Goal: Transaction & Acquisition: Purchase product/service

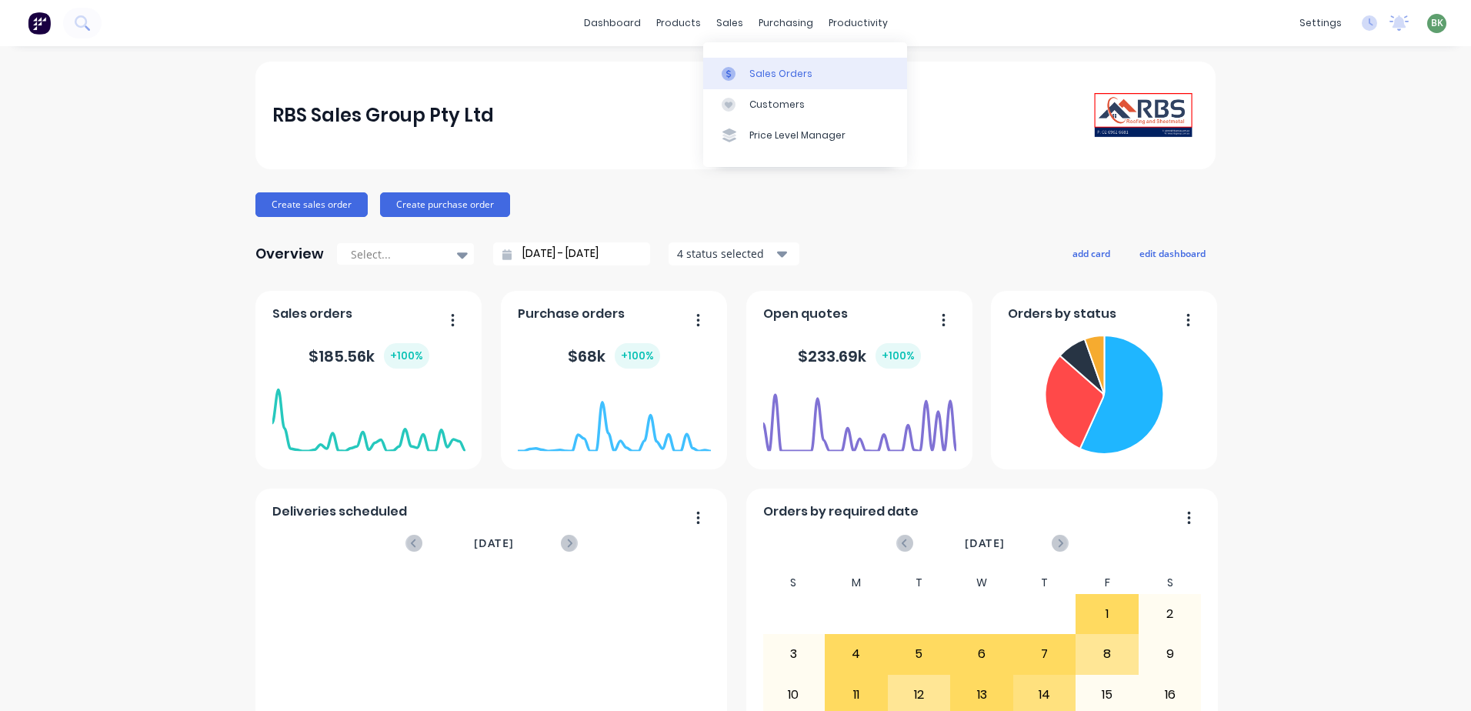
click at [773, 78] on div "Sales Orders" at bounding box center [781, 74] width 63 height 14
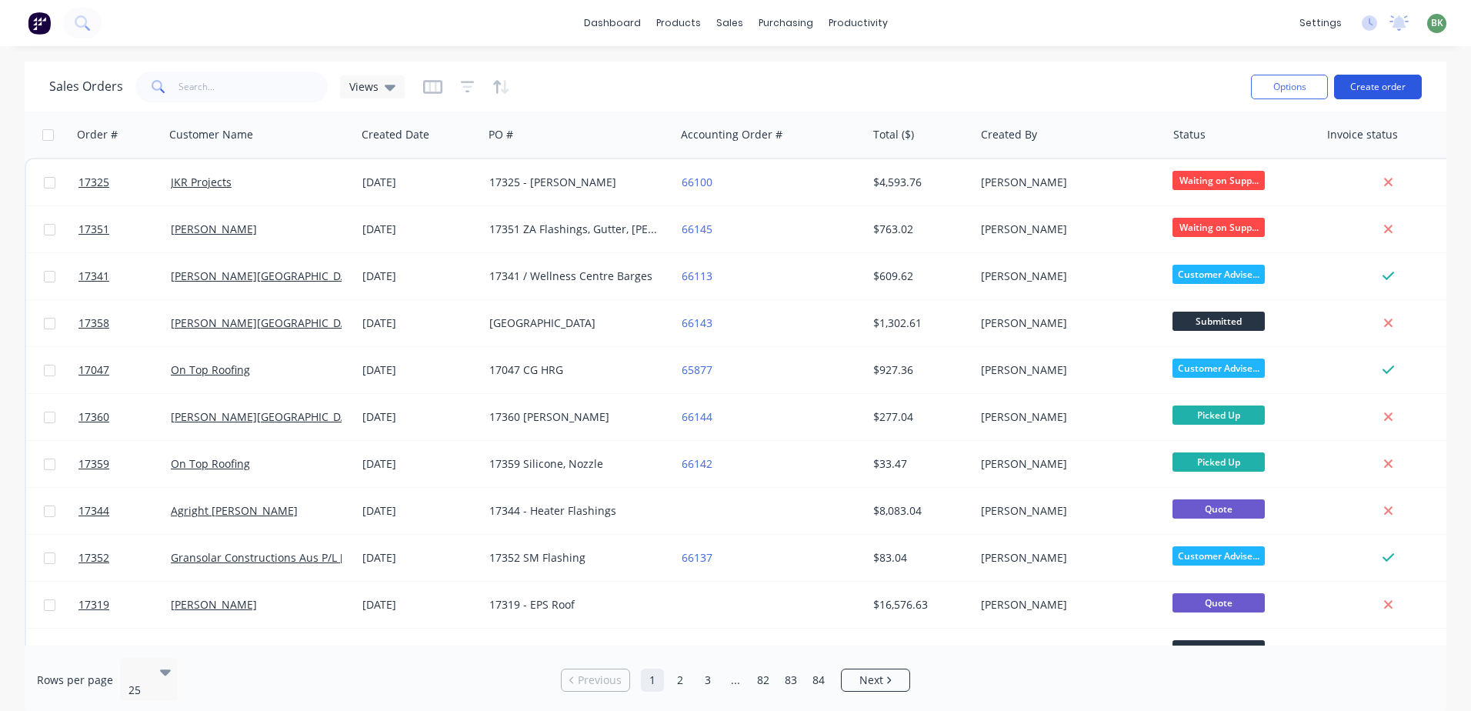
click at [1397, 81] on button "Create order" at bounding box center [1378, 87] width 88 height 25
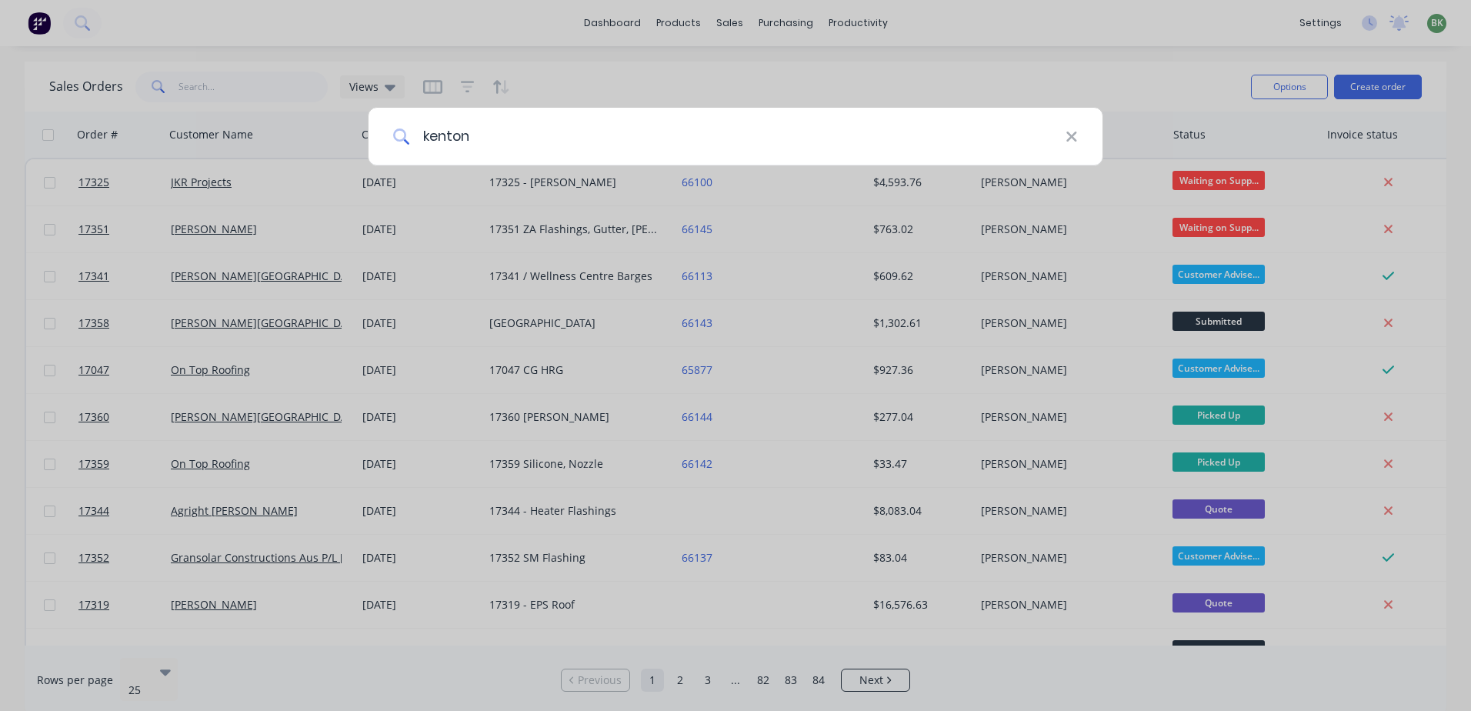
type input "kenton"
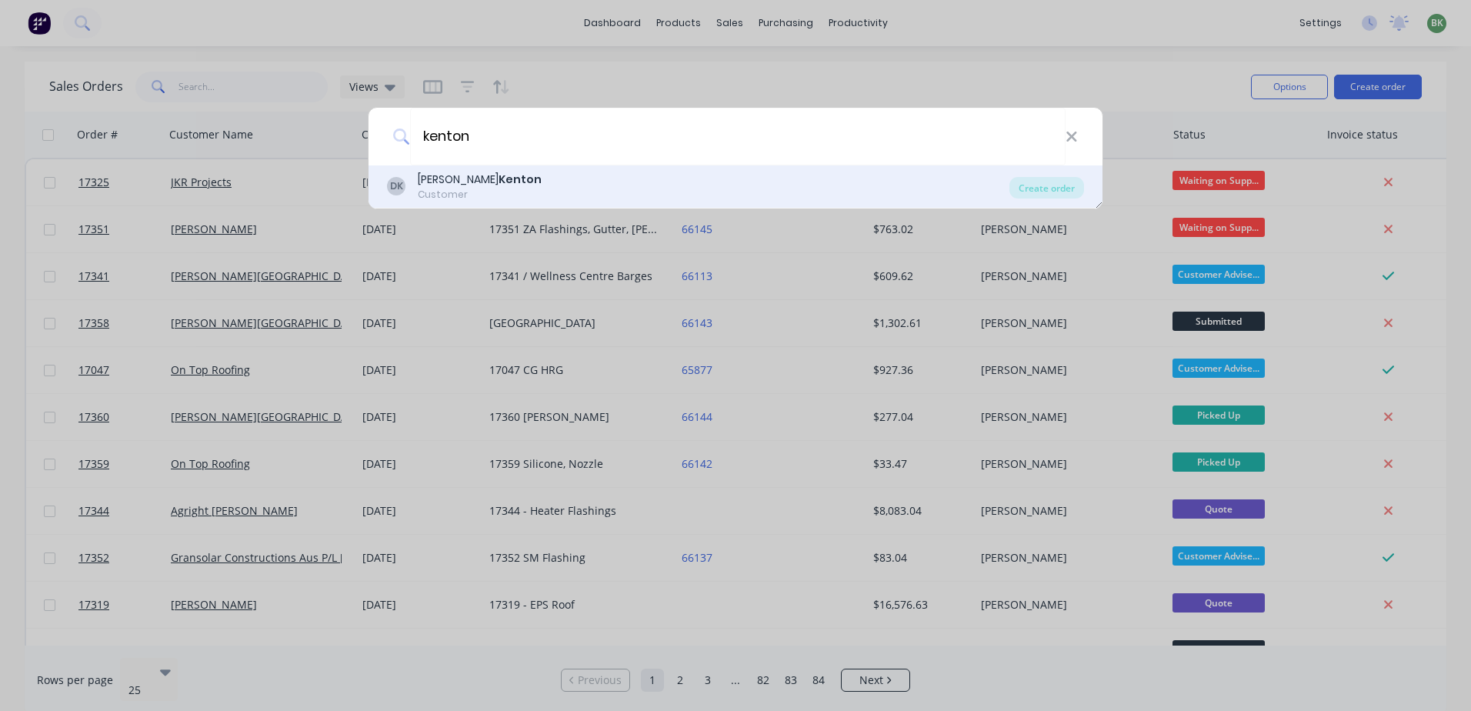
click at [499, 179] on b "Kenton" at bounding box center [520, 179] width 43 height 15
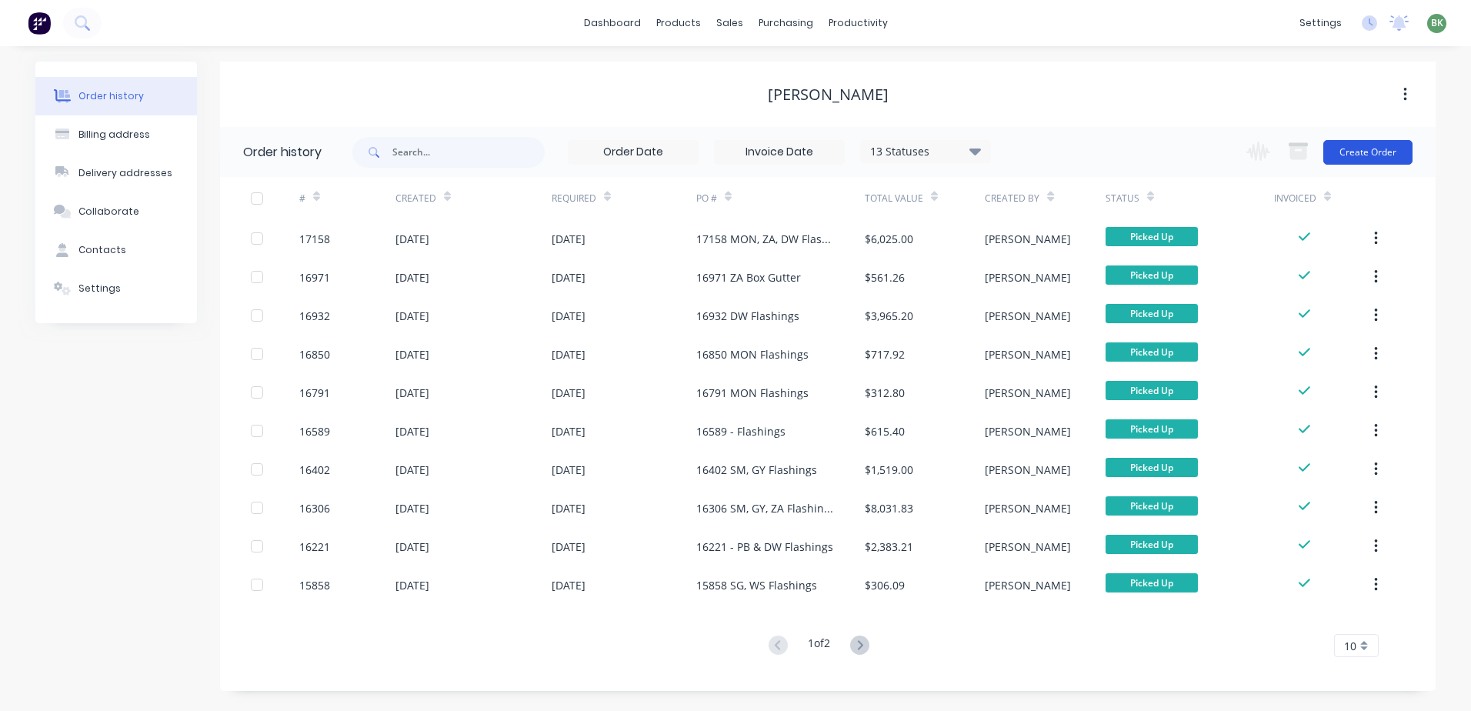
click at [1366, 142] on button "Create Order" at bounding box center [1368, 152] width 89 height 25
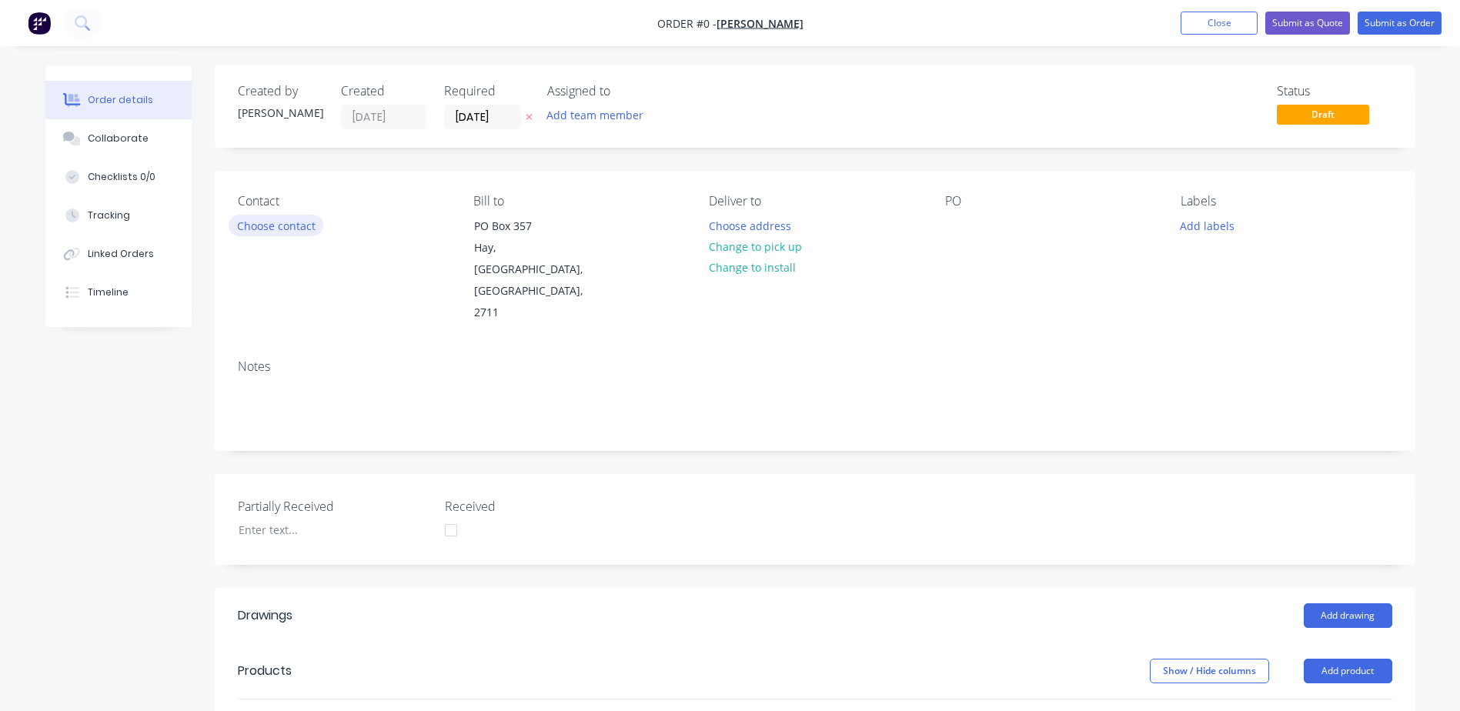
click at [292, 226] on button "Choose contact" at bounding box center [276, 225] width 95 height 21
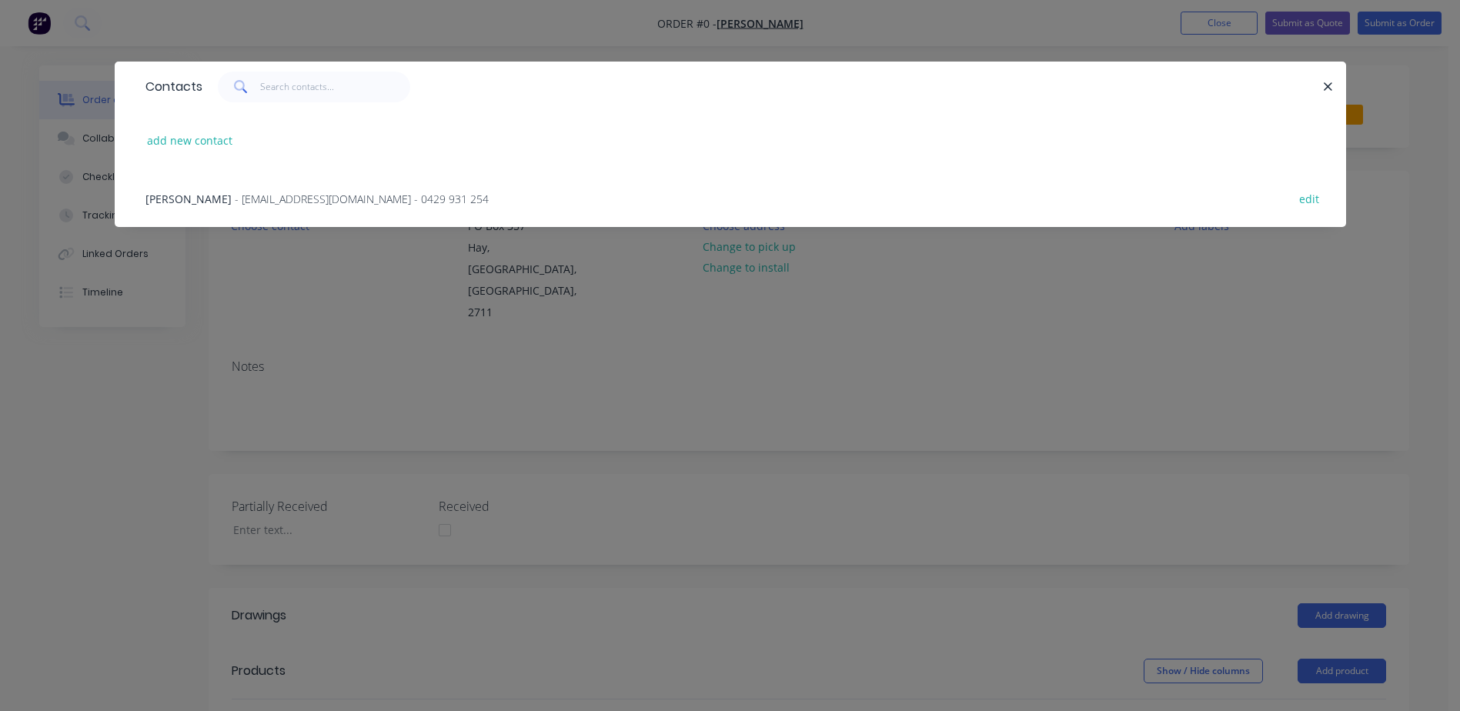
click at [280, 199] on span "- [EMAIL_ADDRESS][DOMAIN_NAME] - 0429 931 254" at bounding box center [362, 199] width 254 height 15
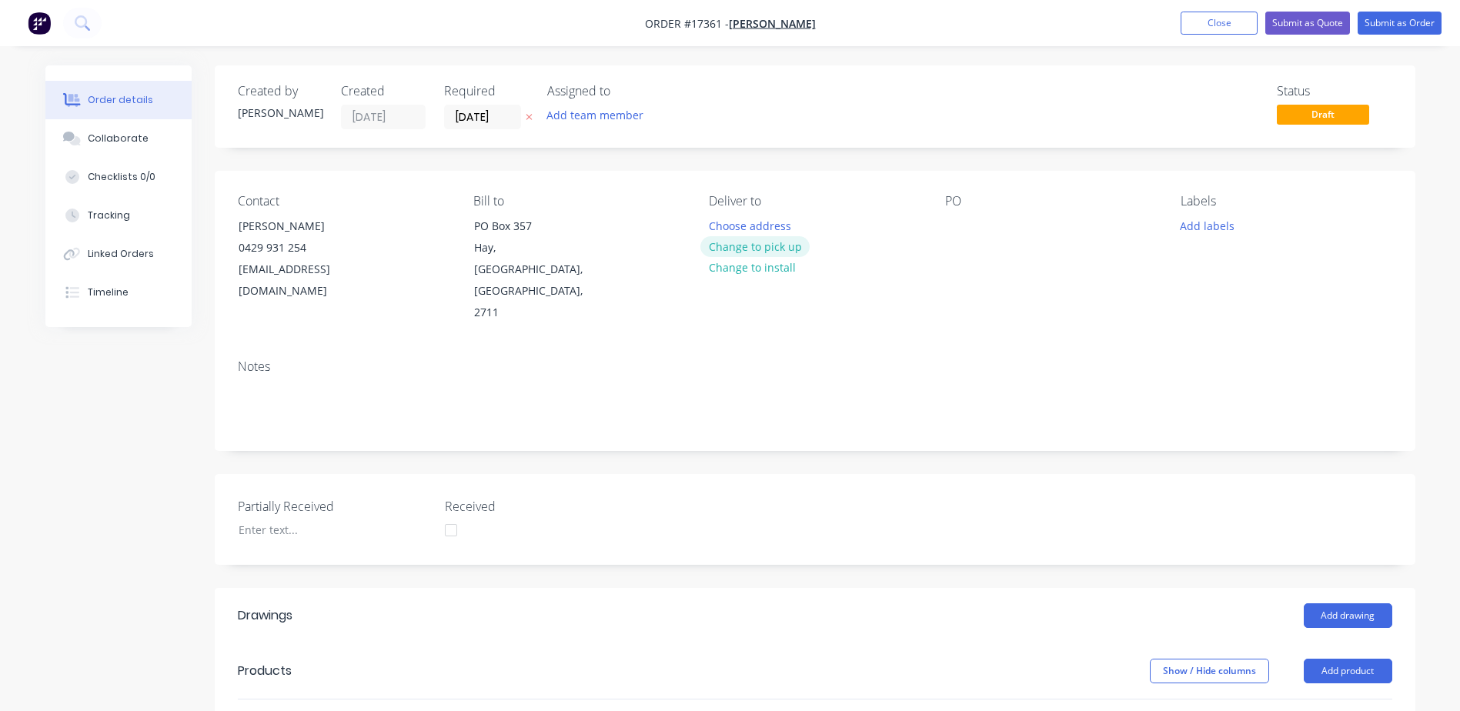
click at [773, 247] on button "Change to pick up" at bounding box center [754, 246] width 109 height 21
click at [773, 247] on button "Change to delivery" at bounding box center [756, 247] width 112 height 21
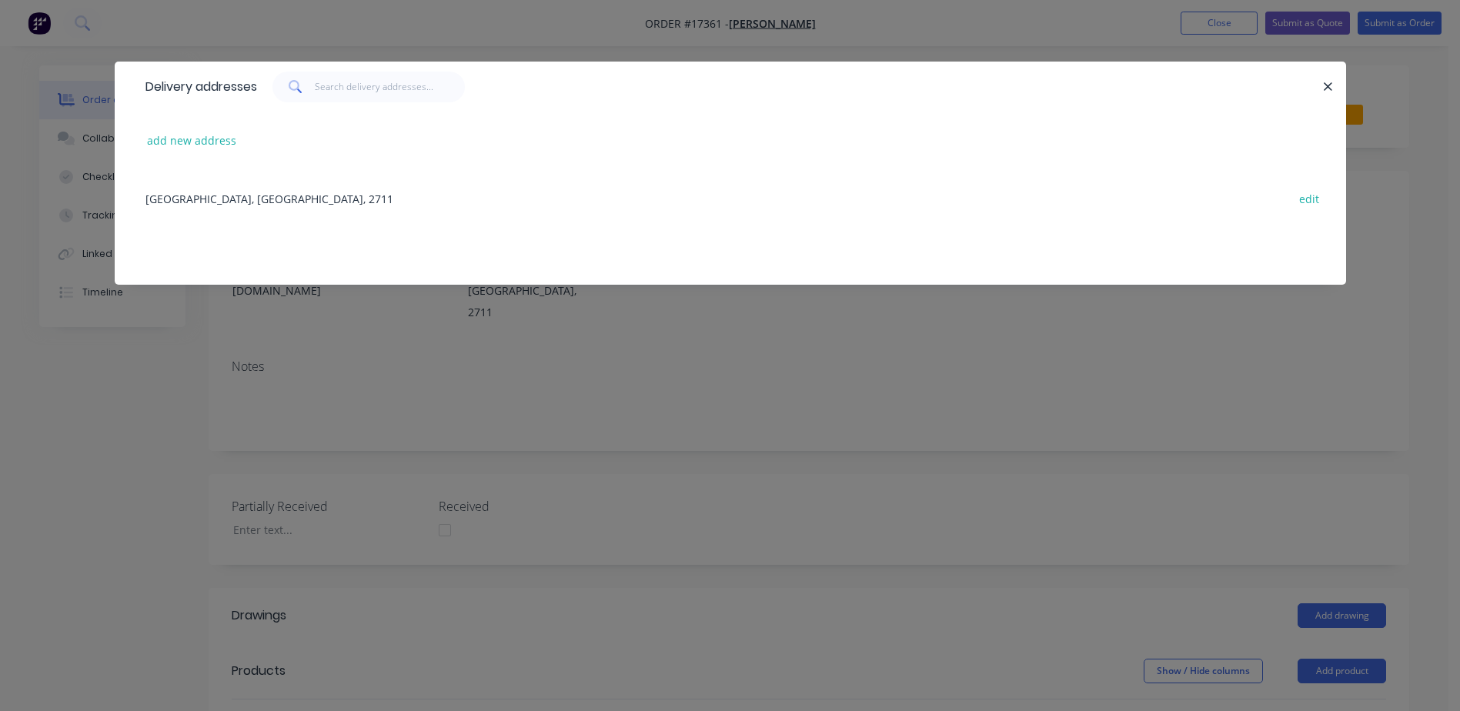
drag, startPoint x: 1321, startPoint y: 82, endPoint x: 1328, endPoint y: 85, distance: 8.0
click at [1323, 83] on button "button" at bounding box center [1328, 86] width 19 height 19
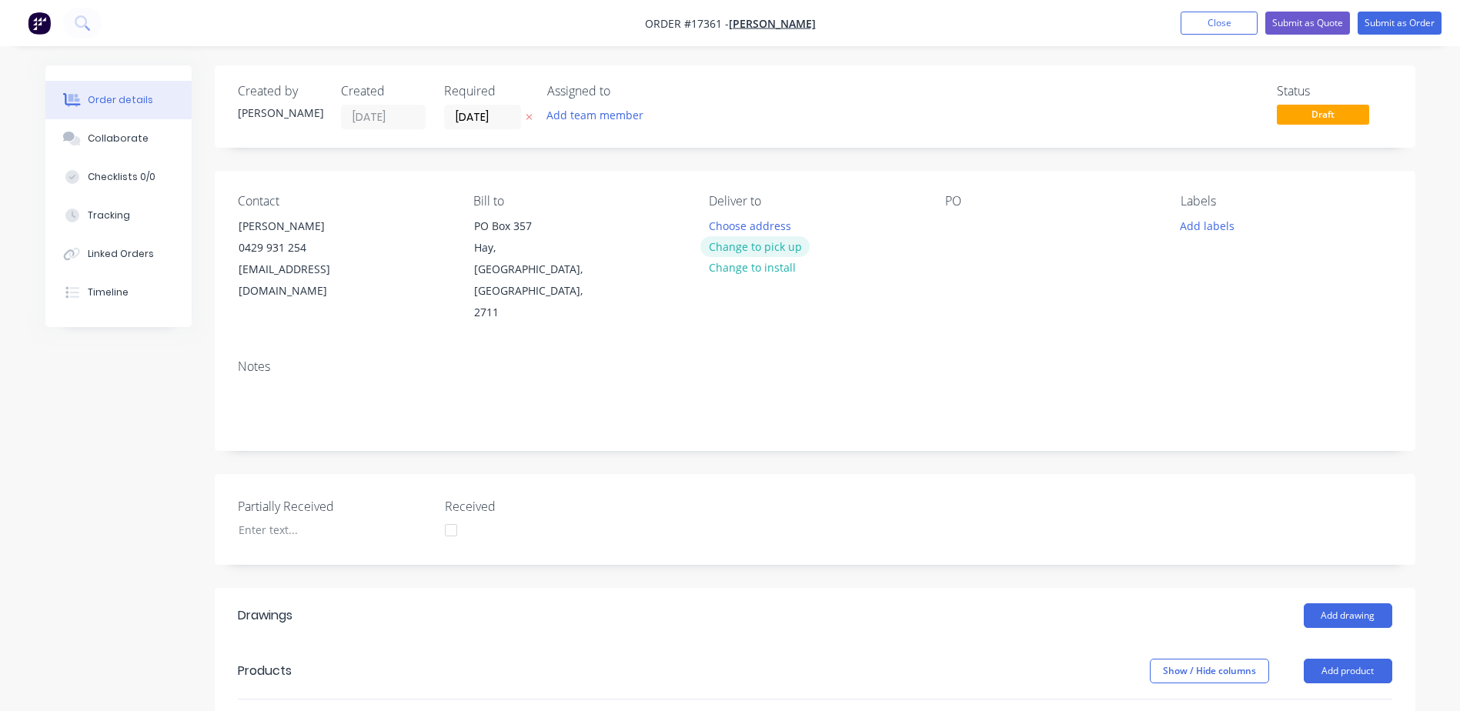
click at [769, 242] on button "Change to pick up" at bounding box center [754, 246] width 109 height 21
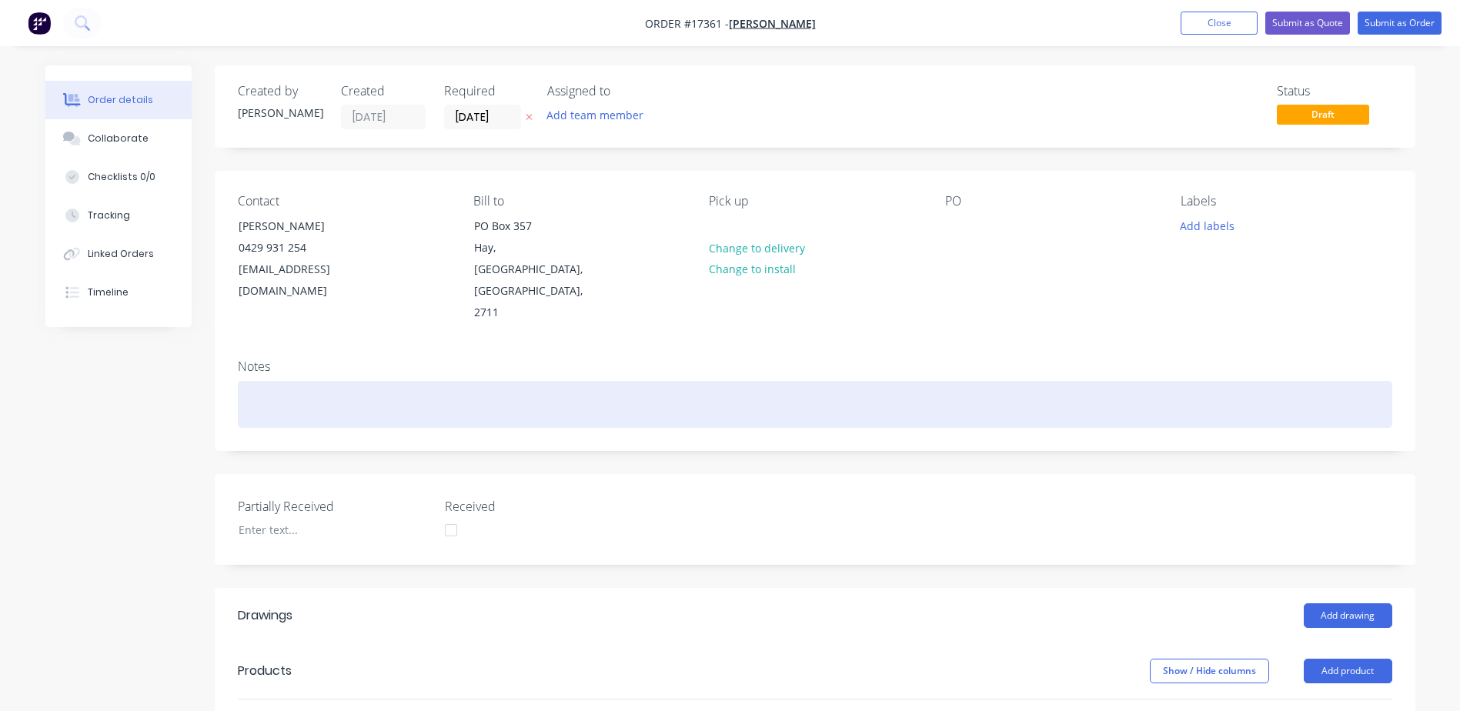
click at [263, 381] on div at bounding box center [815, 404] width 1154 height 47
click at [251, 381] on div "TAXI TRUCK" at bounding box center [815, 404] width 1154 height 47
click at [420, 381] on div "TAXI TRUCK" at bounding box center [815, 404] width 1154 height 47
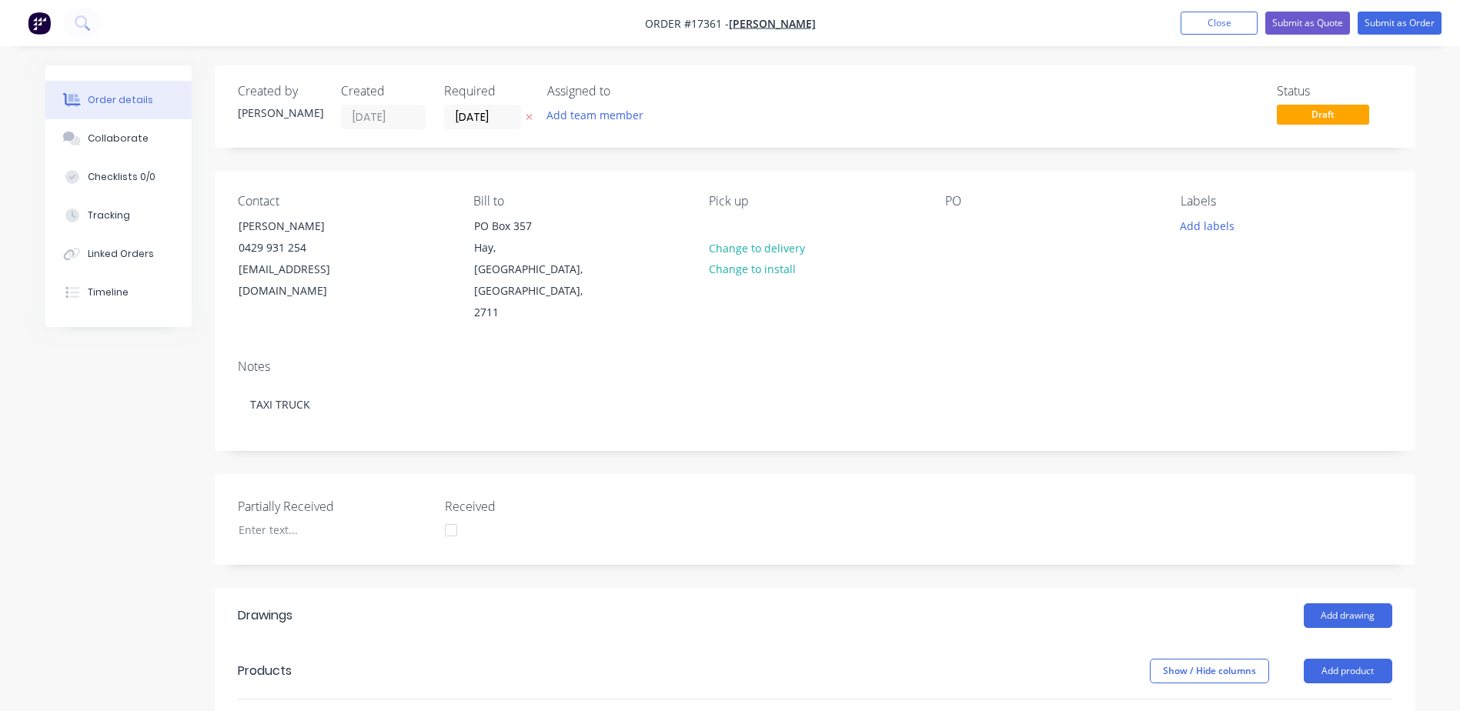
click at [970, 234] on div "PO" at bounding box center [1050, 259] width 211 height 130
click at [941, 227] on div "Contact [PERSON_NAME] [PHONE_NUMBER] [EMAIL_ADDRESS][DOMAIN_NAME] [PERSON_NAME]…" at bounding box center [815, 259] width 1200 height 176
click at [967, 222] on div at bounding box center [957, 226] width 25 height 22
drag, startPoint x: 110, startPoint y: 139, endPoint x: 56, endPoint y: 155, distance: 56.0
click at [110, 139] on div "Collaborate" at bounding box center [118, 139] width 61 height 14
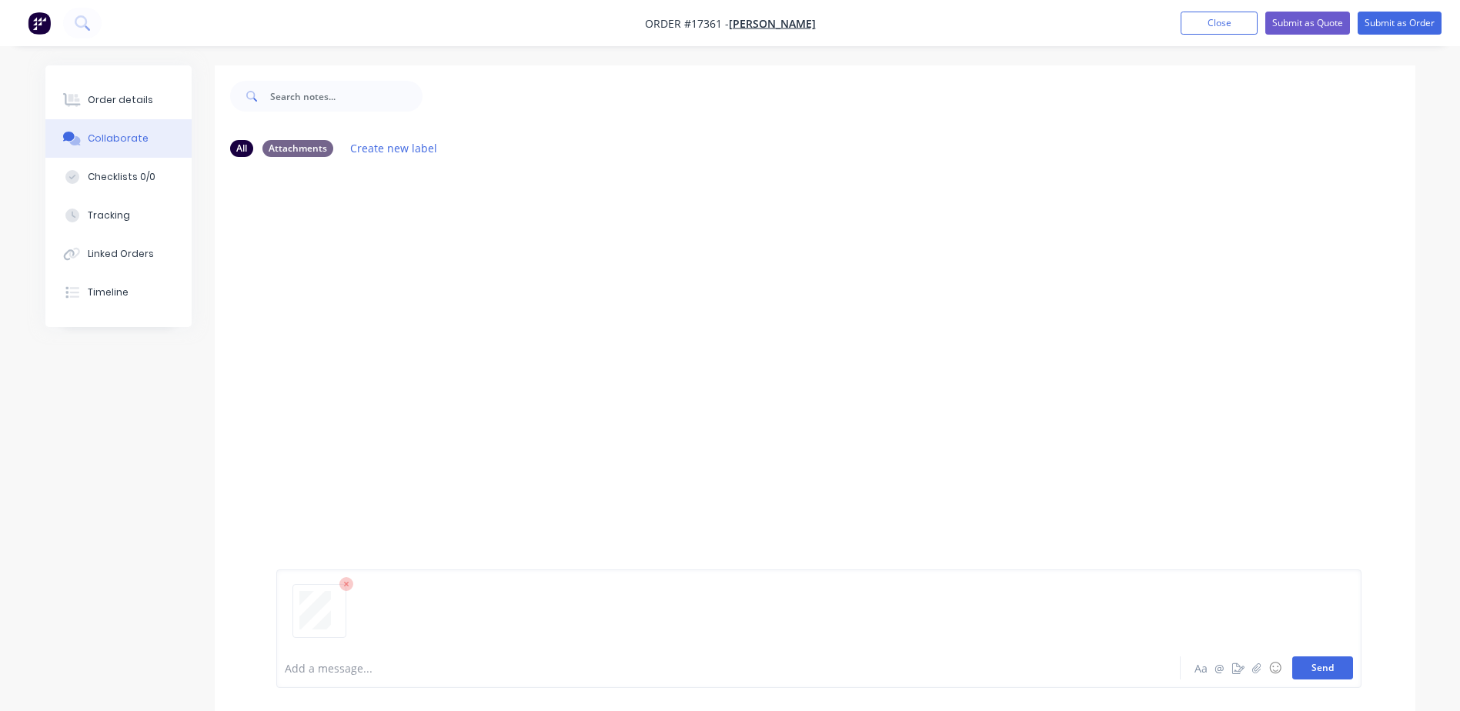
click at [1332, 661] on button "Send" at bounding box center [1322, 667] width 61 height 23
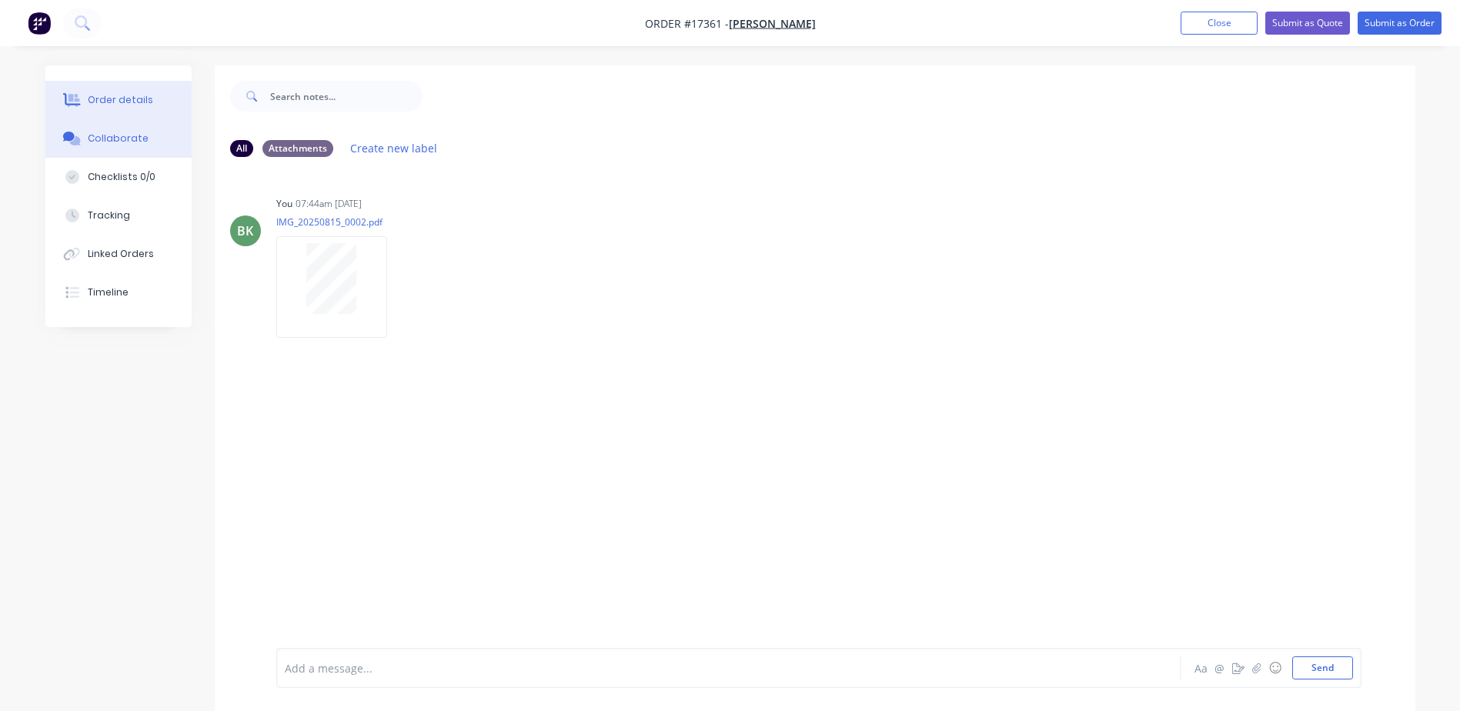
click at [101, 100] on div "Order details" at bounding box center [120, 100] width 65 height 14
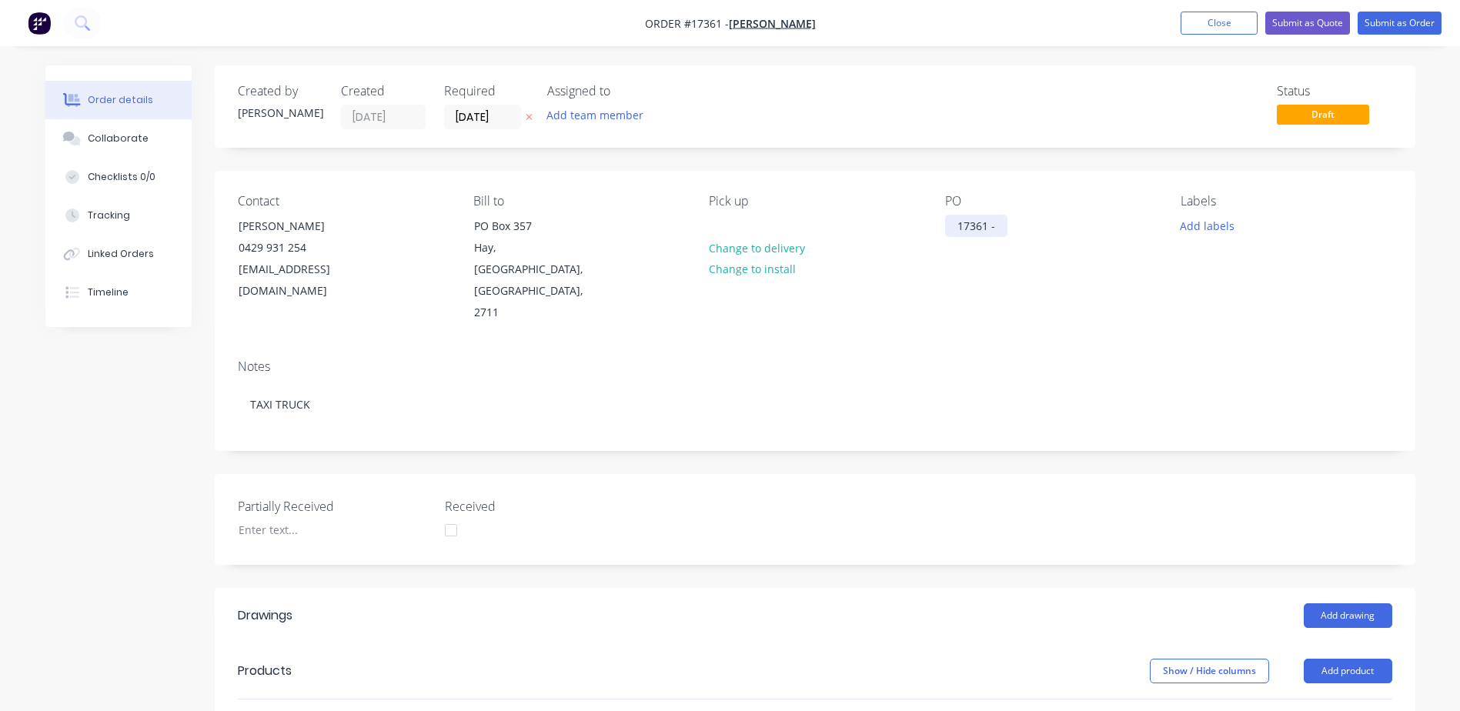
click at [1002, 229] on div "17361 -" at bounding box center [976, 226] width 62 height 22
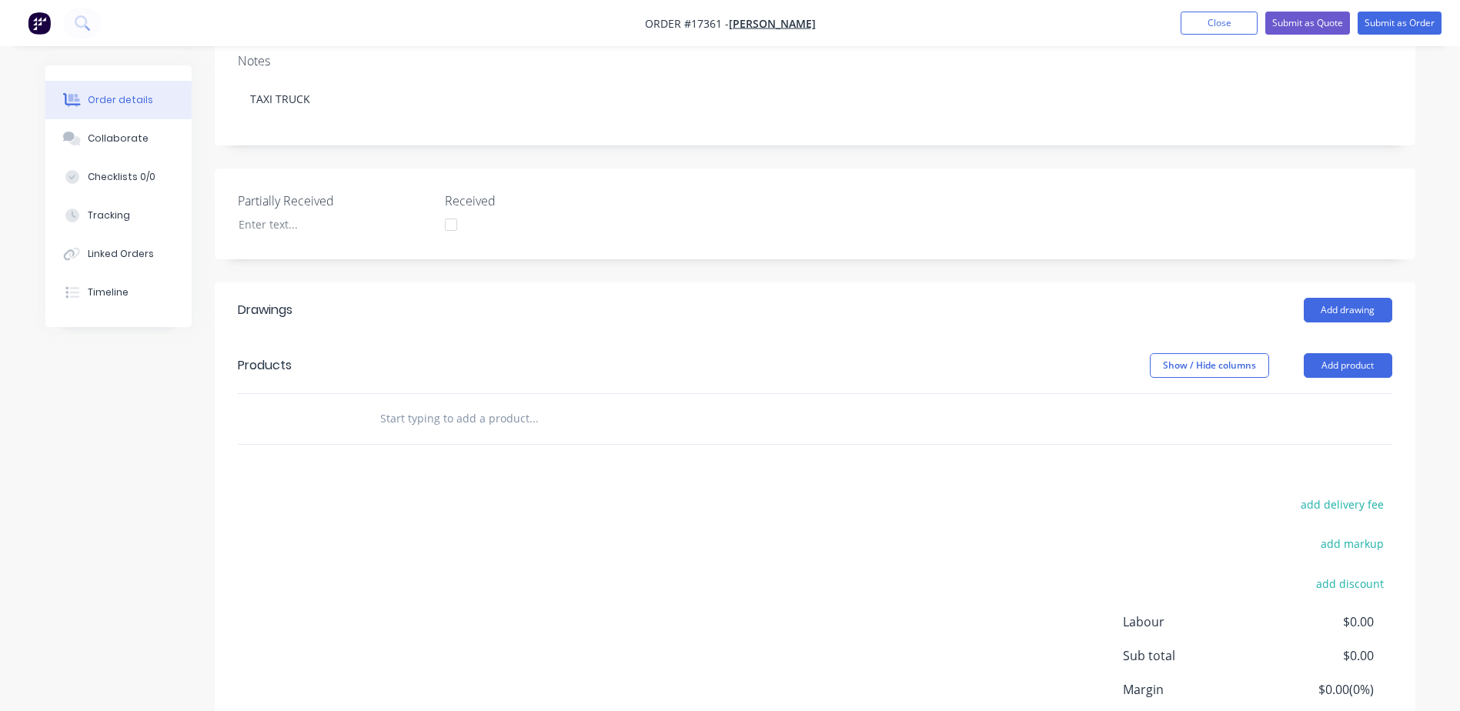
scroll to position [308, 0]
click at [1341, 295] on button "Add drawing" at bounding box center [1348, 307] width 88 height 25
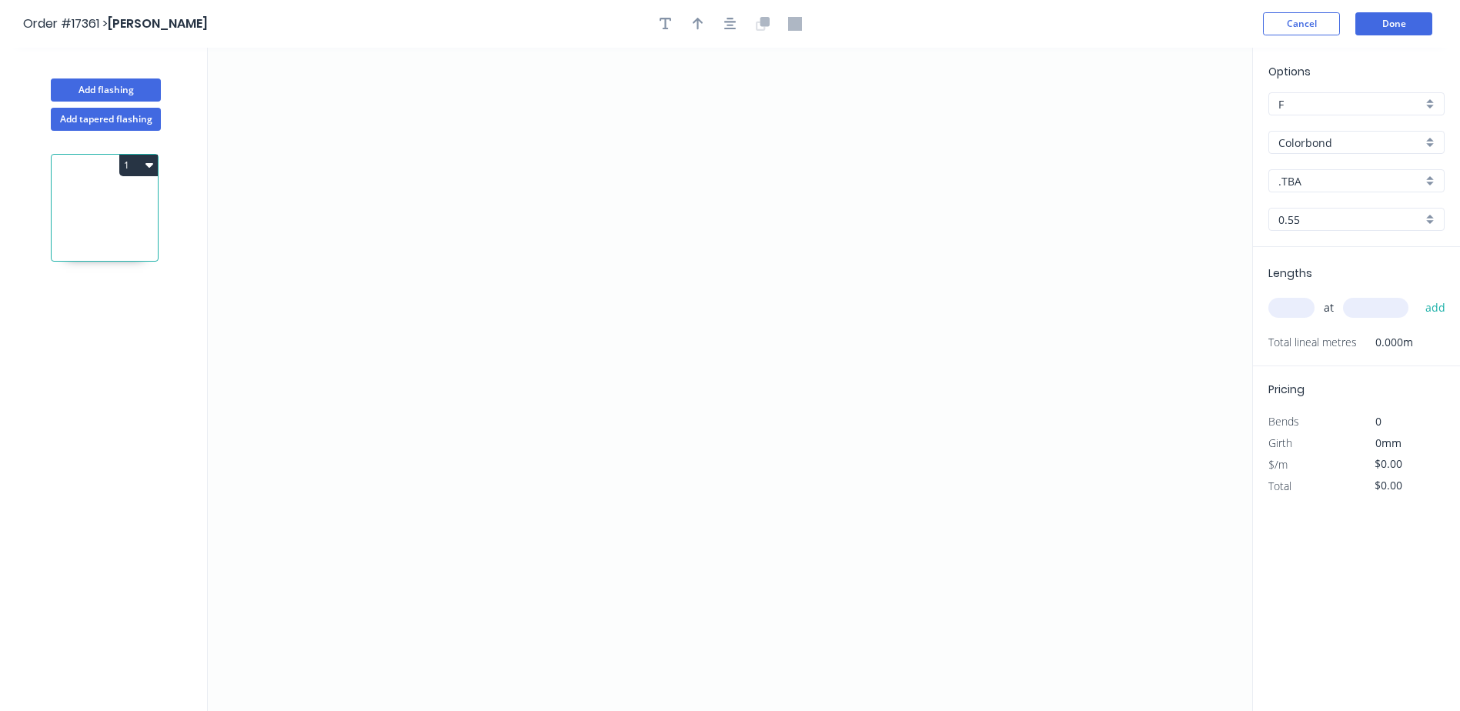
click at [1432, 186] on div ".TBA" at bounding box center [1356, 180] width 176 height 23
click at [1334, 225] on div "Dover White" at bounding box center [1356, 218] width 175 height 27
type input "Dover White"
drag, startPoint x: 295, startPoint y: 575, endPoint x: 295, endPoint y: 380, distance: 194.7
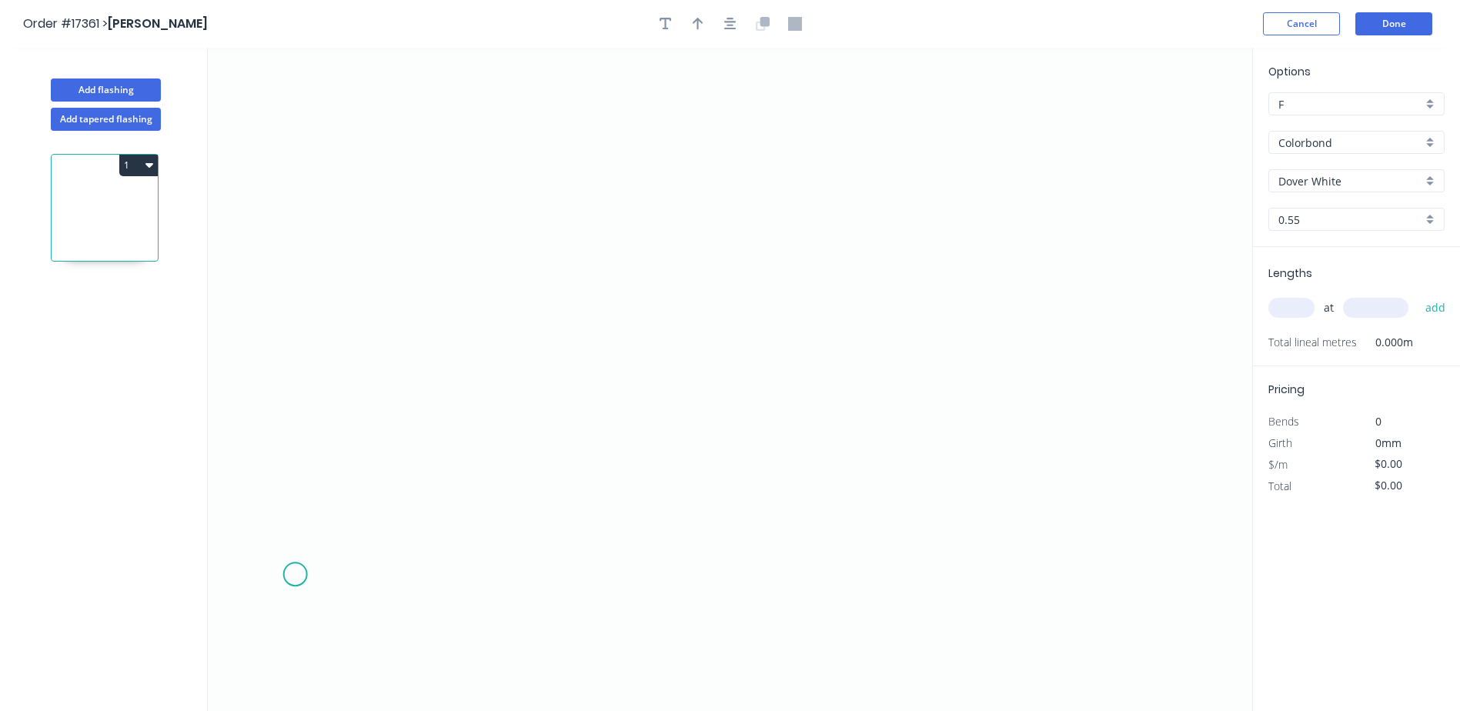
click at [295, 556] on icon "0" at bounding box center [730, 379] width 1044 height 663
click at [298, 273] on icon "0 ?" at bounding box center [730, 379] width 1044 height 663
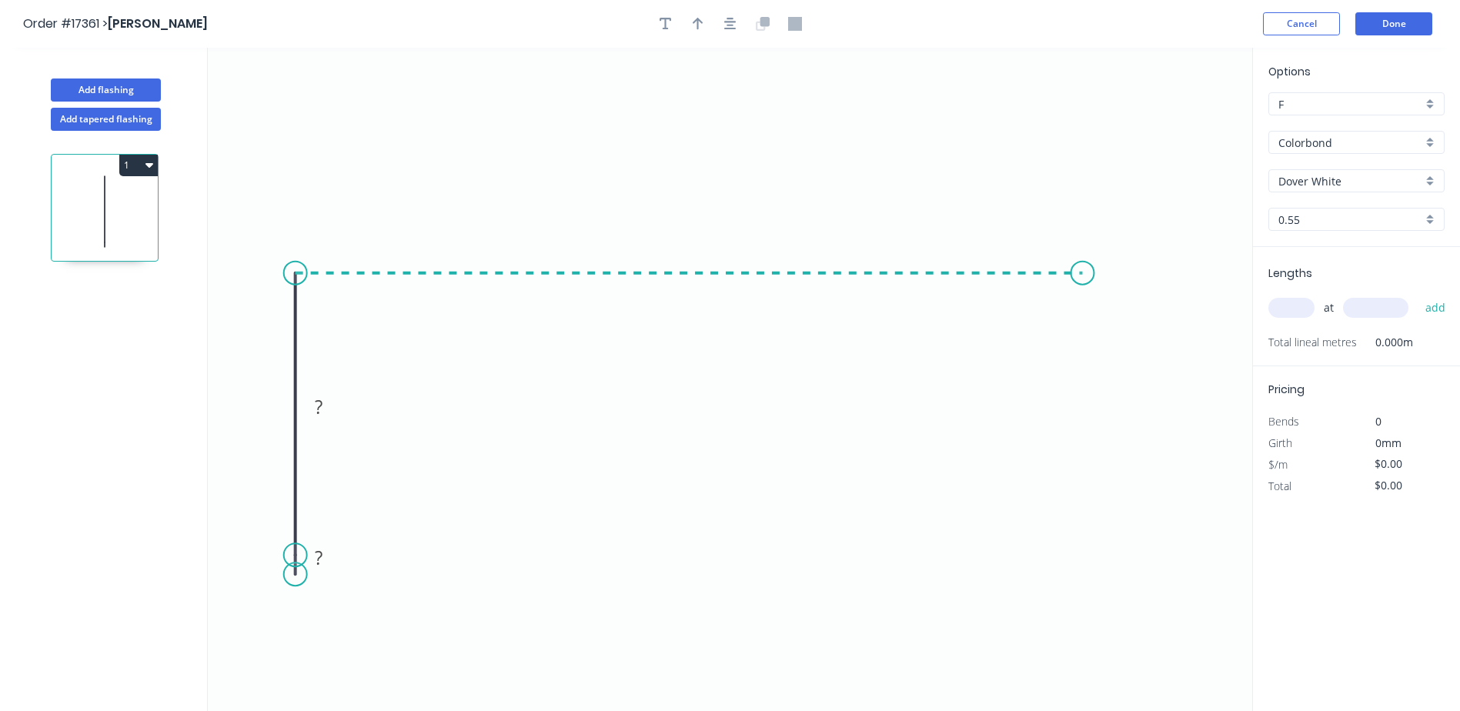
click at [1083, 276] on icon "0 ? ?" at bounding box center [730, 379] width 1044 height 663
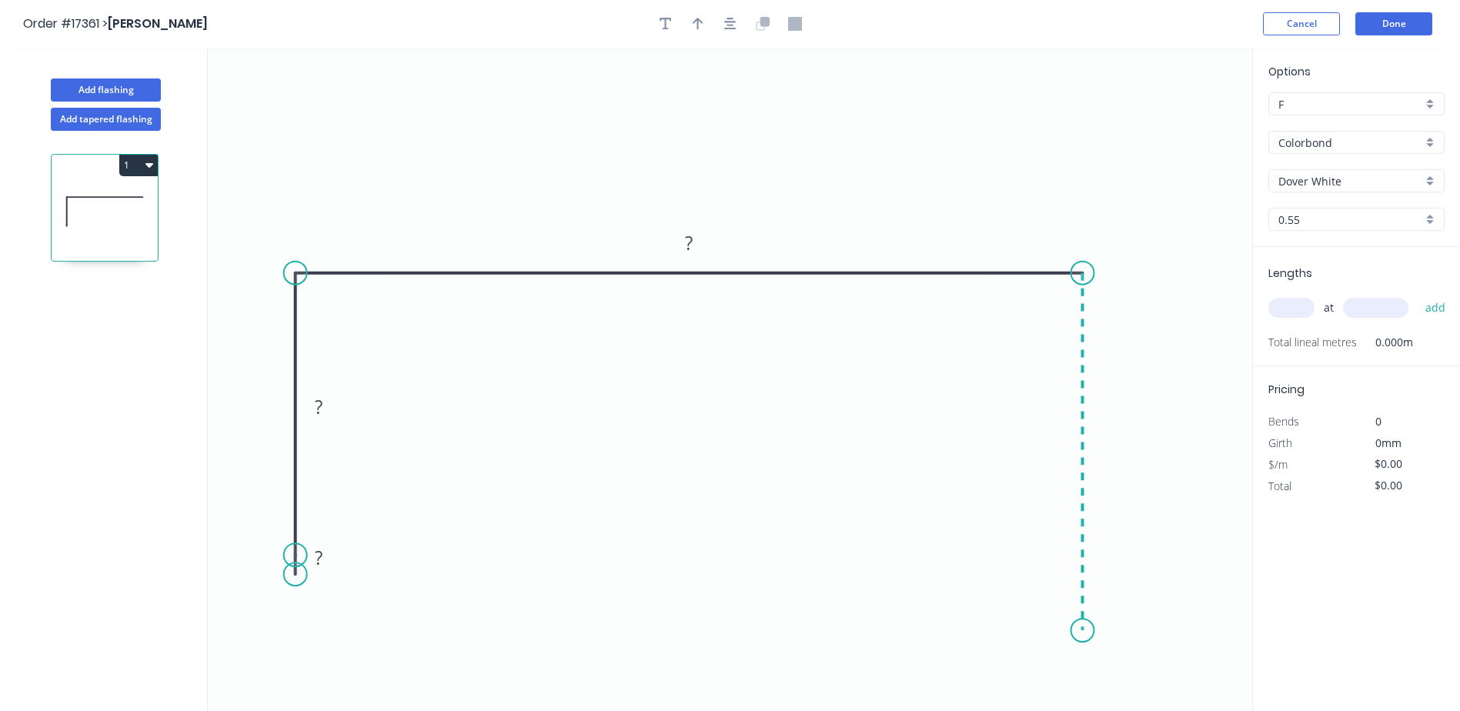
click at [1092, 633] on icon "0 ? ? ?" at bounding box center [730, 379] width 1044 height 663
click at [1092, 633] on circle at bounding box center [1081, 632] width 23 height 23
drag, startPoint x: 295, startPoint y: 576, endPoint x: 305, endPoint y: 573, distance: 10.5
click at [290, 661] on circle at bounding box center [295, 660] width 23 height 23
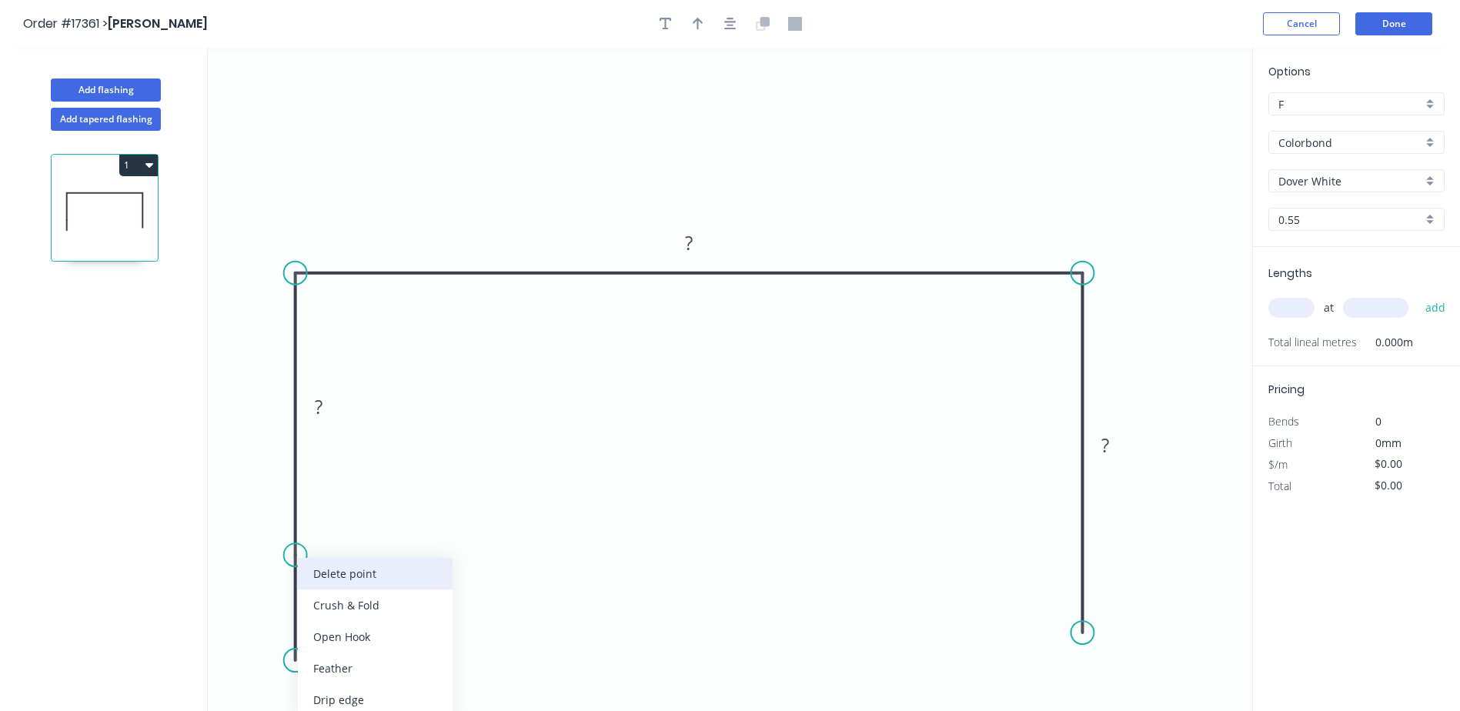
click at [342, 577] on div "Delete point" at bounding box center [375, 574] width 155 height 32
drag, startPoint x: 296, startPoint y: 559, endPoint x: 295, endPoint y: 660, distance: 101.6
click at [295, 660] on circle at bounding box center [295, 659] width 23 height 23
click at [741, 26] on button "button" at bounding box center [730, 23] width 23 height 23
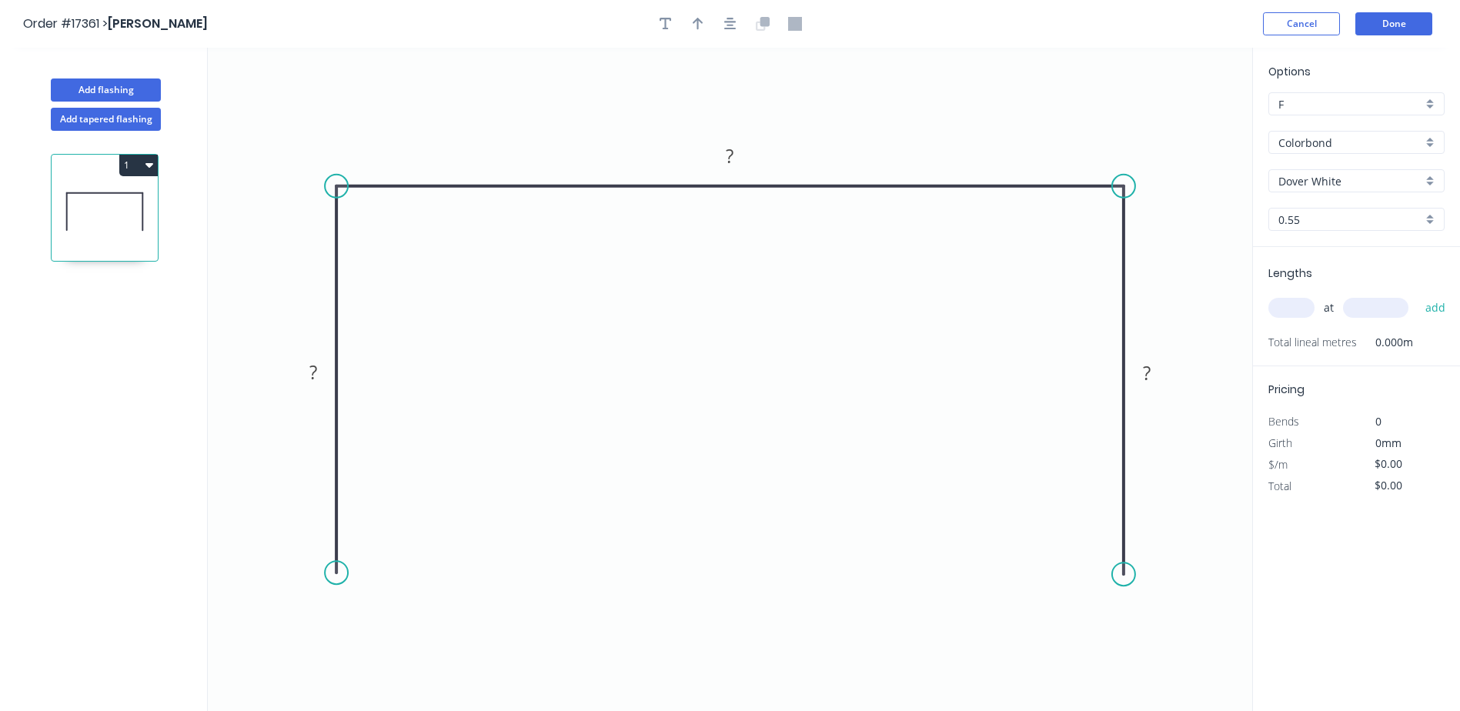
drag, startPoint x: 1127, startPoint y: 546, endPoint x: 1124, endPoint y: 575, distance: 29.5
click at [1124, 575] on circle at bounding box center [1123, 574] width 23 height 23
click at [1170, 601] on div "Crush & Fold" at bounding box center [1201, 605] width 155 height 32
click at [1170, 638] on div "Flip bend" at bounding box center [1198, 633] width 155 height 32
click at [338, 576] on circle at bounding box center [336, 574] width 23 height 23
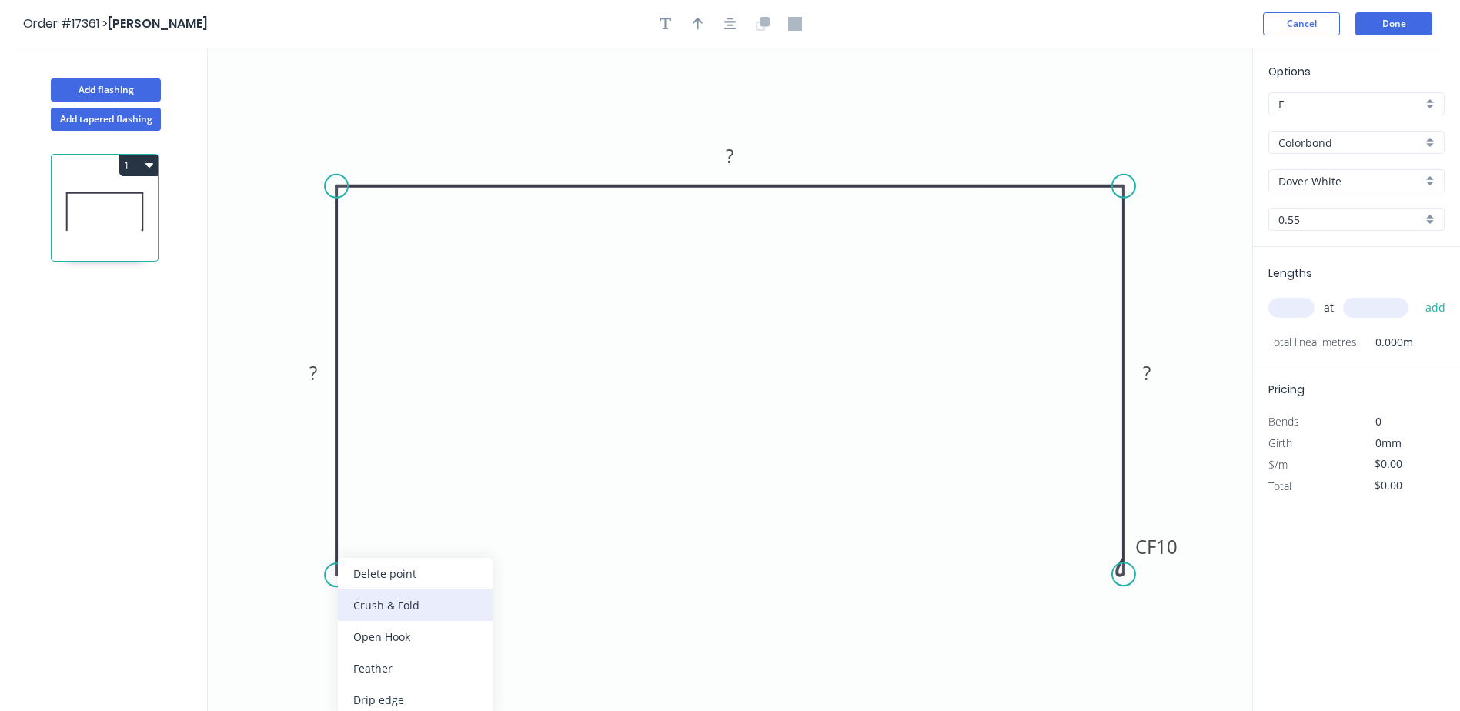
click at [384, 606] on div "Crush & Fold" at bounding box center [415, 605] width 155 height 32
click at [321, 369] on rect at bounding box center [313, 375] width 31 height 22
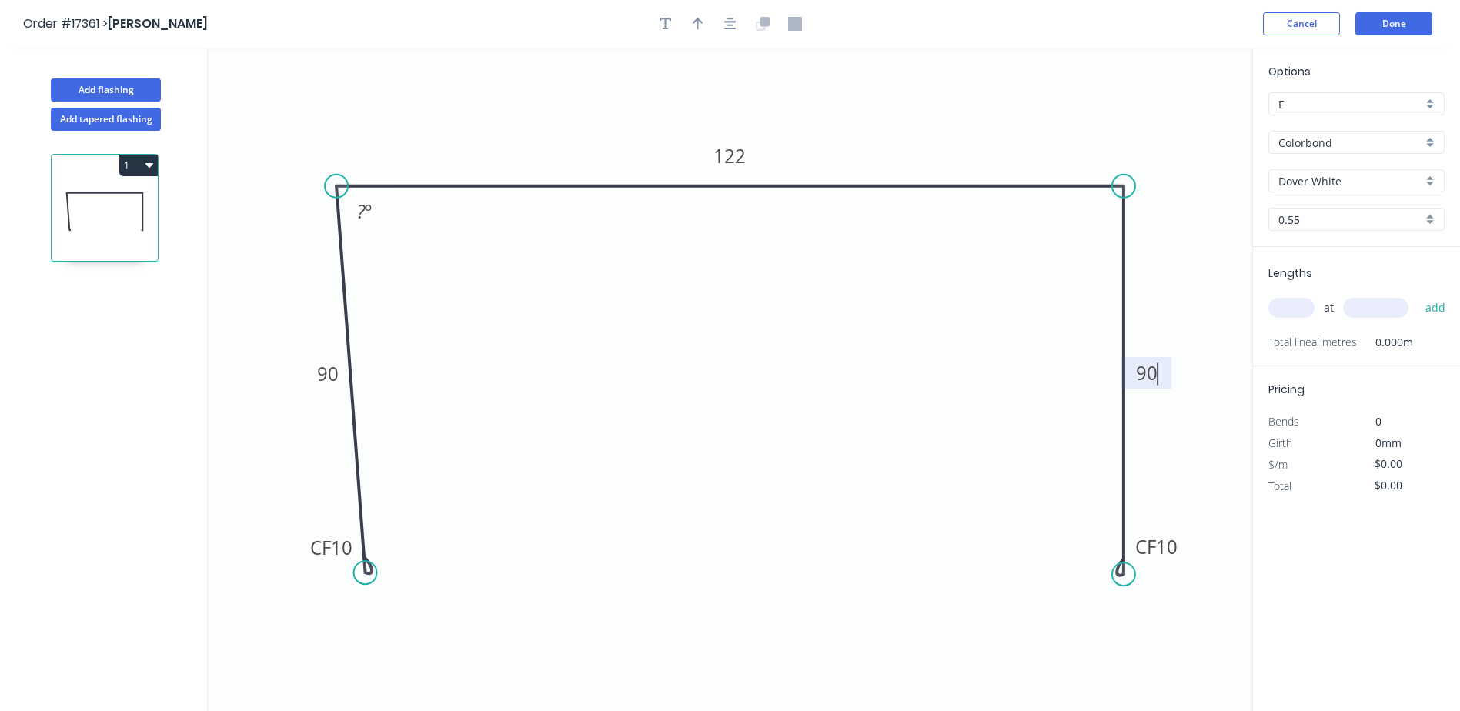
drag, startPoint x: 343, startPoint y: 577, endPoint x: 365, endPoint y: 573, distance: 21.9
click at [365, 573] on circle at bounding box center [365, 572] width 23 height 23
type input "$27.27"
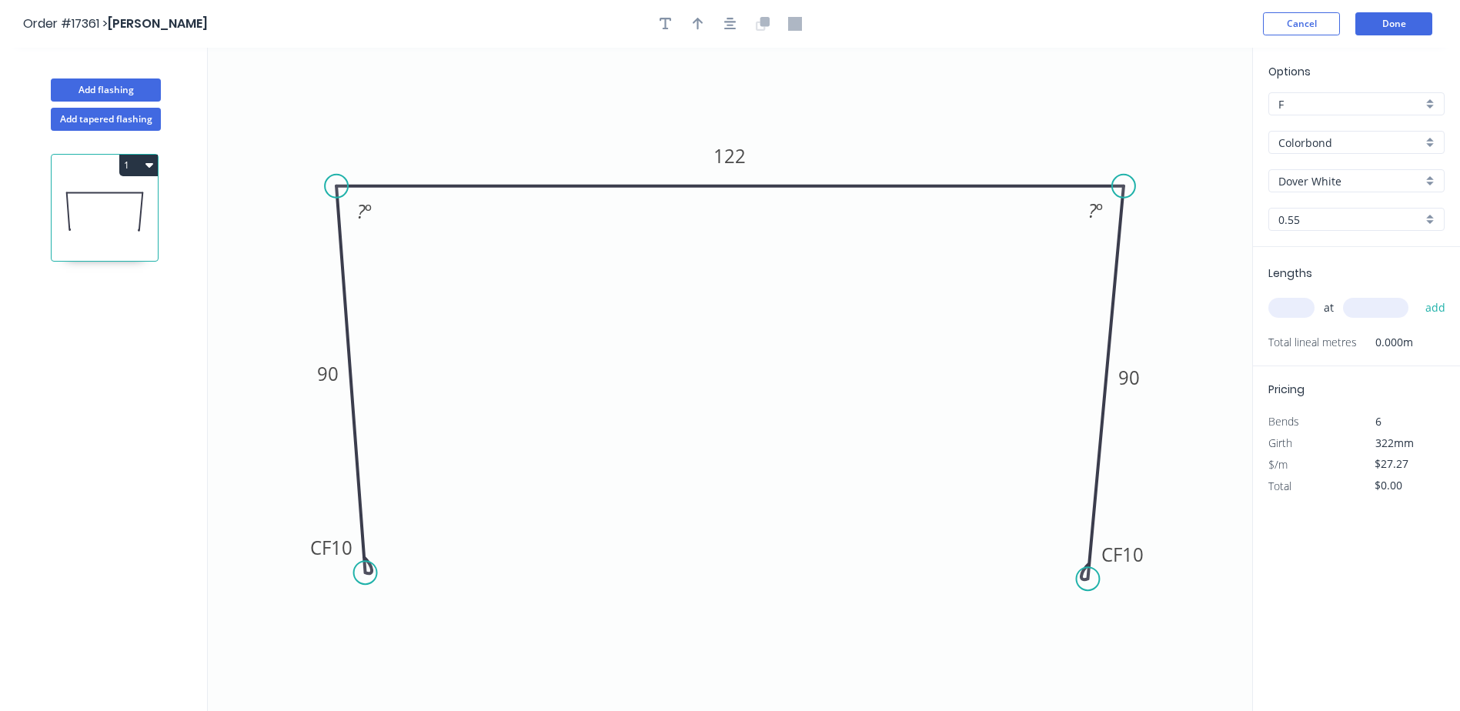
drag, startPoint x: 1122, startPoint y: 578, endPoint x: 1088, endPoint y: 579, distance: 33.9
click at [1088, 579] on circle at bounding box center [1087, 578] width 23 height 23
click at [366, 209] on tspan "º" at bounding box center [368, 211] width 7 height 25
click at [700, 25] on icon "button" at bounding box center [698, 24] width 11 height 14
drag, startPoint x: 1177, startPoint y: 122, endPoint x: 991, endPoint y: 118, distance: 185.5
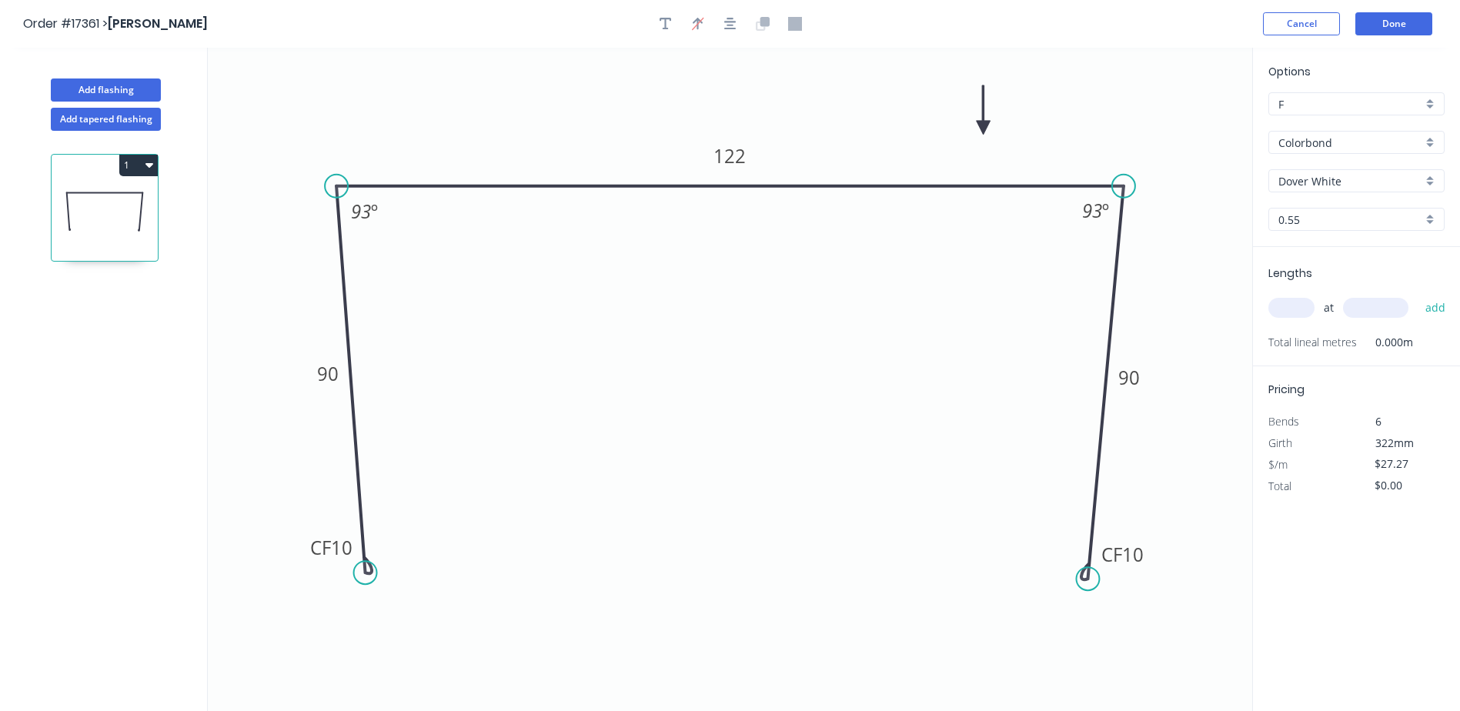
click at [985, 127] on icon at bounding box center [984, 109] width 14 height 49
click at [1290, 309] on input "text" at bounding box center [1291, 308] width 46 height 20
type input "8"
type input "2100"
click at [1417, 295] on button "add" at bounding box center [1435, 308] width 36 height 26
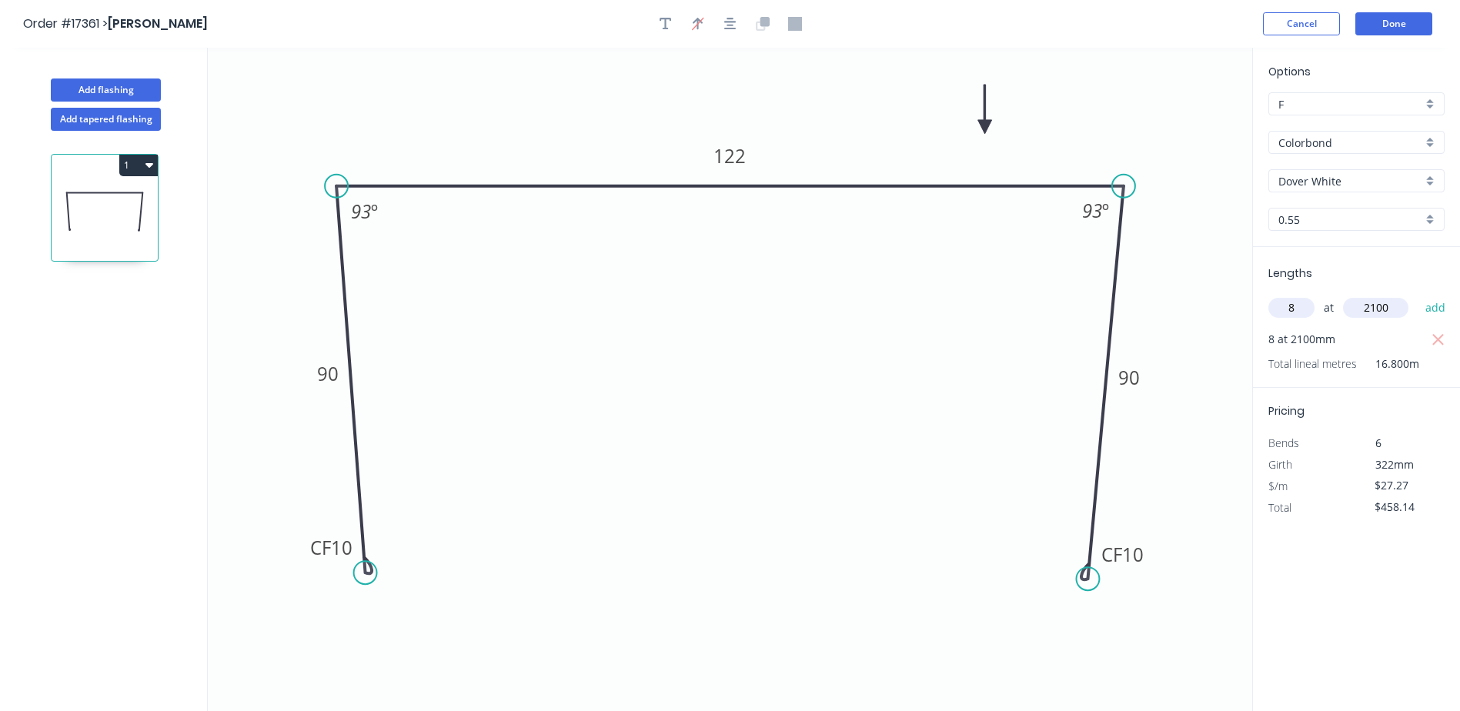
type input "$458.14"
type input "8"
type input "1500"
click at [1417, 295] on button "add" at bounding box center [1435, 308] width 36 height 26
click at [145, 162] on icon "button" at bounding box center [149, 165] width 8 height 12
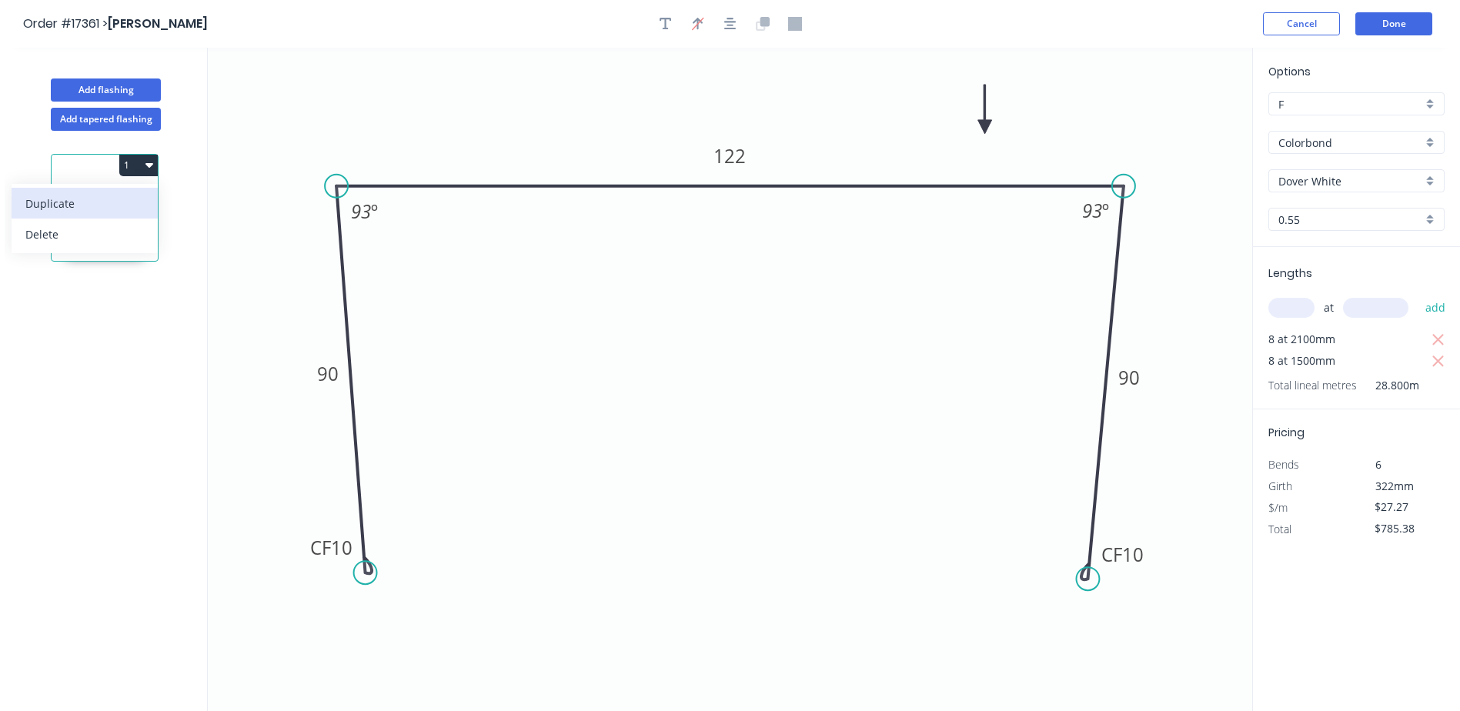
click at [55, 209] on div "Duplicate" at bounding box center [84, 203] width 119 height 22
type input "$0.00"
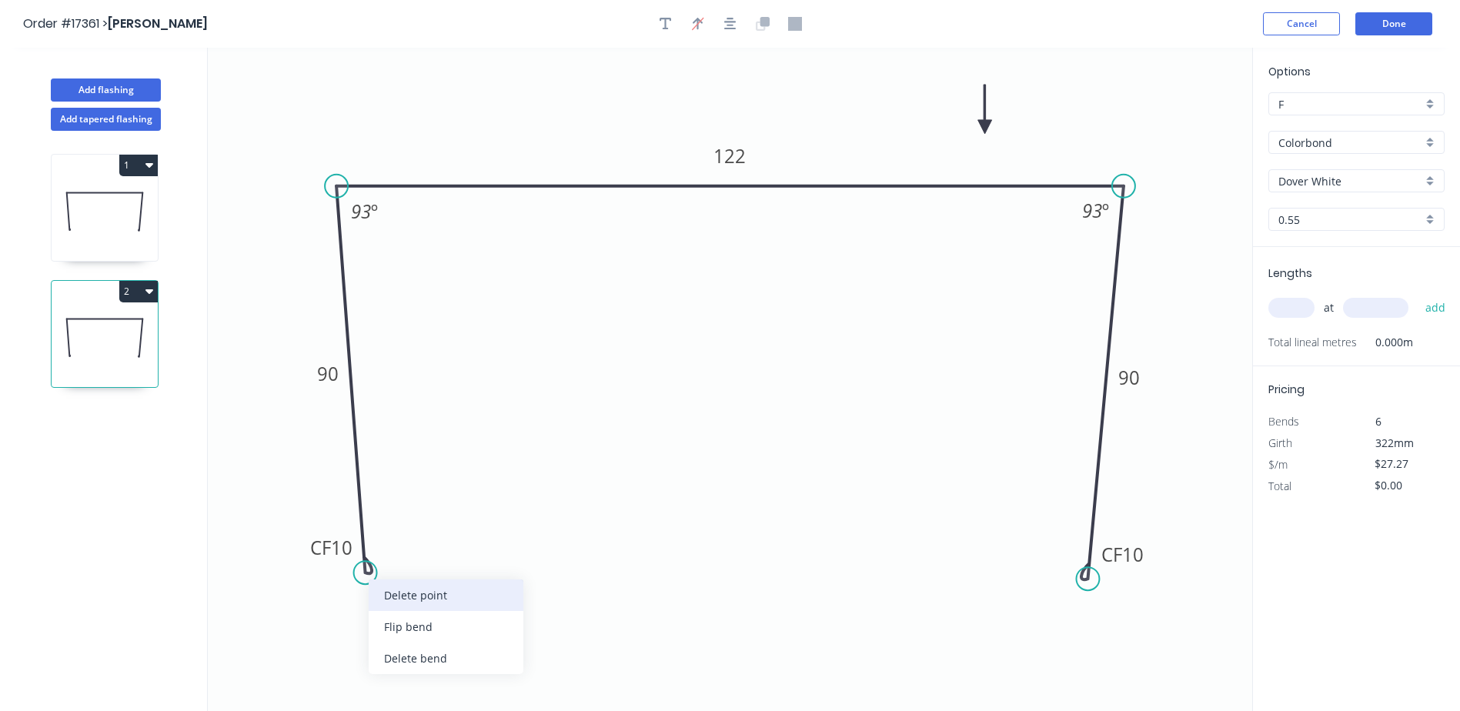
click at [419, 597] on div "Delete point" at bounding box center [446, 595] width 155 height 32
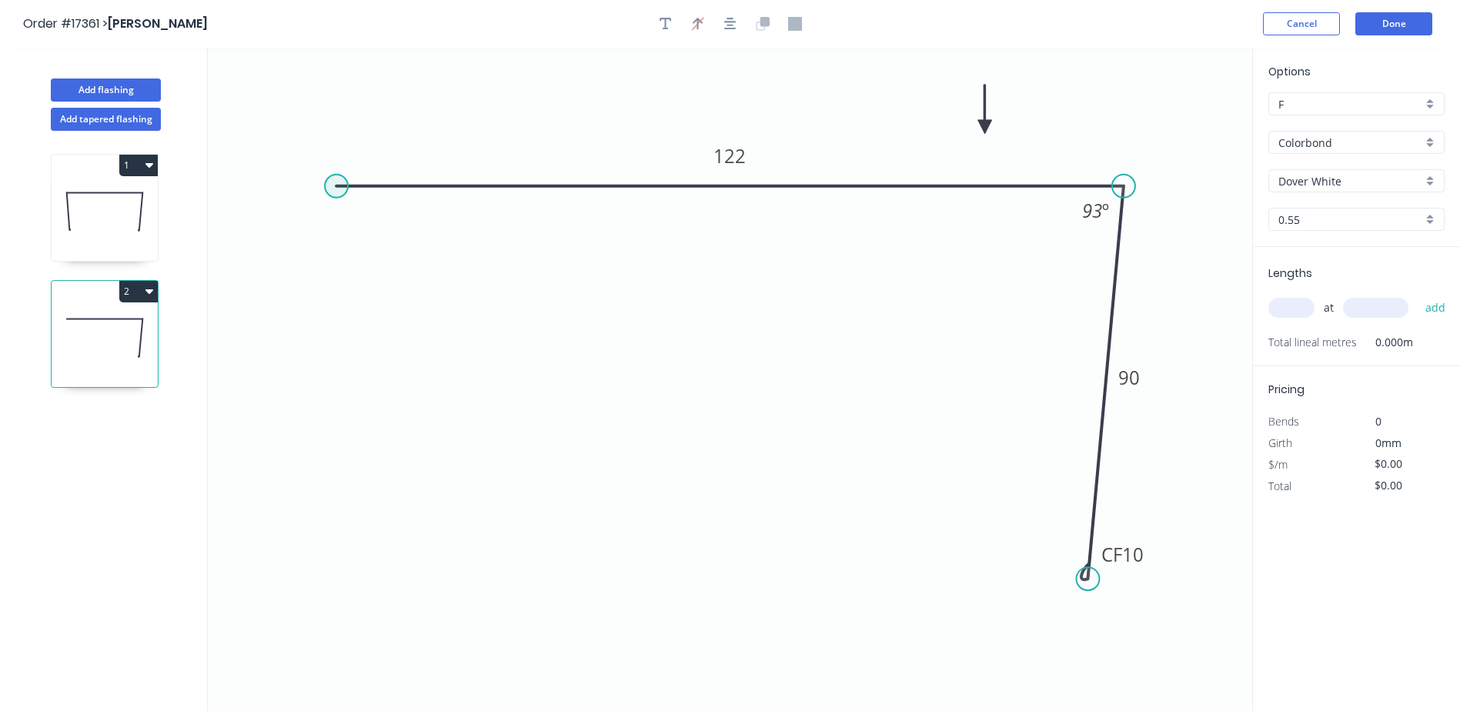
click at [336, 186] on circle at bounding box center [336, 186] width 23 height 23
click at [346, 409] on icon "0 122 CF 10 90 93 º" at bounding box center [730, 379] width 1044 height 663
click at [346, 409] on circle at bounding box center [336, 407] width 23 height 23
drag, startPoint x: 336, startPoint y: 260, endPoint x: 483, endPoint y: 259, distance: 147.0
click at [482, 259] on icon at bounding box center [482, 296] width 0 height 222
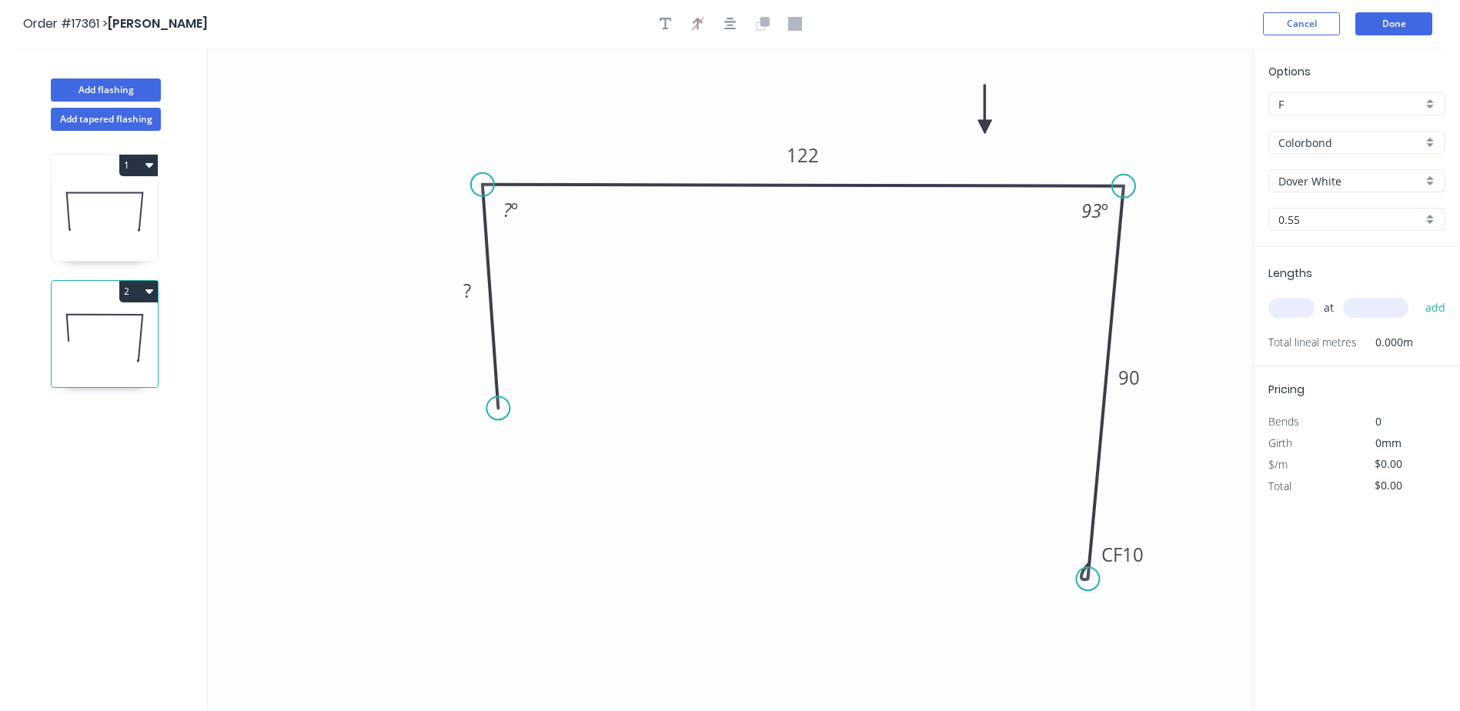
drag, startPoint x: 479, startPoint y: 409, endPoint x: 498, endPoint y: 409, distance: 18.5
click at [498, 409] on circle at bounding box center [497, 407] width 23 height 23
drag, startPoint x: 459, startPoint y: 265, endPoint x: 476, endPoint y: 295, distance: 35.1
click at [459, 267] on icon "0 ? 122 CF 10 90 ? º 93 º" at bounding box center [730, 379] width 1044 height 663
click at [474, 298] on rect at bounding box center [467, 292] width 31 height 22
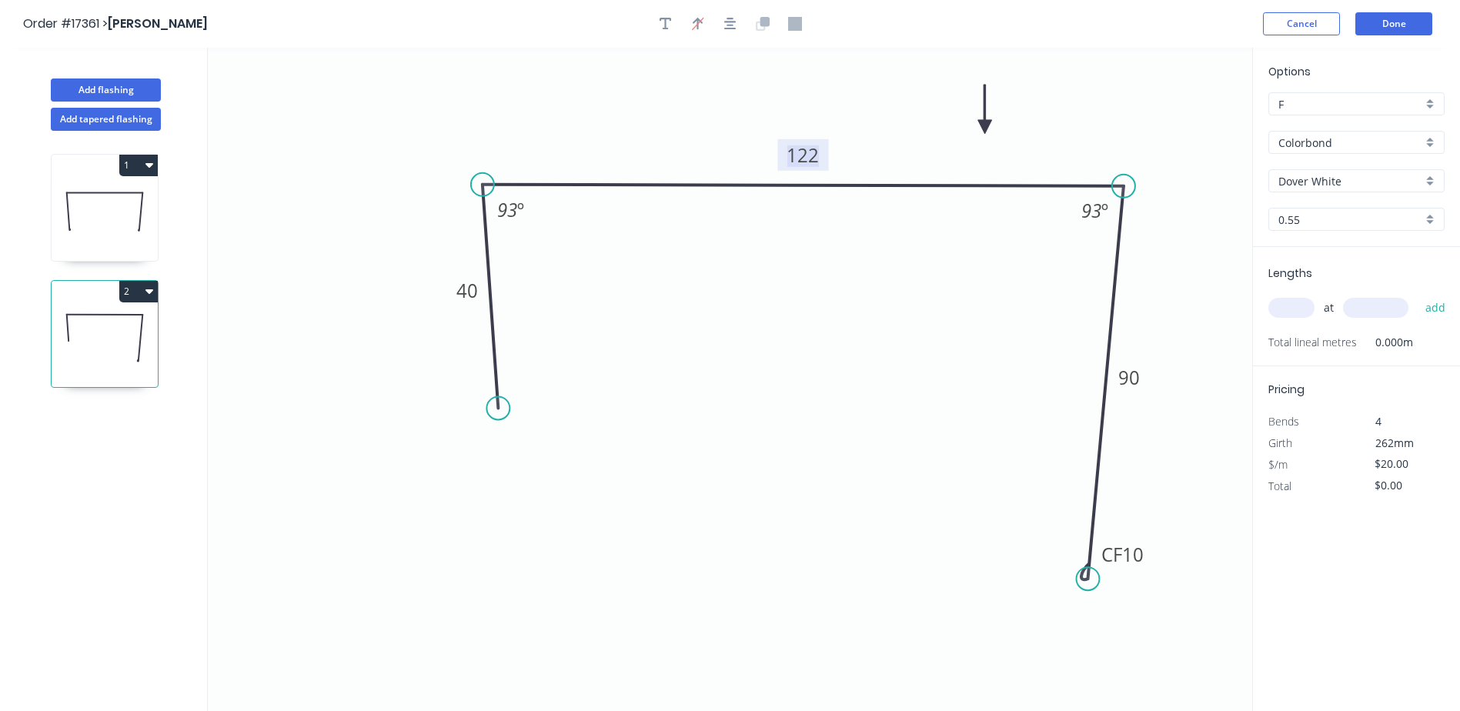
click at [813, 153] on tspan "122" at bounding box center [802, 154] width 32 height 25
click at [1278, 298] on input "text" at bounding box center [1291, 308] width 46 height 20
type input "$17.90"
click at [727, 25] on icon "button" at bounding box center [730, 24] width 12 height 12
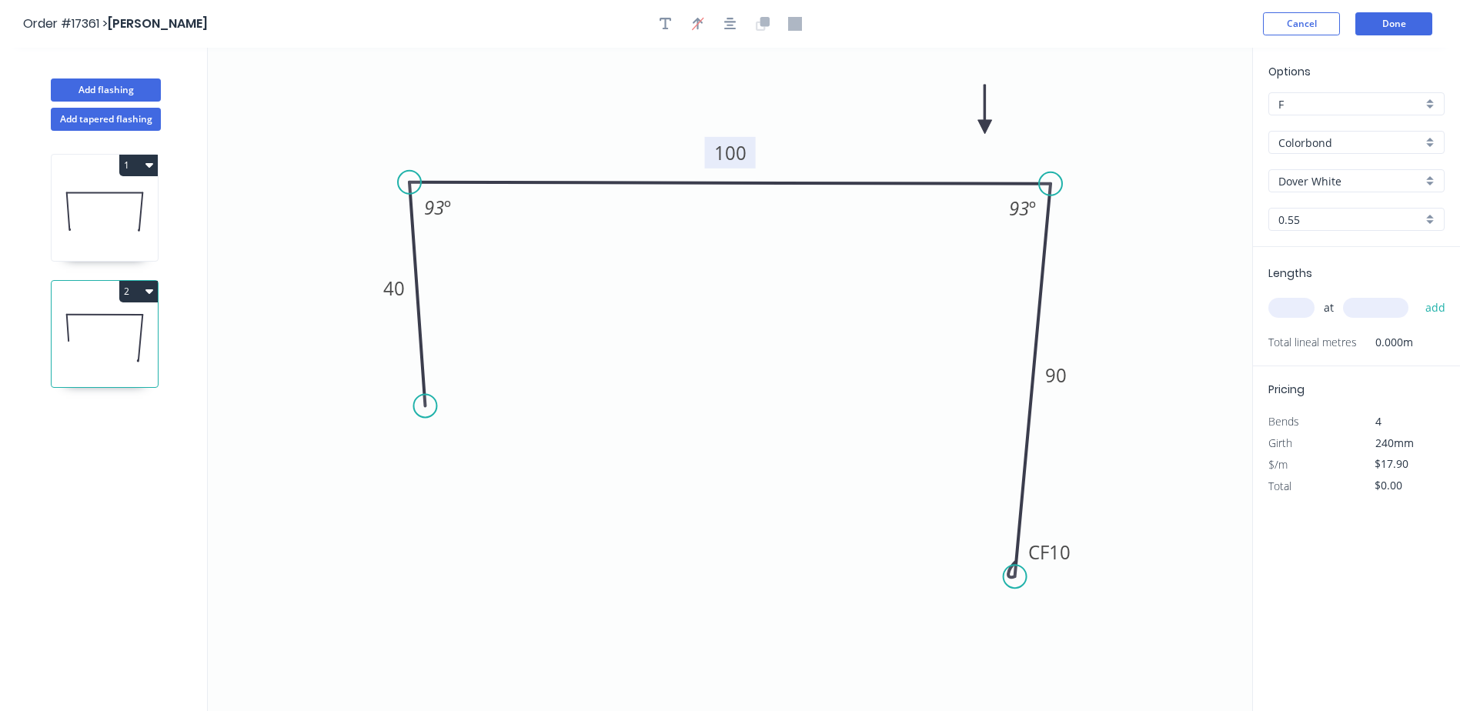
click at [1307, 302] on input "text" at bounding box center [1291, 308] width 46 height 20
type input "2"
type input "2400"
click at [1417, 295] on button "add" at bounding box center [1435, 308] width 36 height 26
type input "$85.92"
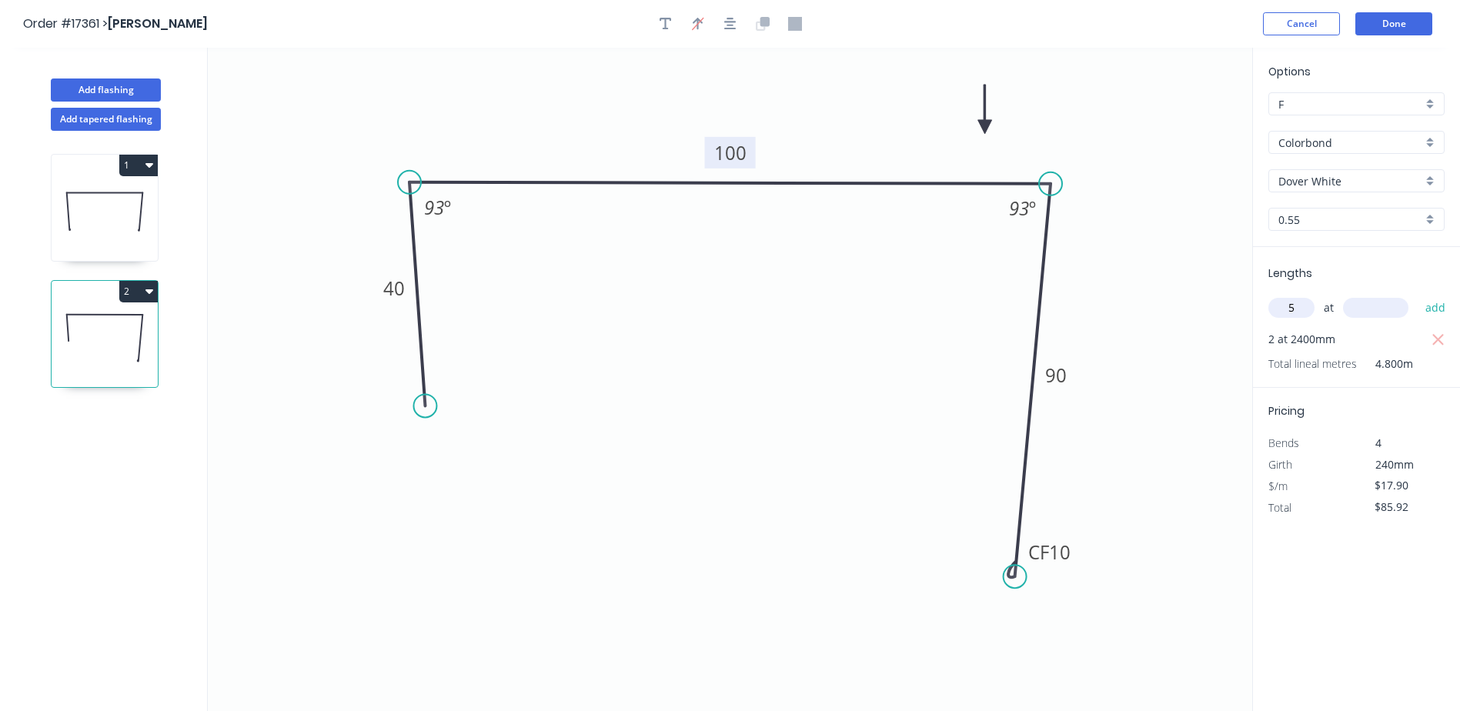
type input "5"
type input "1500"
click at [1417, 295] on button "add" at bounding box center [1435, 308] width 36 height 26
type input "$220.17"
click at [101, 84] on button "Add flashing" at bounding box center [106, 89] width 110 height 23
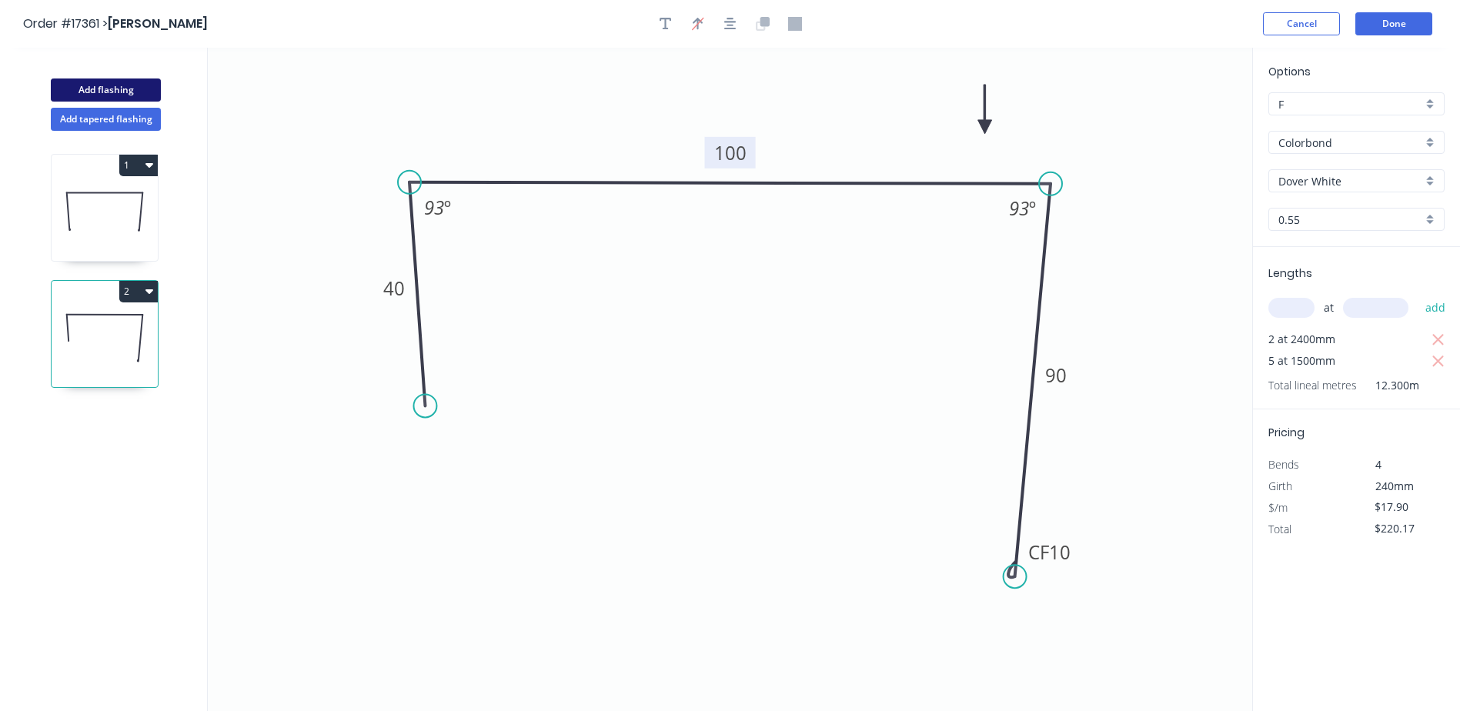
type input "$0.00"
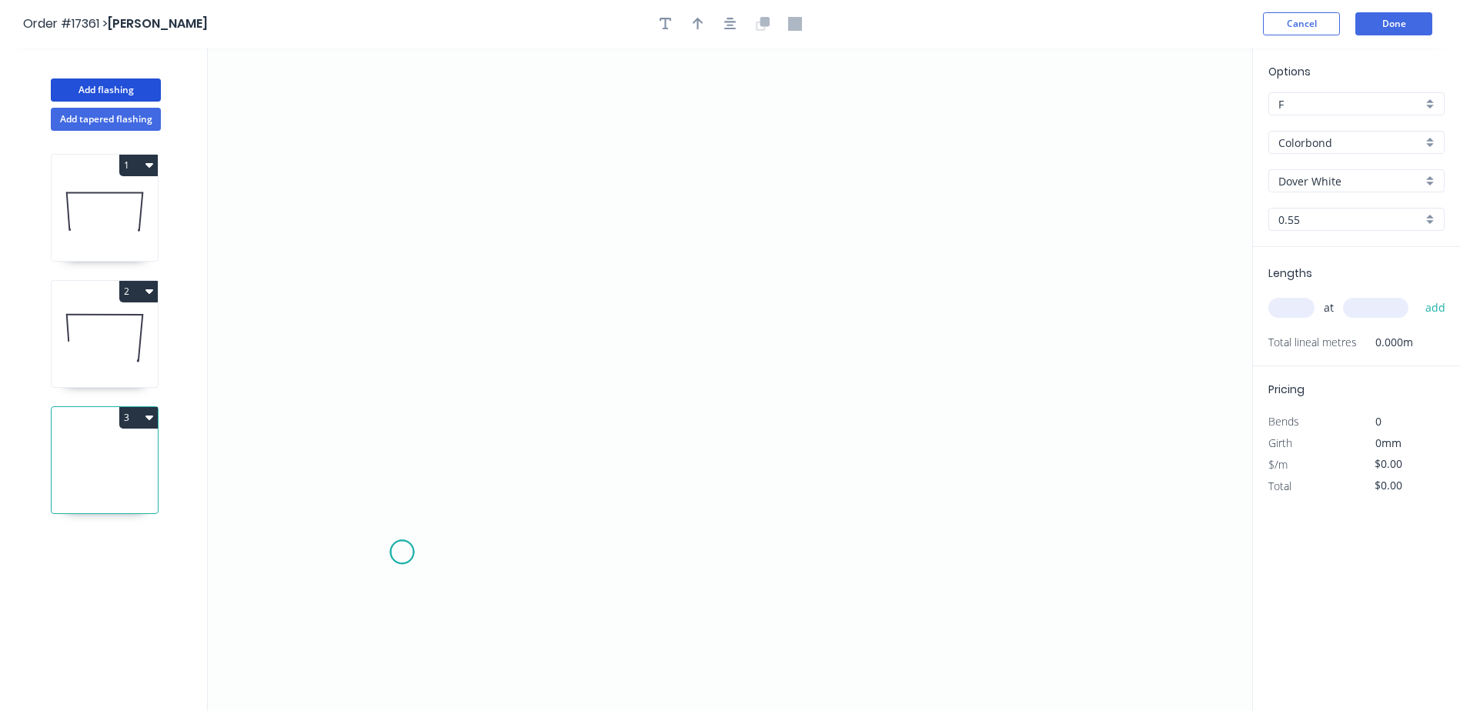
click at [402, 553] on icon "0" at bounding box center [730, 379] width 1044 height 663
click at [474, 482] on icon "0" at bounding box center [730, 379] width 1044 height 663
click at [1040, 478] on icon "0 ?" at bounding box center [730, 379] width 1044 height 663
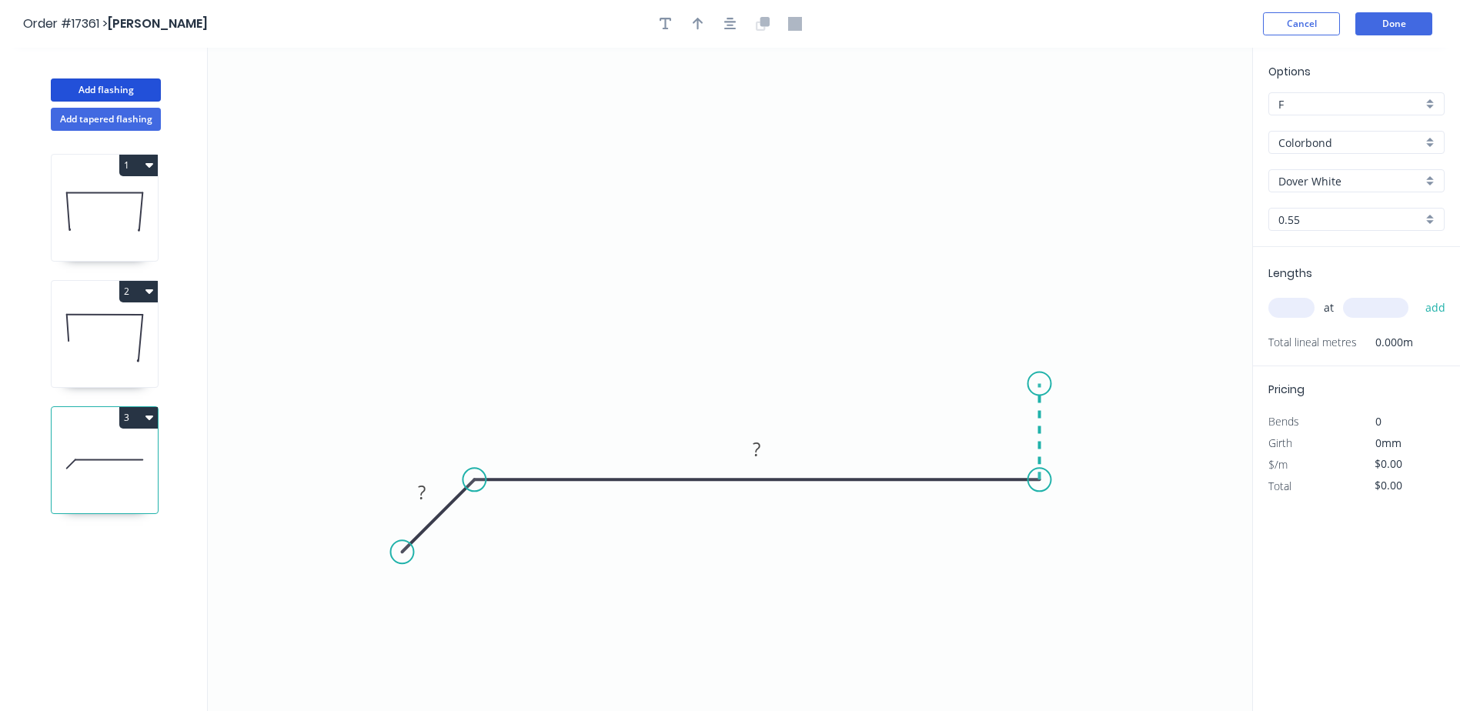
click at [1037, 384] on icon "0 ? ?" at bounding box center [730, 379] width 1044 height 663
click at [1037, 384] on circle at bounding box center [1039, 383] width 23 height 23
click at [434, 499] on rect at bounding box center [421, 493] width 31 height 22
drag, startPoint x: 398, startPoint y: 552, endPoint x: 373, endPoint y: 524, distance: 37.1
click at [373, 524] on circle at bounding box center [373, 523] width 23 height 23
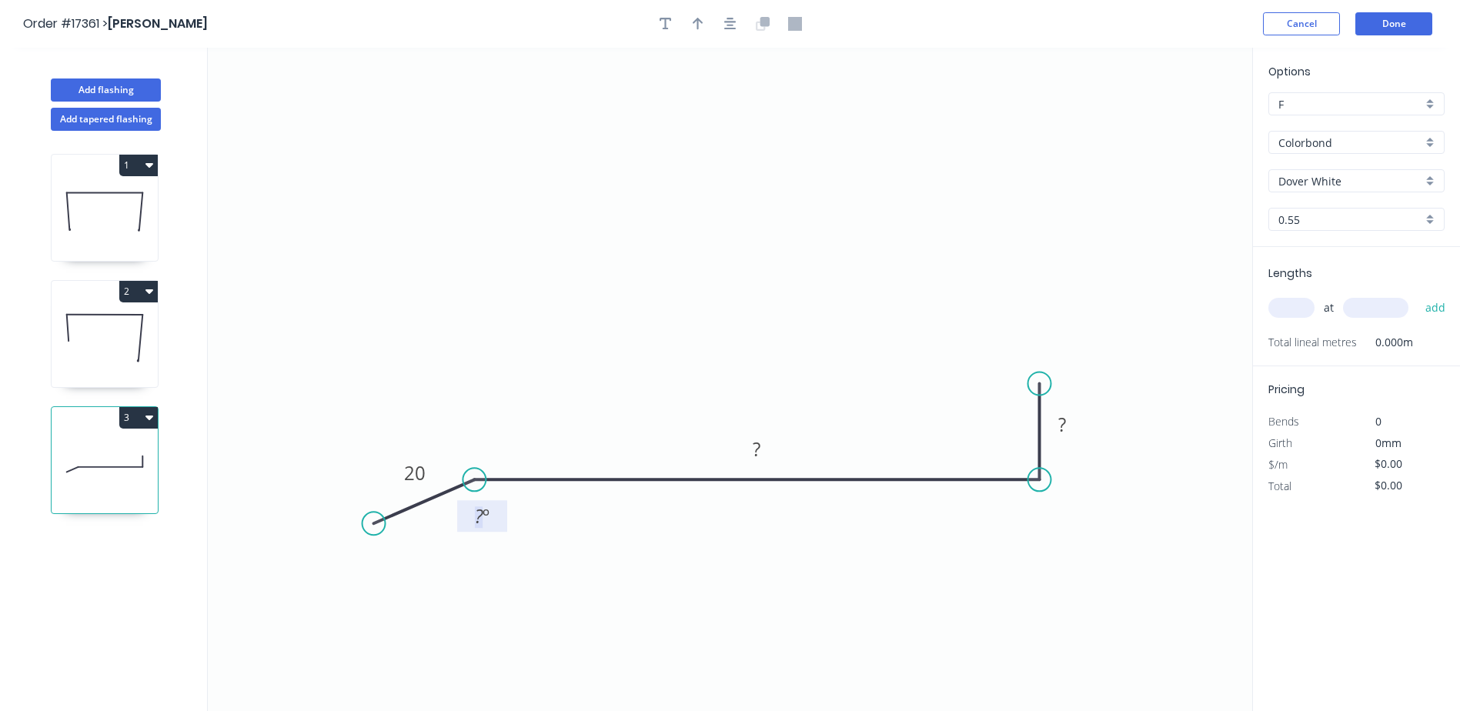
click at [482, 525] on tspan "º" at bounding box center [485, 515] width 7 height 25
drag, startPoint x: 1040, startPoint y: 386, endPoint x: 1047, endPoint y: 382, distance: 8.6
click at [1047, 382] on circle at bounding box center [1039, 382] width 23 height 23
type input "$12.74"
click at [1073, 533] on div "Show angle" at bounding box center [1107, 535] width 155 height 32
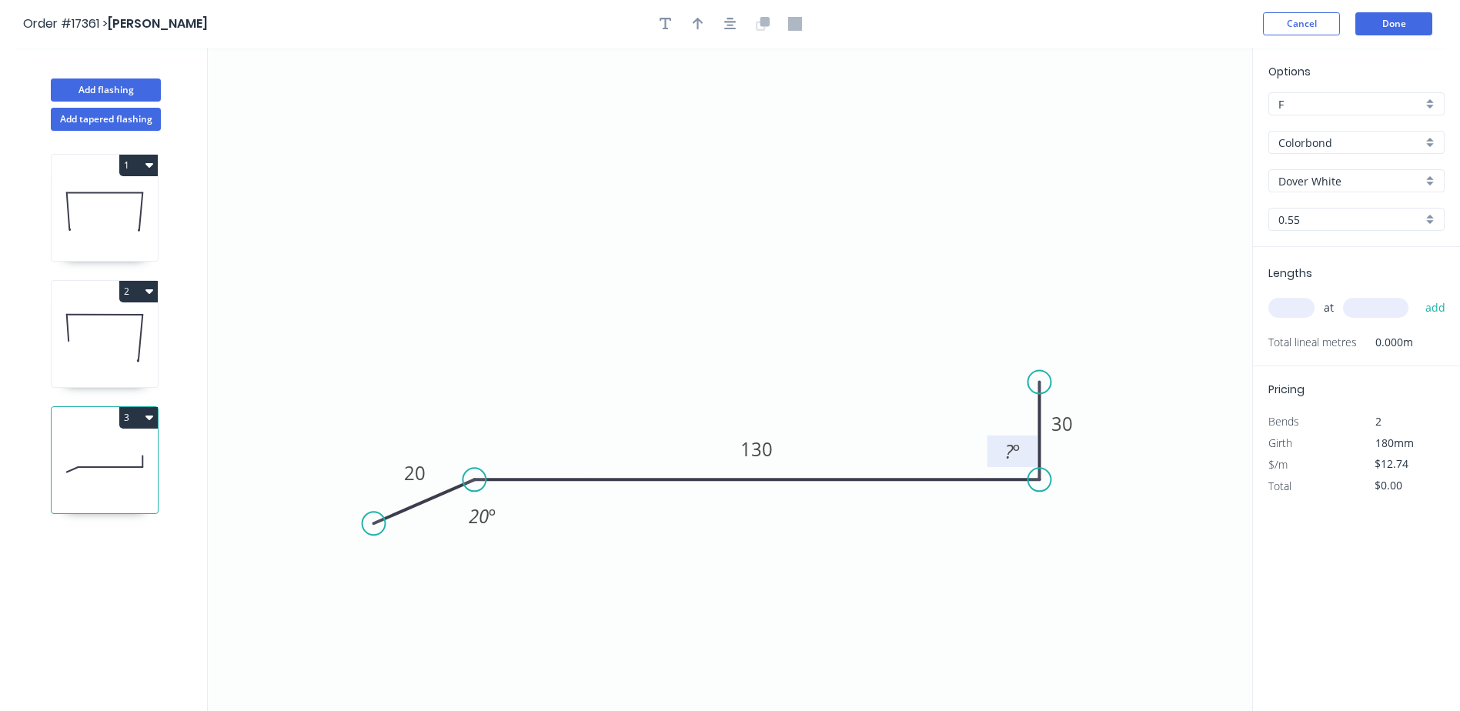
click at [1015, 458] on tspan "º" at bounding box center [1016, 451] width 7 height 25
click at [1150, 529] on icon "0 20 130 30 20 º 90 º" at bounding box center [730, 379] width 1044 height 663
click at [1297, 306] on input "text" at bounding box center [1291, 308] width 46 height 20
type input "2"
type input "2100"
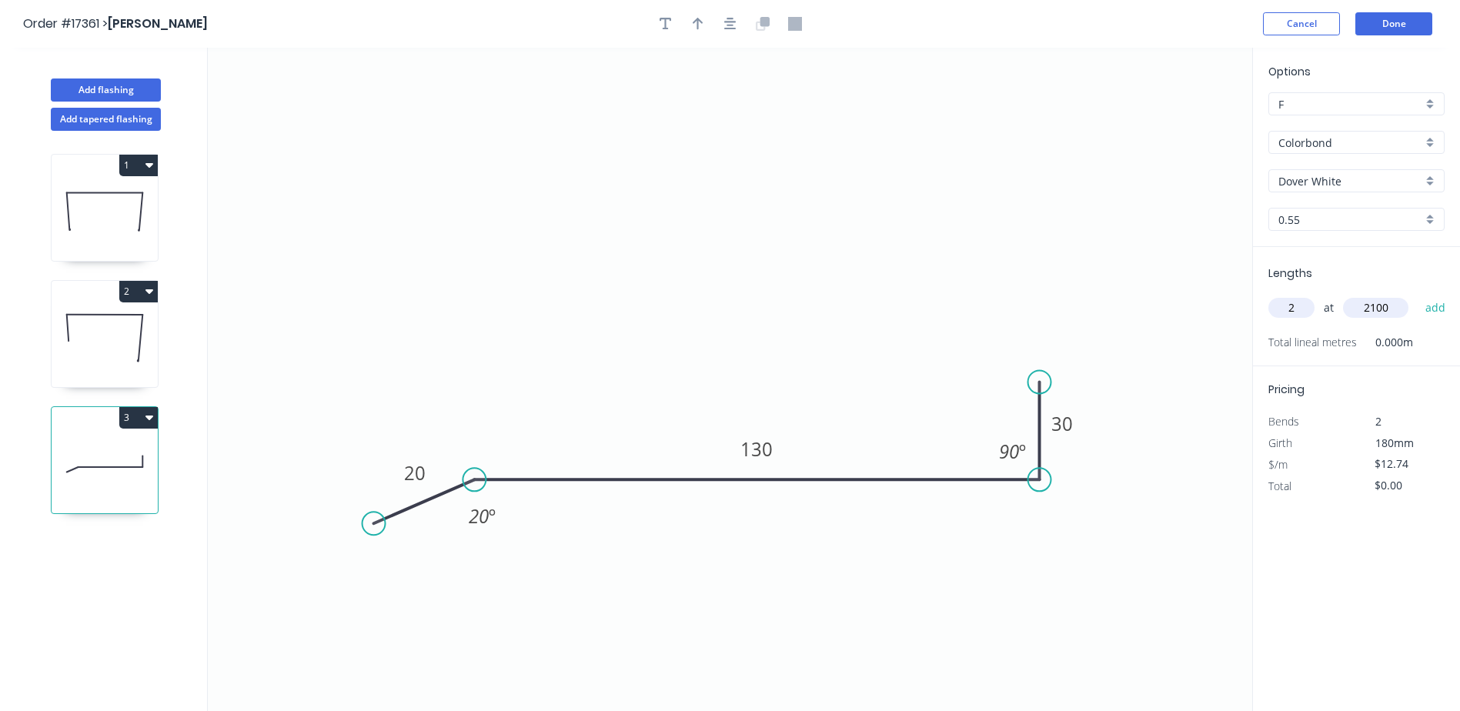
click at [1417, 295] on button "add" at bounding box center [1435, 308] width 36 height 26
type input "$53.51"
click at [725, 25] on icon "button" at bounding box center [730, 24] width 12 height 14
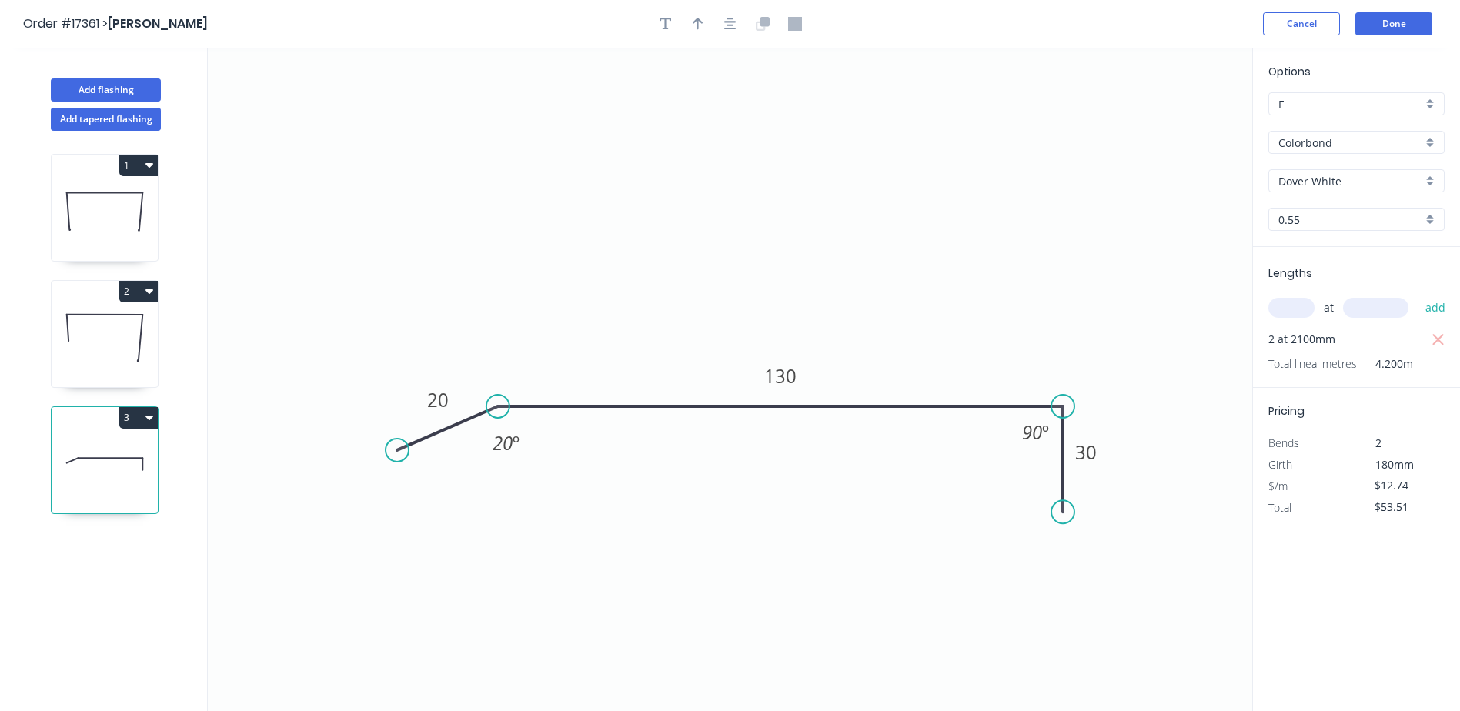
drag, startPoint x: 1060, startPoint y: 307, endPoint x: 1070, endPoint y: 513, distance: 205.7
click at [1070, 513] on circle at bounding box center [1062, 511] width 23 height 23
drag, startPoint x: 396, startPoint y: 445, endPoint x: 424, endPoint y: 357, distance: 92.2
click at [424, 358] on circle at bounding box center [423, 358] width 23 height 23
click at [513, 370] on tspan "20" at bounding box center [506, 368] width 20 height 25
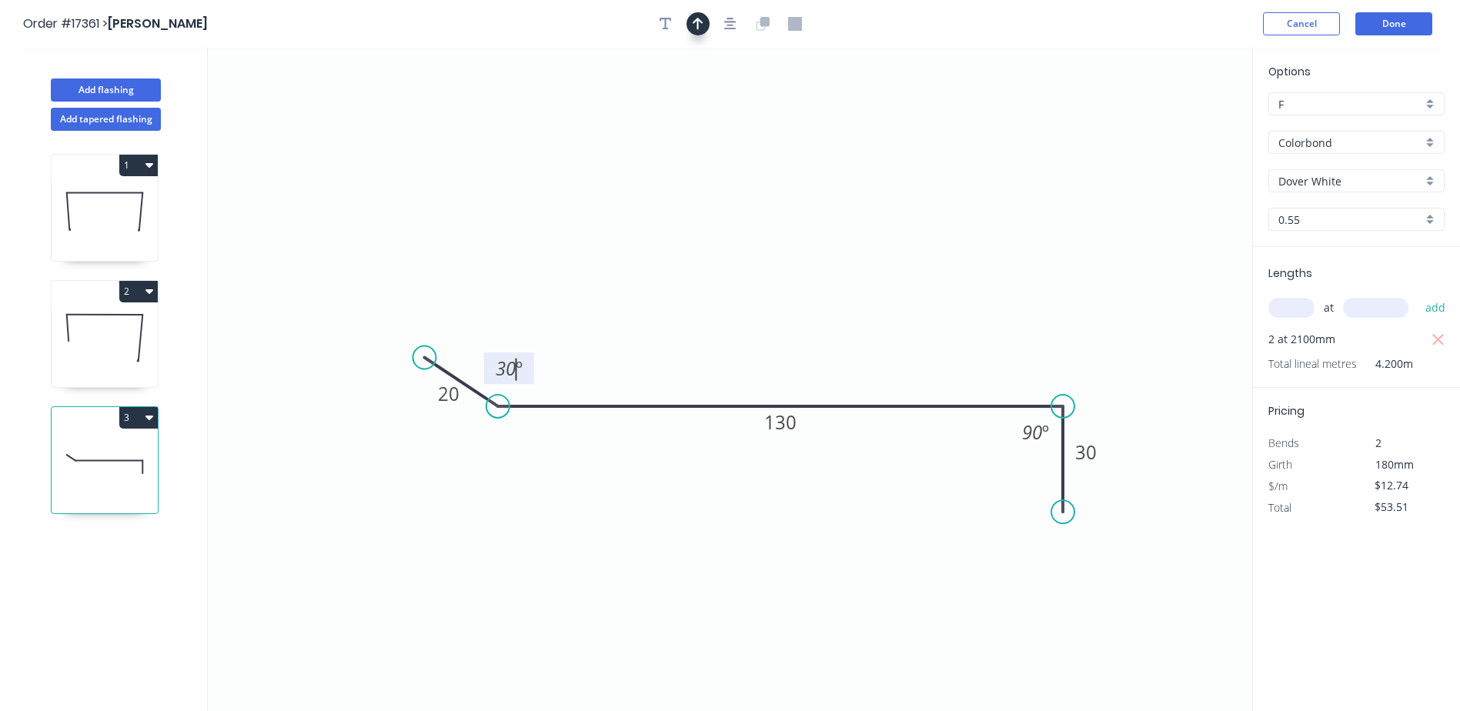
click at [694, 30] on icon "button" at bounding box center [698, 24] width 11 height 14
drag, startPoint x: 1171, startPoint y: 119, endPoint x: 883, endPoint y: 217, distance: 304.7
click at [883, 217] on icon at bounding box center [883, 199] width 14 height 49
click at [731, 29] on icon "button" at bounding box center [730, 24] width 12 height 12
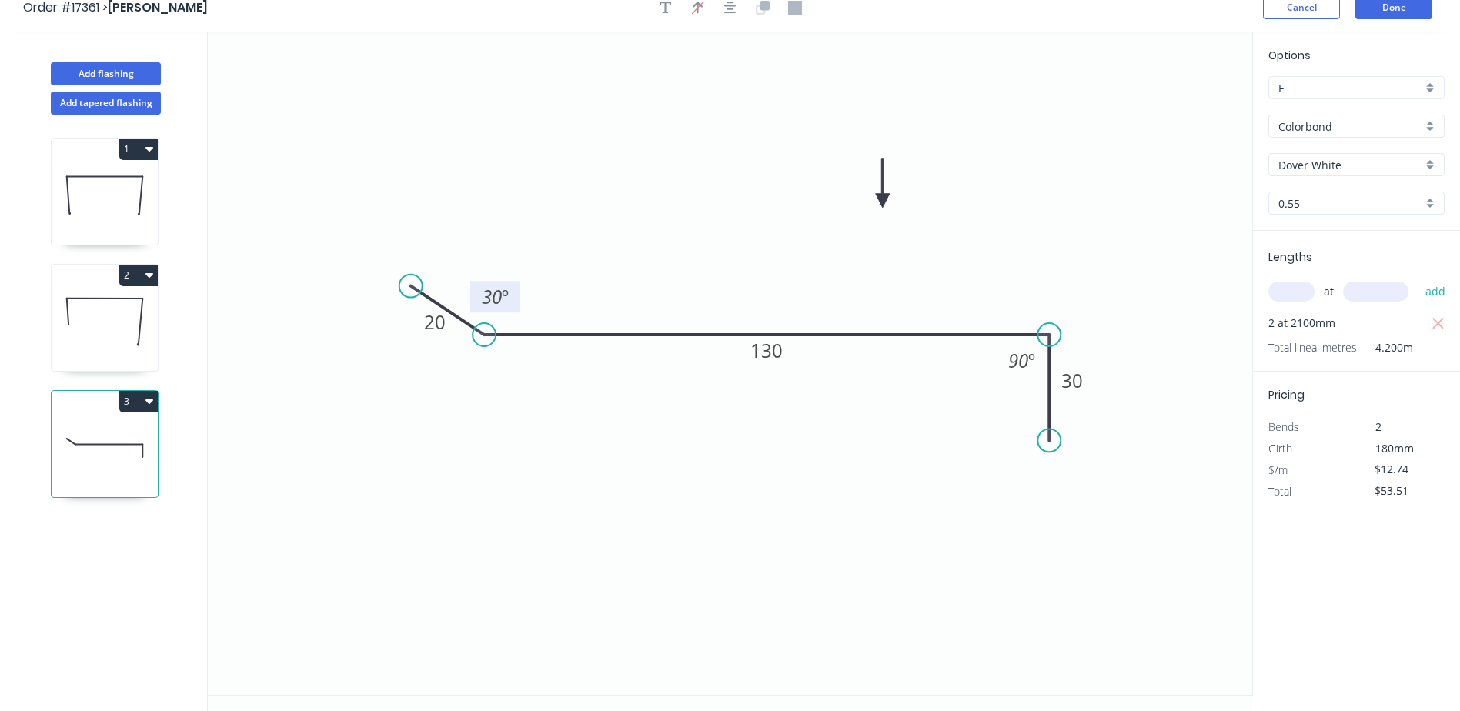
scroll to position [28, 0]
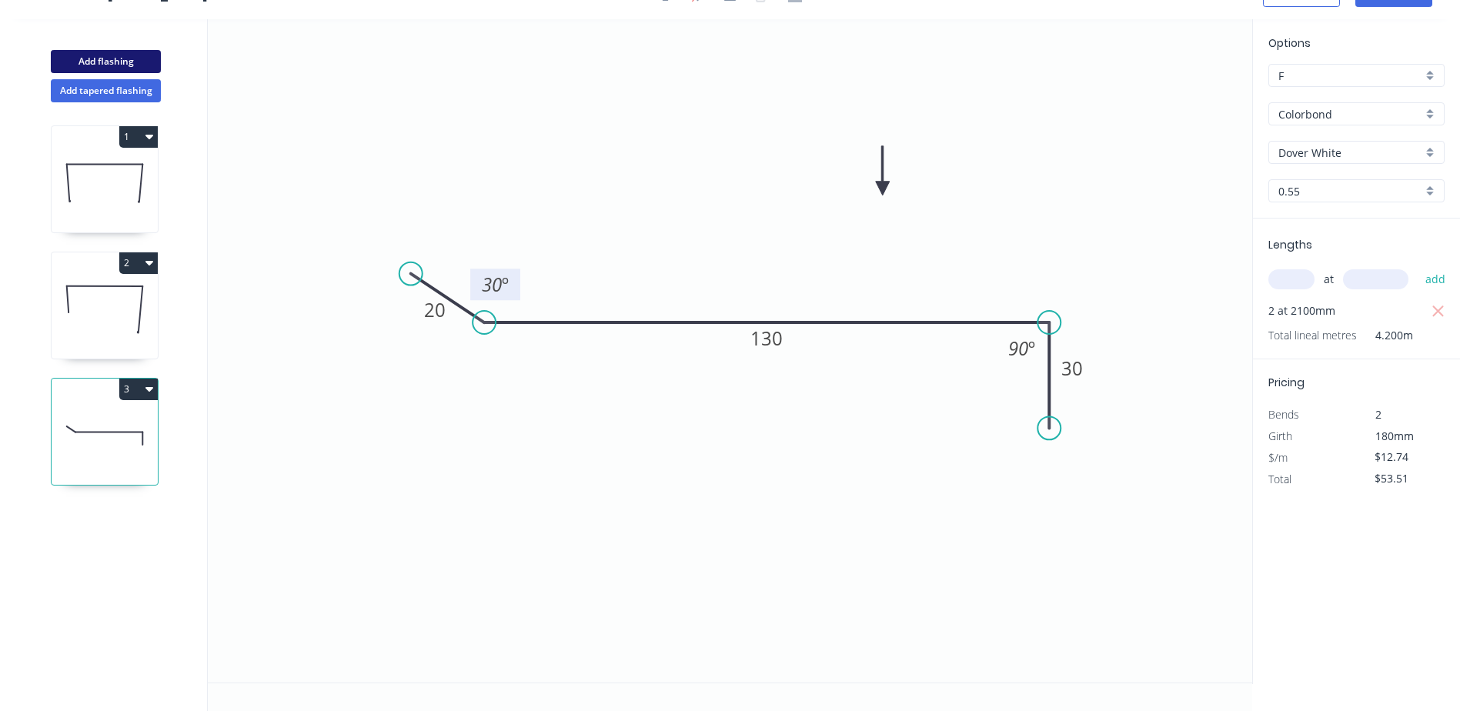
click at [110, 60] on button "Add flashing" at bounding box center [106, 61] width 110 height 23
type input "$0.00"
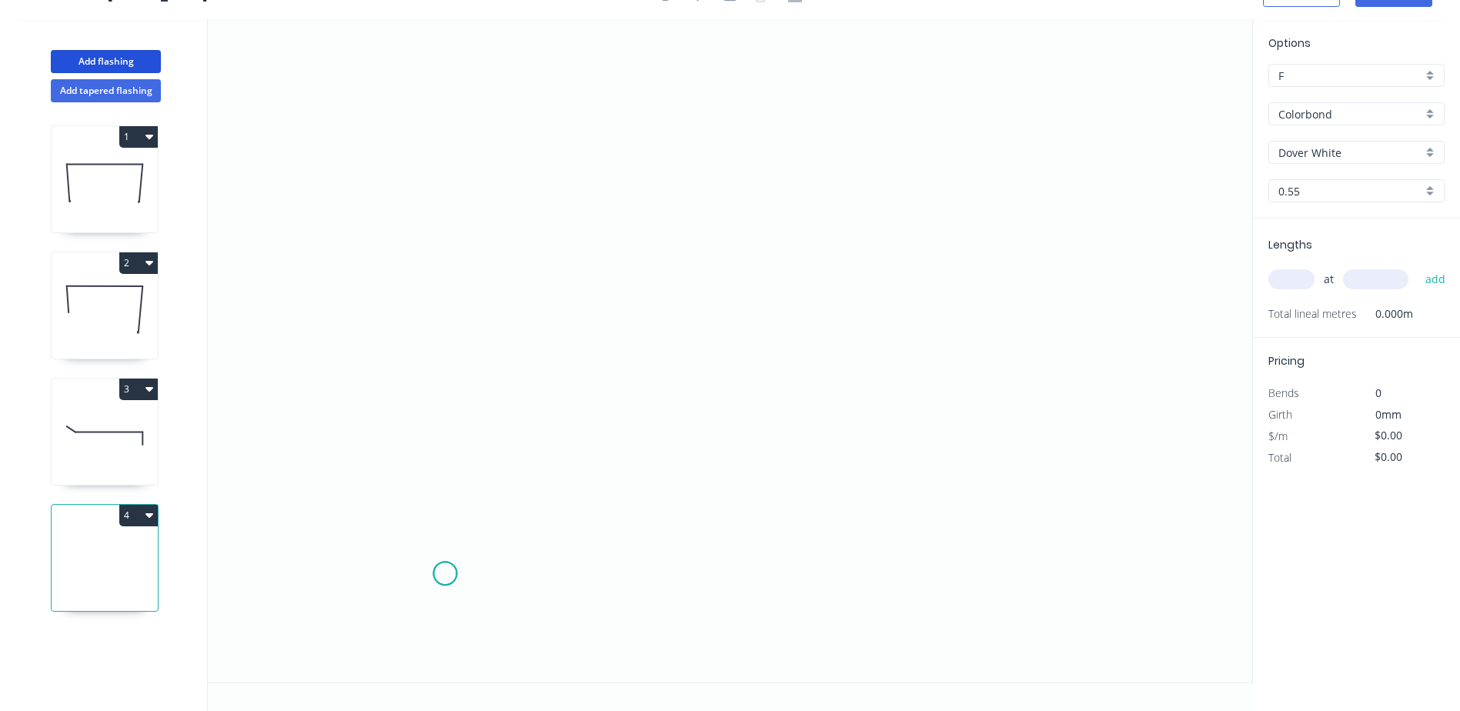
drag, startPoint x: 445, startPoint y: 574, endPoint x: 447, endPoint y: 382, distance: 191.6
click at [445, 573] on icon "0" at bounding box center [730, 350] width 1044 height 663
click at [457, 198] on icon "0" at bounding box center [730, 350] width 1044 height 663
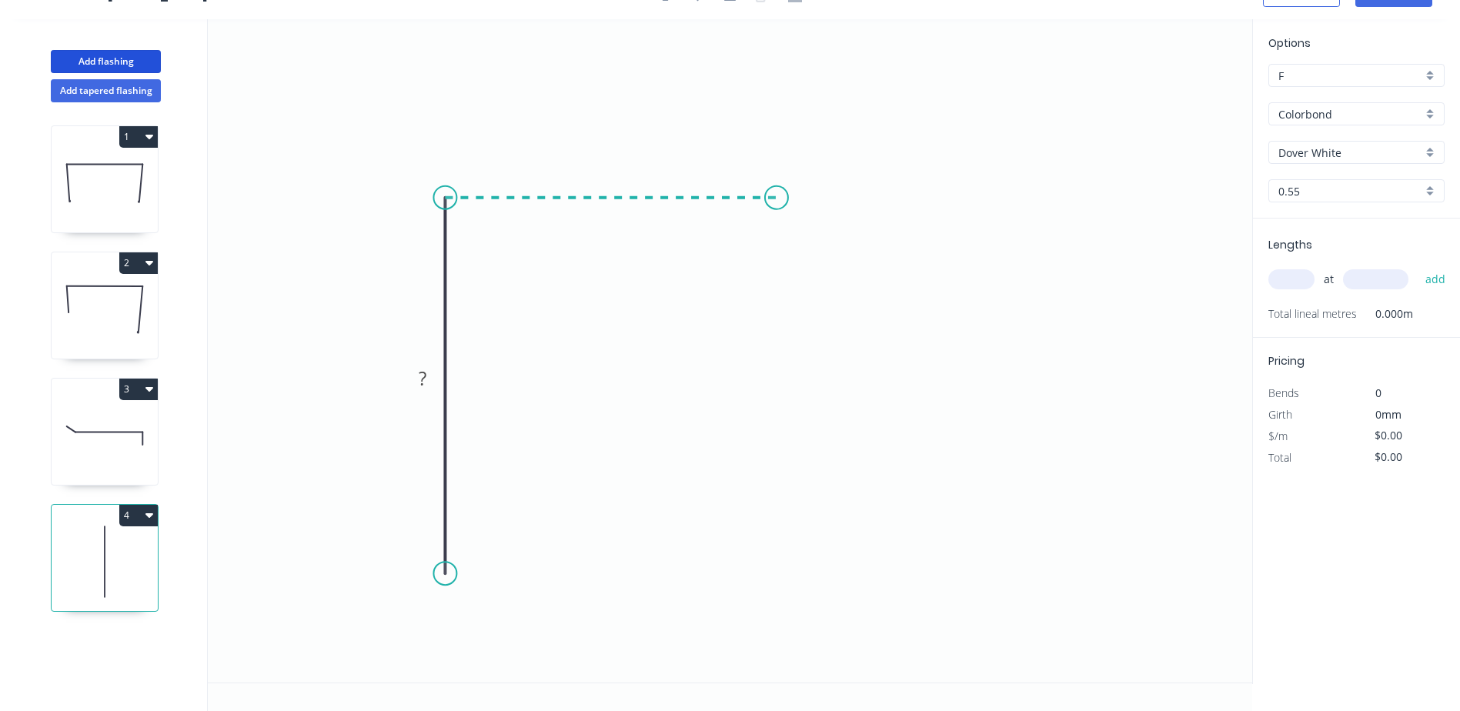
click at [776, 195] on icon "0 ?" at bounding box center [730, 350] width 1044 height 663
click at [850, 275] on icon "0 ? ?" at bounding box center [730, 350] width 1044 height 663
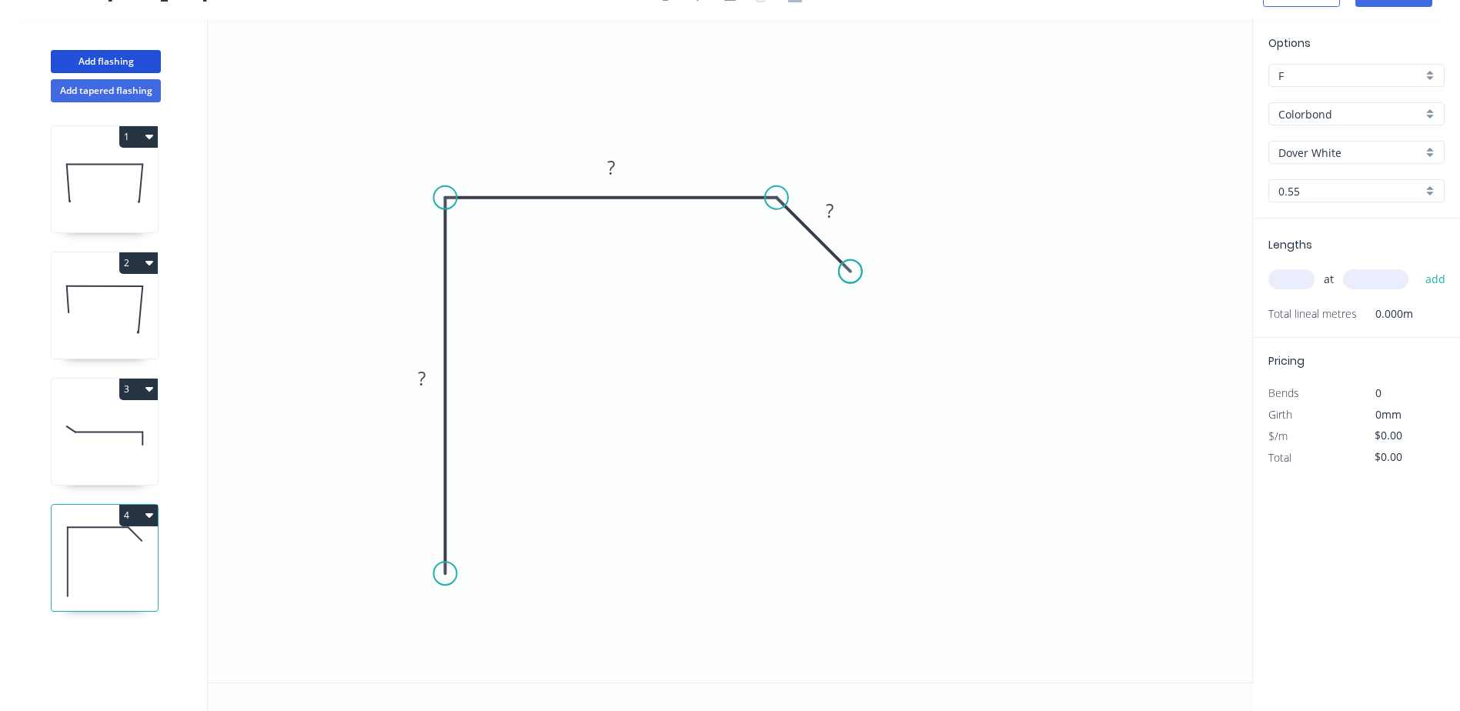
click at [850, 275] on circle at bounding box center [850, 271] width 23 height 23
click at [499, 607] on div "Crush & Fold" at bounding box center [532, 605] width 155 height 32
drag, startPoint x: 444, startPoint y: 586, endPoint x: 509, endPoint y: 508, distance: 102.2
click at [459, 661] on icon "0 CF 10 ? ? ?" at bounding box center [730, 350] width 1044 height 663
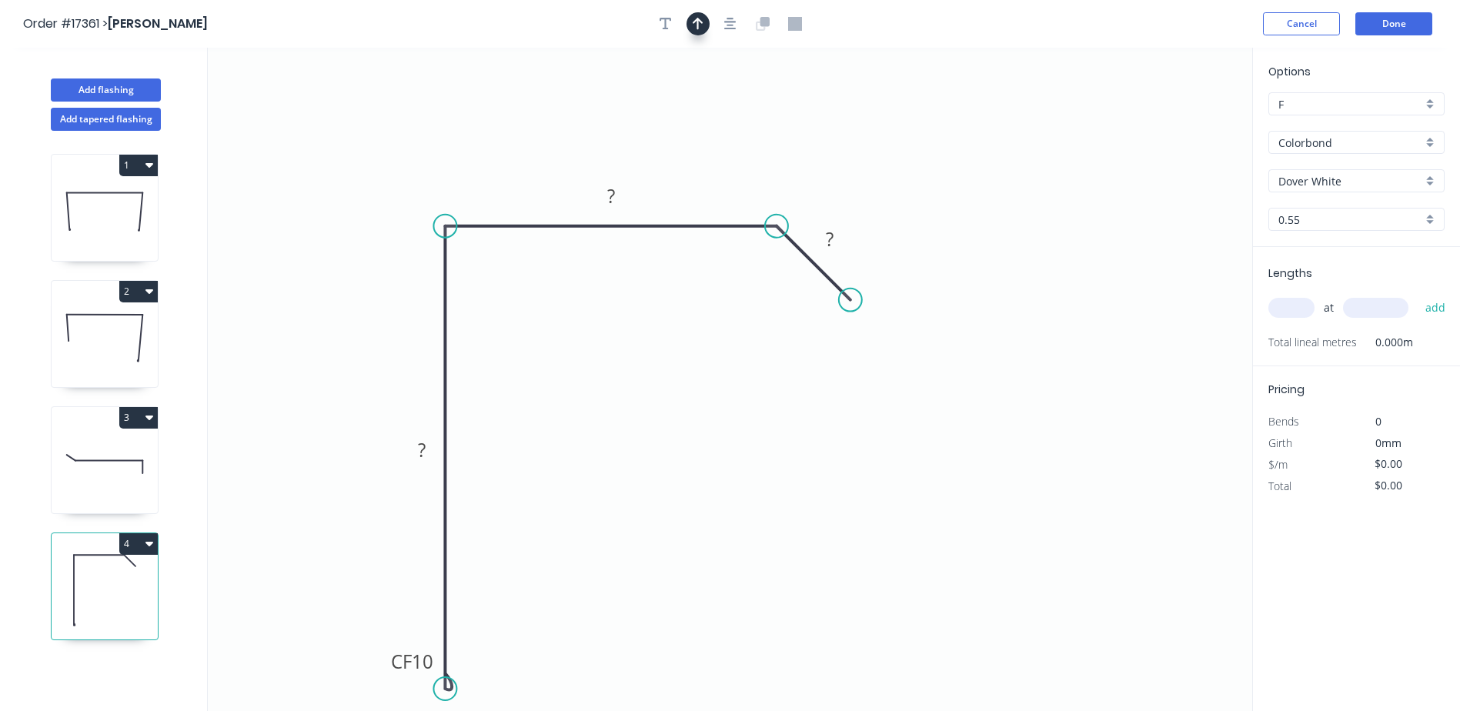
click at [700, 34] on button "button" at bounding box center [697, 23] width 23 height 23
click at [734, 19] on icon "button" at bounding box center [730, 24] width 12 height 14
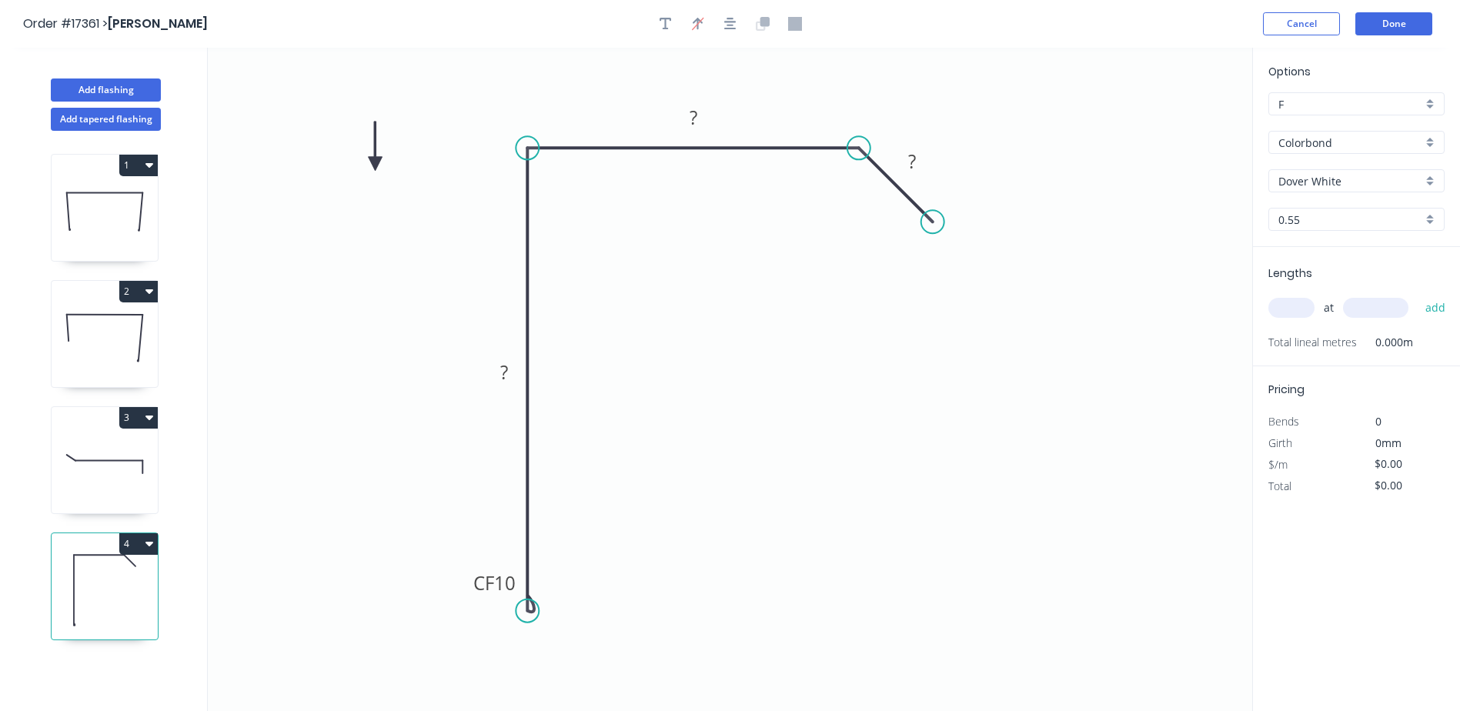
drag, startPoint x: 1174, startPoint y: 122, endPoint x: 374, endPoint y: 161, distance: 800.5
click at [374, 163] on icon at bounding box center [376, 146] width 14 height 49
click at [513, 379] on rect at bounding box center [504, 373] width 31 height 22
drag, startPoint x: 564, startPoint y: 191, endPoint x: 567, endPoint y: 199, distance: 8.3
click at [564, 192] on div "Show angle" at bounding box center [604, 202] width 155 height 32
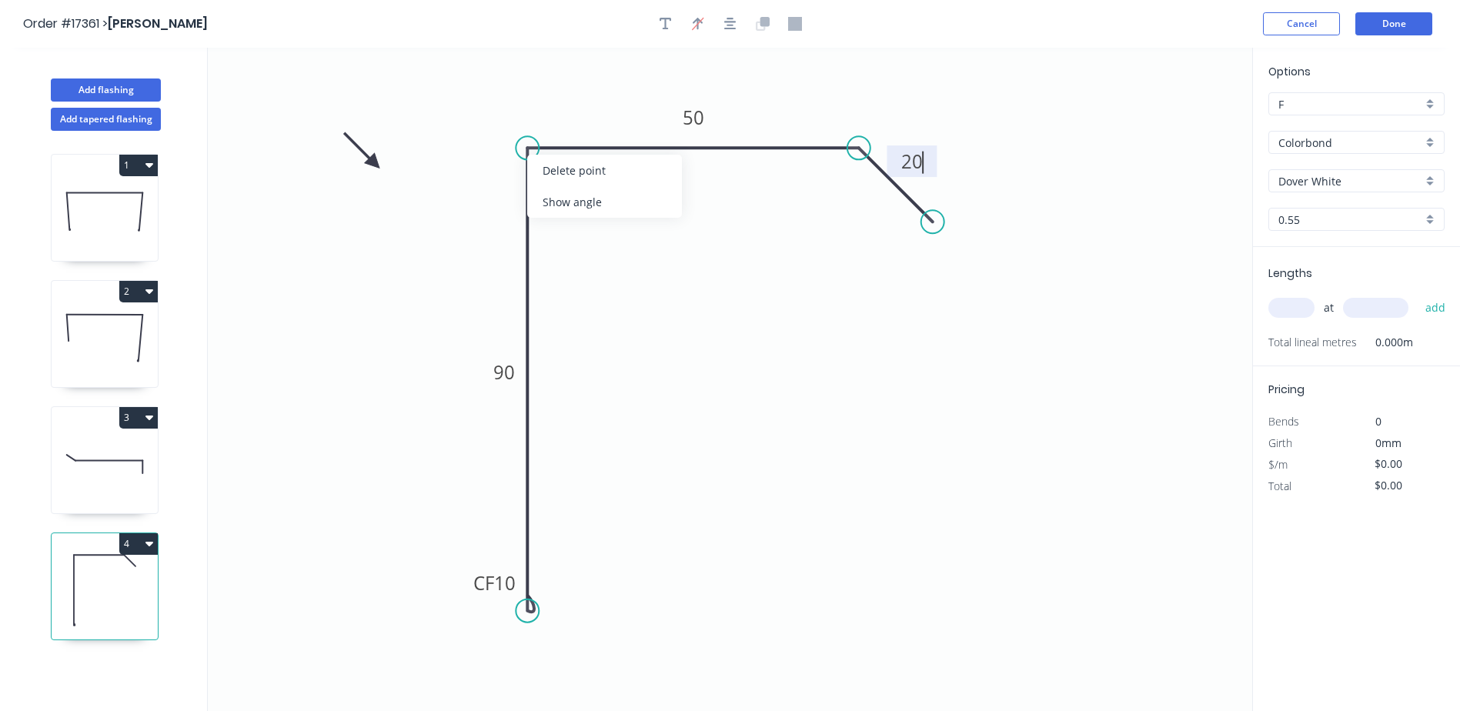
type input "$16.50"
click at [559, 179] on tspan "º" at bounding box center [558, 174] width 7 height 25
drag, startPoint x: 532, startPoint y: 609, endPoint x: 539, endPoint y: 615, distance: 8.8
click at [539, 615] on circle at bounding box center [527, 614] width 23 height 23
drag, startPoint x: 536, startPoint y: 613, endPoint x: 543, endPoint y: 614, distance: 7.7
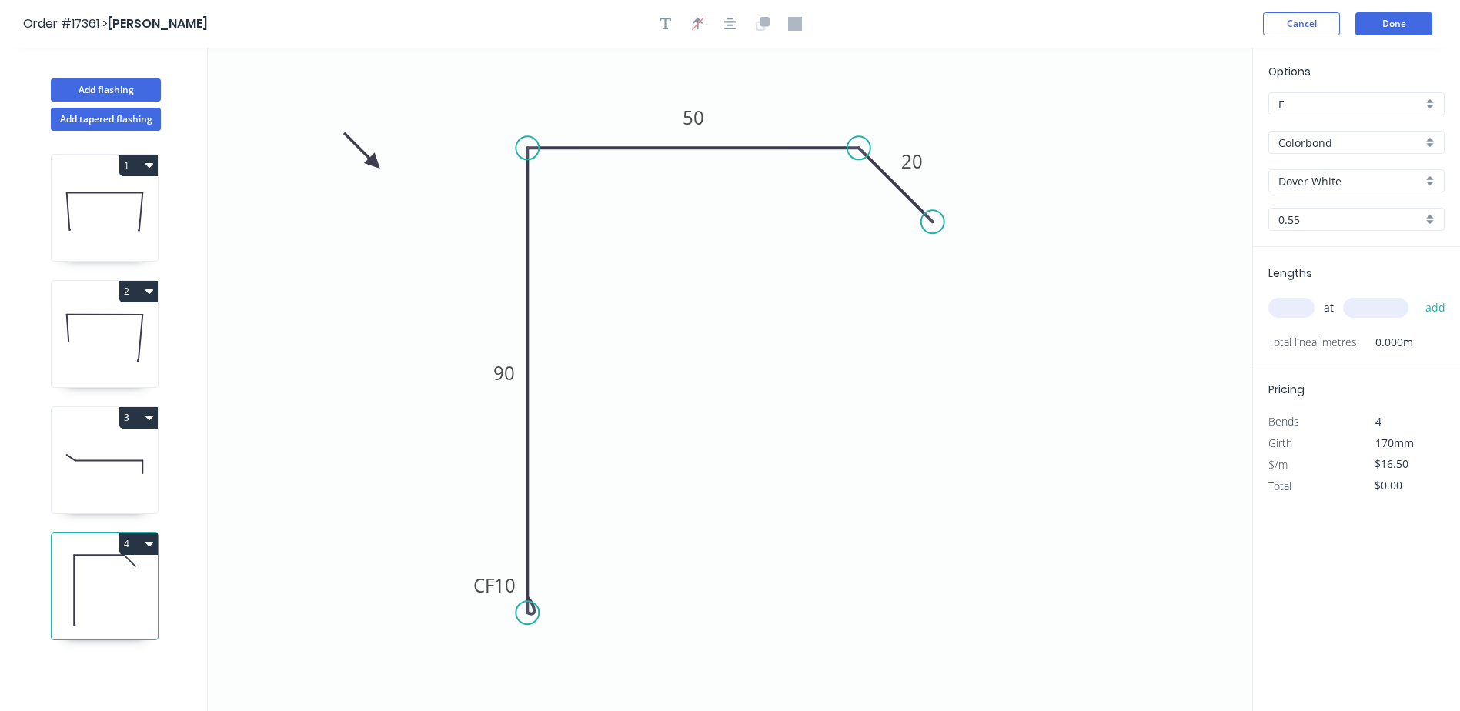
click at [544, 614] on icon "0 CF 10 90 50 20" at bounding box center [730, 379] width 1044 height 663
click at [526, 581] on rect at bounding box center [496, 586] width 62 height 32
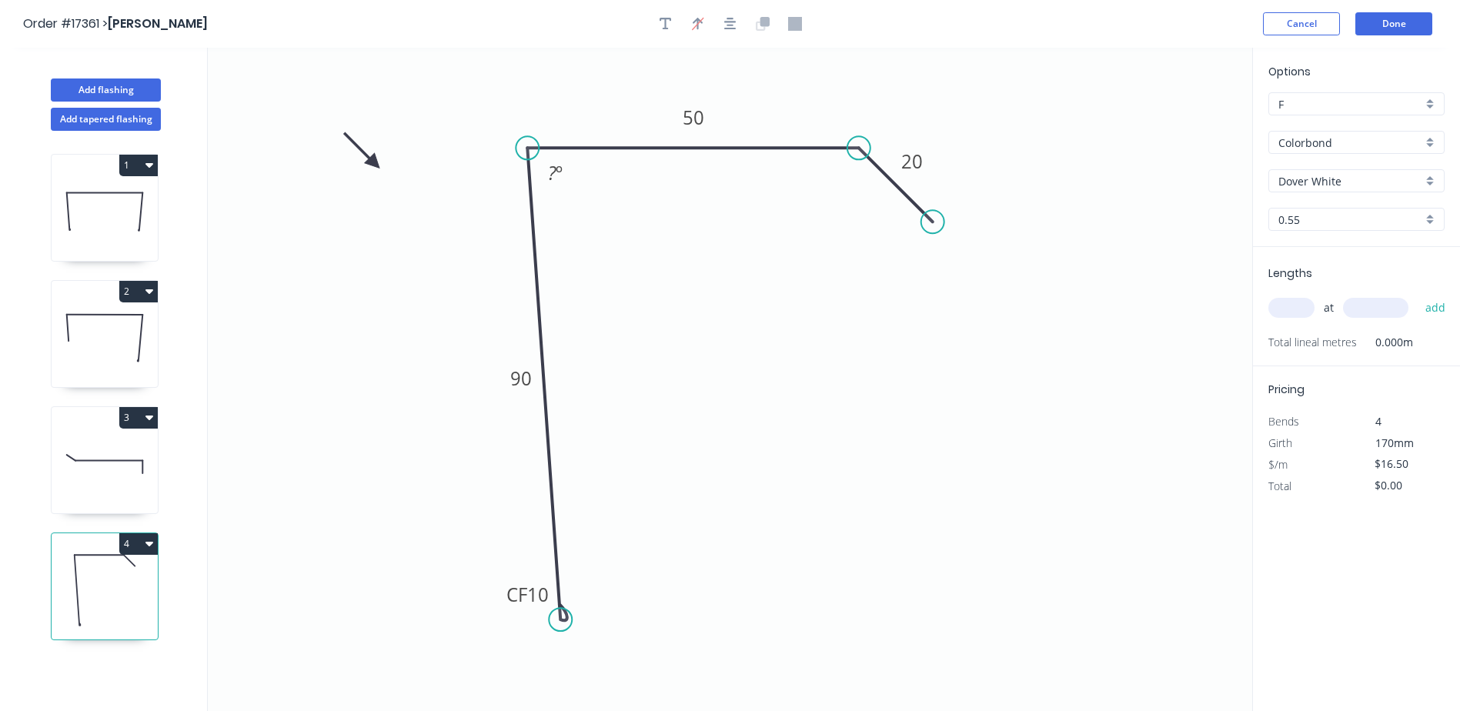
drag, startPoint x: 525, startPoint y: 618, endPoint x: 560, endPoint y: 620, distance: 35.5
click at [560, 620] on circle at bounding box center [560, 619] width 23 height 23
click at [562, 183] on tspan "º" at bounding box center [559, 172] width 7 height 25
click at [900, 206] on div "Show angle" at bounding box center [940, 208] width 155 height 32
click at [847, 190] on tspan "º" at bounding box center [847, 181] width 7 height 25
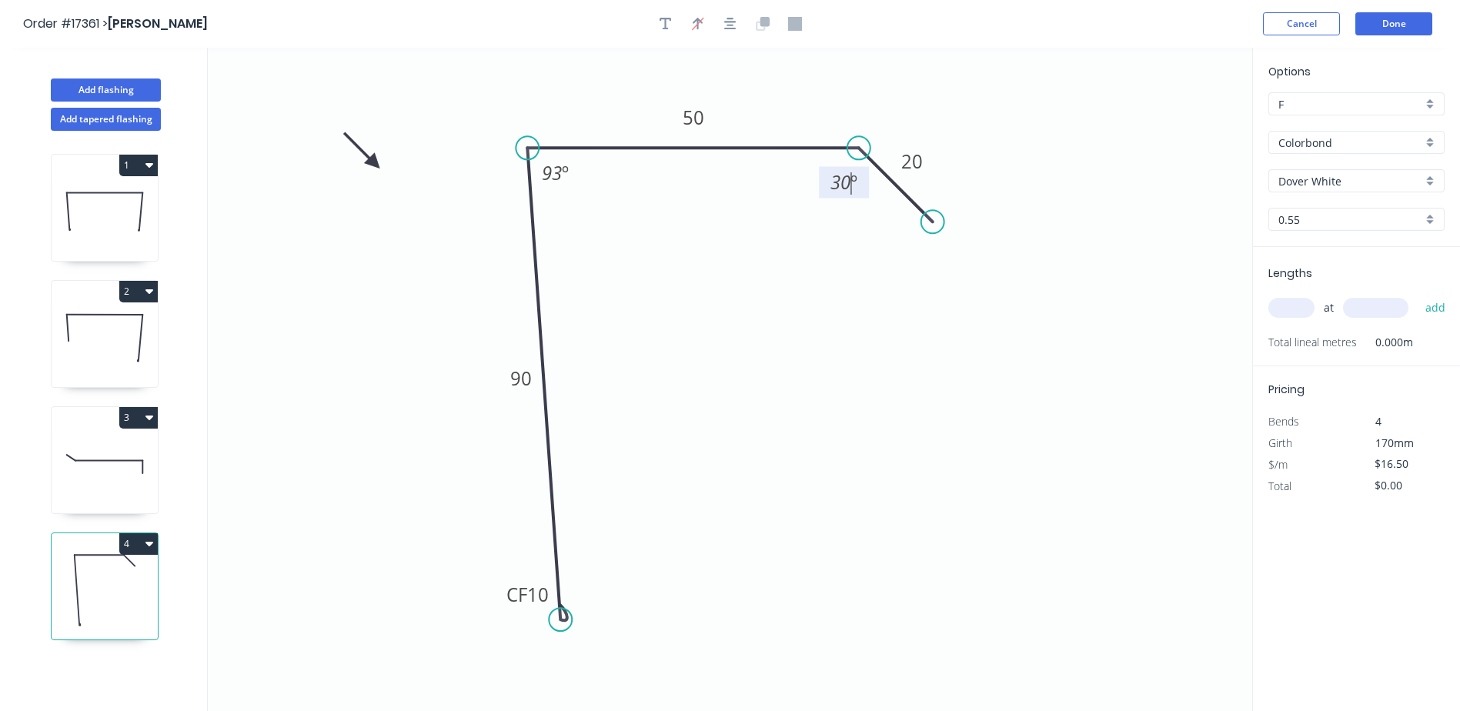
click at [1307, 311] on input "text" at bounding box center [1291, 308] width 46 height 20
type input "1"
type input "2600"
click at [1417, 295] on button "add" at bounding box center [1435, 308] width 36 height 26
click at [152, 530] on div "1 2 3 4" at bounding box center [106, 435] width 202 height 609
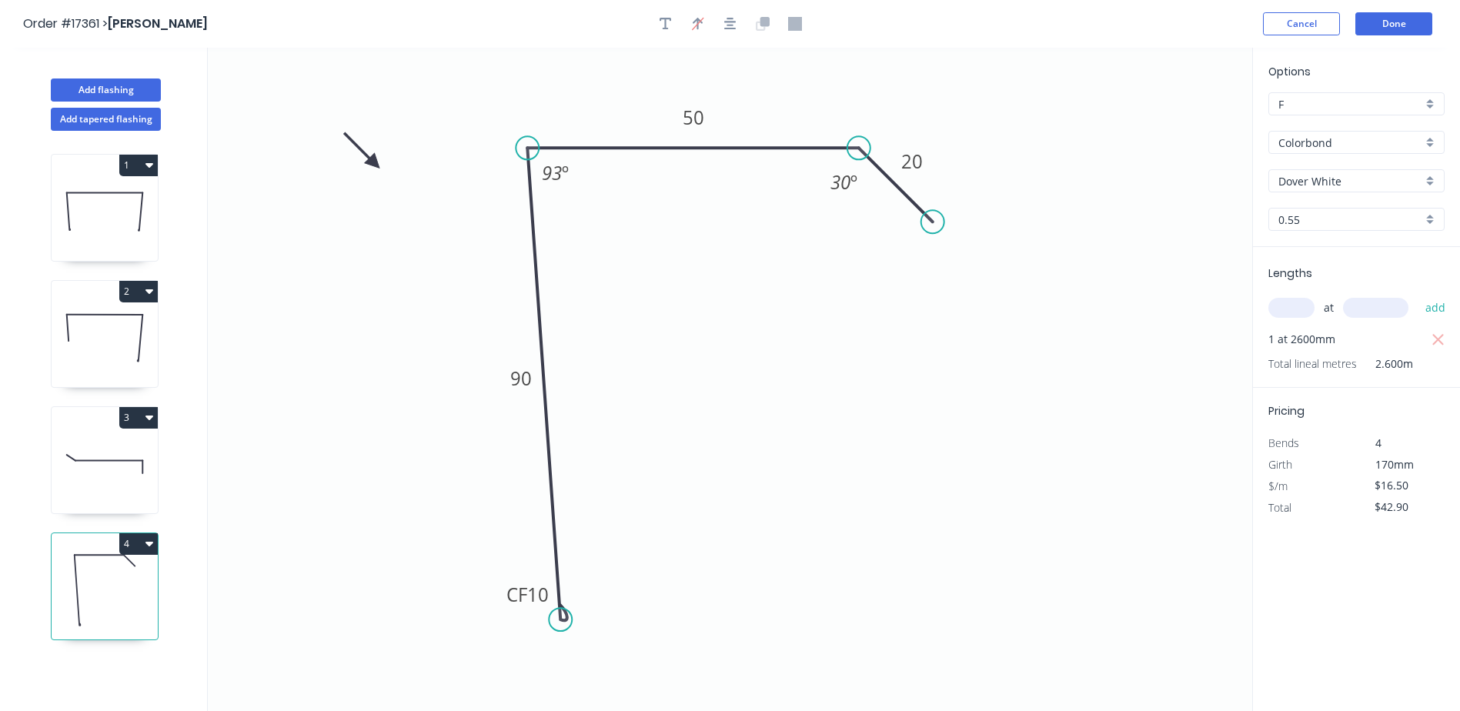
click at [151, 545] on icon "button" at bounding box center [149, 544] width 8 height 5
click at [47, 583] on div "Duplicate" at bounding box center [84, 582] width 119 height 22
type input "$0.00"
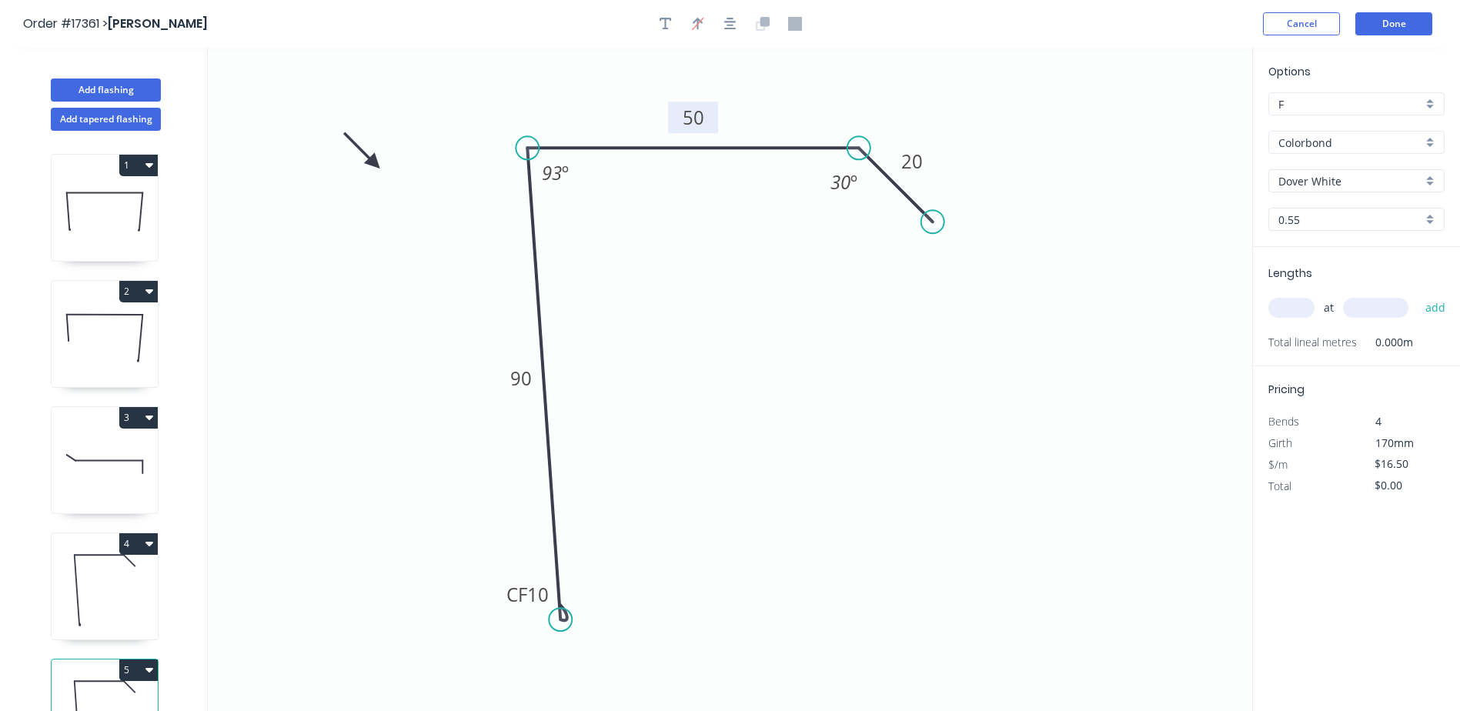
click at [706, 113] on rect at bounding box center [693, 119] width 31 height 22
drag, startPoint x: 864, startPoint y: 149, endPoint x: 944, endPoint y: 185, distance: 88.1
click at [938, 150] on circle at bounding box center [932, 147] width 23 height 23
drag, startPoint x: 959, startPoint y: 225, endPoint x: 1002, endPoint y: 207, distance: 46.6
click at [1002, 207] on circle at bounding box center [1001, 206] width 23 height 23
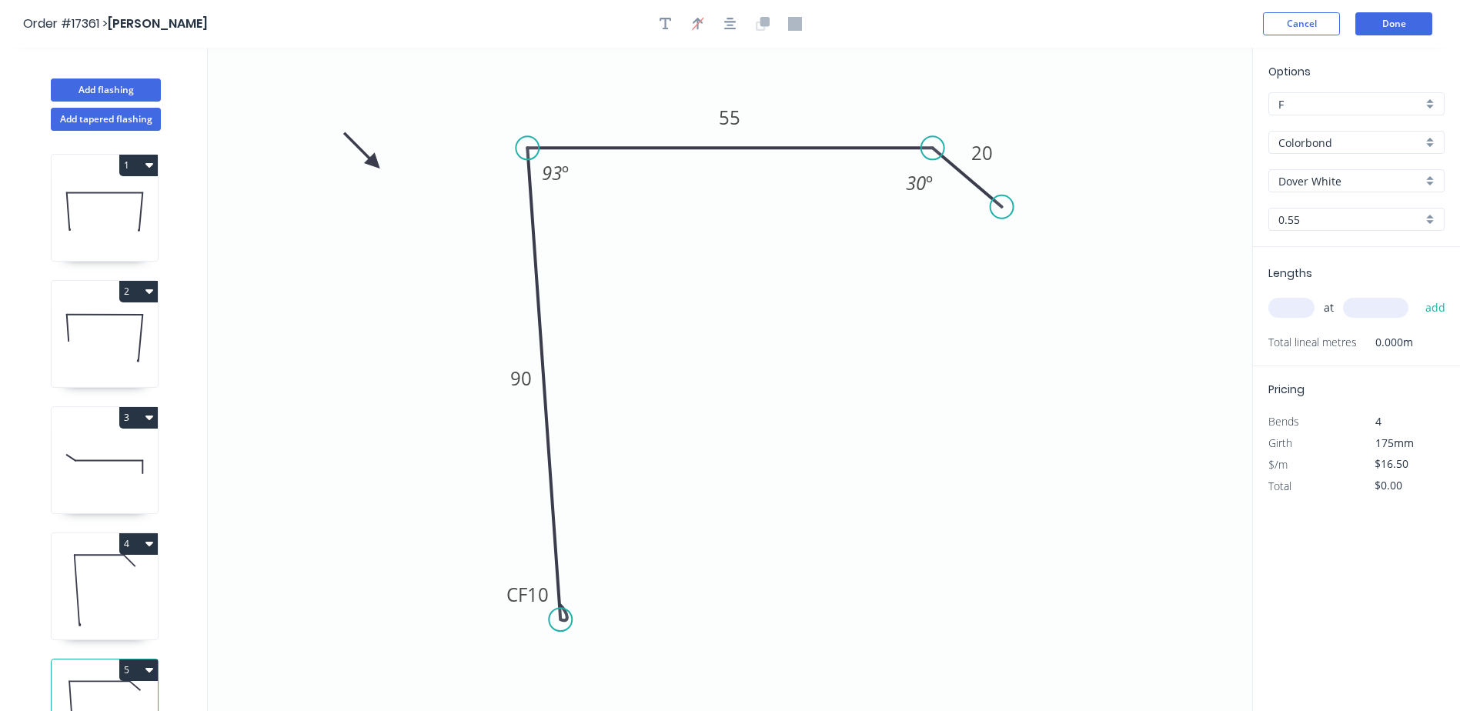
click at [1294, 299] on input "text" at bounding box center [1291, 308] width 46 height 20
type input "1"
type input "2600"
click at [1417, 295] on button "add" at bounding box center [1435, 308] width 36 height 26
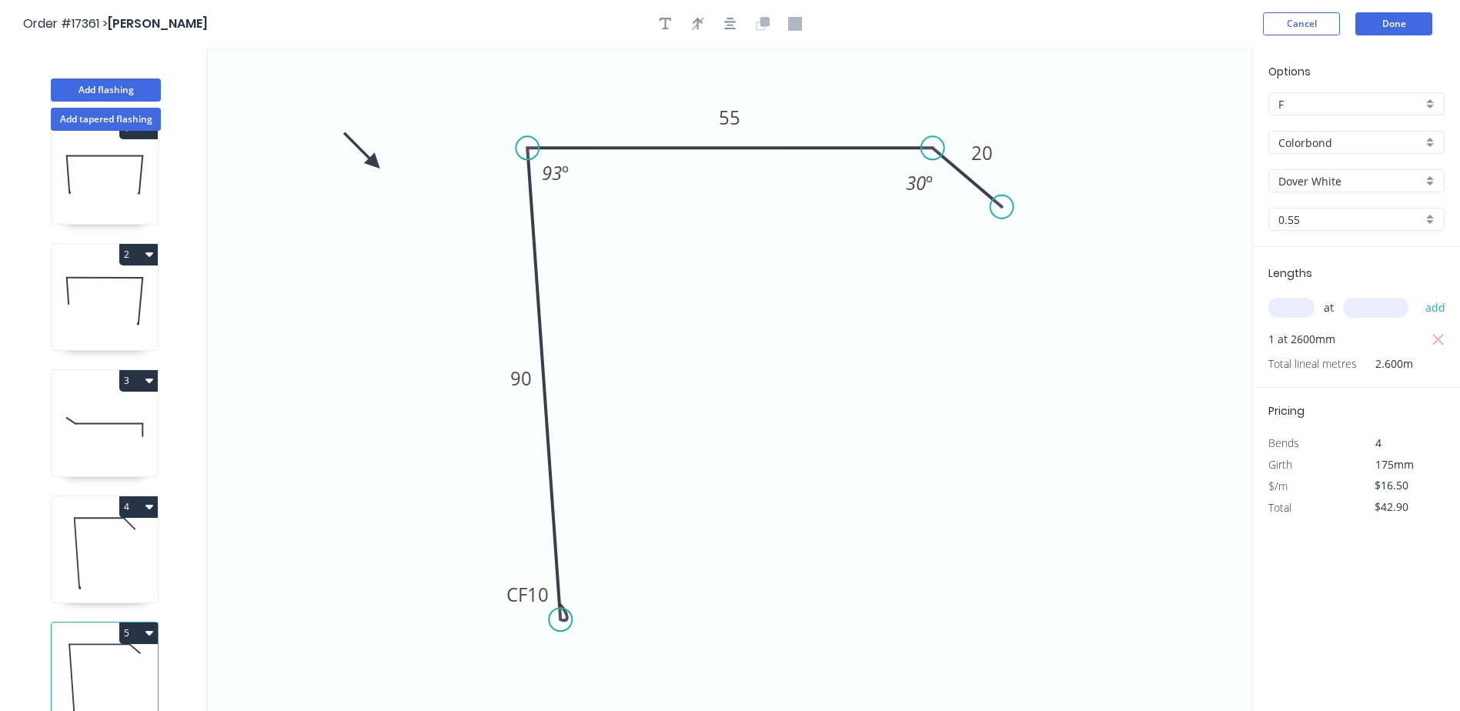
scroll to position [57, 0]
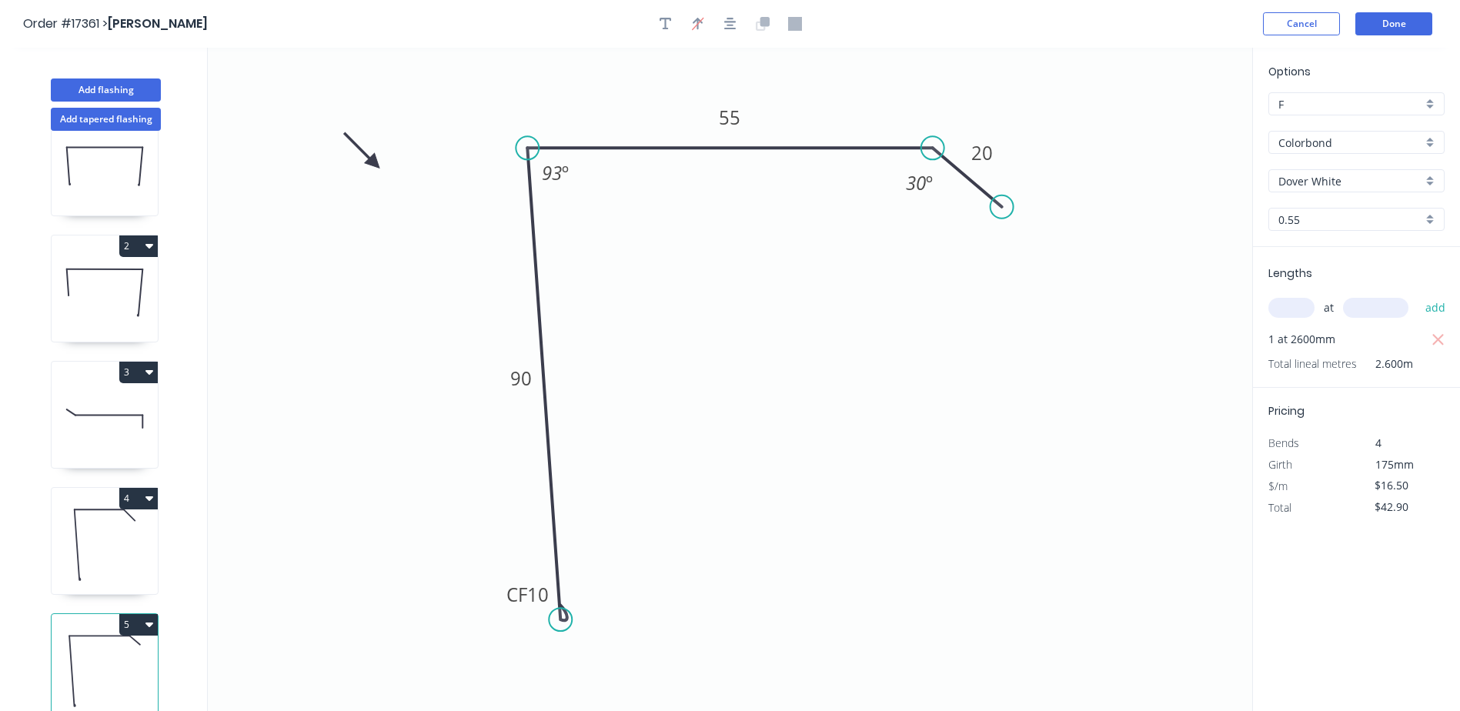
click at [149, 618] on button "5" at bounding box center [138, 625] width 38 height 22
click at [73, 656] on div "Duplicate" at bounding box center [84, 663] width 119 height 22
type input "$0.00"
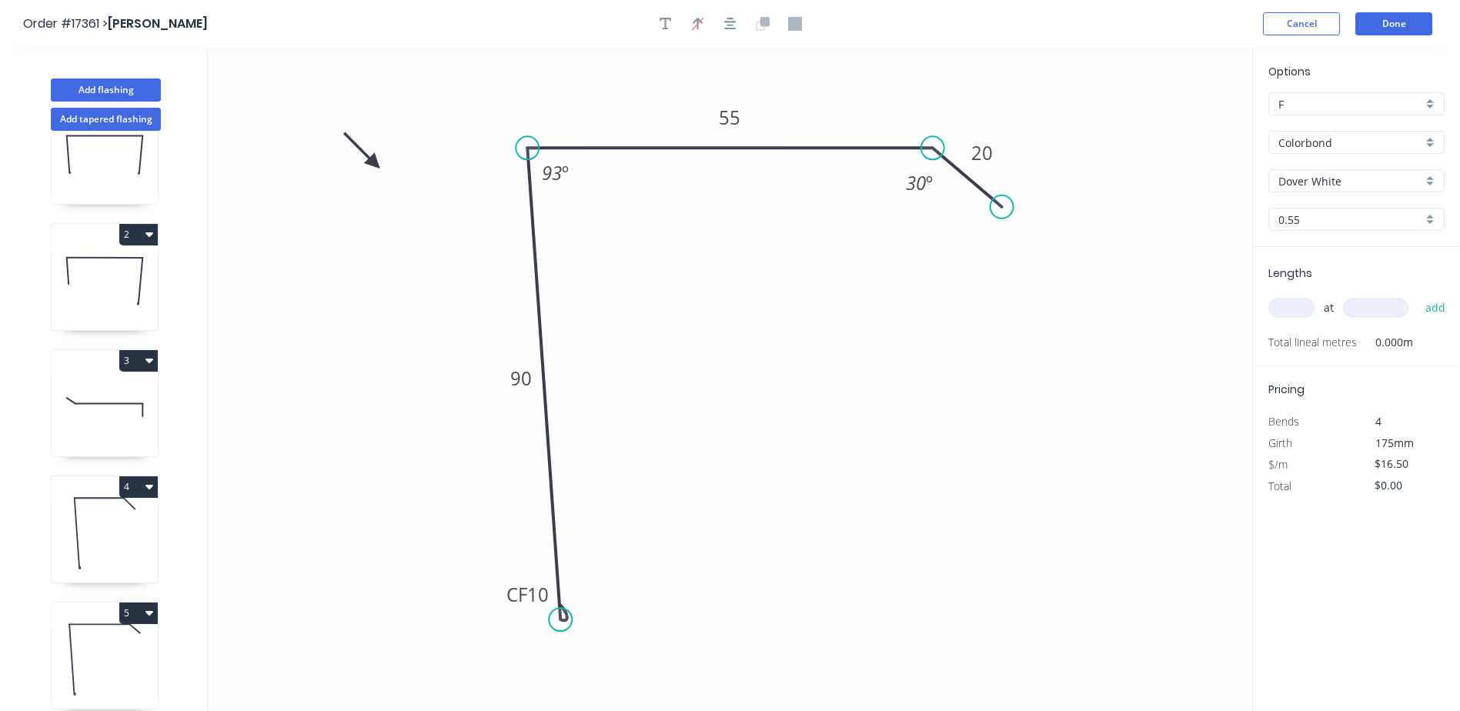
click at [1428, 188] on div "Dover White" at bounding box center [1356, 180] width 176 height 23
click at [1341, 332] on div "Monument" at bounding box center [1356, 329] width 175 height 27
type input "Monument"
click at [528, 385] on tspan "90" at bounding box center [521, 378] width 22 height 25
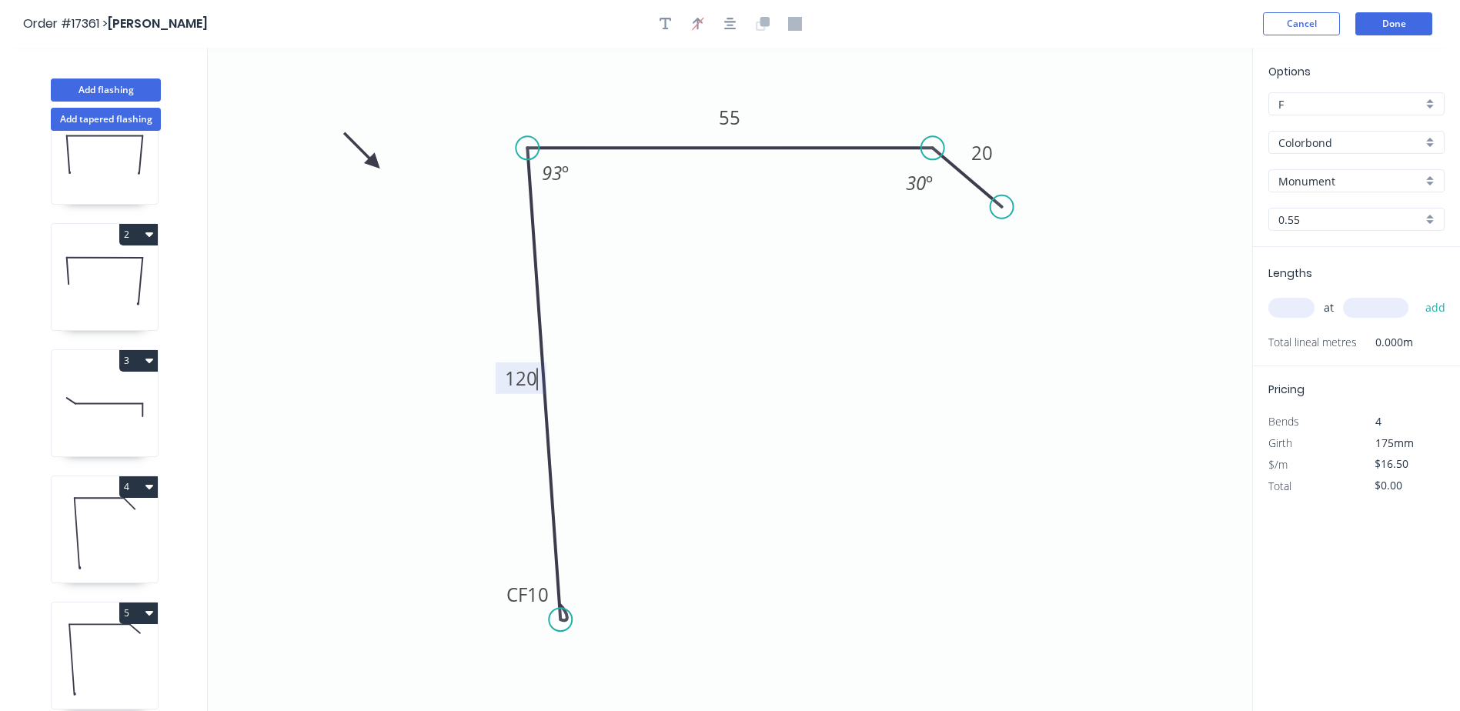
type input "$17.90"
click at [1297, 312] on input "text" at bounding box center [1291, 308] width 46 height 20
type input "1"
type input "4500"
click at [1417, 295] on button "add" at bounding box center [1435, 308] width 36 height 26
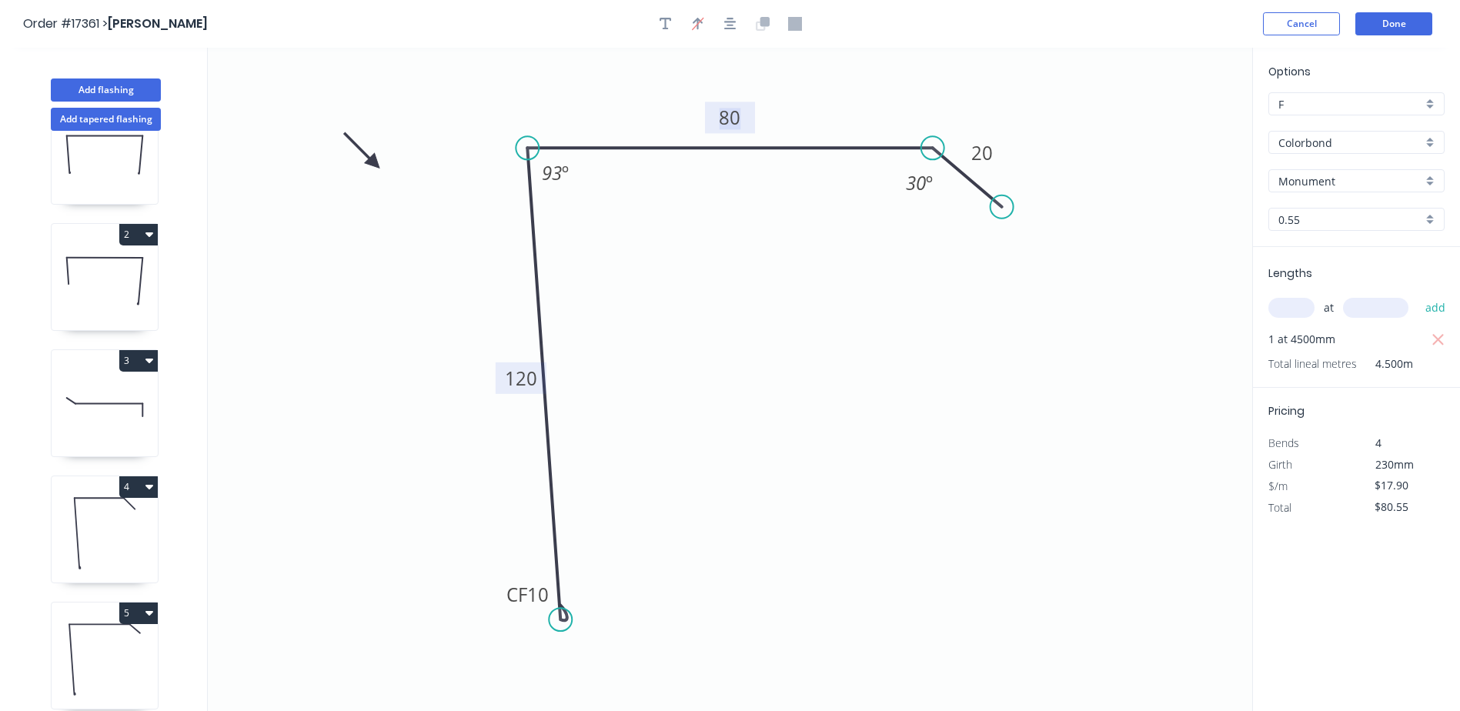
click at [726, 117] on tspan "80" at bounding box center [731, 117] width 22 height 25
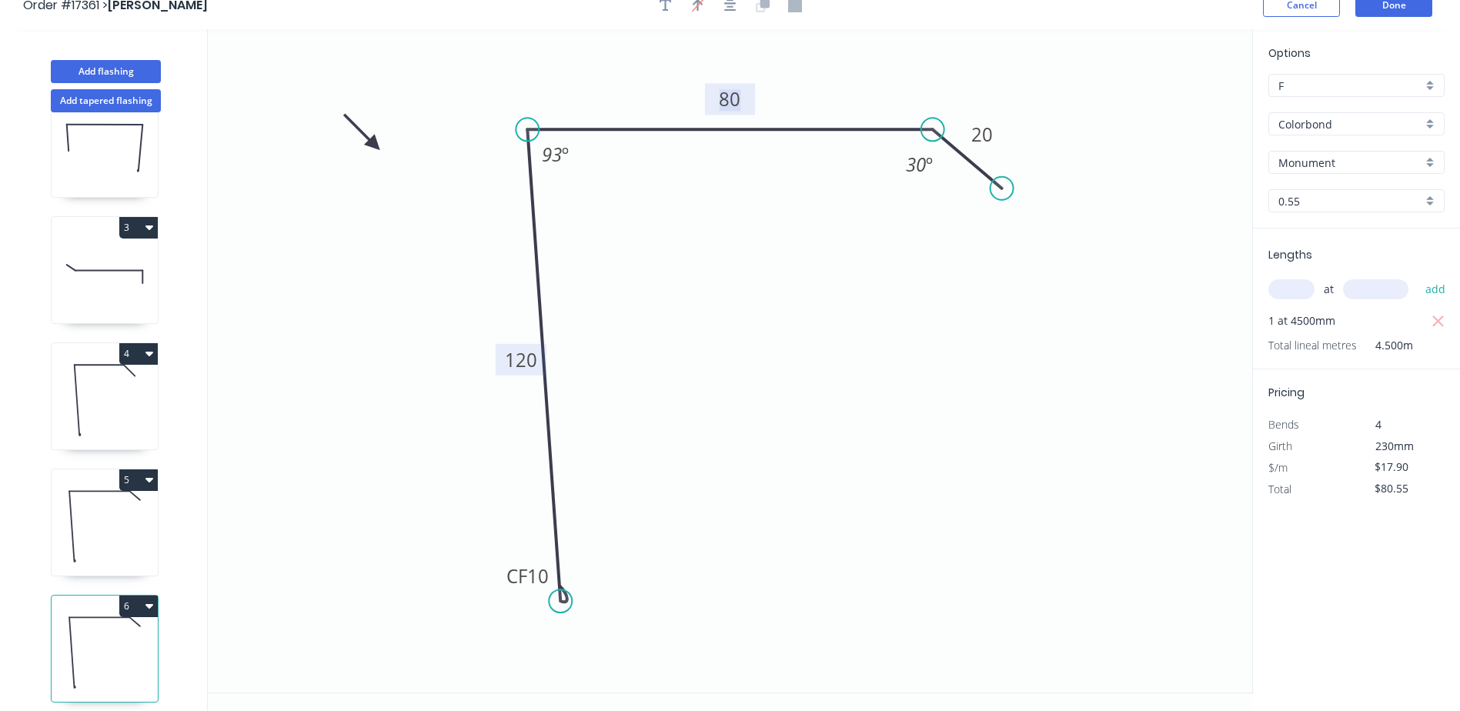
scroll to position [28, 0]
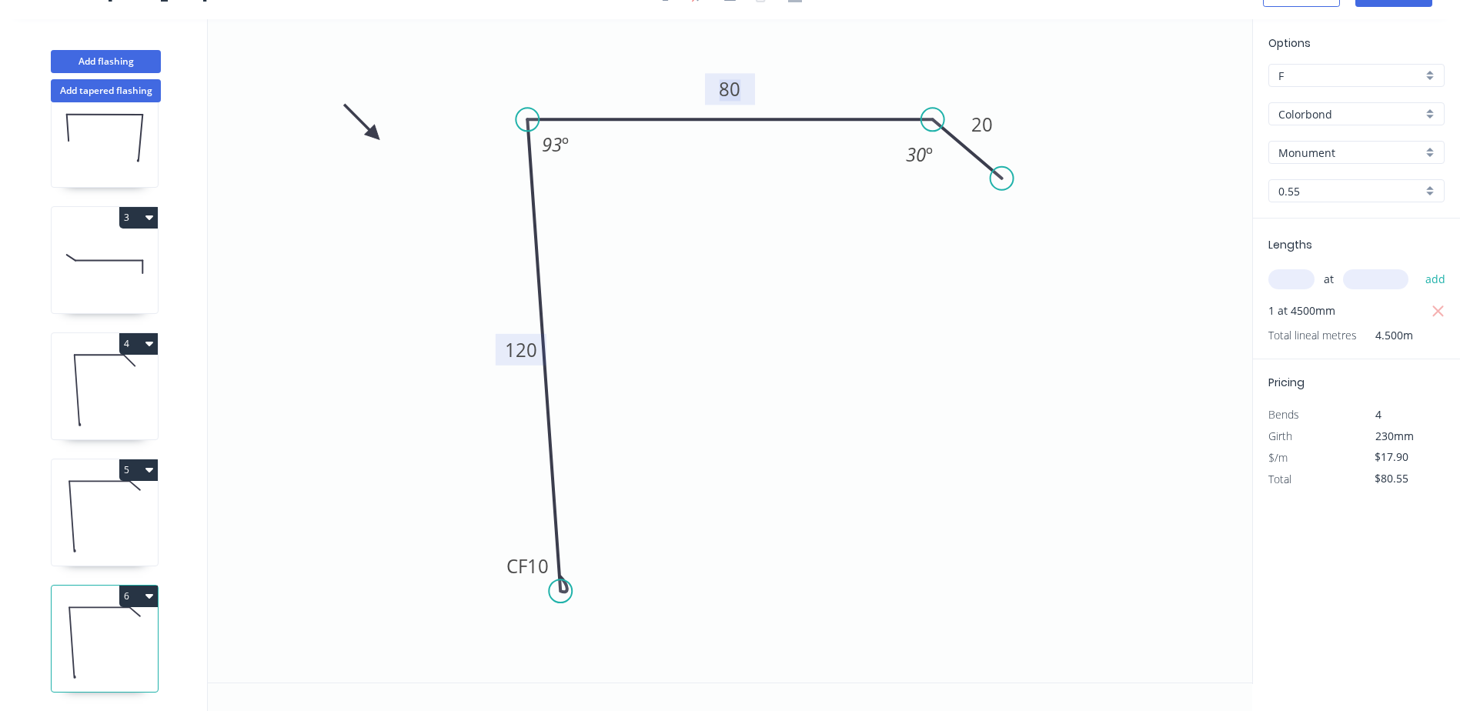
click at [147, 589] on icon "button" at bounding box center [149, 595] width 8 height 12
click at [67, 626] on div "Duplicate" at bounding box center [84, 634] width 119 height 22
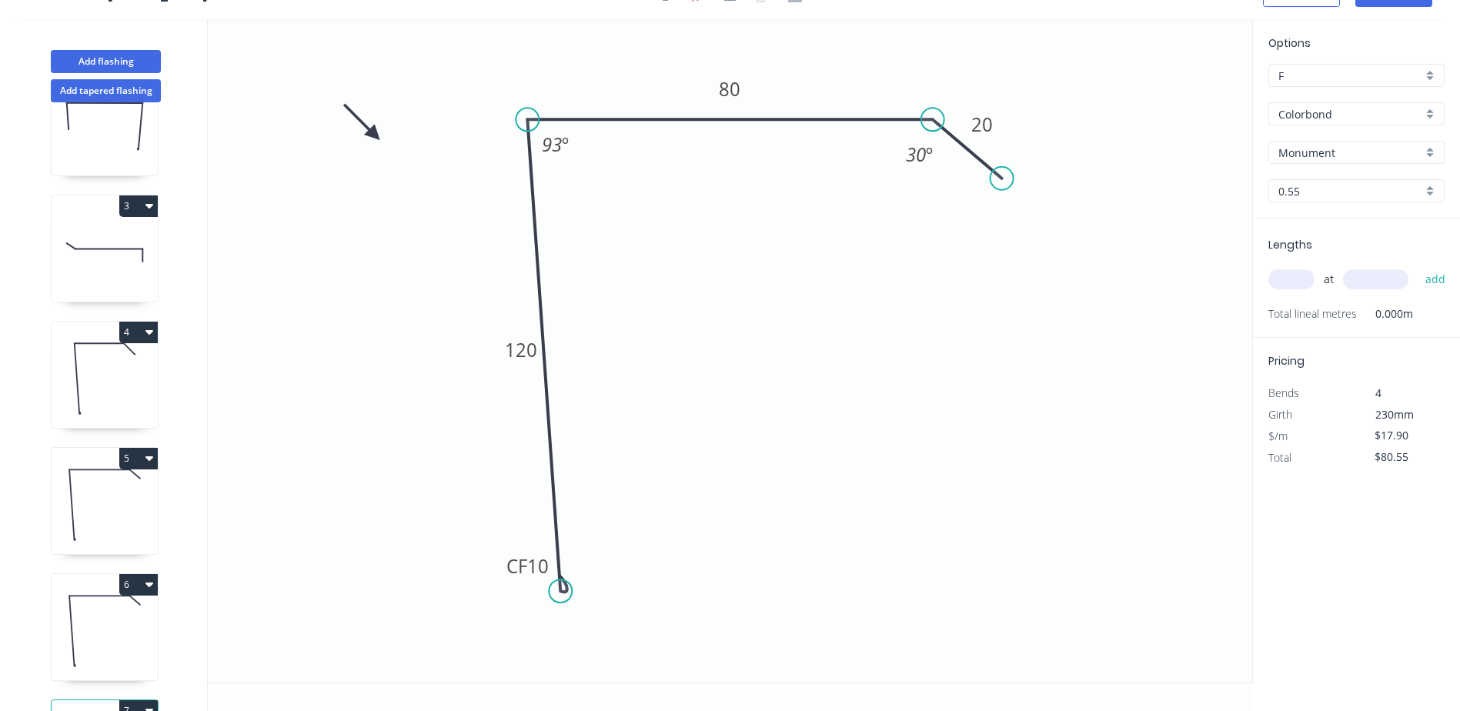
type input "$0.00"
click at [740, 95] on tspan "80" at bounding box center [731, 88] width 22 height 25
click at [963, 149] on icon "0 CF 10 120 60 20 93 º 30 º" at bounding box center [730, 350] width 1044 height 663
drag, startPoint x: 964, startPoint y: 146, endPoint x: 917, endPoint y: 145, distance: 46.9
click at [917, 145] on icon at bounding box center [920, 148] width 69 height 58
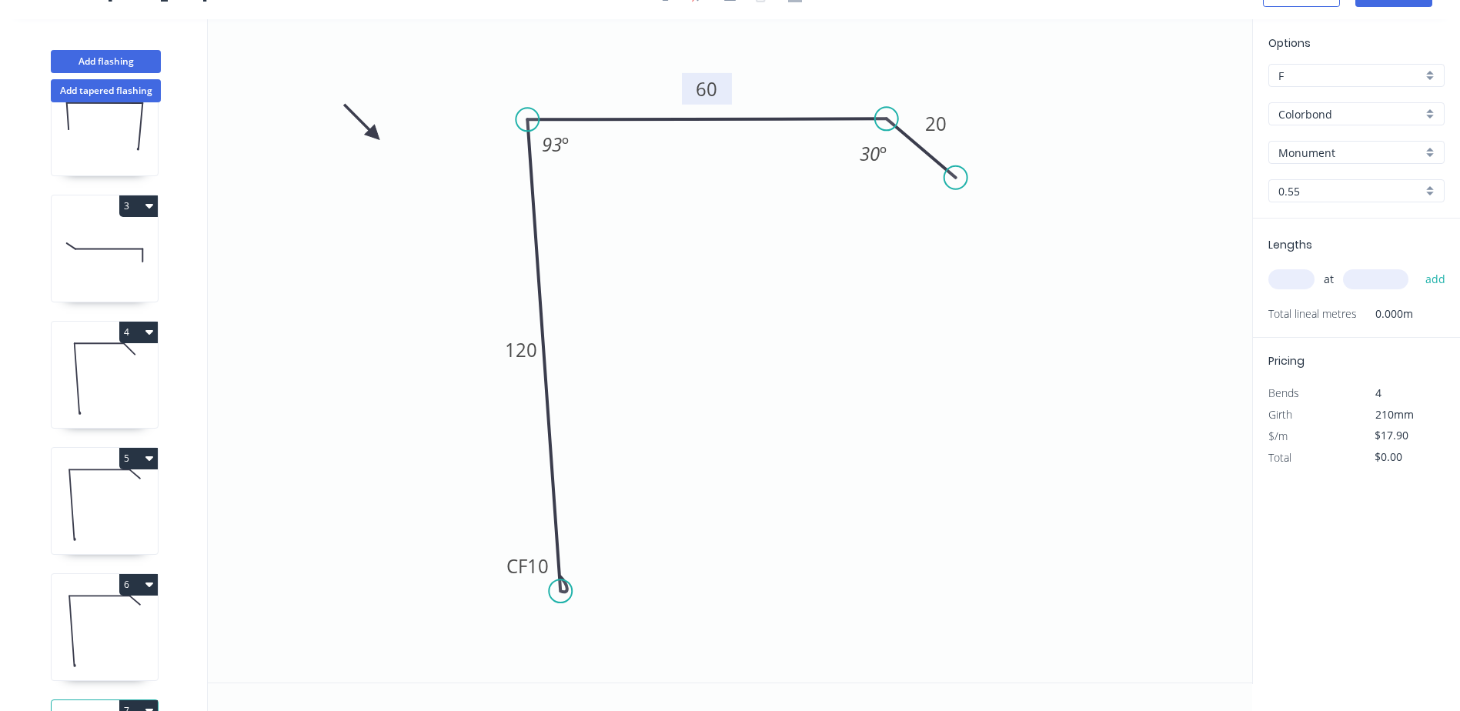
scroll to position [0, 0]
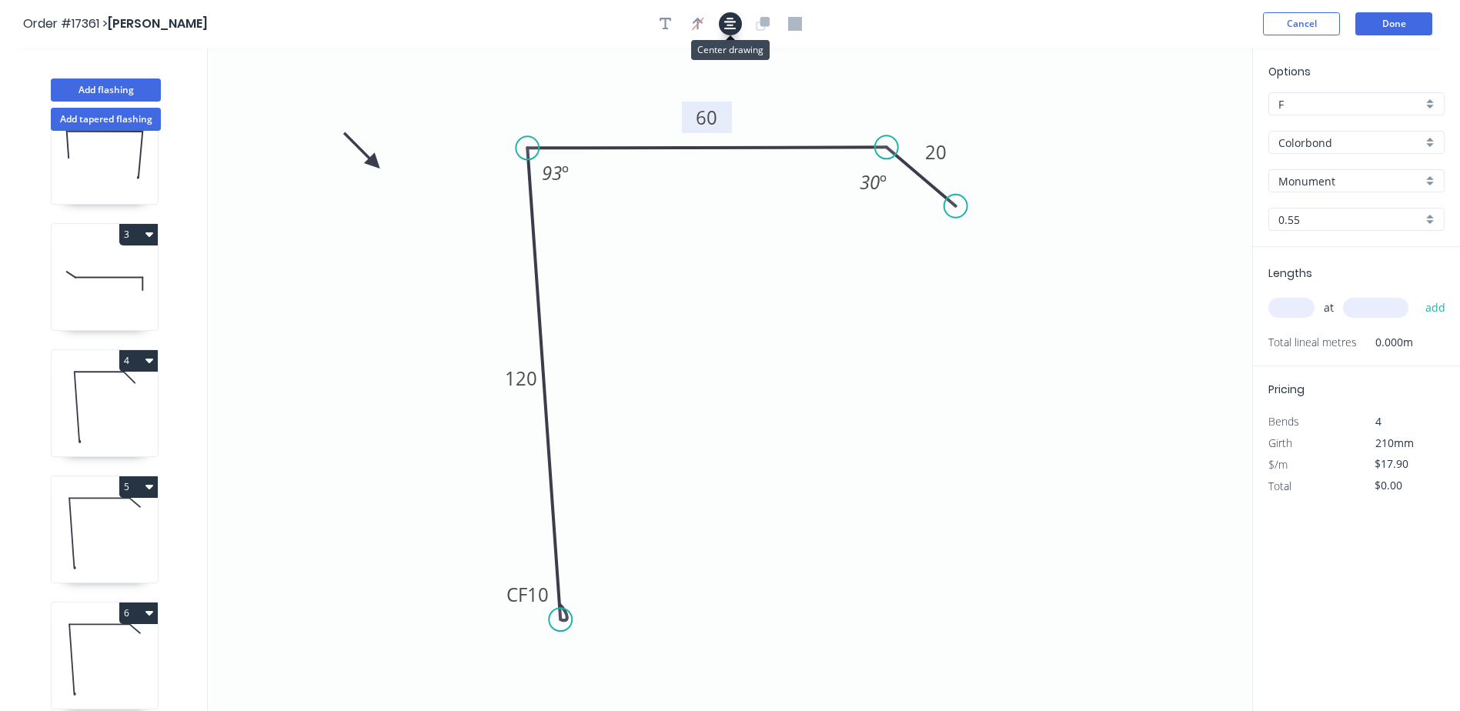
click at [735, 30] on icon "button" at bounding box center [730, 24] width 12 height 14
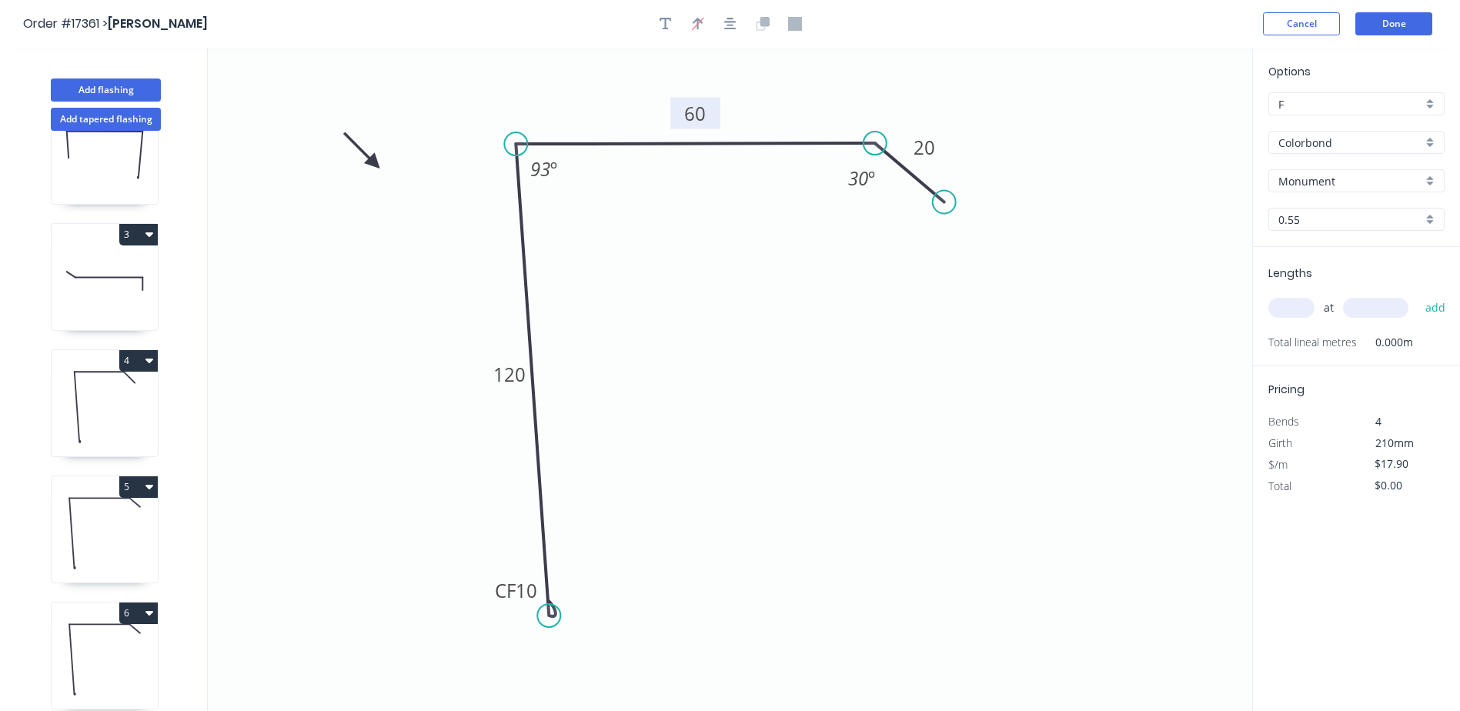
click at [1291, 312] on input "text" at bounding box center [1291, 308] width 46 height 20
type input "1"
type input "4500"
click at [1417, 295] on button "add" at bounding box center [1435, 308] width 36 height 26
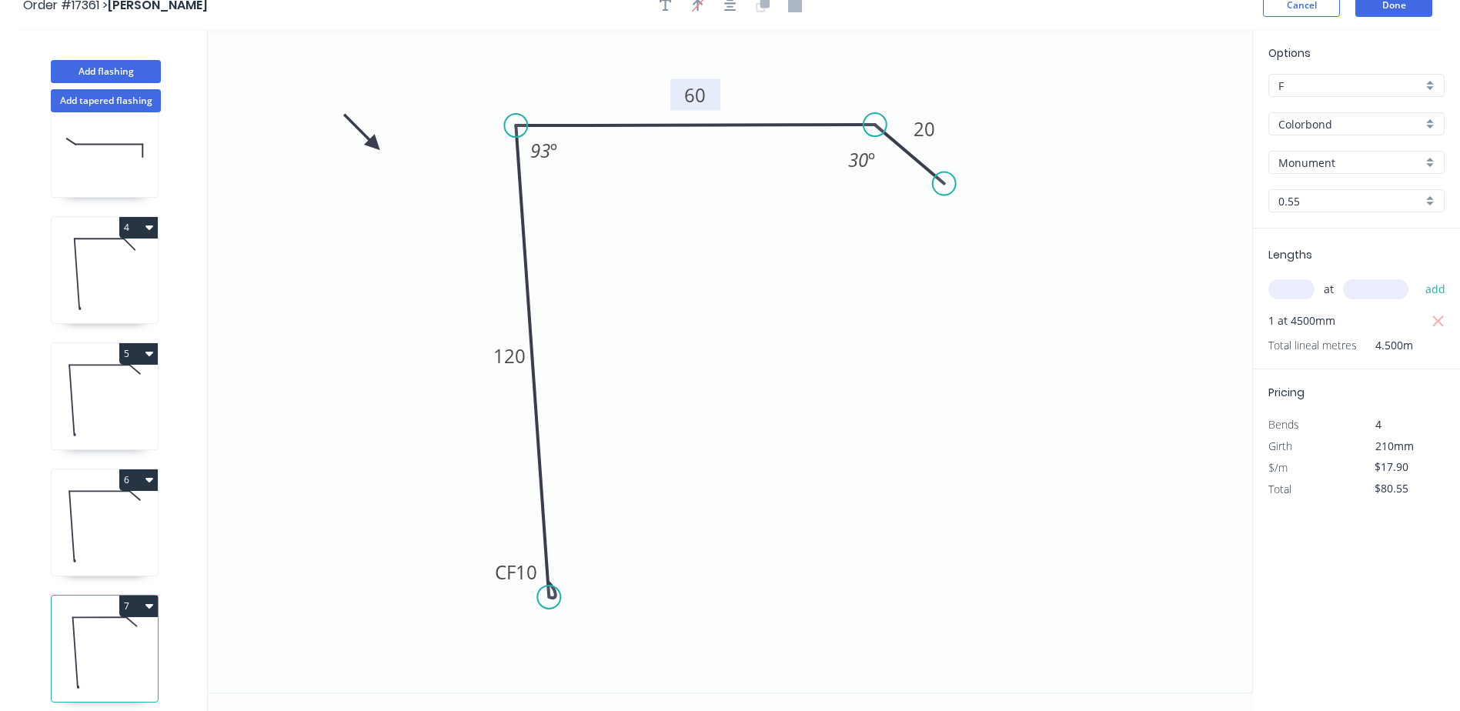
scroll to position [28, 0]
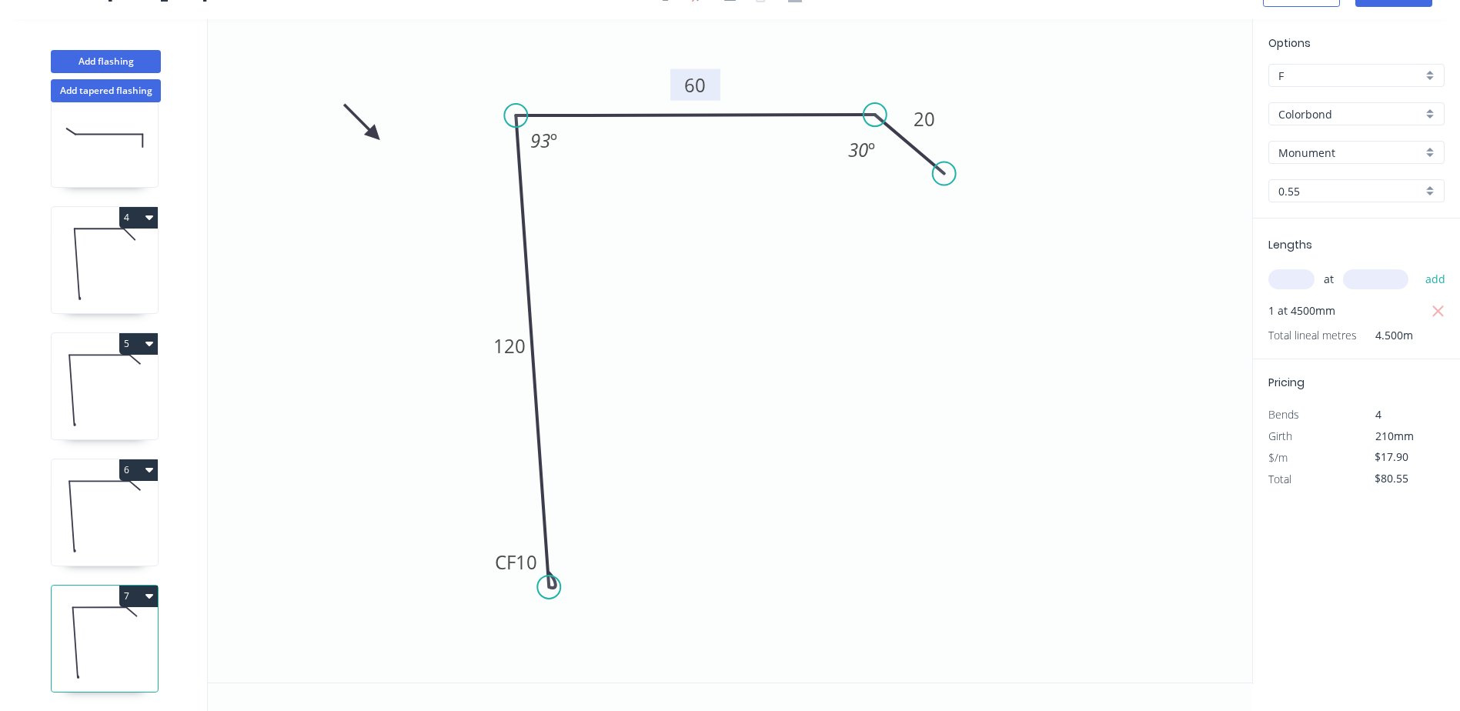
click at [152, 589] on icon "button" at bounding box center [149, 595] width 8 height 12
click at [62, 625] on div "Duplicate" at bounding box center [84, 634] width 119 height 22
type input "$0.00"
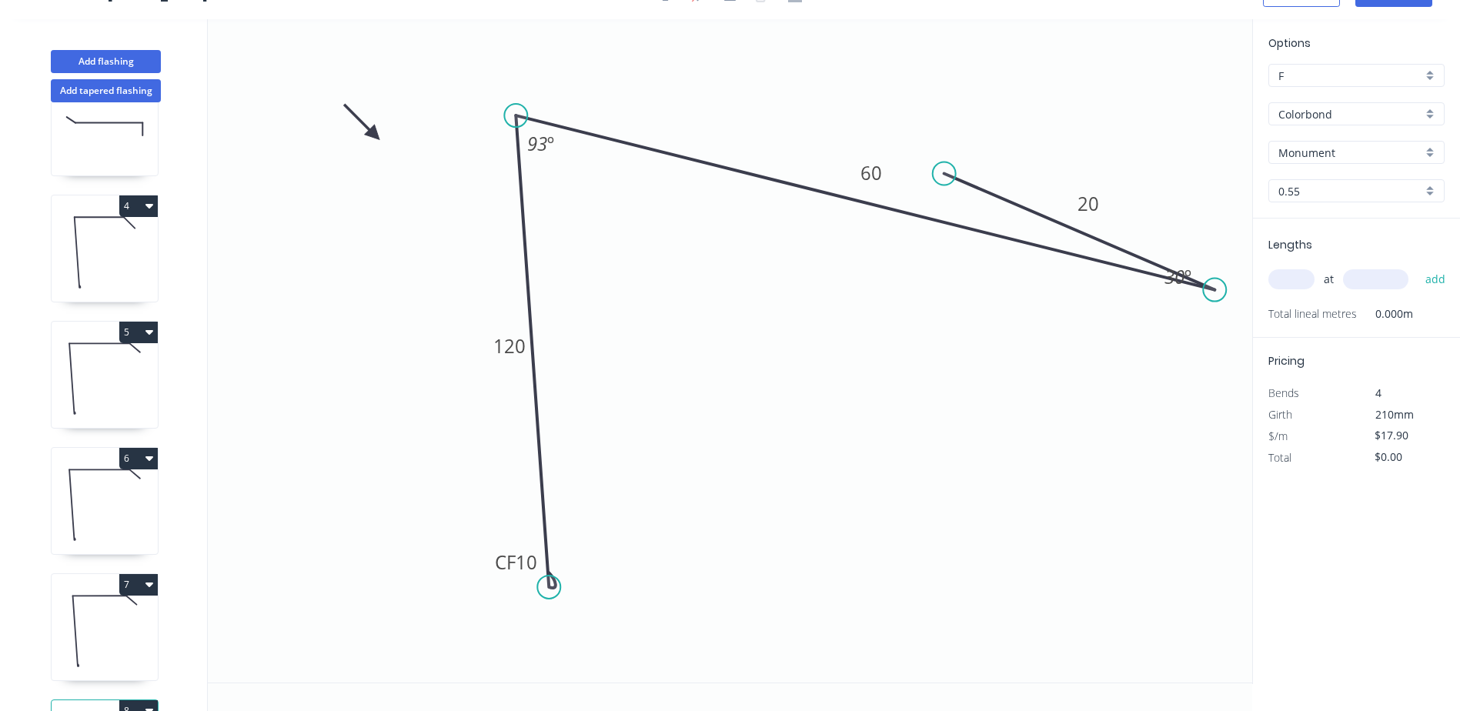
drag, startPoint x: 880, startPoint y: 113, endPoint x: 1215, endPoint y: 290, distance: 379.3
click at [1215, 290] on circle at bounding box center [1214, 290] width 23 height 23
drag, startPoint x: 963, startPoint y: 187, endPoint x: 1053, endPoint y: 219, distance: 95.7
click at [1213, 339] on icon "0 CF 10 120 60 20 93 º 30 º" at bounding box center [730, 350] width 1044 height 663
drag, startPoint x: 1048, startPoint y: 259, endPoint x: 1268, endPoint y: 355, distance: 240.2
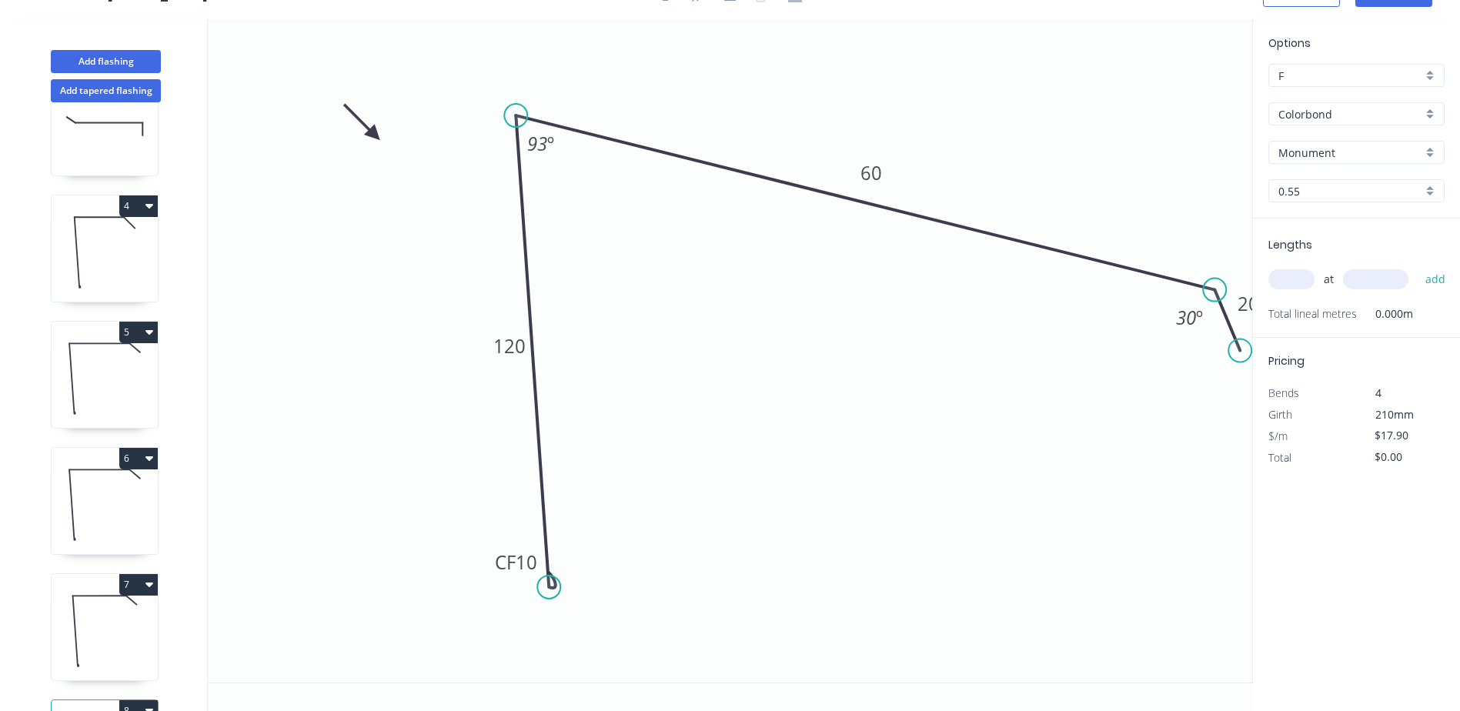
click at [1268, 355] on div "Add flashing Add tapered flashing 1 2 3 4 5 6 7 8 0 CF 10 120 60 20 93 º 30 º O…" at bounding box center [730, 365] width 1460 height 692
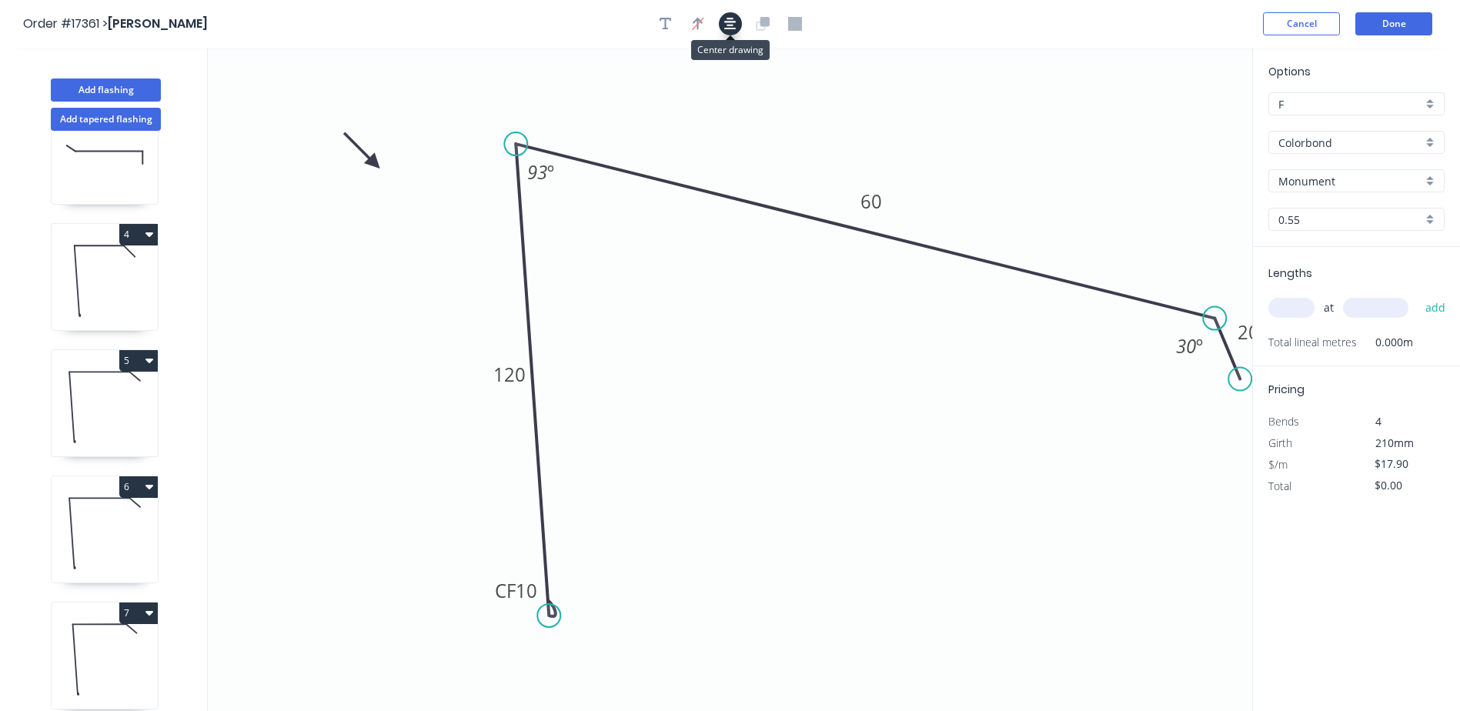
click at [733, 32] on button "button" at bounding box center [730, 23] width 23 height 23
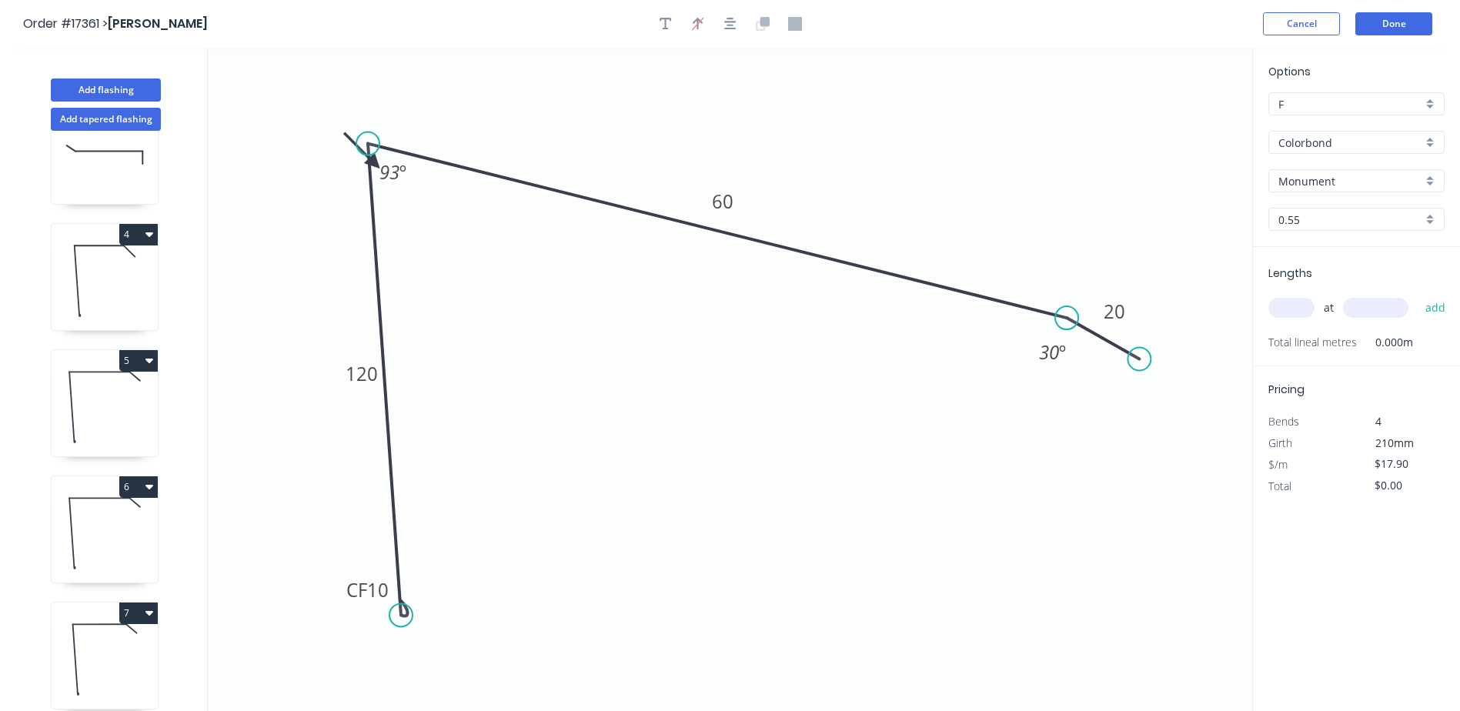
drag, startPoint x: 1100, startPoint y: 378, endPoint x: 1140, endPoint y: 359, distance: 44.1
click at [1140, 359] on circle at bounding box center [1138, 359] width 23 height 23
click at [1057, 359] on tspan "30" at bounding box center [1049, 351] width 20 height 25
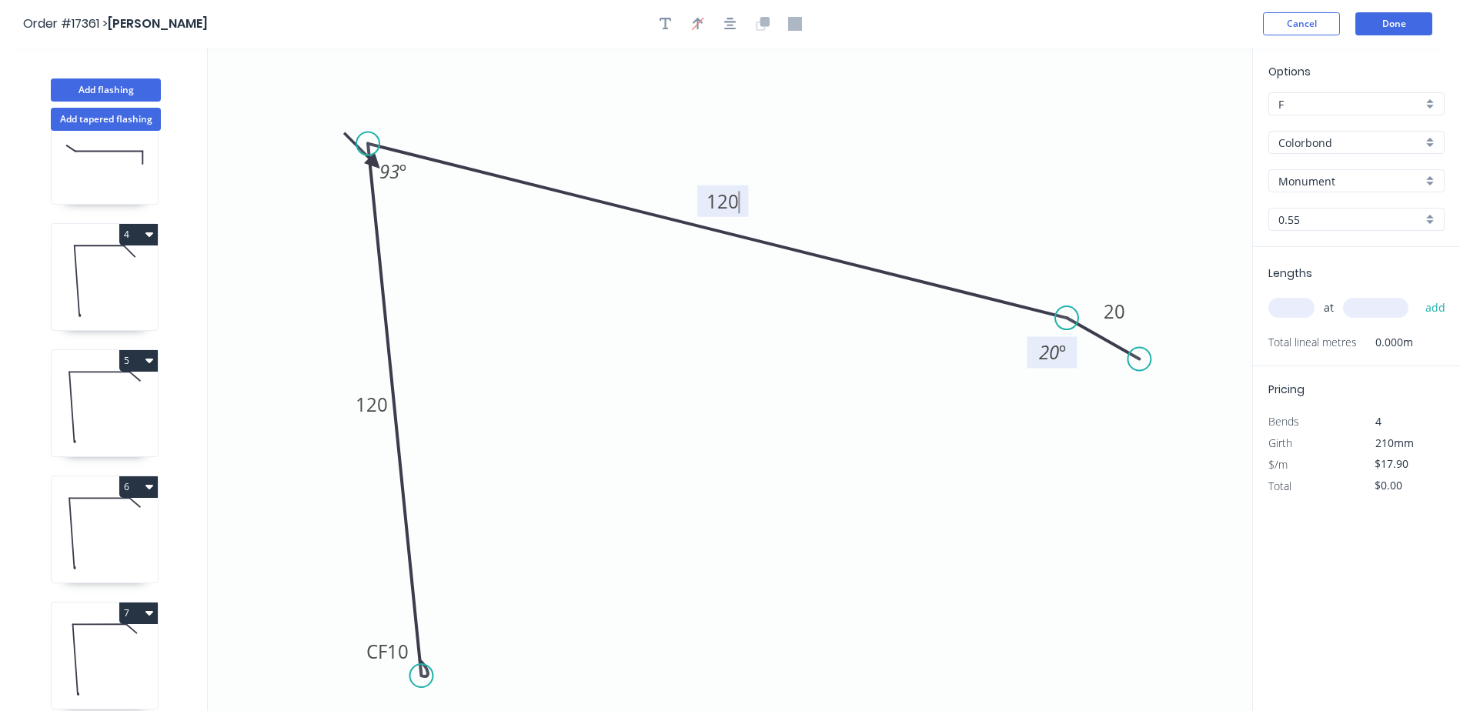
drag, startPoint x: 401, startPoint y: 616, endPoint x: 421, endPoint y: 677, distance: 64.0
click at [421, 677] on circle at bounding box center [420, 675] width 23 height 23
type input "$20.00"
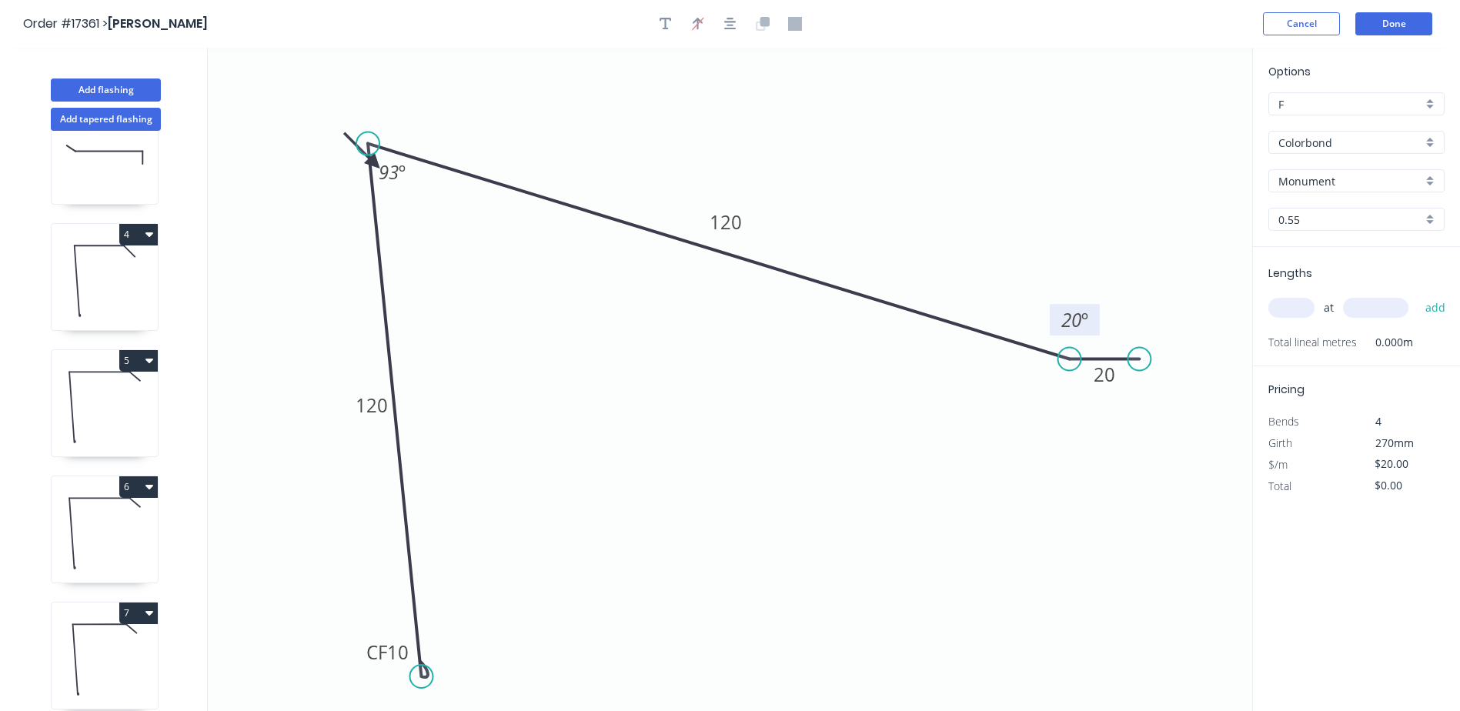
drag, startPoint x: 1072, startPoint y: 317, endPoint x: 1070, endPoint y: 359, distance: 41.6
click at [1070, 359] on circle at bounding box center [1069, 359] width 23 height 23
drag, startPoint x: 1142, startPoint y: 358, endPoint x: 1130, endPoint y: 425, distance: 67.9
click at [1130, 425] on circle at bounding box center [1129, 419] width 23 height 23
click at [793, 25] on icon at bounding box center [795, 24] width 14 height 14
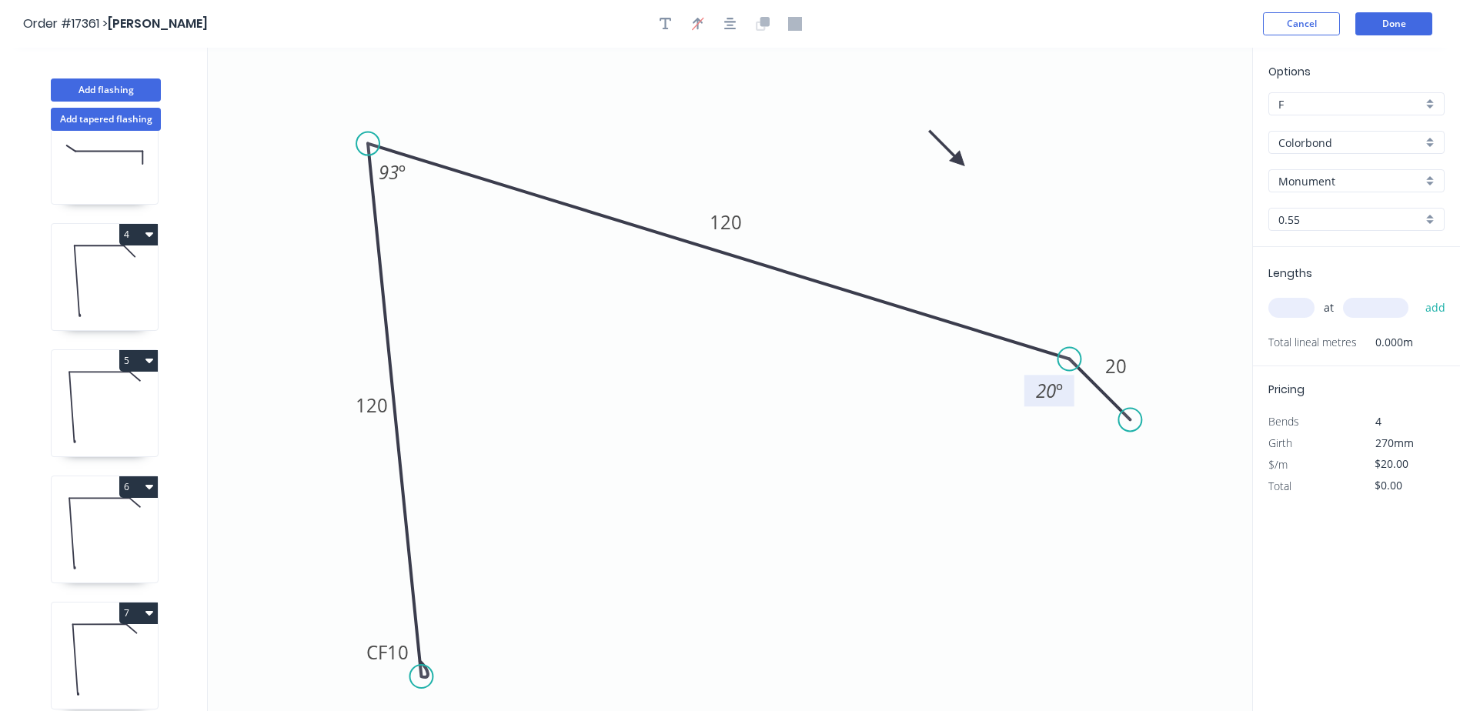
drag, startPoint x: 346, startPoint y: 135, endPoint x: 960, endPoint y: 161, distance: 613.9
click at [960, 161] on icon at bounding box center [946, 148] width 45 height 45
click at [960, 161] on icon at bounding box center [941, 161] width 49 height 14
click at [960, 161] on icon at bounding box center [946, 148] width 45 height 45
click at [960, 161] on icon at bounding box center [960, 143] width 14 height 49
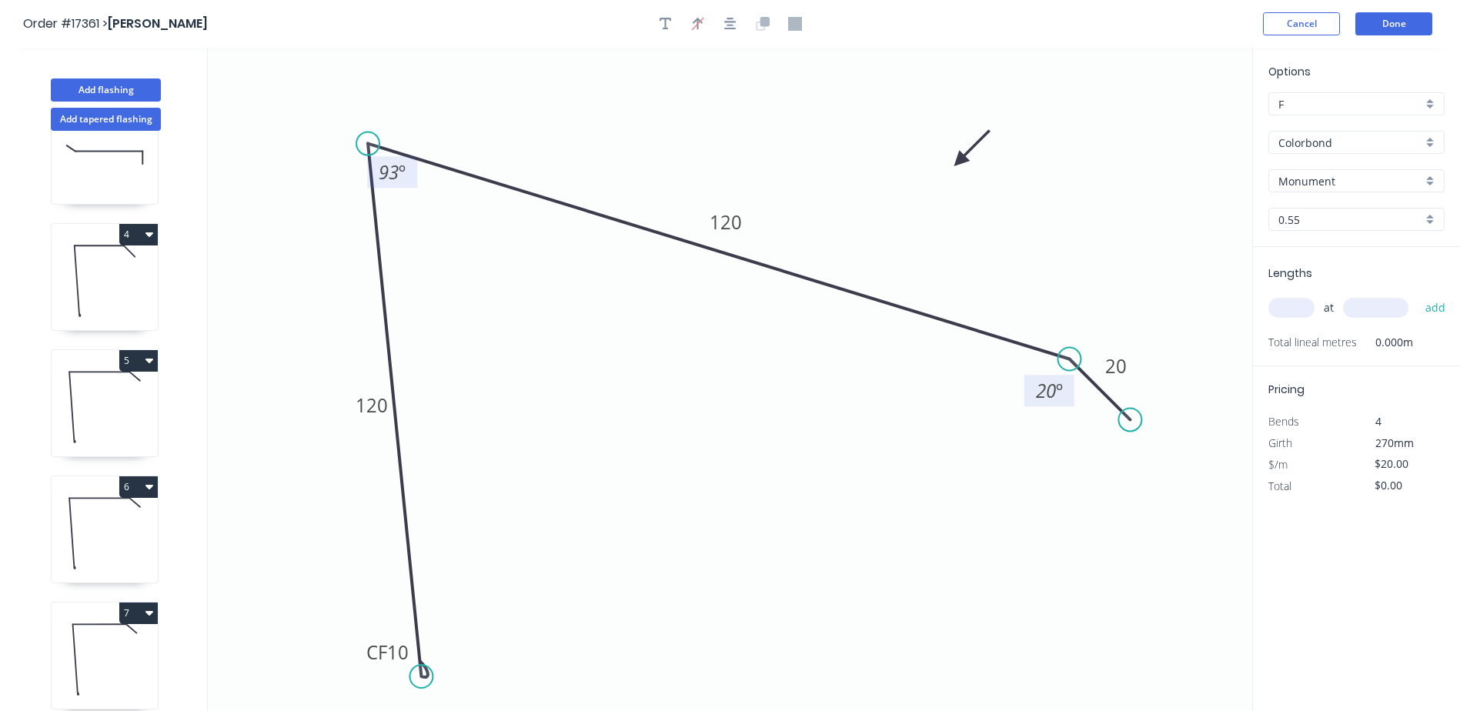
click at [396, 175] on tspan "93" at bounding box center [389, 171] width 20 height 25
click at [391, 175] on tspan "93" at bounding box center [389, 171] width 20 height 25
click at [466, 206] on icon "0 CF 10 120 120 20 108 º 20 º" at bounding box center [730, 379] width 1044 height 663
drag, startPoint x: 418, startPoint y: 180, endPoint x: 444, endPoint y: 209, distance: 39.2
click at [444, 209] on rect at bounding box center [418, 201] width 57 height 32
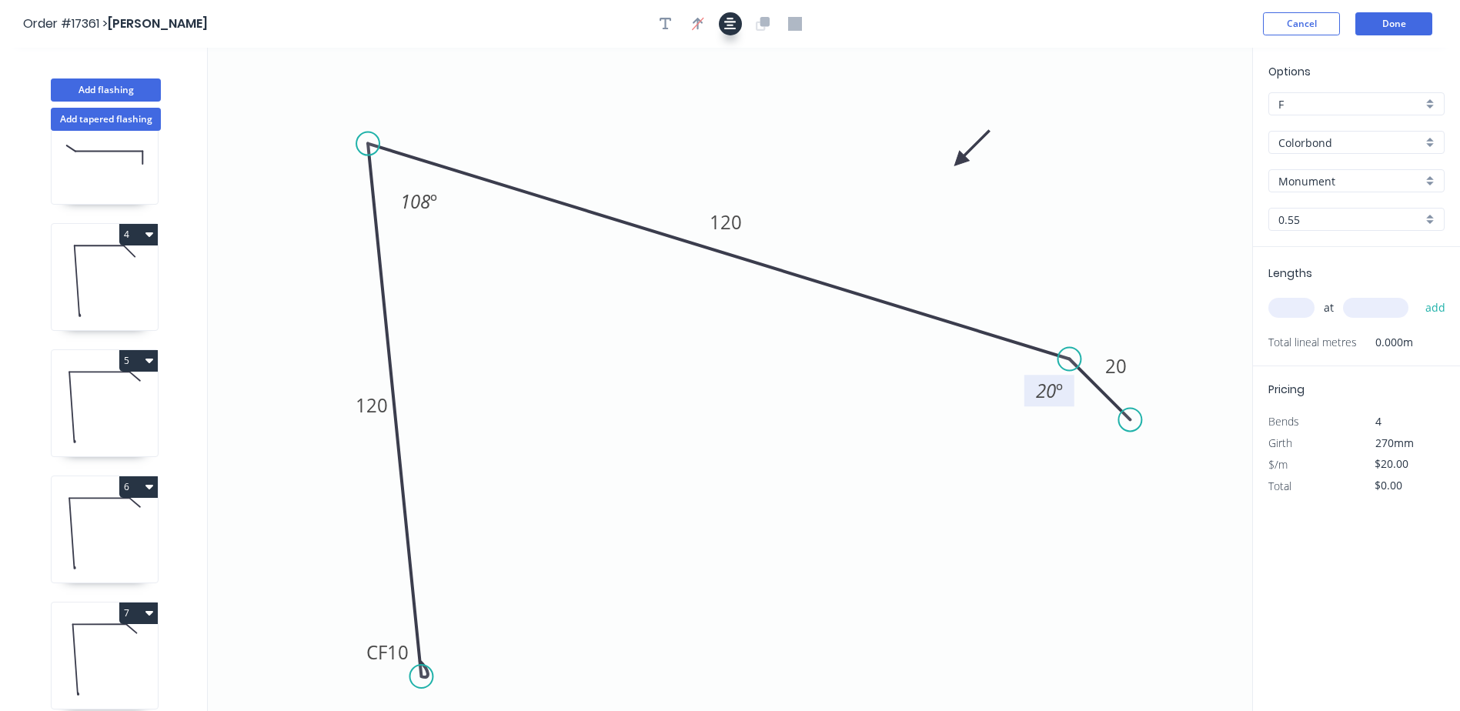
click at [733, 29] on icon "button" at bounding box center [730, 24] width 12 height 12
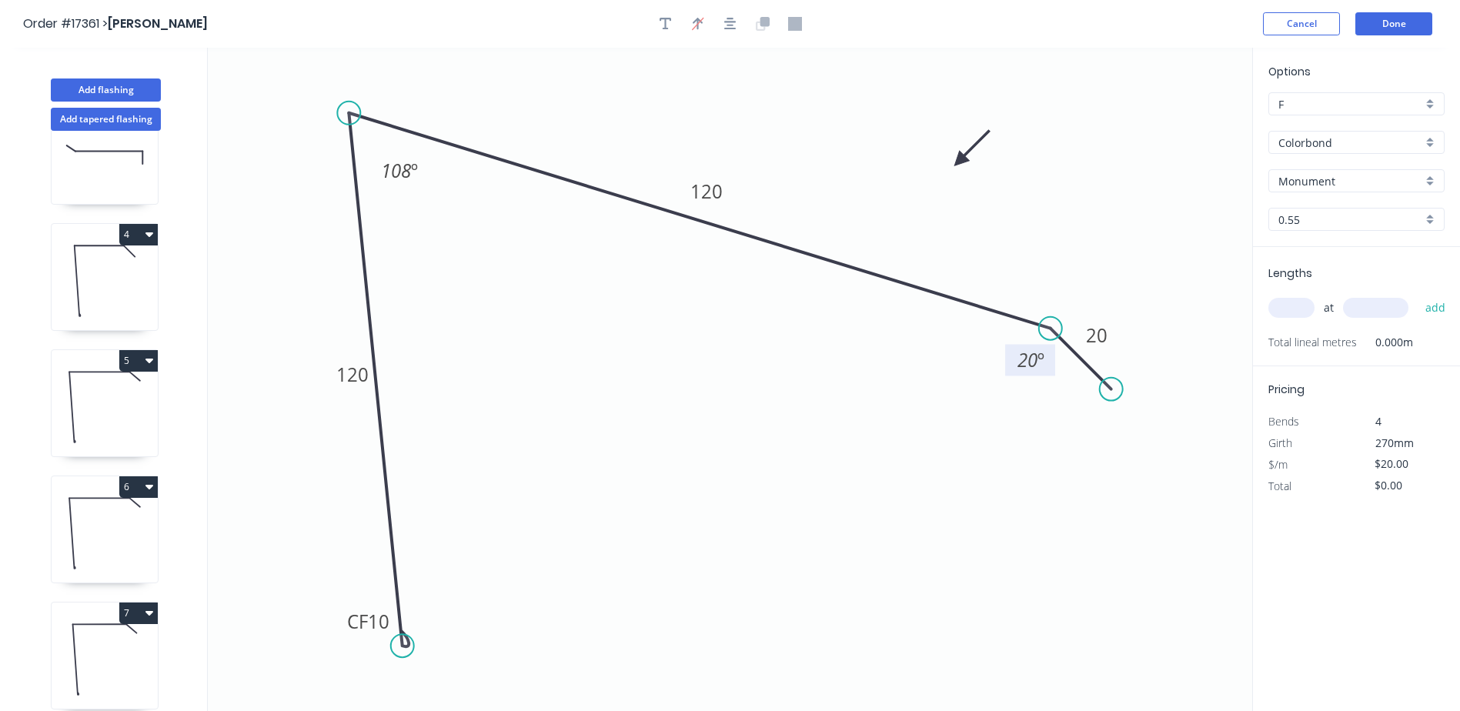
click at [1289, 315] on input "text" at bounding box center [1291, 308] width 46 height 20
type input "2"
type input "3700"
click at [1417, 295] on button "add" at bounding box center [1435, 308] width 36 height 26
type input "$148.00"
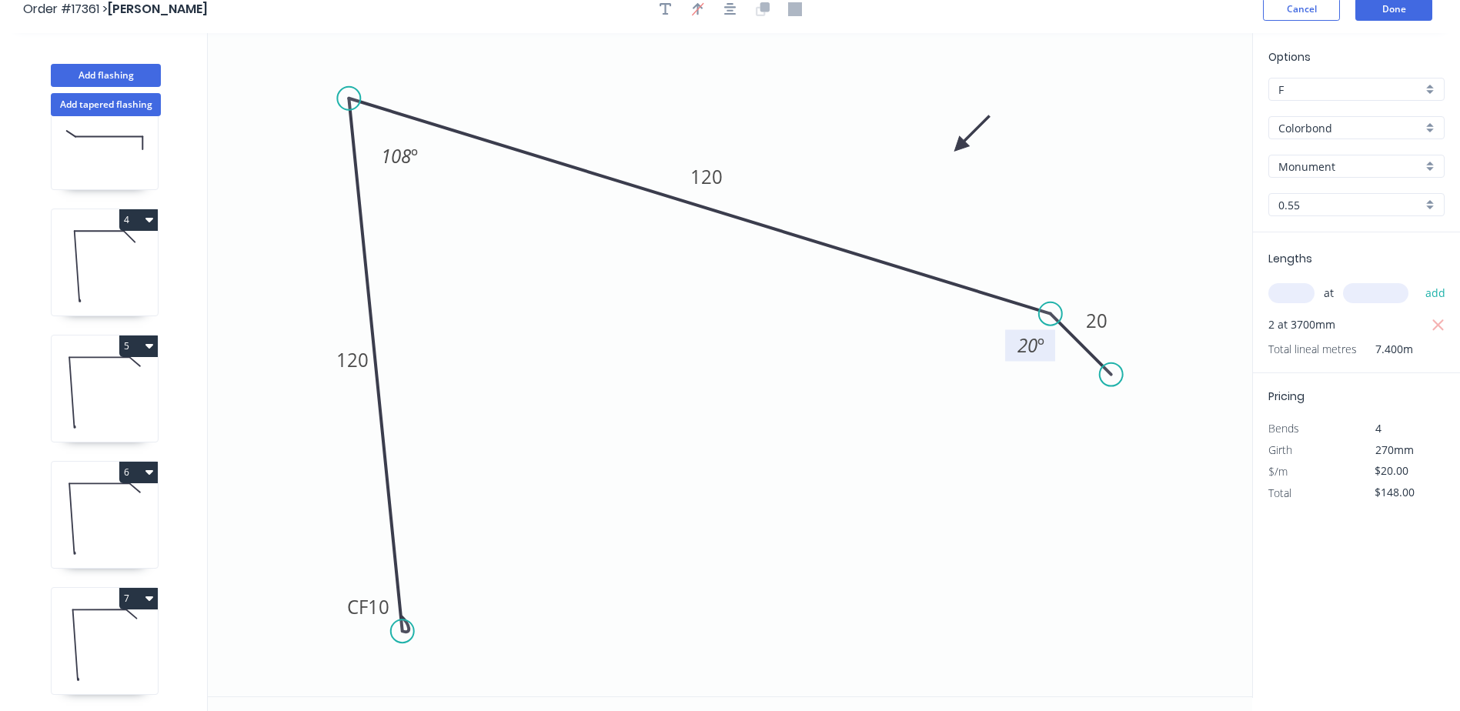
scroll to position [28, 0]
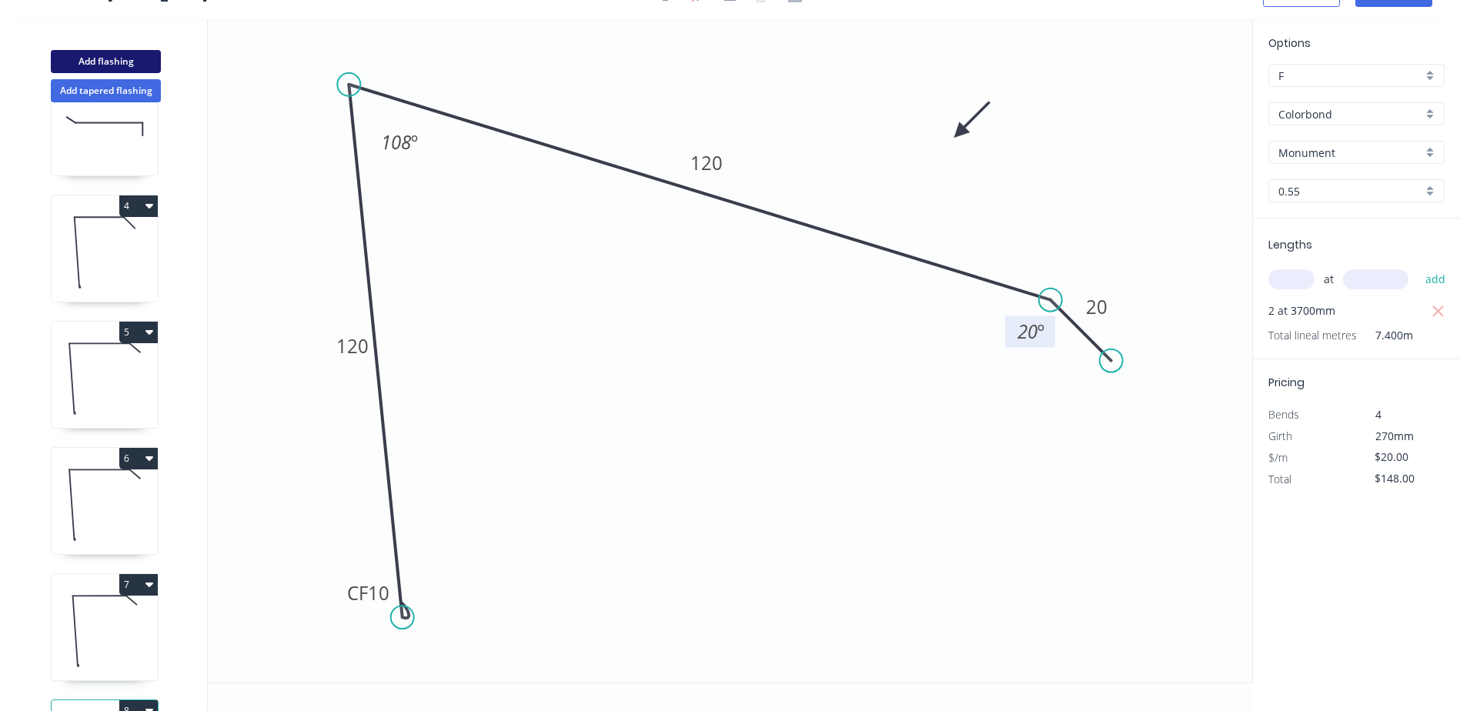
click at [98, 59] on button "Add flashing" at bounding box center [106, 61] width 110 height 23
type input "$0.00"
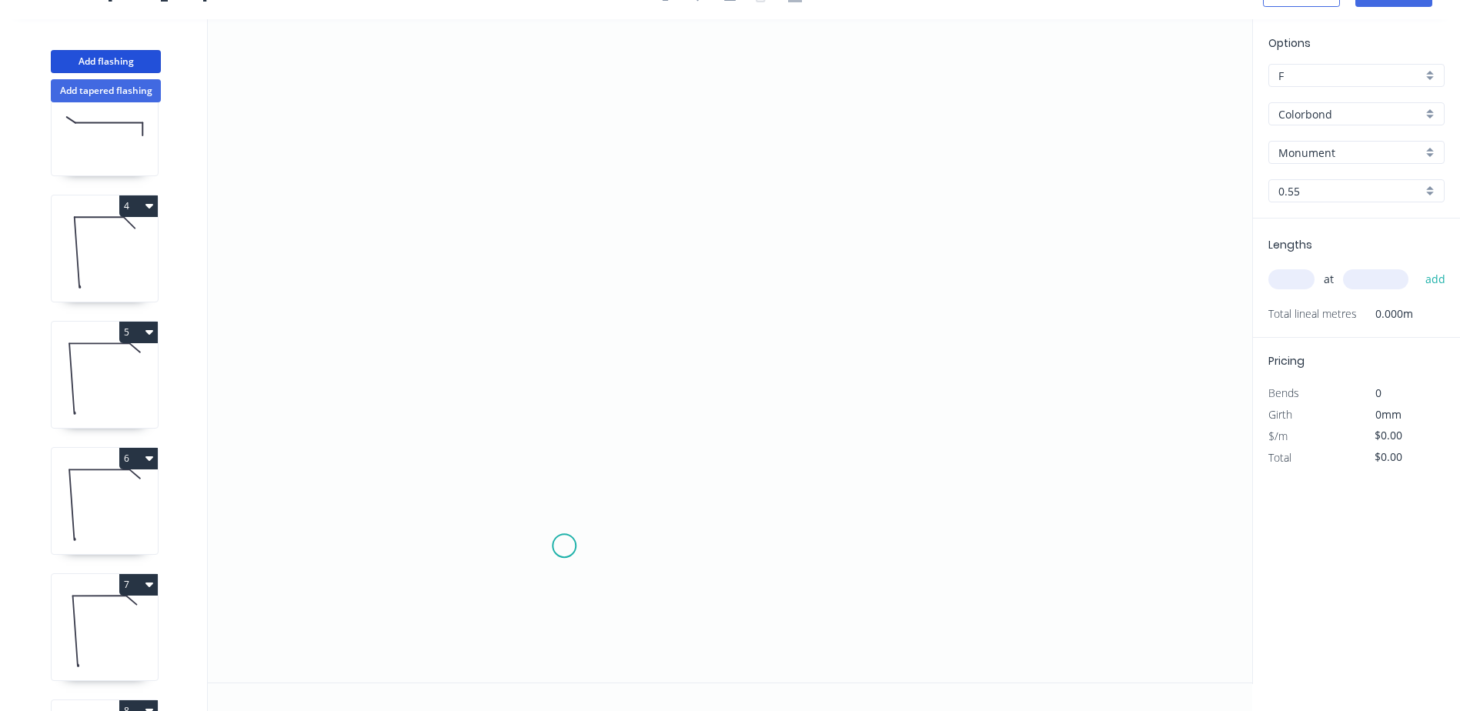
click at [573, 552] on icon "0" at bounding box center [730, 350] width 1044 height 663
click at [499, 465] on icon "0" at bounding box center [730, 350] width 1044 height 663
click at [499, 108] on icon at bounding box center [499, 292] width 0 height 369
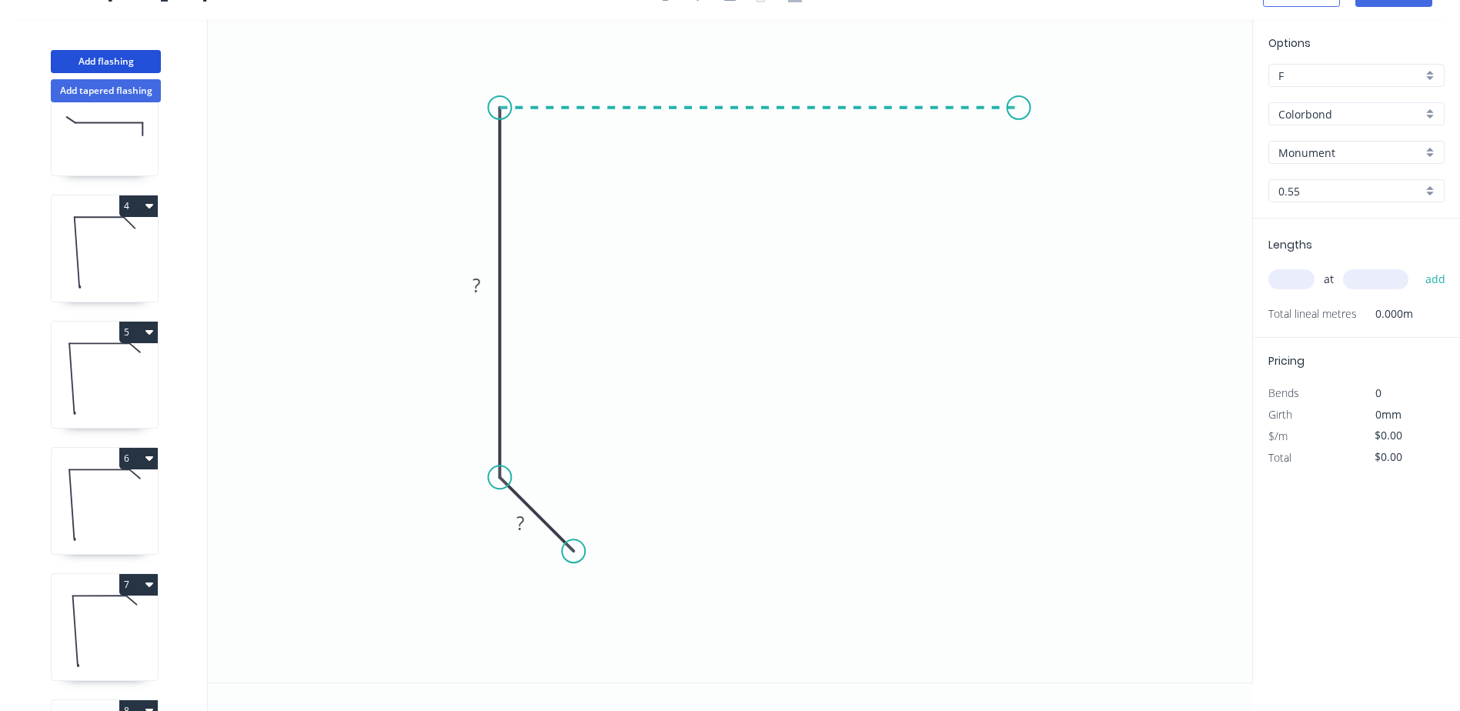
click at [1019, 100] on icon "0 ? ?" at bounding box center [730, 350] width 1044 height 663
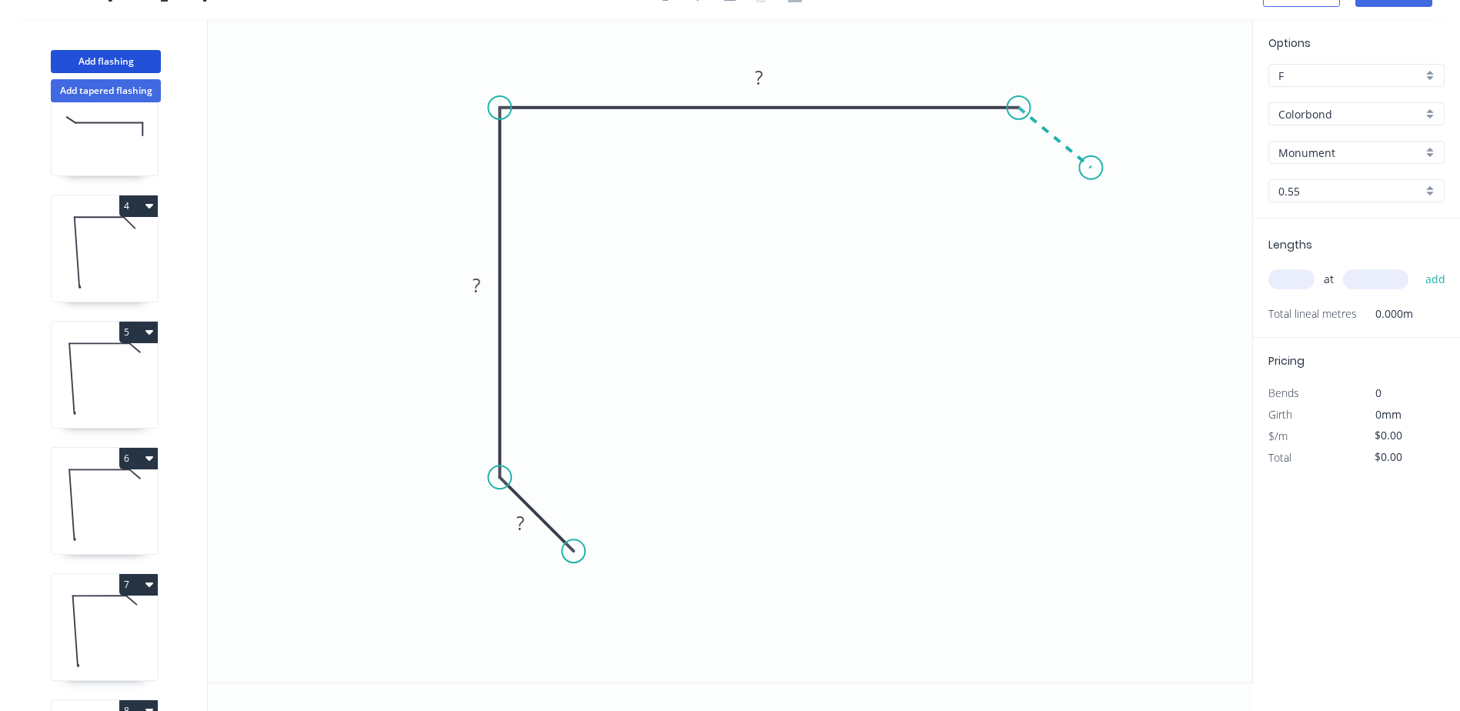
click at [1091, 168] on icon "0 ? ? ?" at bounding box center [730, 350] width 1044 height 663
click at [1091, 168] on circle at bounding box center [1090, 167] width 23 height 23
click at [1431, 157] on div "Monument" at bounding box center [1356, 152] width 176 height 23
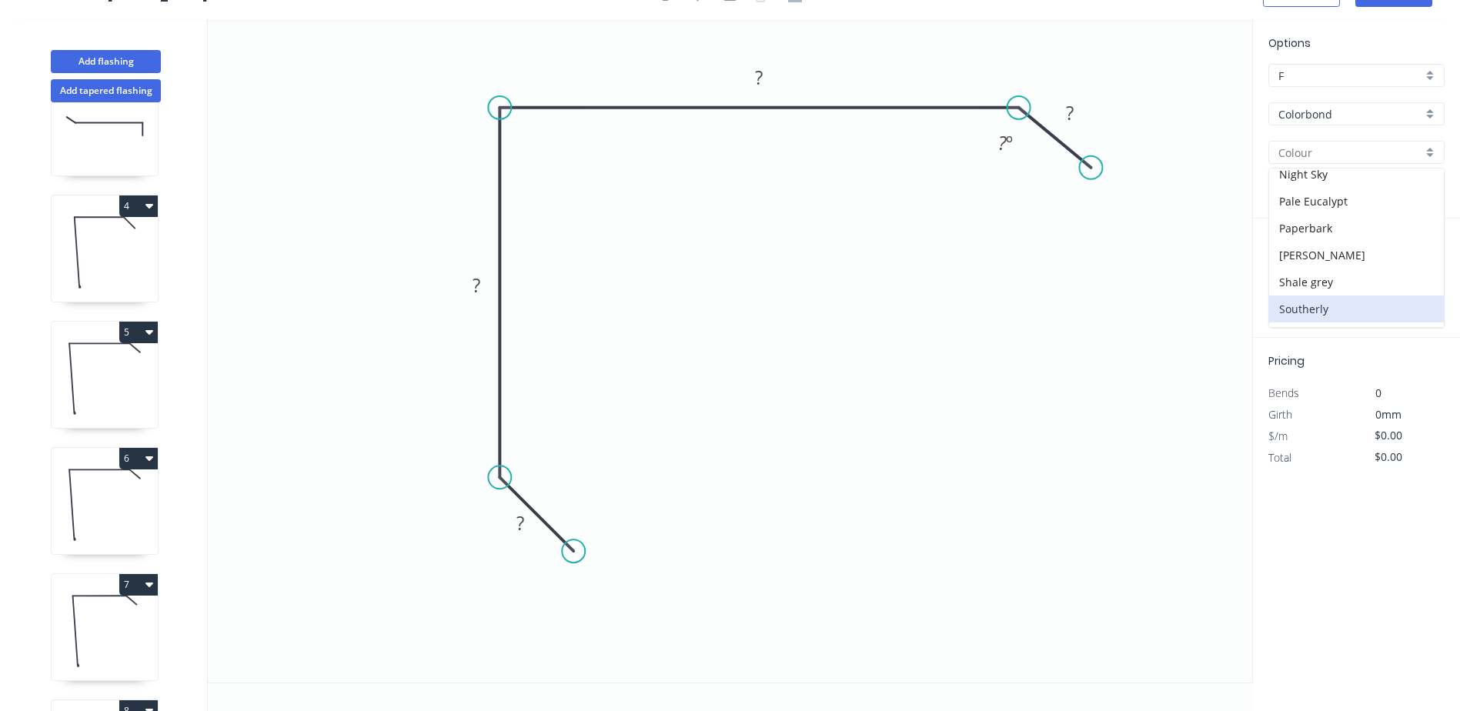
scroll to position [462, 0]
click at [1328, 209] on div "Shale grey" at bounding box center [1356, 205] width 175 height 27
type input "Shale grey"
click at [1433, 149] on div "Shale grey" at bounding box center [1356, 152] width 176 height 23
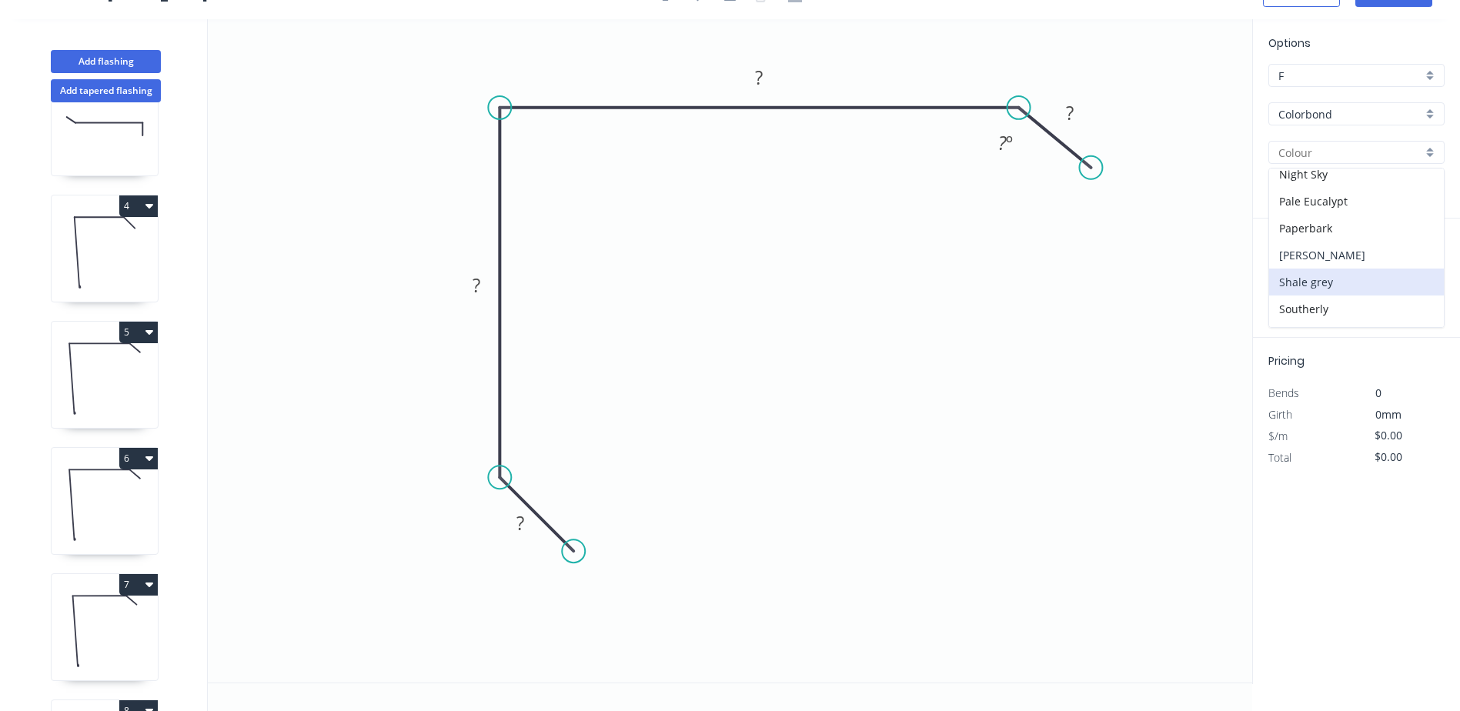
click at [1321, 257] on div "[PERSON_NAME]" at bounding box center [1356, 255] width 175 height 27
type input "[PERSON_NAME]"
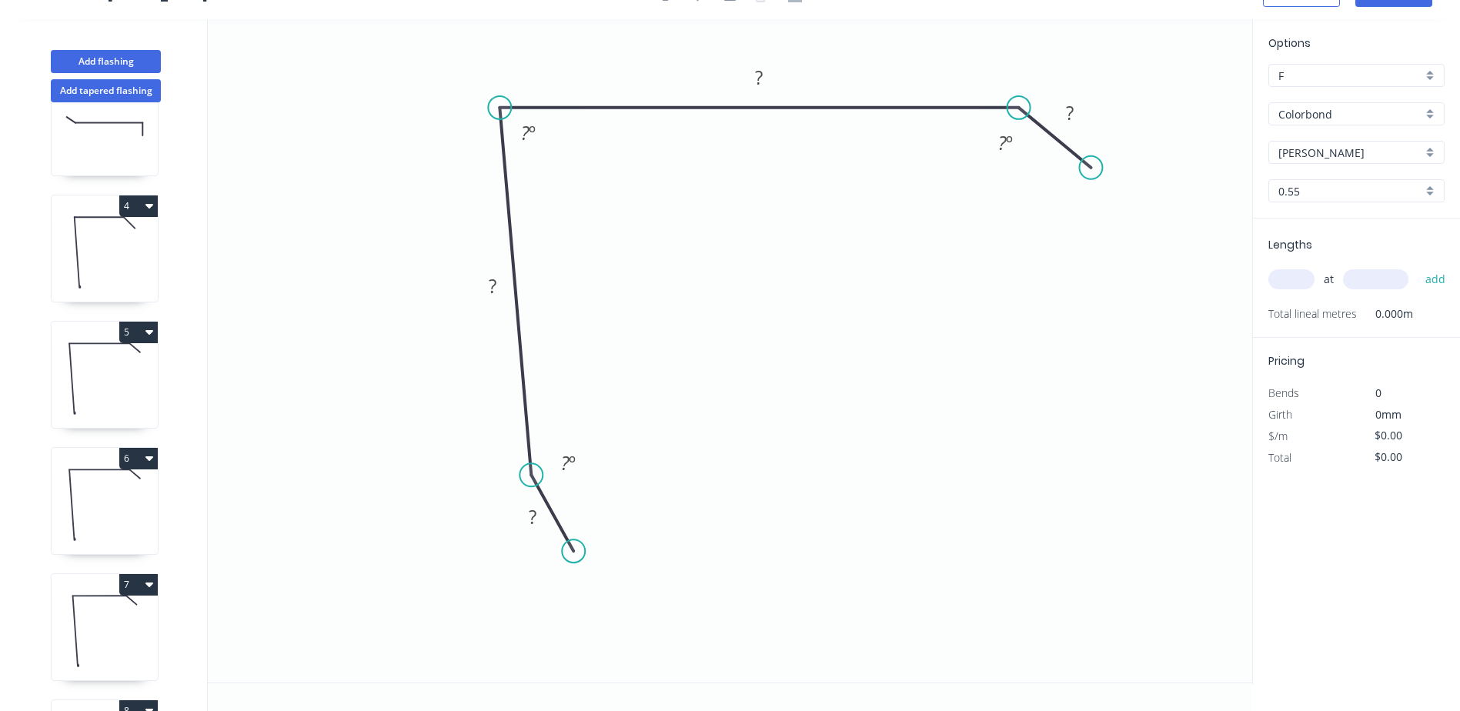
drag, startPoint x: 500, startPoint y: 474, endPoint x: 531, endPoint y: 476, distance: 30.8
click at [531, 476] on circle at bounding box center [530, 474] width 23 height 23
drag, startPoint x: 569, startPoint y: 548, endPoint x: 593, endPoint y: 550, distance: 24.0
click at [593, 550] on circle at bounding box center [593, 549] width 23 height 23
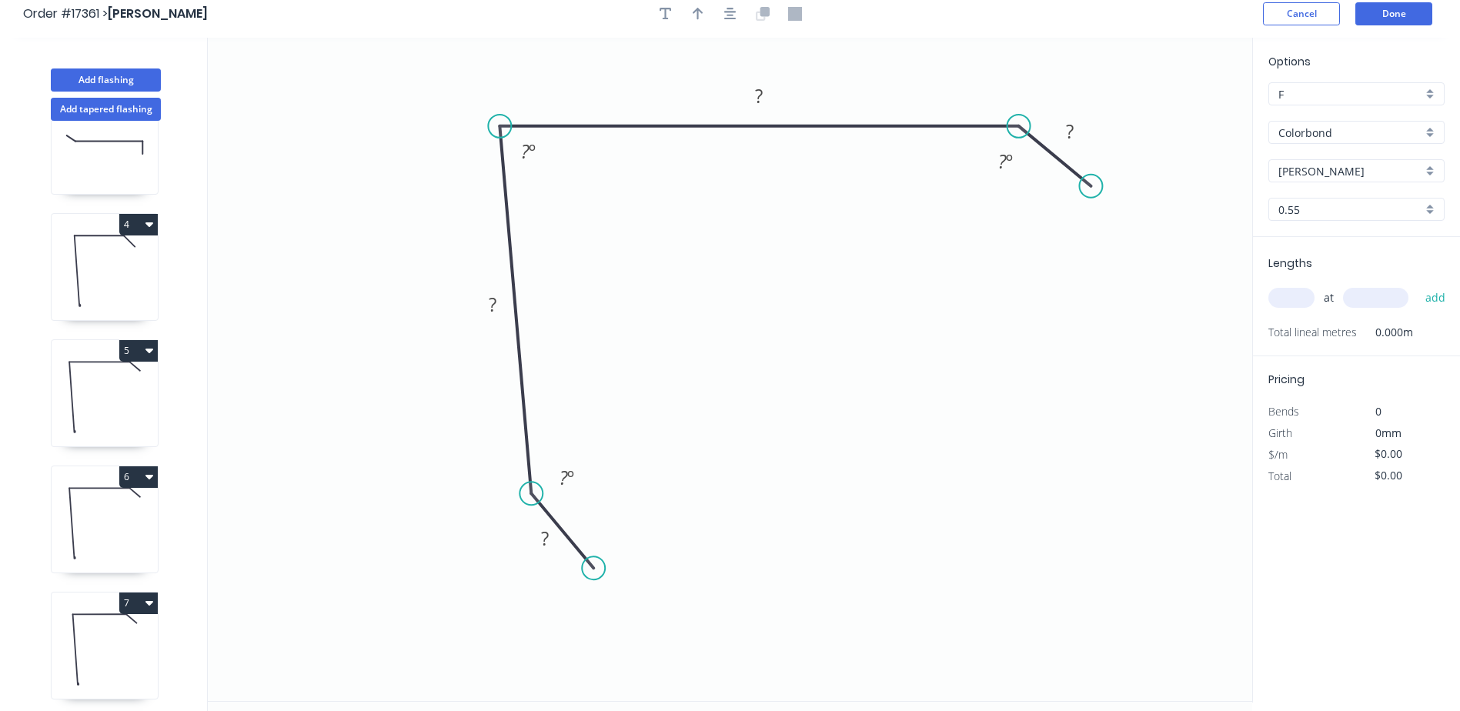
scroll to position [0, 0]
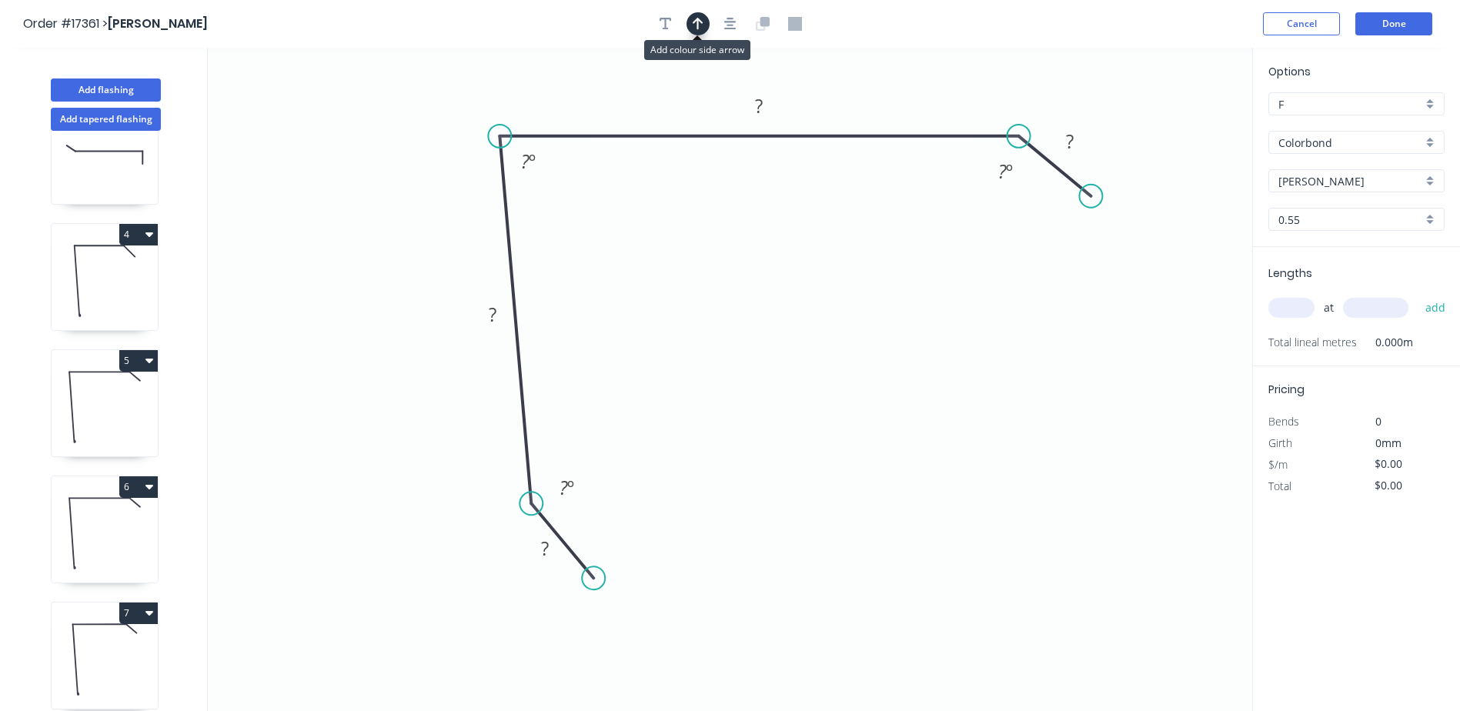
click at [693, 22] on icon "button" at bounding box center [698, 24] width 11 height 14
click at [736, 24] on icon "button" at bounding box center [730, 24] width 12 height 14
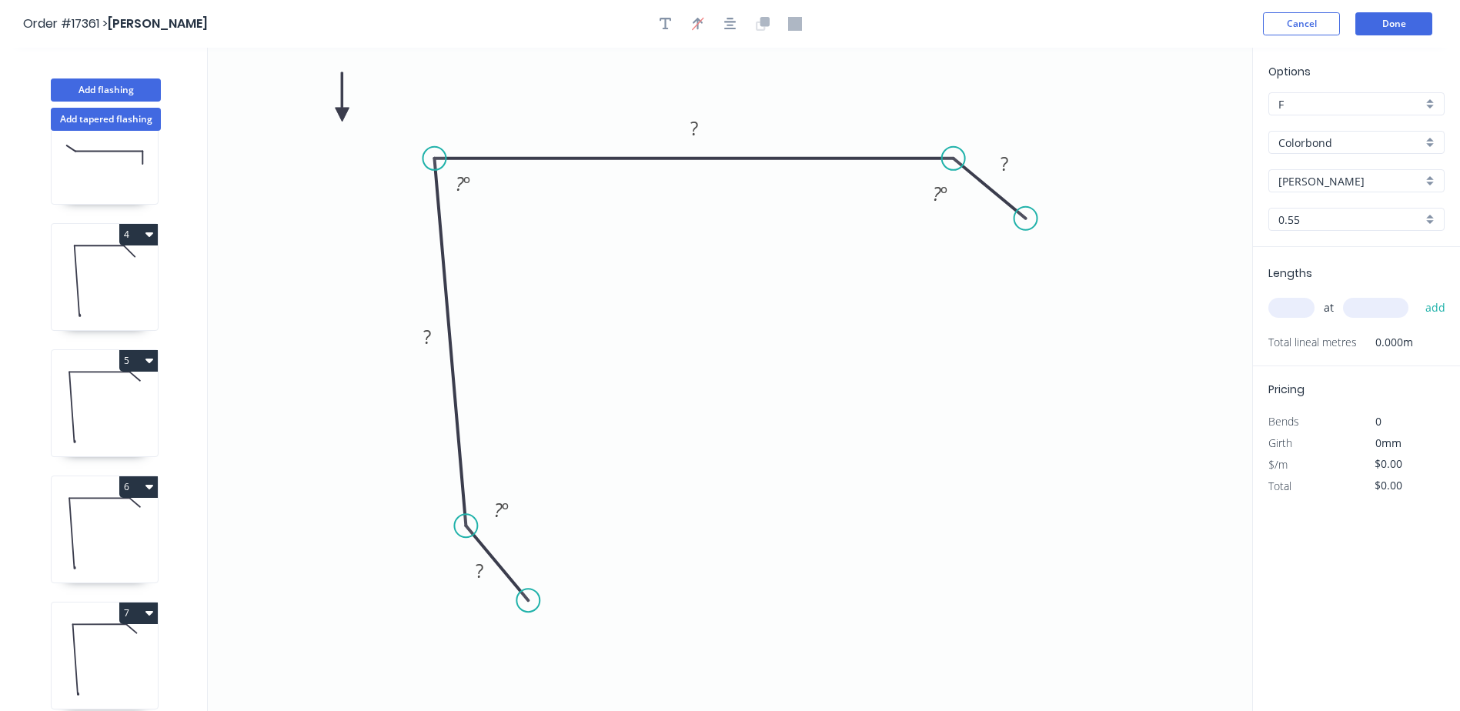
drag, startPoint x: 1174, startPoint y: 120, endPoint x: 342, endPoint y: 115, distance: 831.9
click at [342, 115] on icon at bounding box center [343, 96] width 14 height 49
click at [479, 569] on tspan "?" at bounding box center [480, 570] width 8 height 25
click at [1274, 303] on input "text" at bounding box center [1291, 308] width 46 height 20
type input "$14.62"
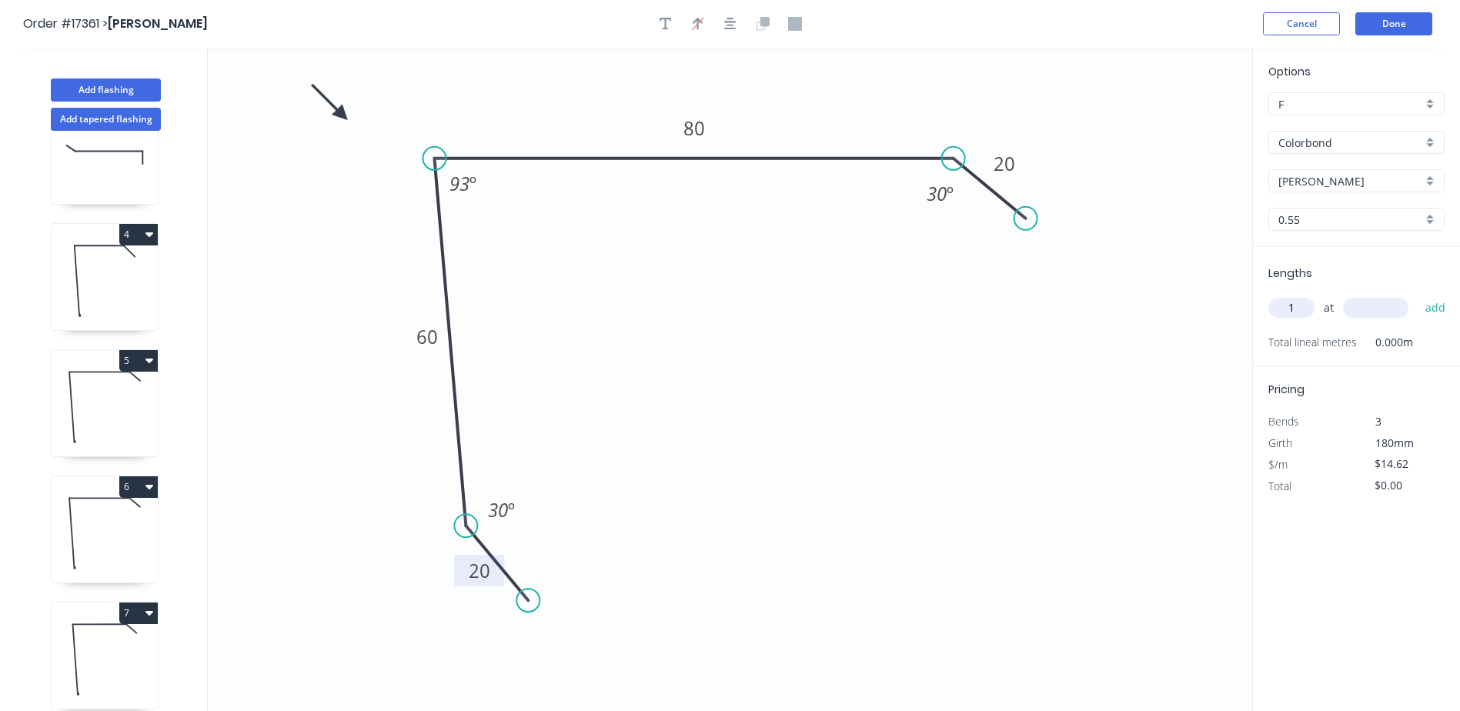
type input "1"
type input "3600"
click at [1417, 295] on button "add" at bounding box center [1435, 308] width 36 height 26
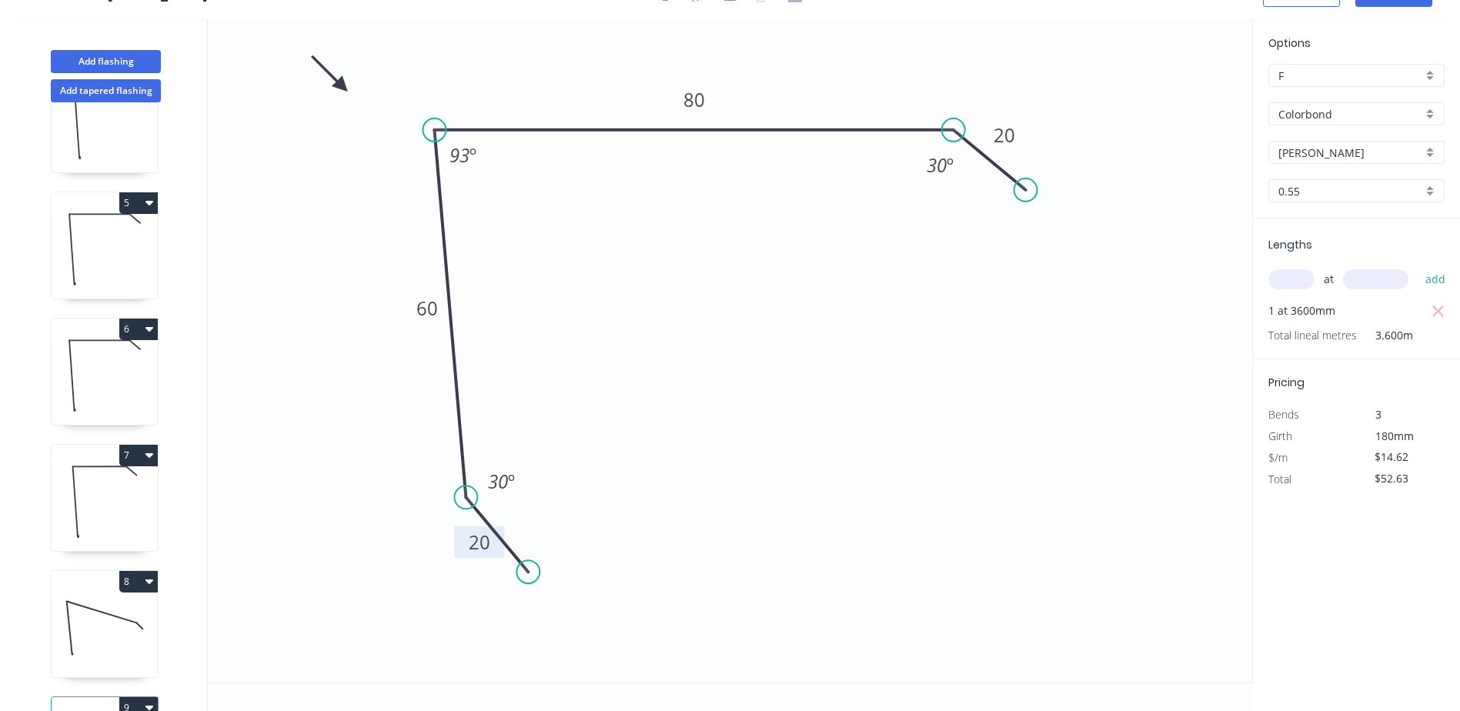
scroll to position [562, 0]
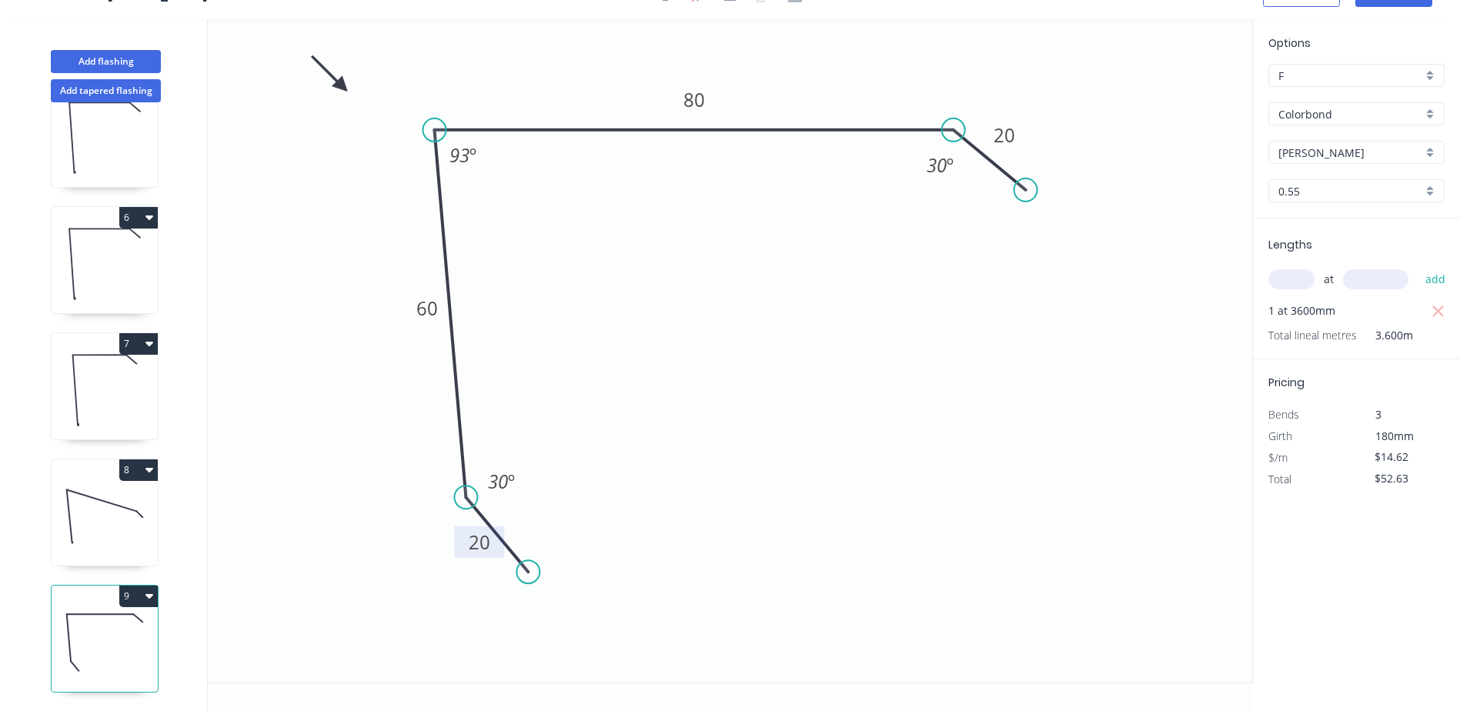
click at [150, 589] on icon "button" at bounding box center [149, 595] width 8 height 12
click at [66, 633] on div "Duplicate" at bounding box center [84, 634] width 119 height 22
type input "$0.00"
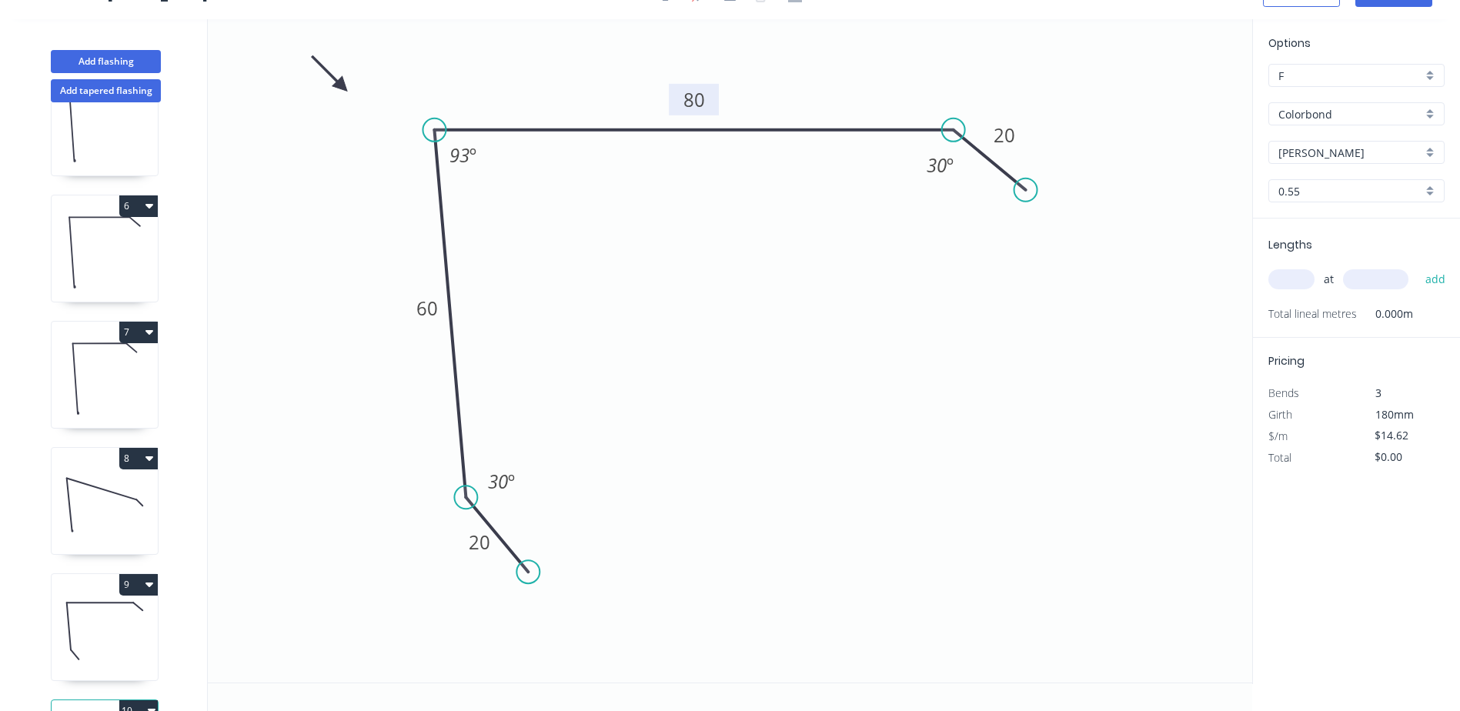
click at [690, 106] on tspan "80" at bounding box center [694, 99] width 22 height 25
click at [1290, 276] on input "text" at bounding box center [1291, 279] width 46 height 20
type input "1"
type input "3600"
click at [1417, 266] on button "add" at bounding box center [1435, 279] width 36 height 26
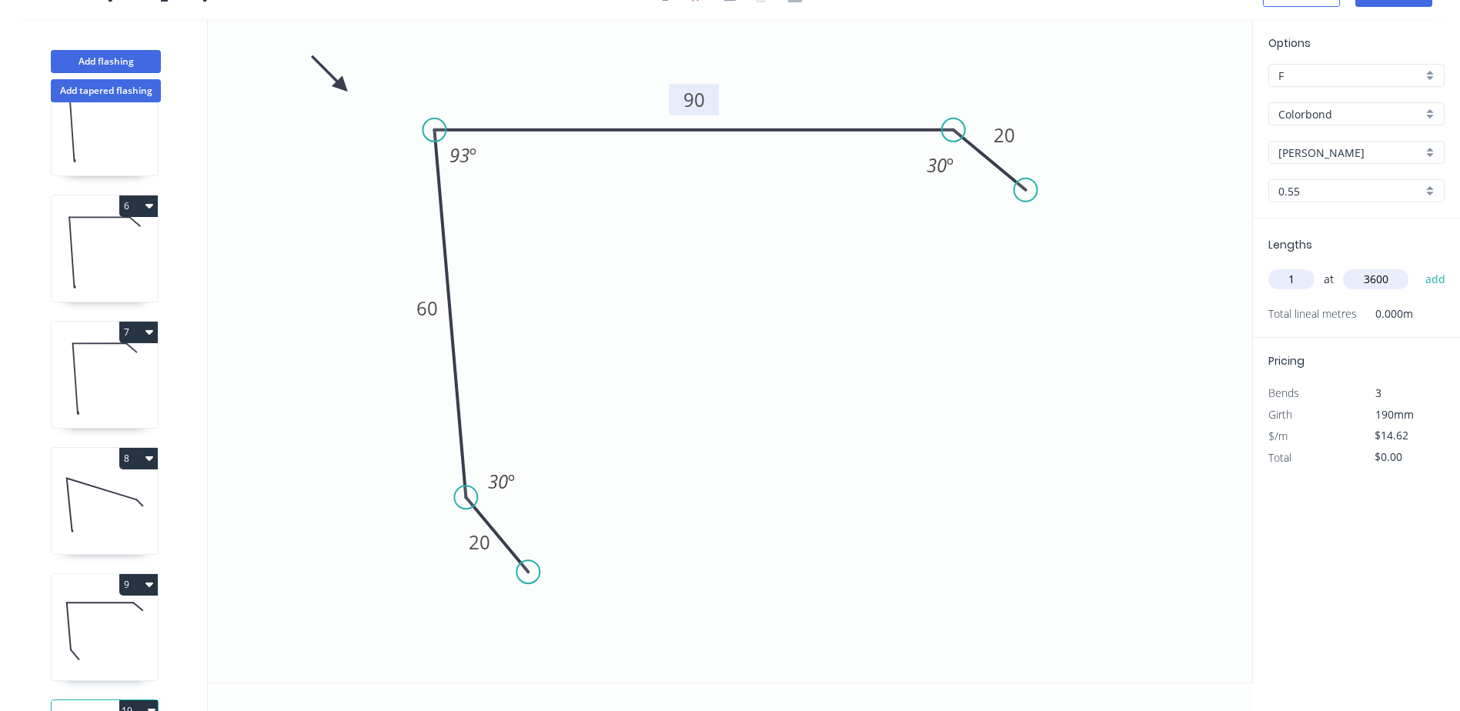
type input "$52.63"
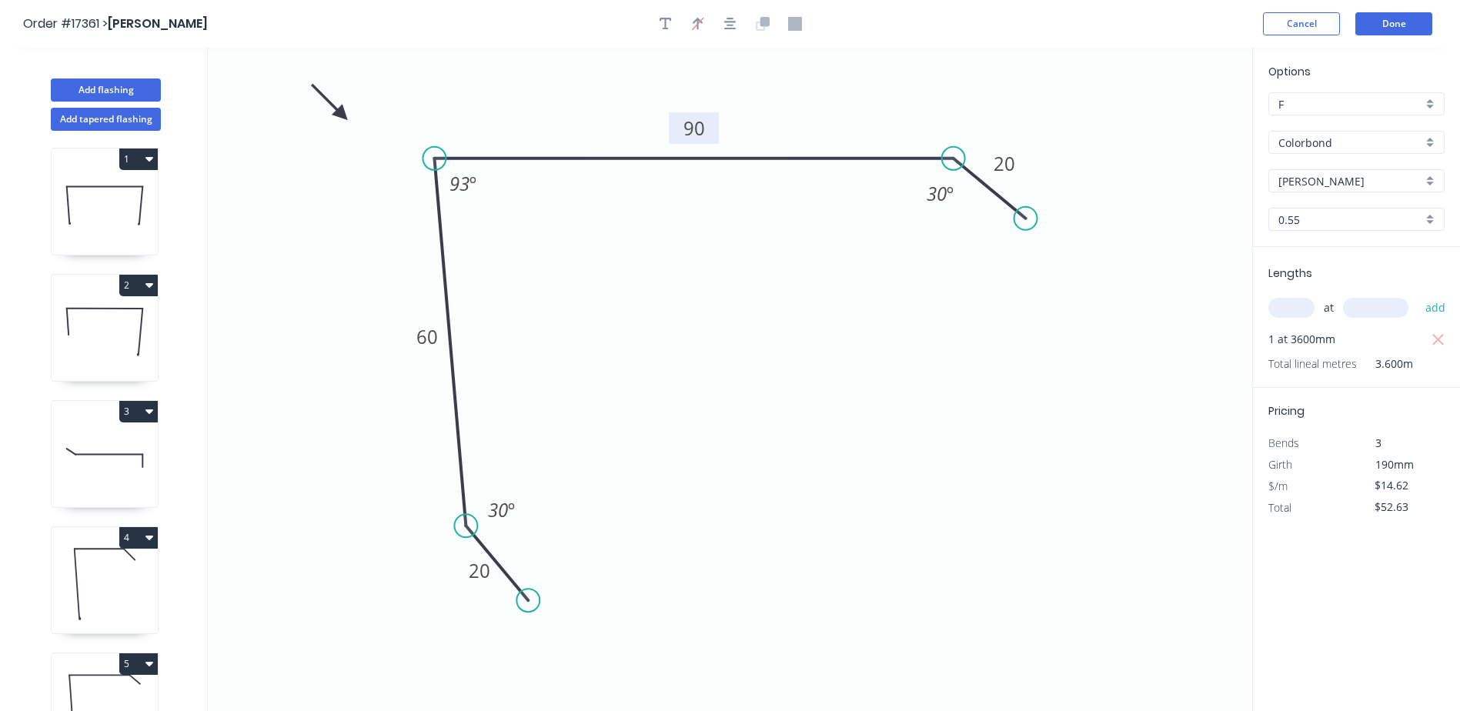
scroll to position [0, 0]
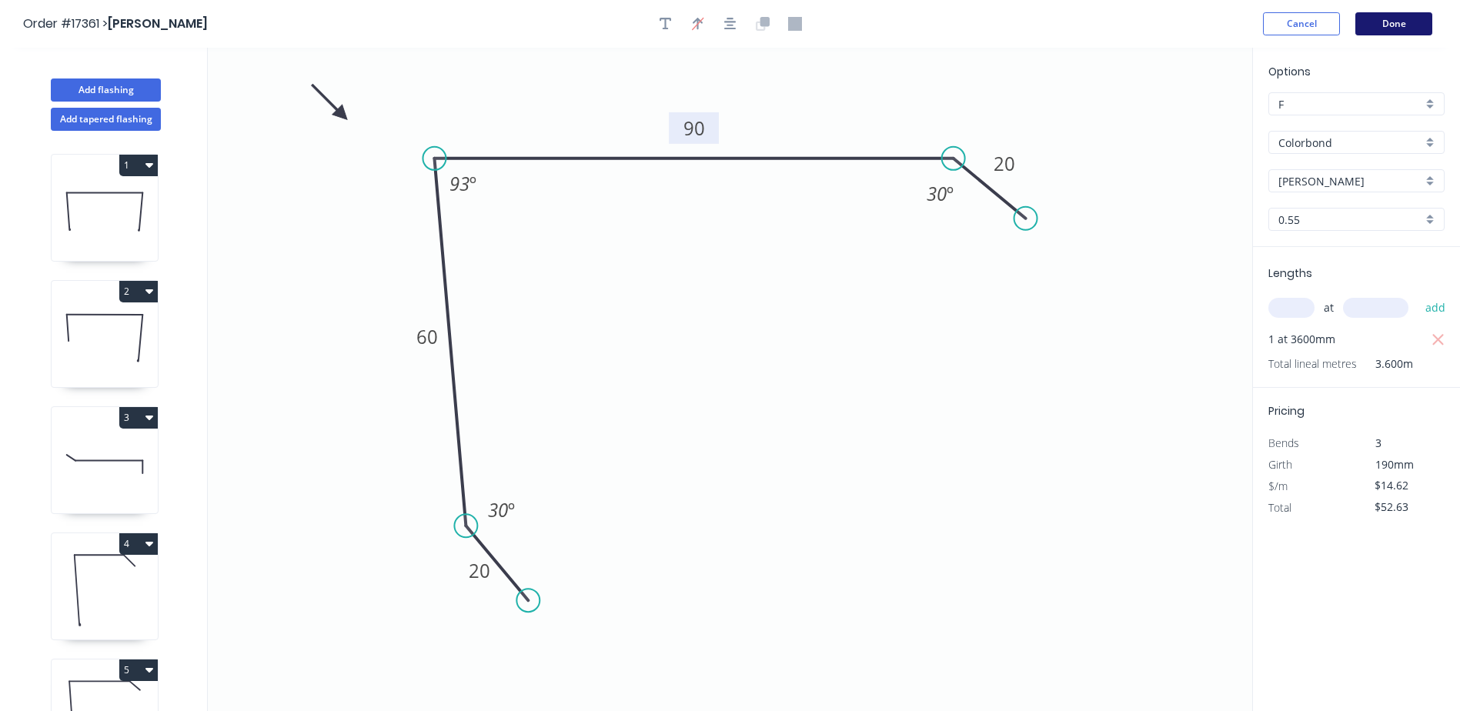
click at [1409, 19] on button "Done" at bounding box center [1393, 23] width 77 height 23
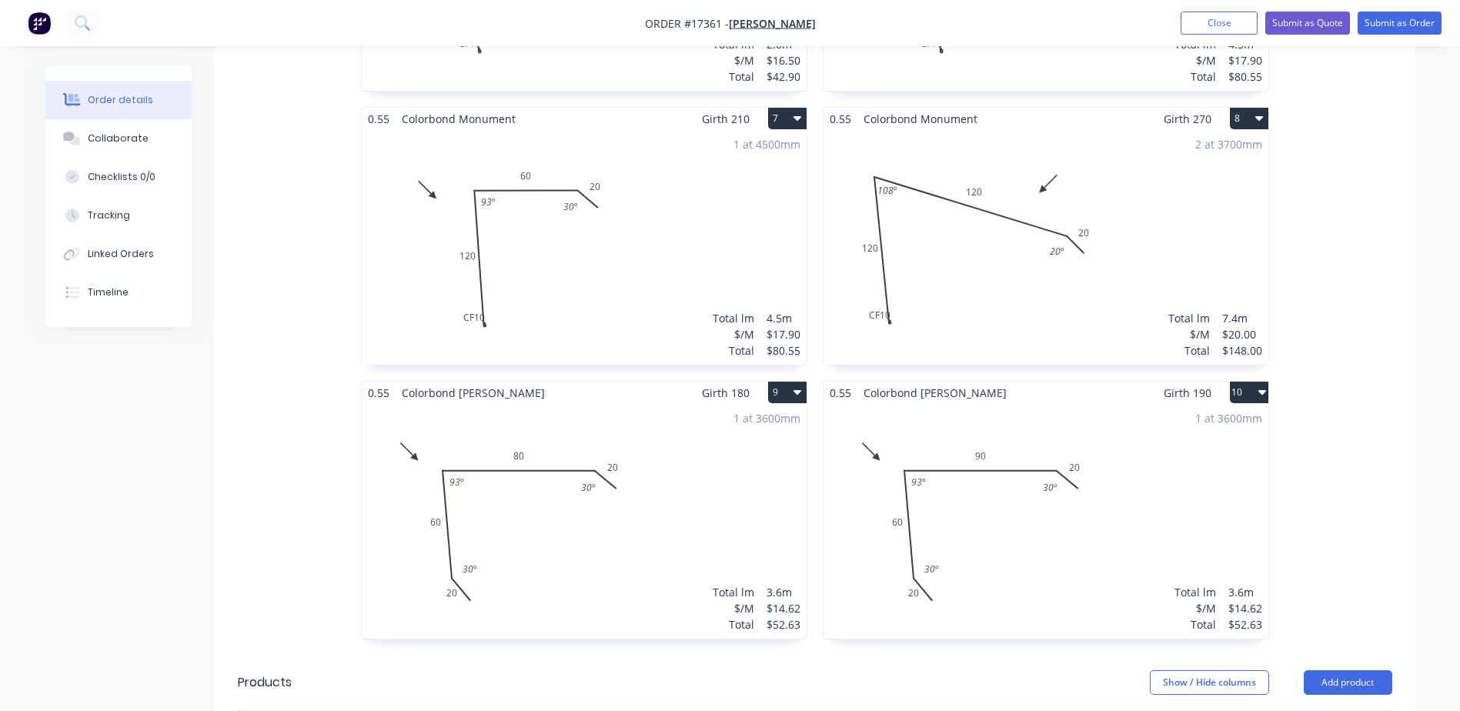
scroll to position [1143, 0]
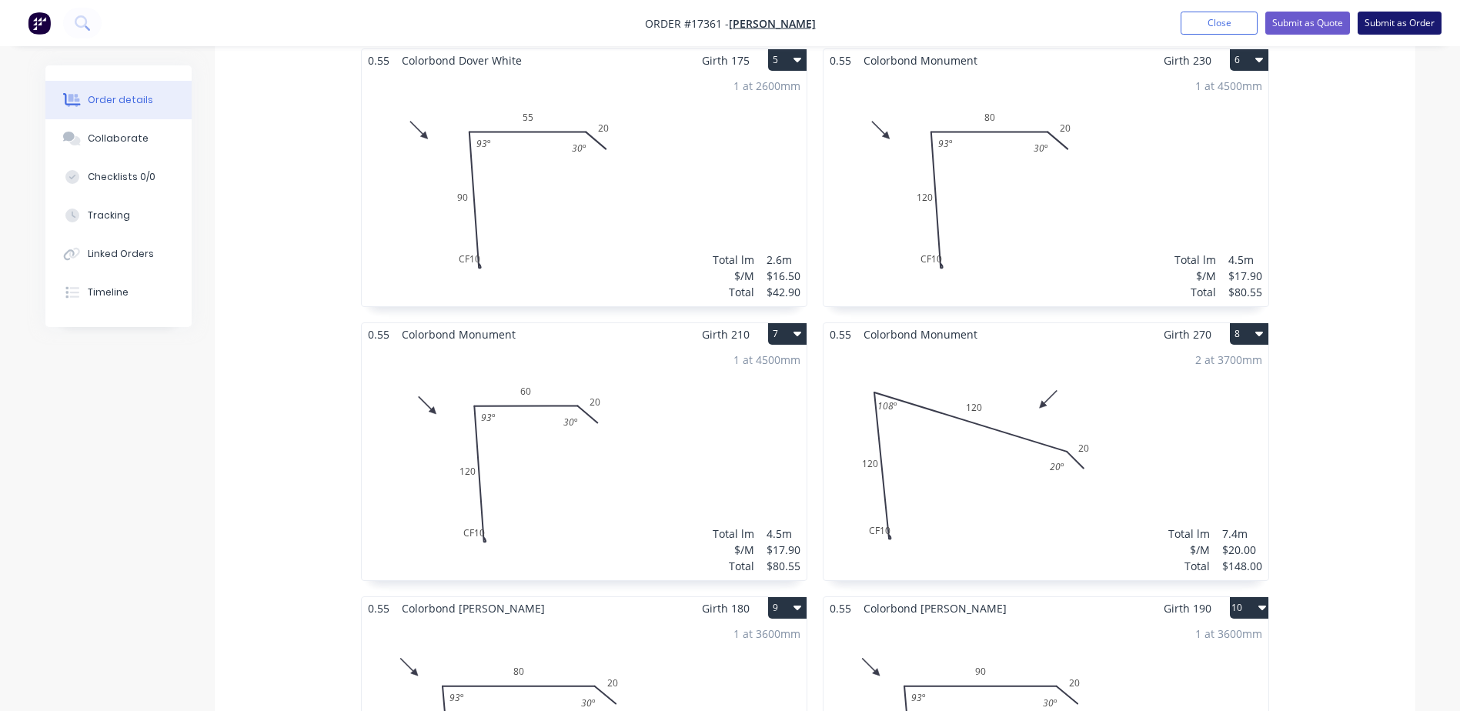
click at [1401, 22] on button "Submit as Order" at bounding box center [1399, 23] width 84 height 23
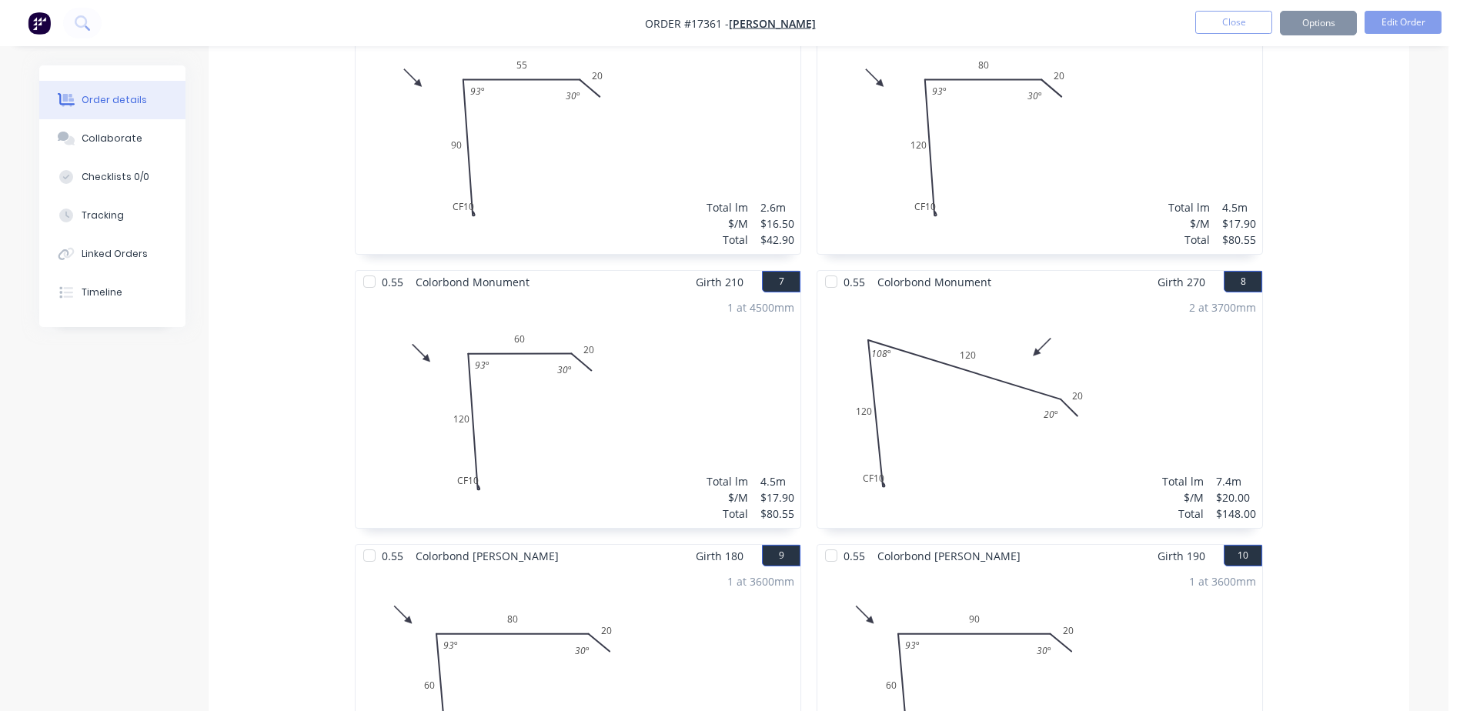
scroll to position [0, 0]
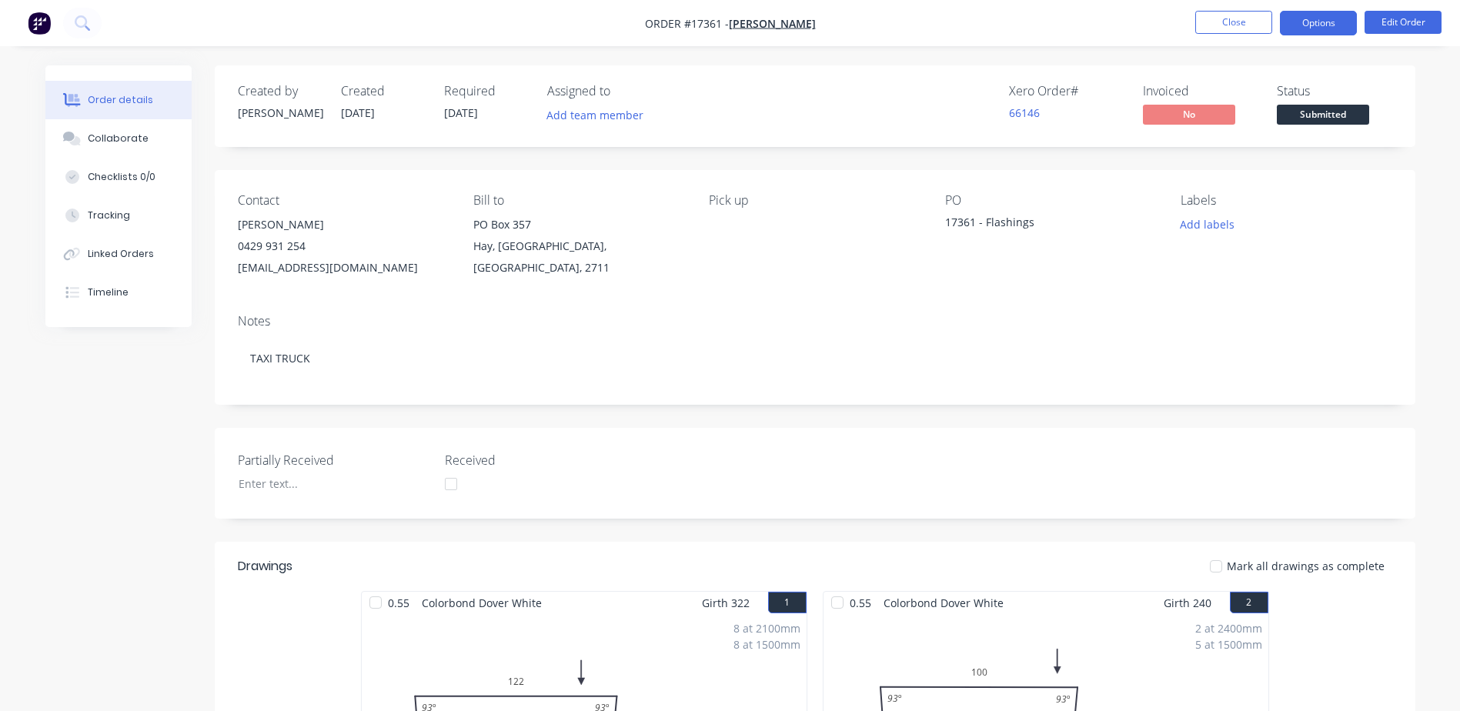
click at [1309, 18] on button "Options" at bounding box center [1318, 23] width 77 height 25
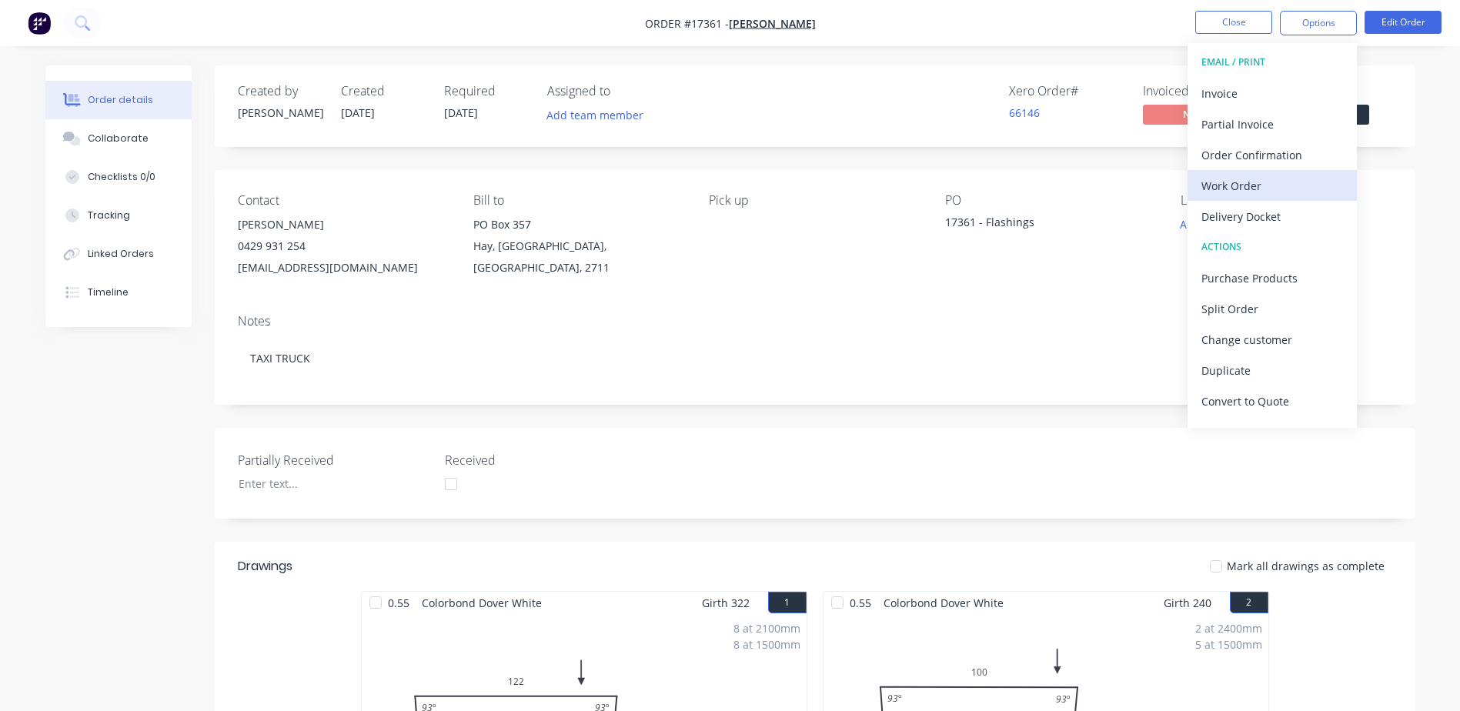
click at [1237, 185] on div "Work Order" at bounding box center [1272, 186] width 142 height 22
click at [1230, 191] on div "Custom" at bounding box center [1272, 186] width 142 height 22
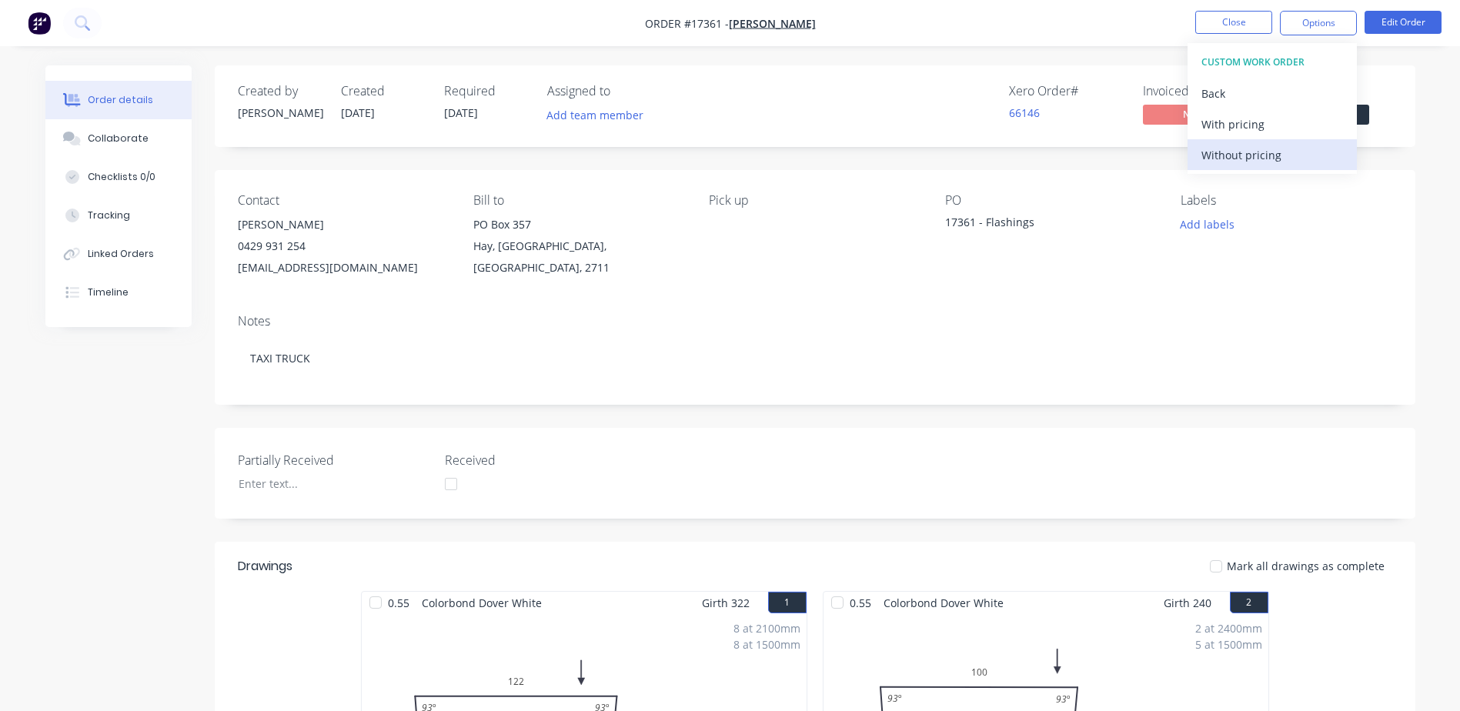
click at [1233, 151] on div "Without pricing" at bounding box center [1272, 155] width 142 height 22
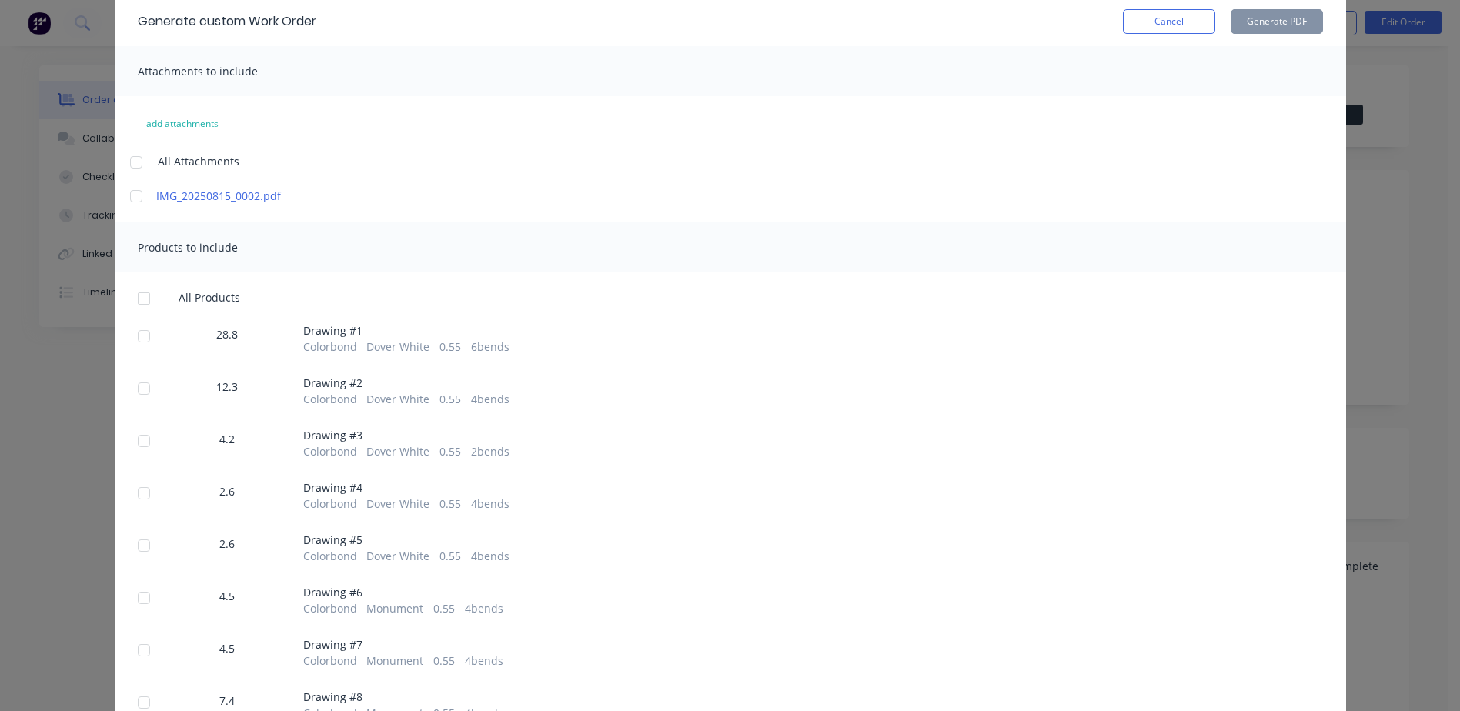
scroll to position [154, 0]
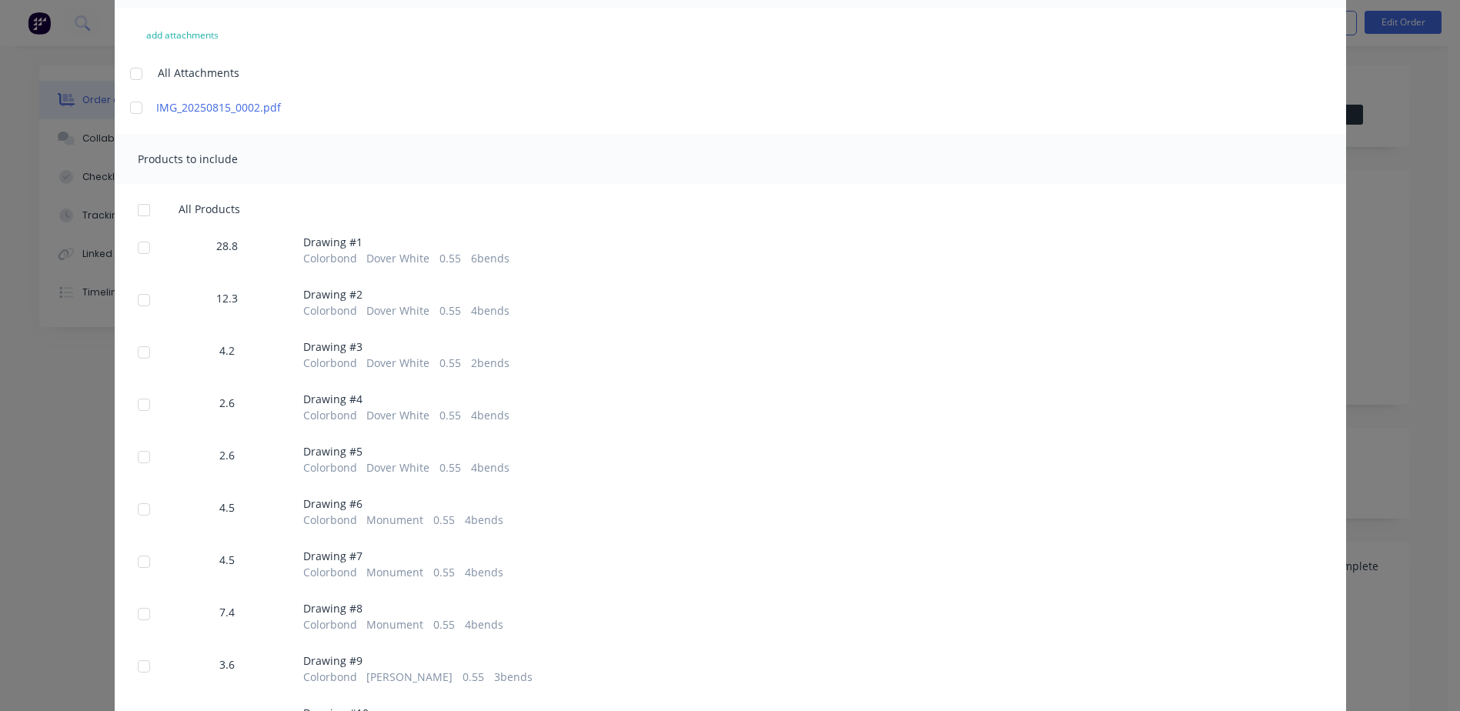
drag, startPoint x: 139, startPoint y: 249, endPoint x: 132, endPoint y: 272, distance: 23.1
click at [140, 249] on div at bounding box center [144, 247] width 31 height 31
click at [137, 301] on div at bounding box center [144, 300] width 31 height 31
click at [139, 349] on div at bounding box center [144, 352] width 31 height 31
click at [135, 406] on div at bounding box center [144, 404] width 31 height 31
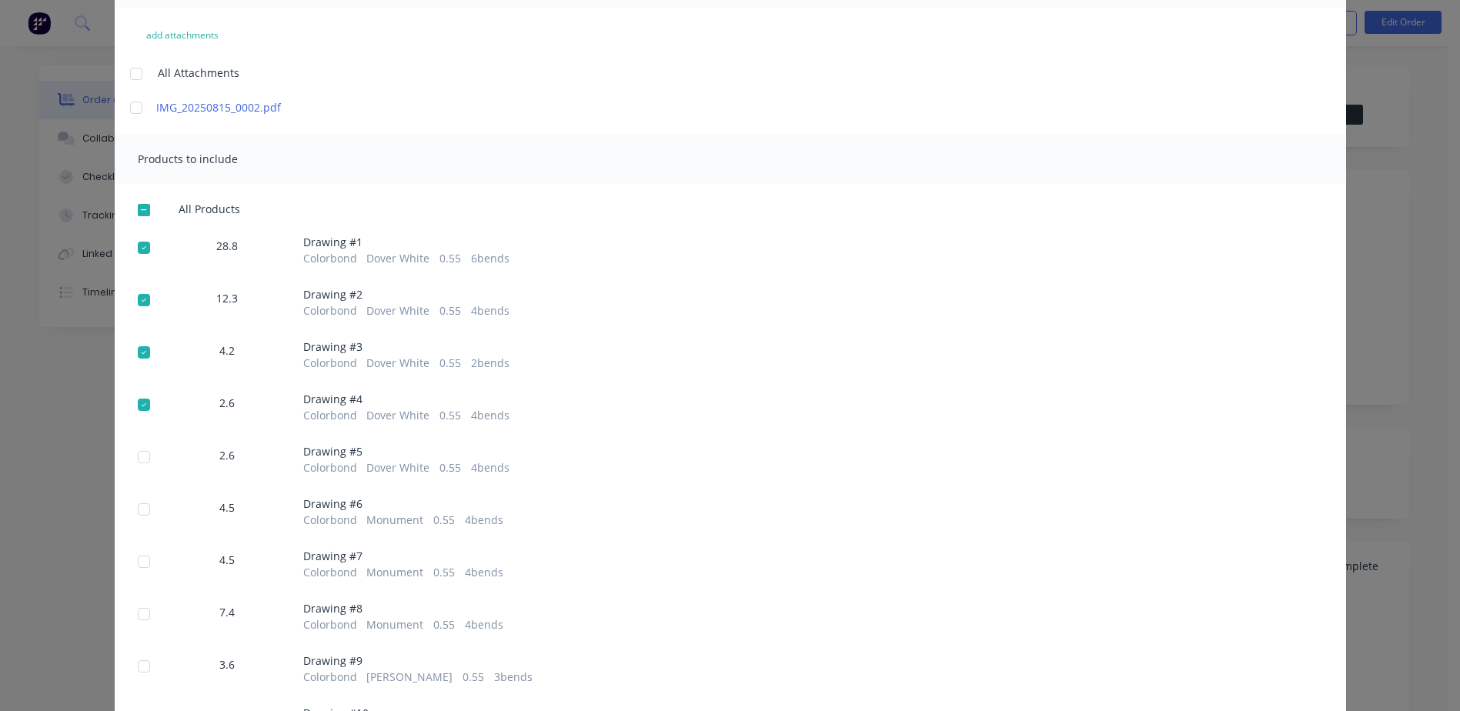
click at [135, 456] on div at bounding box center [144, 457] width 31 height 31
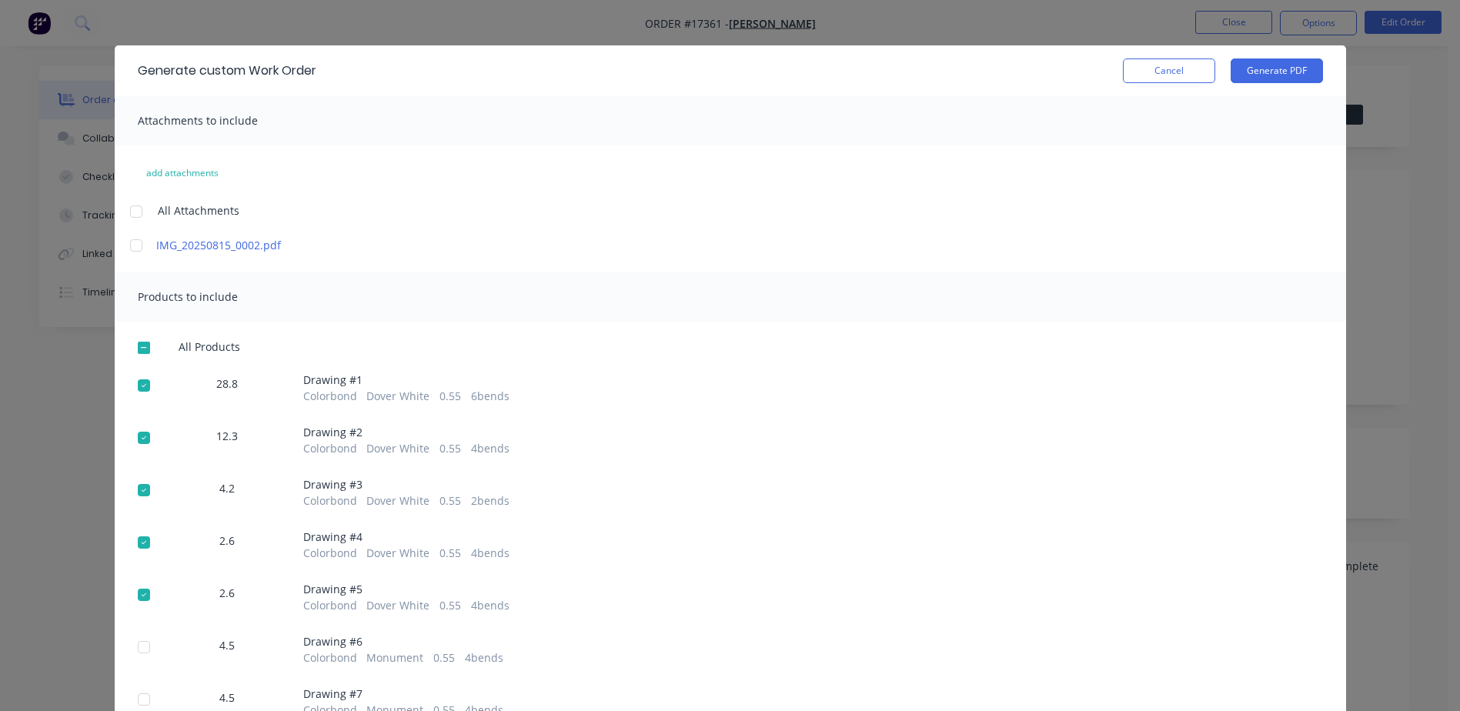
scroll to position [0, 0]
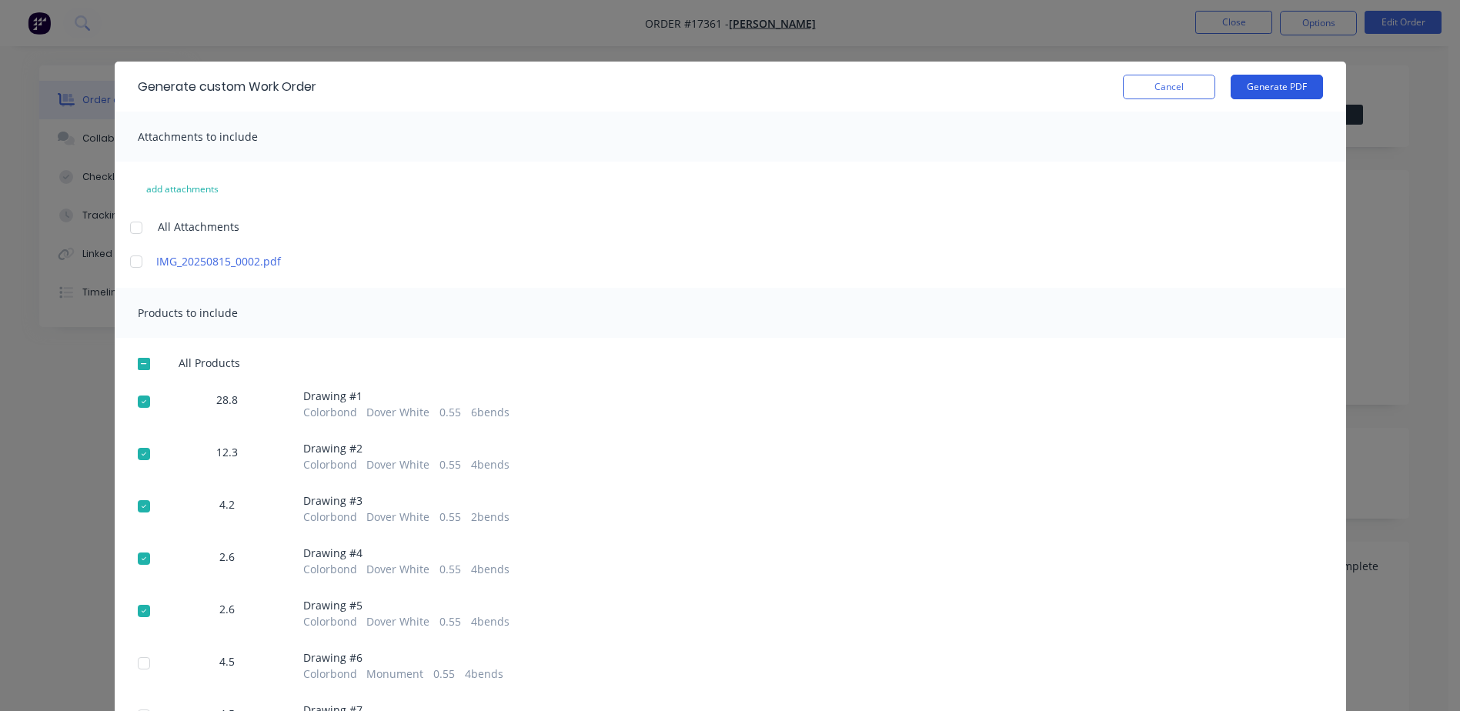
click at [1285, 80] on button "Generate PDF" at bounding box center [1276, 87] width 92 height 25
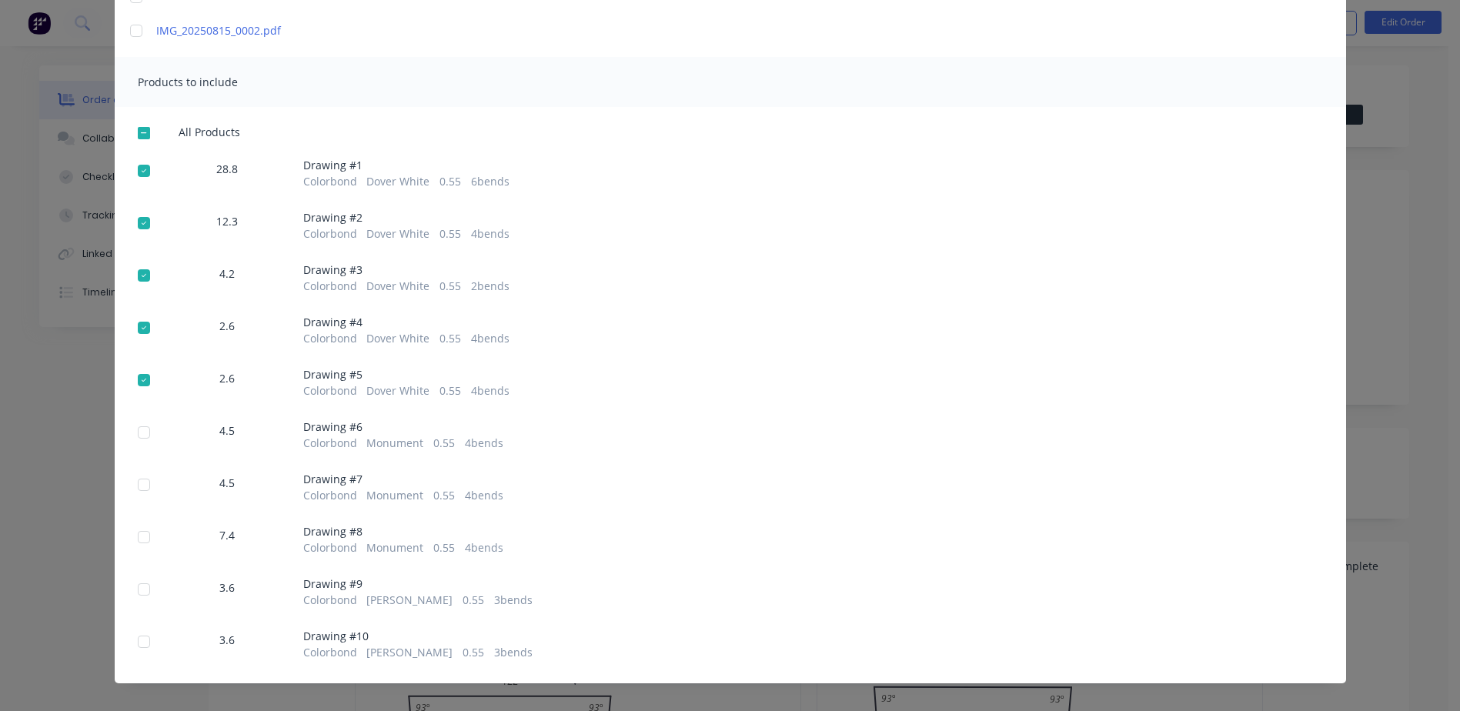
scroll to position [248, 0]
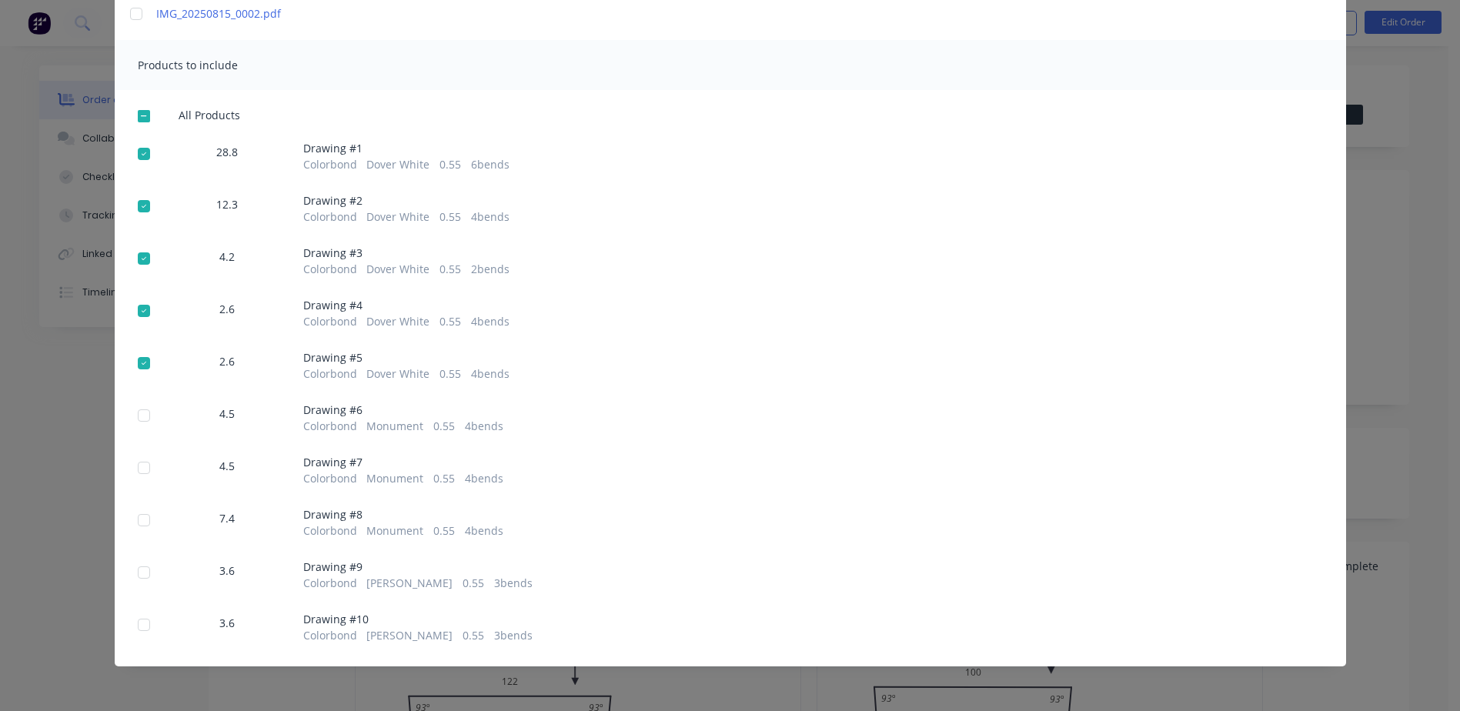
click at [133, 119] on div at bounding box center [144, 116] width 31 height 31
click at [135, 419] on div at bounding box center [144, 415] width 31 height 31
click at [135, 480] on div at bounding box center [144, 467] width 31 height 31
click at [134, 528] on div at bounding box center [144, 520] width 31 height 31
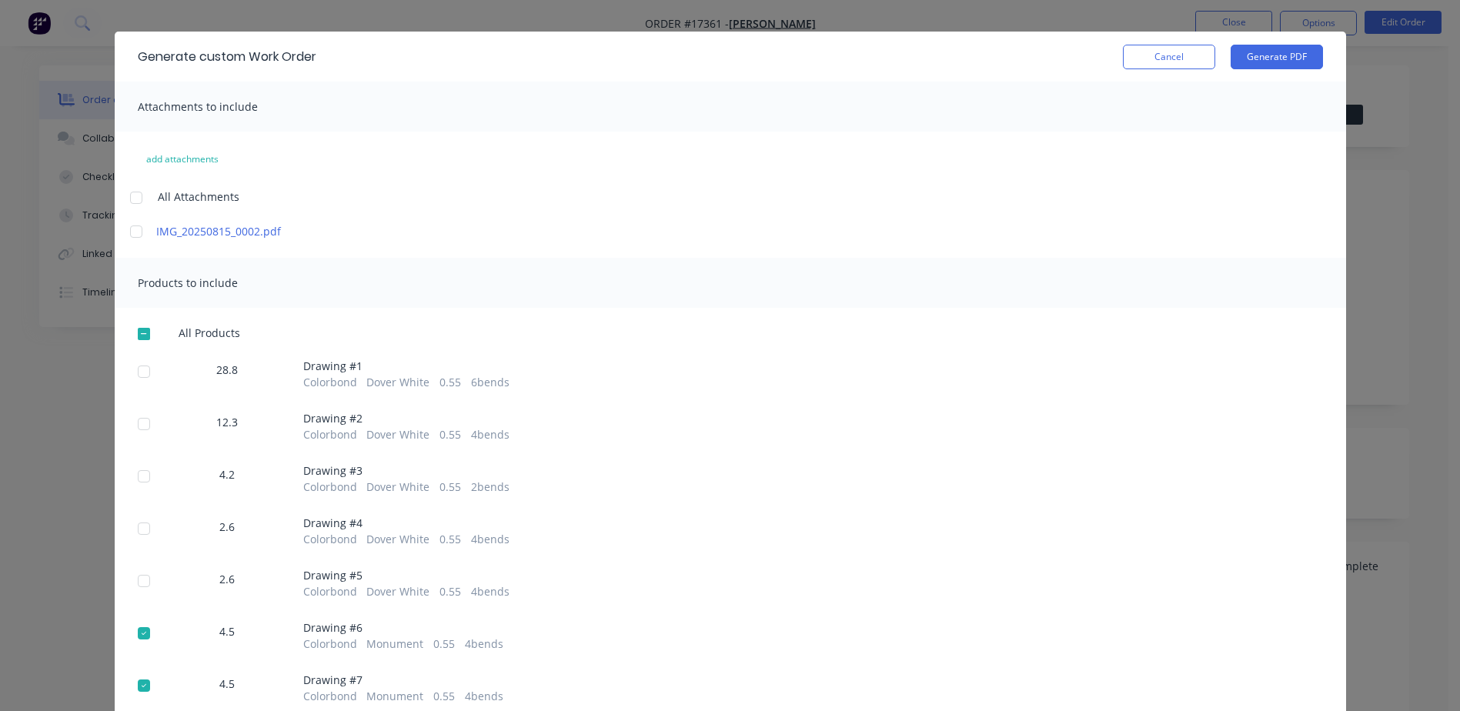
scroll to position [0, 0]
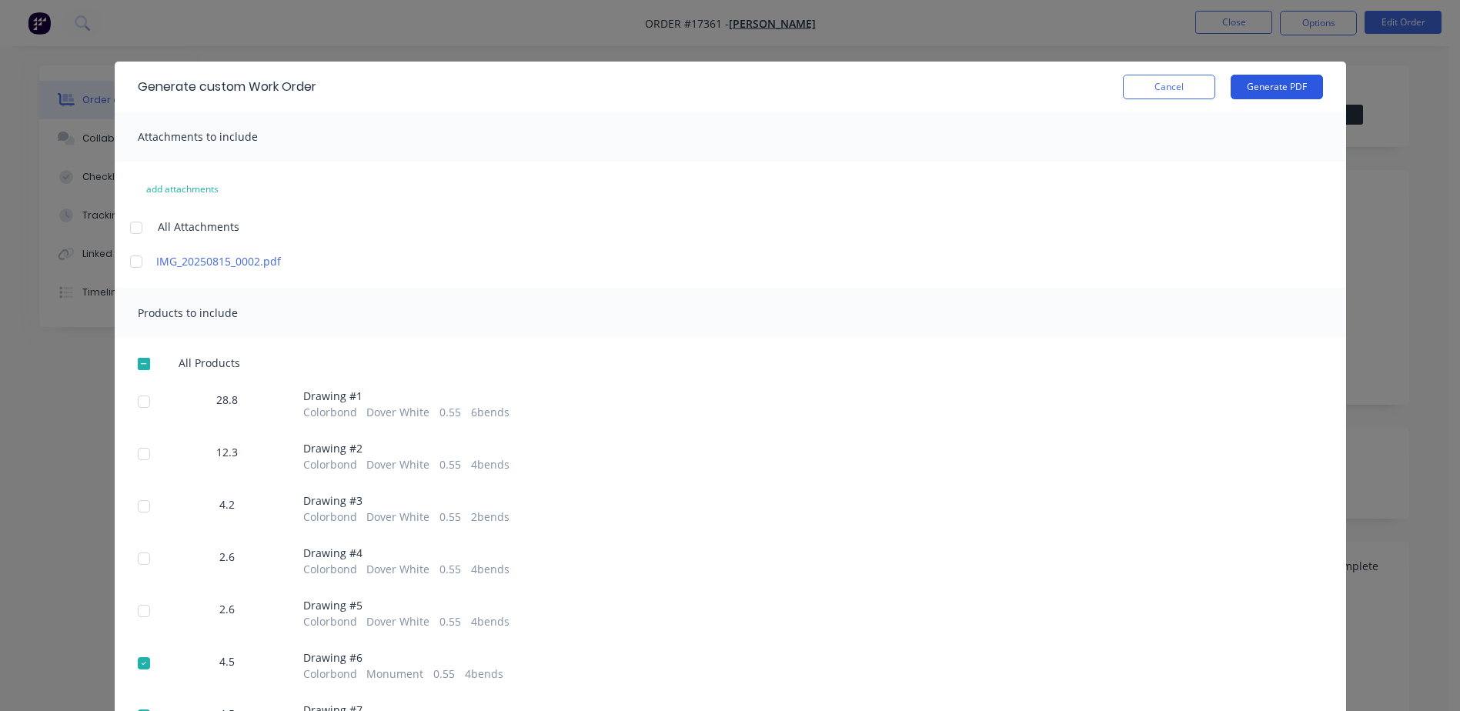
click at [1266, 85] on button "Generate PDF" at bounding box center [1276, 87] width 92 height 25
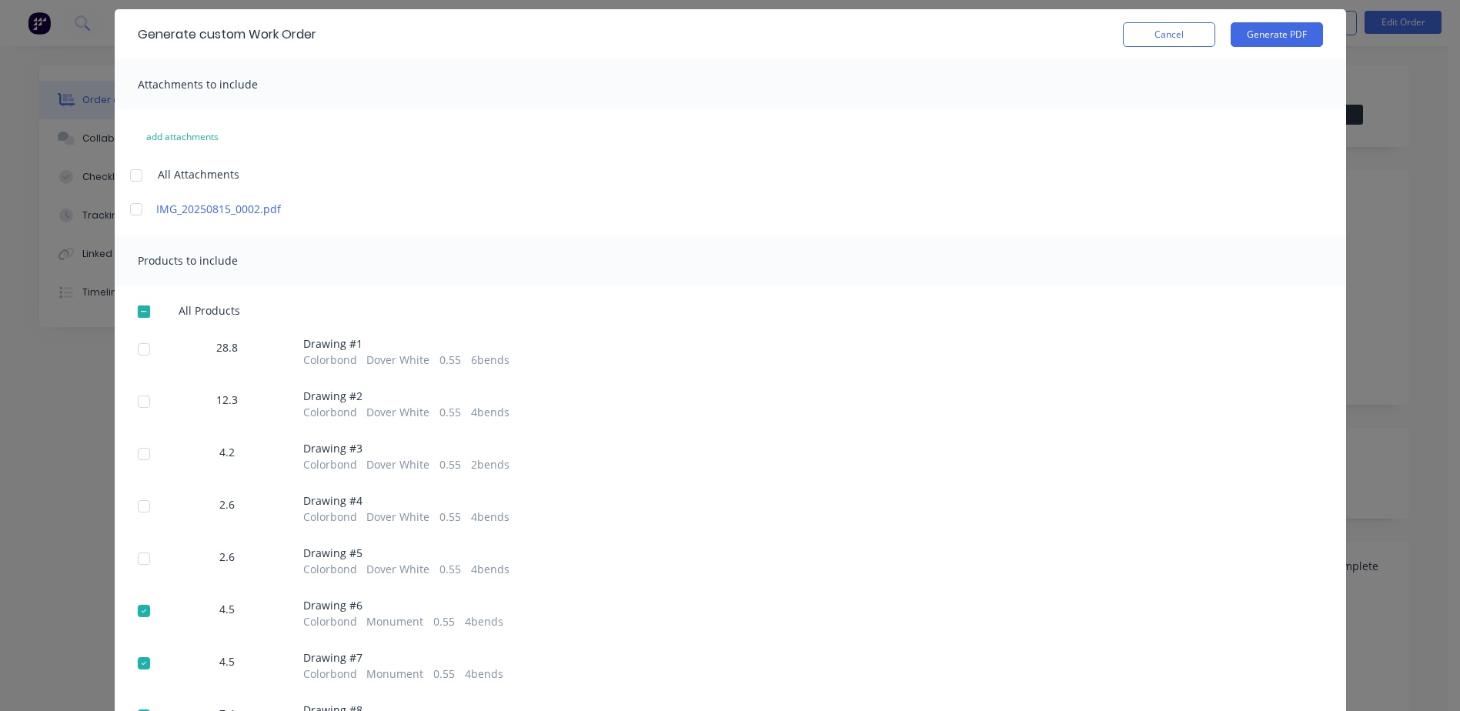
scroll to position [248, 0]
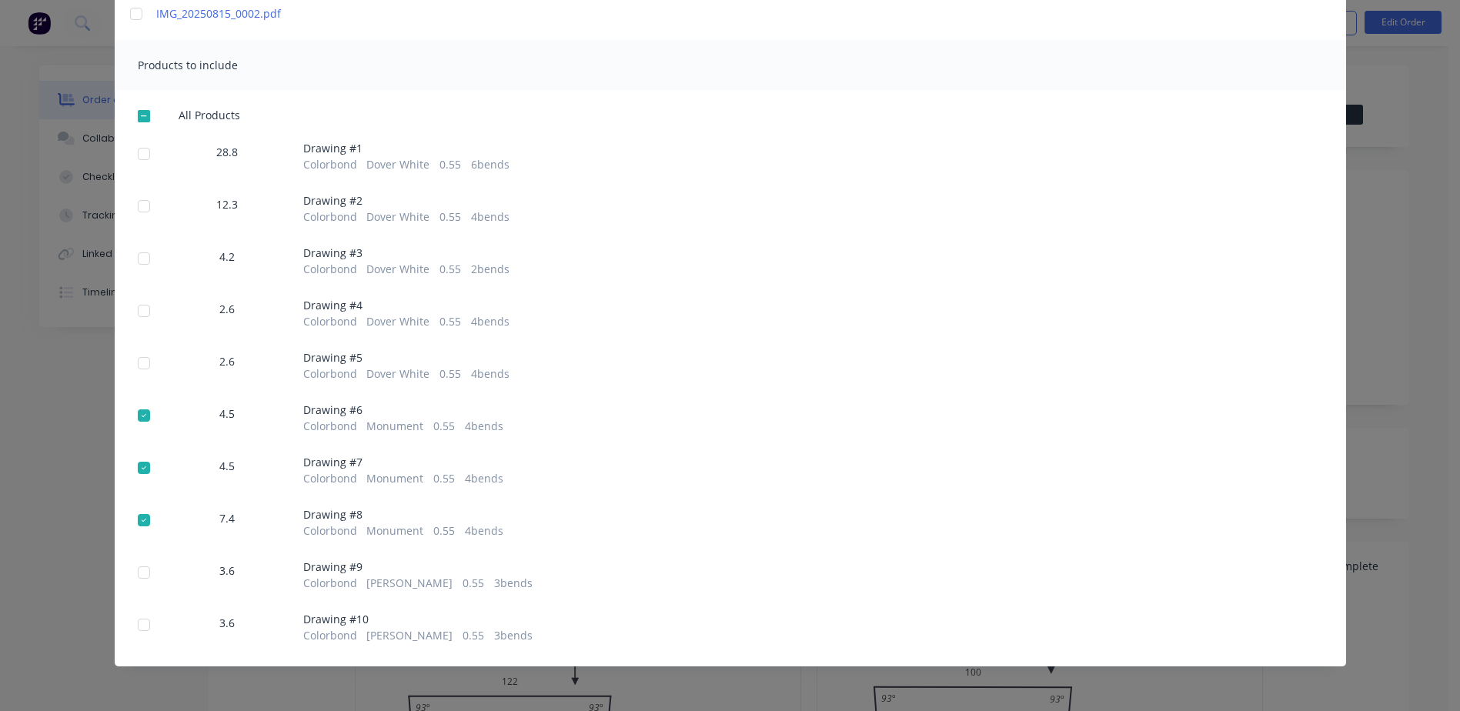
click at [140, 417] on div at bounding box center [144, 415] width 31 height 31
click at [140, 462] on div at bounding box center [144, 467] width 31 height 31
click at [137, 516] on div at bounding box center [144, 520] width 31 height 31
click at [138, 572] on div at bounding box center [144, 572] width 31 height 31
click at [139, 629] on div at bounding box center [144, 624] width 31 height 31
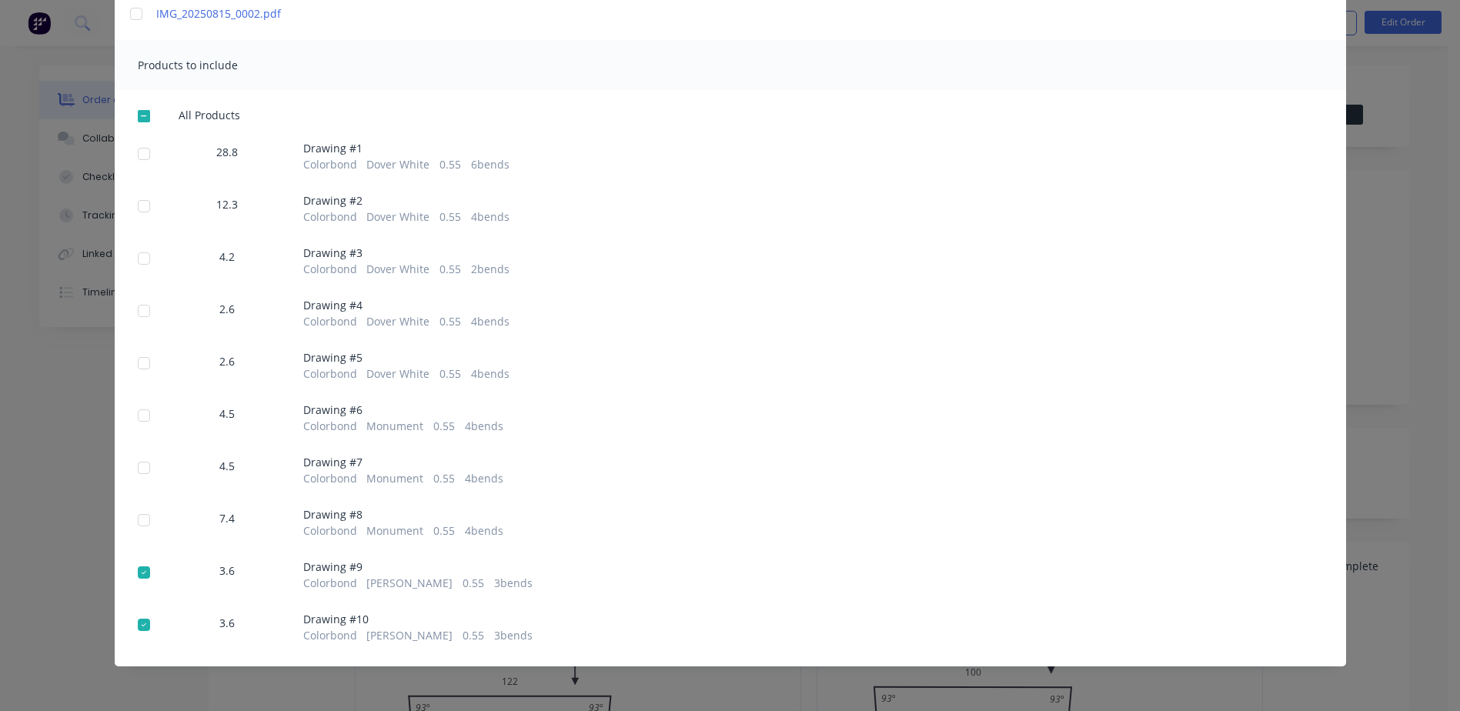
scroll to position [0, 0]
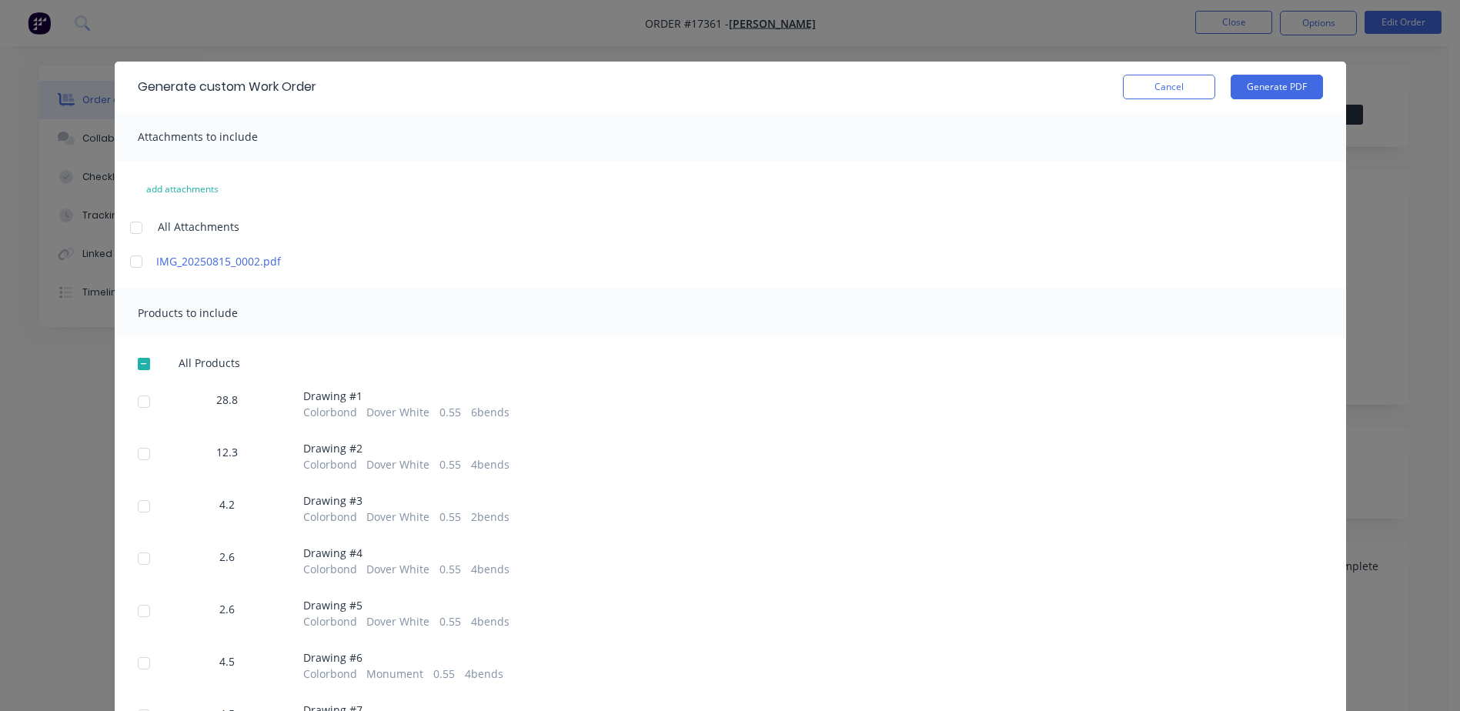
click at [131, 264] on div at bounding box center [136, 261] width 31 height 31
click at [1278, 83] on button "Generate PDF" at bounding box center [1276, 87] width 92 height 25
click at [1149, 82] on button "Cancel" at bounding box center [1169, 87] width 92 height 25
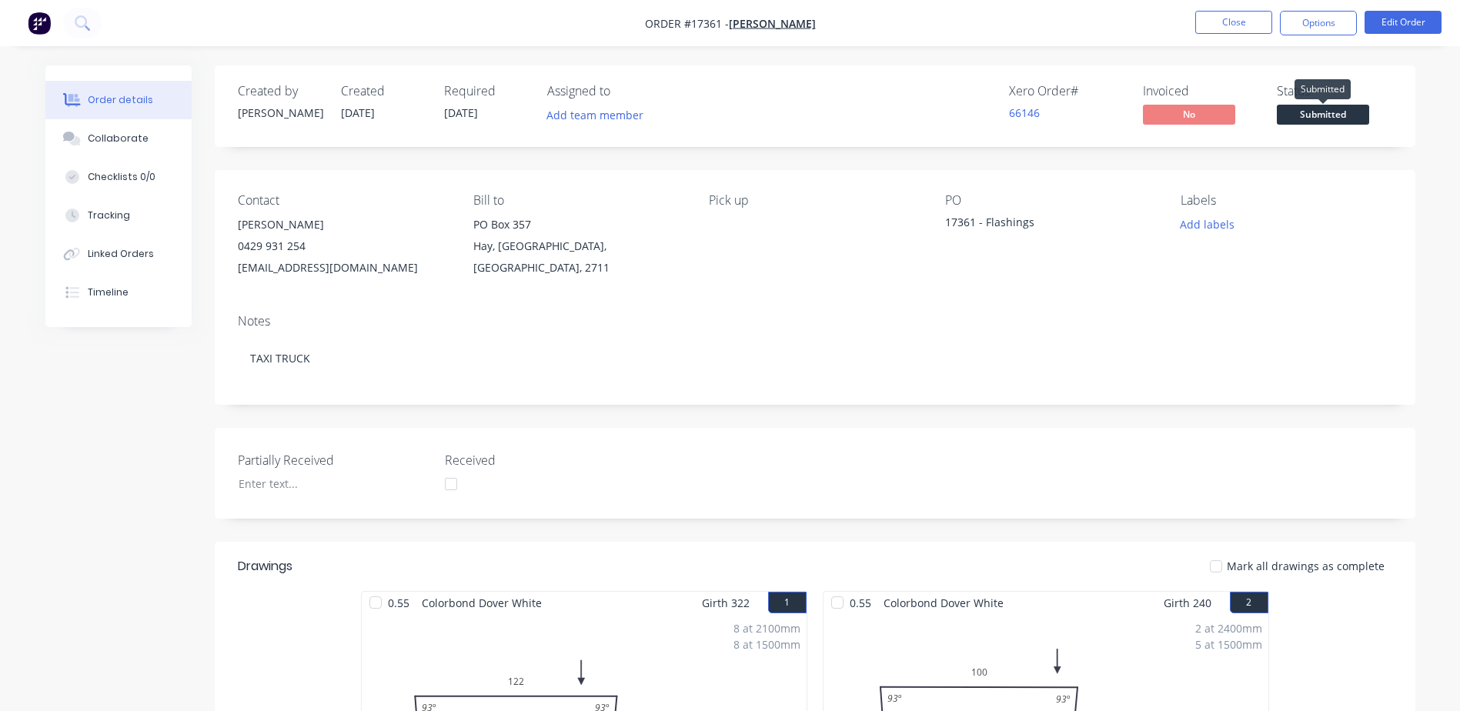
click at [1323, 116] on span "Submitted" at bounding box center [1323, 114] width 92 height 19
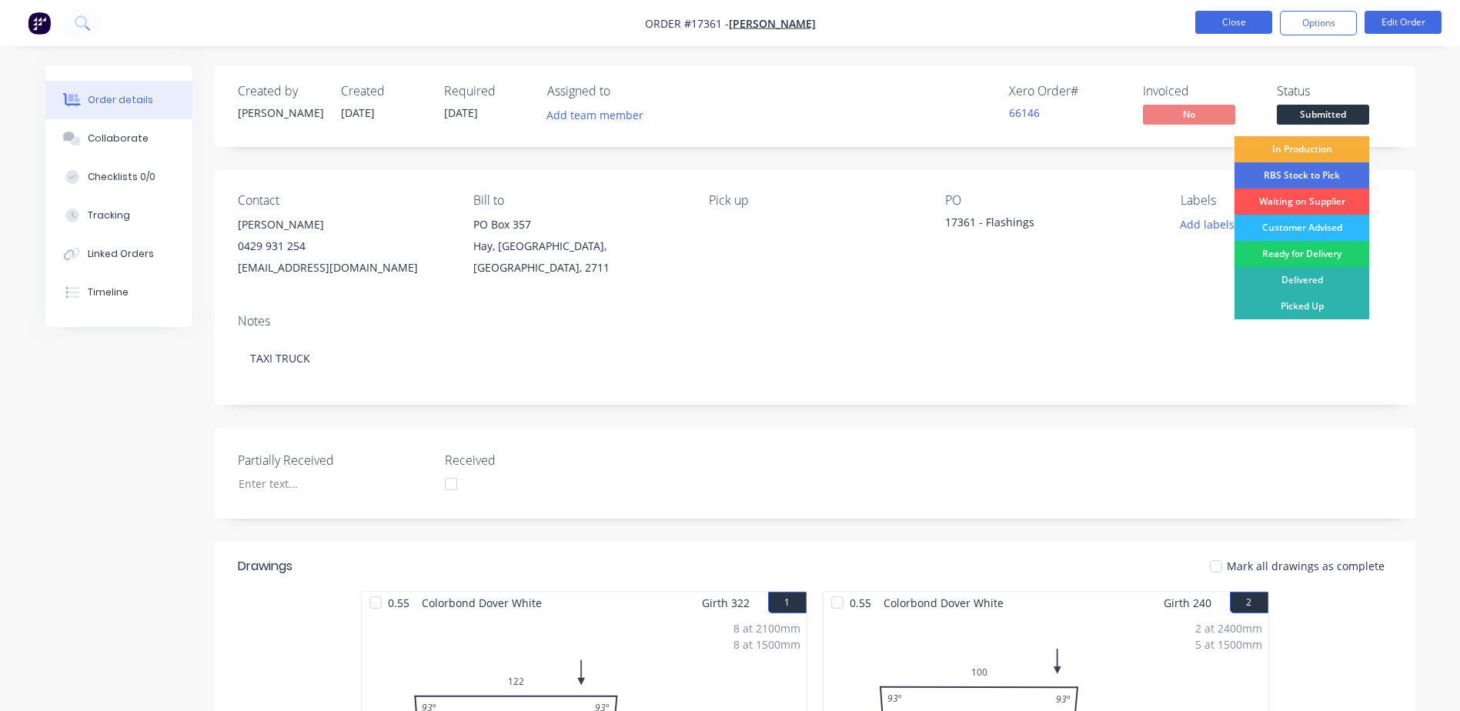
click at [1230, 26] on button "Close" at bounding box center [1233, 22] width 77 height 23
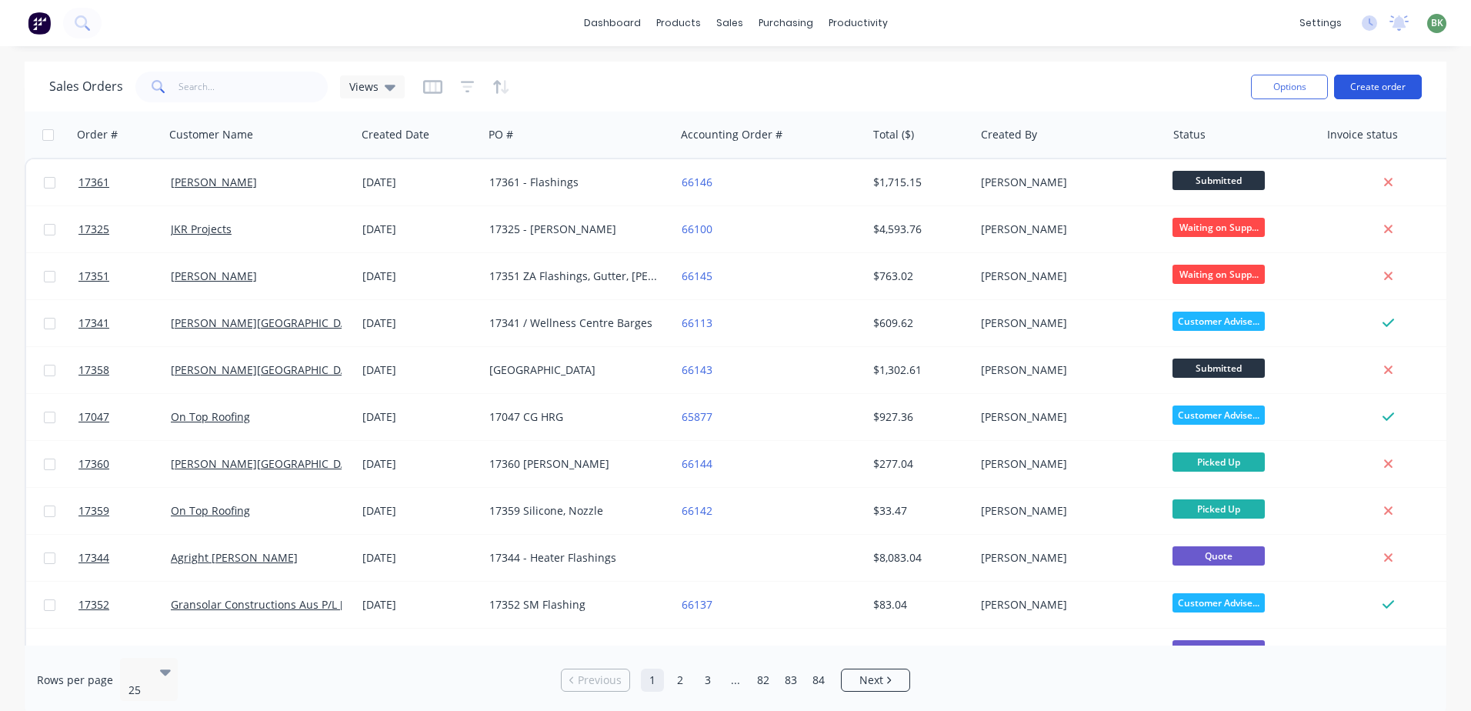
click at [1387, 92] on button "Create order" at bounding box center [1378, 87] width 88 height 25
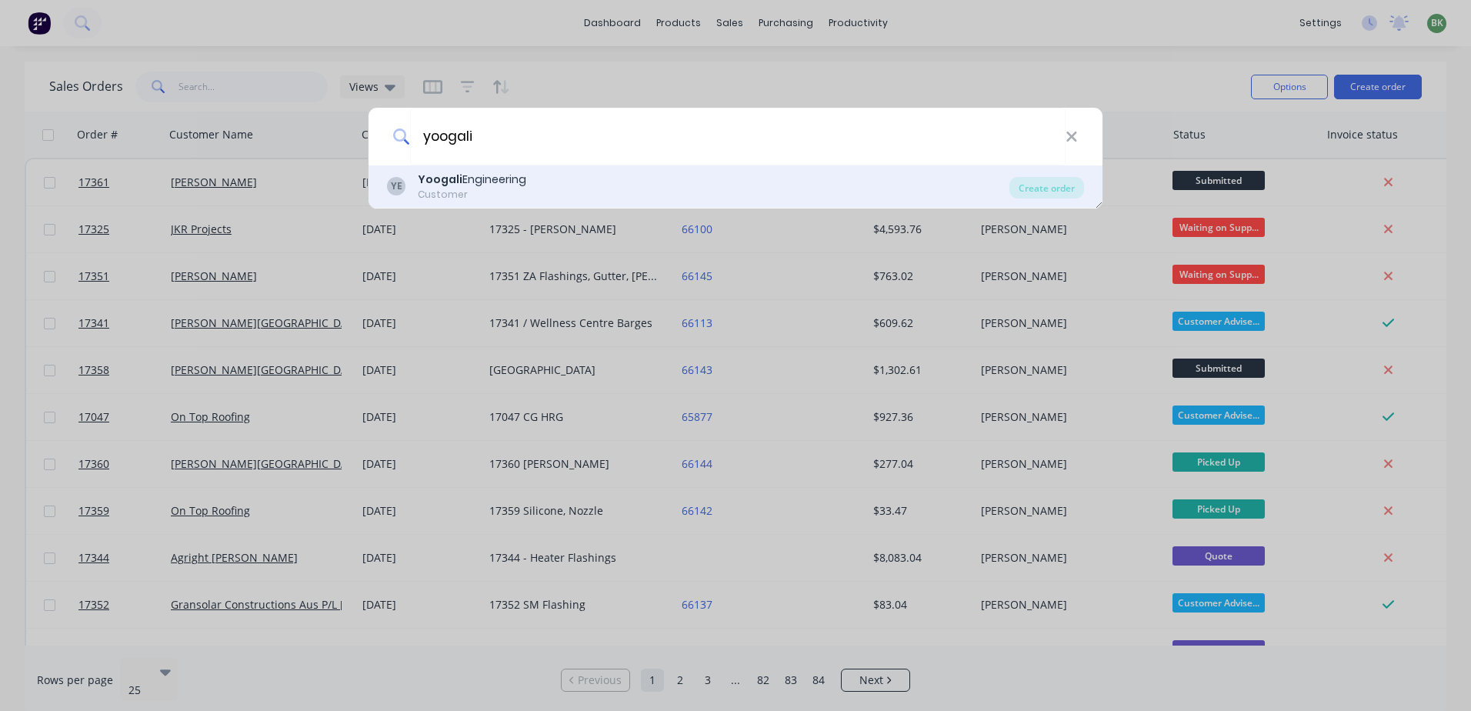
type input "yoogali"
click at [514, 184] on div "Yoogali Engineering" at bounding box center [472, 180] width 109 height 16
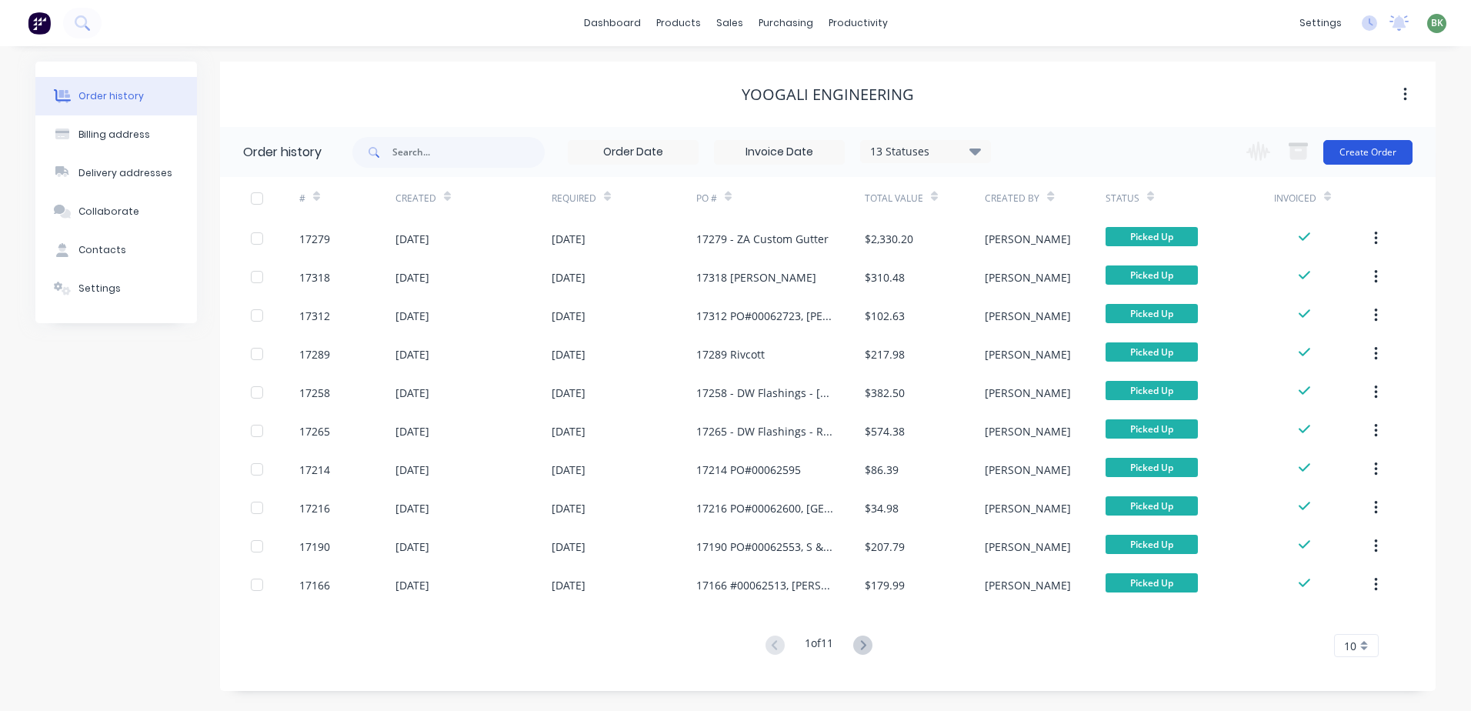
click at [1363, 160] on button "Create Order" at bounding box center [1368, 152] width 89 height 25
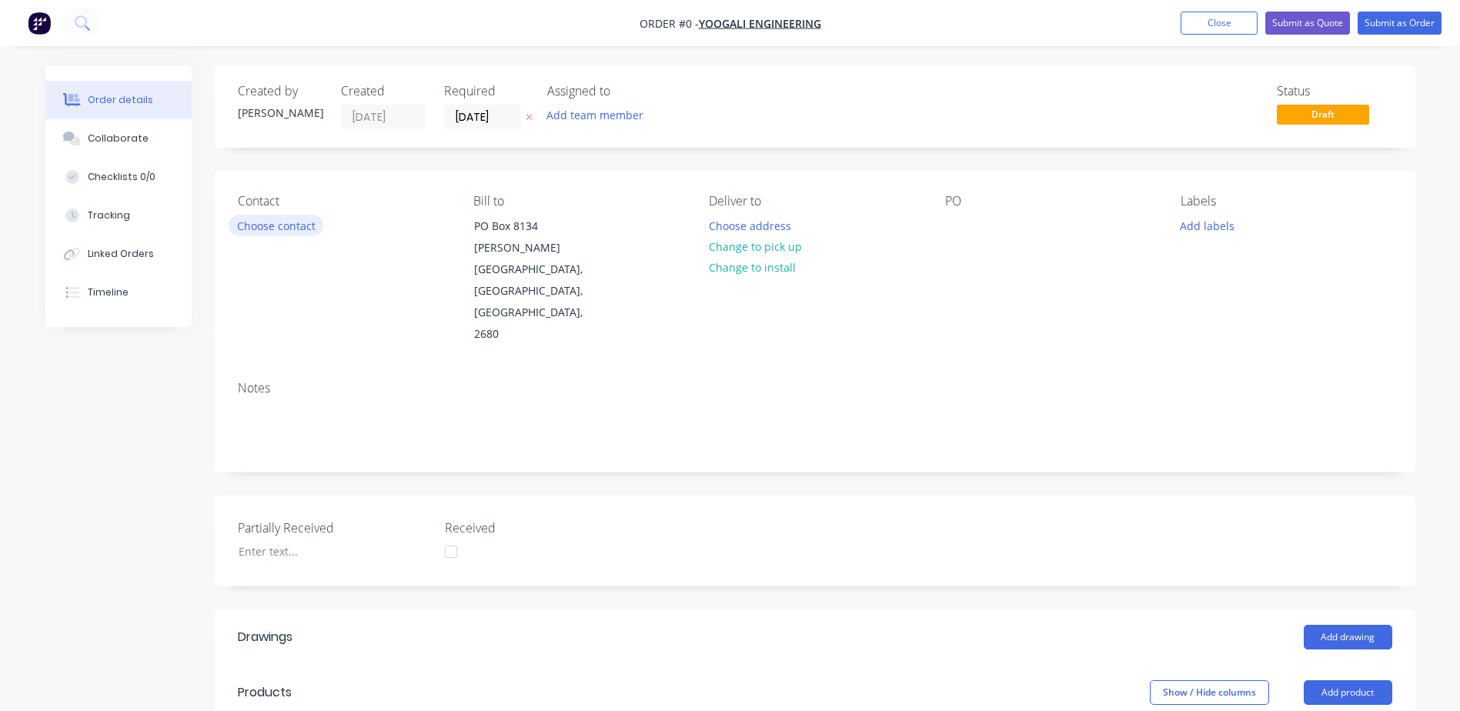
click at [272, 228] on button "Choose contact" at bounding box center [276, 225] width 95 height 21
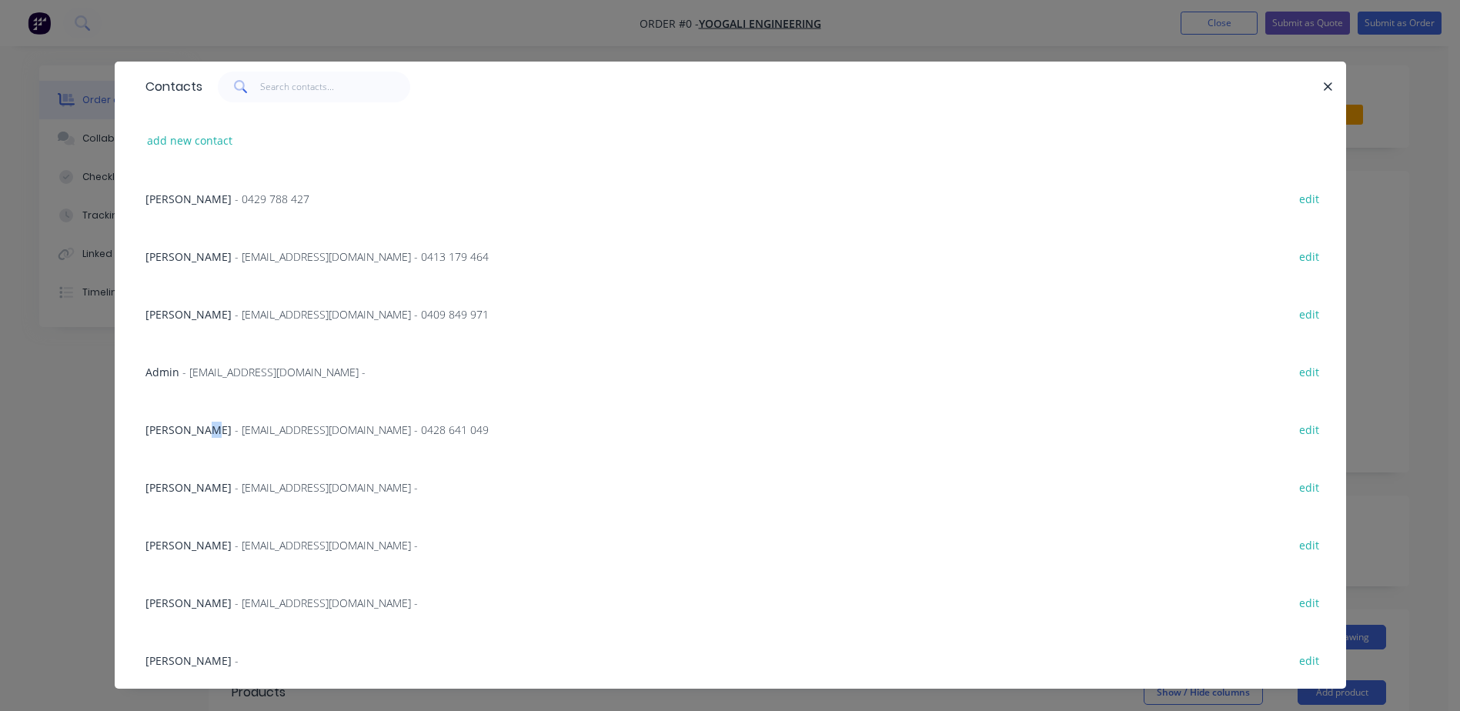
click at [201, 430] on span "[PERSON_NAME]" at bounding box center [188, 429] width 86 height 15
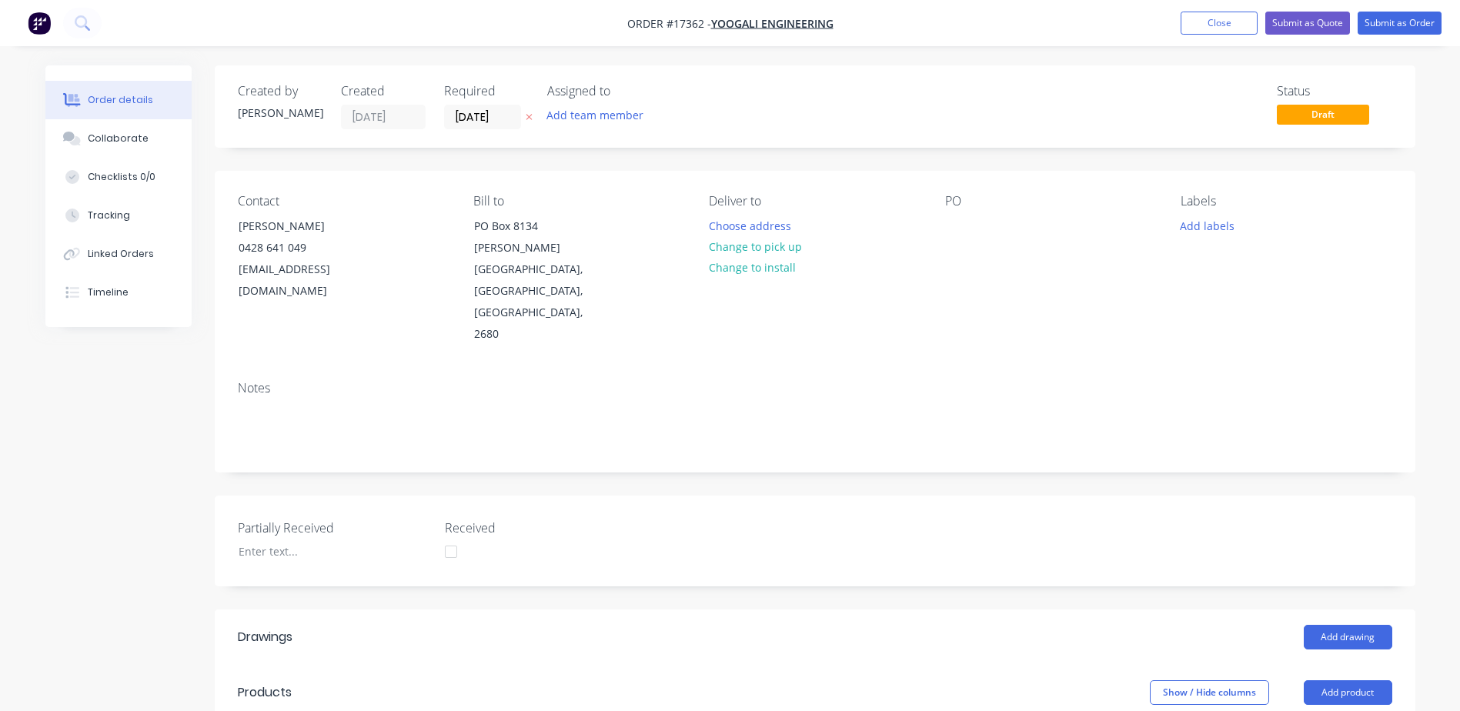
click at [770, 250] on button "Change to pick up" at bounding box center [754, 246] width 109 height 21
click at [945, 243] on div "PO" at bounding box center [1050, 270] width 211 height 152
click at [951, 233] on div at bounding box center [957, 226] width 25 height 22
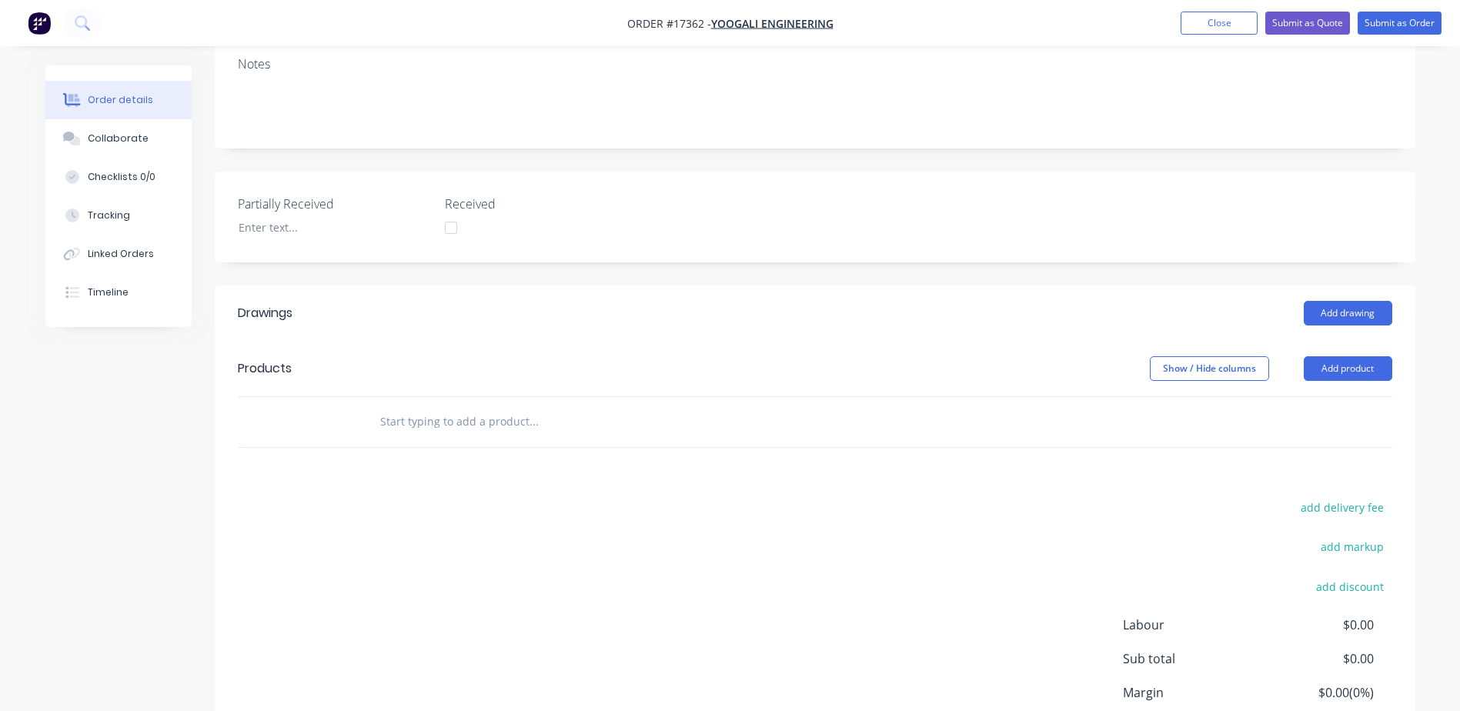
scroll to position [389, 0]
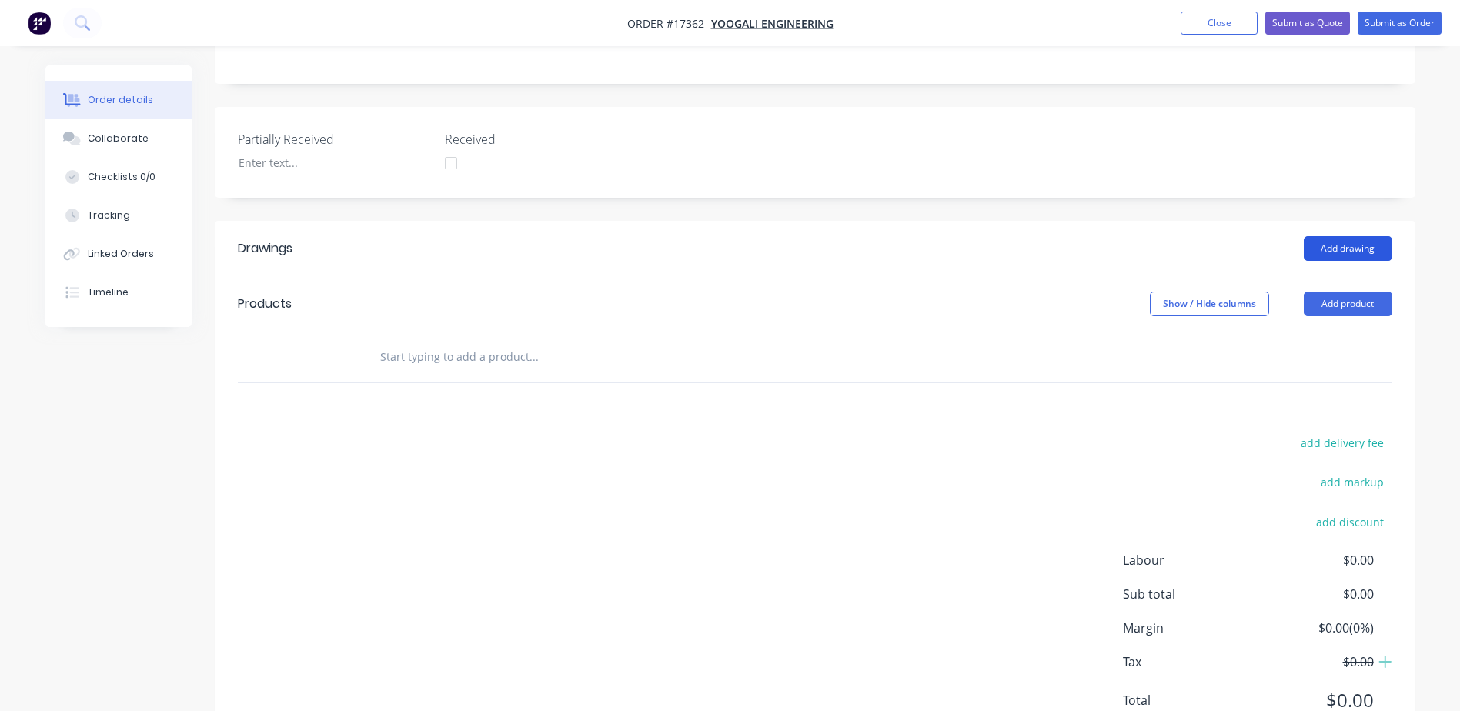
click at [1347, 236] on button "Add drawing" at bounding box center [1348, 248] width 88 height 25
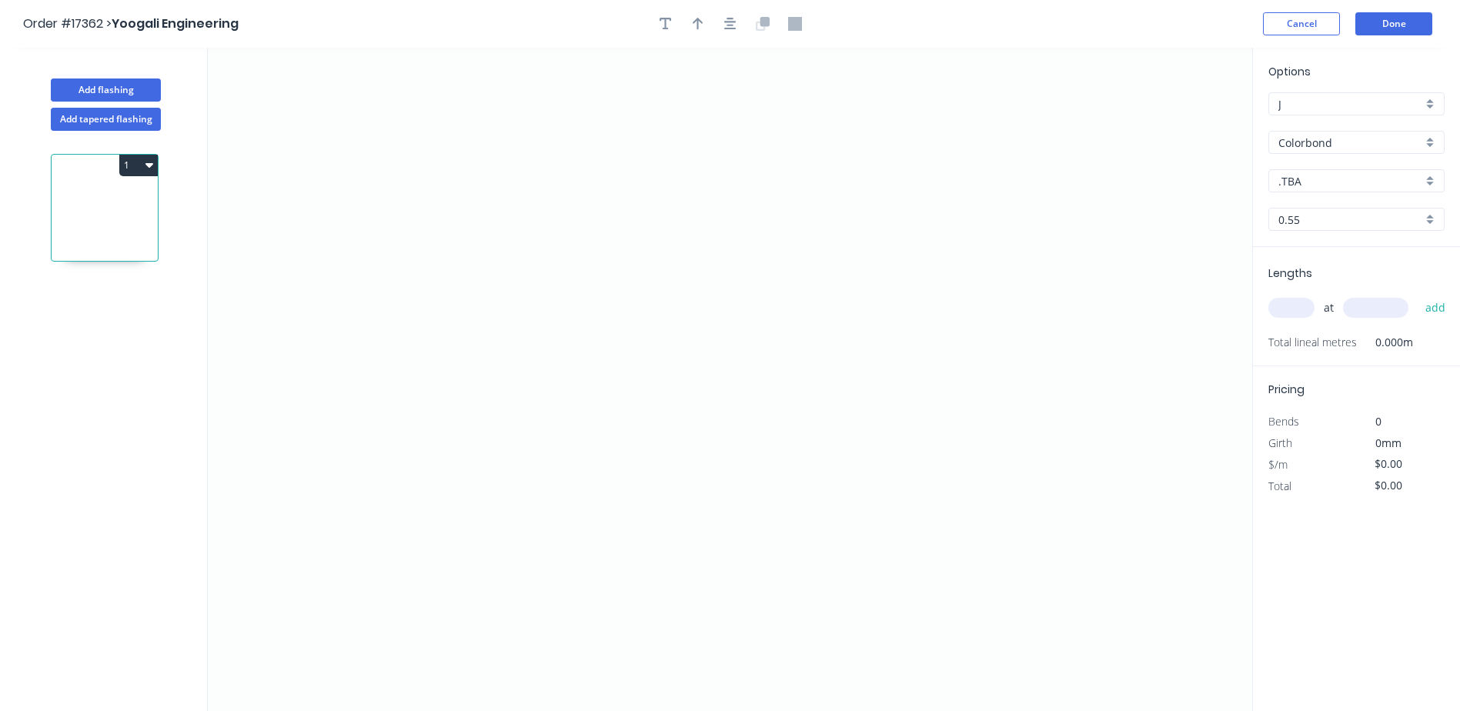
click at [1431, 143] on div "Colorbond" at bounding box center [1356, 142] width 176 height 23
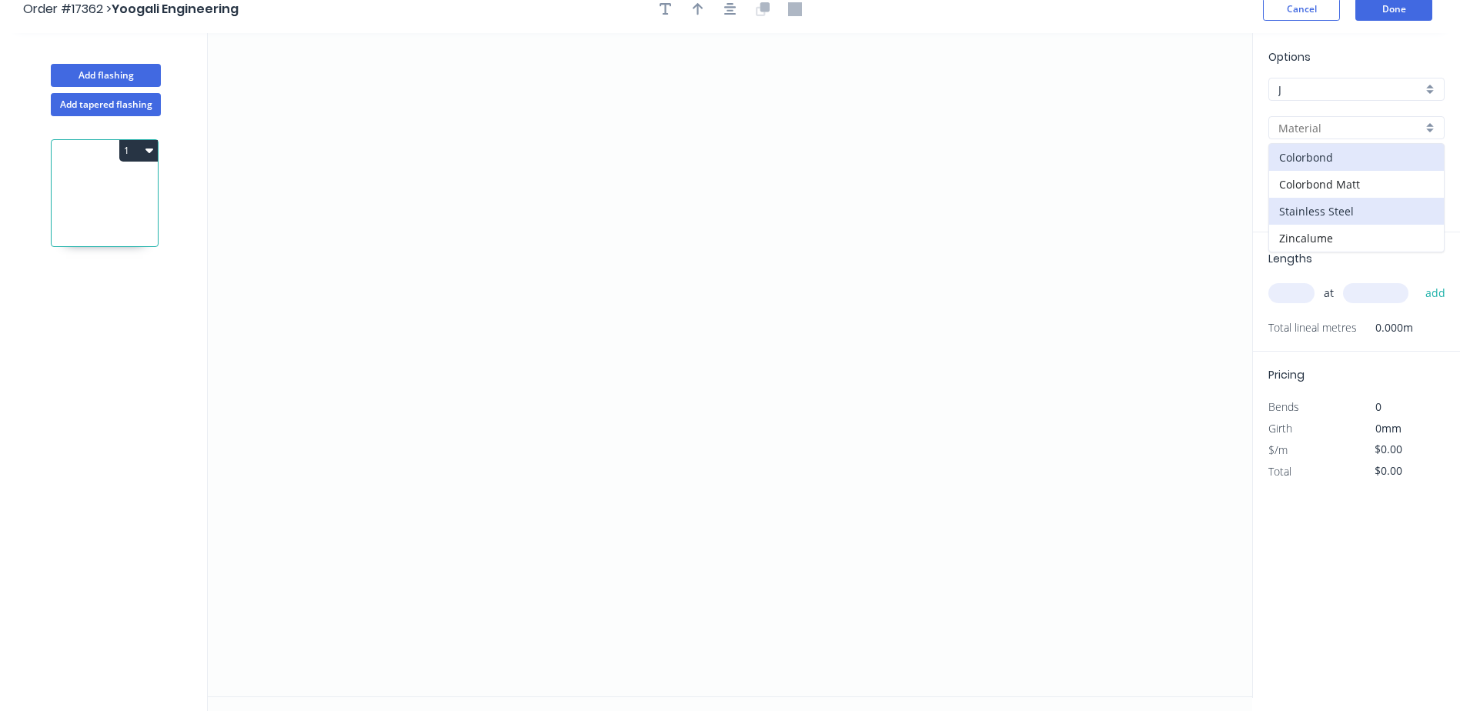
scroll to position [28, 0]
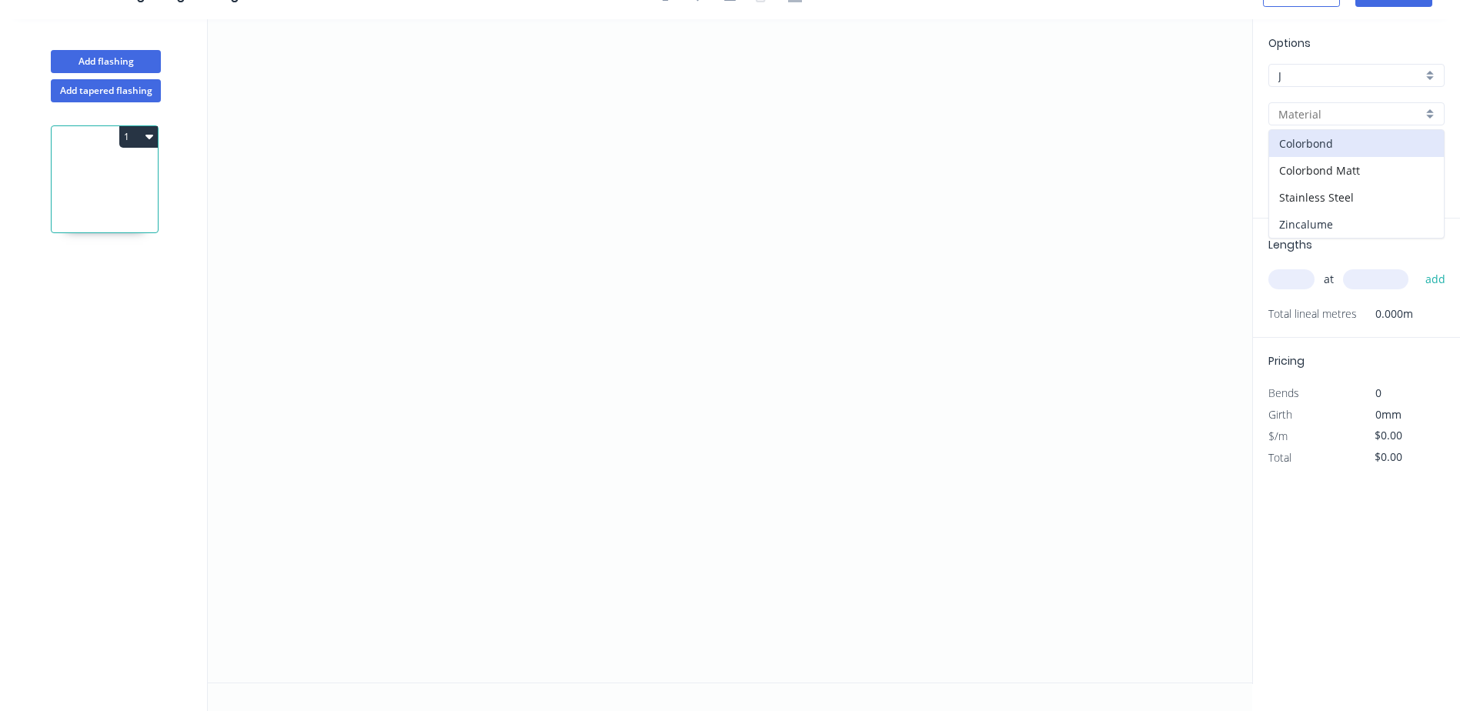
click at [1318, 222] on div "Zincalume" at bounding box center [1356, 224] width 175 height 27
type input "Zincalume"
click at [302, 639] on icon "0" at bounding box center [730, 350] width 1044 height 663
drag, startPoint x: 271, startPoint y: 579, endPoint x: 292, endPoint y: 274, distance: 305.4
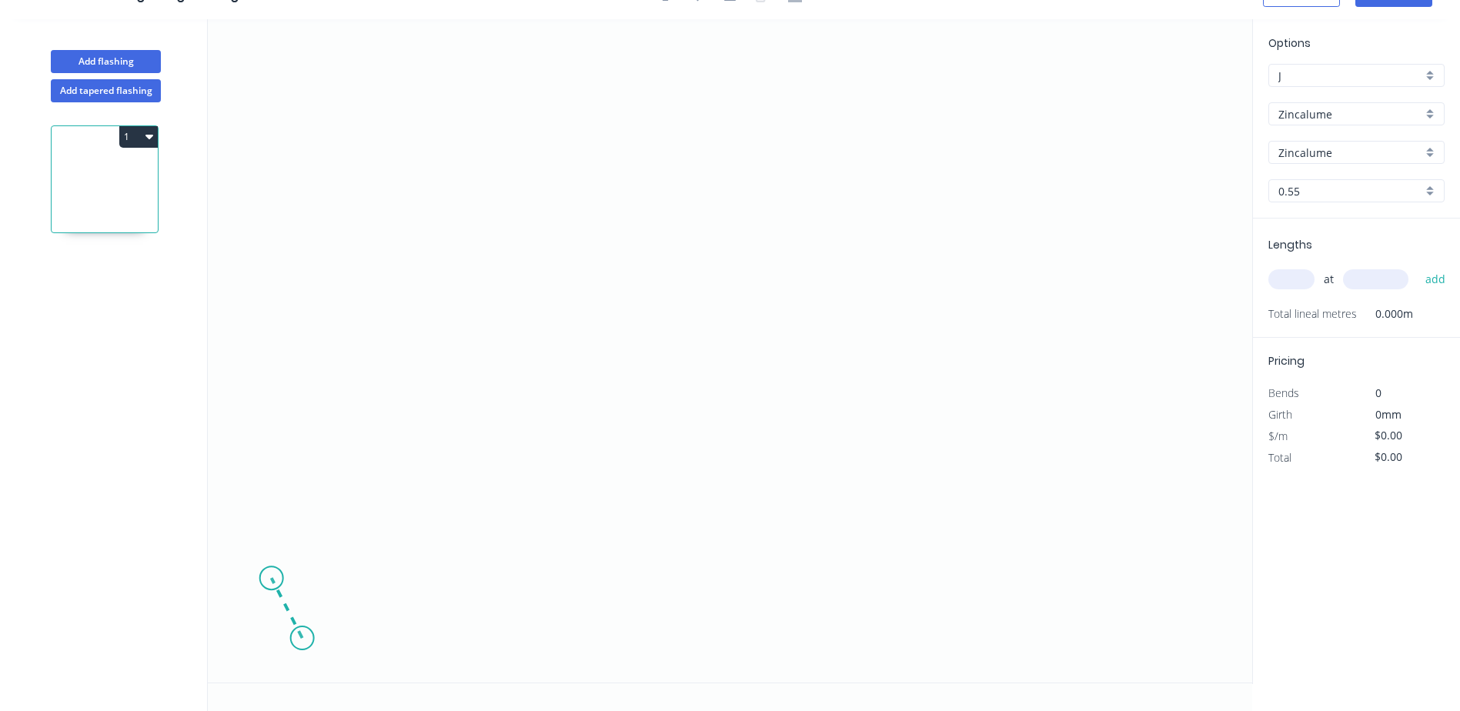
click at [271, 576] on icon "0" at bounding box center [730, 350] width 1044 height 663
click at [279, 211] on icon "0 ?" at bounding box center [730, 350] width 1044 height 663
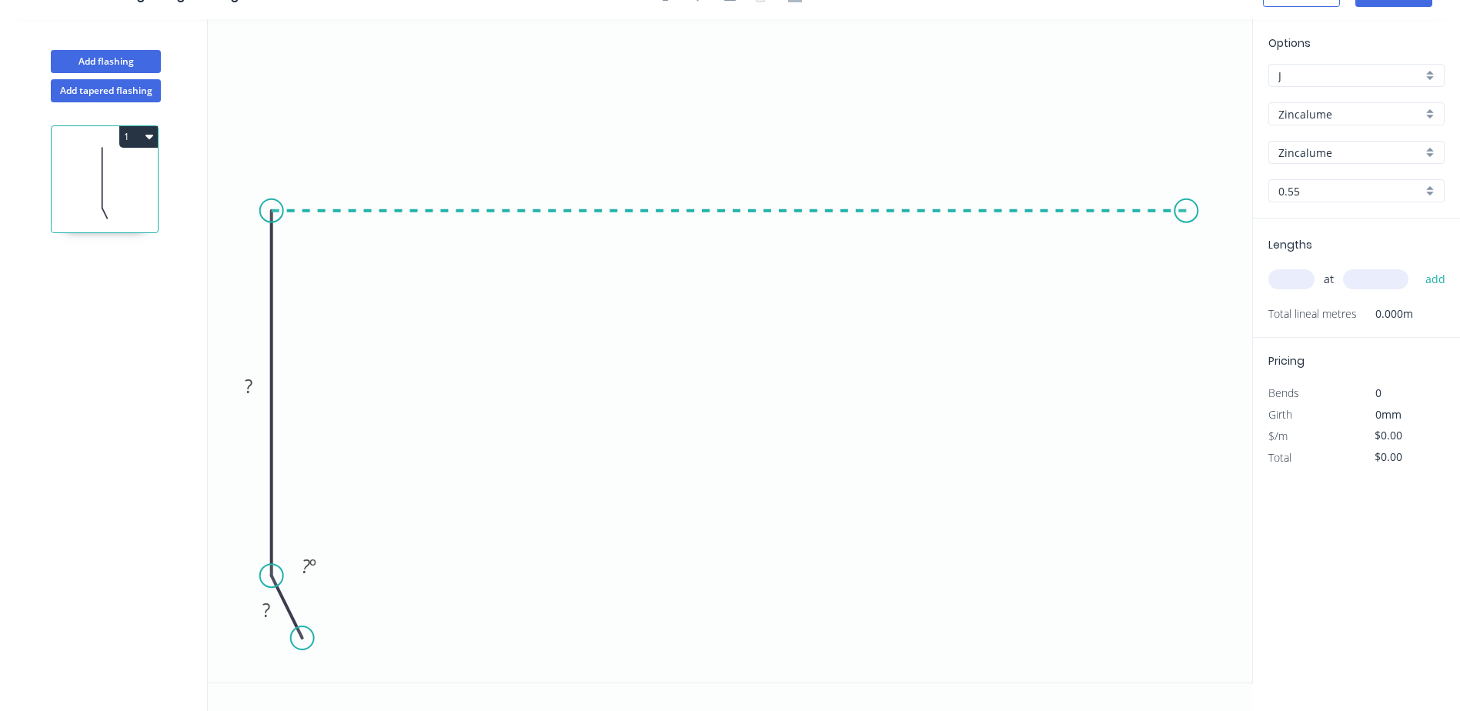
click at [1187, 193] on icon "0 ? ? ? º" at bounding box center [730, 350] width 1044 height 663
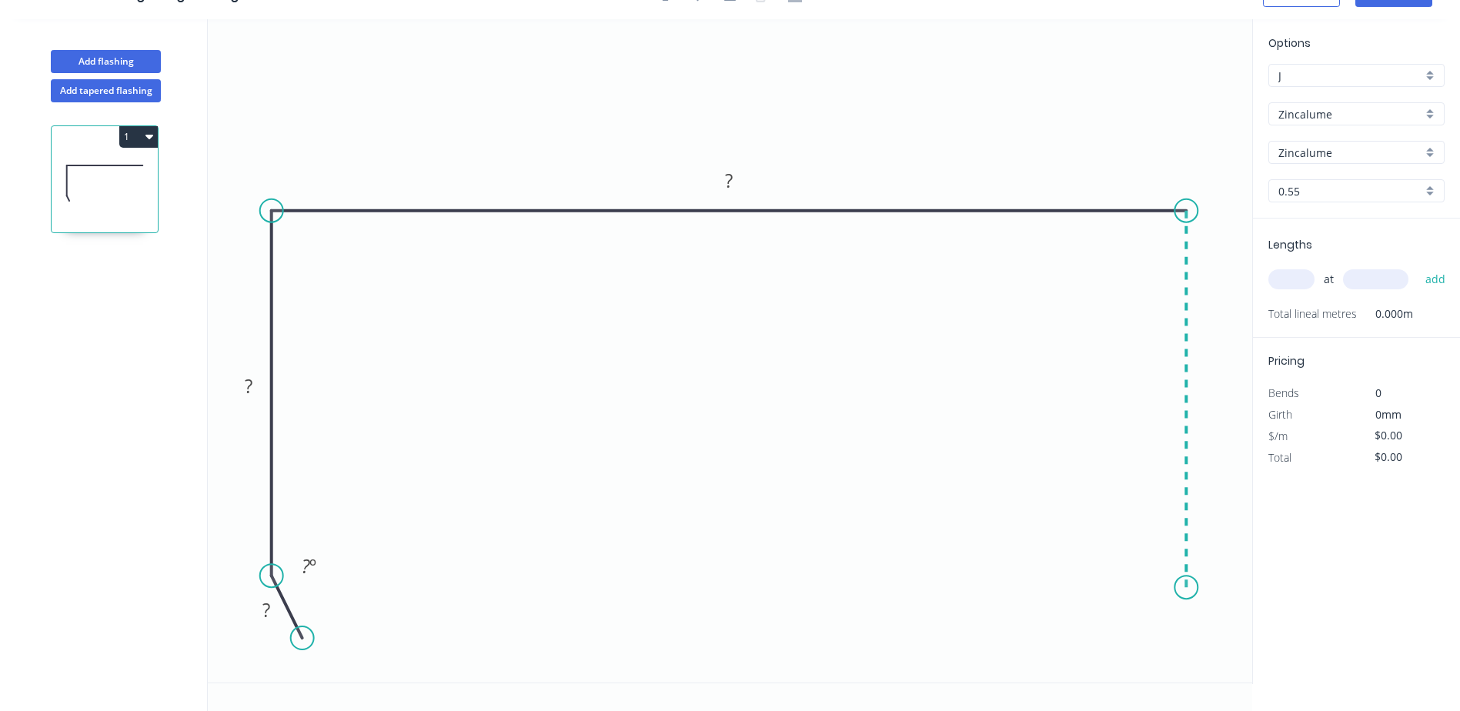
click at [1184, 588] on icon "0 ? ? ? ? º" at bounding box center [730, 350] width 1044 height 663
click at [1149, 671] on icon "0 ? ? ? ? ? º" at bounding box center [730, 350] width 1044 height 663
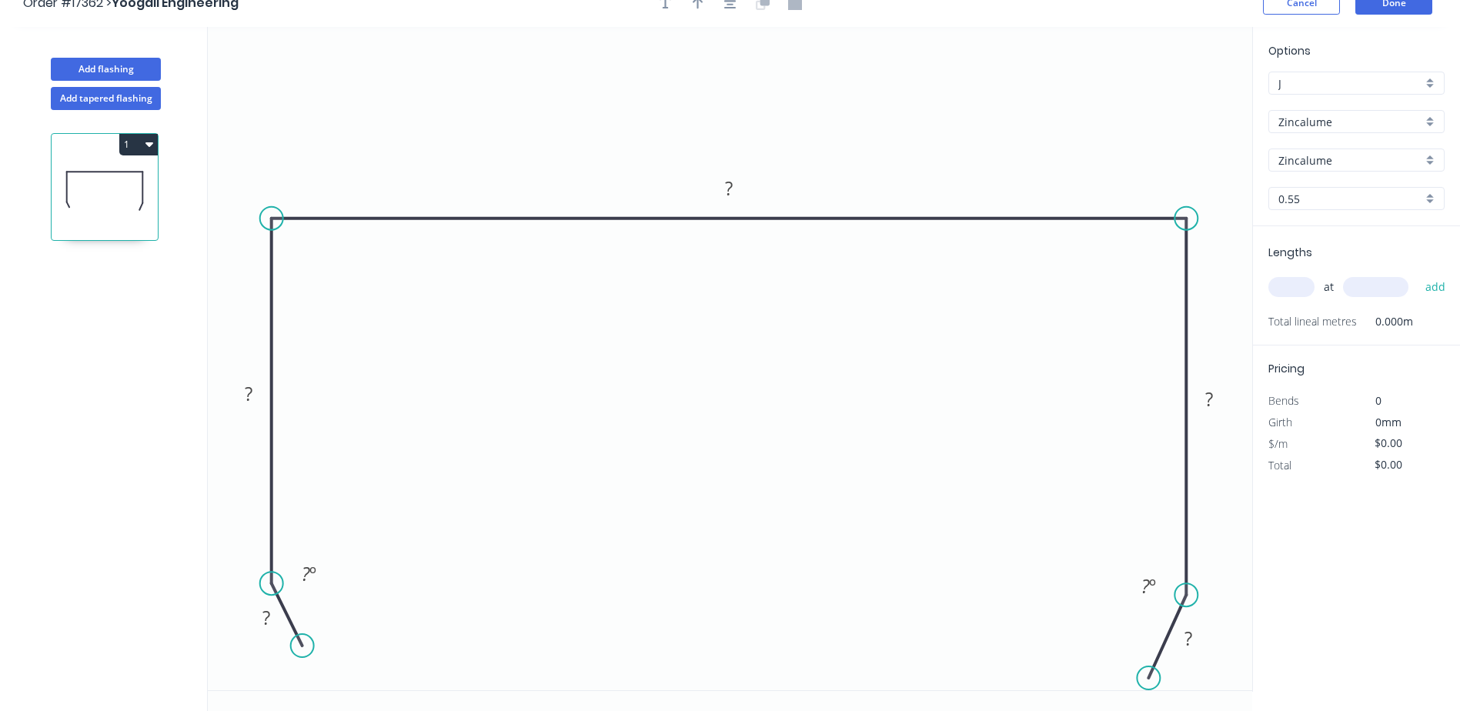
scroll to position [0, 0]
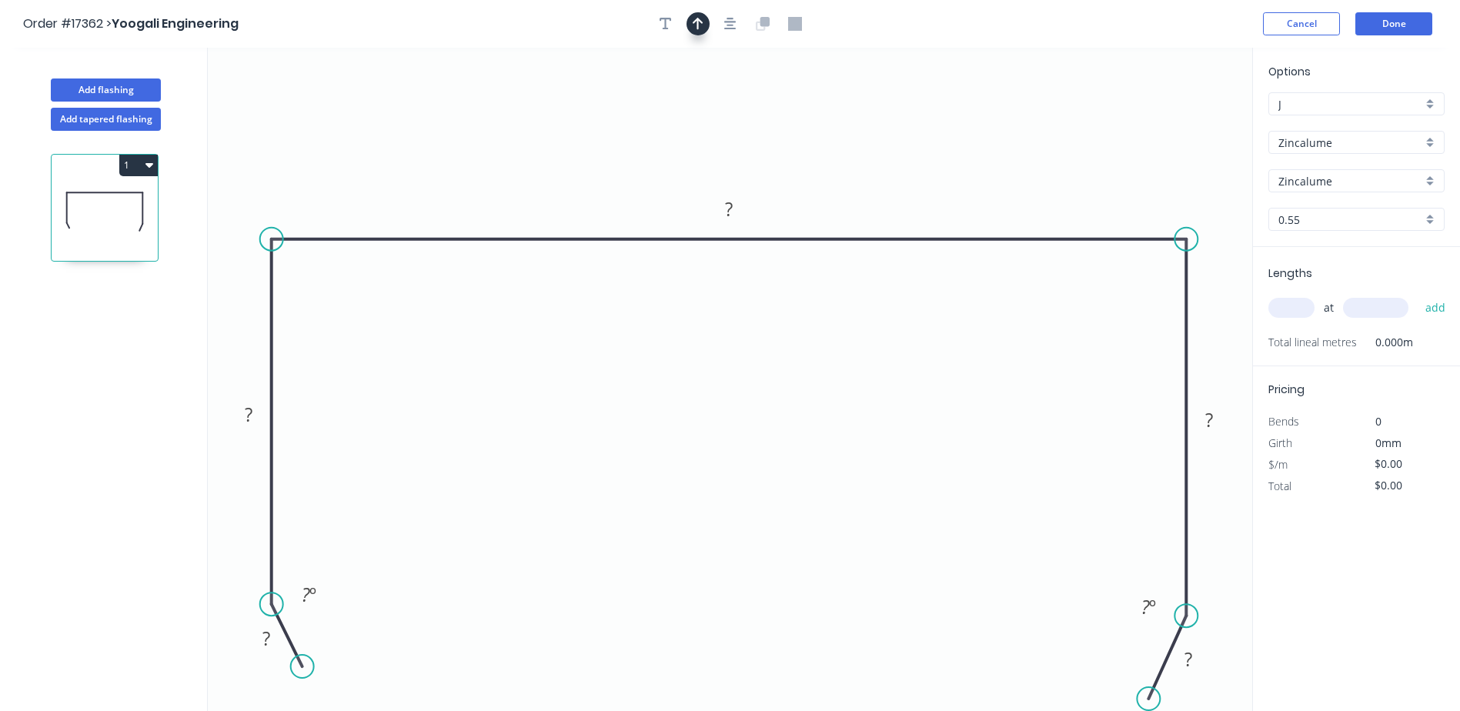
click at [696, 24] on icon "button" at bounding box center [698, 24] width 11 height 14
click at [735, 27] on icon "button" at bounding box center [730, 24] width 12 height 14
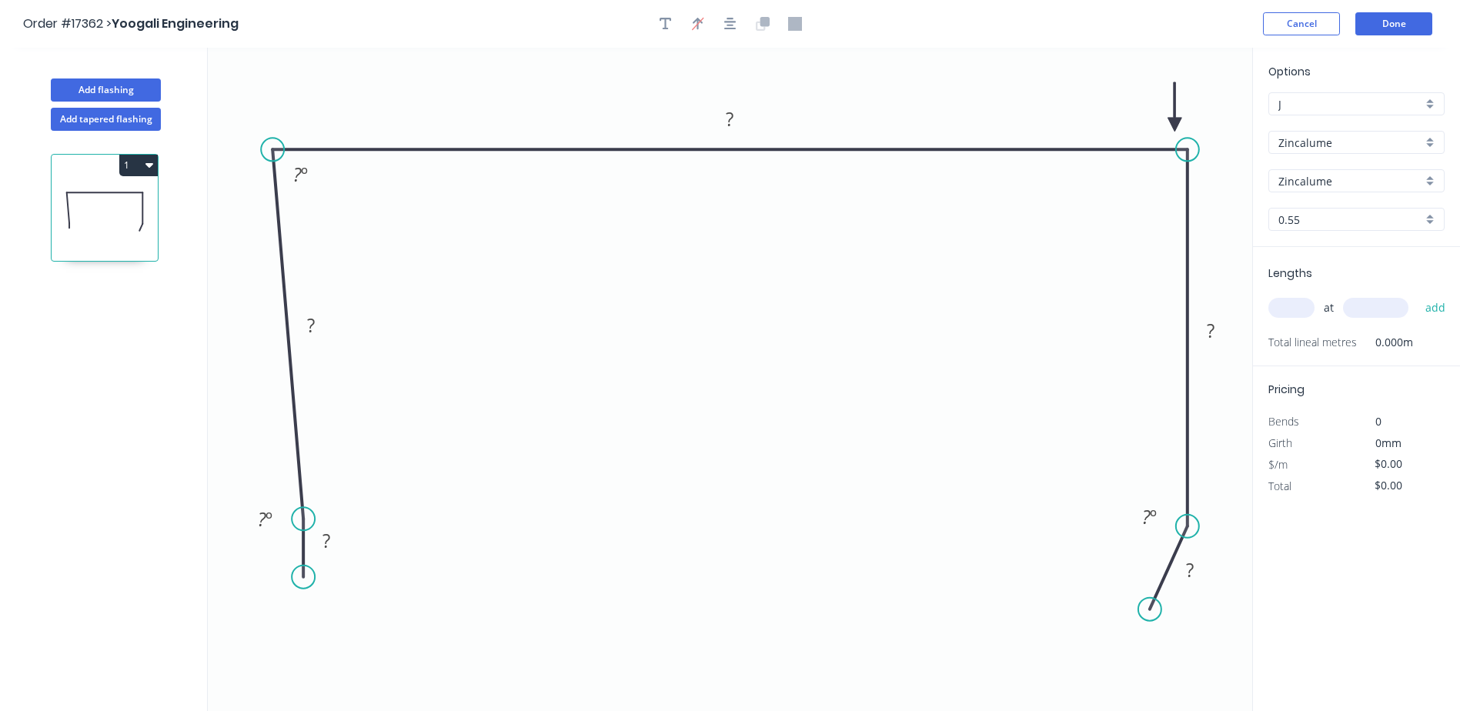
drag, startPoint x: 275, startPoint y: 518, endPoint x: 300, endPoint y: 519, distance: 25.4
click at [300, 519] on circle at bounding box center [303, 518] width 23 height 23
drag, startPoint x: 342, startPoint y: 584, endPoint x: 334, endPoint y: 585, distance: 7.7
click at [334, 585] on circle at bounding box center [334, 584] width 23 height 23
drag, startPoint x: 1187, startPoint y: 526, endPoint x: 1162, endPoint y: 532, distance: 26.1
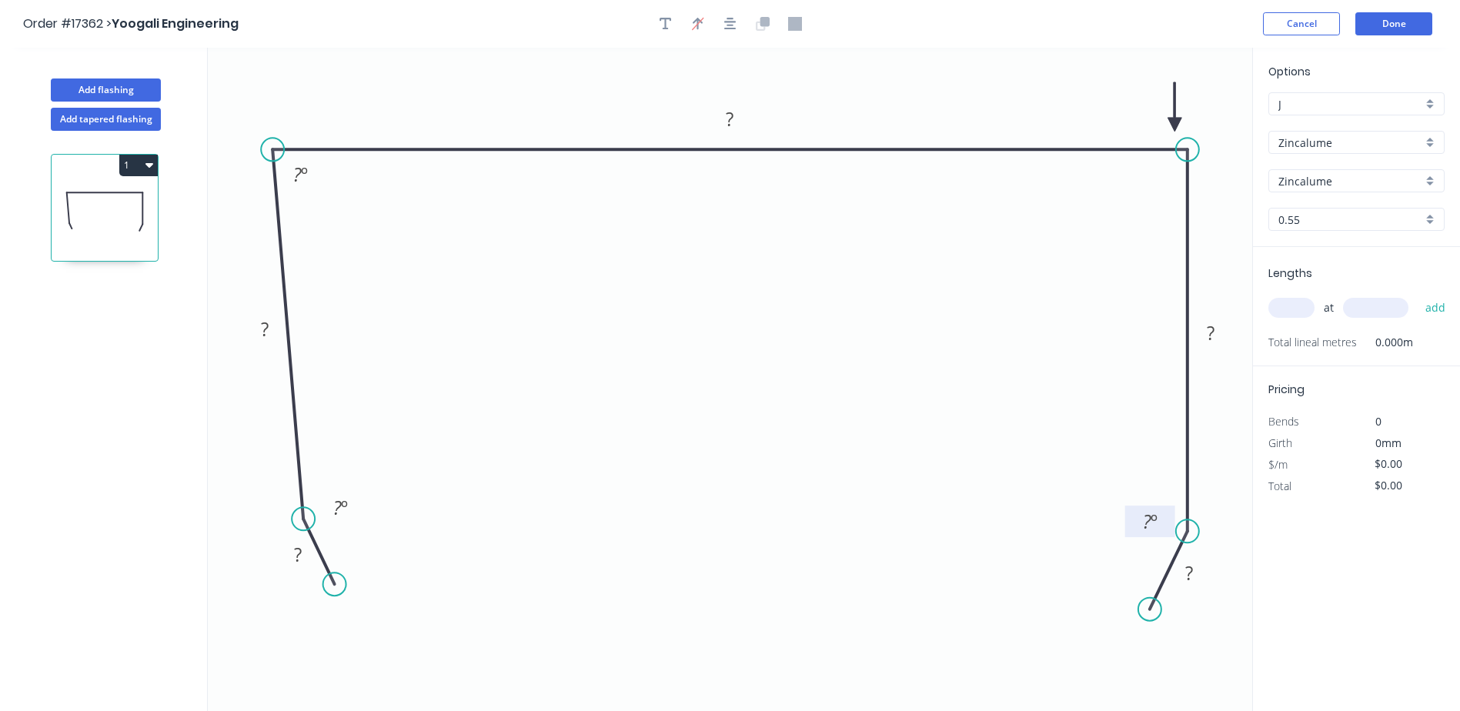
click at [1162, 532] on g "? º" at bounding box center [1162, 524] width 74 height 37
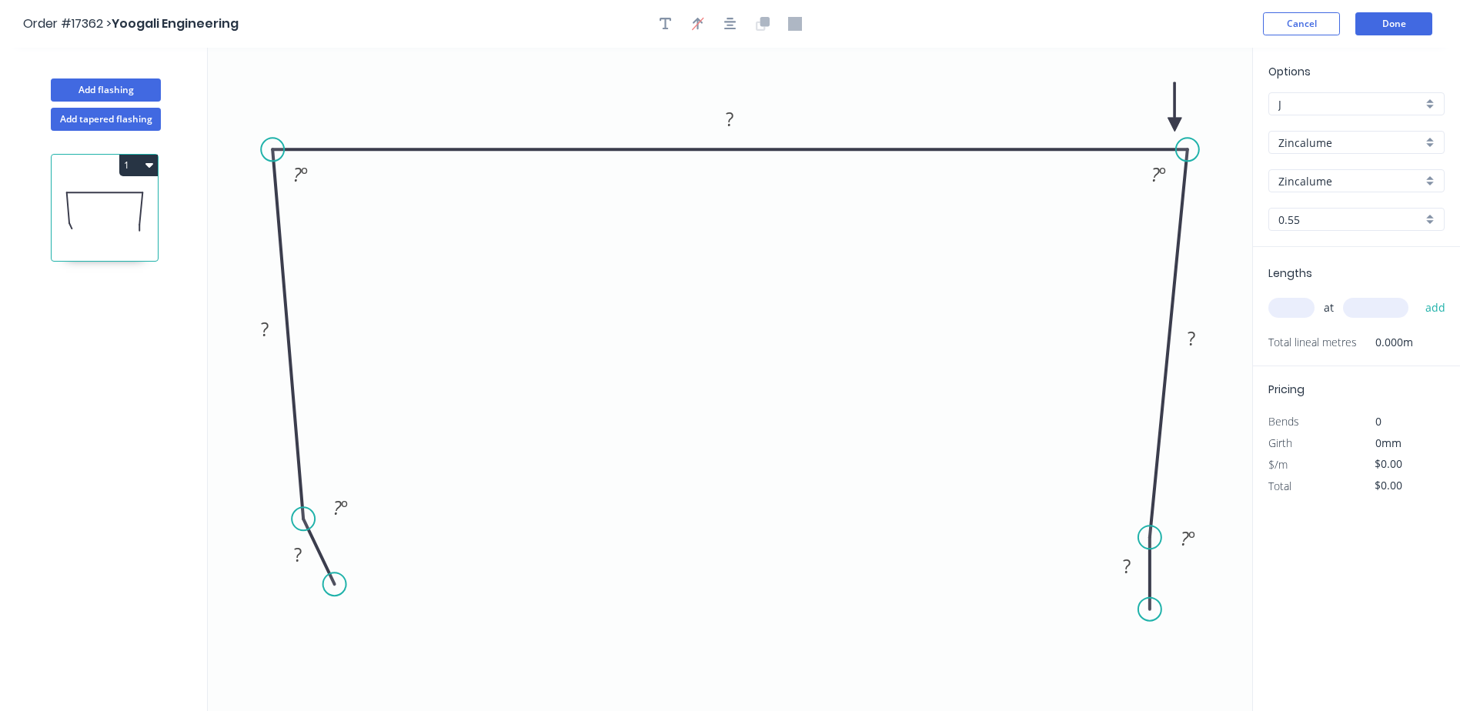
drag, startPoint x: 1187, startPoint y: 531, endPoint x: 1148, endPoint y: 538, distance: 39.9
click at [1148, 538] on circle at bounding box center [1149, 537] width 23 height 23
drag, startPoint x: 1143, startPoint y: 607, endPoint x: 1117, endPoint y: 610, distance: 26.3
click at [1117, 610] on circle at bounding box center [1115, 609] width 23 height 23
click at [305, 556] on rect at bounding box center [297, 556] width 31 height 22
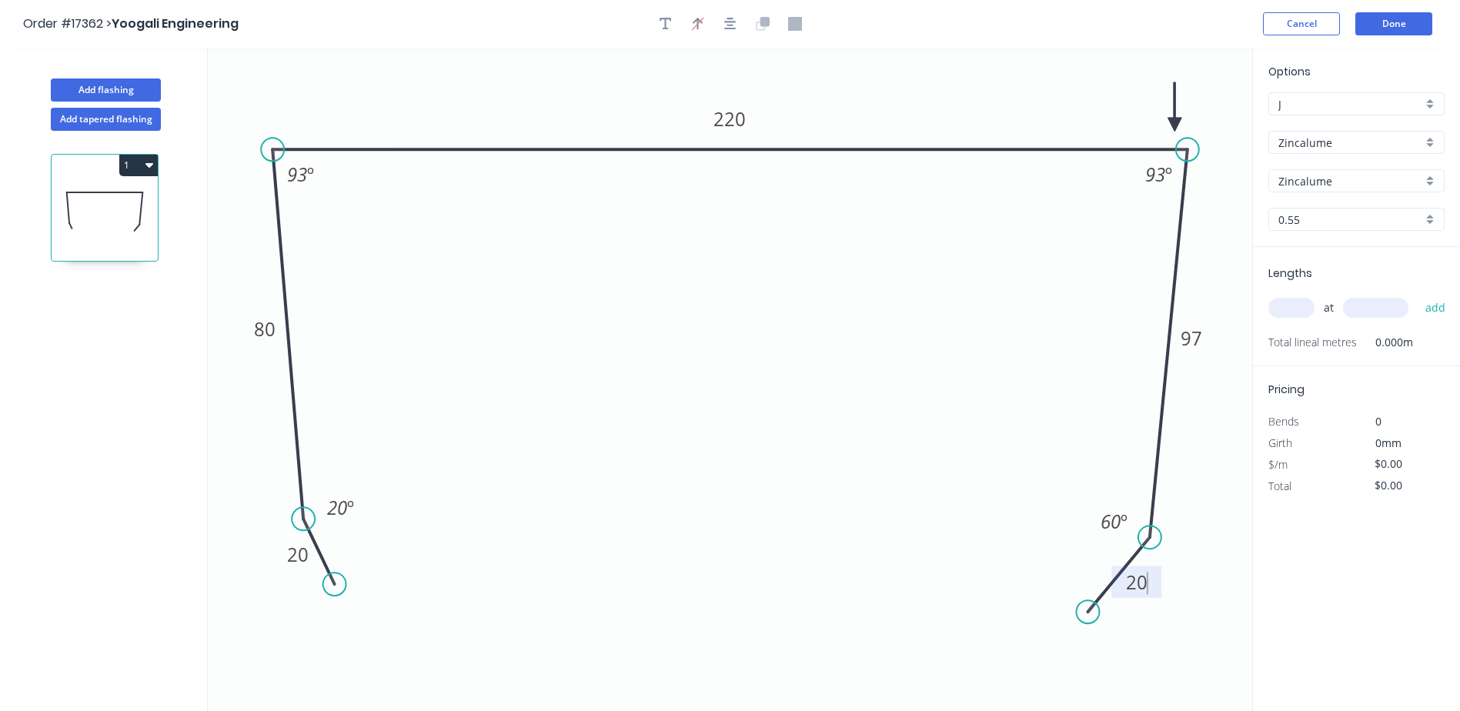
drag, startPoint x: 1113, startPoint y: 614, endPoint x: 1088, endPoint y: 613, distance: 24.7
click at [1088, 613] on circle at bounding box center [1087, 611] width 23 height 23
type input "$17.43"
click at [306, 560] on tspan "20" at bounding box center [298, 554] width 22 height 25
click at [565, 576] on icon "0 10 80 220 97 20 20 º 93 º 93 º 60 º" at bounding box center [730, 379] width 1044 height 663
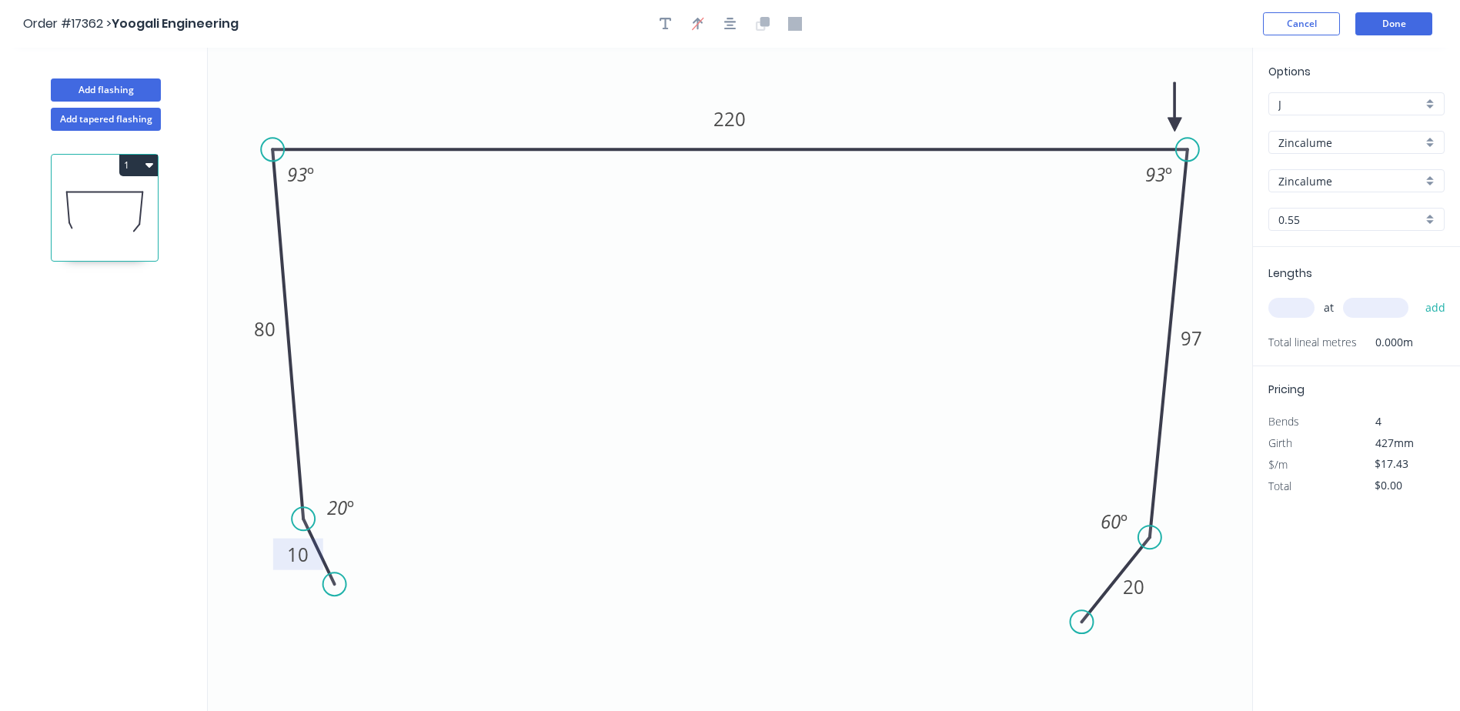
drag, startPoint x: 1092, startPoint y: 606, endPoint x: 1082, endPoint y: 623, distance: 19.0
click at [1082, 623] on circle at bounding box center [1081, 621] width 23 height 23
click at [1112, 519] on tspan "60" at bounding box center [1110, 521] width 20 height 25
drag, startPoint x: 1092, startPoint y: 623, endPoint x: 1059, endPoint y: 616, distance: 33.8
click at [1059, 616] on icon "0 10 80 220 97 20 20 º 93 º 93 º 47 º" at bounding box center [730, 379] width 1044 height 663
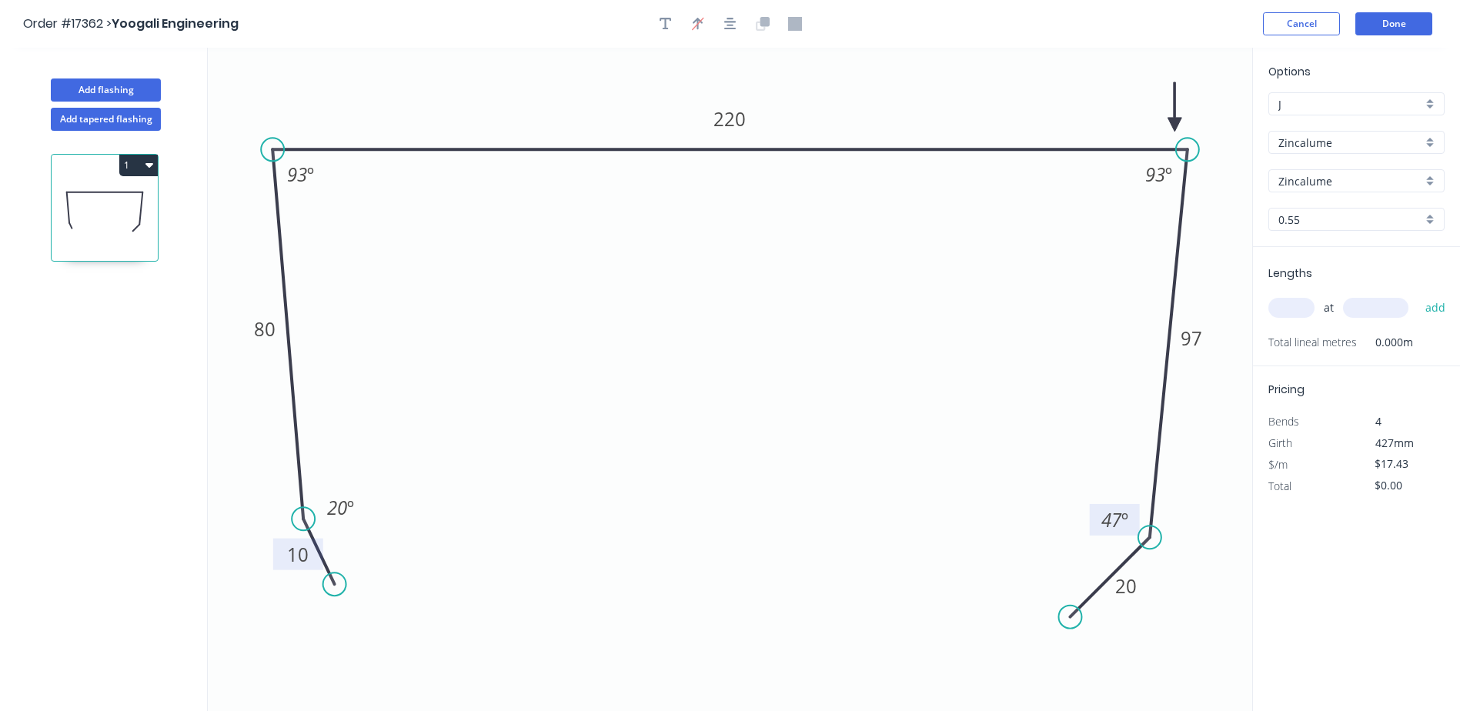
drag, startPoint x: 1063, startPoint y: 626, endPoint x: 1070, endPoint y: 610, distance: 16.9
click at [1070, 610] on circle at bounding box center [1070, 617] width 23 height 23
click at [1302, 310] on input "text" at bounding box center [1291, 308] width 46 height 20
type input "1"
type input "5950"
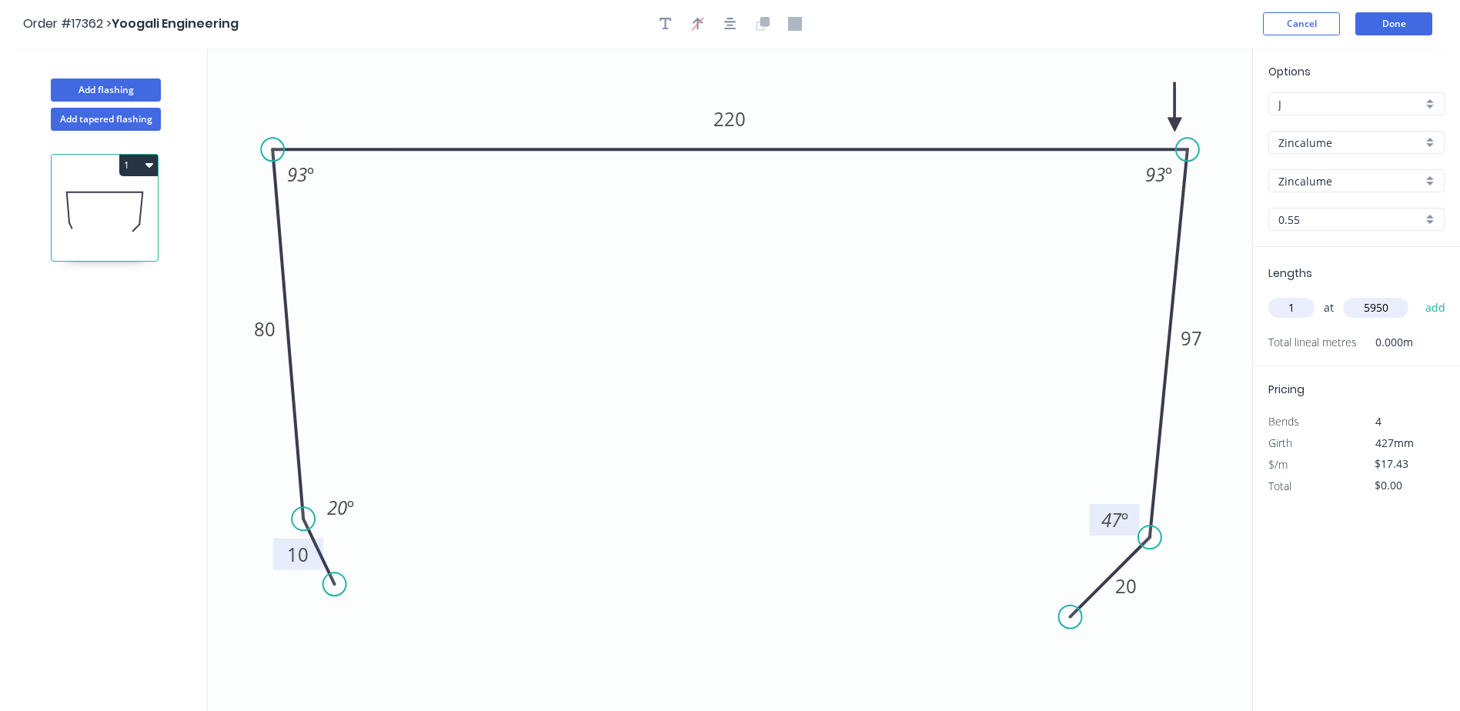
click at [1417, 295] on button "add" at bounding box center [1435, 308] width 36 height 26
type input "$103.71"
click at [661, 28] on icon "button" at bounding box center [665, 24] width 12 height 14
drag, startPoint x: 344, startPoint y: 115, endPoint x: 761, endPoint y: 318, distance: 463.6
click at [763, 318] on textarea at bounding box center [734, 322] width 125 height 57
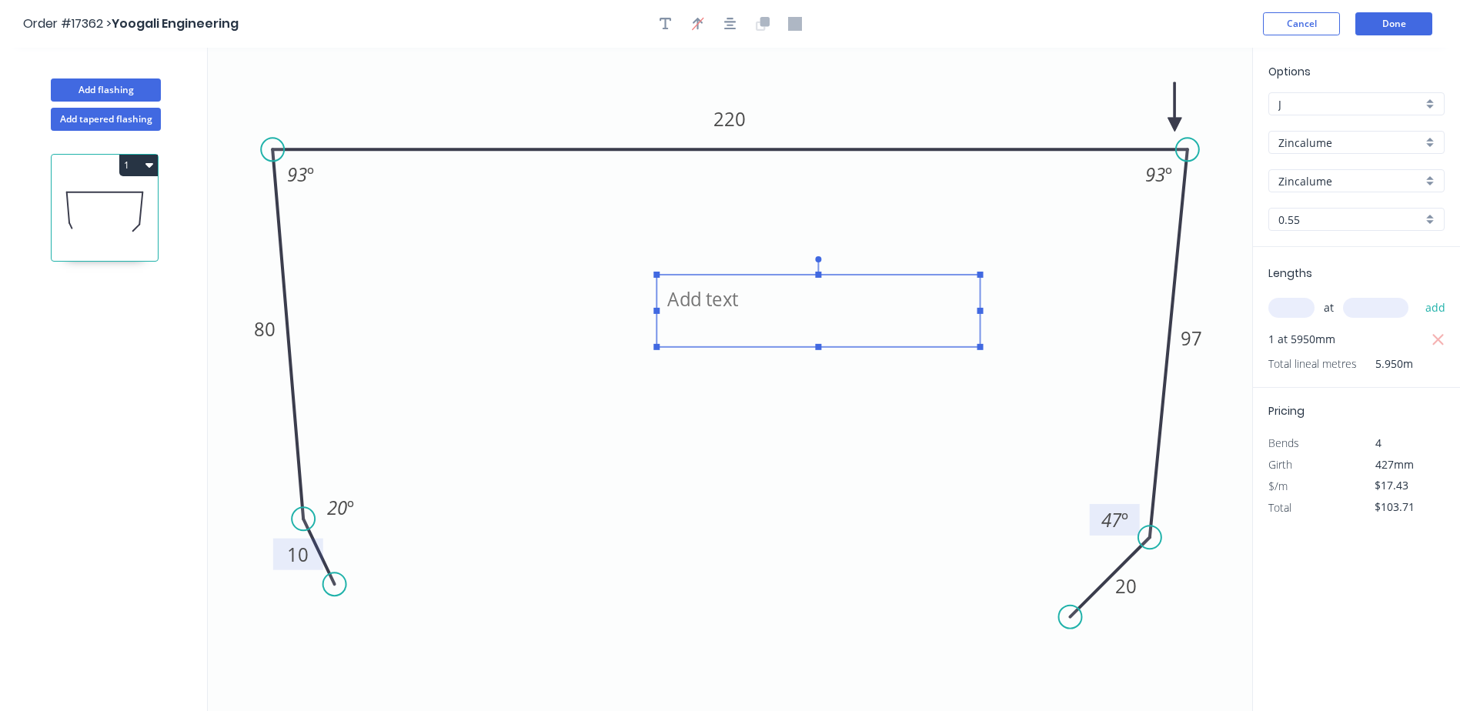
drag, startPoint x: 796, startPoint y: 310, endPoint x: 980, endPoint y: 328, distance: 184.0
click at [980, 328] on g at bounding box center [817, 303] width 329 height 94
drag, startPoint x: 748, startPoint y: 342, endPoint x: 655, endPoint y: 357, distance: 94.3
click at [655, 357] on rect at bounding box center [724, 322] width 323 height 72
click at [602, 313] on textarea at bounding box center [725, 322] width 308 height 57
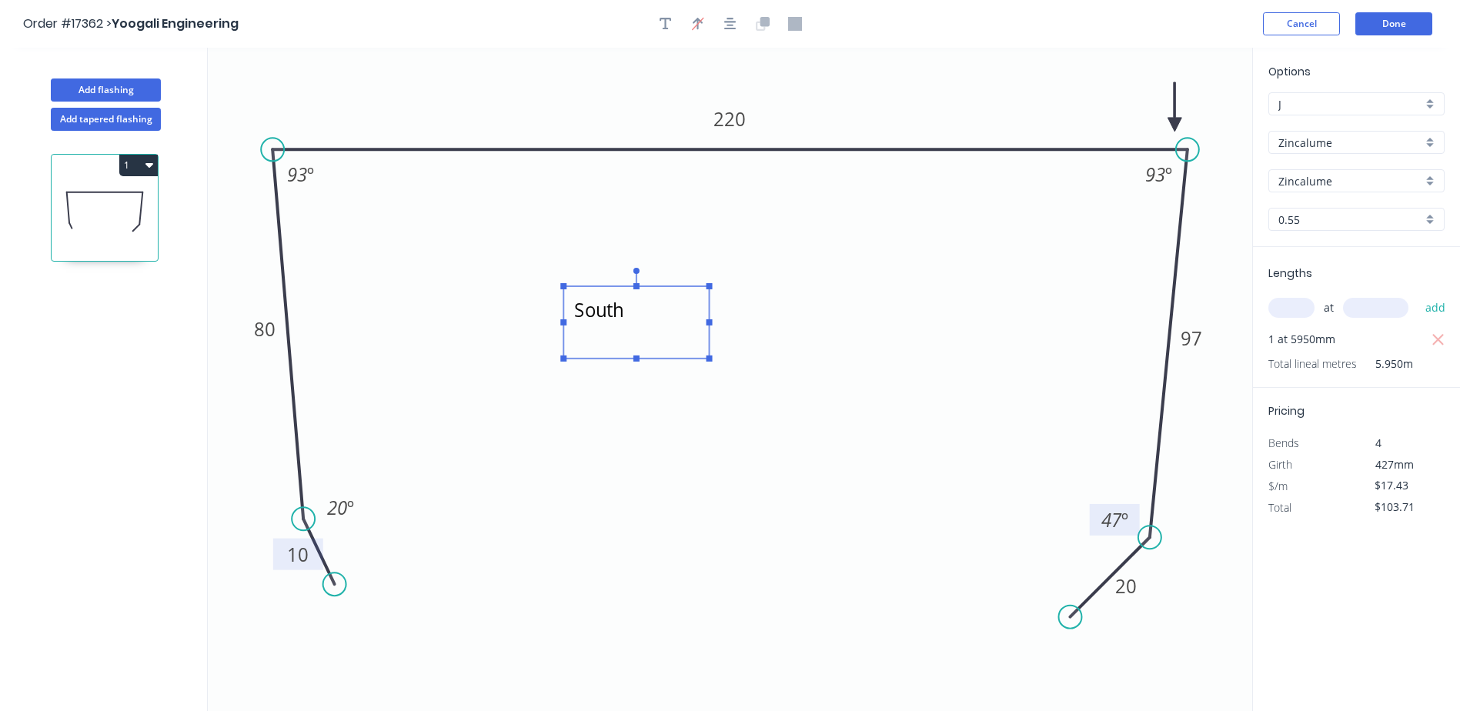
drag, startPoint x: 889, startPoint y: 321, endPoint x: 706, endPoint y: 322, distance: 182.4
click at [706, 322] on rect at bounding box center [709, 322] width 6 height 6
click at [622, 389] on icon "South 10 80 220 97 20 20 º 93 º 93 º 47 º" at bounding box center [730, 379] width 1044 height 663
click at [647, 319] on textarea "South" at bounding box center [633, 322] width 125 height 57
click at [629, 316] on textarea "South" at bounding box center [633, 322] width 125 height 57
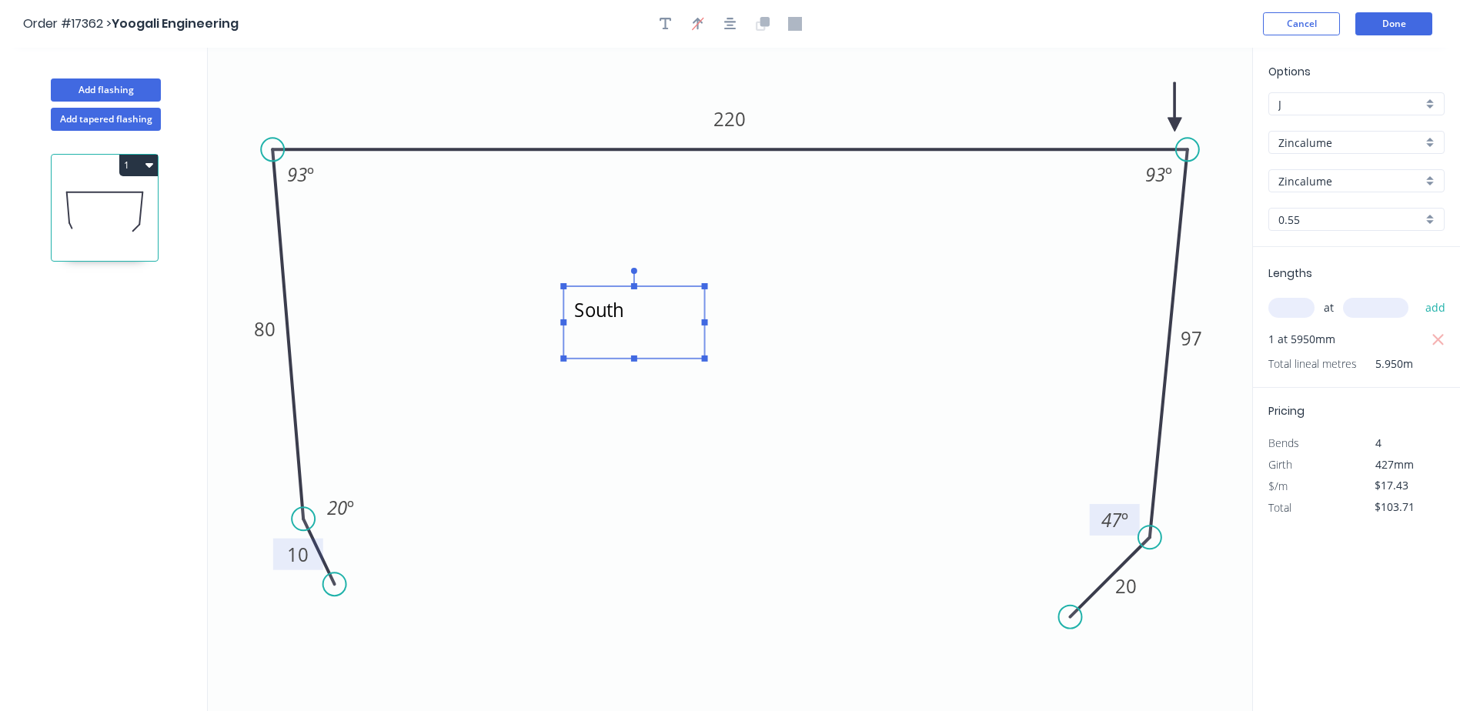
drag, startPoint x: 629, startPoint y: 315, endPoint x: 582, endPoint y: 314, distance: 46.9
click at [582, 314] on textarea "South" at bounding box center [633, 322] width 125 height 57
click at [623, 311] on textarea "South" at bounding box center [633, 322] width 125 height 57
drag, startPoint x: 634, startPoint y: 309, endPoint x: 635, endPoint y: 346, distance: 36.9
click at [634, 312] on textarea "South" at bounding box center [633, 322] width 125 height 57
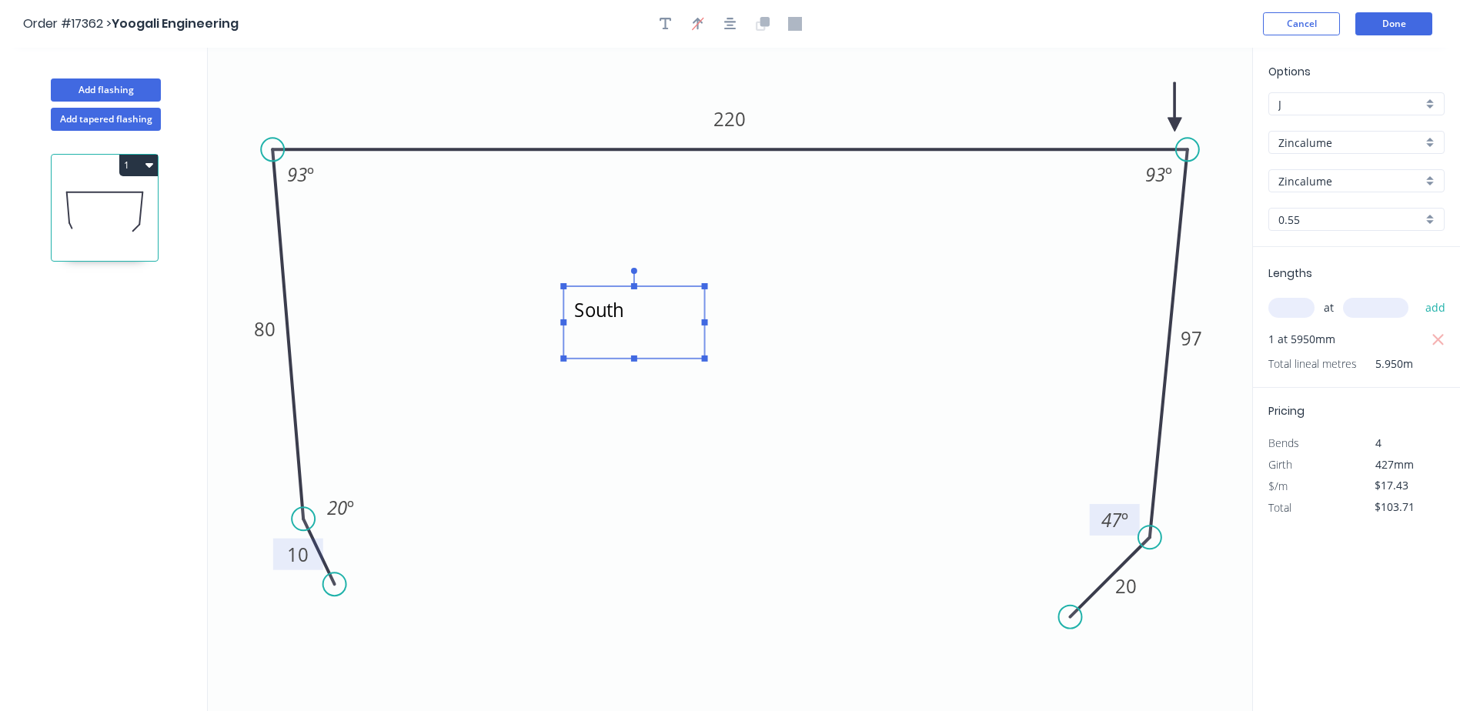
drag, startPoint x: 636, startPoint y: 347, endPoint x: 646, endPoint y: 349, distance: 11.0
click at [637, 347] on textarea "South" at bounding box center [633, 322] width 125 height 57
click at [602, 310] on textarea "South" at bounding box center [633, 322] width 125 height 57
click at [592, 316] on textarea "South" at bounding box center [633, 322] width 125 height 57
click at [625, 310] on textarea "South" at bounding box center [633, 322] width 125 height 57
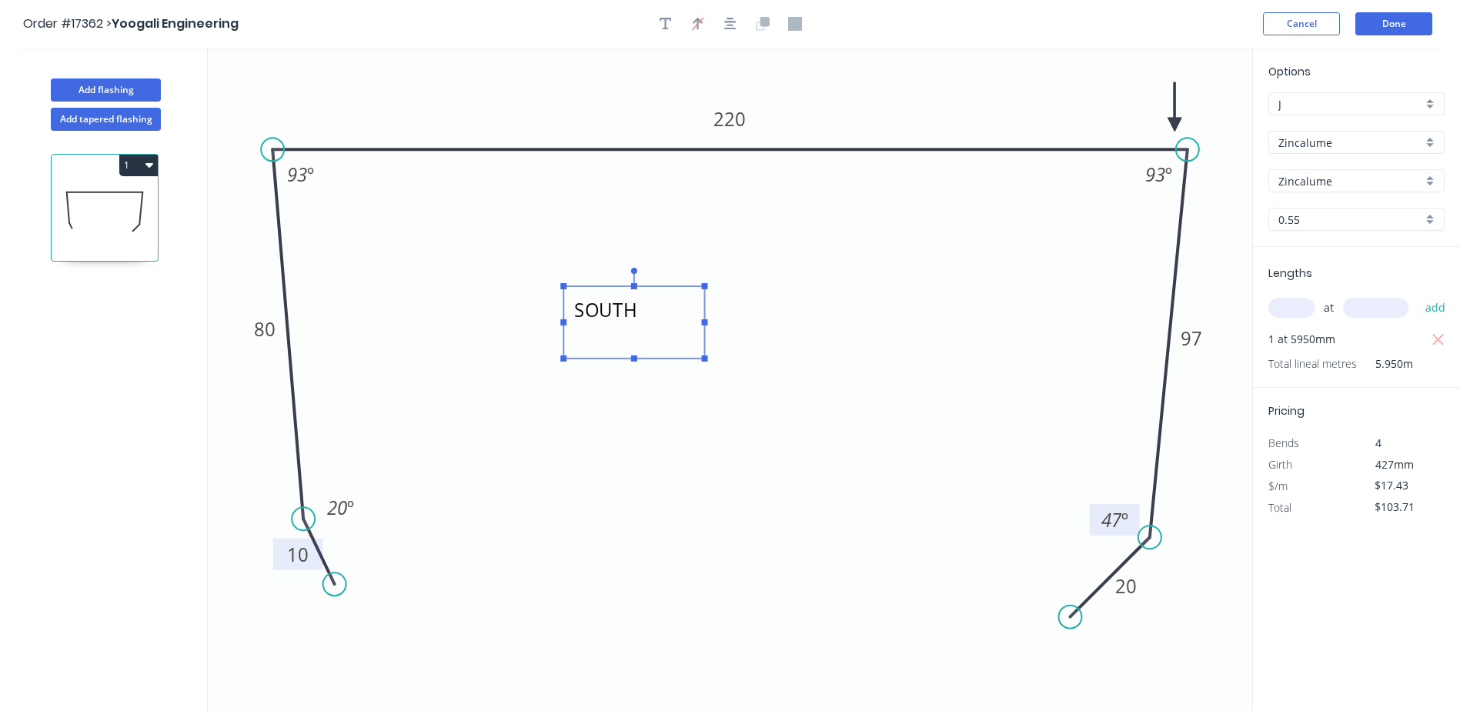
type textarea "SOUTH"
drag, startPoint x: 703, startPoint y: 331, endPoint x: 786, endPoint y: 350, distance: 86.1
click at [786, 350] on rect at bounding box center [717, 338] width 141 height 72
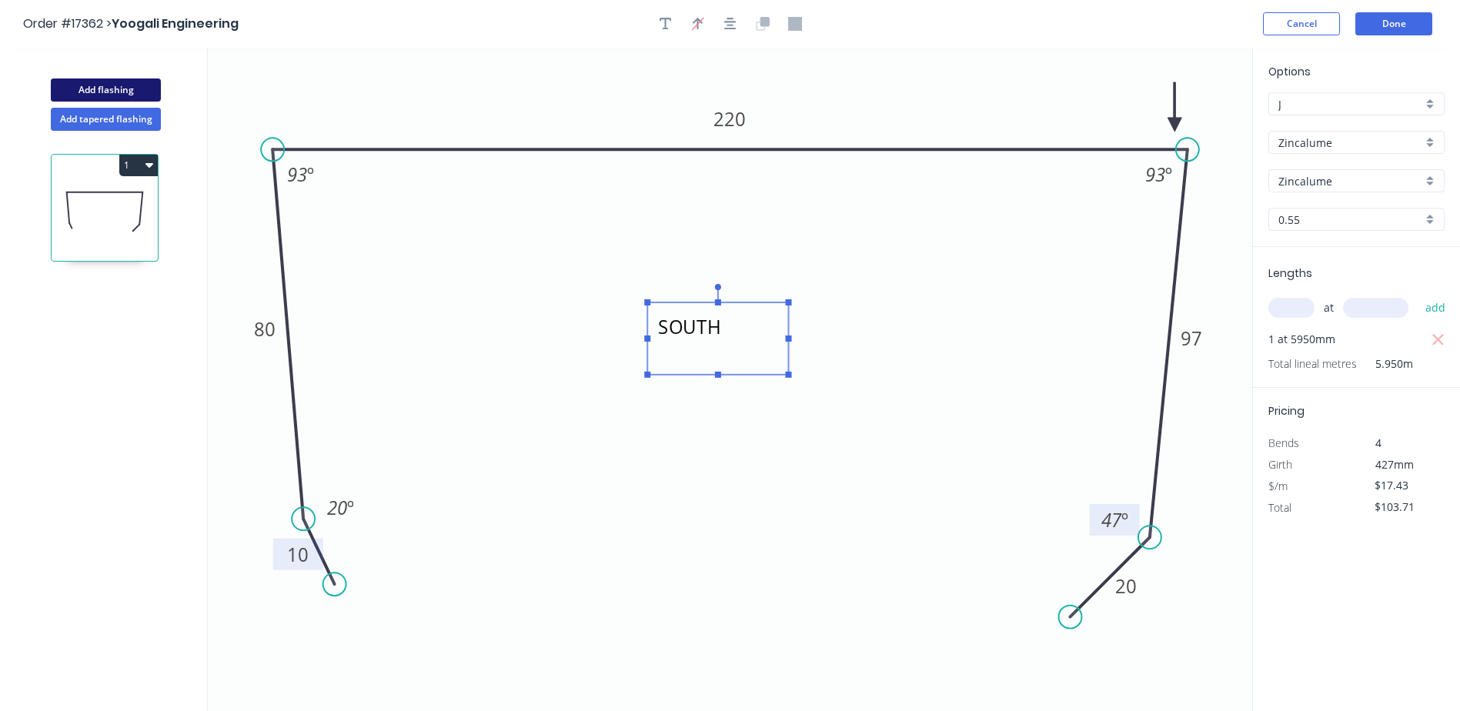
click at [106, 89] on button "Add flashing" at bounding box center [106, 89] width 110 height 23
click at [104, 87] on button "Add flashing" at bounding box center [106, 89] width 110 height 23
type input "$0.00"
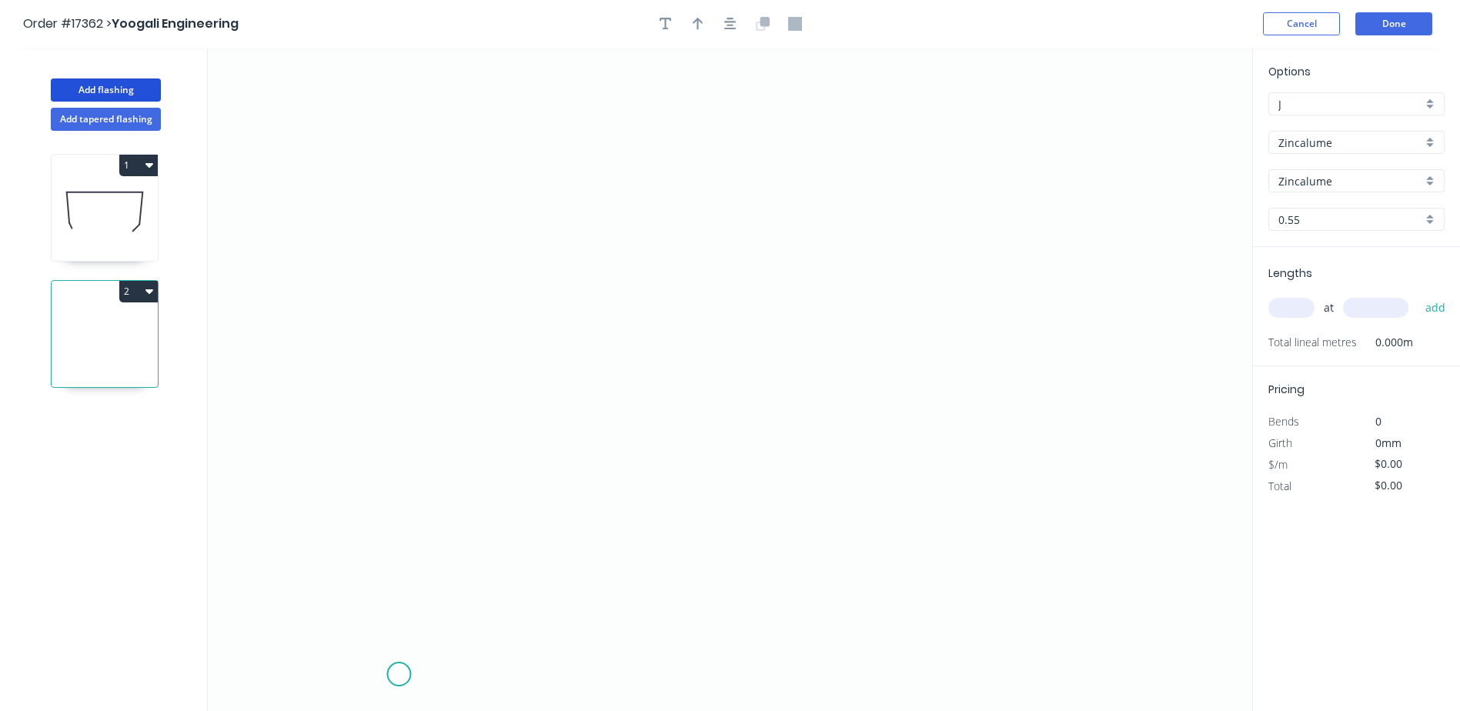
click at [399, 668] on icon "0" at bounding box center [730, 379] width 1044 height 663
click at [403, 567] on icon "0" at bounding box center [730, 379] width 1044 height 663
click at [303, 566] on icon "0 ?" at bounding box center [730, 379] width 1044 height 663
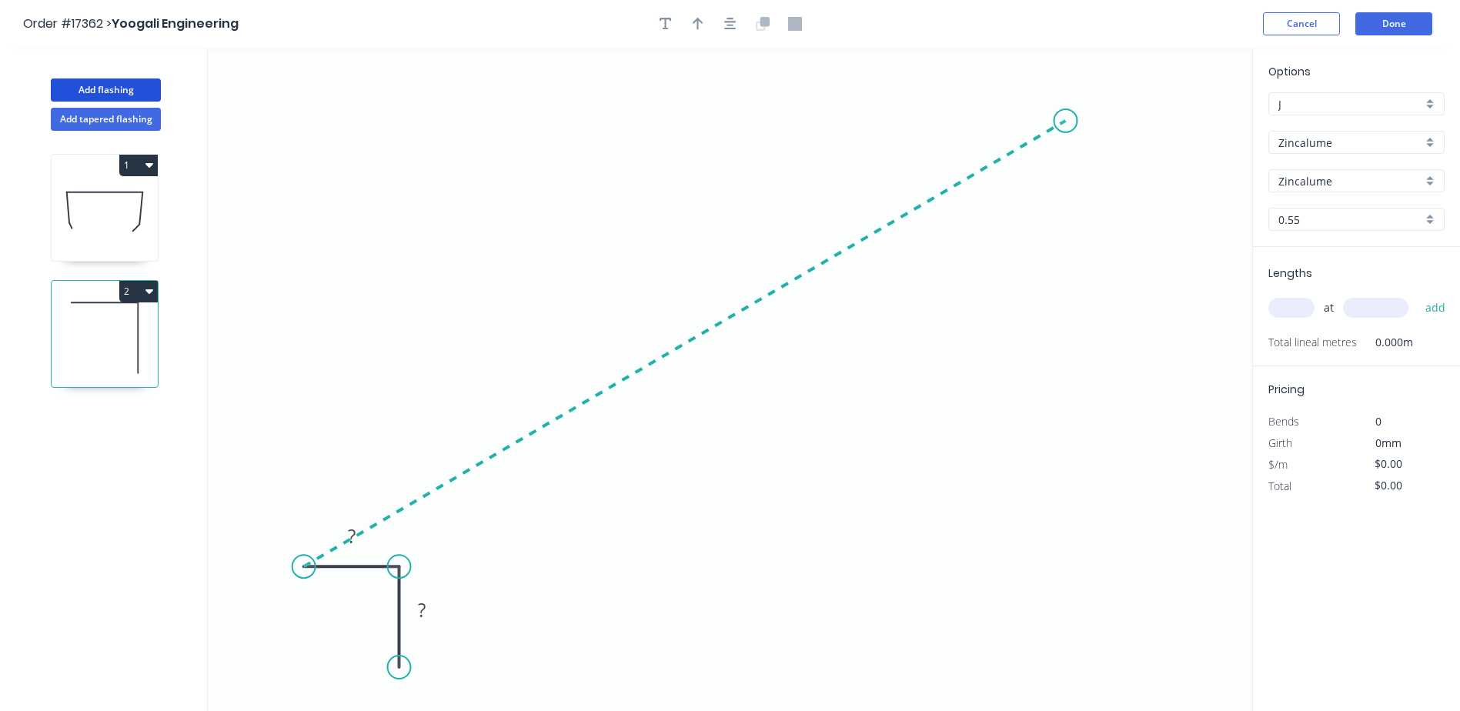
click at [1066, 121] on icon "0 ? ?" at bounding box center [730, 379] width 1044 height 663
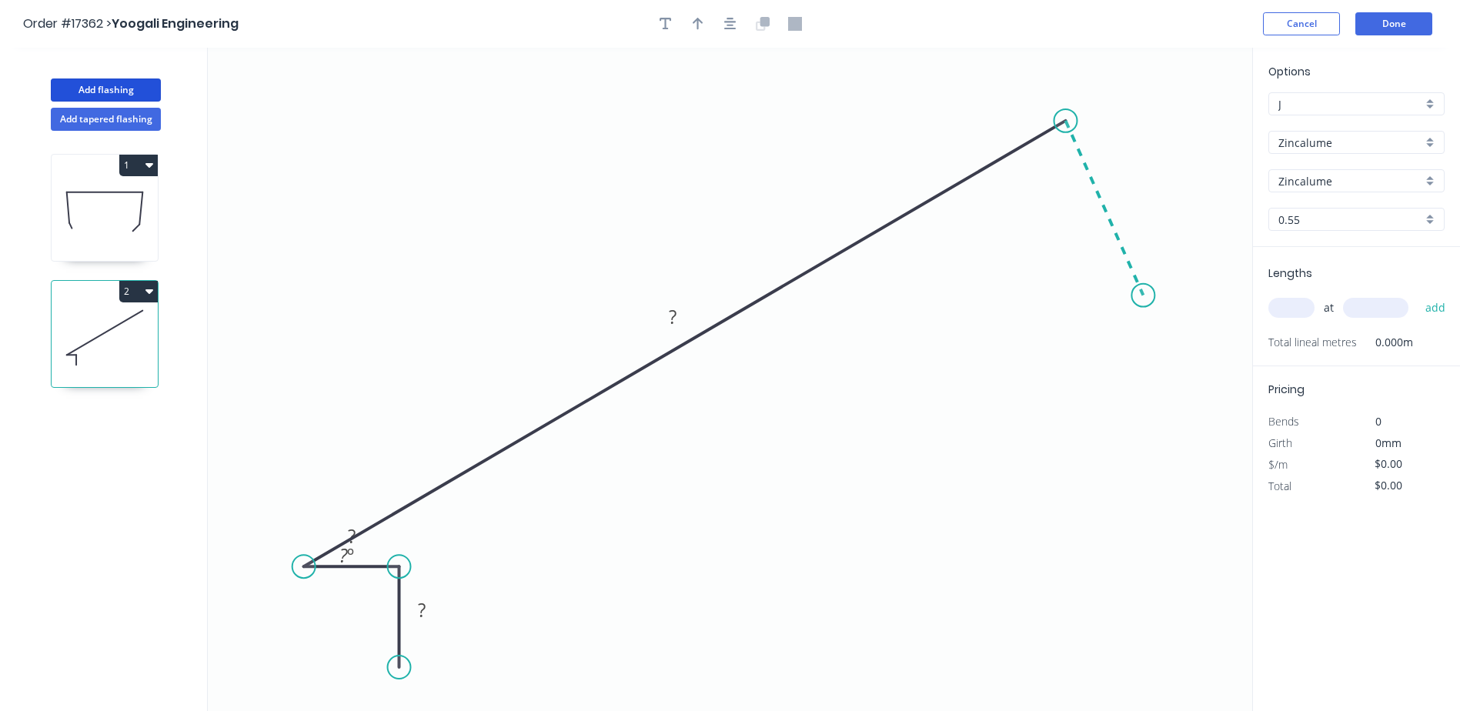
click at [1144, 295] on icon "0 ? ? ? ? º" at bounding box center [730, 379] width 1044 height 663
click at [1091, 372] on icon "0 ? ? ? ? ? º ? º" at bounding box center [730, 379] width 1044 height 663
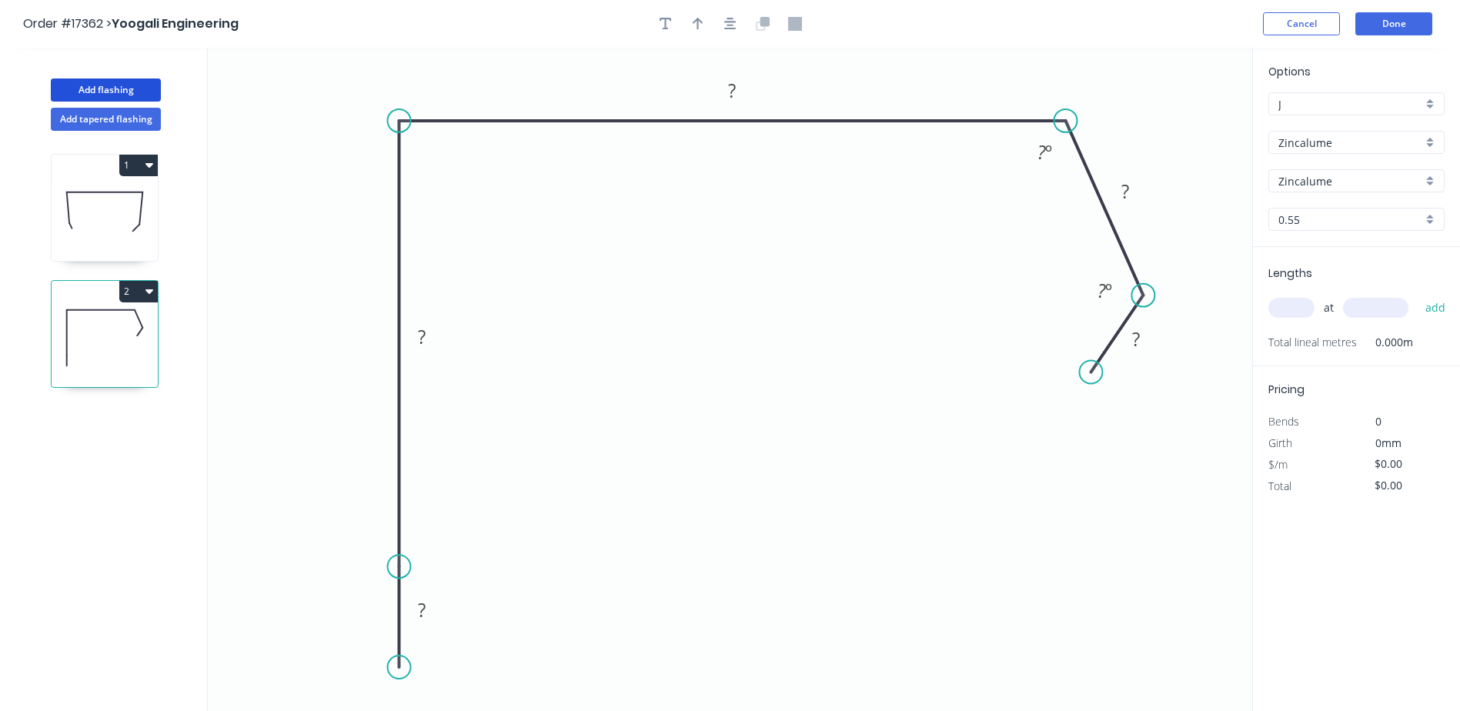
drag, startPoint x: 307, startPoint y: 562, endPoint x: 399, endPoint y: 163, distance: 409.0
click at [399, 163] on icon "0 ? ? ? ? ? ? º ? º" at bounding box center [730, 379] width 1044 height 663
drag, startPoint x: 1067, startPoint y: 121, endPoint x: 1188, endPoint y: 128, distance: 121.0
click at [1188, 128] on circle at bounding box center [1187, 120] width 23 height 23
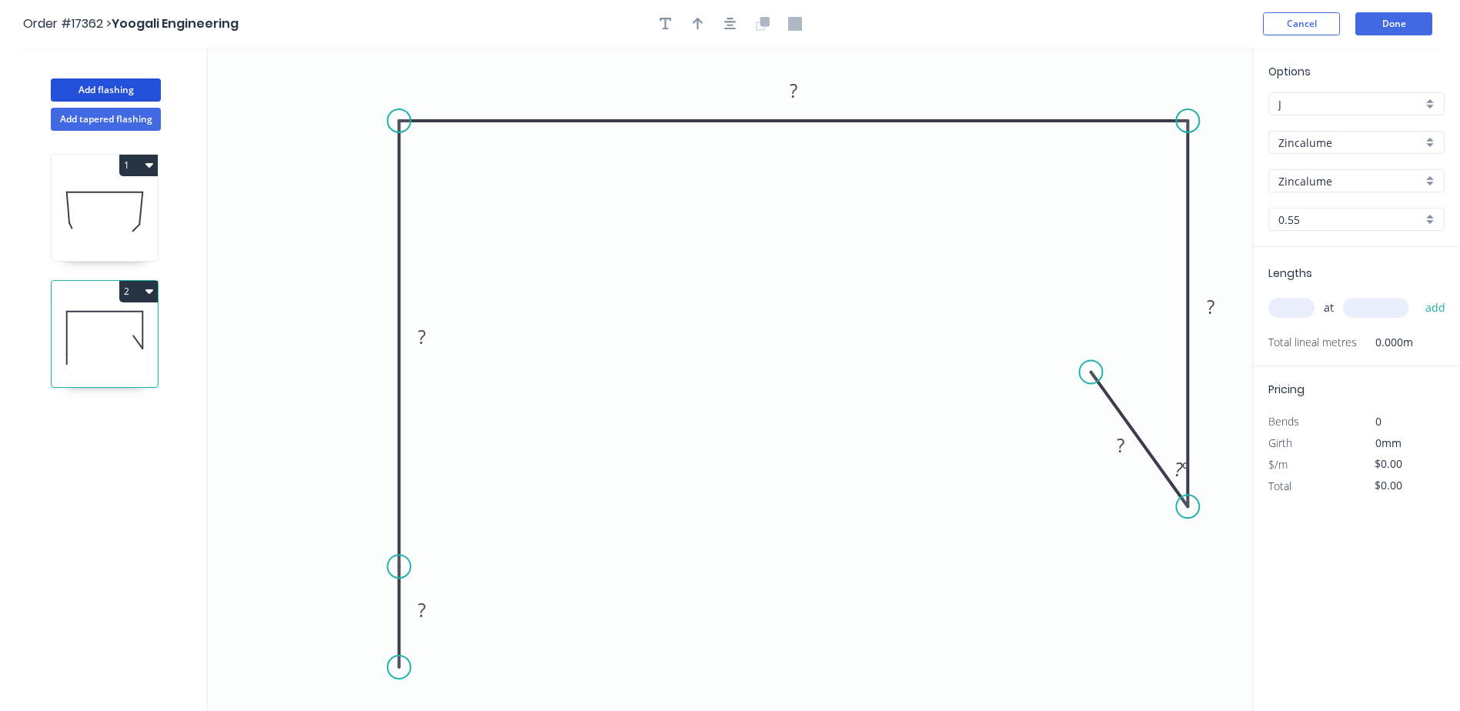
drag, startPoint x: 1146, startPoint y: 292, endPoint x: 1189, endPoint y: 507, distance: 219.0
click at [1189, 507] on circle at bounding box center [1187, 506] width 23 height 23
drag, startPoint x: 1089, startPoint y: 366, endPoint x: 1097, endPoint y: 577, distance: 211.8
click at [1097, 577] on circle at bounding box center [1095, 576] width 23 height 23
drag, startPoint x: 404, startPoint y: 559, endPoint x: 417, endPoint y: 211, distance: 348.8
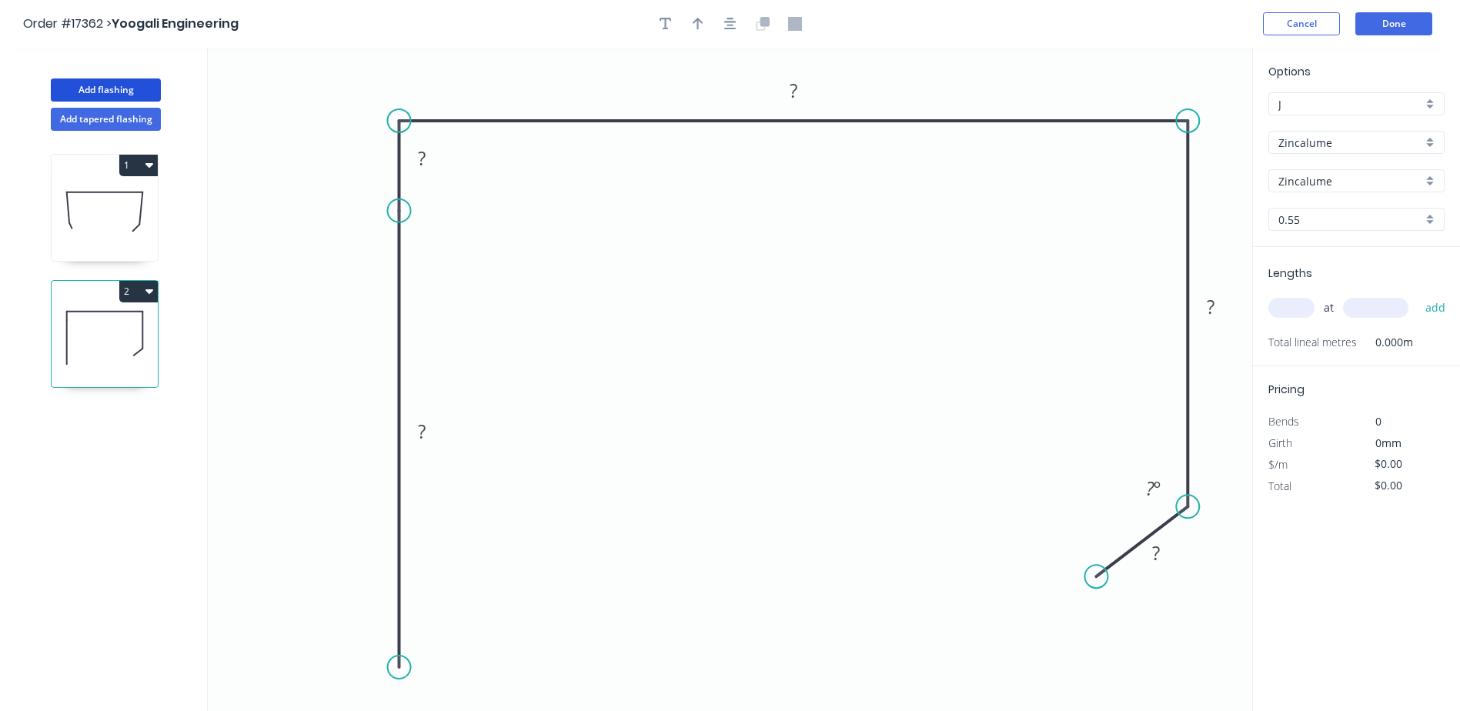
click at [417, 211] on icon "0 ? ? ? ? ? ? º" at bounding box center [730, 379] width 1044 height 663
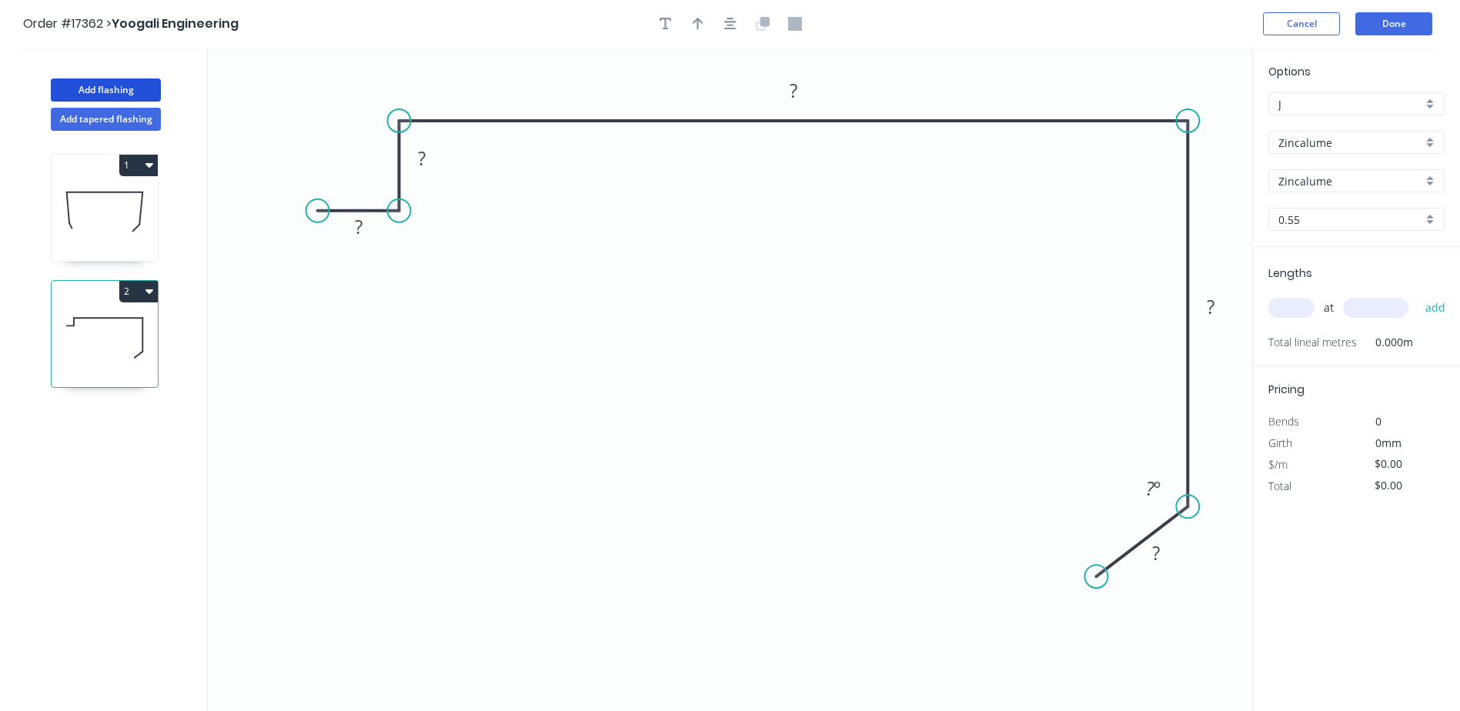
drag, startPoint x: 399, startPoint y: 677, endPoint x: 317, endPoint y: 208, distance: 476.4
click at [317, 208] on circle at bounding box center [317, 210] width 23 height 23
drag, startPoint x: 1092, startPoint y: 583, endPoint x: 1100, endPoint y: 577, distance: 9.9
click at [1100, 577] on circle at bounding box center [1098, 576] width 23 height 23
click at [726, 20] on icon "button" at bounding box center [730, 24] width 12 height 14
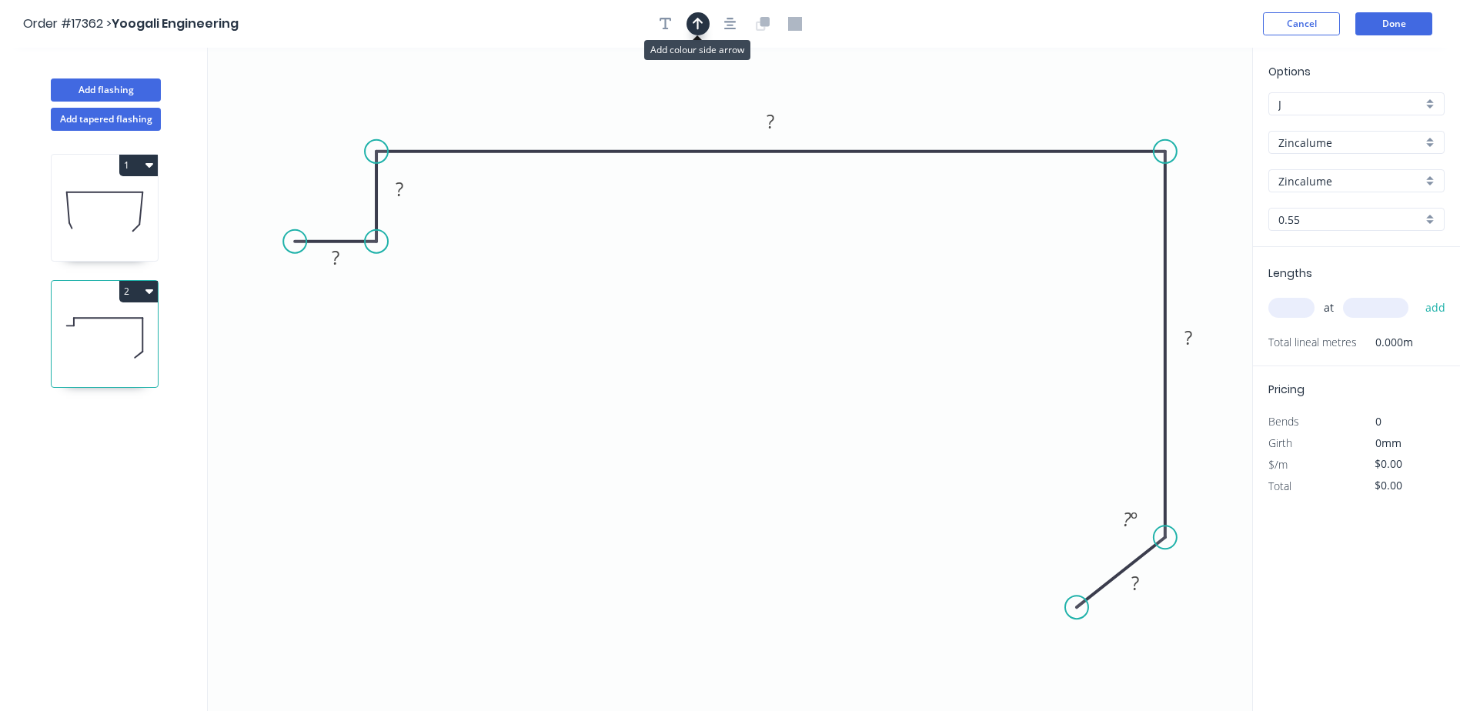
click at [696, 23] on icon "button" at bounding box center [698, 24] width 11 height 14
drag, startPoint x: 1177, startPoint y: 119, endPoint x: 1045, endPoint y: 87, distance: 136.2
click at [1045, 87] on icon at bounding box center [1045, 69] width 14 height 49
click at [283, 239] on circle at bounding box center [283, 241] width 23 height 23
drag, startPoint x: 380, startPoint y: 144, endPoint x: 380, endPoint y: 130, distance: 13.9
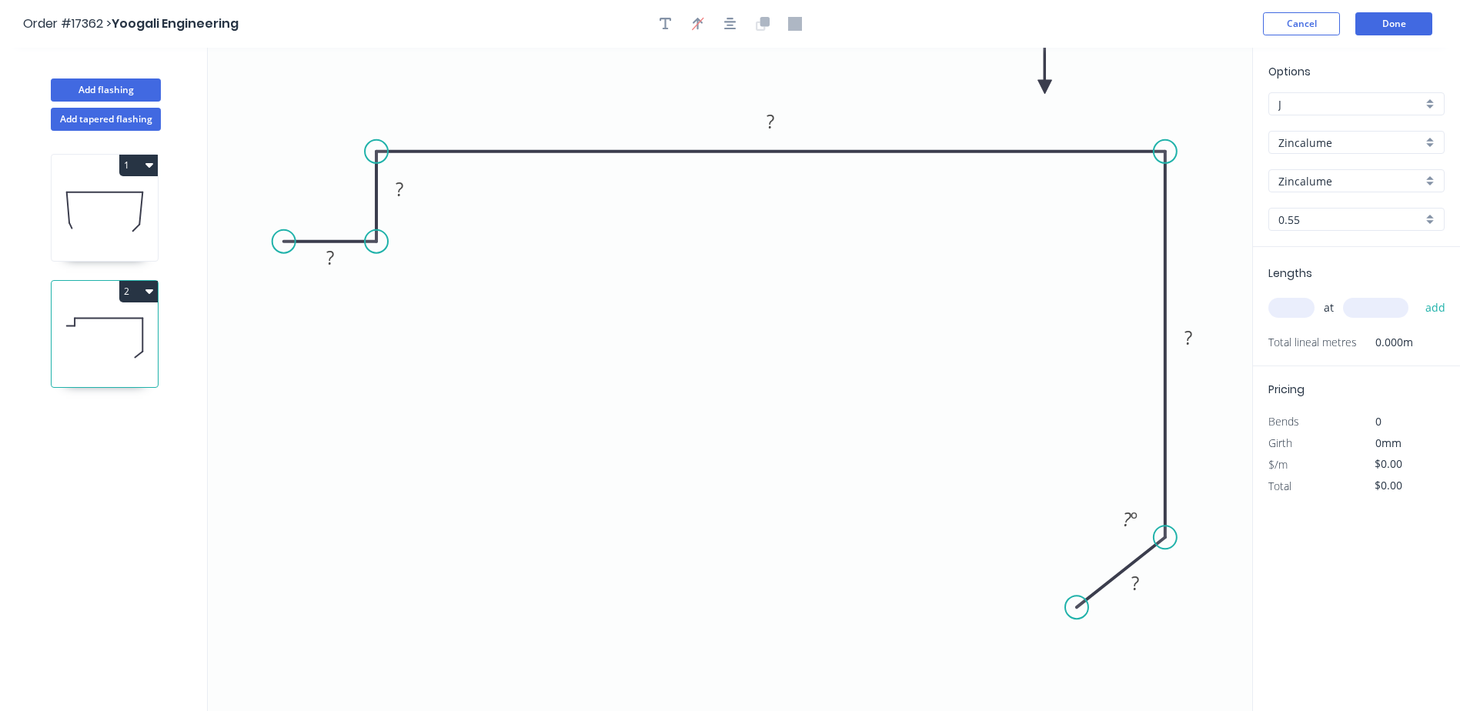
click at [380, 130] on icon "0 ? ? ? ? ? ? º" at bounding box center [730, 379] width 1044 height 663
click at [379, 269] on circle at bounding box center [376, 268] width 23 height 23
drag, startPoint x: 284, startPoint y: 245, endPoint x: 266, endPoint y: 267, distance: 28.5
click at [266, 267] on circle at bounding box center [266, 268] width 23 height 23
click at [316, 293] on rect at bounding box center [321, 286] width 31 height 22
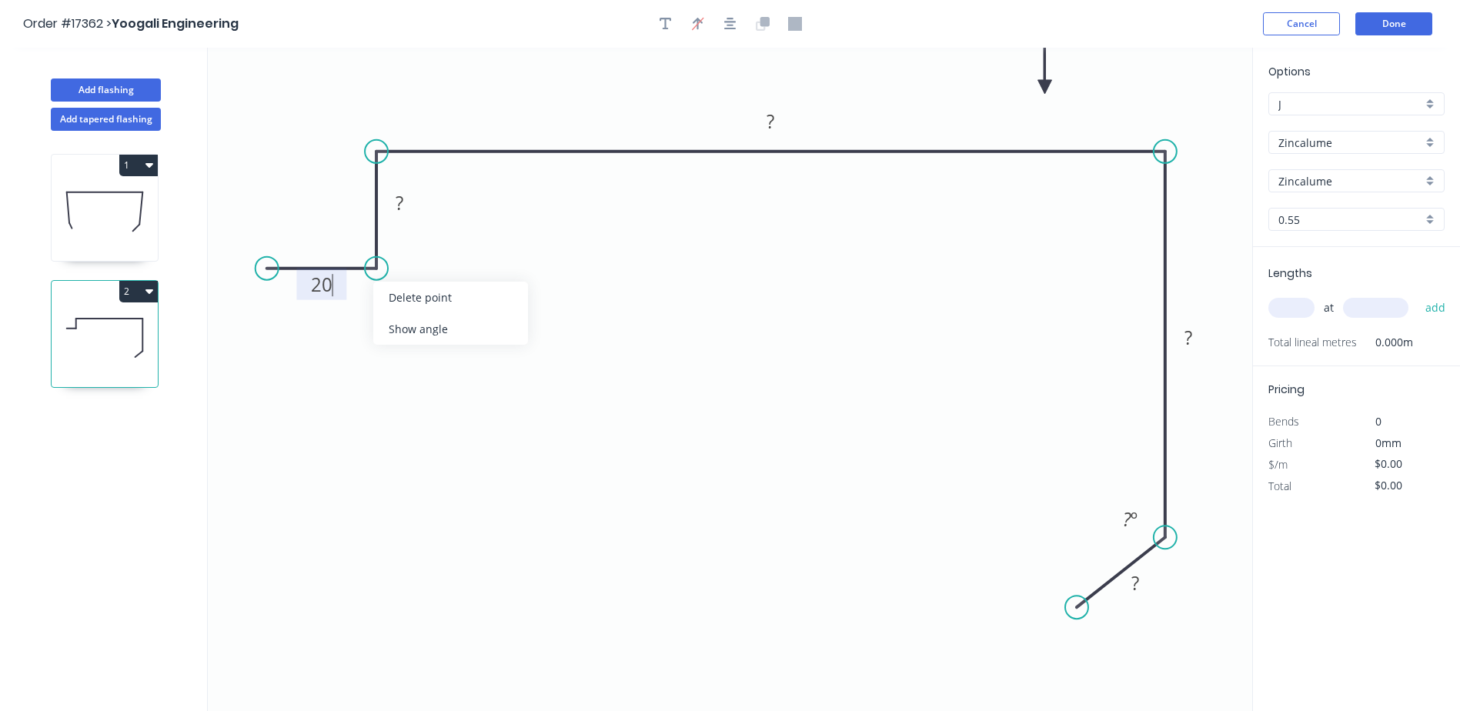
click at [414, 329] on div "Show angle" at bounding box center [450, 329] width 155 height 32
click at [357, 241] on rect at bounding box center [349, 241] width 31 height 22
click at [429, 279] on icon "0 20 ? ? ? ? 88 º ? º" at bounding box center [730, 379] width 1044 height 663
click at [412, 214] on rect at bounding box center [399, 204] width 31 height 22
click at [442, 210] on div "Show angle" at bounding box center [454, 208] width 155 height 32
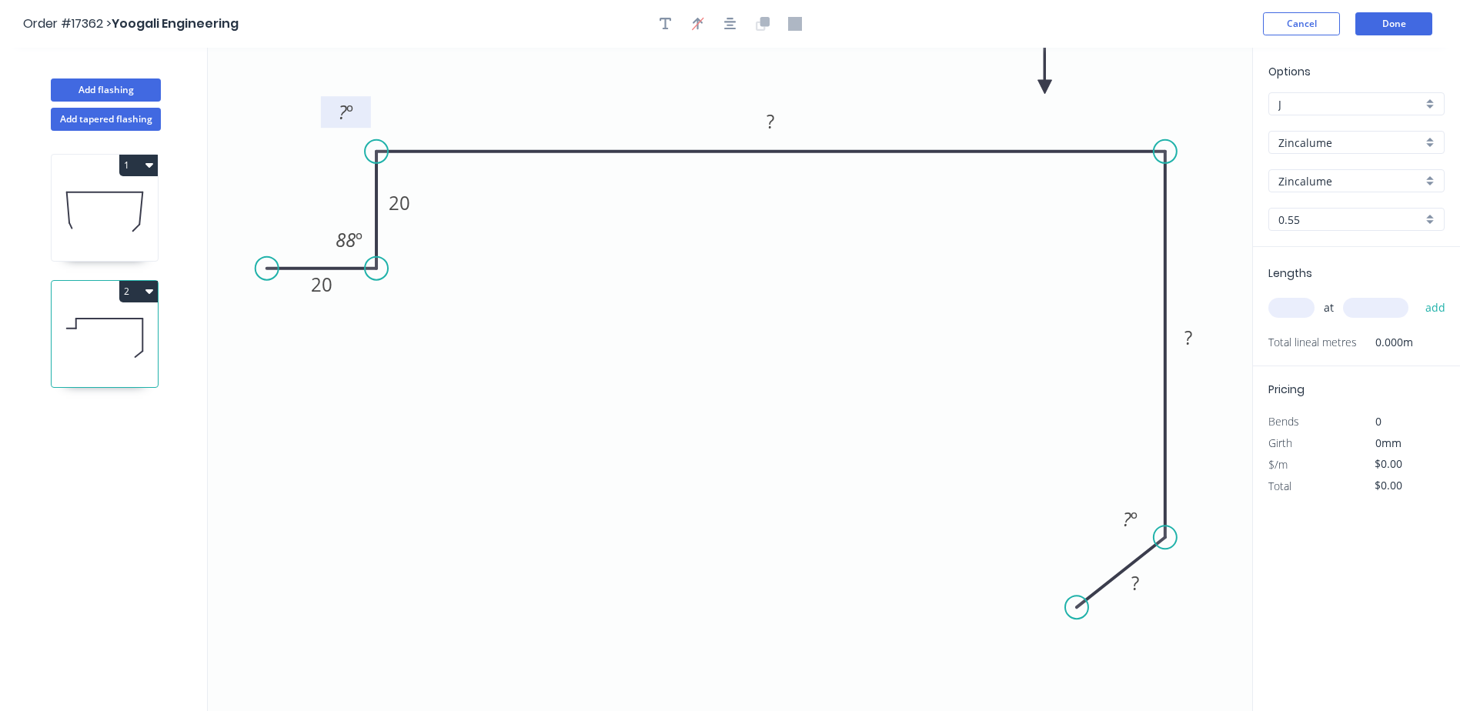
drag, startPoint x: 422, startPoint y: 179, endPoint x: 365, endPoint y: 114, distance: 87.2
click at [365, 114] on rect at bounding box center [346, 112] width 50 height 32
click at [353, 112] on tspan "º" at bounding box center [349, 111] width 7 height 25
click at [353, 245] on tspan "88" at bounding box center [346, 239] width 20 height 25
click at [428, 202] on div "Show angle" at bounding box center [453, 202] width 155 height 32
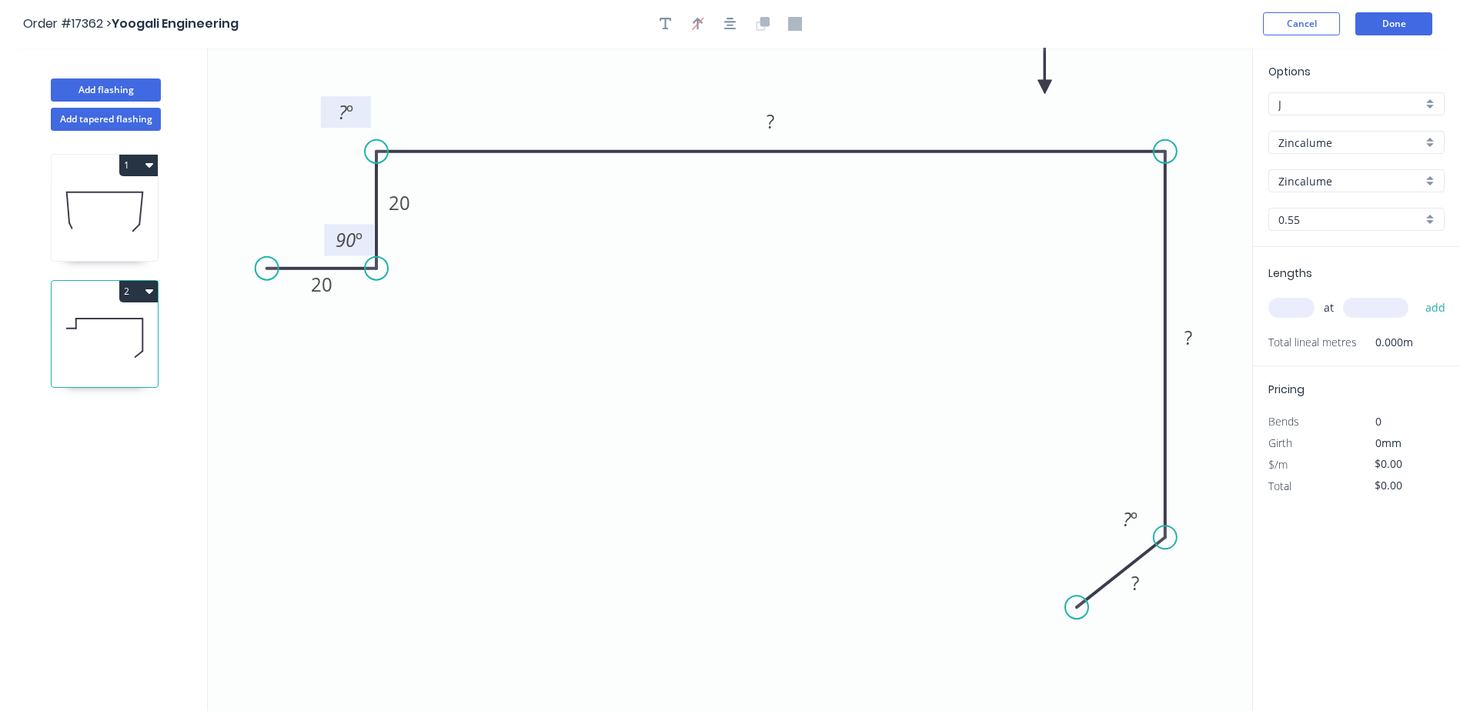
click at [359, 109] on rect at bounding box center [345, 113] width 31 height 22
click at [790, 129] on rect at bounding box center [771, 121] width 50 height 32
click at [775, 118] on rect at bounding box center [770, 123] width 31 height 22
click at [1204, 206] on div "Show angle" at bounding box center [1251, 204] width 155 height 32
click at [1152, 187] on rect at bounding box center [1138, 179] width 31 height 22
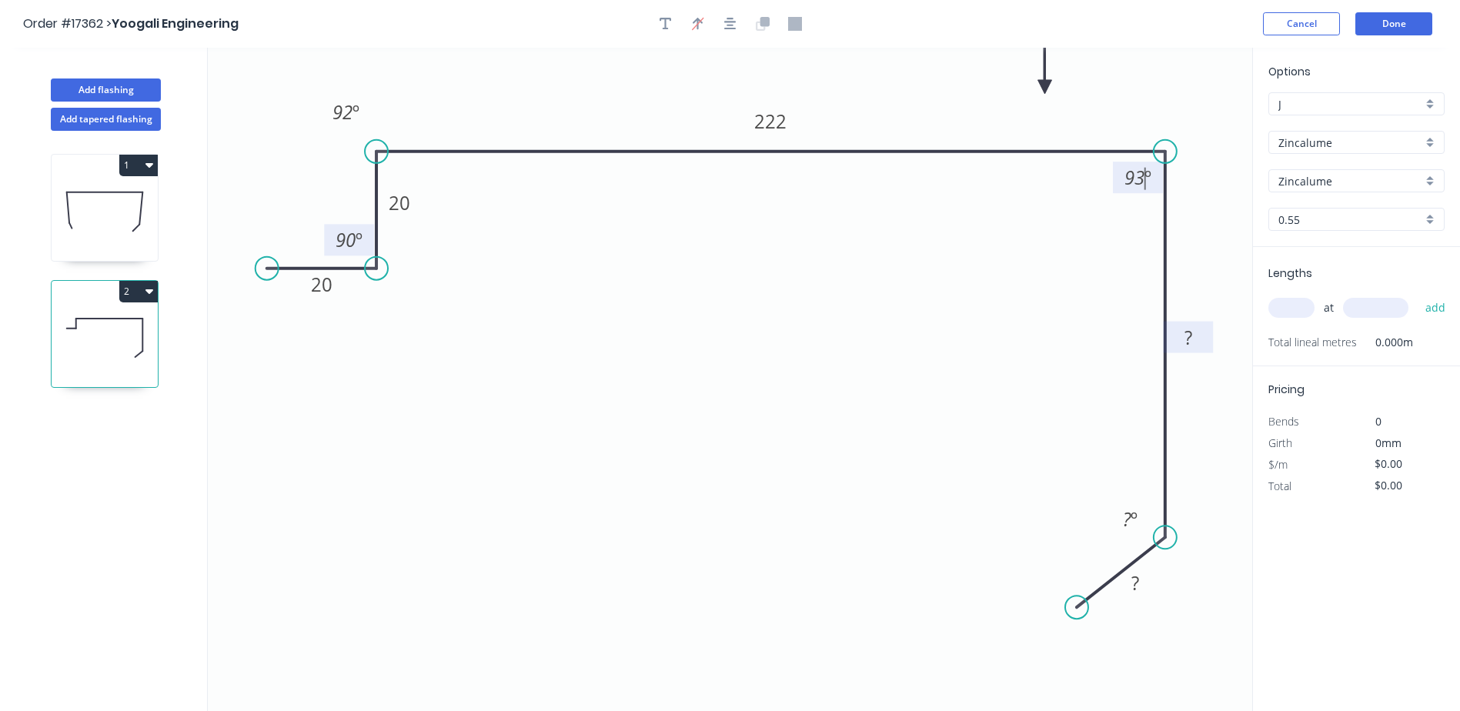
click at [1195, 339] on rect at bounding box center [1188, 339] width 31 height 22
click at [1134, 516] on tspan "º" at bounding box center [1133, 518] width 7 height 25
click at [1300, 296] on div "at add" at bounding box center [1357, 308] width 179 height 26
type input "$15.15"
click at [1301, 308] on input "text" at bounding box center [1291, 308] width 46 height 20
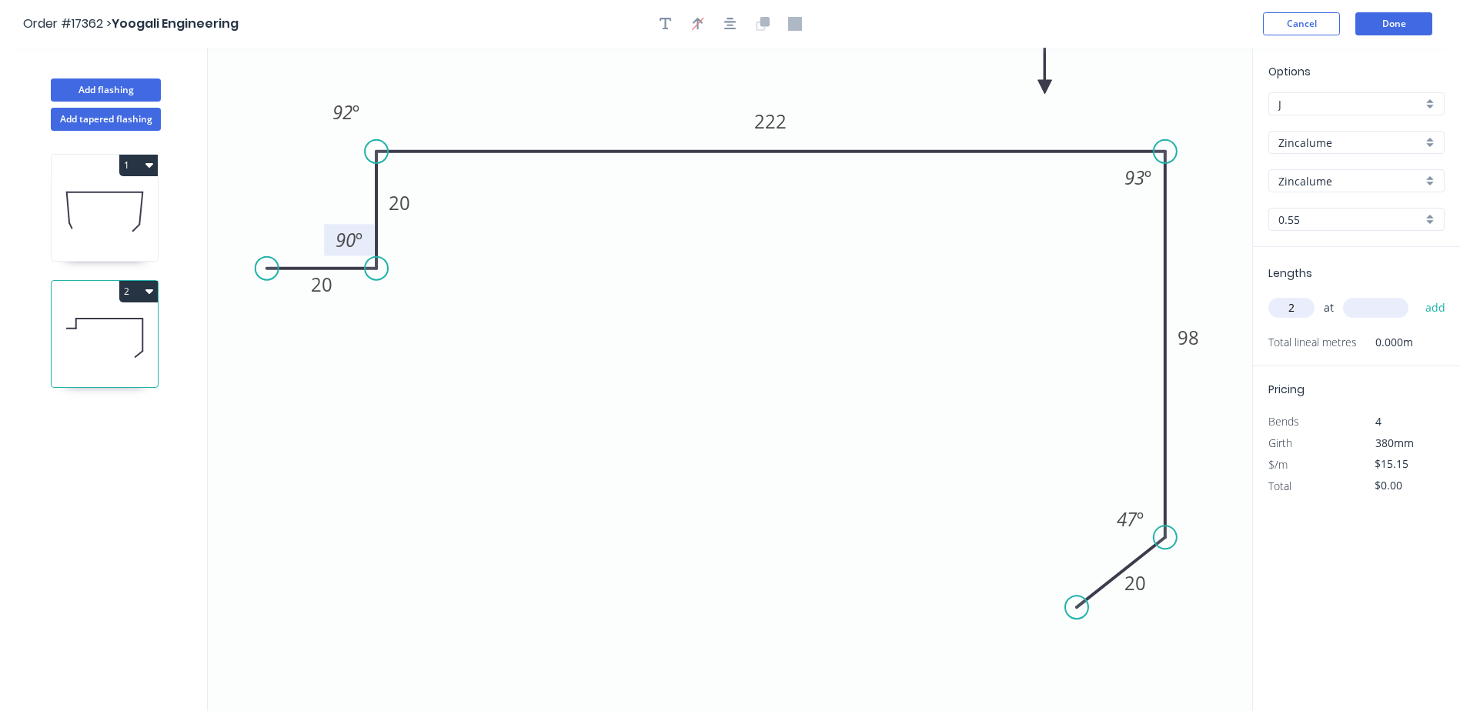
type input "2"
type input "6500"
click at [1417, 295] on button "add" at bounding box center [1435, 308] width 36 height 26
click at [149, 295] on icon "button" at bounding box center [149, 291] width 8 height 12
click at [62, 333] on div "Duplicate" at bounding box center [84, 330] width 119 height 22
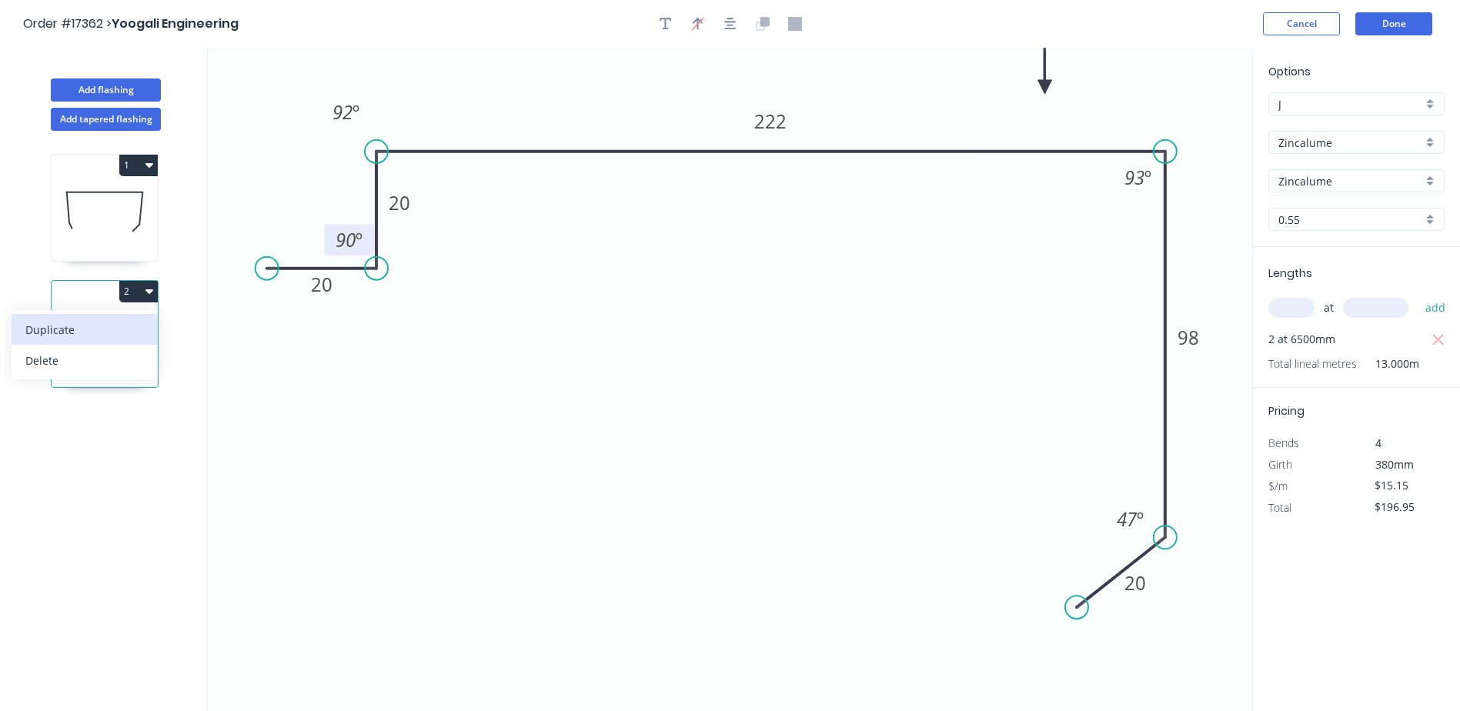
type input "$0.00"
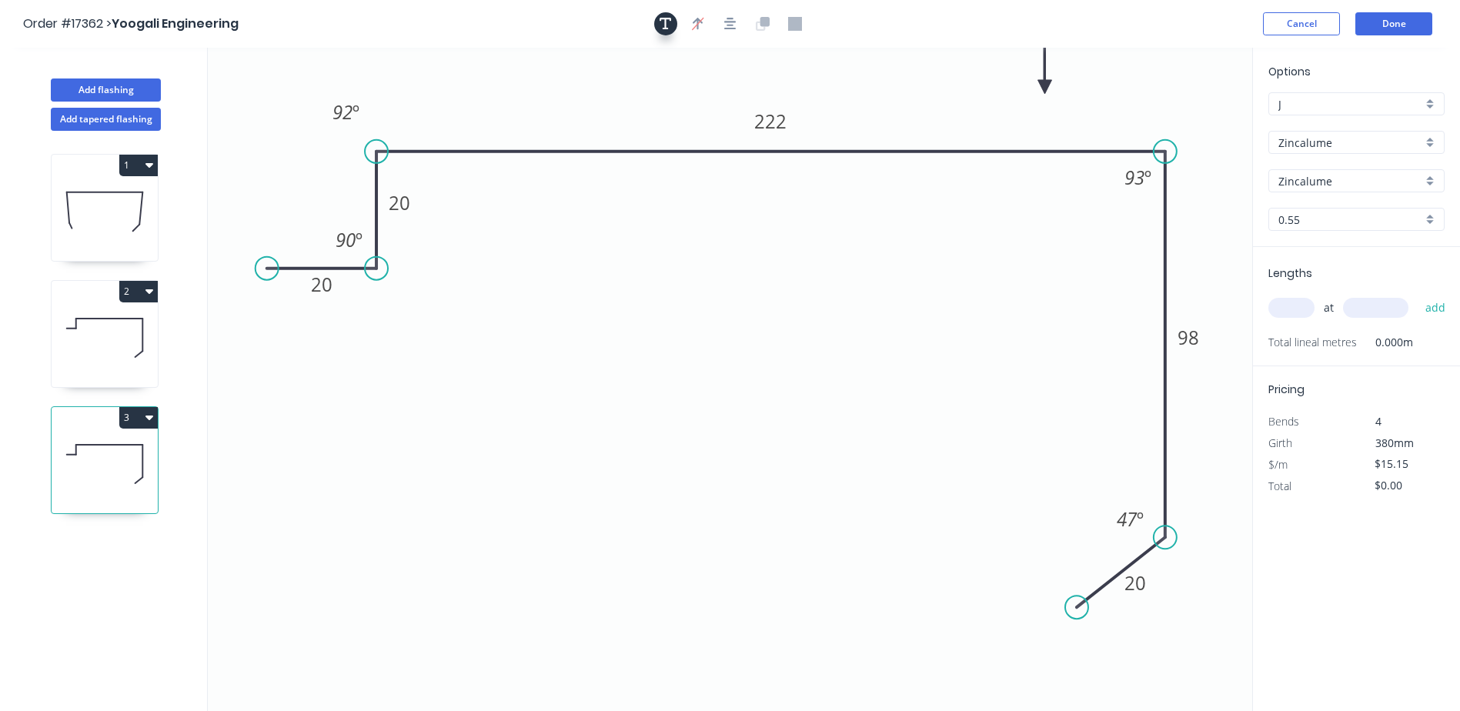
click at [666, 30] on icon "button" at bounding box center [665, 24] width 12 height 14
drag, startPoint x: 291, startPoint y: 128, endPoint x: 750, endPoint y: 381, distance: 523.9
click at [750, 381] on textarea at bounding box center [770, 379] width 125 height 57
click at [728, 583] on icon "S/M 20 20 222 98 20 90 º 92 º 93 º 47 º" at bounding box center [730, 379] width 1044 height 663
type textarea "S/M"
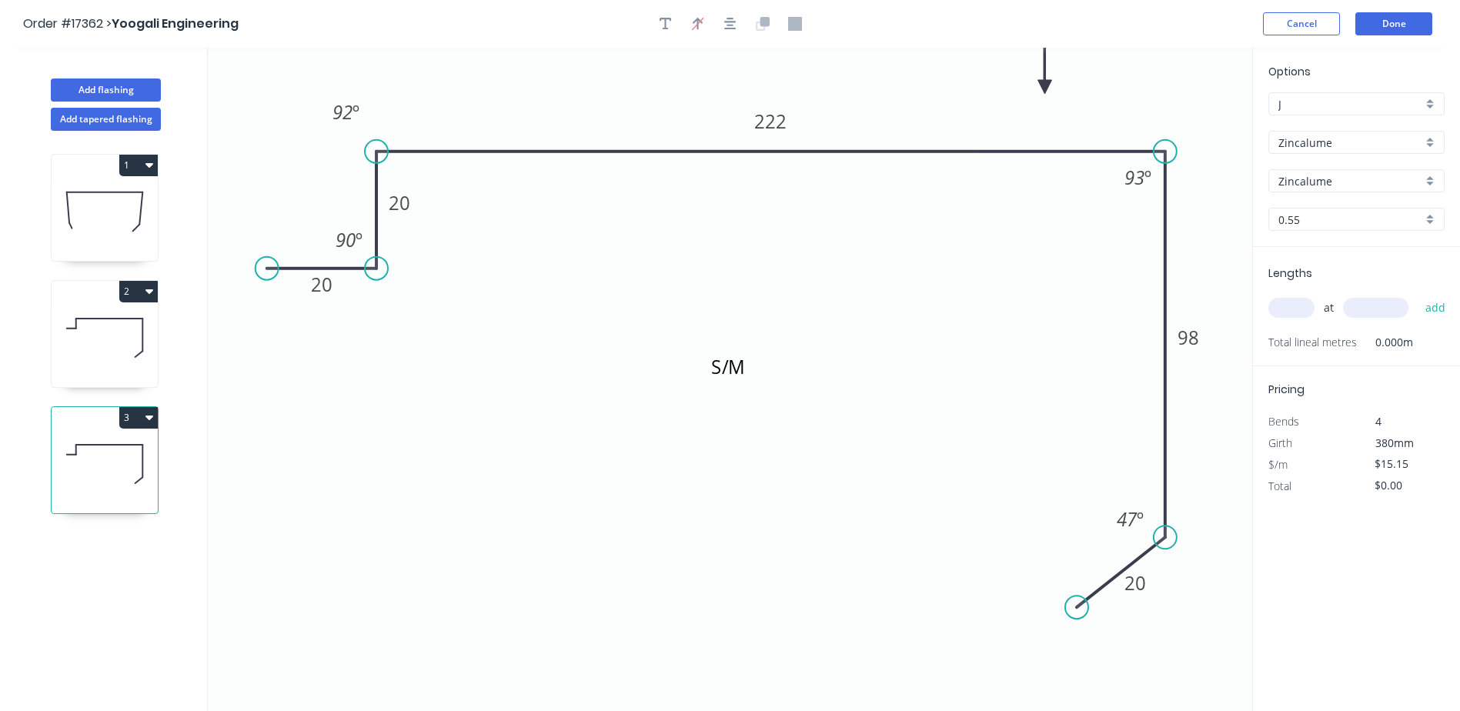
click at [102, 346] on icon at bounding box center [105, 338] width 106 height 98
type input "$196.95"
click at [730, 377] on icon "0 20 20 222 98 20 90 º 92 º 93 º 47 º" at bounding box center [730, 379] width 1044 height 663
click at [661, 23] on icon "button" at bounding box center [665, 24] width 12 height 14
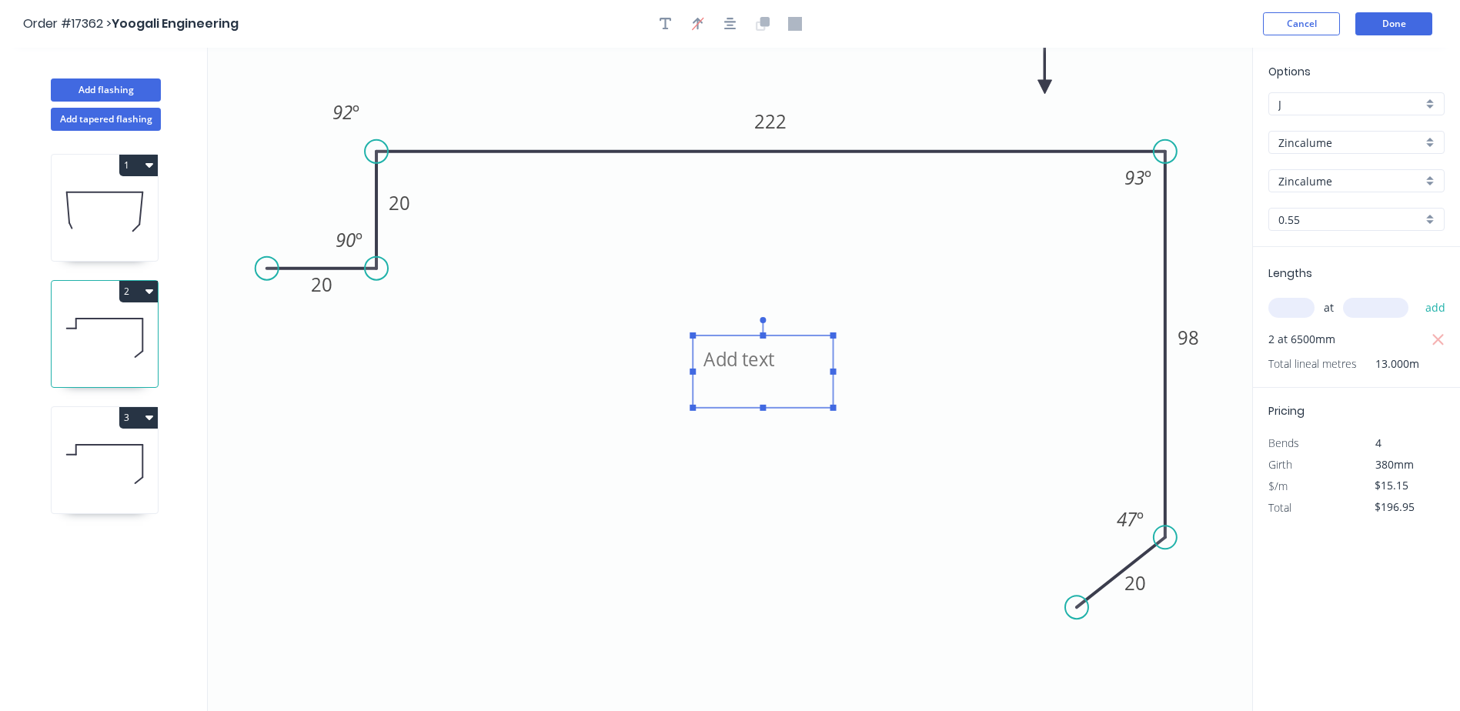
drag, startPoint x: 297, startPoint y: 114, endPoint x: 753, endPoint y: 377, distance: 526.1
click at [753, 377] on textarea at bounding box center [762, 371] width 125 height 57
click at [645, 482] on icon "S/M 20 20 222 98 20 90 º 92 º 93 º 47 º" at bounding box center [730, 379] width 1044 height 663
type textarea "S/M"
click at [94, 484] on icon at bounding box center [105, 464] width 106 height 98
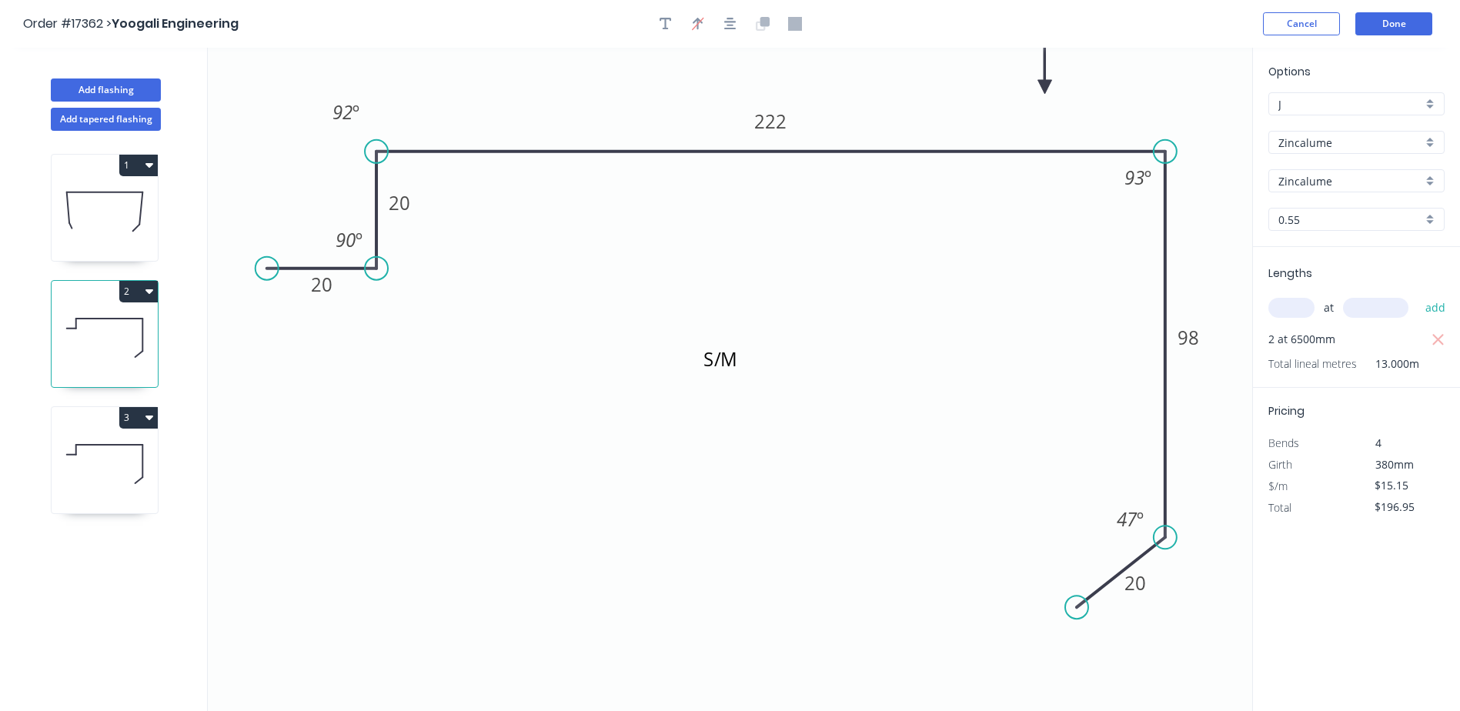
type input "$0.00"
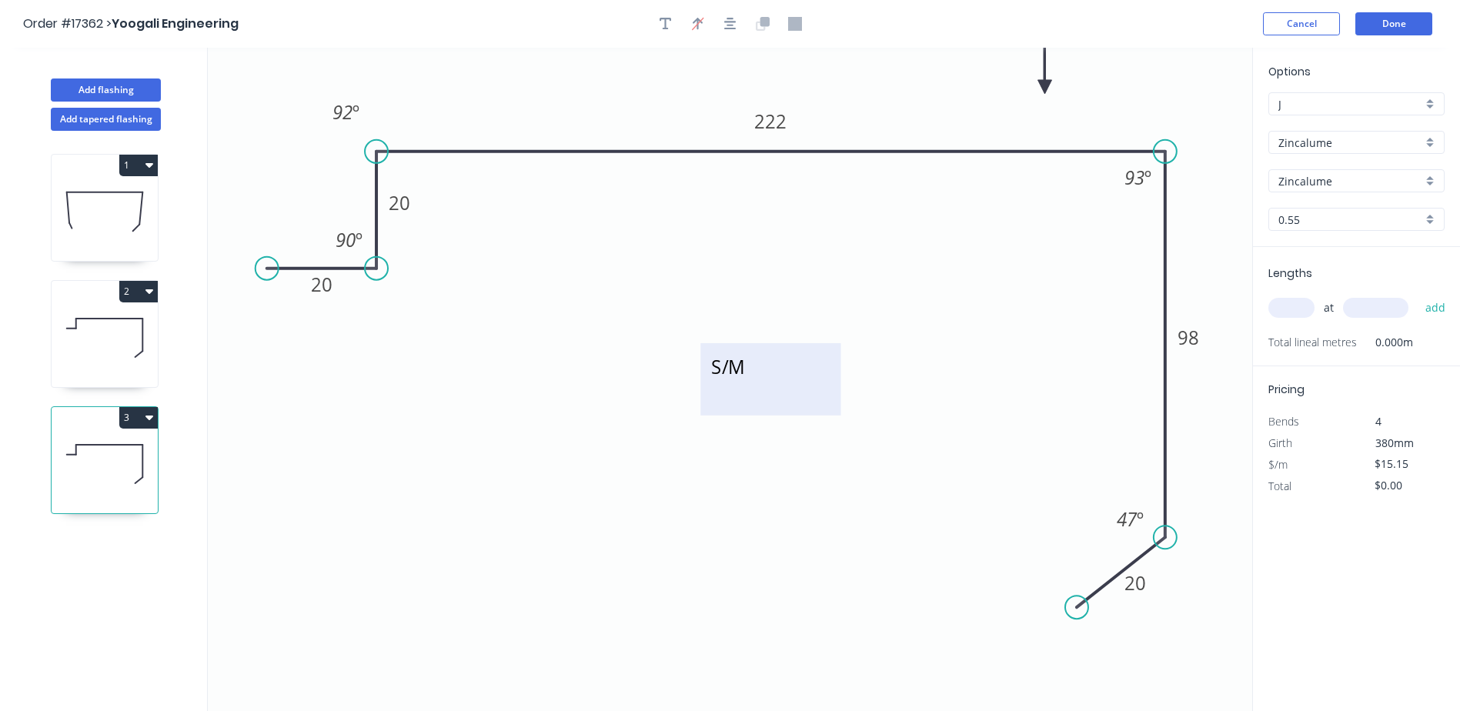
click at [738, 386] on textarea "S/M" at bounding box center [770, 379] width 125 height 57
click at [744, 369] on textarea "S/M" at bounding box center [770, 379] width 125 height 57
click at [806, 535] on icon "S/L 20 20 222 98 20 90 º 92 º 93 º 47 º" at bounding box center [730, 379] width 1044 height 663
type textarea "S/L"
click at [402, 211] on tspan "20" at bounding box center [400, 202] width 22 height 25
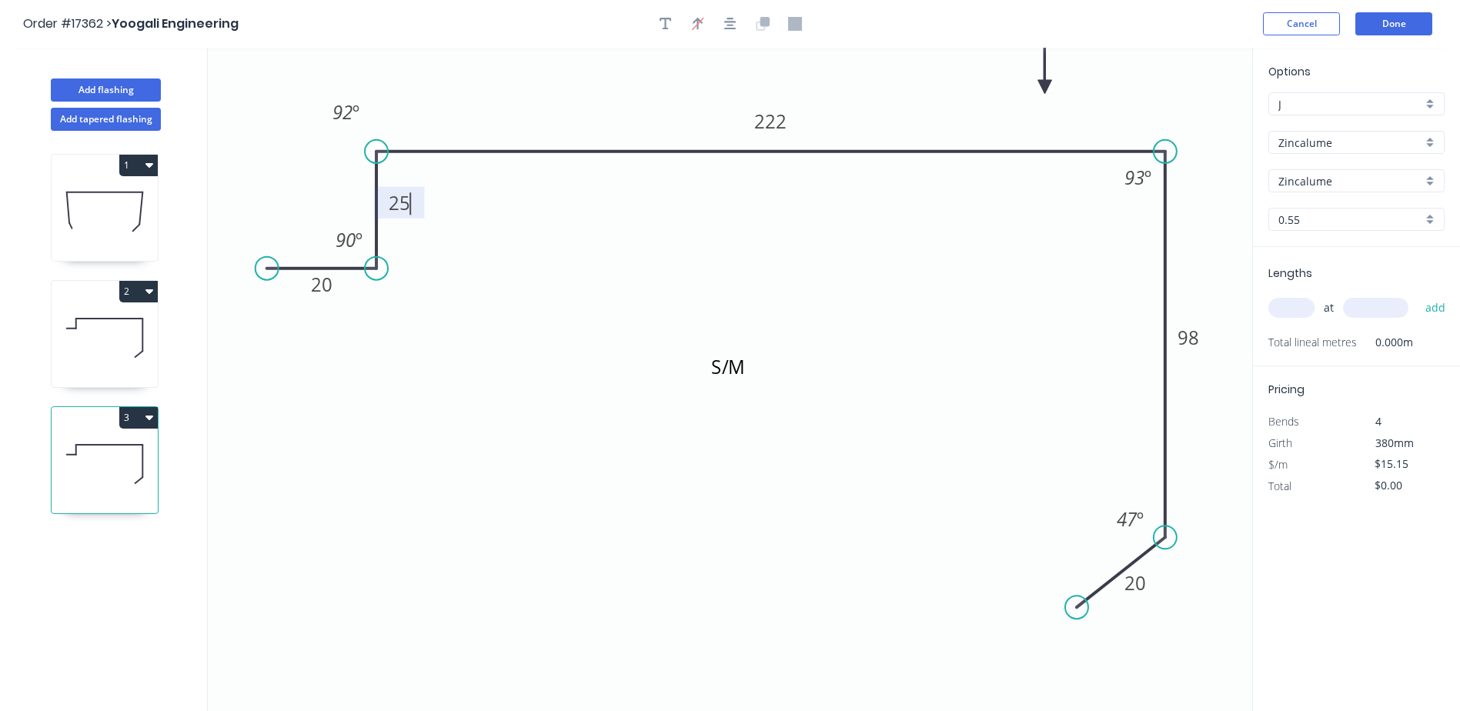
click at [527, 383] on icon "S/L 20 25 222 98 20 90 º 92 º 93 º 47 º" at bounding box center [730, 379] width 1044 height 663
click at [113, 346] on icon at bounding box center [105, 338] width 106 height 98
click at [402, 205] on tspan "20" at bounding box center [400, 202] width 22 height 25
click at [411, 399] on icon "S/M 20 25 222 98 20 90 º 92 º 93 º 47 º" at bounding box center [730, 379] width 1044 height 663
click at [127, 449] on icon at bounding box center [105, 464] width 106 height 98
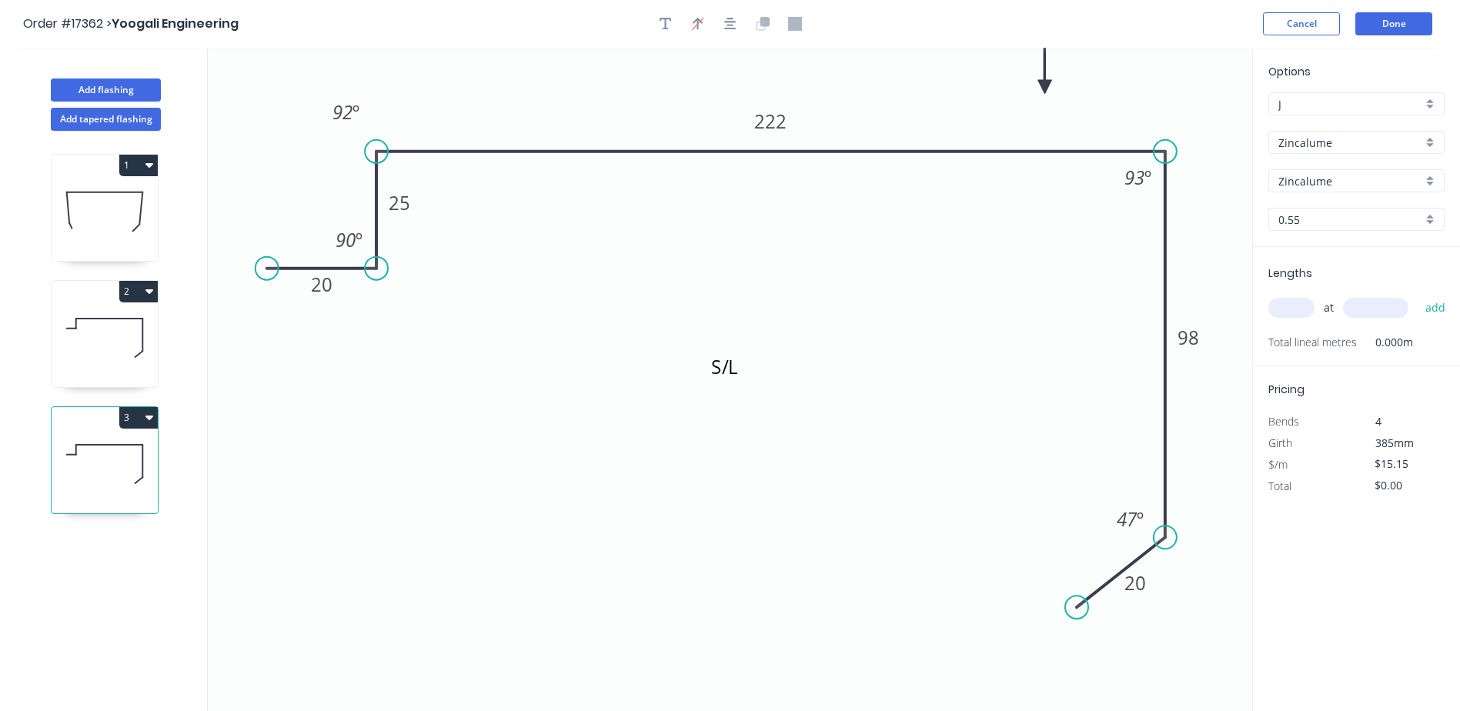
click at [123, 340] on icon at bounding box center [105, 338] width 106 height 98
click at [119, 439] on icon at bounding box center [105, 464] width 106 height 98
type input "$0.00"
click at [1298, 307] on input "text" at bounding box center [1291, 308] width 46 height 20
type input "2"
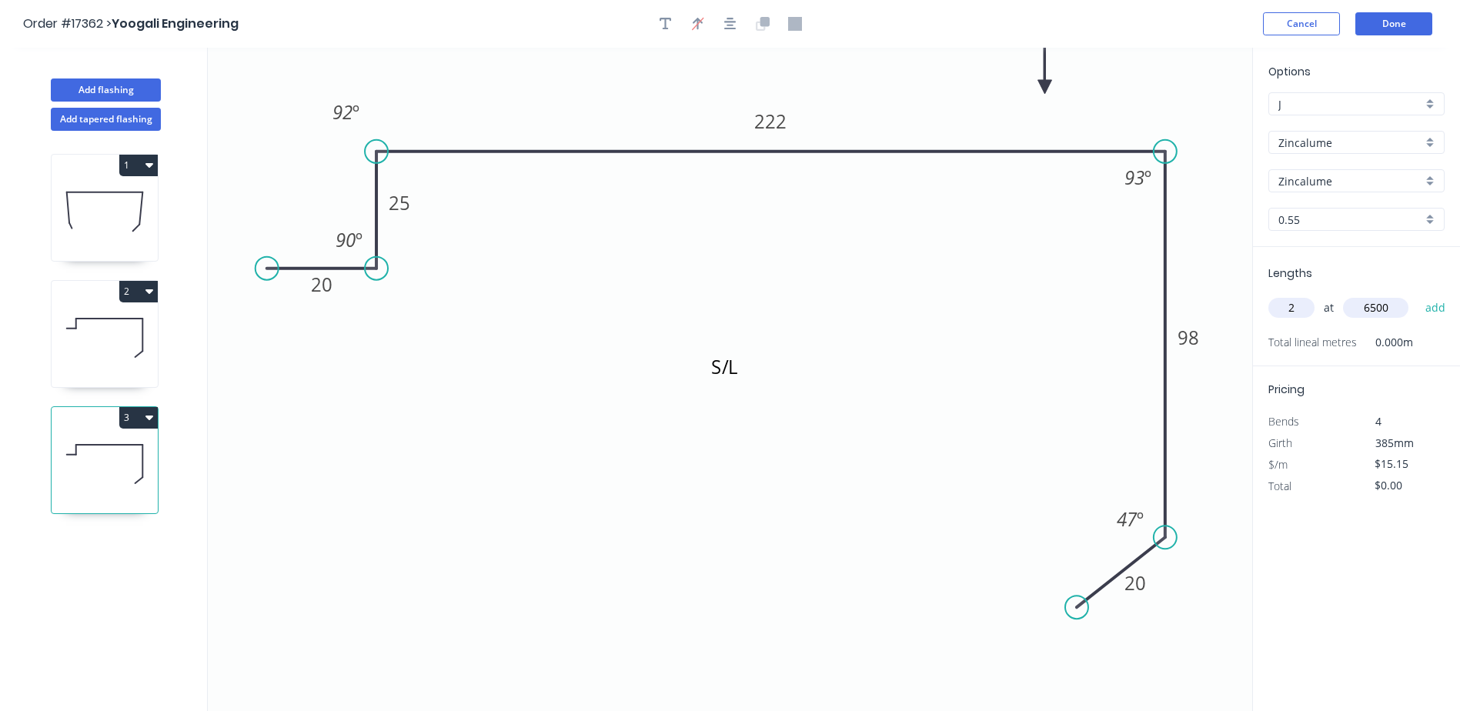
type input "6500"
click at [1417, 295] on button "add" at bounding box center [1435, 308] width 36 height 26
type input "$196.95"
click at [778, 112] on tspan "222" at bounding box center [770, 121] width 32 height 25
drag, startPoint x: 646, startPoint y: 342, endPoint x: 748, endPoint y: 342, distance: 102.3
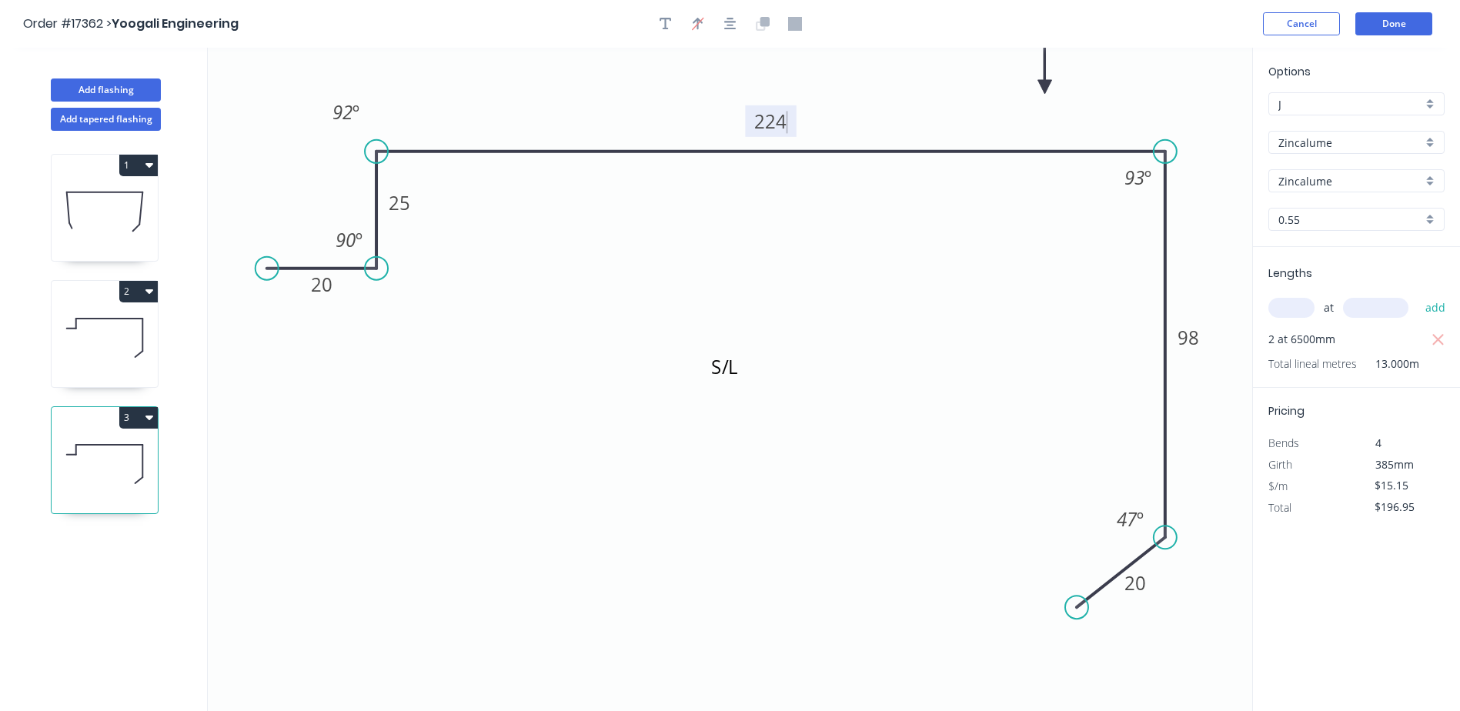
click at [648, 342] on icon "S/L 20 25 224 98 20 90 º 92 º 93 º 47 º" at bounding box center [730, 379] width 1044 height 663
click at [1191, 337] on tspan "98" at bounding box center [1188, 337] width 22 height 25
click at [1216, 404] on icon "S/L 20 25 224 100 20 90 º 92 º 93 º 47 º" at bounding box center [730, 379] width 1044 height 663
click at [97, 82] on button "Add flashing" at bounding box center [106, 89] width 110 height 23
type input "$0.00"
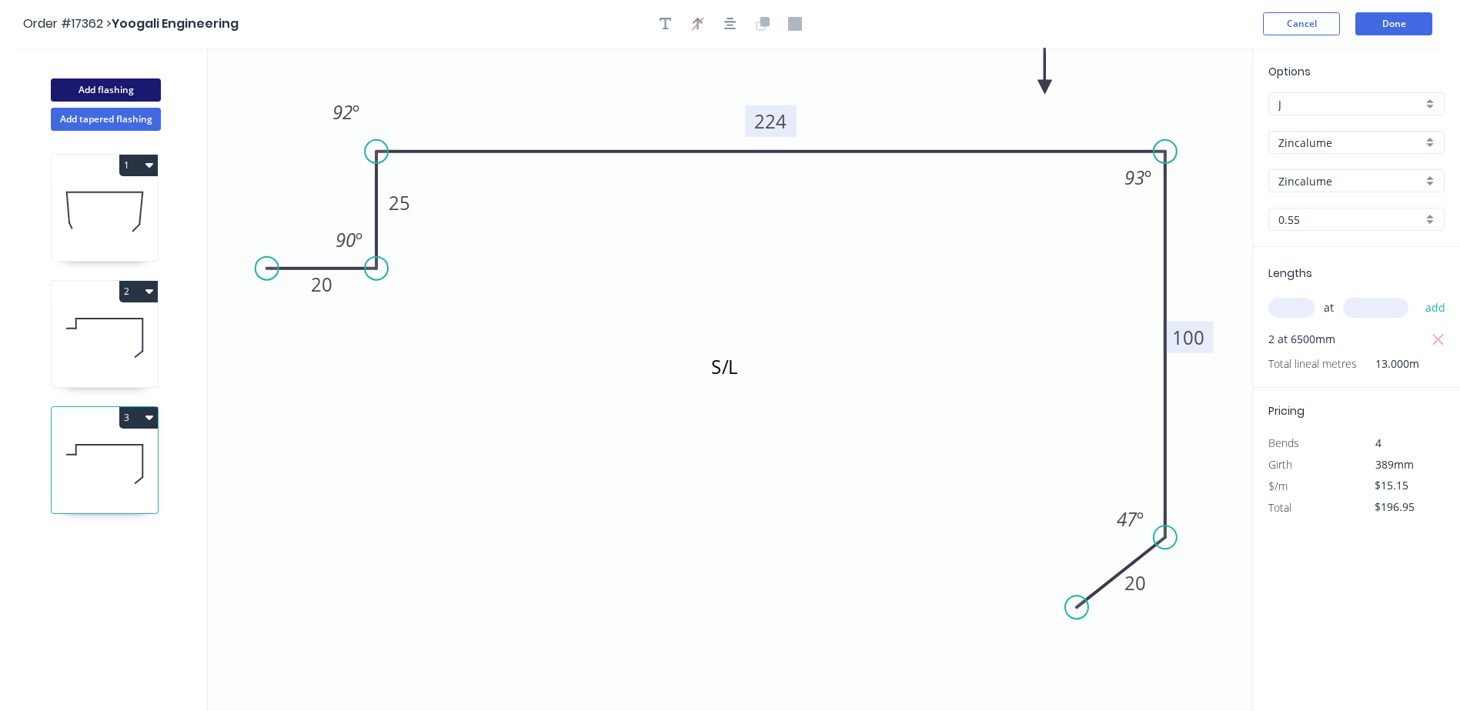
type input "$0.00"
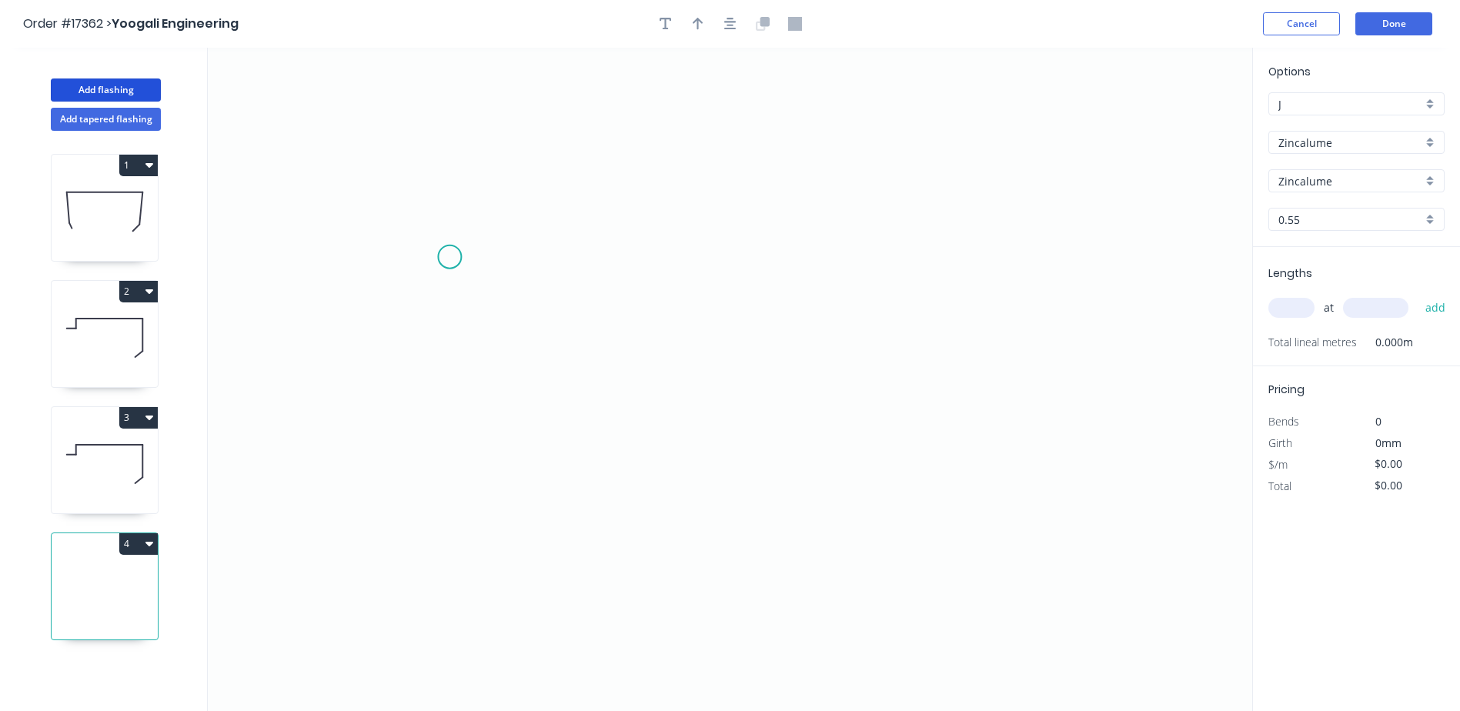
click at [449, 257] on icon "0" at bounding box center [730, 379] width 1044 height 663
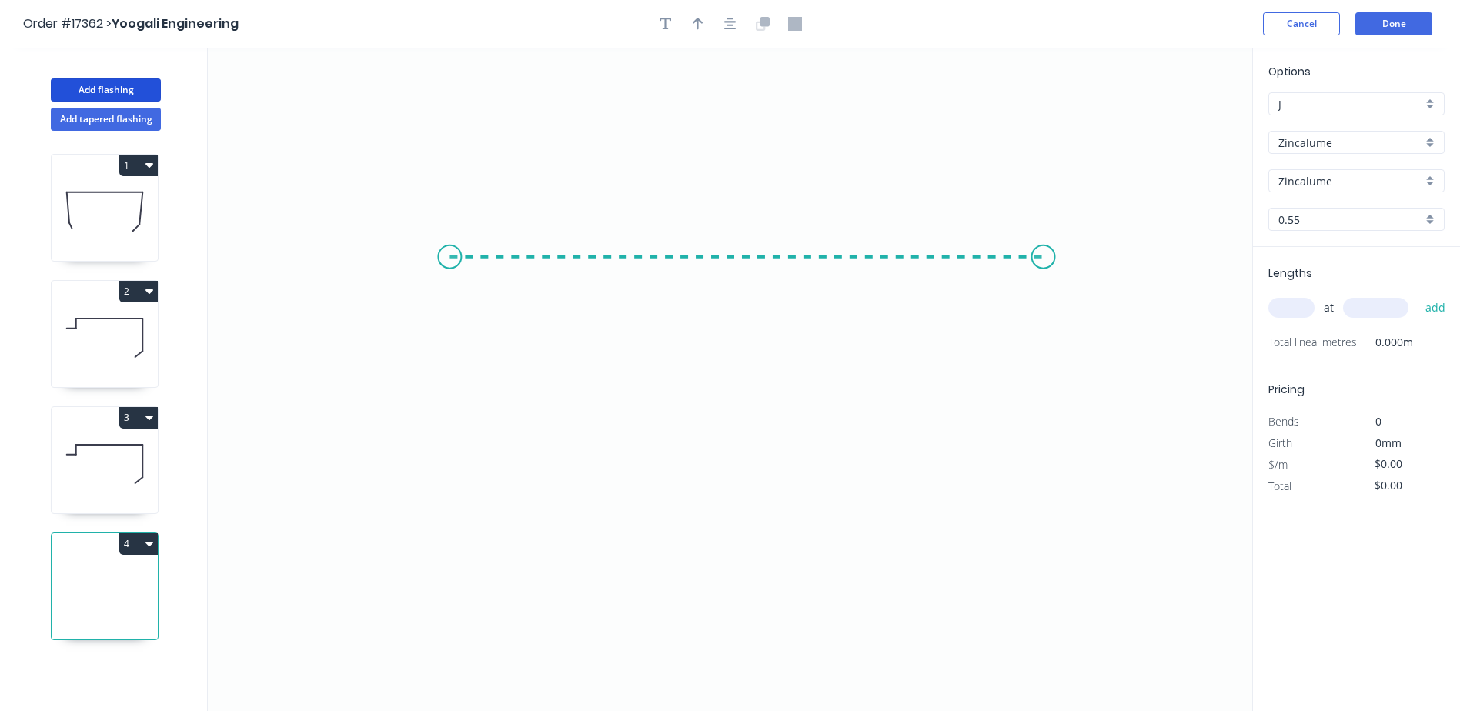
click at [1043, 259] on icon "0" at bounding box center [730, 379] width 1044 height 663
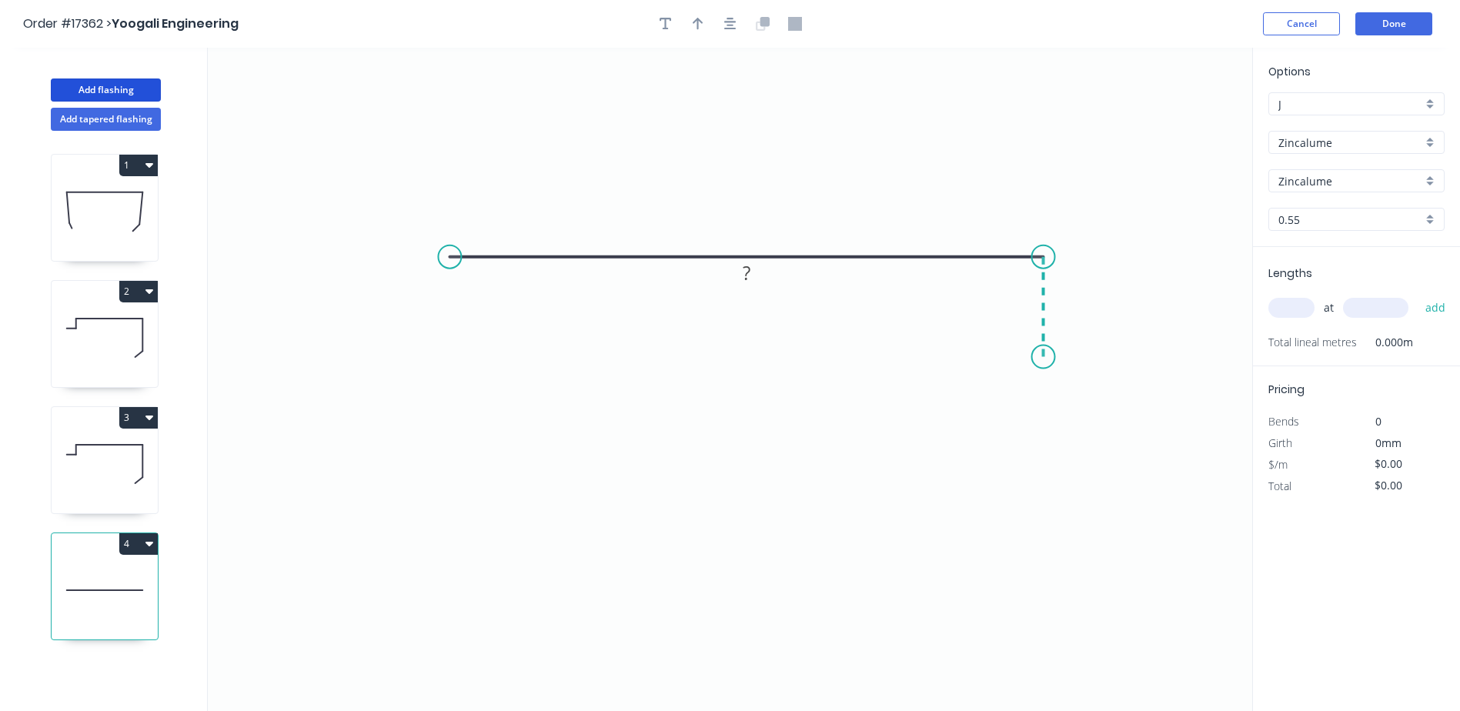
click at [1041, 357] on icon "0 ?" at bounding box center [730, 379] width 1044 height 663
click at [1041, 357] on circle at bounding box center [1043, 357] width 23 height 23
drag, startPoint x: 471, startPoint y: 259, endPoint x: 439, endPoint y: 260, distance: 32.3
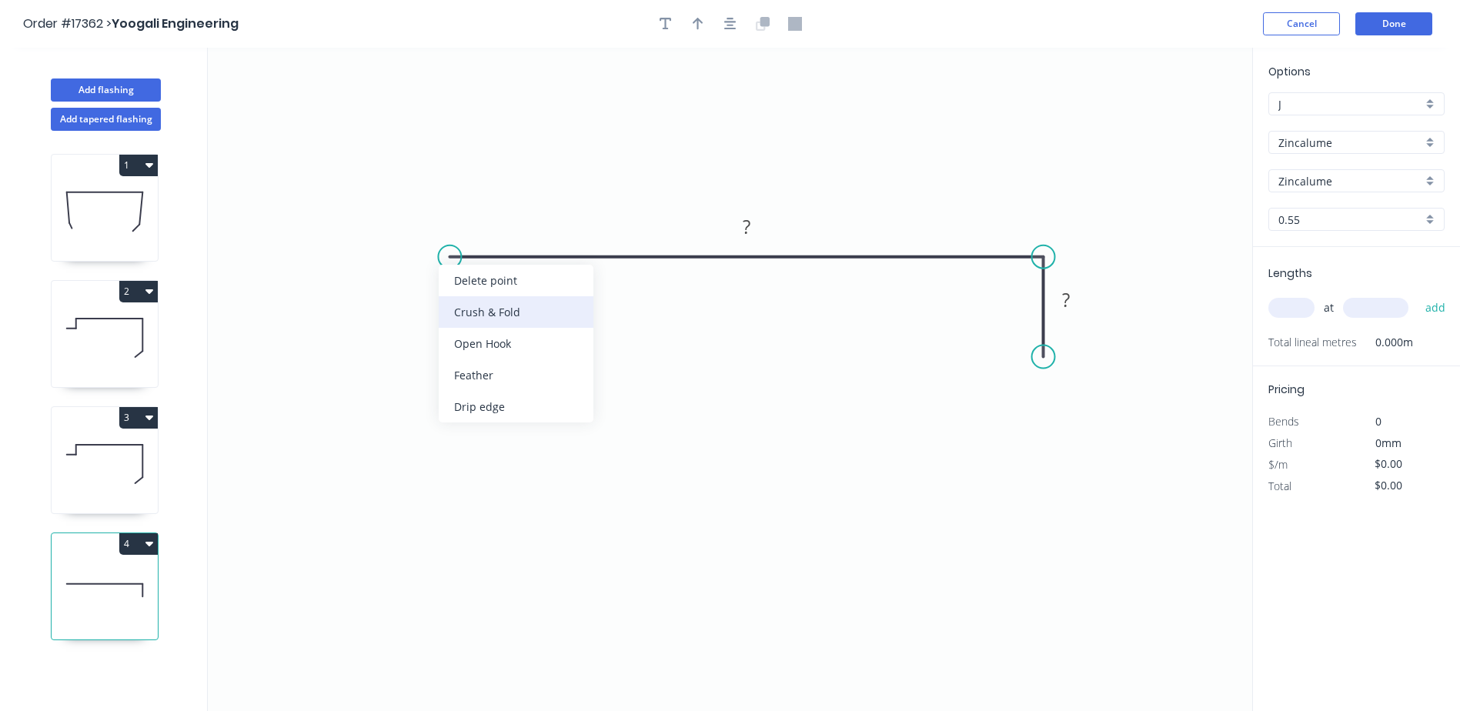
click at [477, 314] on div "Crush & Fold" at bounding box center [516, 312] width 155 height 32
click at [750, 227] on tspan "?" at bounding box center [747, 226] width 8 height 25
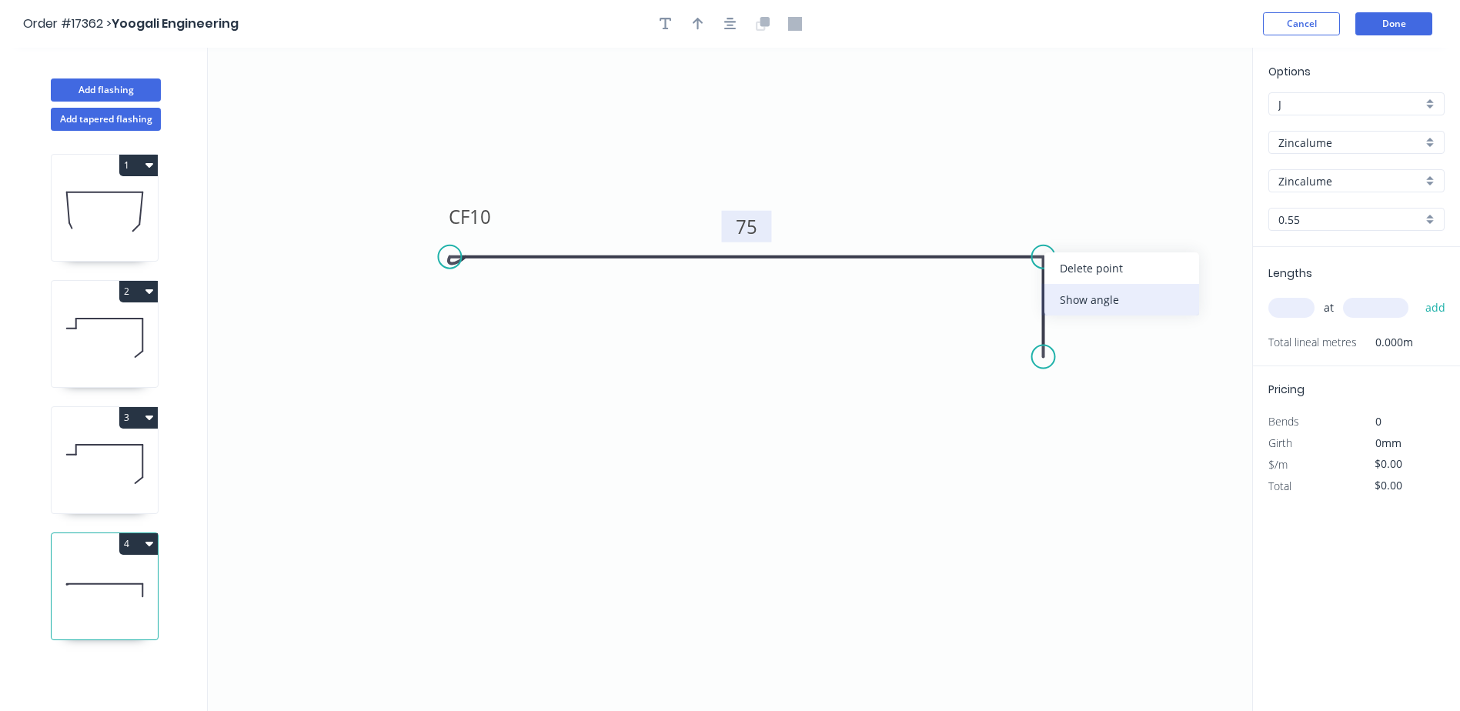
click at [1114, 302] on div "Show angle" at bounding box center [1121, 300] width 155 height 32
type input "$8.51"
click at [1017, 285] on tspan "º" at bounding box center [1020, 282] width 7 height 25
click at [919, 401] on icon "0 CF 10 75 18 92 º" at bounding box center [730, 379] width 1044 height 663
click at [703, 22] on button "button" at bounding box center [697, 23] width 23 height 23
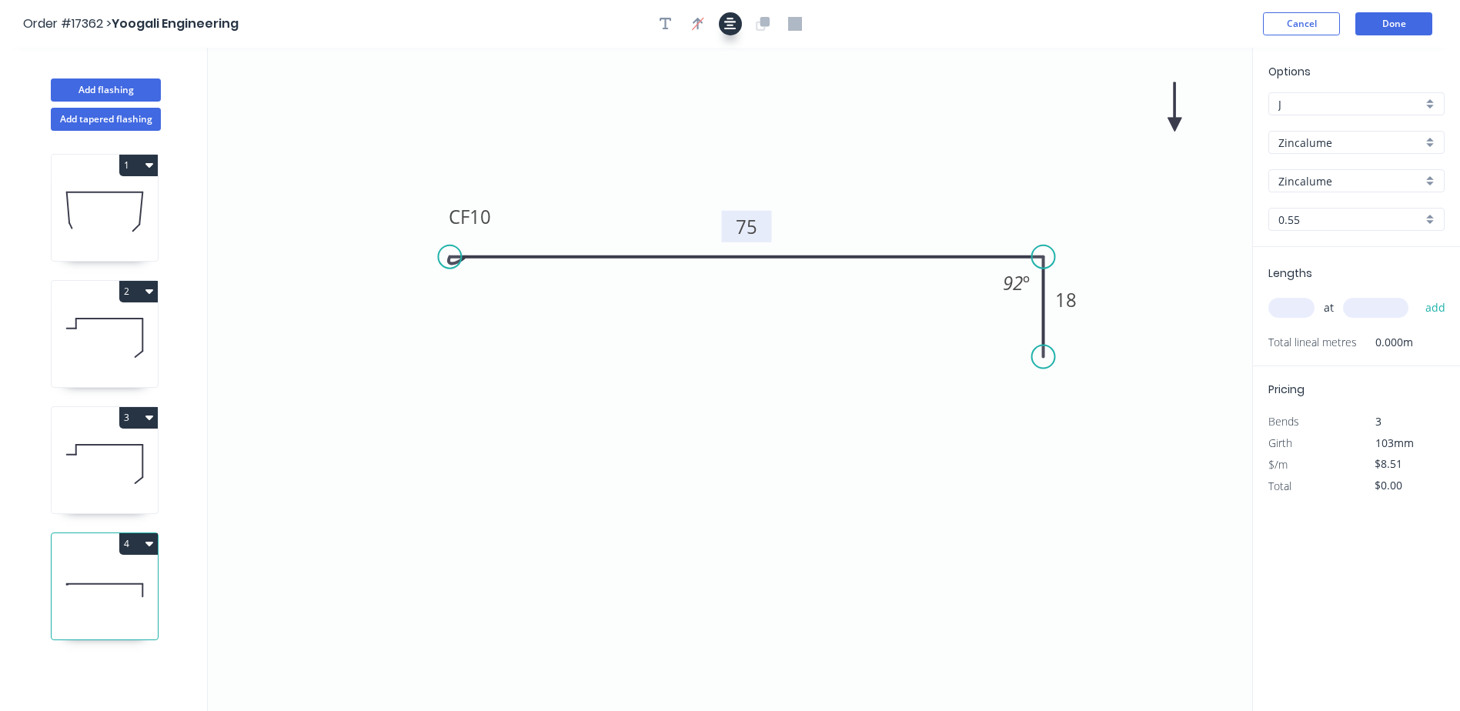
click at [727, 26] on icon "button" at bounding box center [730, 24] width 12 height 14
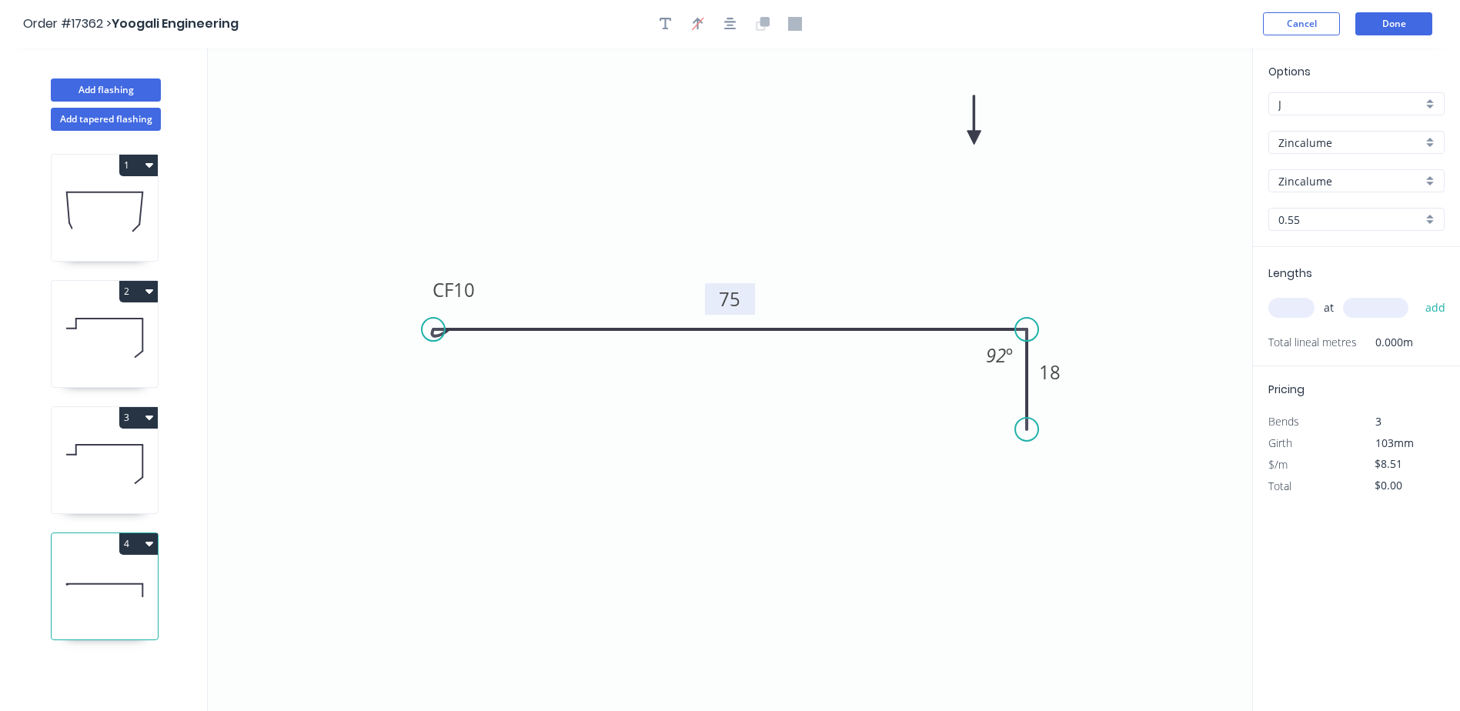
drag, startPoint x: 1175, startPoint y: 119, endPoint x: 974, endPoint y: 138, distance: 201.7
click at [974, 138] on icon at bounding box center [974, 119] width 14 height 49
click at [1304, 310] on input "text" at bounding box center [1291, 308] width 46 height 20
type input "8"
type input "6200"
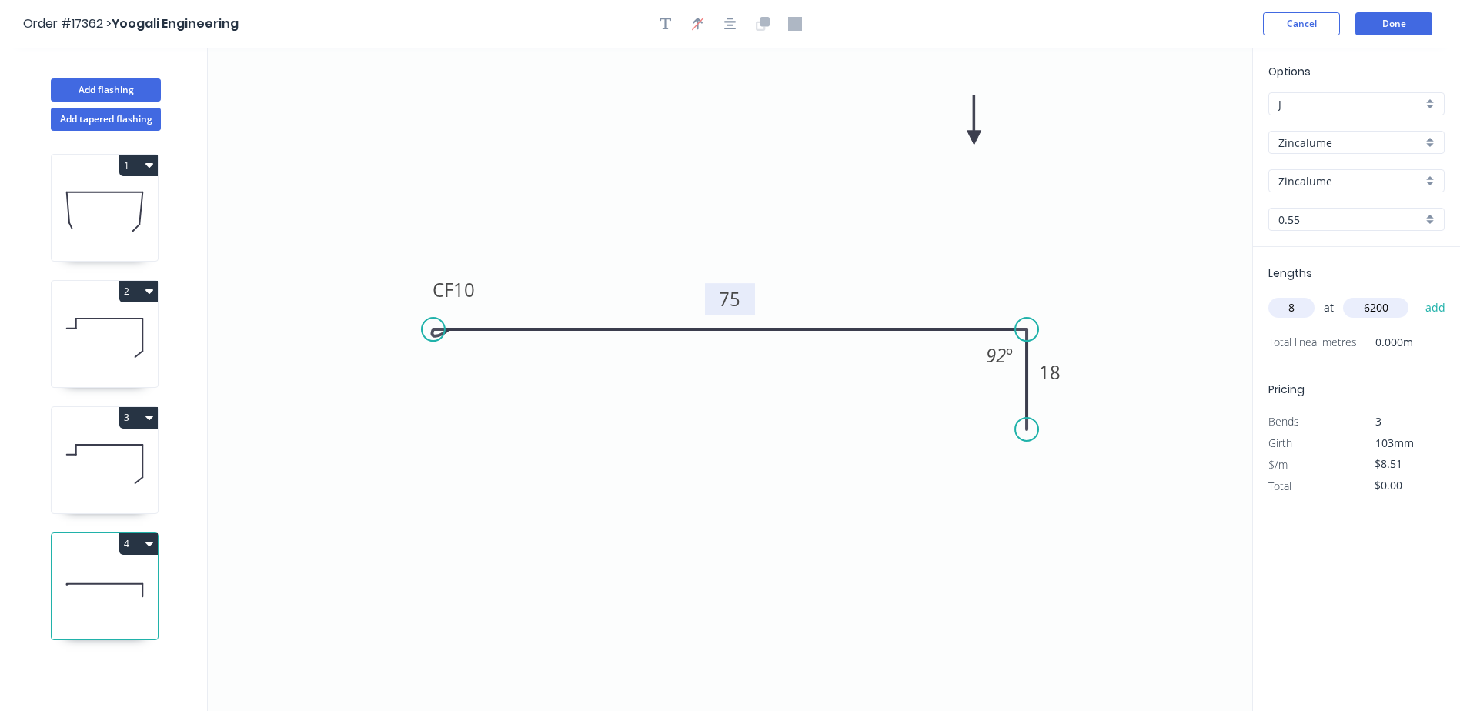
click at [1417, 295] on button "add" at bounding box center [1435, 308] width 36 height 26
type input "$422.10"
click at [154, 171] on button "1" at bounding box center [138, 166] width 38 height 22
click at [61, 200] on div "Duplicate" at bounding box center [84, 203] width 119 height 22
type input "$17.43"
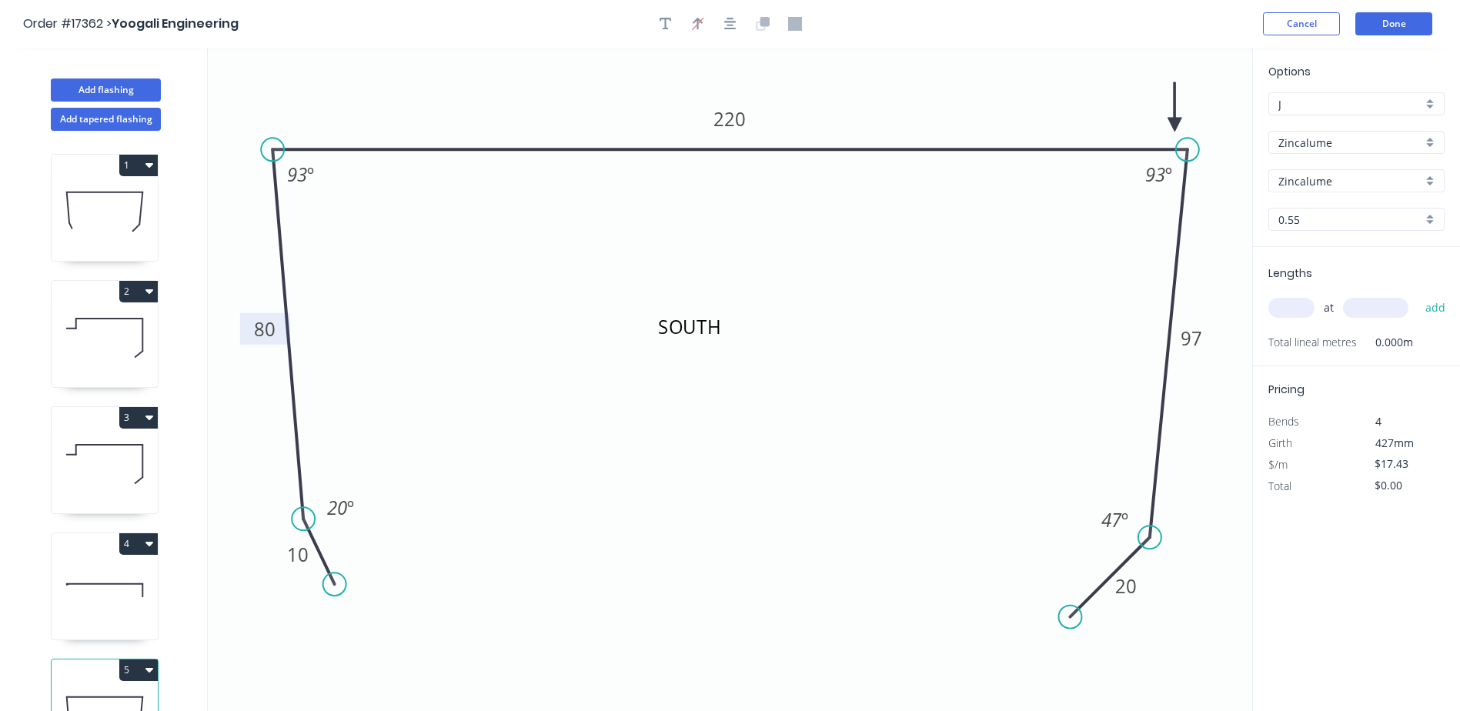
click at [269, 319] on tspan "80" at bounding box center [265, 328] width 22 height 25
click at [100, 192] on icon at bounding box center [105, 192] width 76 height 0
click at [275, 325] on tspan "80" at bounding box center [265, 328] width 22 height 25
click at [484, 348] on icon "SOUTH 10 70 220 97 20 20 º 93 º 93 º 47 º" at bounding box center [730, 379] width 1044 height 663
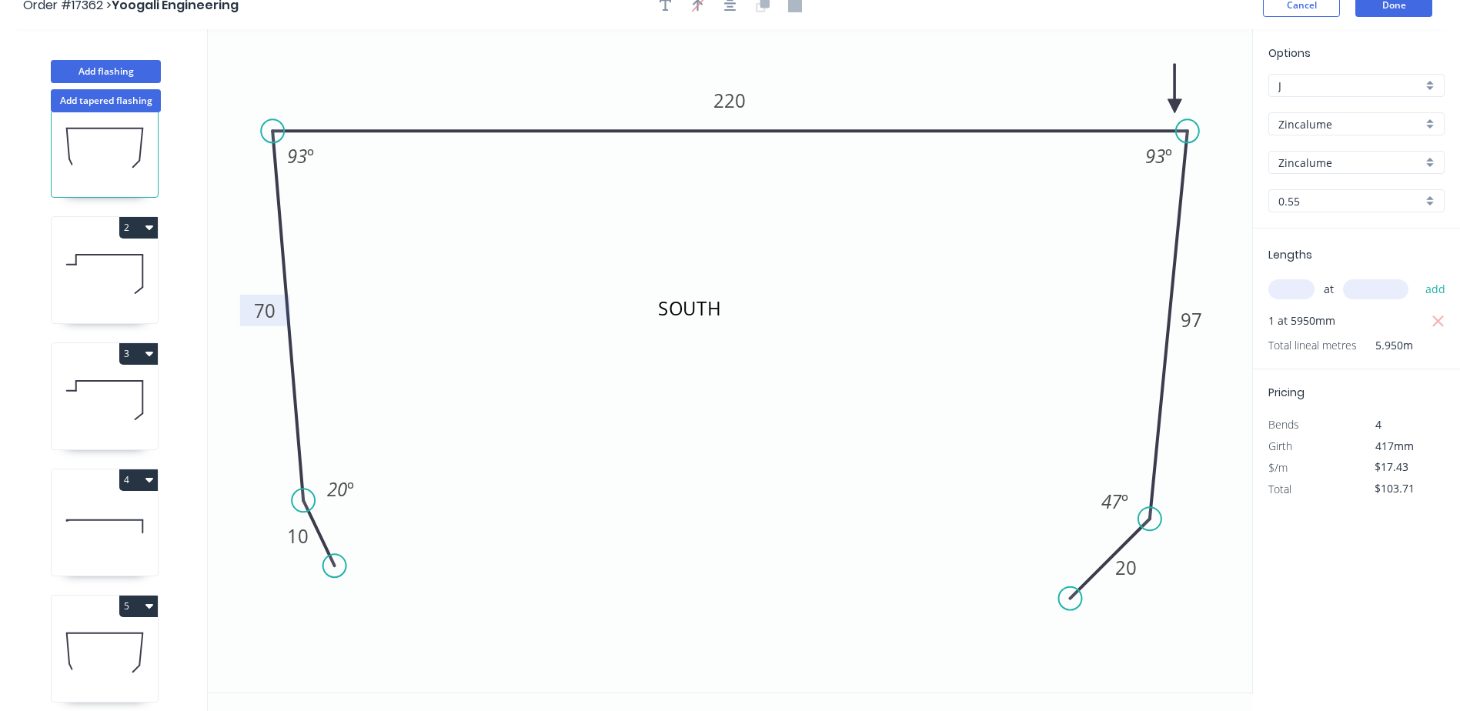
scroll to position [28, 0]
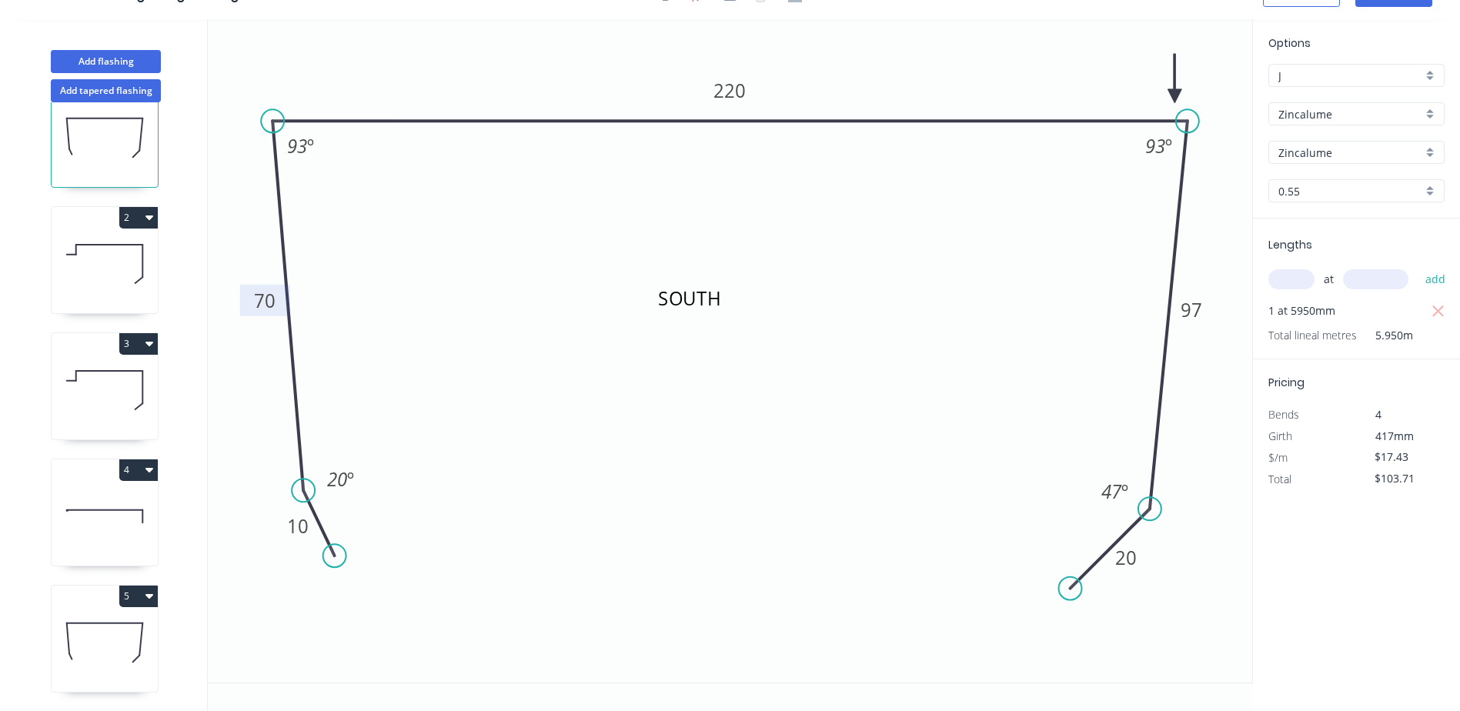
click at [85, 633] on icon at bounding box center [105, 642] width 106 height 98
type input "$0.00"
click at [271, 306] on tspan "80" at bounding box center [265, 300] width 22 height 25
click at [394, 333] on icon "SOUTH 10 70 220 97 20 20 º 93 º 93 º 47 º" at bounding box center [730, 350] width 1044 height 663
click at [1193, 313] on tspan "97" at bounding box center [1191, 309] width 22 height 25
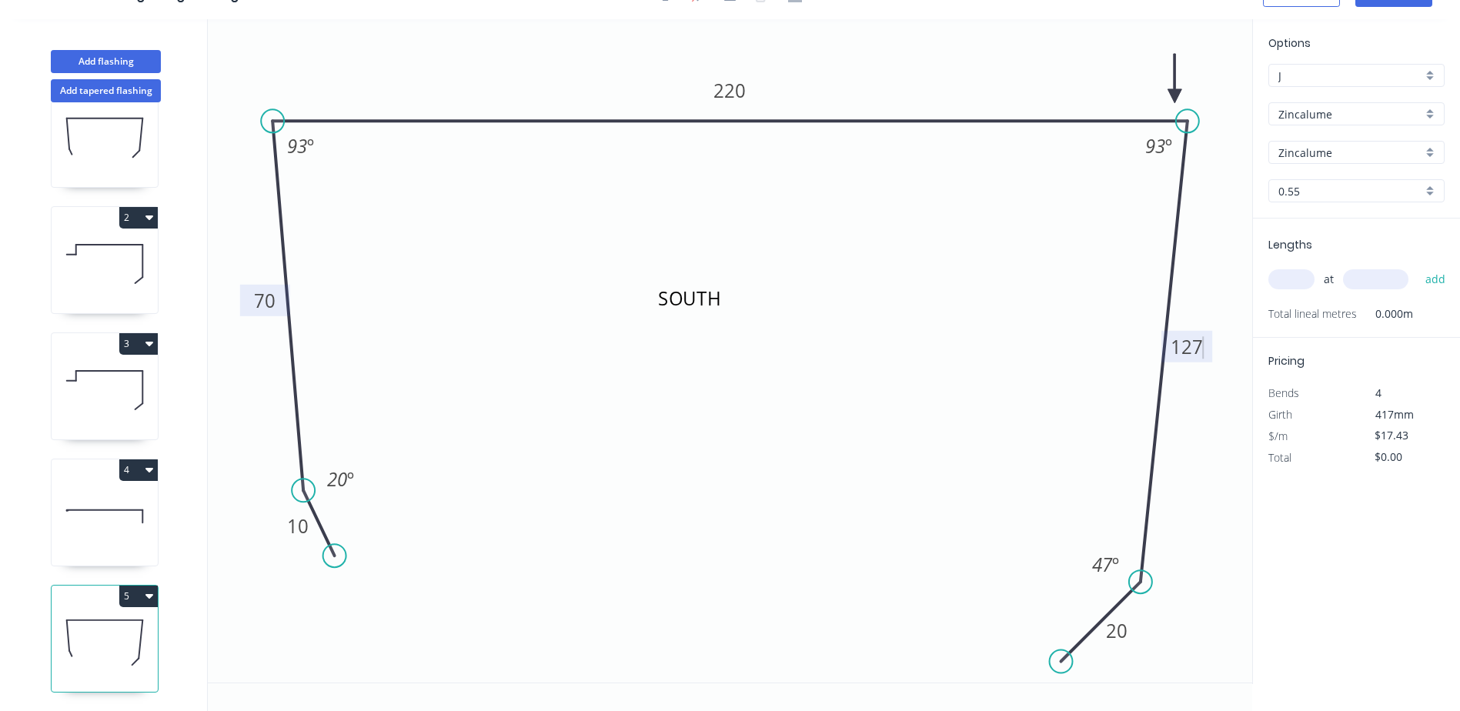
drag, startPoint x: 1117, startPoint y: 541, endPoint x: 1107, endPoint y: 614, distance: 73.8
click at [1107, 614] on icon at bounding box center [1100, 621] width 79 height 79
click at [1300, 283] on input "text" at bounding box center [1291, 279] width 46 height 20
type input "1"
type input "5950"
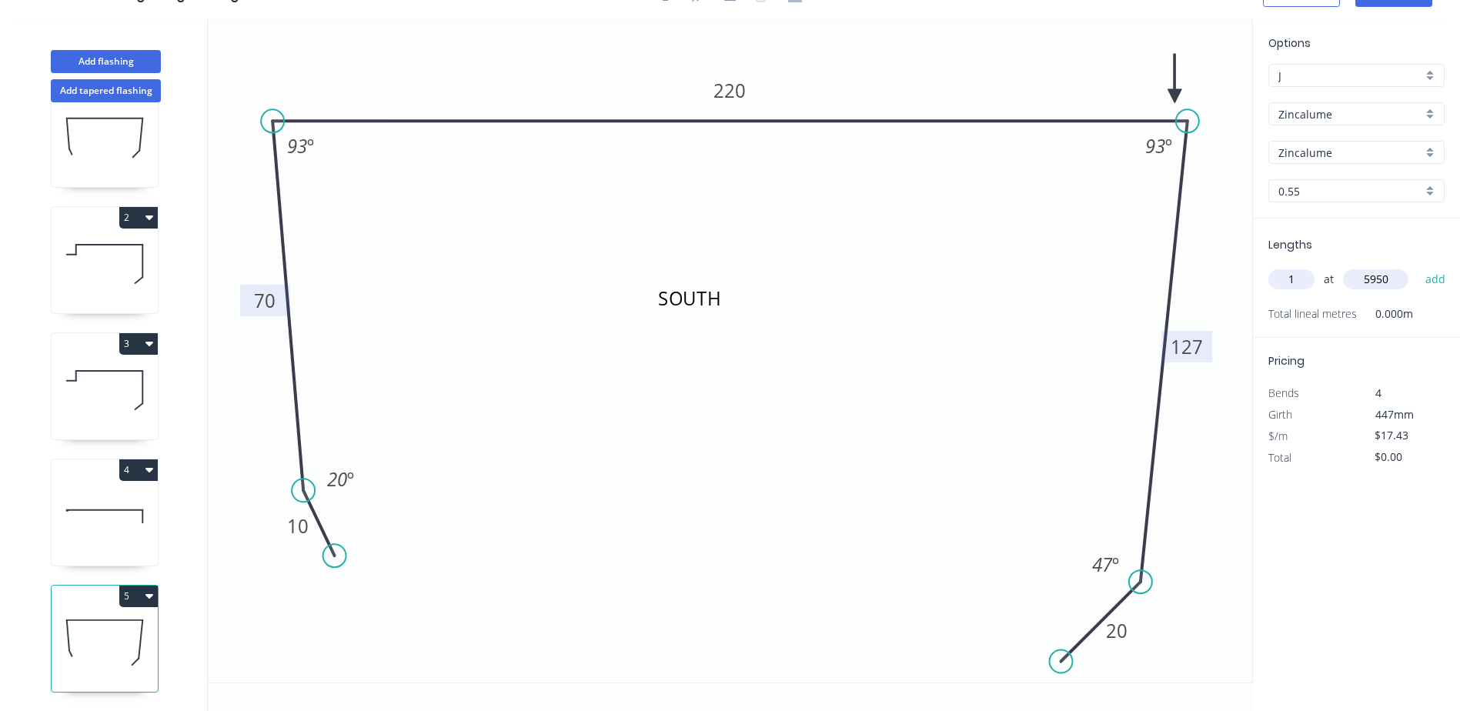
click at [1417, 266] on button "add" at bounding box center [1435, 279] width 36 height 26
type input "$103.71"
click at [119, 256] on icon at bounding box center [105, 264] width 106 height 98
type input "$15.15"
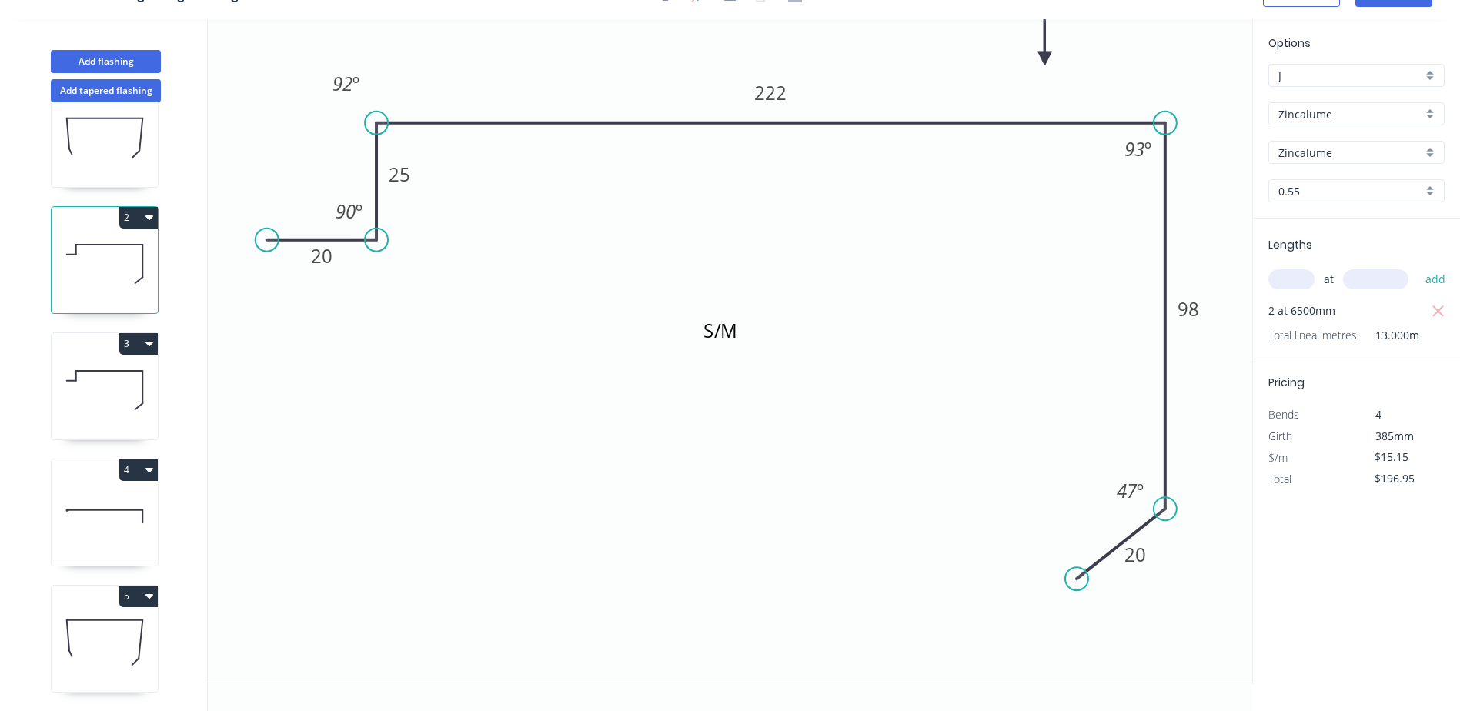
click at [146, 211] on icon "button" at bounding box center [149, 217] width 8 height 12
click at [69, 249] on div "Duplicate" at bounding box center [84, 256] width 119 height 22
type input "$0.00"
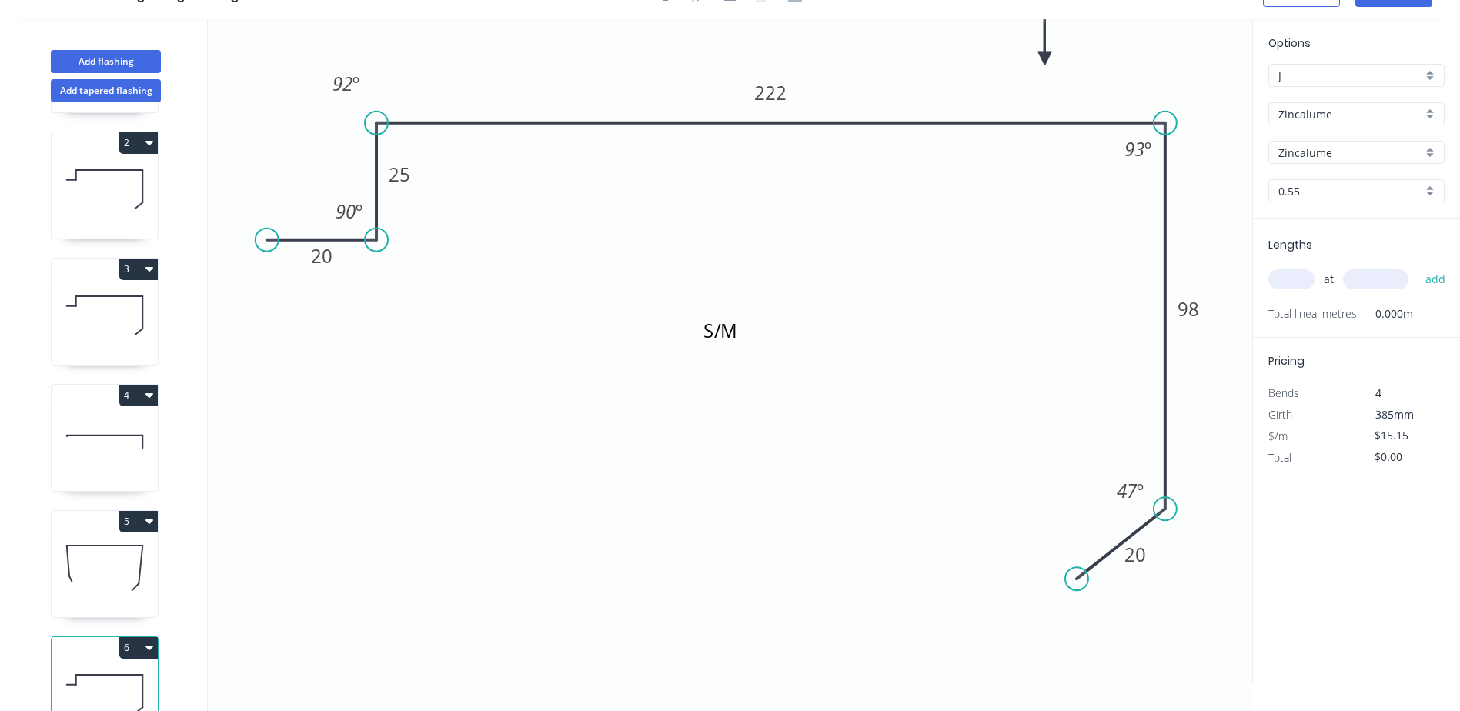
scroll to position [183, 0]
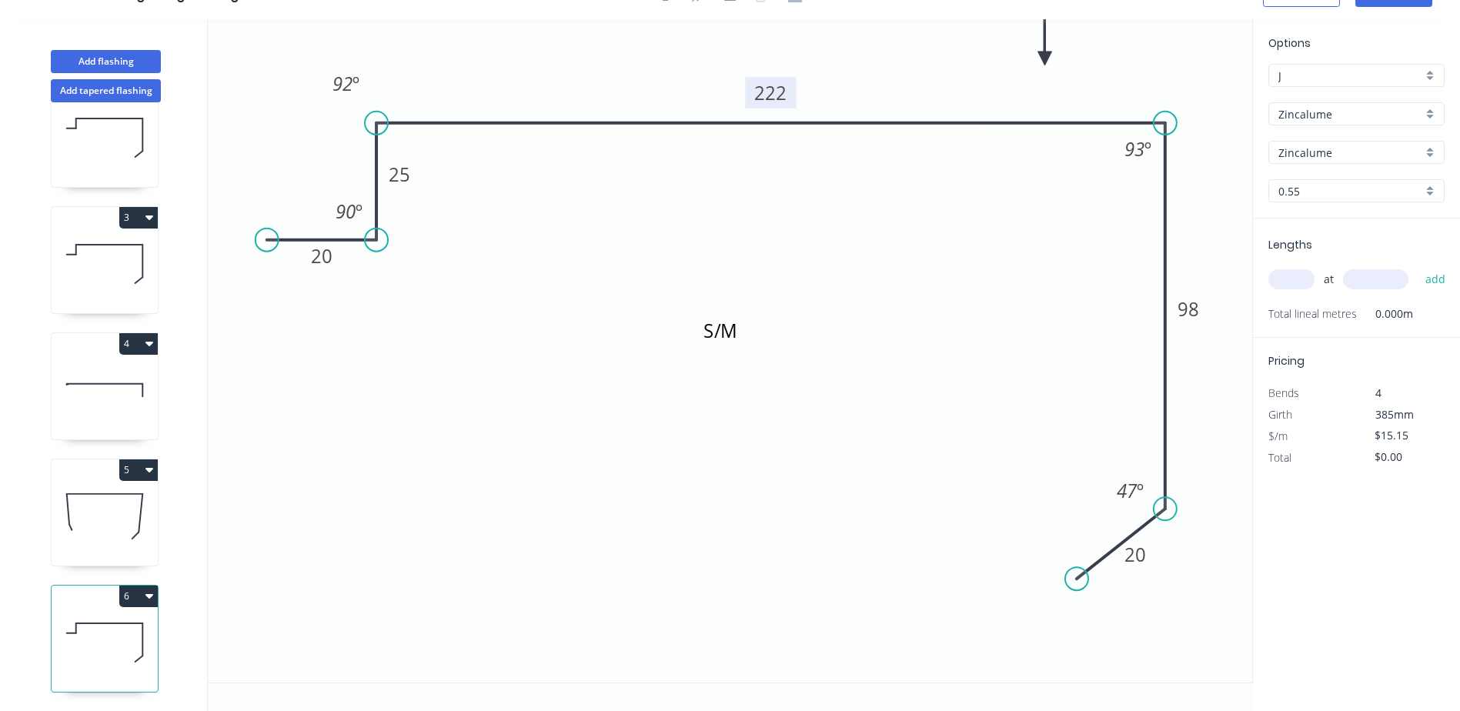
click at [778, 89] on tspan "222" at bounding box center [770, 92] width 32 height 25
click at [1195, 309] on tspan "98" at bounding box center [1188, 308] width 22 height 25
click at [1127, 539] on rect at bounding box center [1135, 555] width 50 height 32
type input "$17.43"
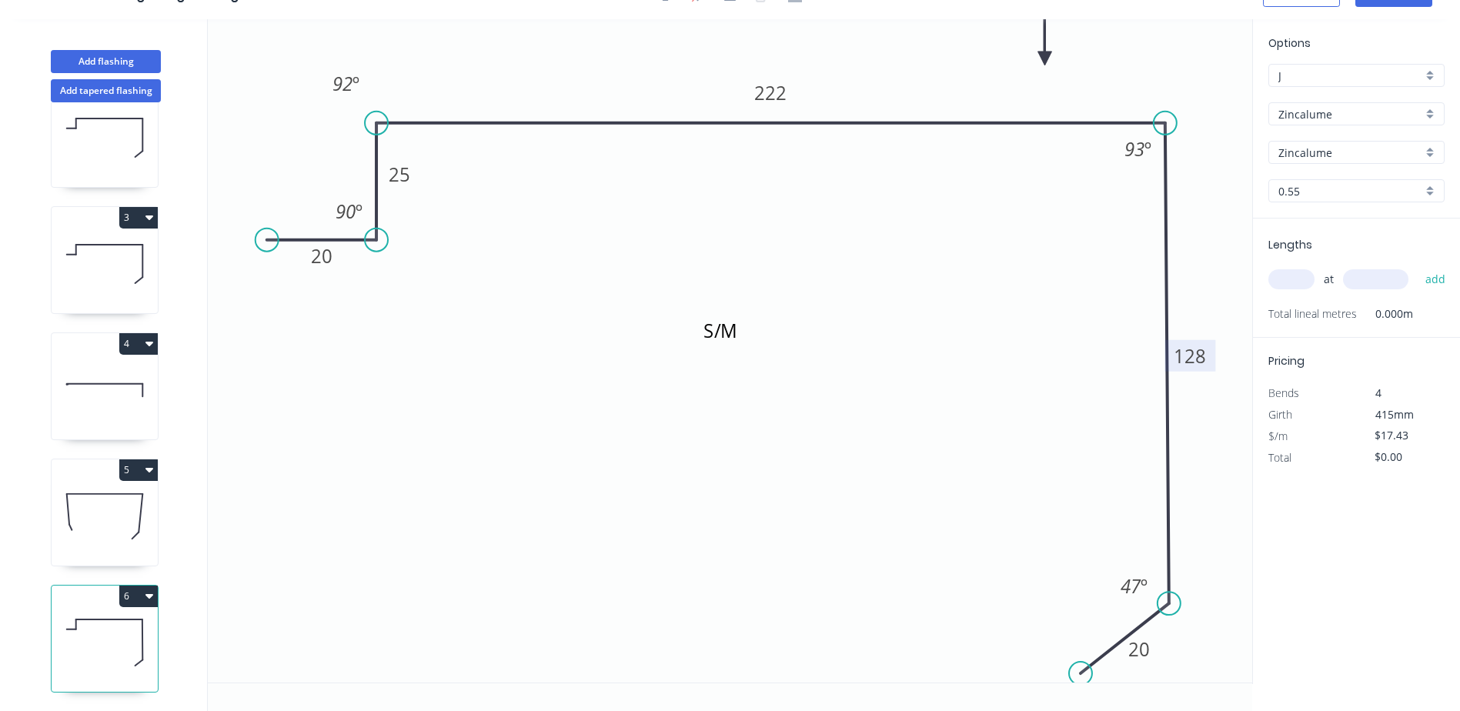
drag, startPoint x: 1127, startPoint y: 538, endPoint x: 1132, endPoint y: 633, distance: 94.8
click at [1132, 633] on icon at bounding box center [1124, 638] width 88 height 70
click at [1290, 286] on input "text" at bounding box center [1291, 279] width 46 height 20
type input "2"
type input "6500"
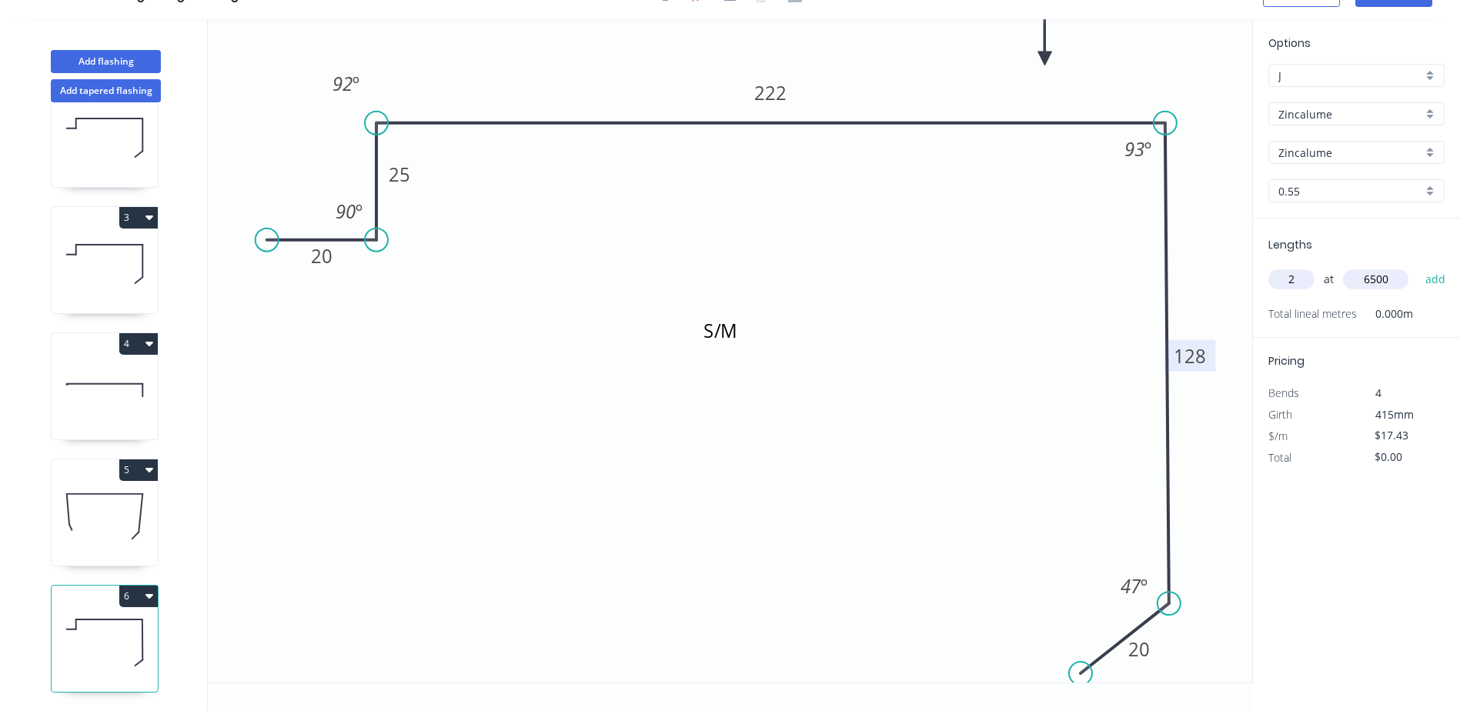
click at [1417, 266] on button "add" at bounding box center [1435, 279] width 36 height 26
type input "$226.59"
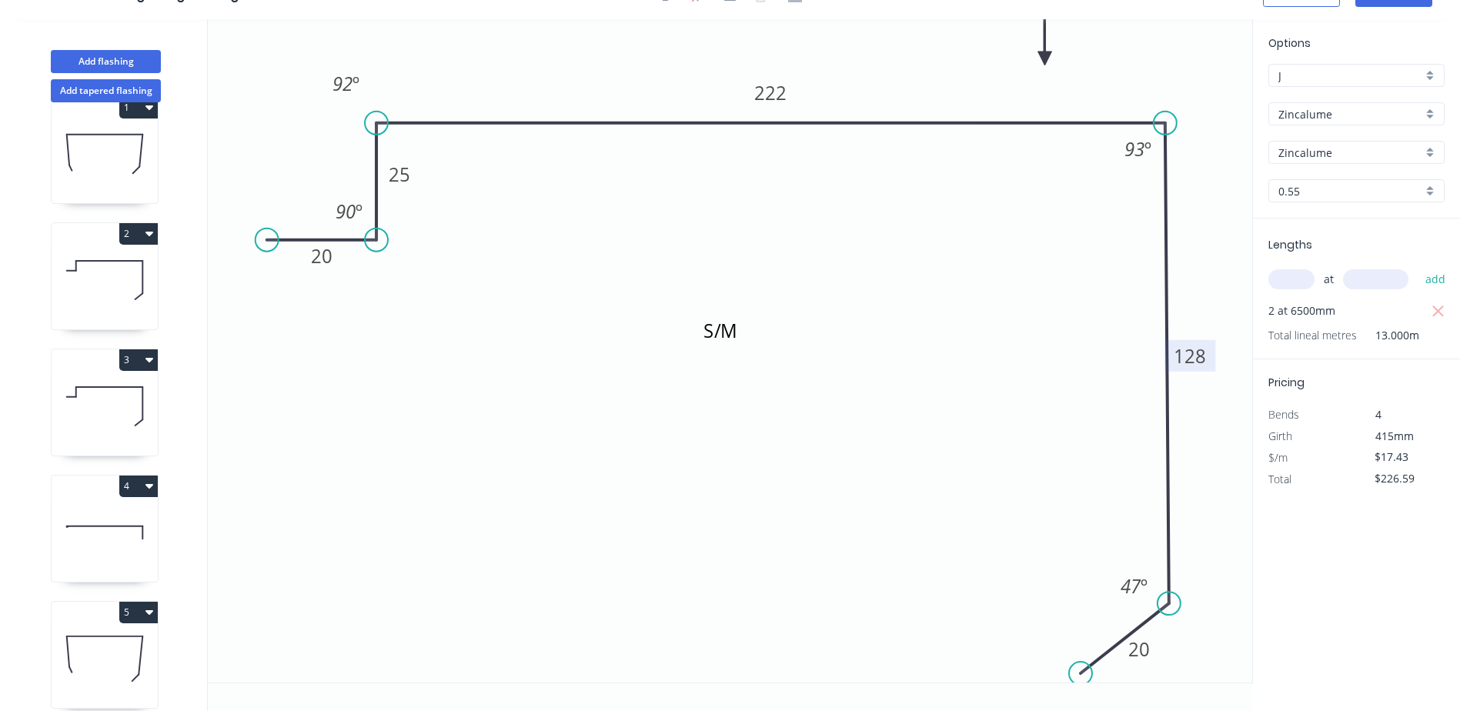
scroll to position [106, 0]
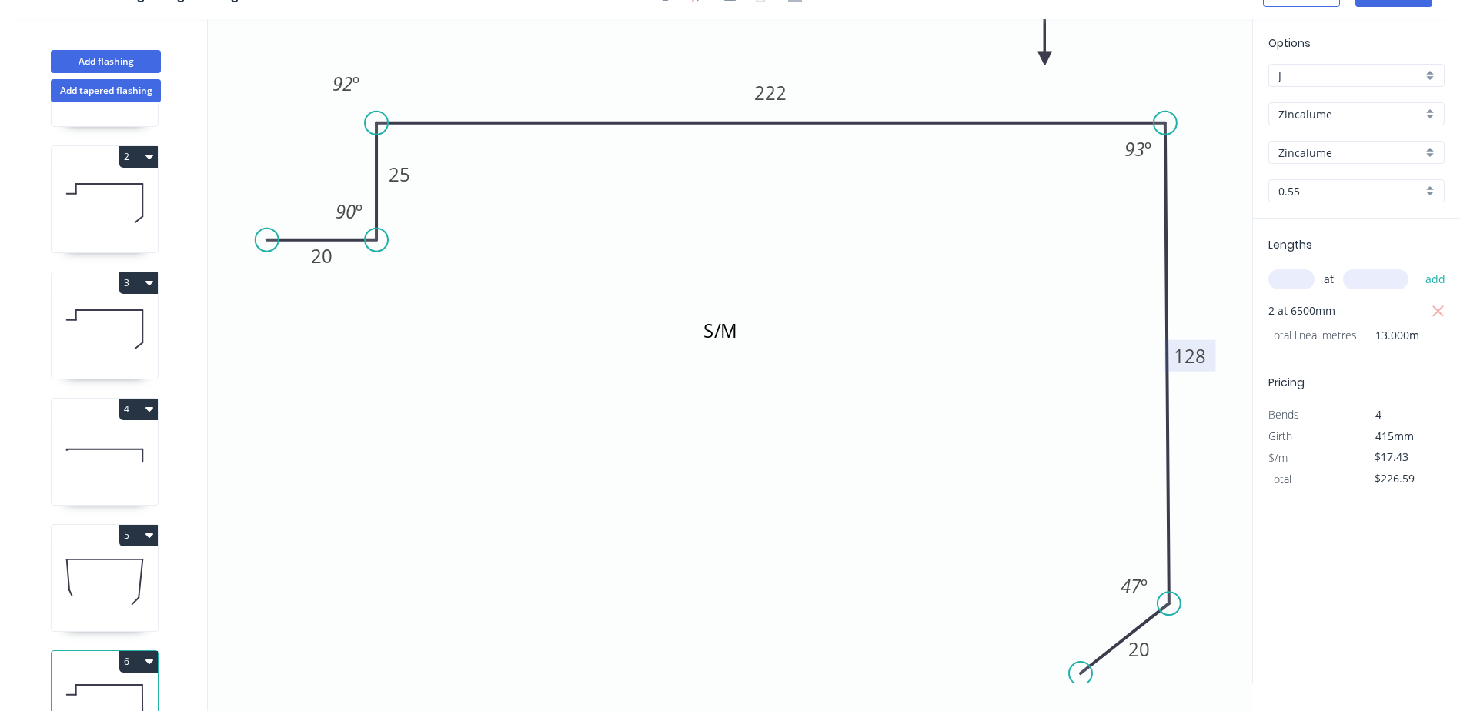
click at [105, 309] on icon at bounding box center [105, 329] width 106 height 98
type input "$15.15"
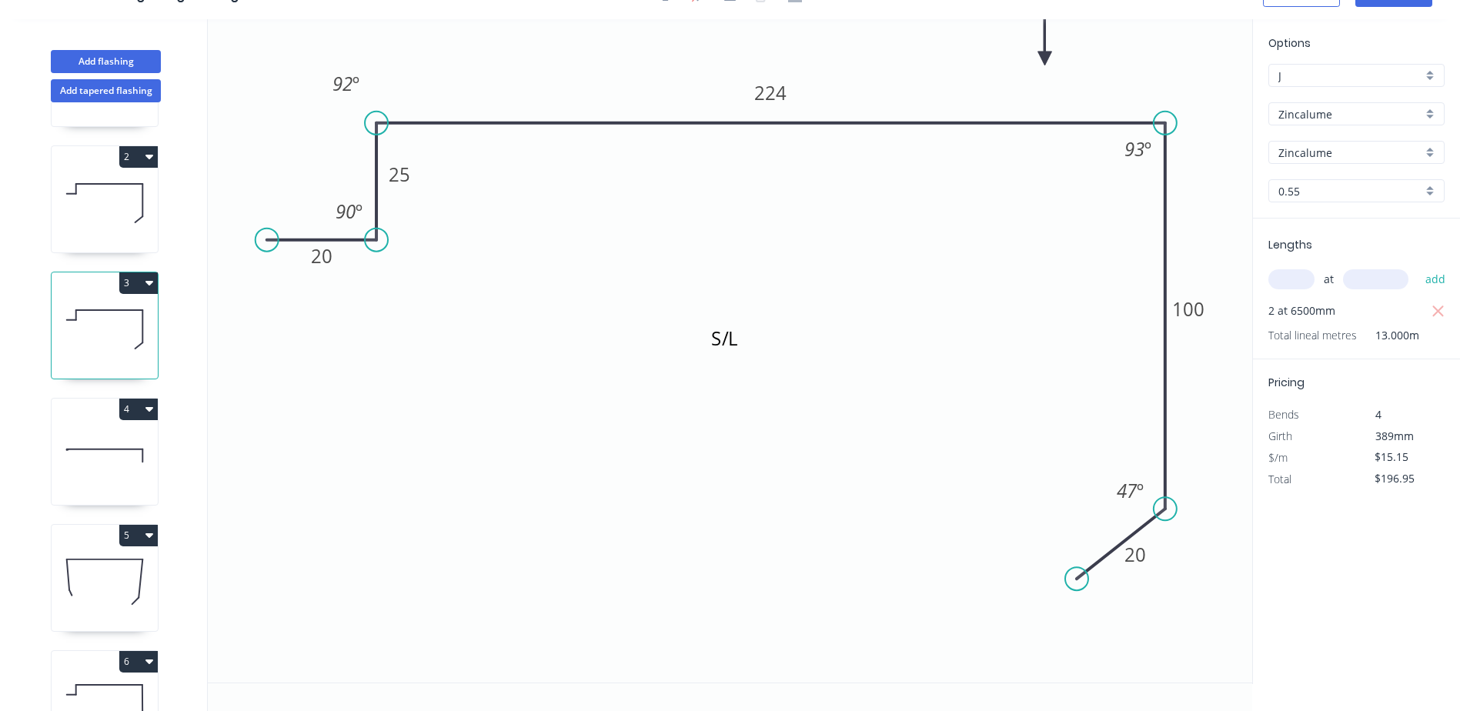
click at [149, 283] on icon "button" at bounding box center [149, 283] width 8 height 5
click at [56, 326] on div "Duplicate" at bounding box center [84, 321] width 119 height 22
type input "$0.00"
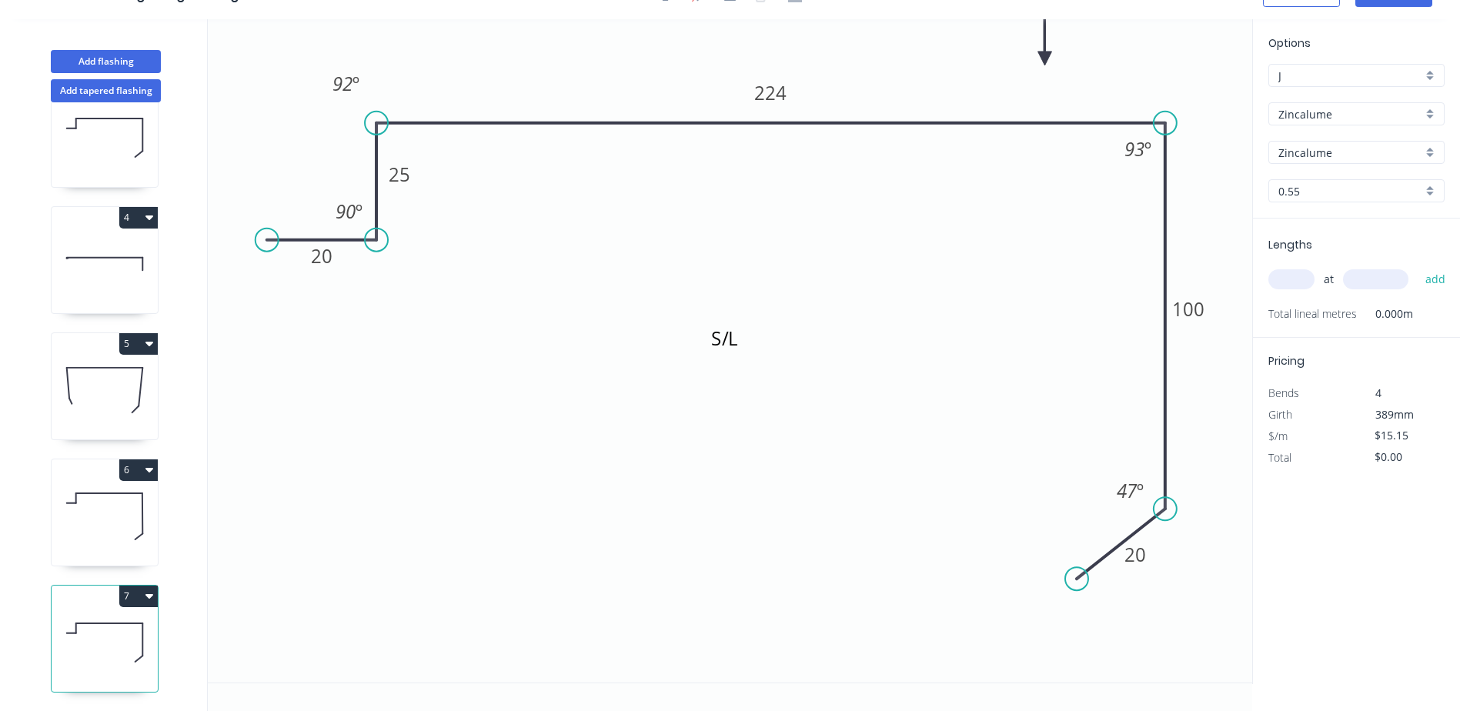
scroll to position [309, 0]
click at [1199, 303] on tspan "100" at bounding box center [1188, 308] width 32 height 25
drag, startPoint x: 1127, startPoint y: 539, endPoint x: 1126, endPoint y: 629, distance: 90.0
click at [1126, 629] on icon at bounding box center [1121, 634] width 88 height 70
type input "$17.43"
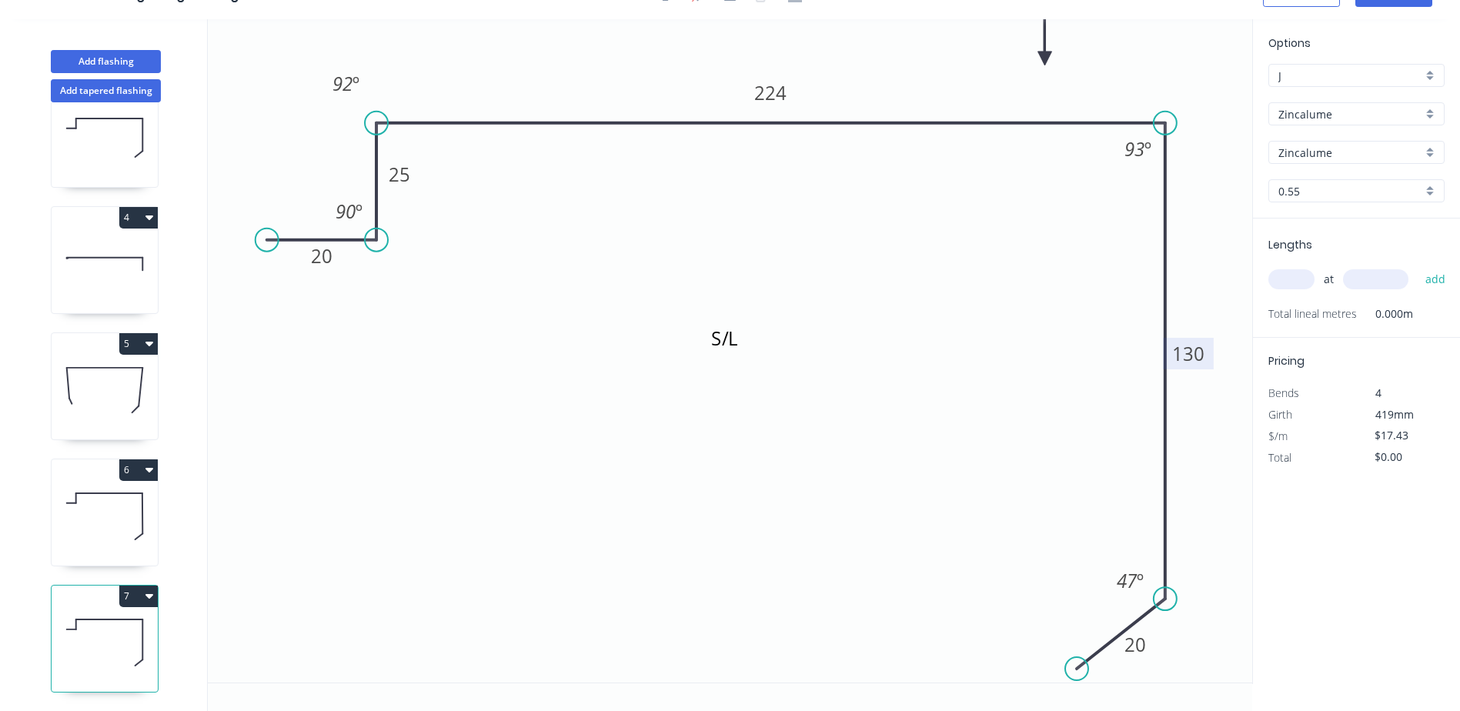
click at [1290, 280] on input "text" at bounding box center [1291, 279] width 46 height 20
type input "2"
type input "6500"
click at [1417, 266] on button "add" at bounding box center [1435, 279] width 36 height 26
type input "$226.59"
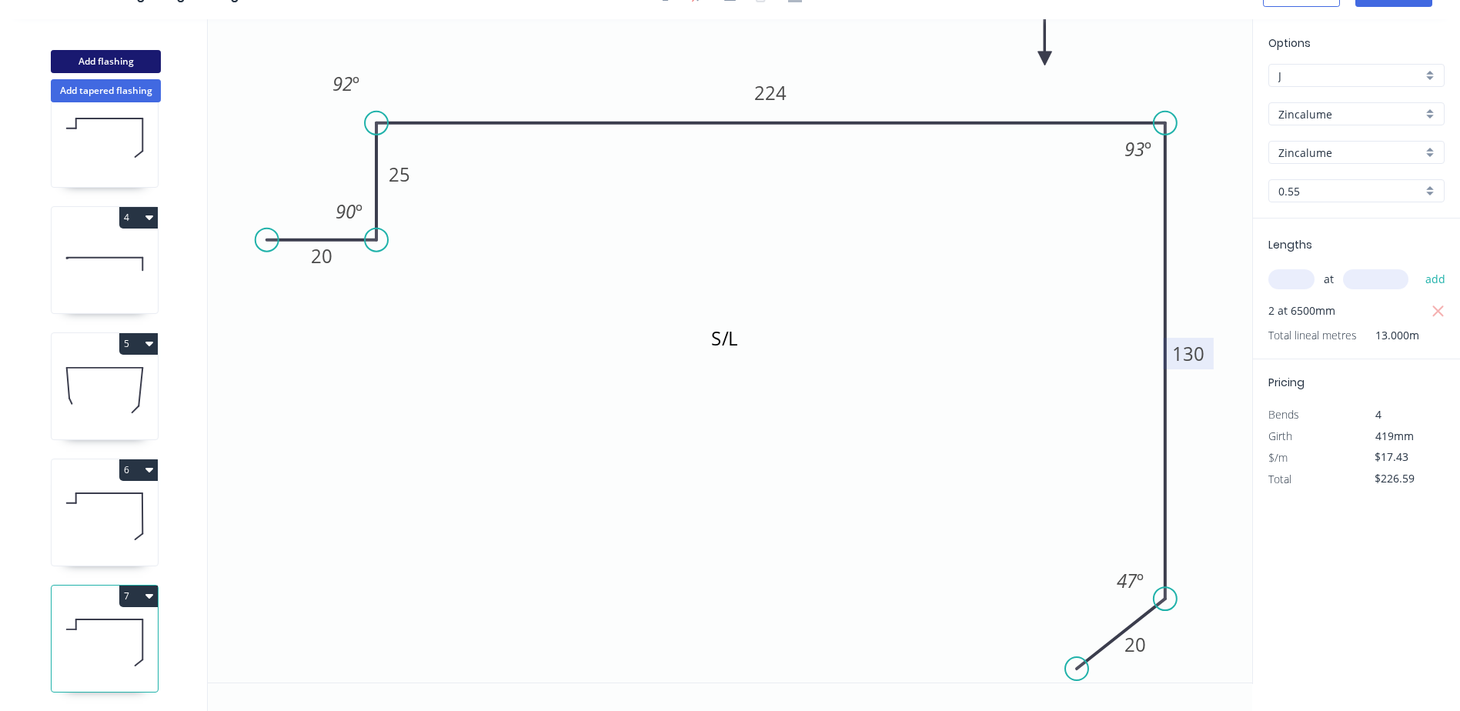
click at [111, 55] on button "Add flashing" at bounding box center [106, 61] width 110 height 23
type input "$0.00"
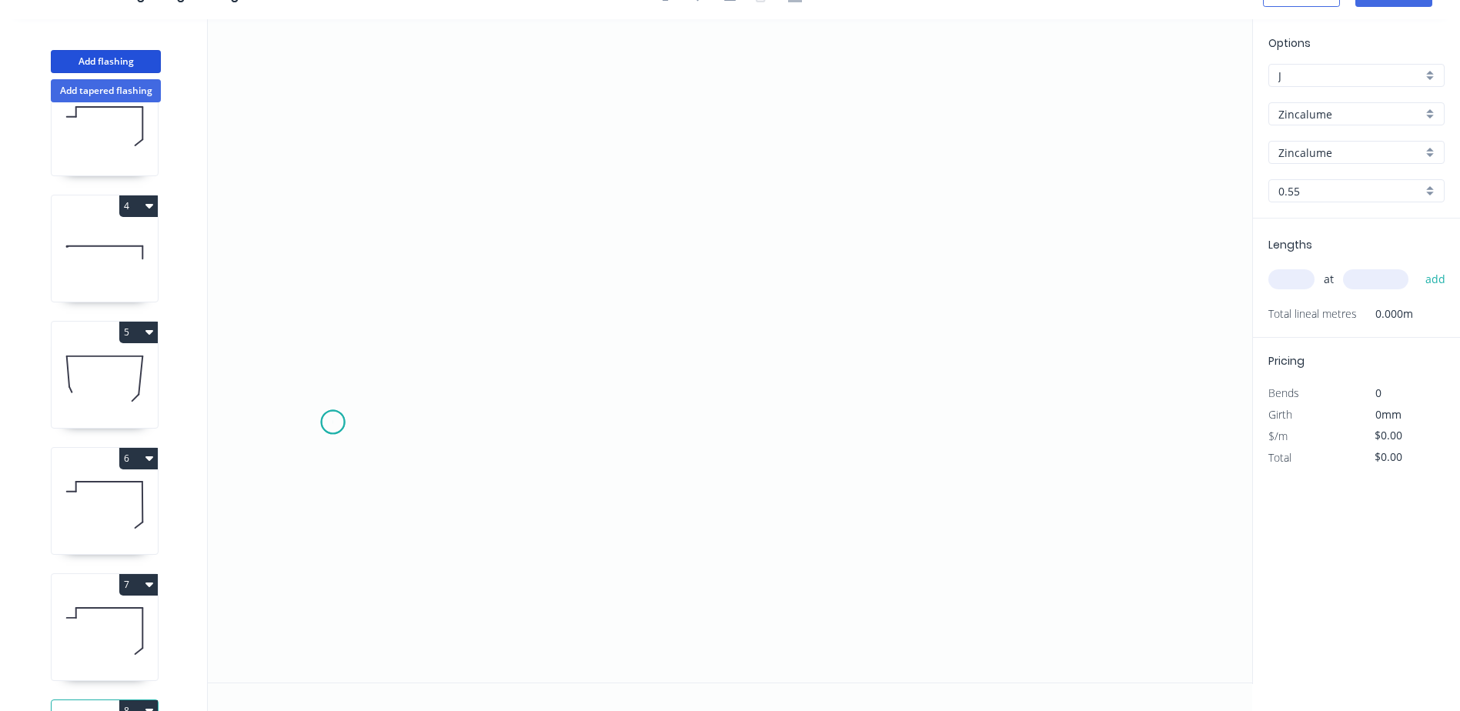
drag, startPoint x: 332, startPoint y: 422, endPoint x: 337, endPoint y: 309, distance: 114.0
click at [332, 421] on icon "0" at bounding box center [730, 350] width 1044 height 663
drag, startPoint x: 336, startPoint y: 292, endPoint x: 747, endPoint y: 285, distance: 411.8
click at [336, 292] on icon "0" at bounding box center [730, 350] width 1044 height 663
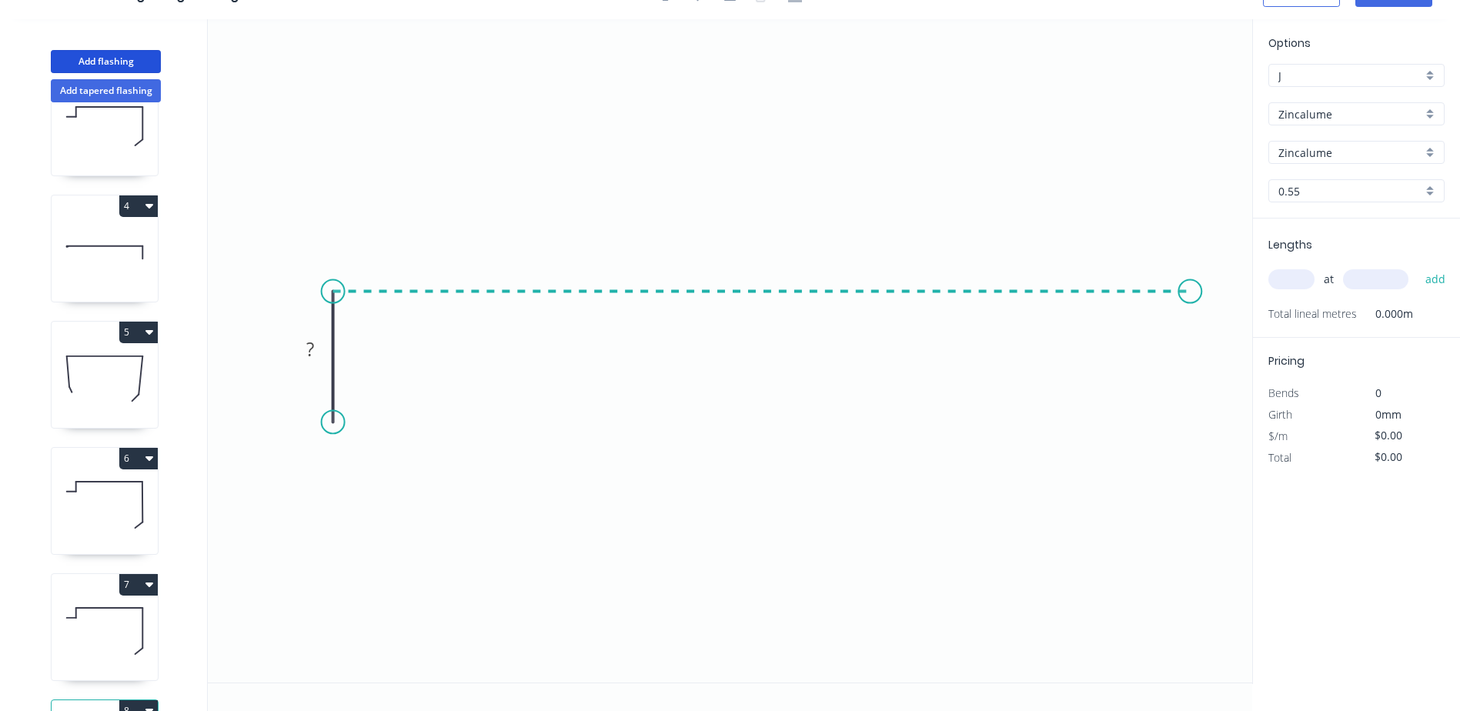
click at [1190, 284] on icon "0 ?" at bounding box center [730, 350] width 1044 height 663
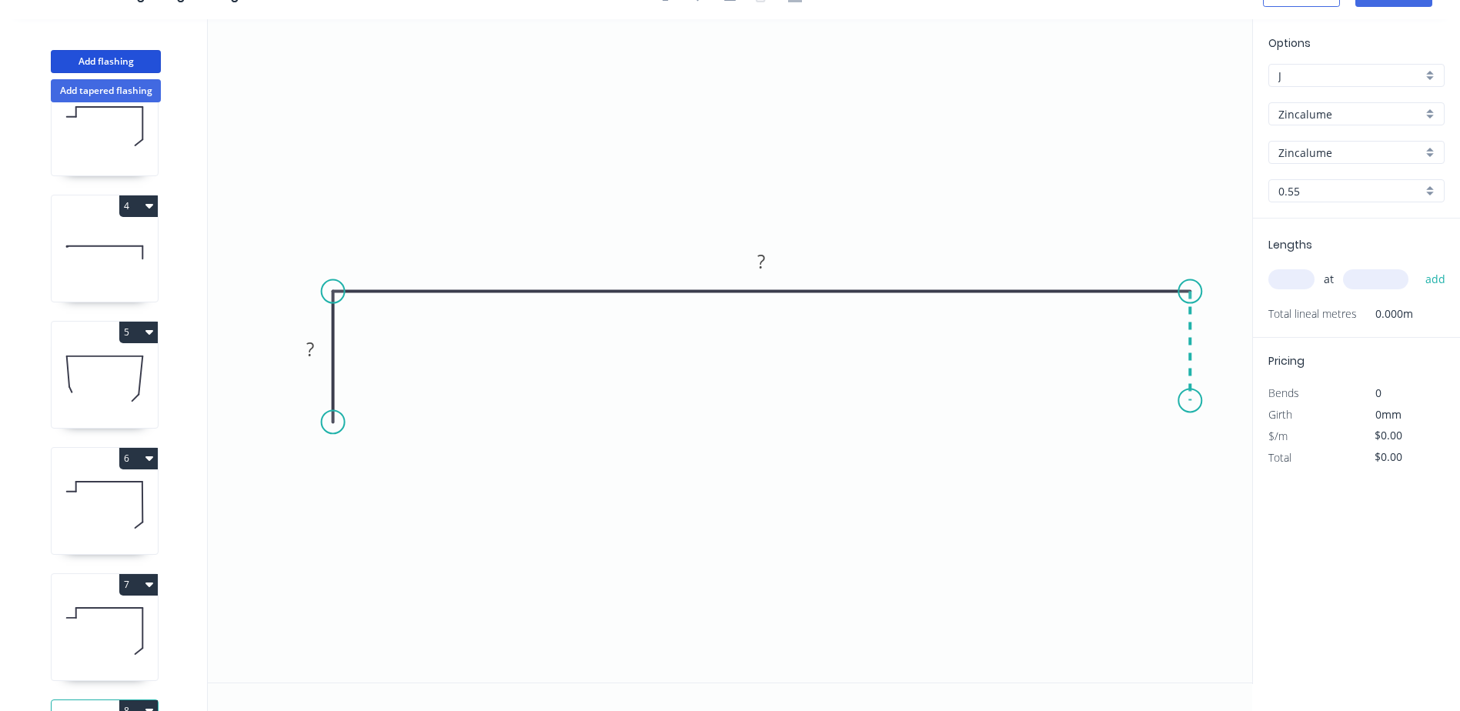
click at [1189, 399] on icon "0 ? ?" at bounding box center [730, 350] width 1044 height 663
click at [1189, 399] on circle at bounding box center [1189, 397] width 23 height 23
drag, startPoint x: 335, startPoint y: 422, endPoint x: 345, endPoint y: 432, distance: 14.1
click at [345, 432] on circle at bounding box center [345, 430] width 23 height 23
drag, startPoint x: 1194, startPoint y: 402, endPoint x: 1180, endPoint y: 414, distance: 18.0
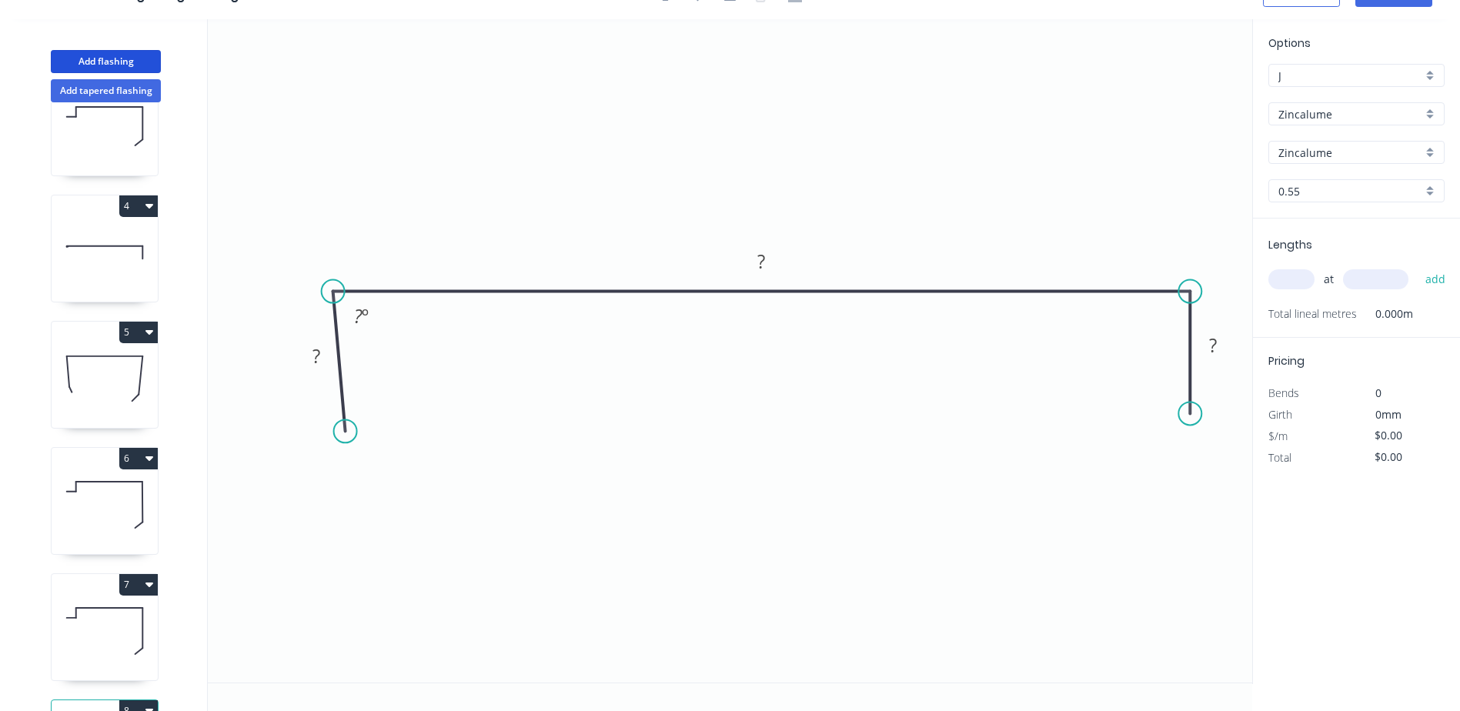
click at [1180, 414] on circle at bounding box center [1189, 413] width 23 height 23
click at [1177, 415] on icon "0 ? ? ? ? º" at bounding box center [730, 350] width 1044 height 663
click at [1197, 437] on div "Delete point" at bounding box center [1257, 438] width 155 height 32
drag, startPoint x: 1187, startPoint y: 417, endPoint x: 1178, endPoint y: 417, distance: 9.2
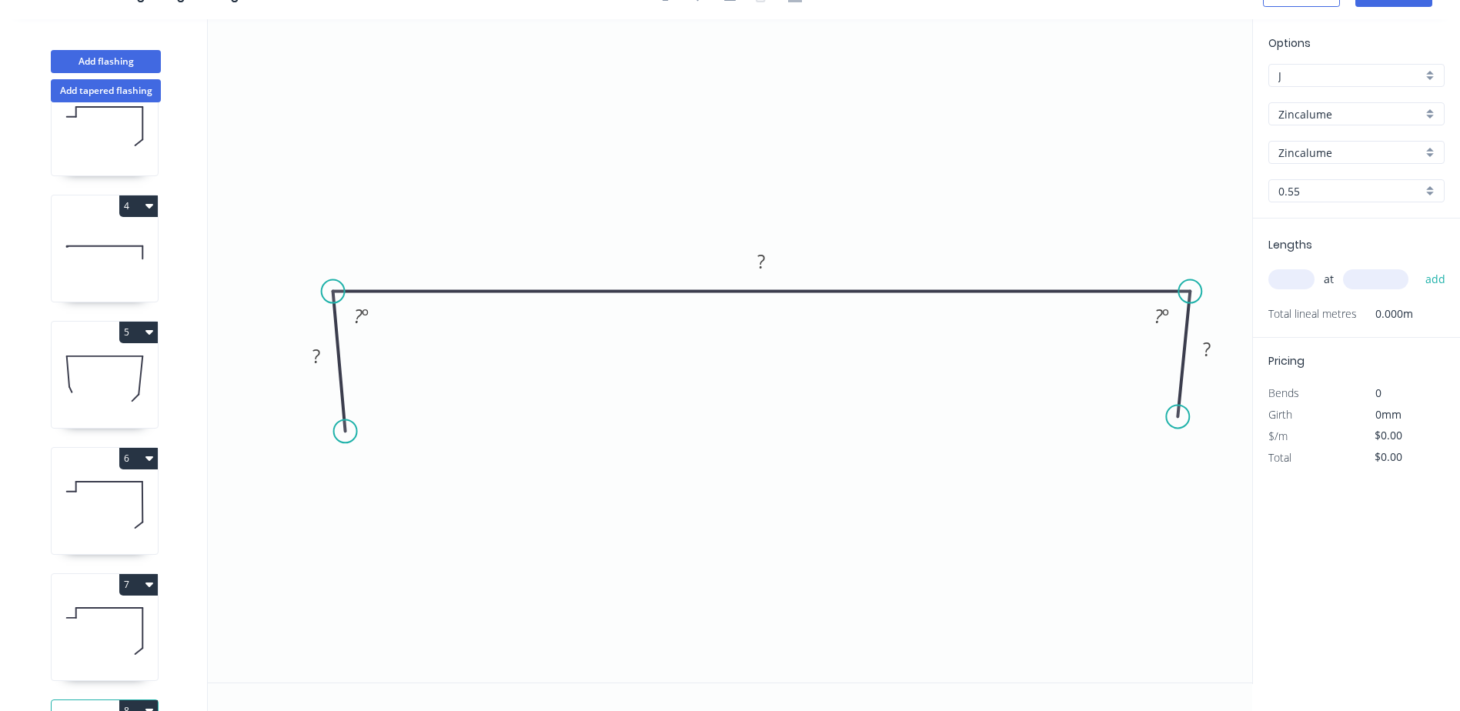
click at [1178, 417] on circle at bounding box center [1177, 416] width 23 height 23
click at [312, 356] on tspan "?" at bounding box center [316, 355] width 8 height 25
click at [1300, 283] on input "text" at bounding box center [1291, 279] width 46 height 20
type input "$13.30"
type input "2"
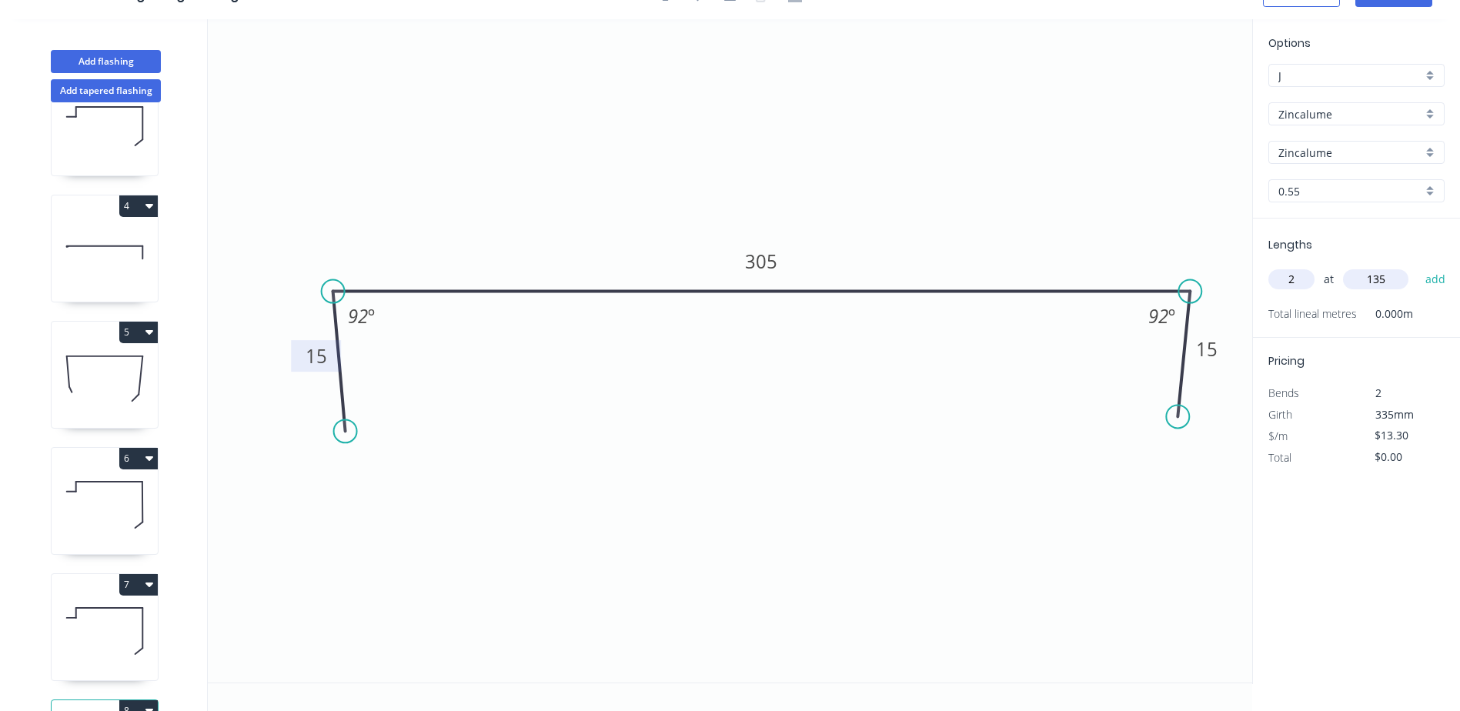
type input "135"
click at [1417, 266] on button "add" at bounding box center [1435, 279] width 36 height 26
type input "$26.60"
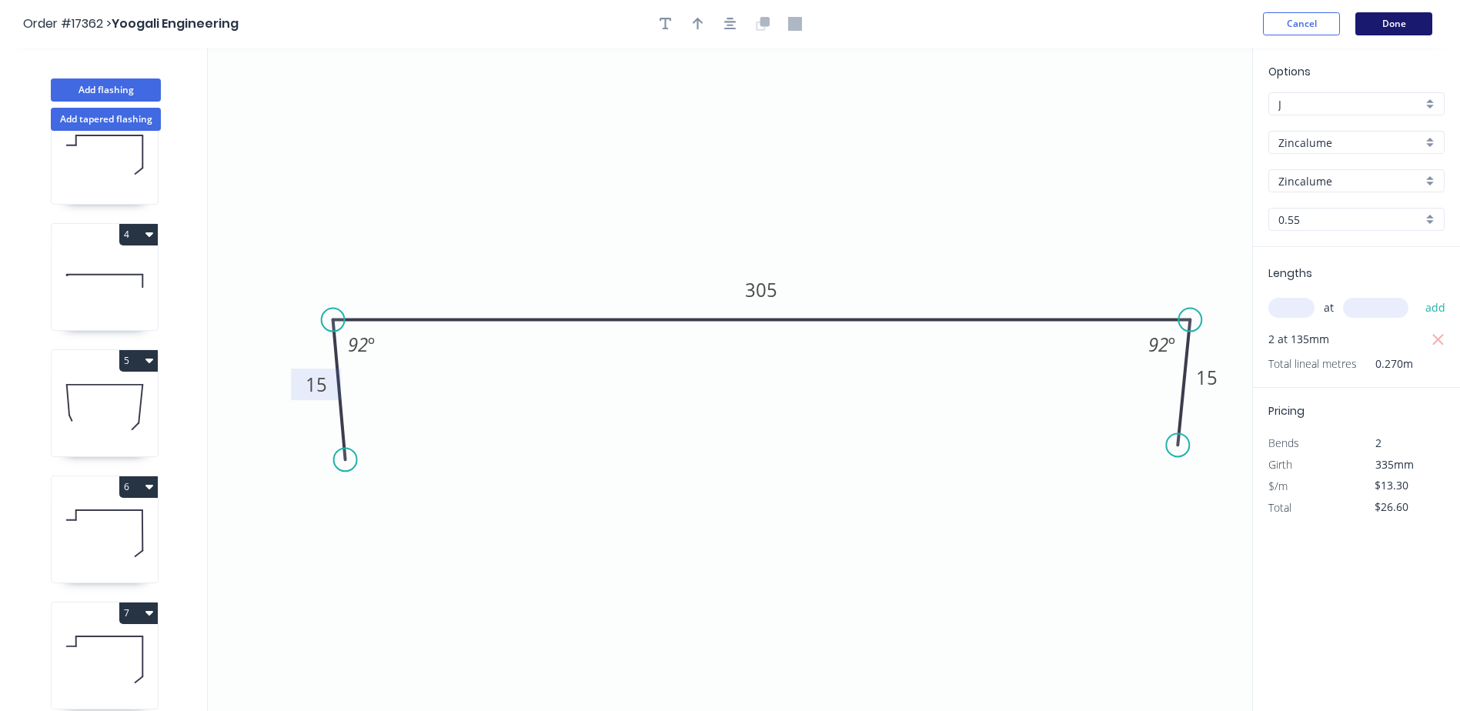
click at [1397, 15] on button "Done" at bounding box center [1393, 23] width 77 height 23
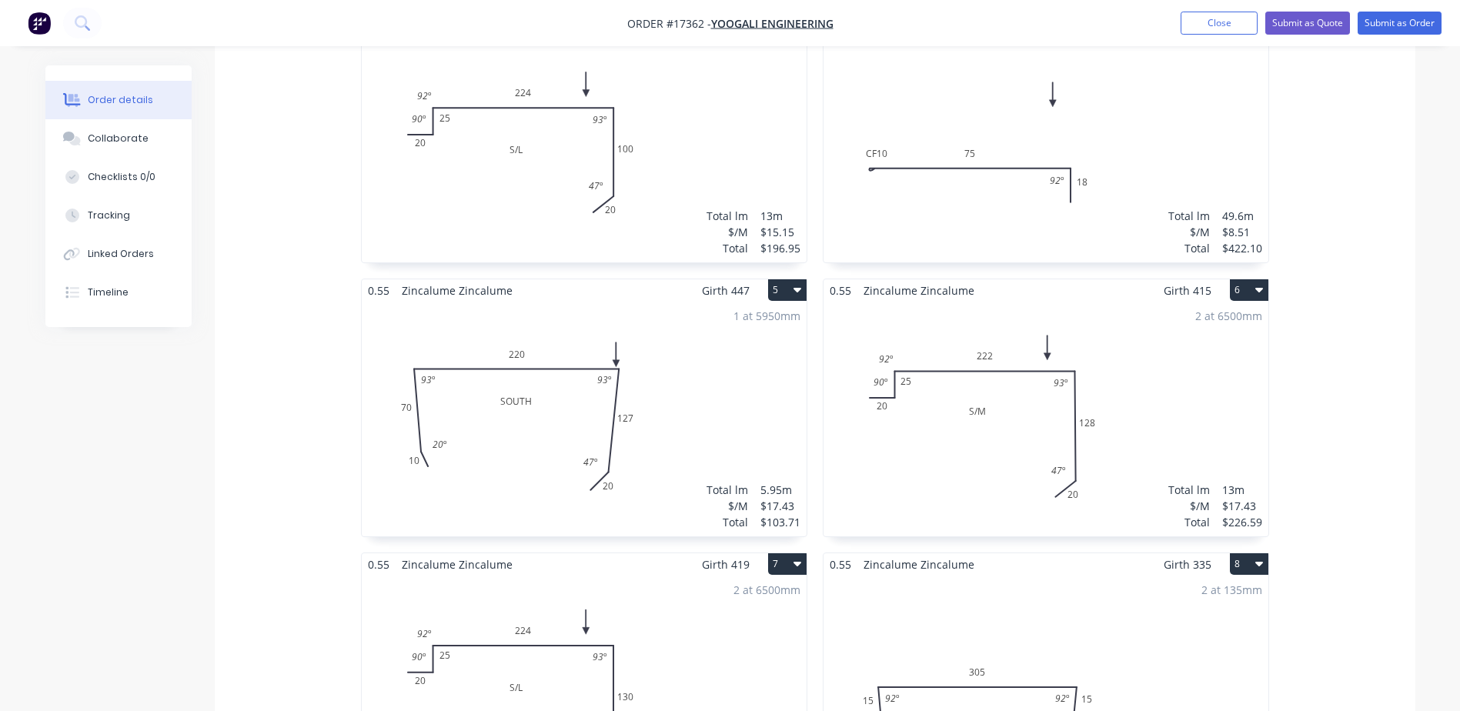
scroll to position [946, 0]
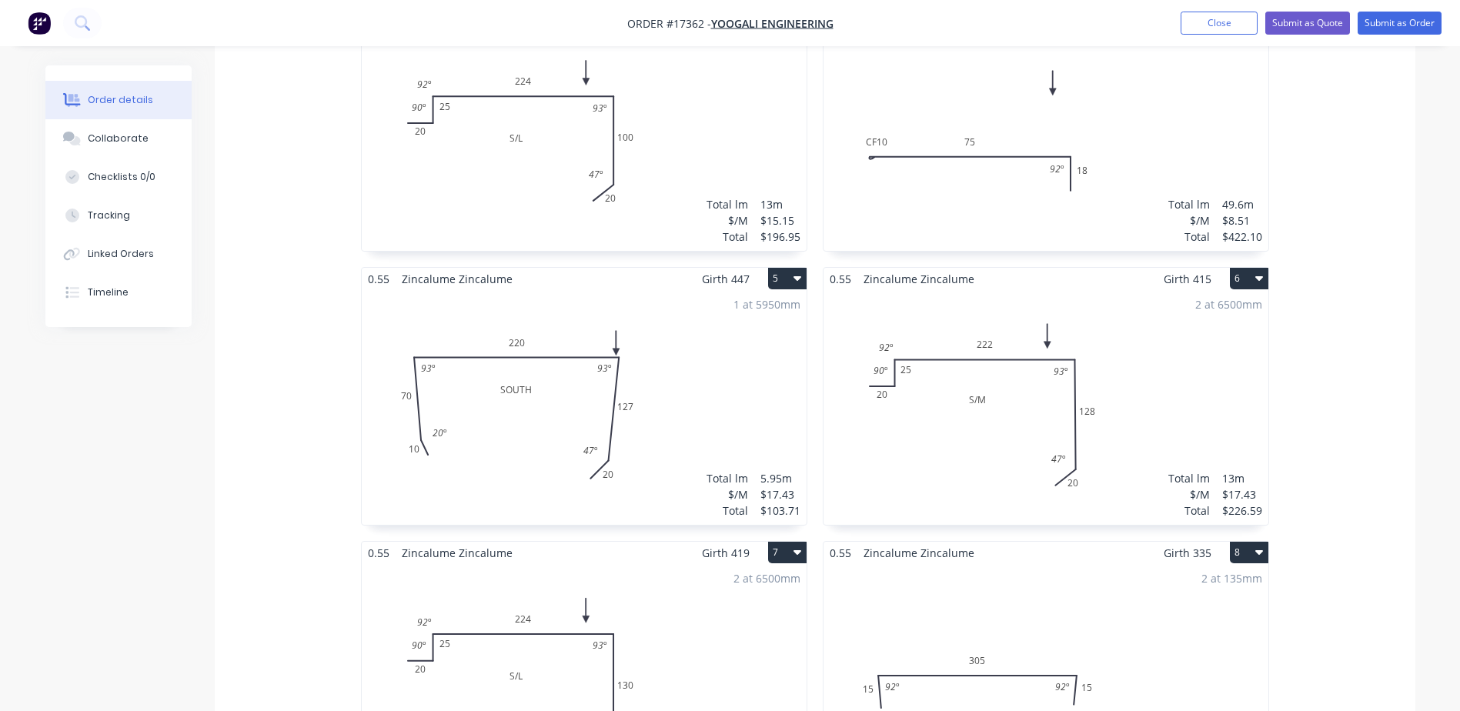
click at [1009, 339] on div "2 at 6500mm Total lm $/M Total 13m $17.43 $226.59" at bounding box center [1045, 407] width 445 height 235
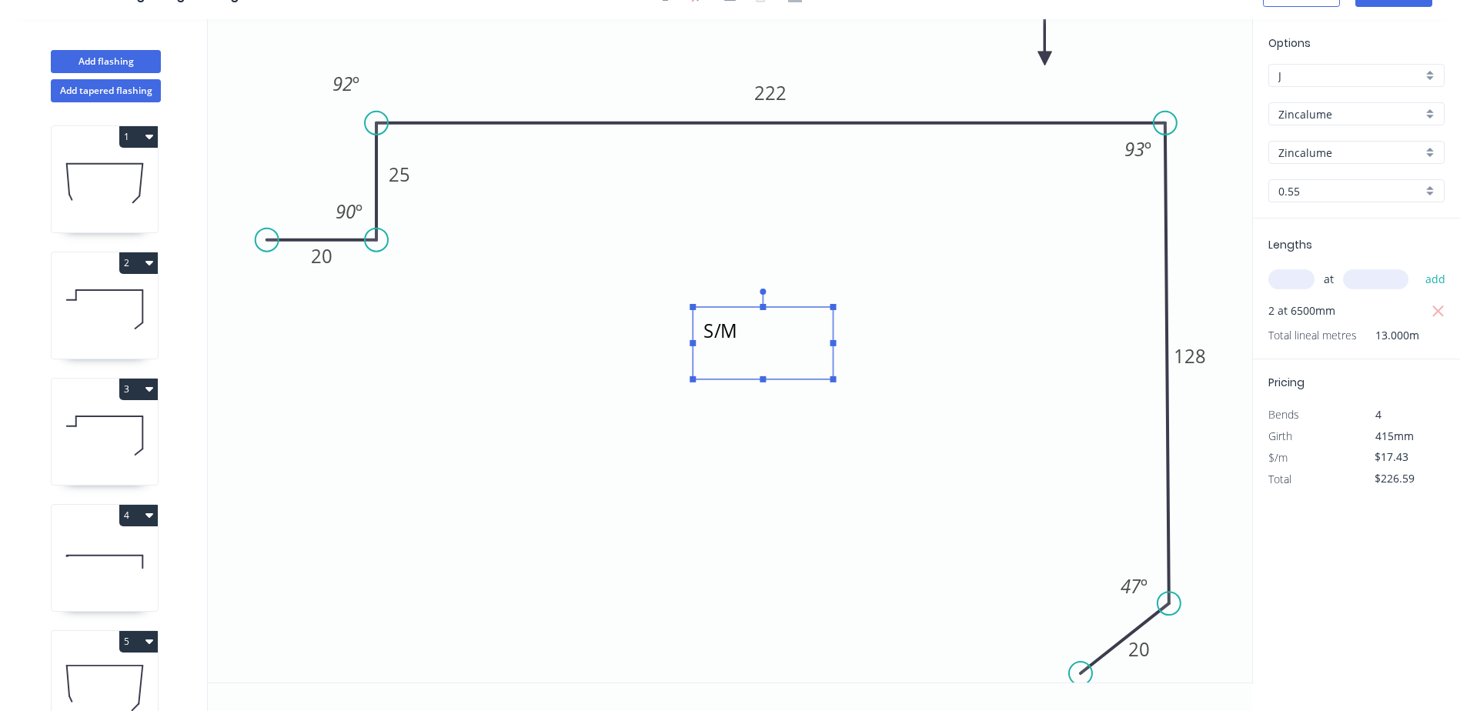
click at [703, 332] on textarea "S/M" at bounding box center [762, 343] width 125 height 57
drag, startPoint x: 694, startPoint y: 342, endPoint x: 571, endPoint y: 345, distance: 123.1
click at [571, 345] on rect at bounding box center [569, 343] width 6 height 6
click at [639, 332] on textarea "S/M" at bounding box center [701, 343] width 248 height 57
click at [613, 574] on icon "S/M - 2 20 25 222 128 20 90 º 92 º 93 º 47 º" at bounding box center [730, 350] width 1044 height 663
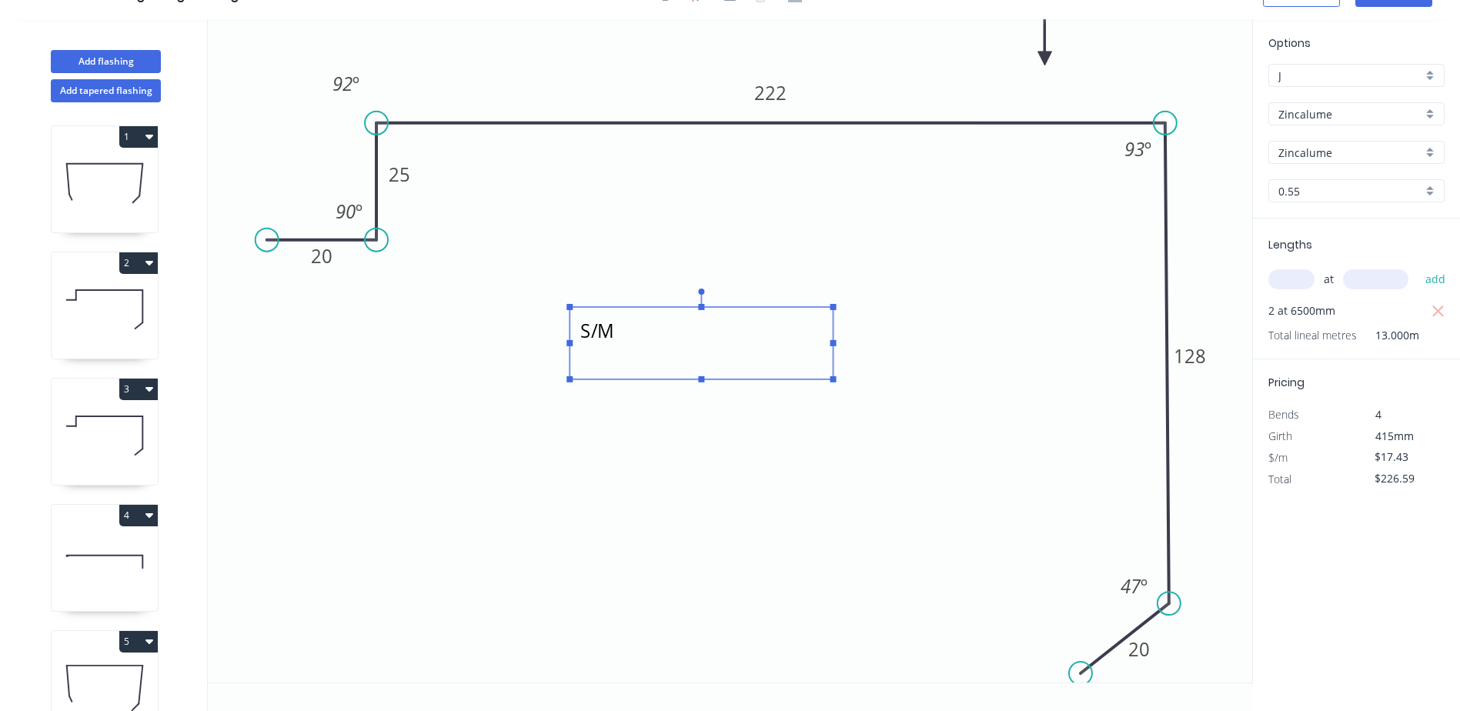
type textarea "S/M - 2"
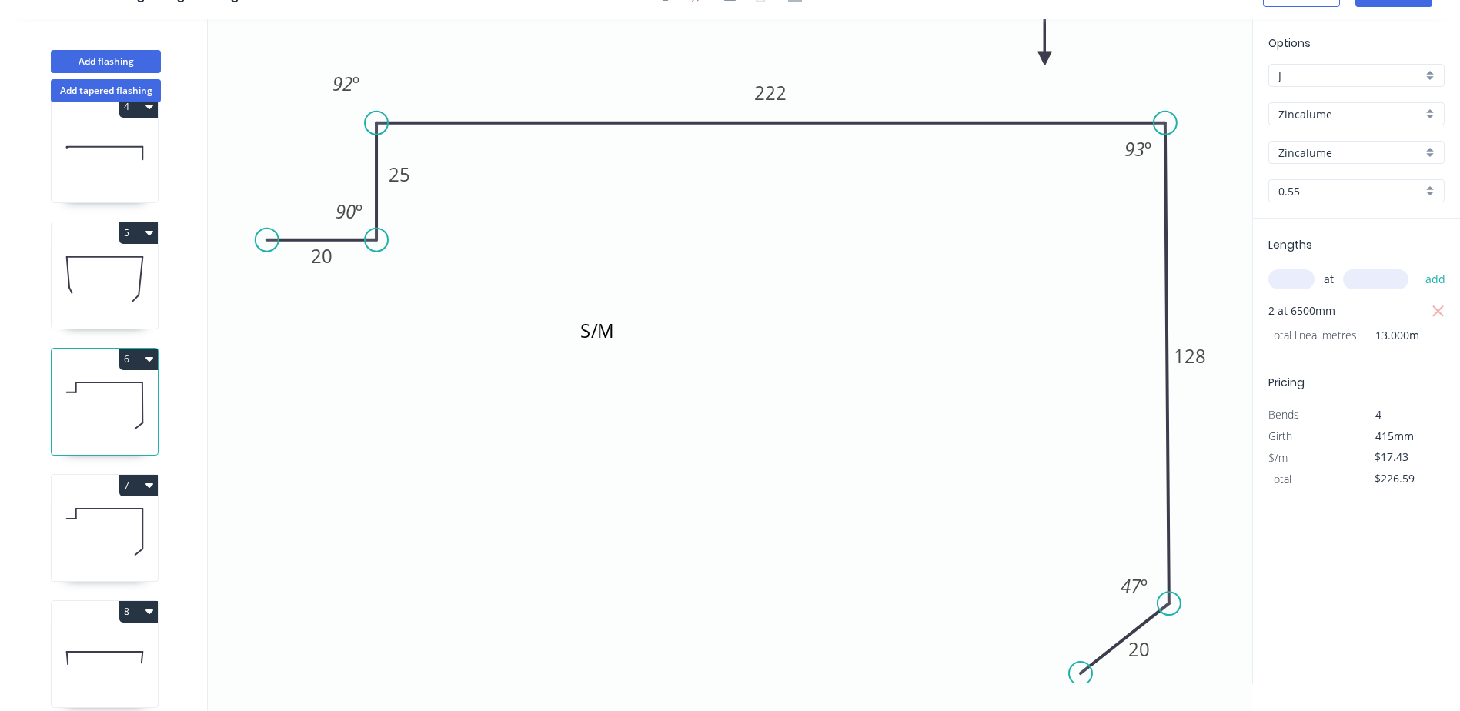
scroll to position [436, 0]
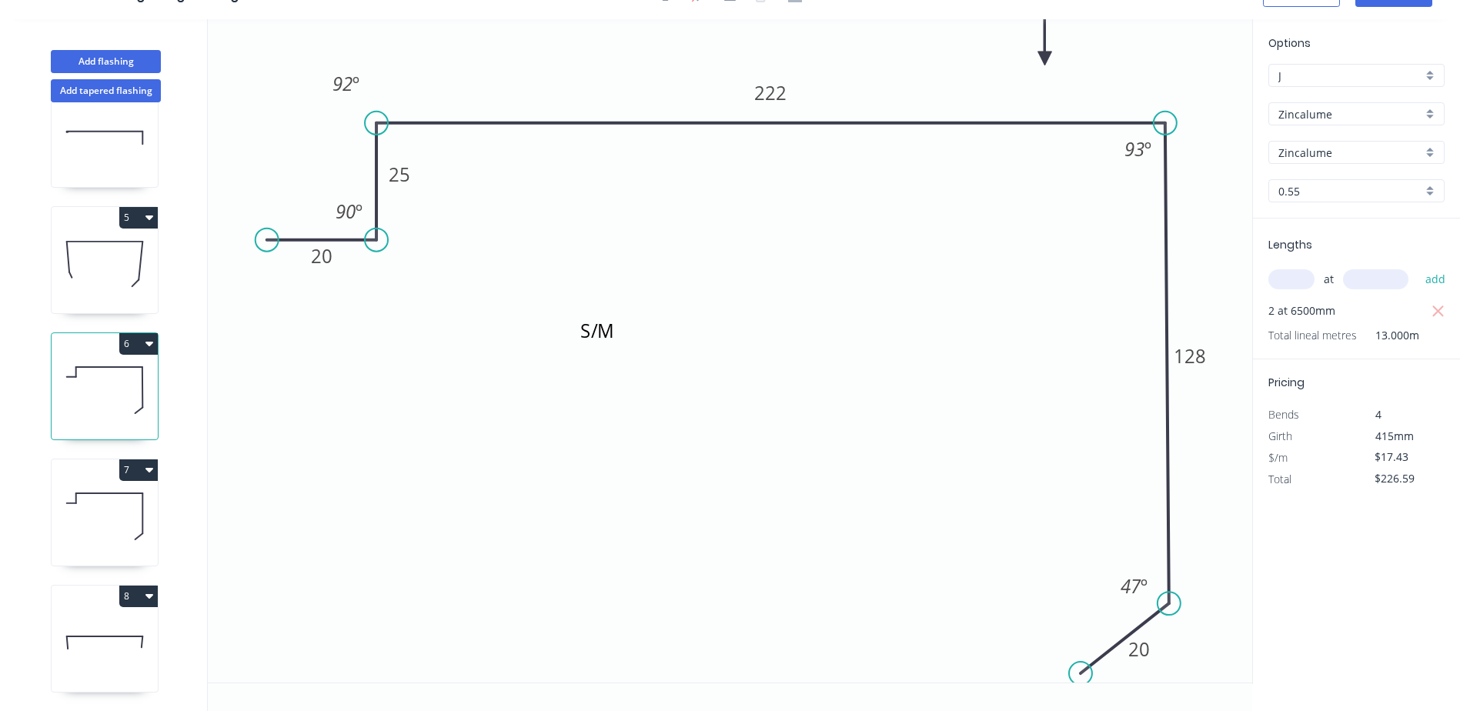
click at [118, 516] on icon at bounding box center [105, 516] width 106 height 98
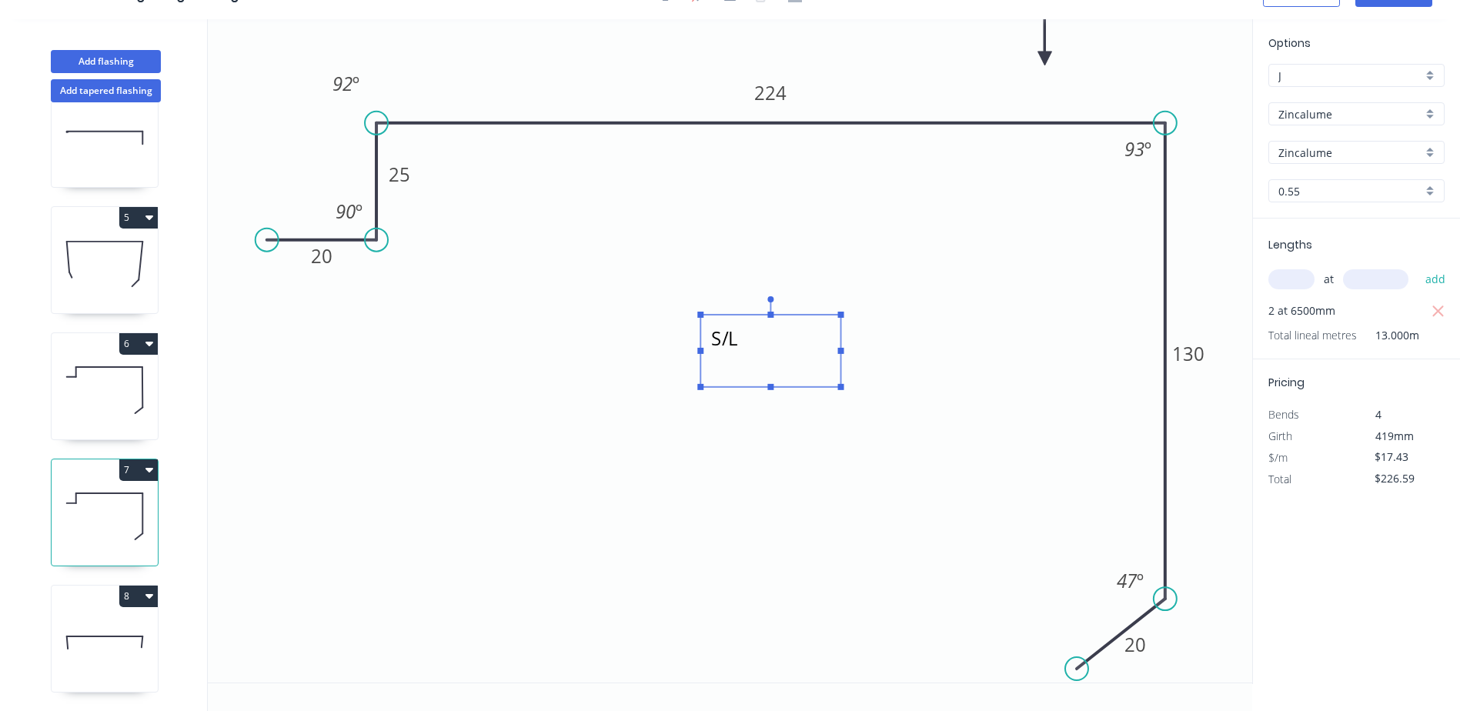
click at [745, 334] on textarea "S/L" at bounding box center [770, 350] width 125 height 57
click at [760, 341] on textarea "S/L" at bounding box center [770, 350] width 125 height 57
click at [682, 453] on icon "S/L - 2 20 25 224 130 20 90 º 92 º 93 º 47 º" at bounding box center [730, 350] width 1044 height 663
type textarea "S/L - 2"
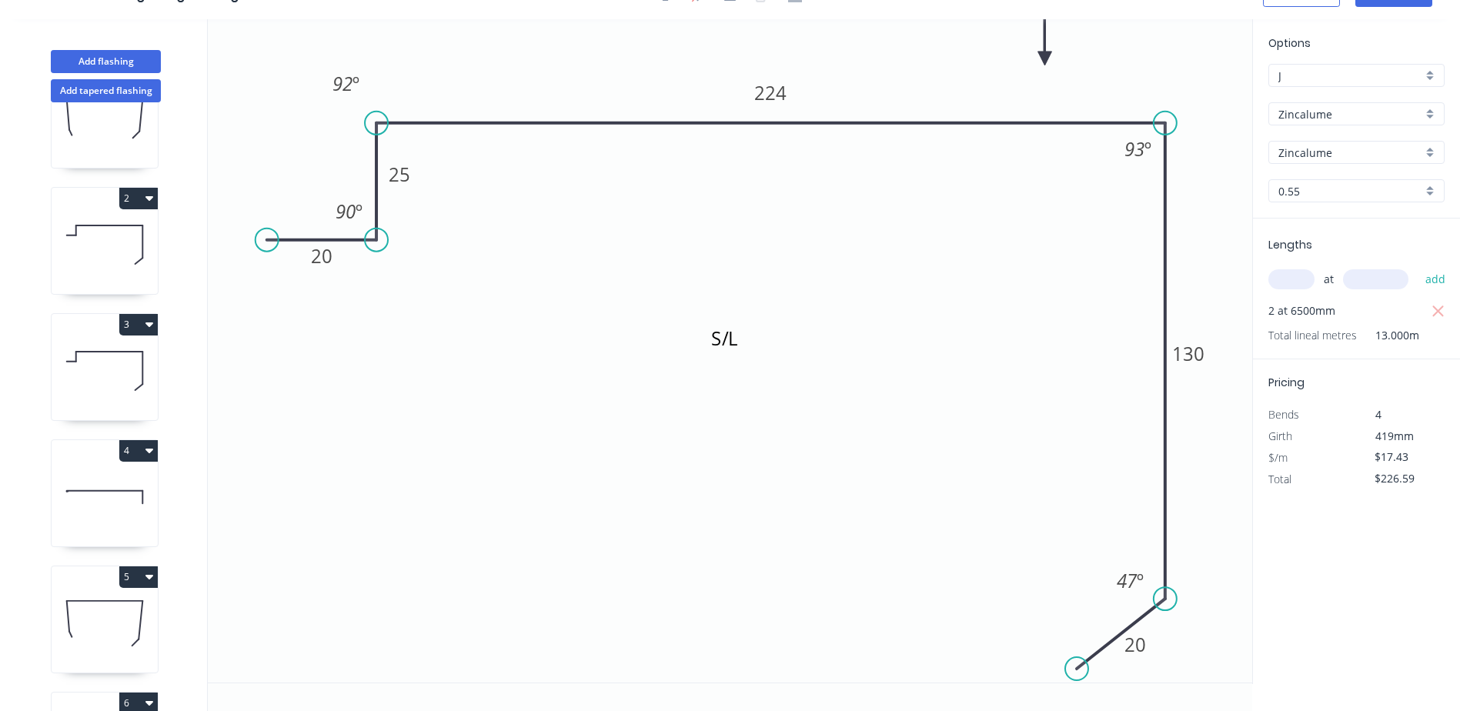
scroll to position [0, 0]
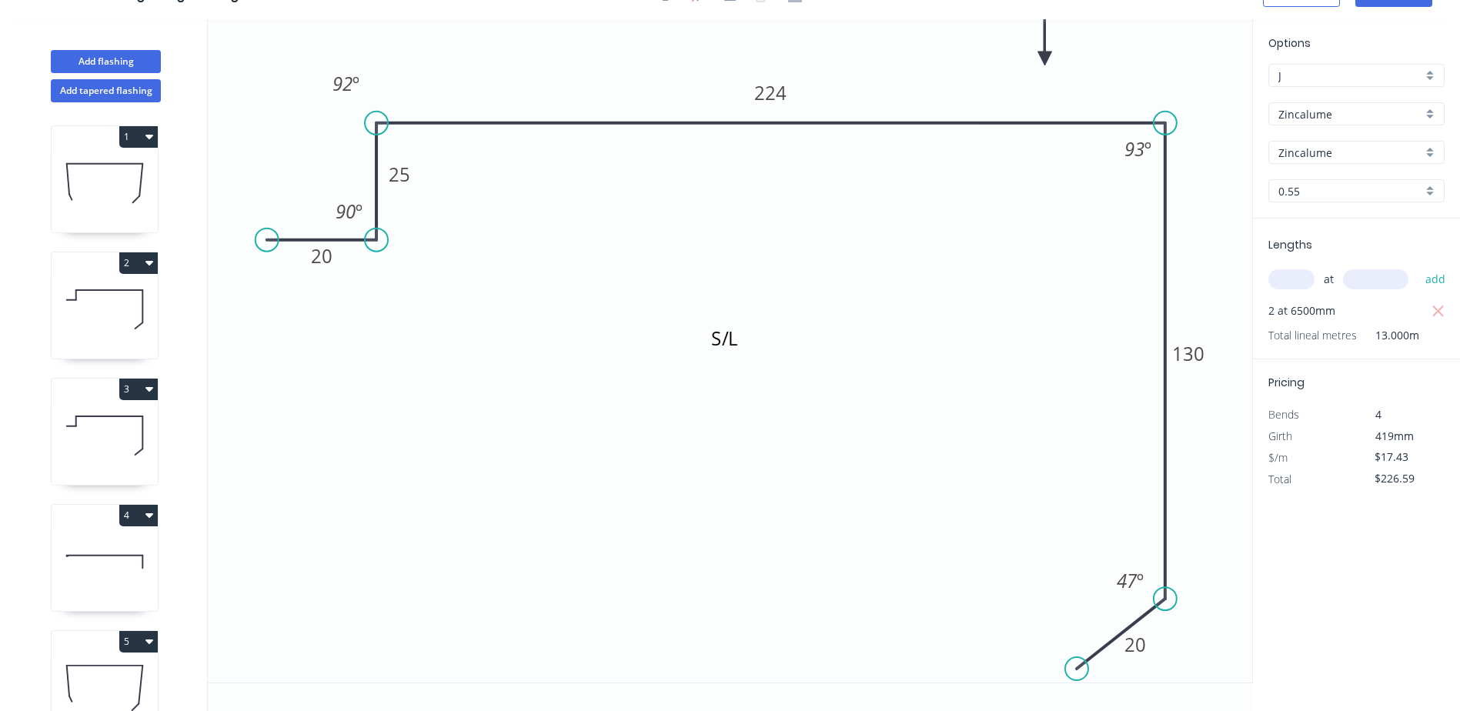
click at [123, 312] on icon at bounding box center [105, 309] width 106 height 98
type input "$15.15"
type input "$196.95"
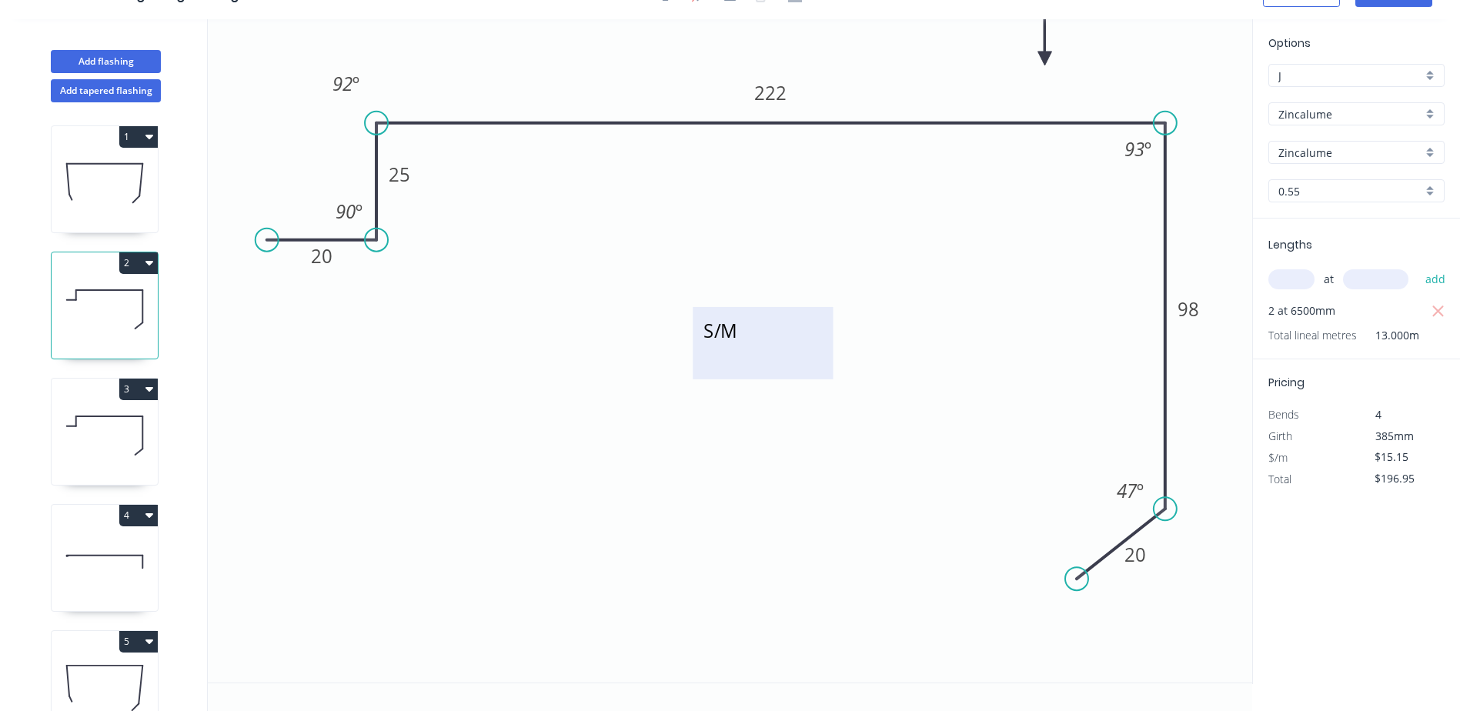
click at [760, 332] on textarea "S/M" at bounding box center [762, 343] width 125 height 57
click at [751, 332] on textarea "S/M" at bounding box center [762, 343] width 125 height 57
type textarea "S/M - 1"
click at [108, 451] on icon at bounding box center [105, 435] width 106 height 98
click at [111, 451] on icon at bounding box center [105, 435] width 106 height 98
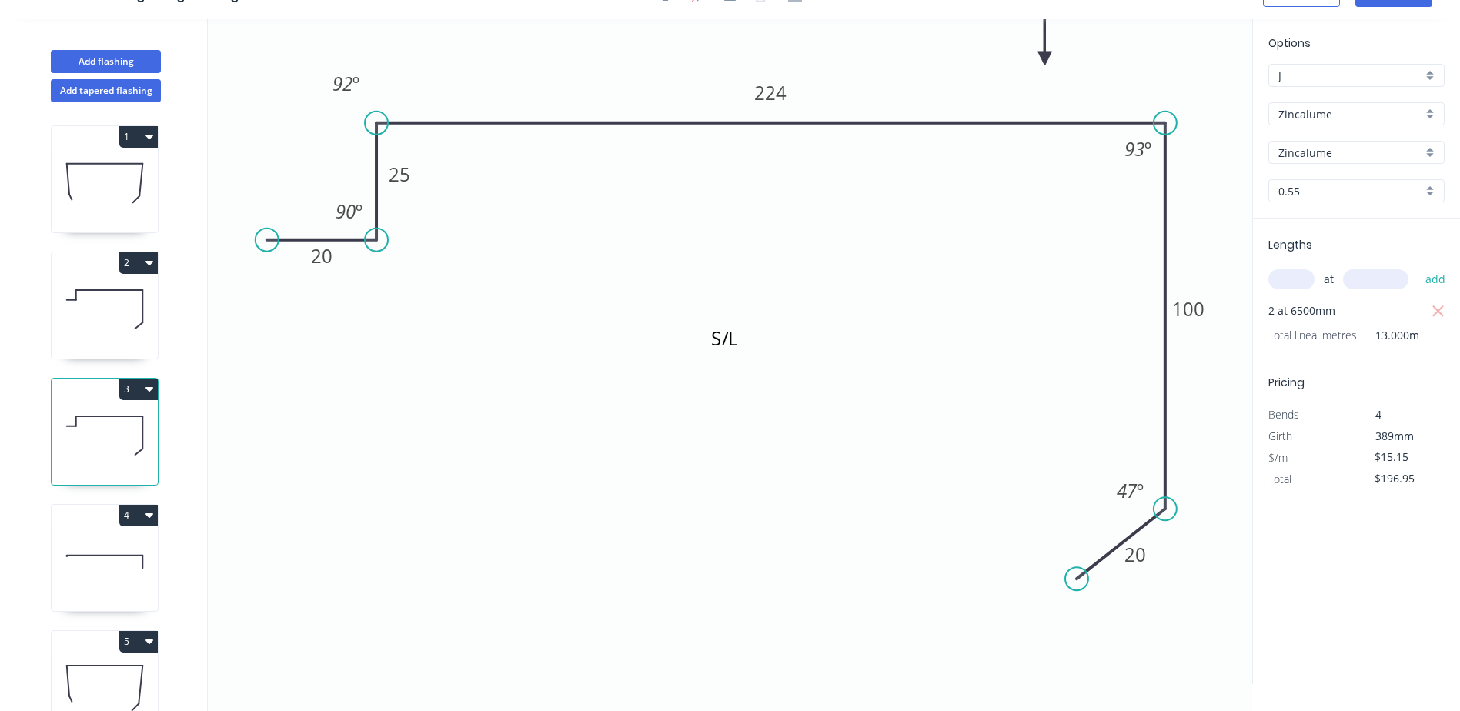
click at [113, 332] on icon at bounding box center [105, 309] width 106 height 98
click at [118, 447] on icon at bounding box center [105, 435] width 106 height 98
click at [756, 343] on textarea "S/L" at bounding box center [770, 350] width 125 height 57
click at [754, 337] on textarea "S/L" at bounding box center [770, 350] width 125 height 57
click at [709, 514] on icon "S/L - 1 20 25 224 100 20 90 º 92 º 93 º 47 º" at bounding box center [730, 350] width 1044 height 663
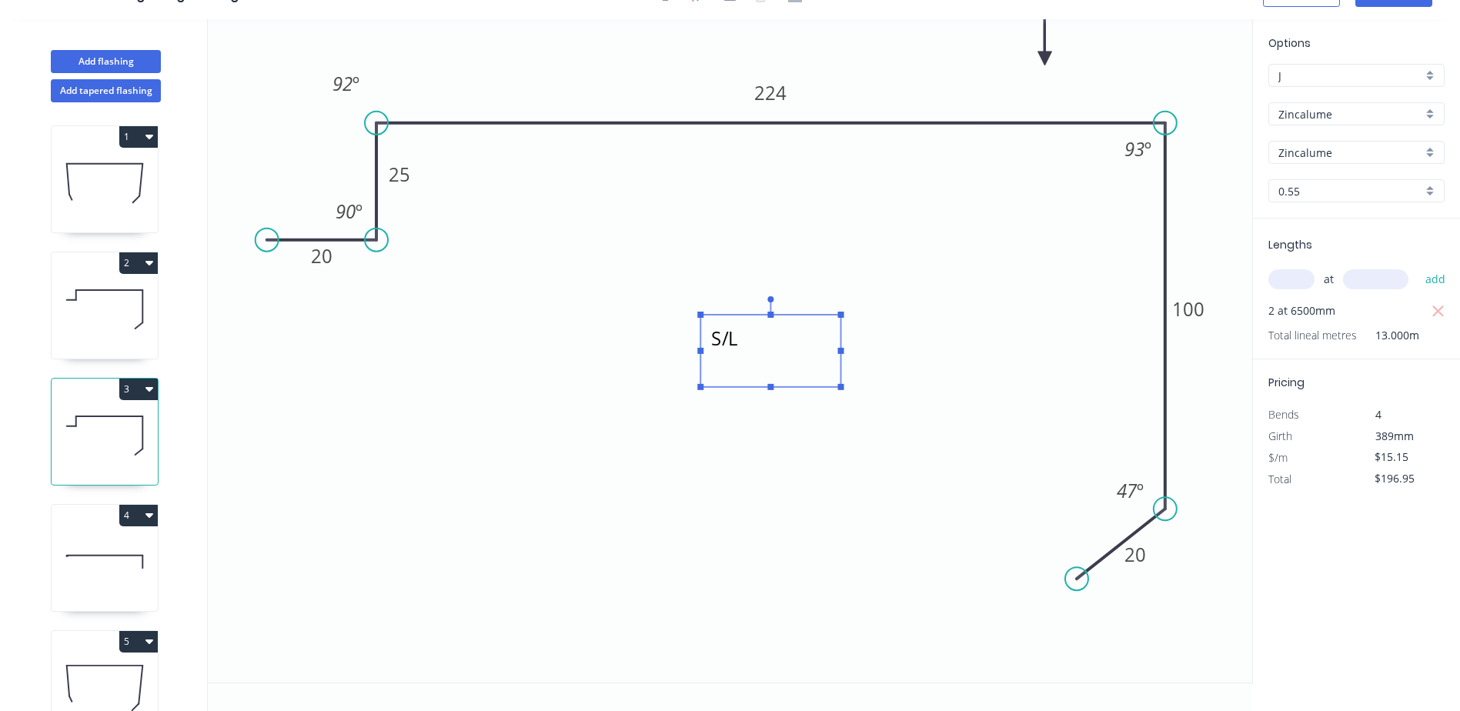
type textarea "S/L - 1"
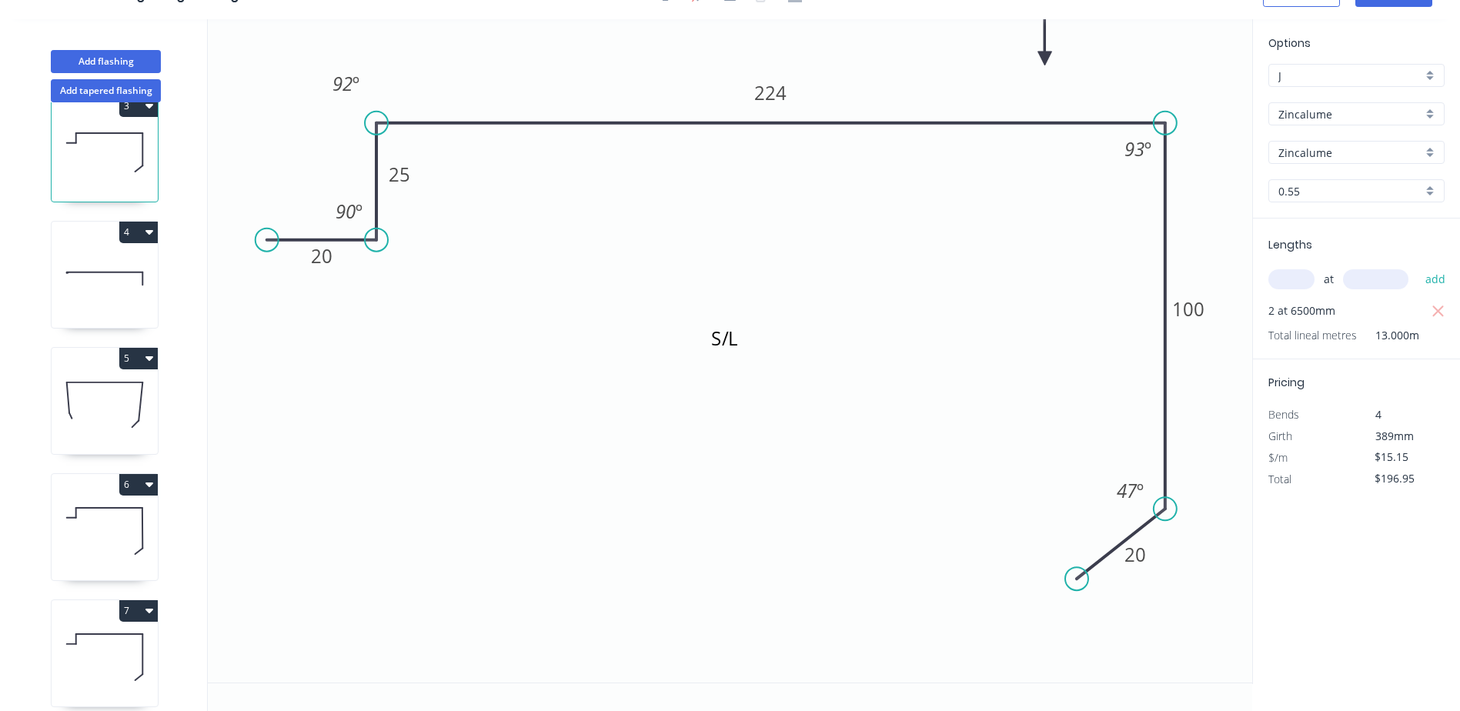
scroll to position [436, 0]
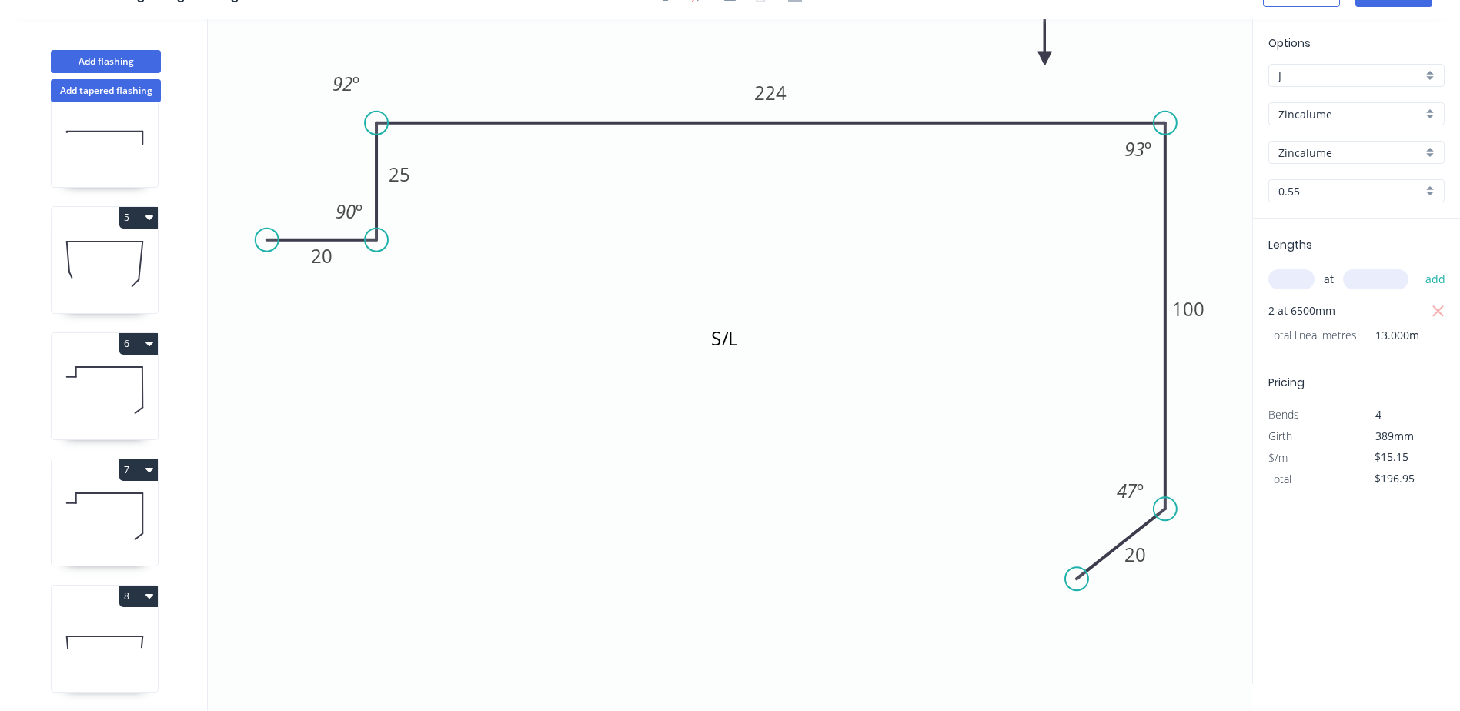
click at [93, 499] on icon at bounding box center [105, 516] width 106 height 98
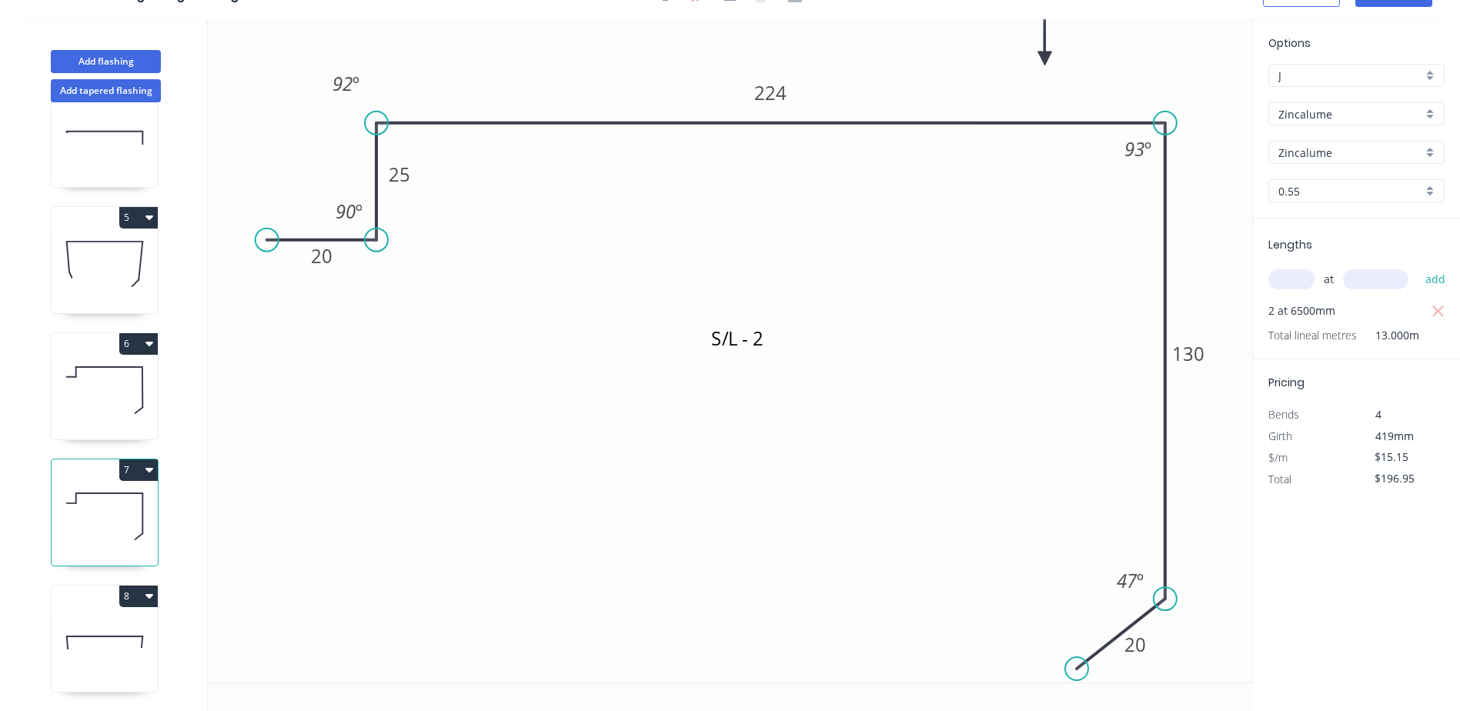
type input "$17.43"
type input "$226.59"
click at [106, 363] on icon at bounding box center [105, 390] width 106 height 98
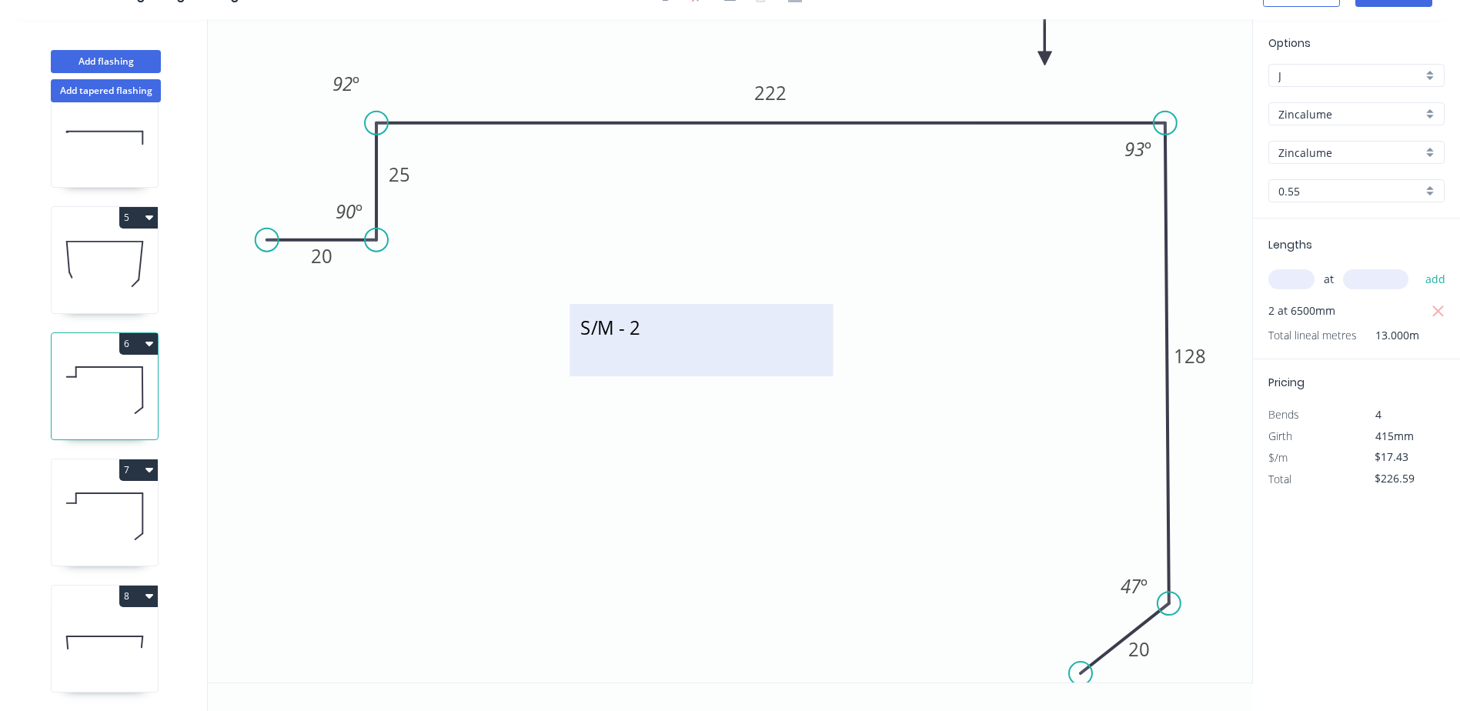
click at [602, 348] on textarea "S/M - 2" at bounding box center [701, 340] width 248 height 57
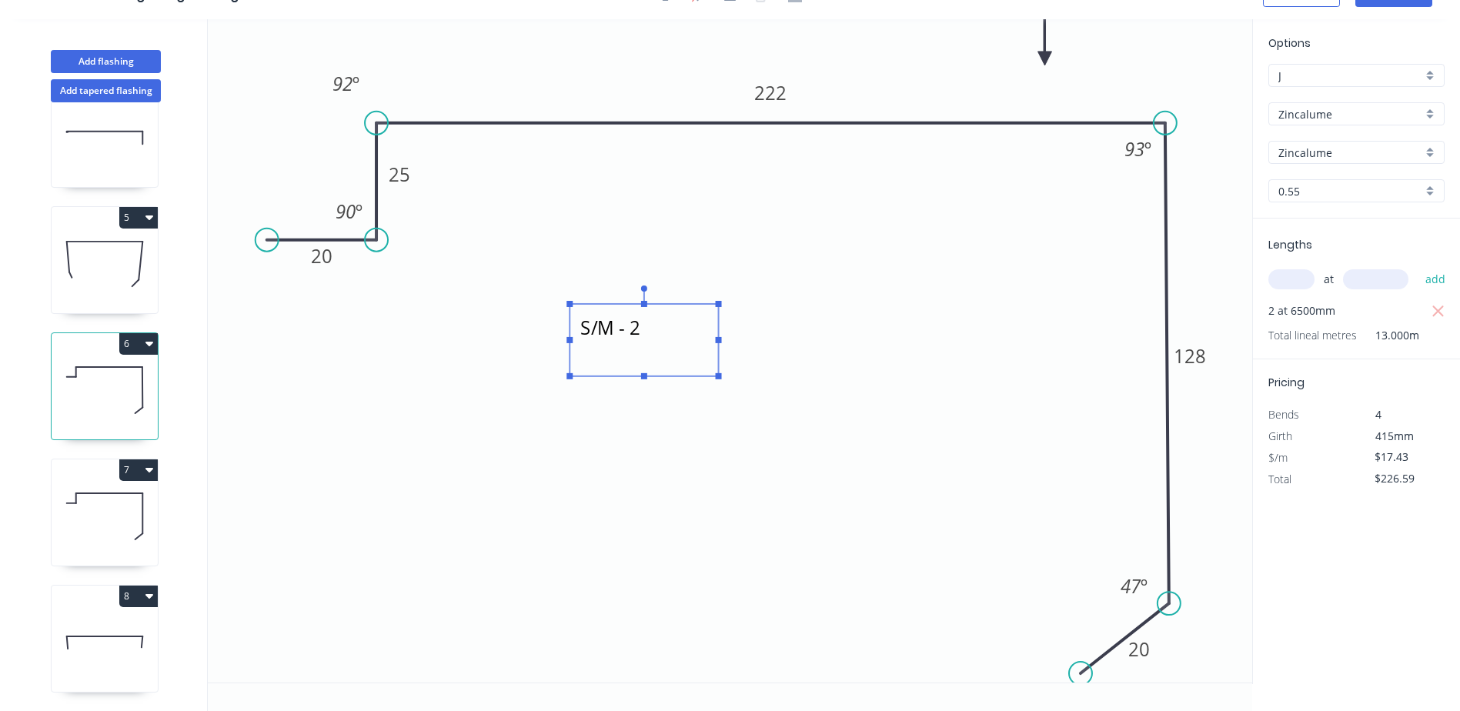
drag, startPoint x: 834, startPoint y: 339, endPoint x: 720, endPoint y: 345, distance: 114.8
click at [720, 345] on g "S/M - 2" at bounding box center [699, 332] width 266 height 94
drag, startPoint x: 620, startPoint y: 376, endPoint x: 645, endPoint y: 389, distance: 27.9
click at [707, 427] on icon "S/M - 2 20 25 222 128 20 90 º 92 º 93 º 47 º" at bounding box center [730, 350] width 1044 height 663
click at [616, 351] on textarea "S/M - 2" at bounding box center [643, 340] width 133 height 57
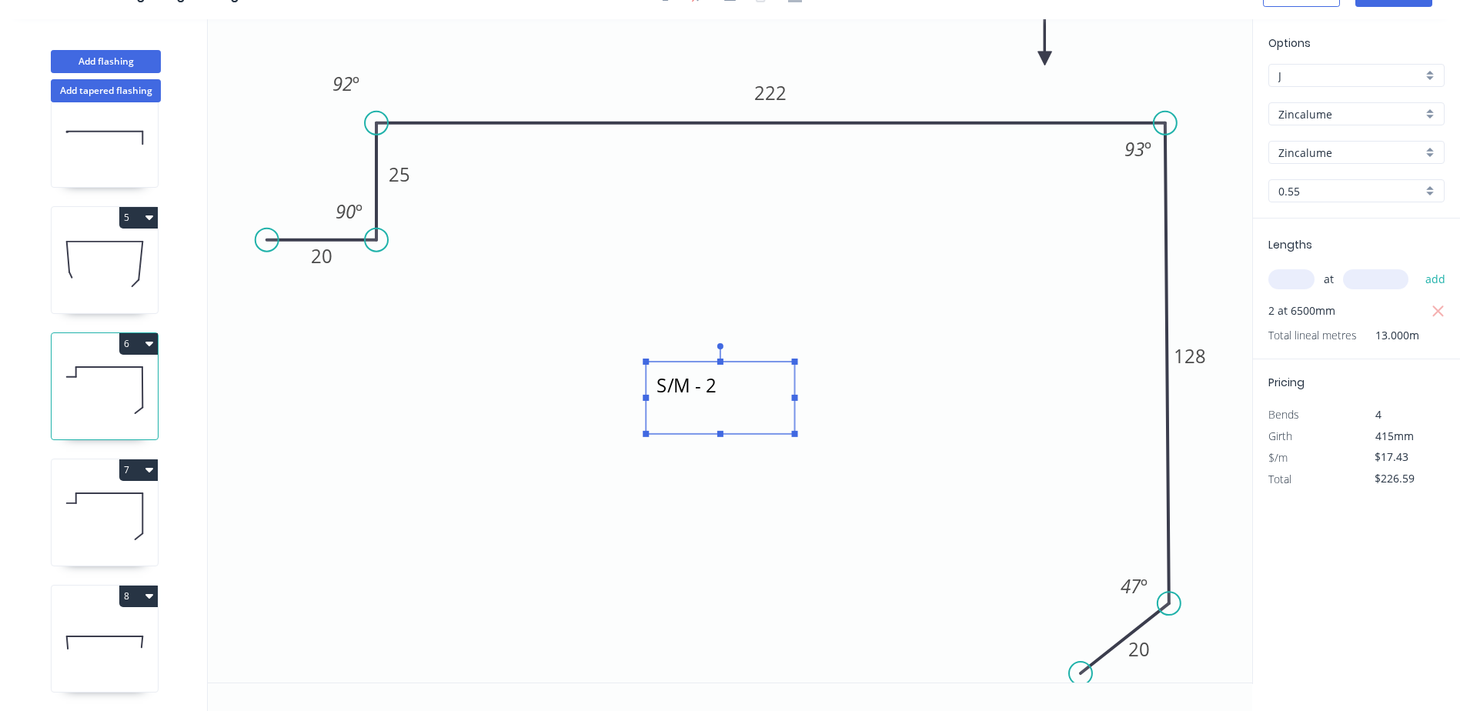
drag, startPoint x: 614, startPoint y: 374, endPoint x: 690, endPoint y: 435, distance: 97.5
click at [690, 435] on icon "S/M - 2 20 25 222 128 20 90 º 92 º 93 º 47 º" at bounding box center [730, 350] width 1044 height 663
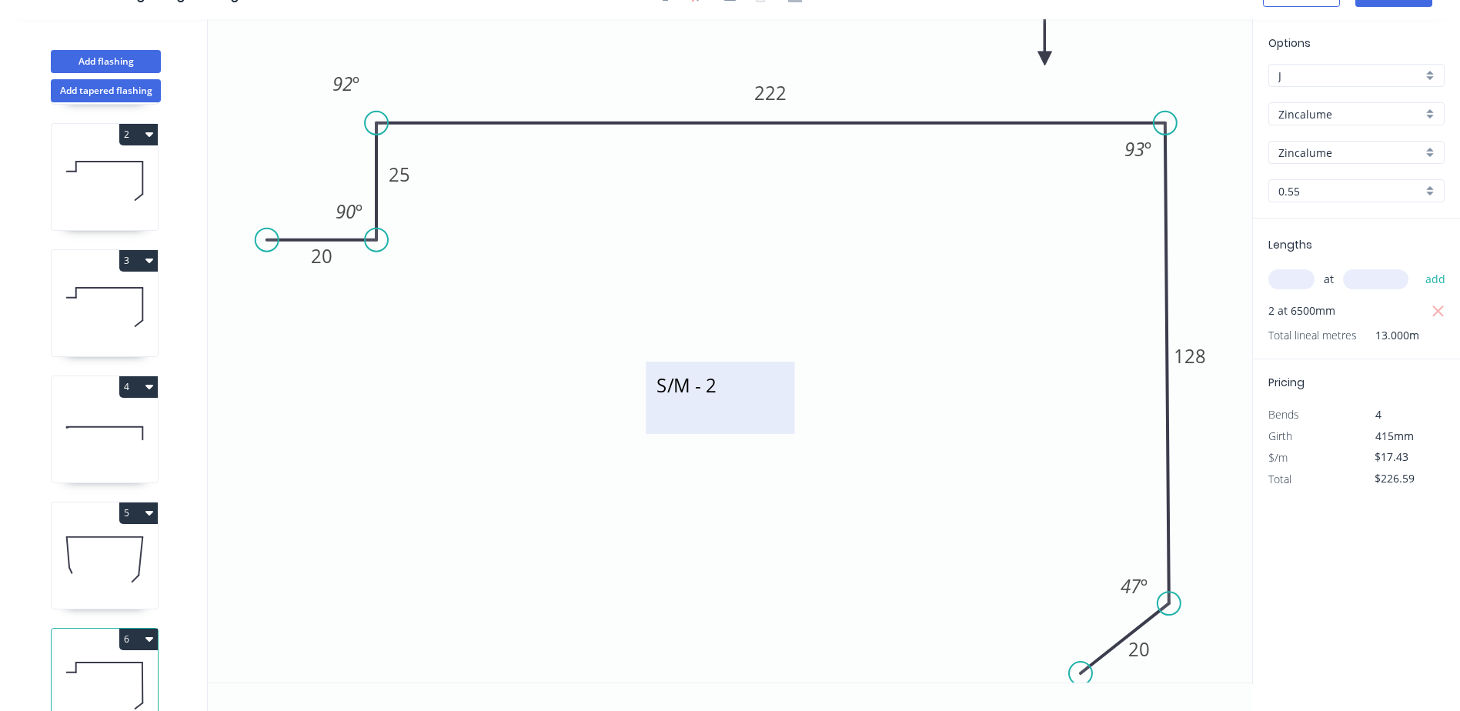
scroll to position [128, 0]
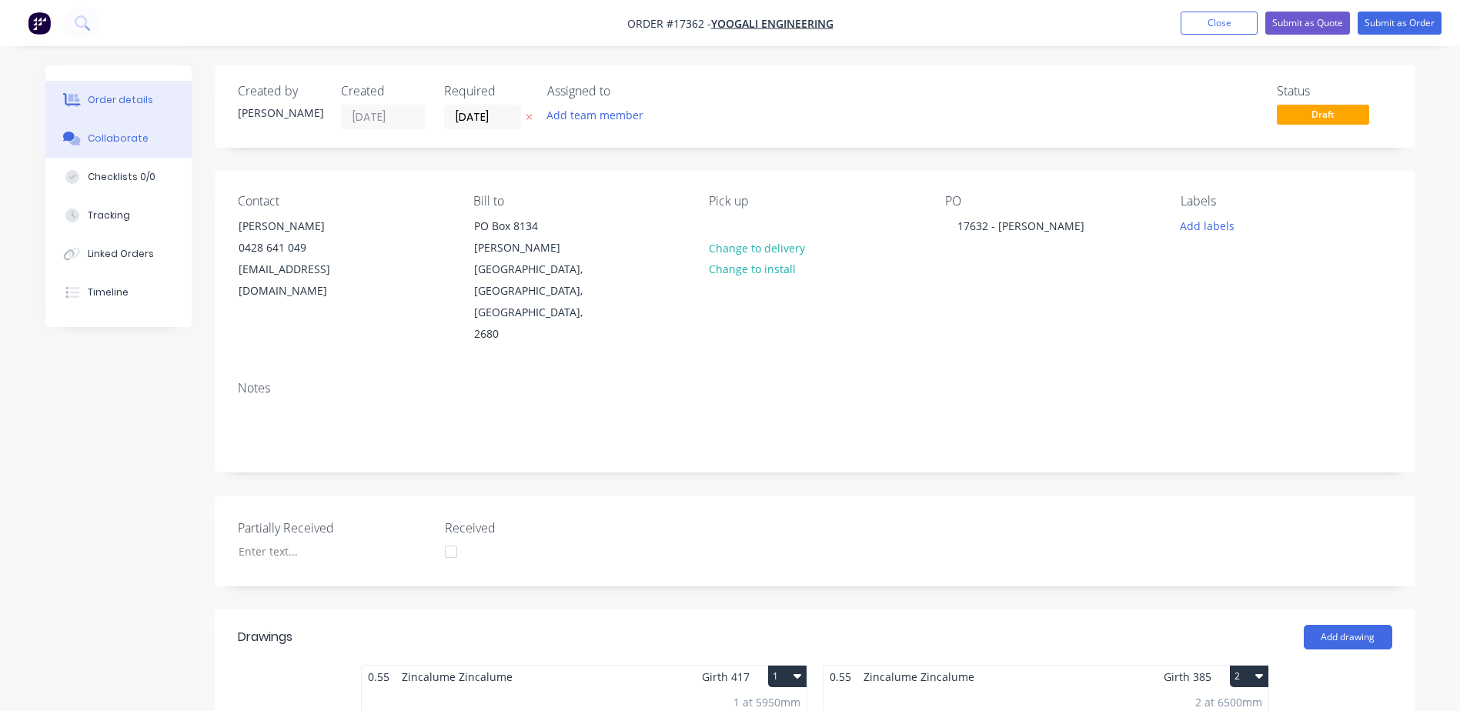
click at [103, 141] on div "Collaborate" at bounding box center [118, 139] width 61 height 14
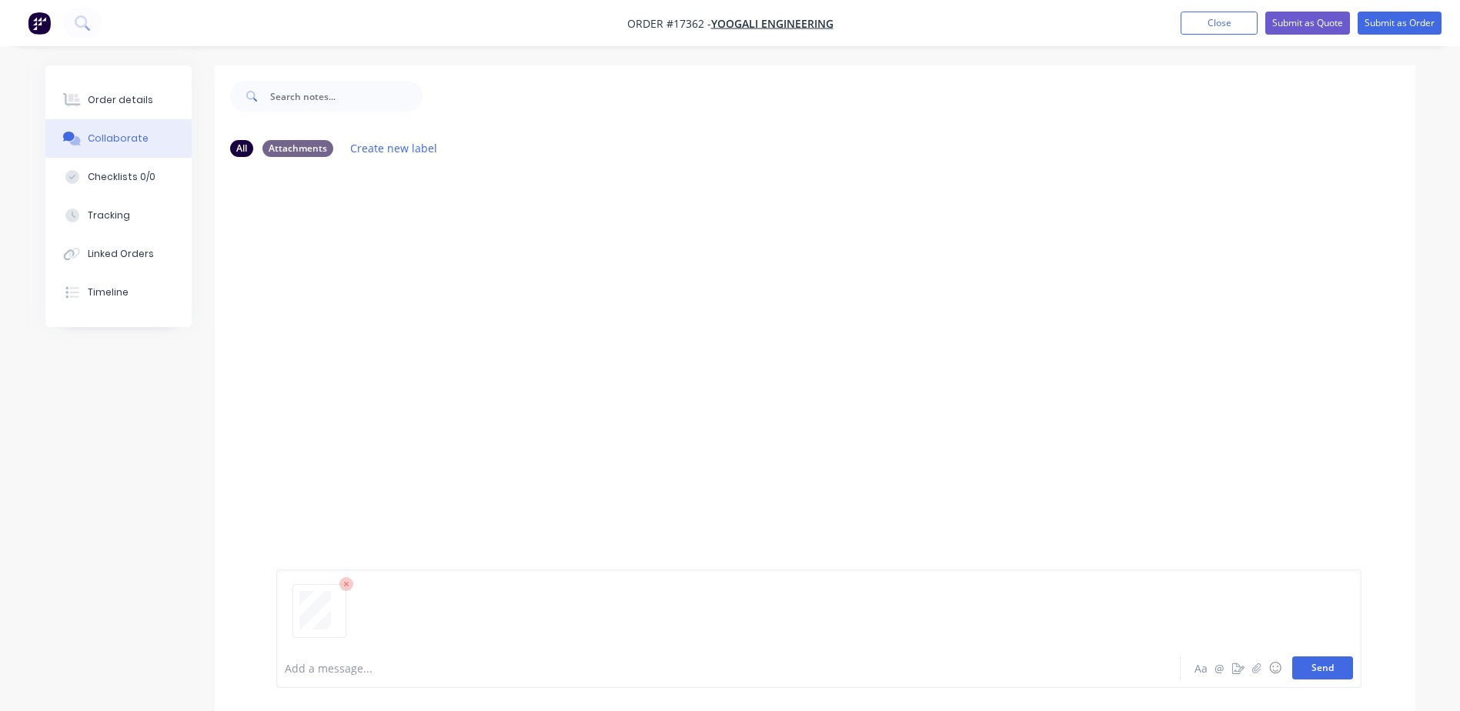
click at [1329, 673] on button "Send" at bounding box center [1322, 667] width 61 height 23
click at [102, 102] on div "Order details" at bounding box center [120, 100] width 65 height 14
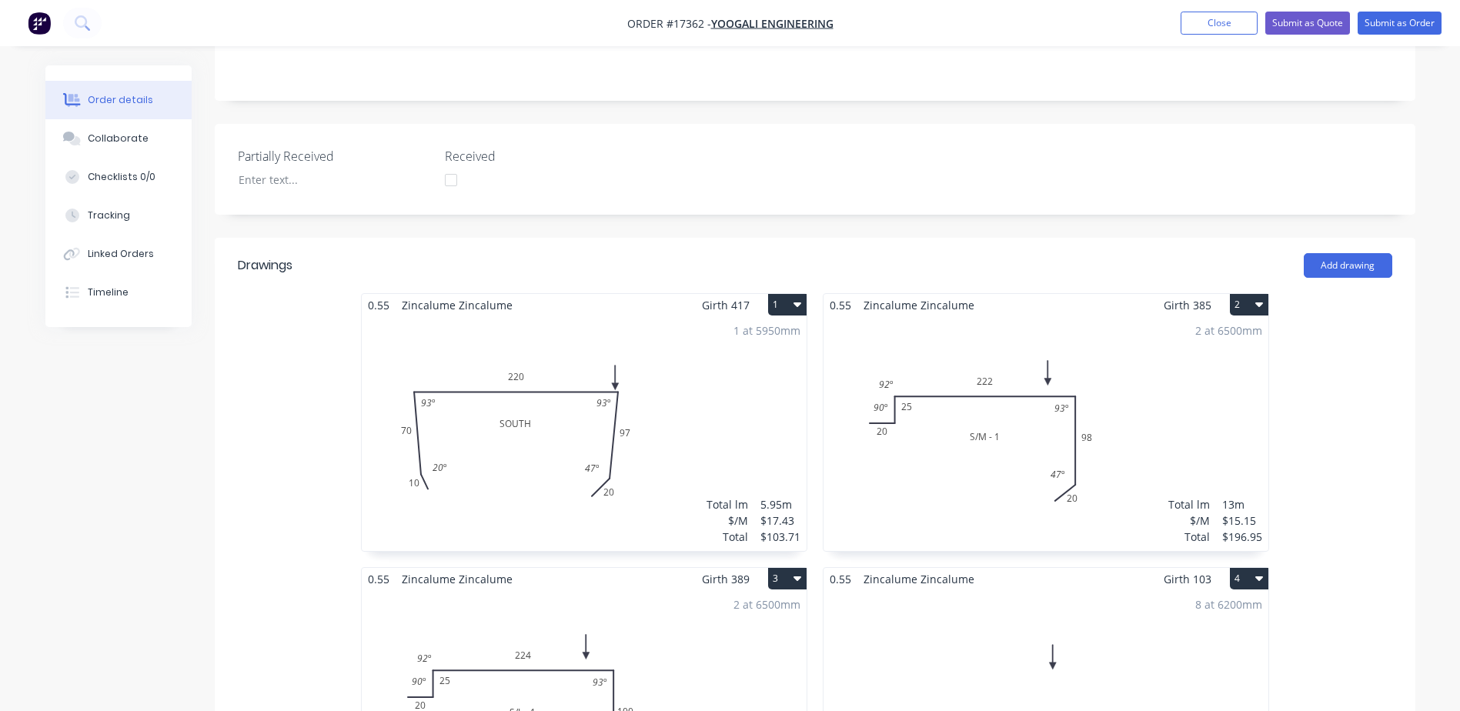
scroll to position [385, 0]
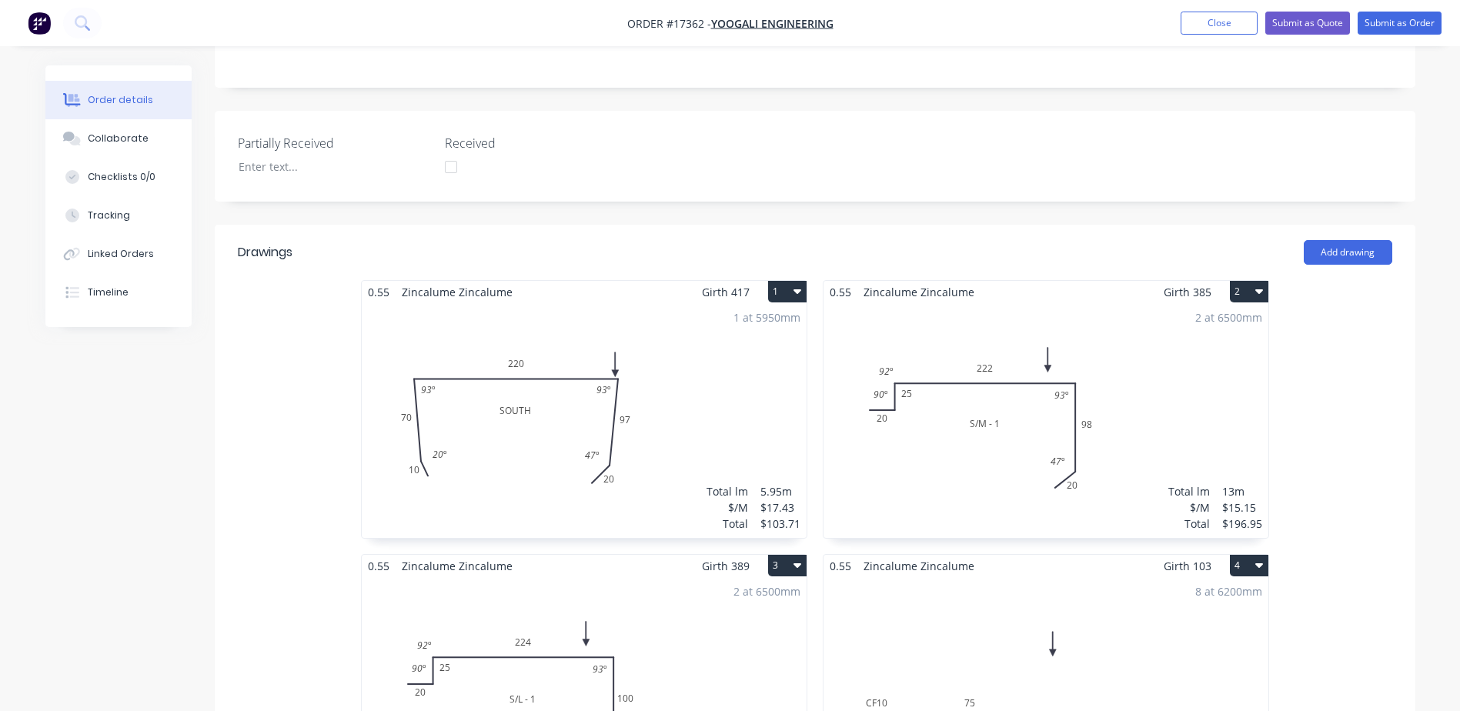
click at [987, 376] on div "2 at 6500mm Total lm $/M Total 13m $15.15 $196.95" at bounding box center [1045, 420] width 445 height 235
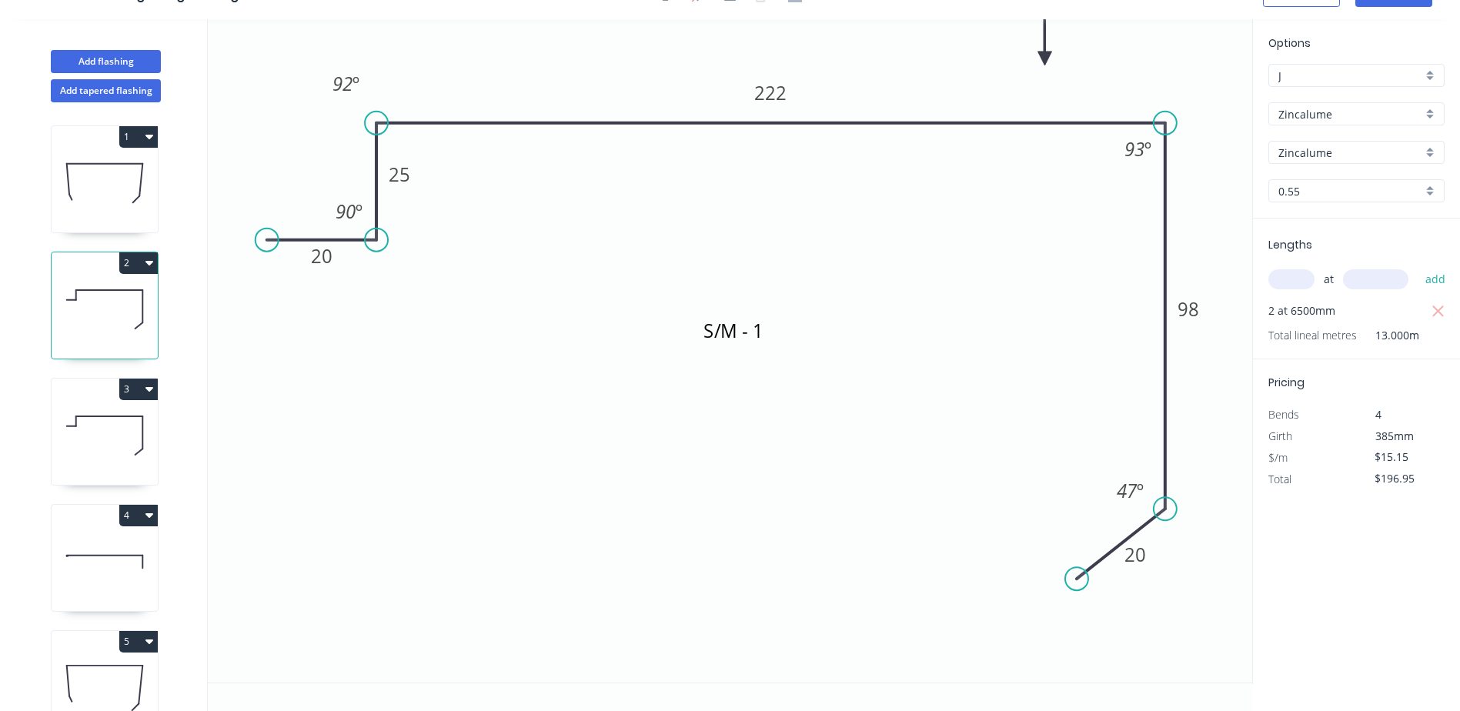
scroll to position [28, 0]
drag, startPoint x: 368, startPoint y: 219, endPoint x: 417, endPoint y: 299, distance: 94.0
click at [417, 299] on rect at bounding box center [398, 291] width 50 height 32
click at [106, 422] on icon at bounding box center [105, 435] width 106 height 98
drag, startPoint x: 366, startPoint y: 219, endPoint x: 418, endPoint y: 292, distance: 89.5
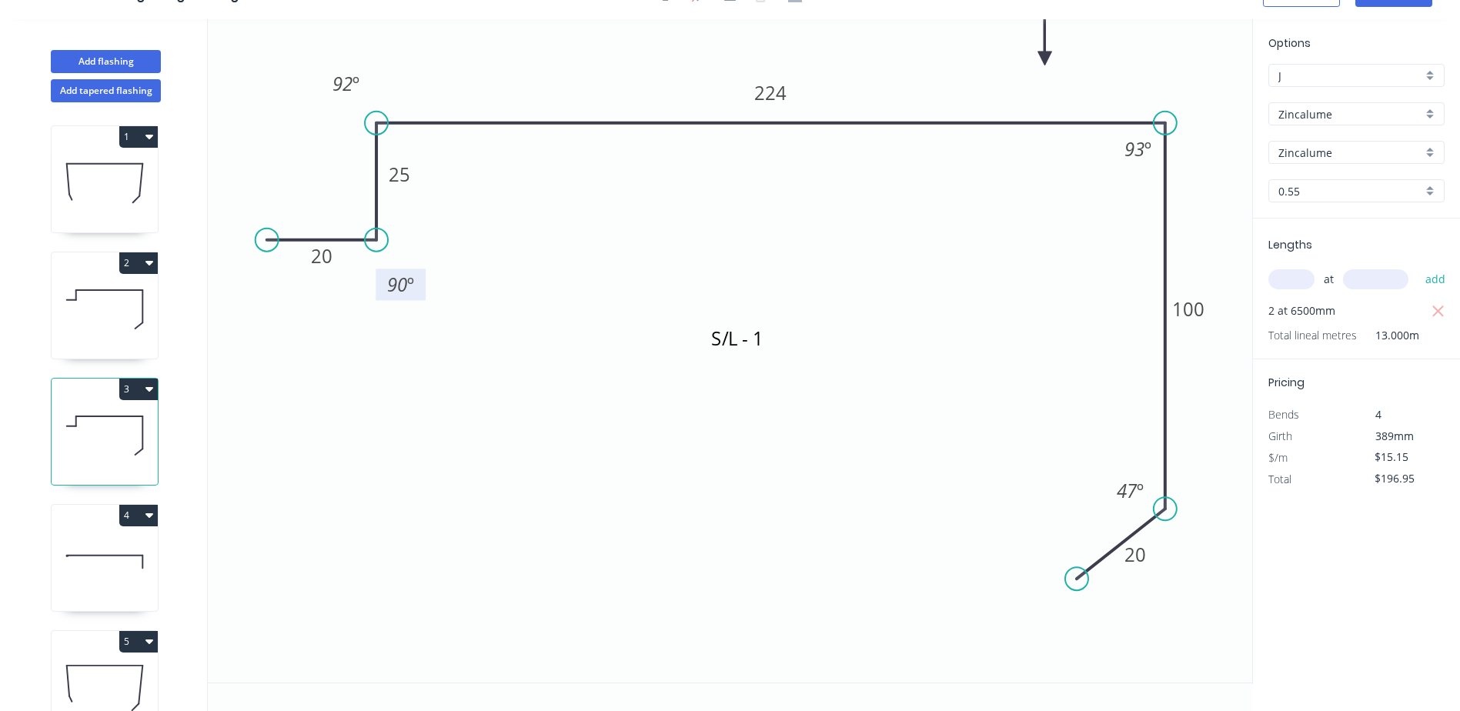
click at [418, 292] on rect at bounding box center [401, 285] width 50 height 32
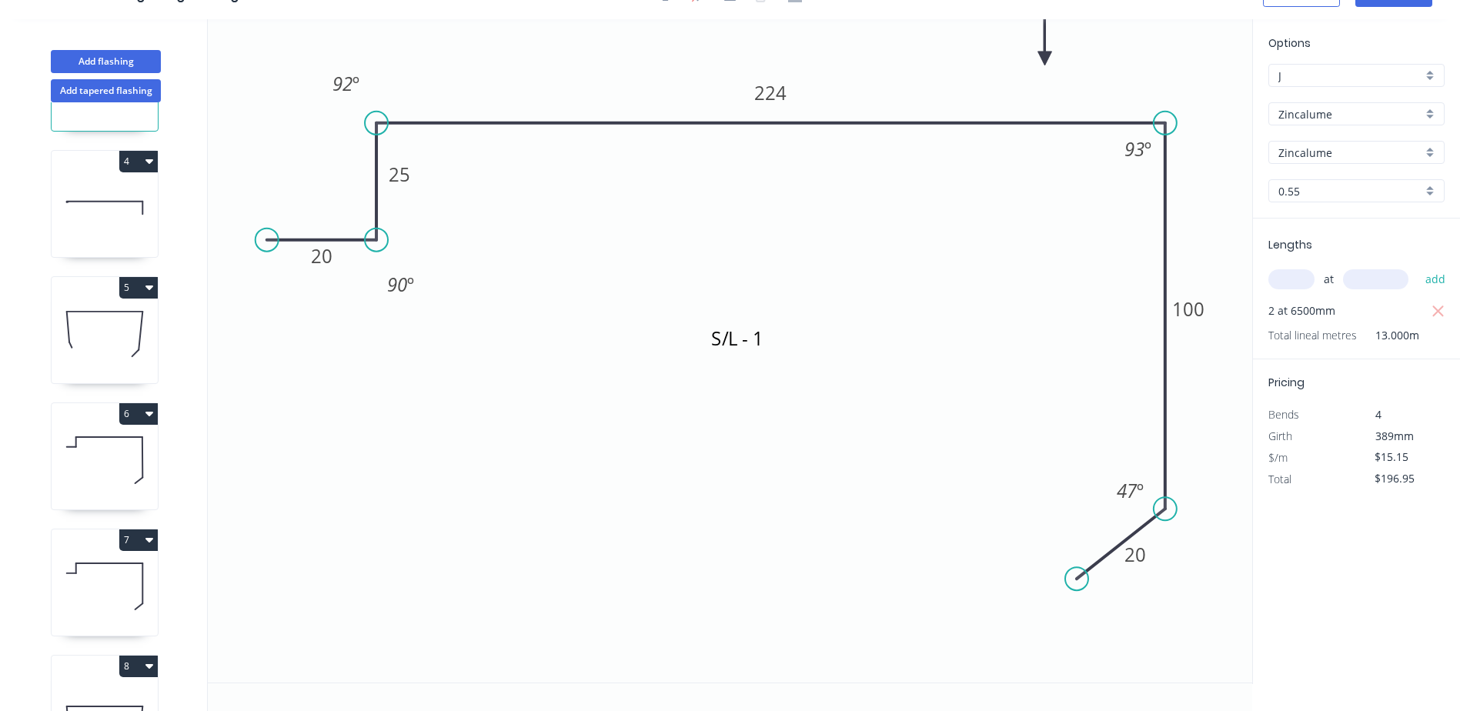
scroll to position [385, 0]
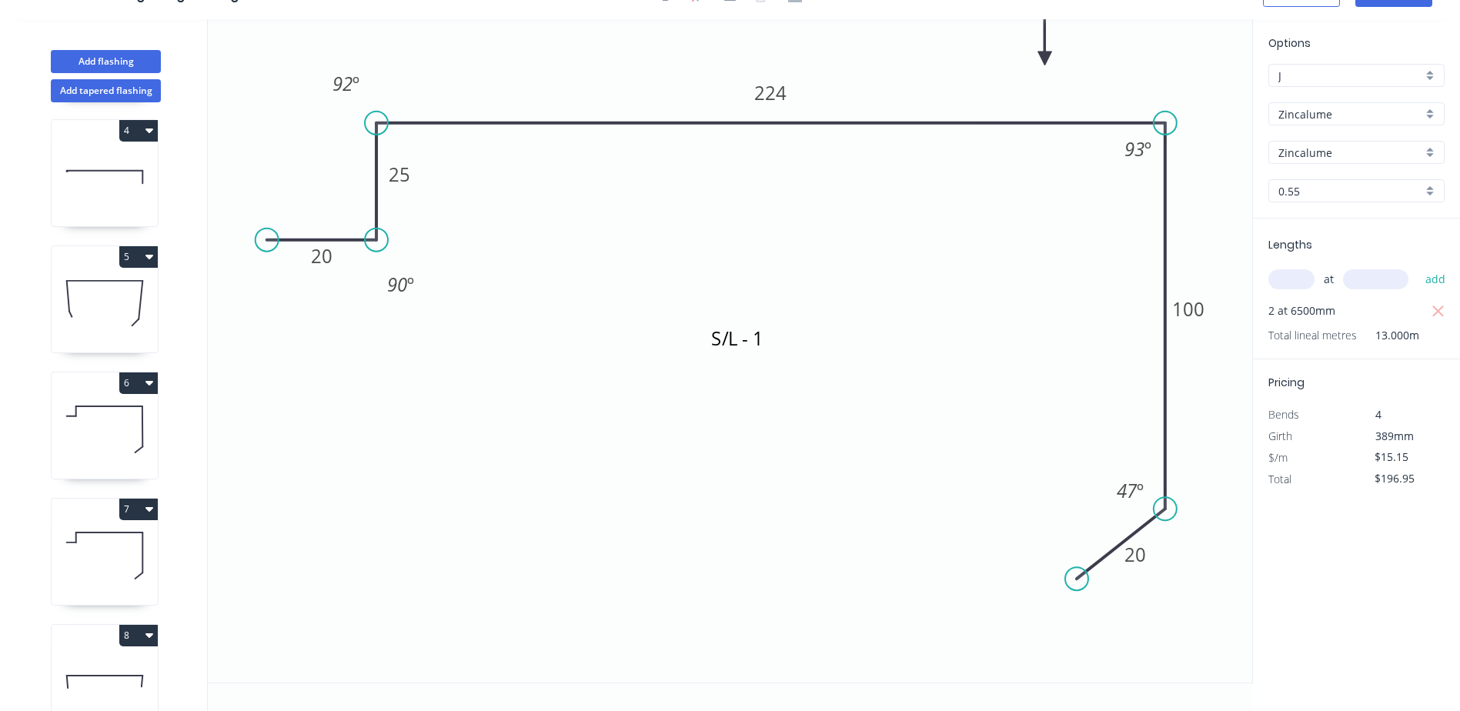
click at [101, 434] on icon at bounding box center [105, 429] width 106 height 98
type input "$17.43"
type input "$226.59"
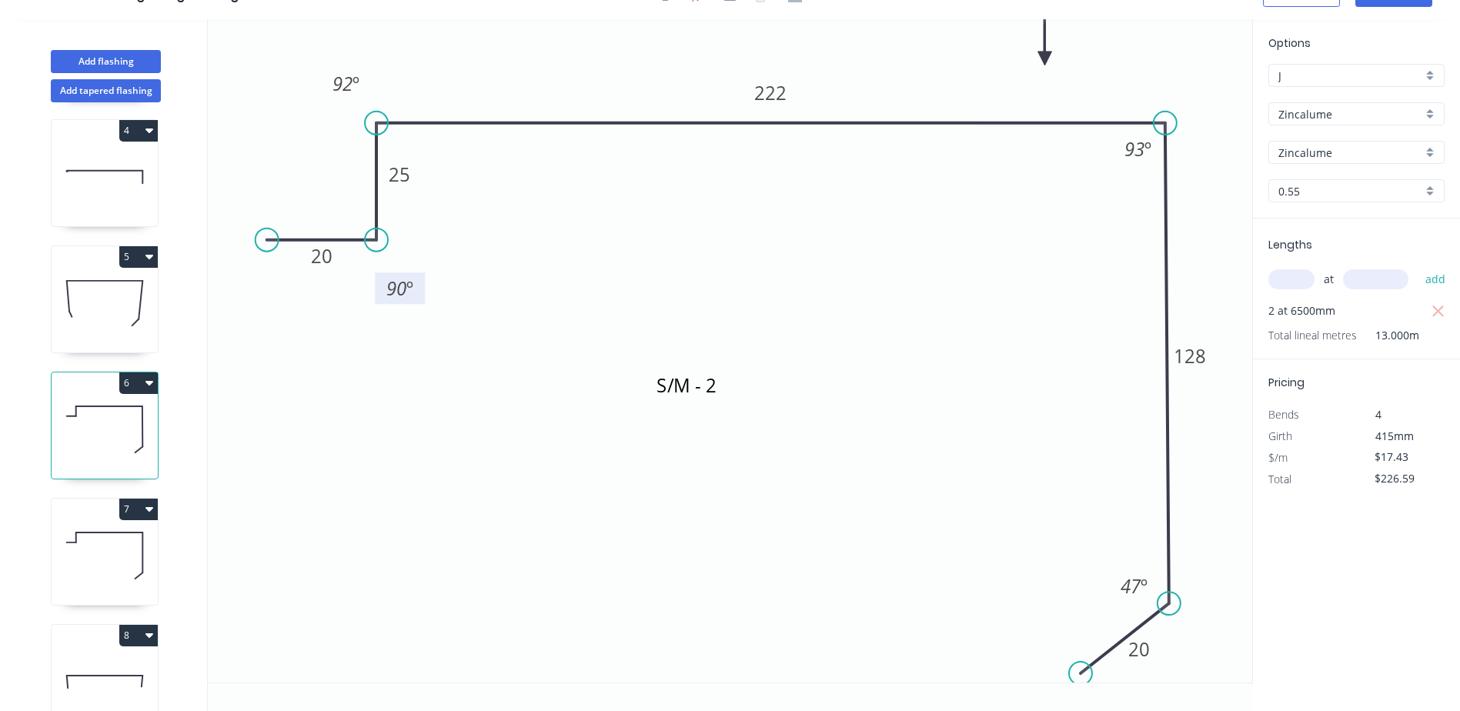
drag, startPoint x: 356, startPoint y: 225, endPoint x: 406, endPoint y: 302, distance: 92.2
click at [406, 302] on rect at bounding box center [400, 288] width 50 height 32
click at [111, 549] on icon at bounding box center [105, 555] width 106 height 98
drag, startPoint x: 369, startPoint y: 215, endPoint x: 425, endPoint y: 285, distance: 89.8
click at [425, 285] on rect at bounding box center [405, 281] width 50 height 32
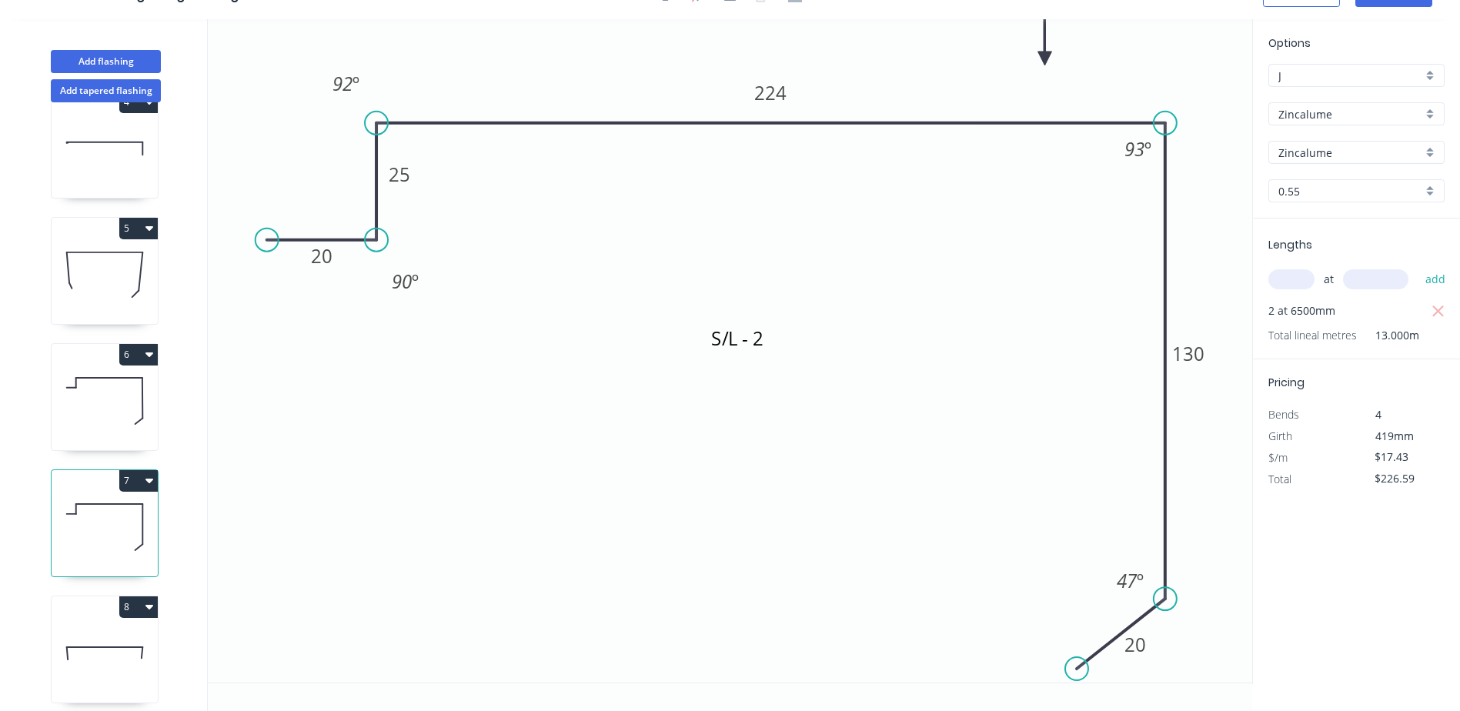
scroll to position [436, 0]
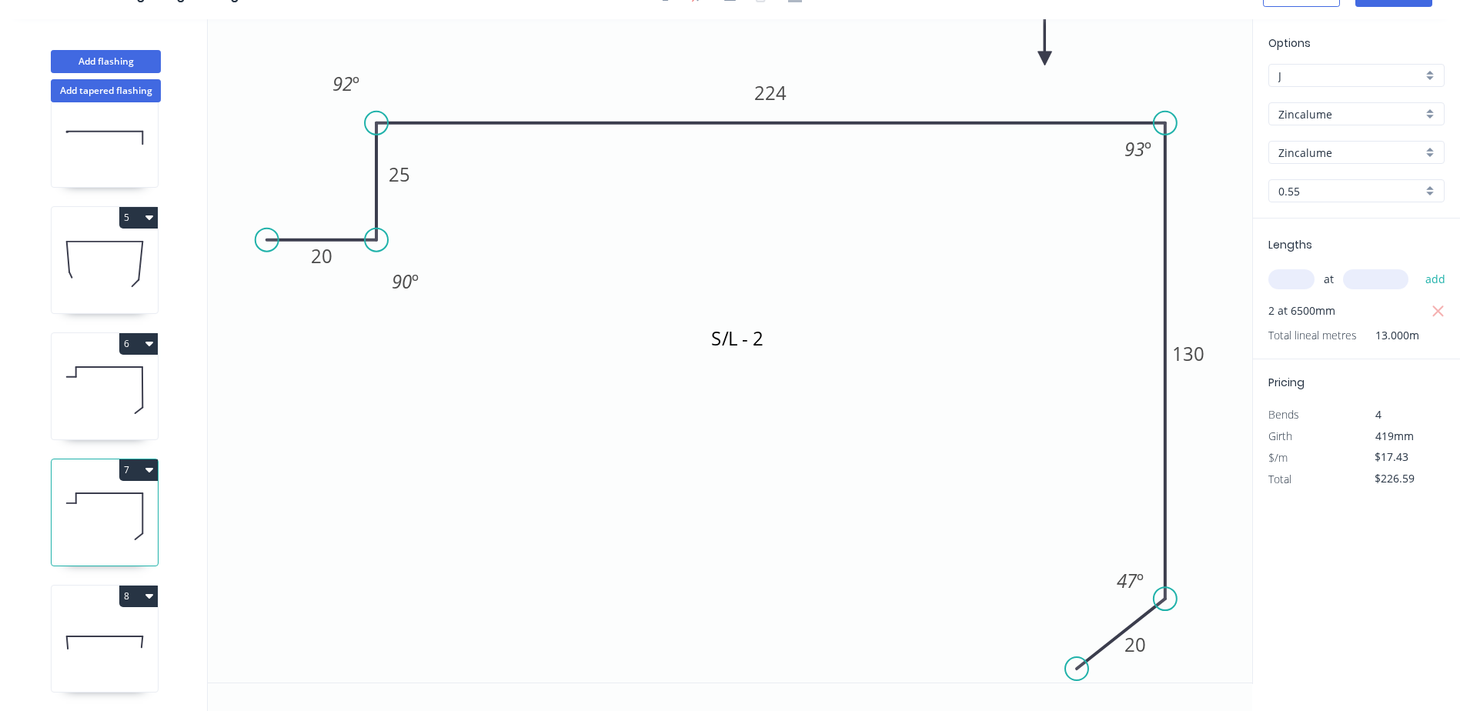
click at [129, 633] on icon at bounding box center [105, 642] width 106 height 98
type input "$13.30"
type input "$26.60"
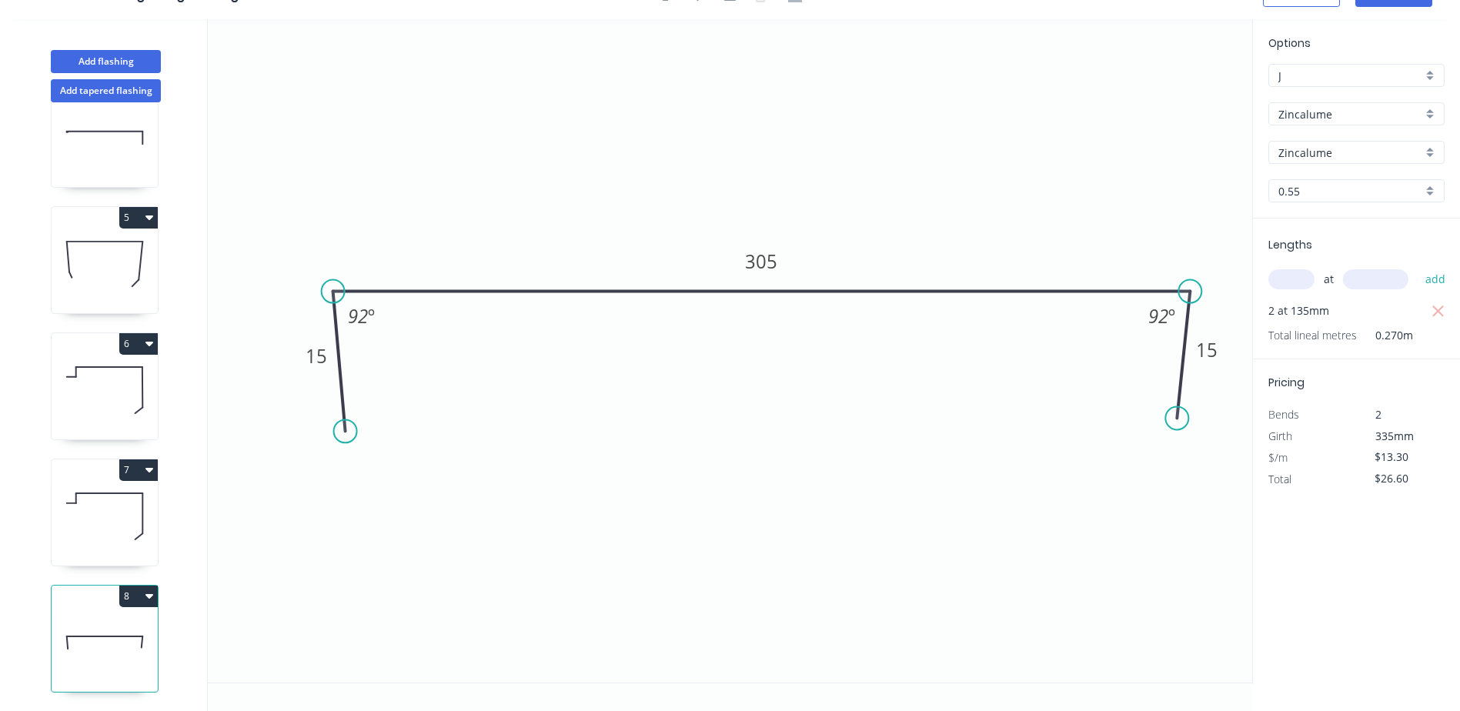
click at [1177, 419] on circle at bounding box center [1176, 417] width 23 height 23
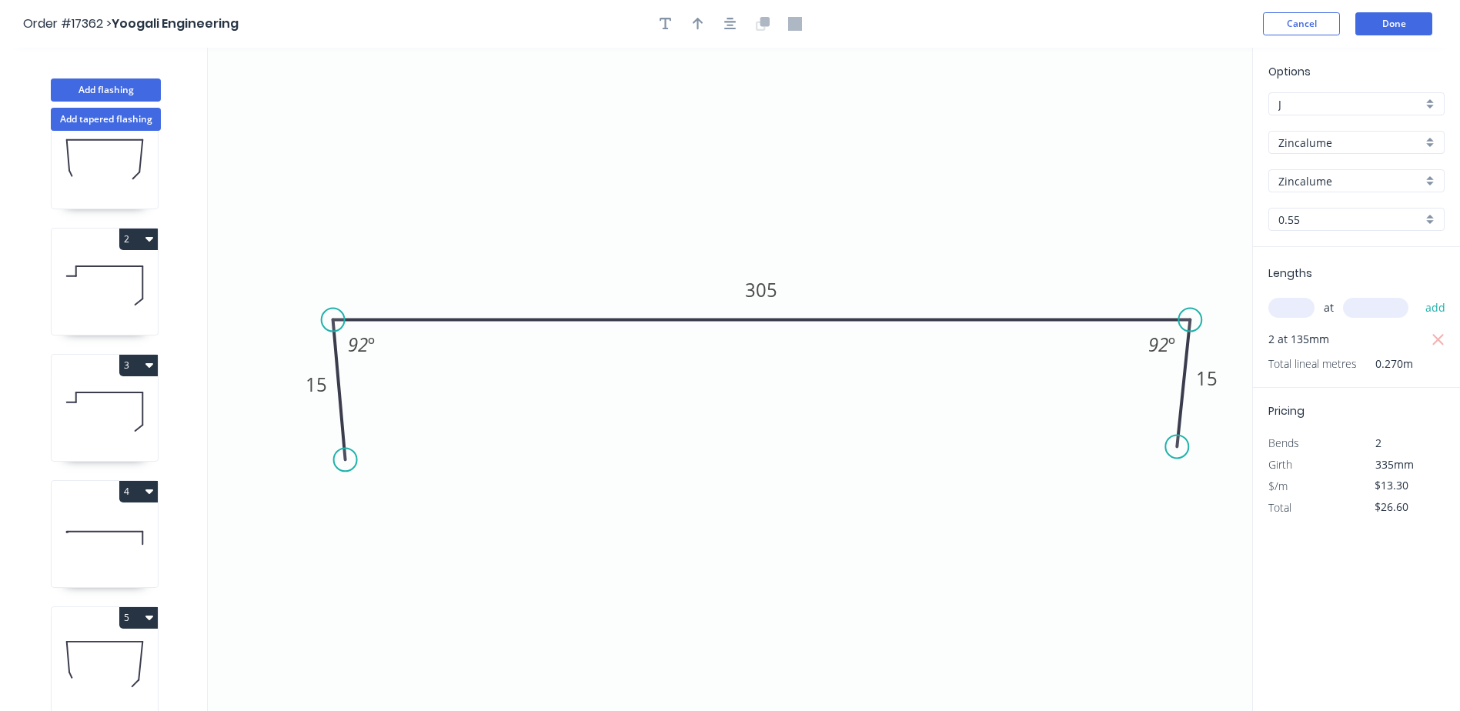
scroll to position [51, 0]
click at [98, 535] on icon at bounding box center [105, 539] width 106 height 98
type input "$8.51"
type input "$422.10"
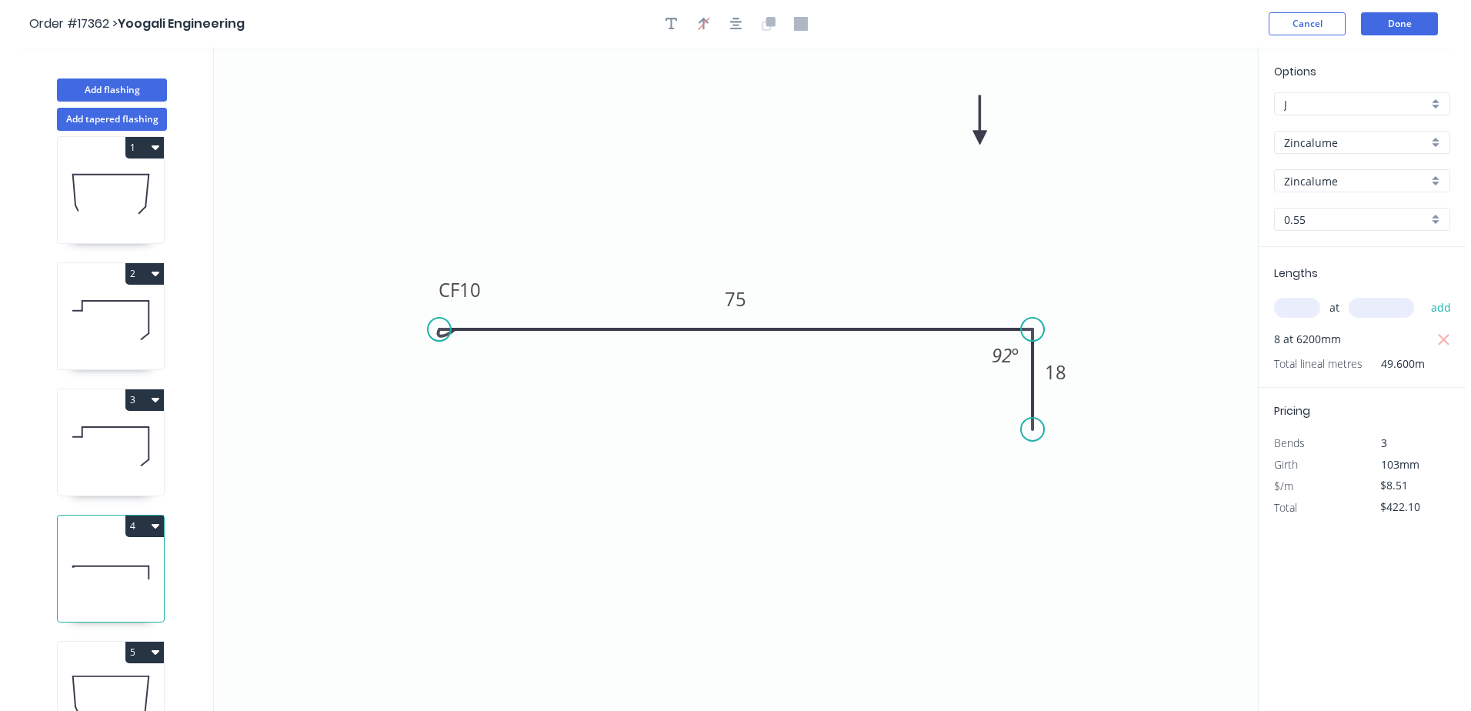
scroll to position [0, 0]
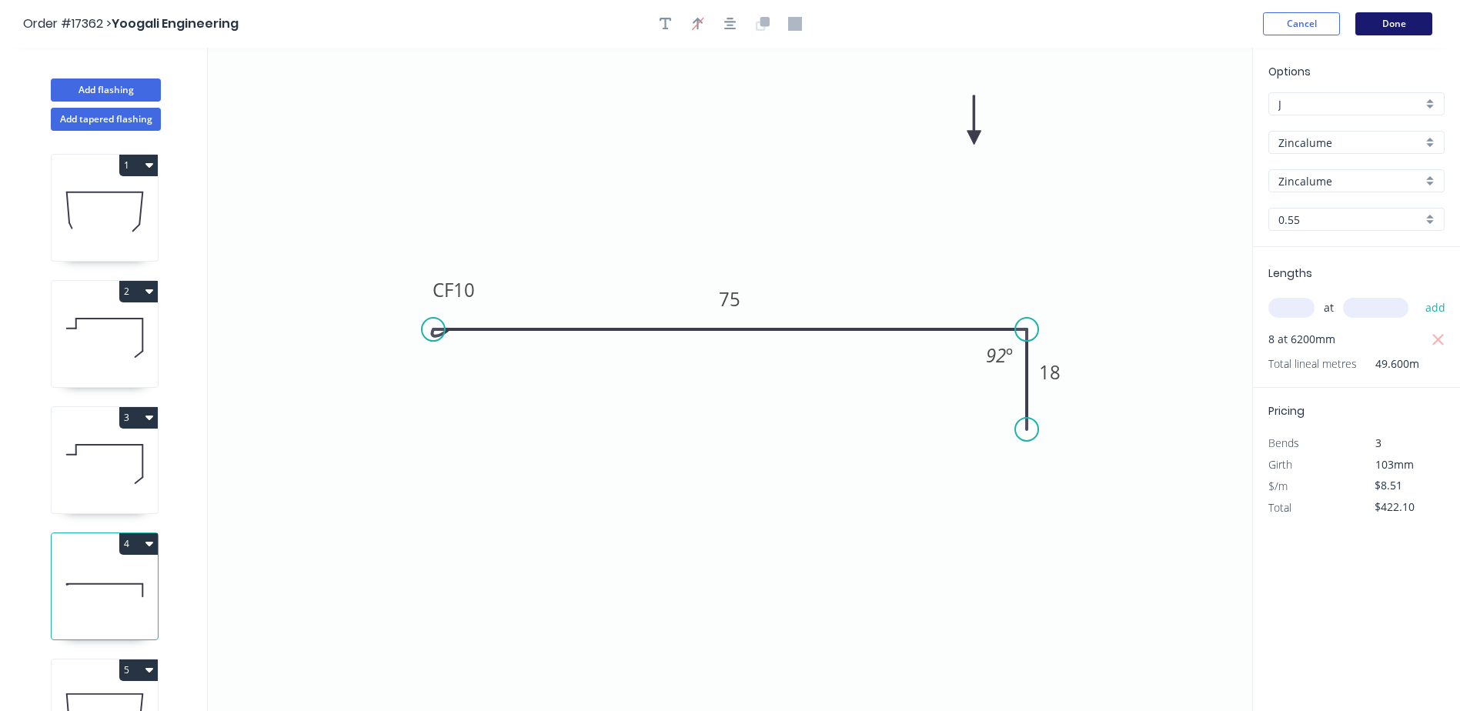
click at [1402, 22] on button "Done" at bounding box center [1393, 23] width 77 height 23
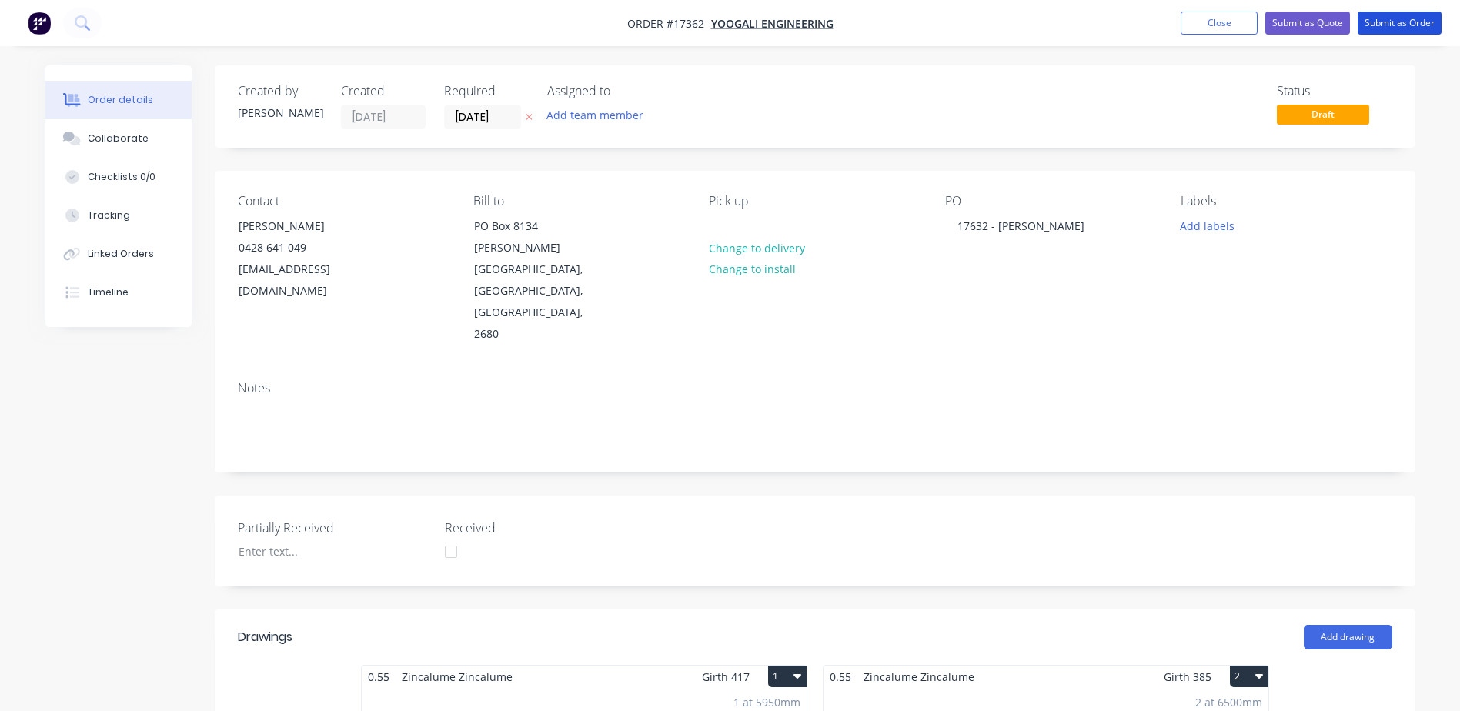
click at [1402, 22] on button "Submit as Order" at bounding box center [1399, 23] width 84 height 23
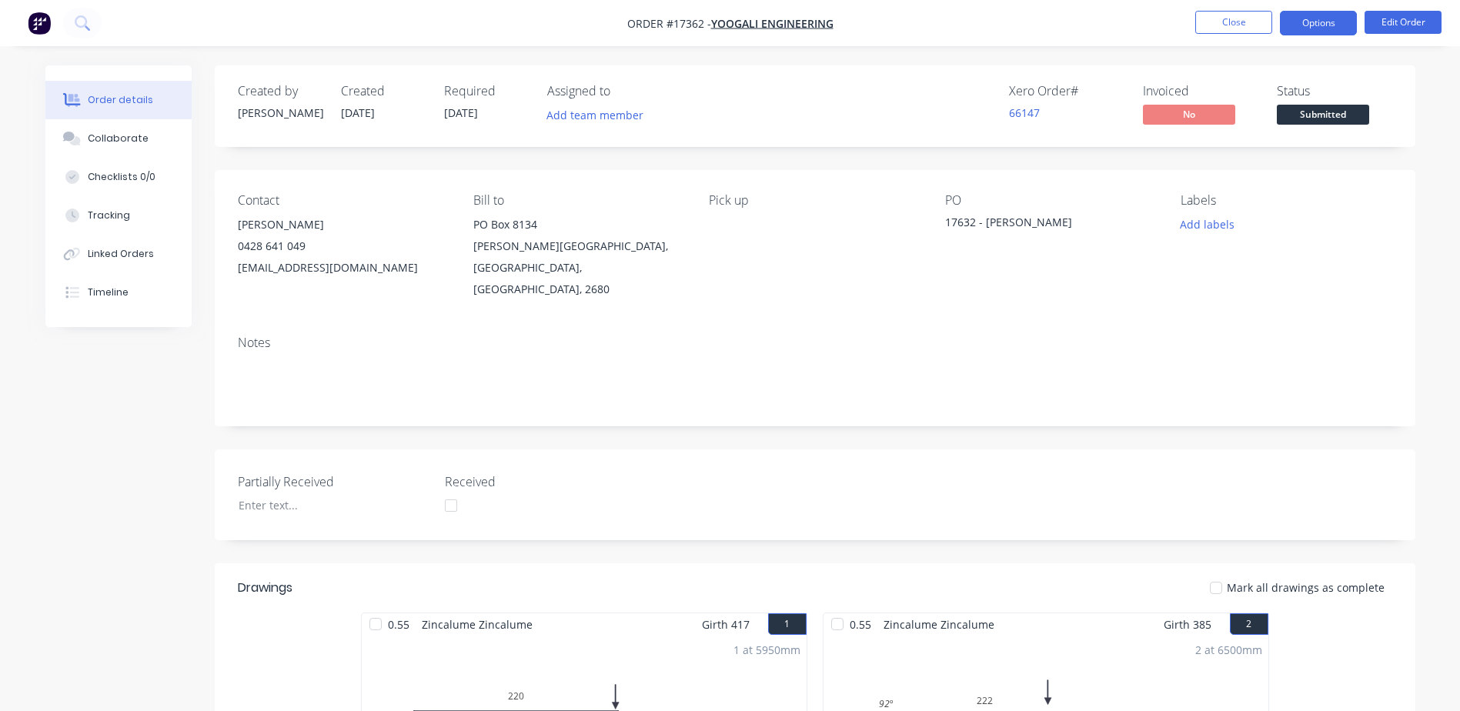
click at [1337, 22] on button "Options" at bounding box center [1318, 23] width 77 height 25
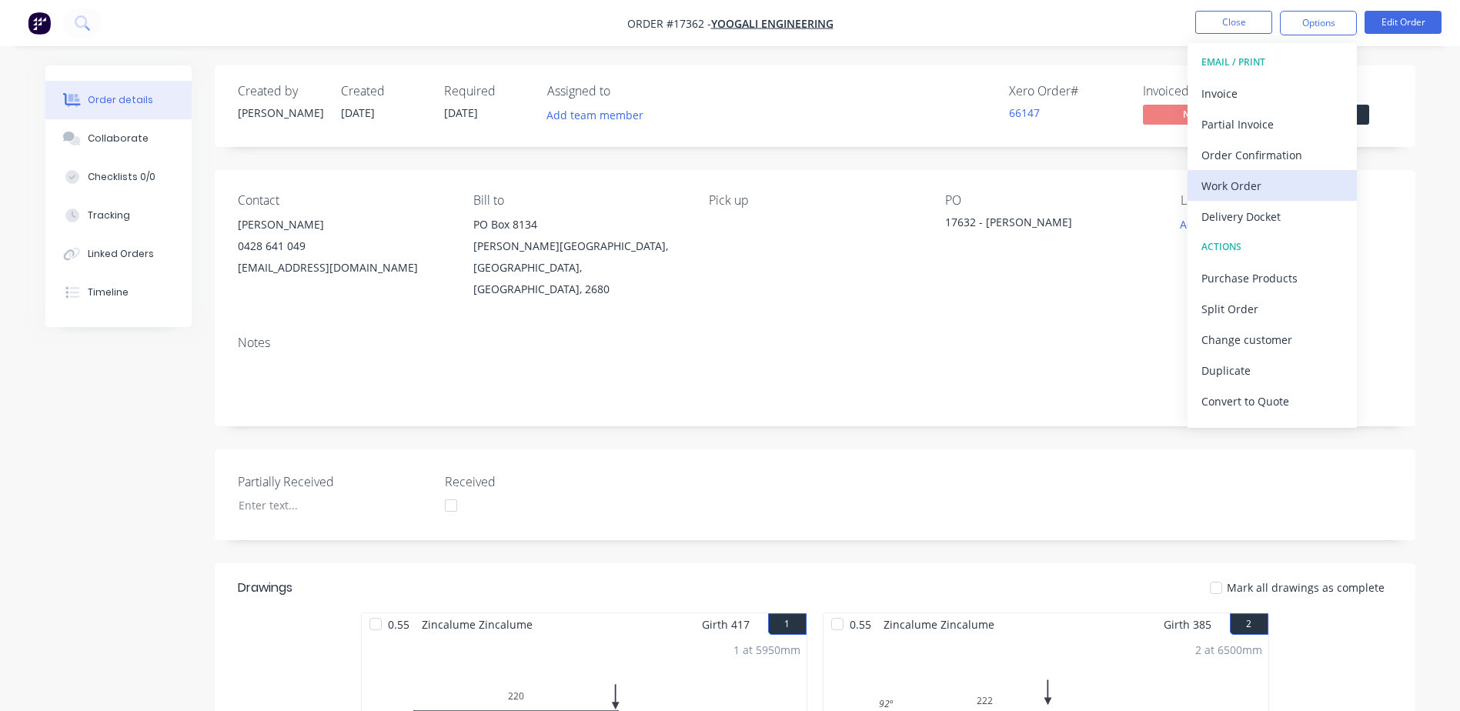
click at [1243, 185] on div "Work Order" at bounding box center [1272, 186] width 142 height 22
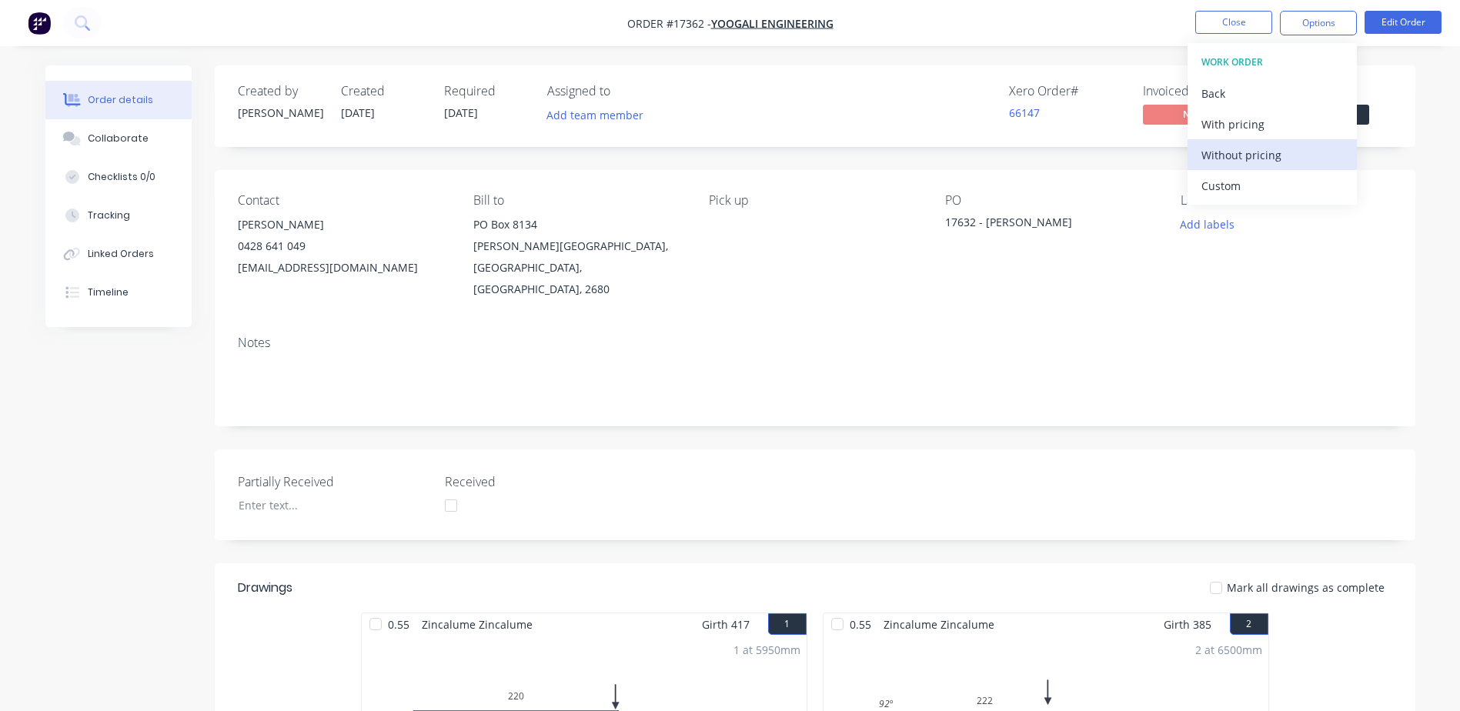
click at [1243, 155] on div "Without pricing" at bounding box center [1272, 155] width 142 height 22
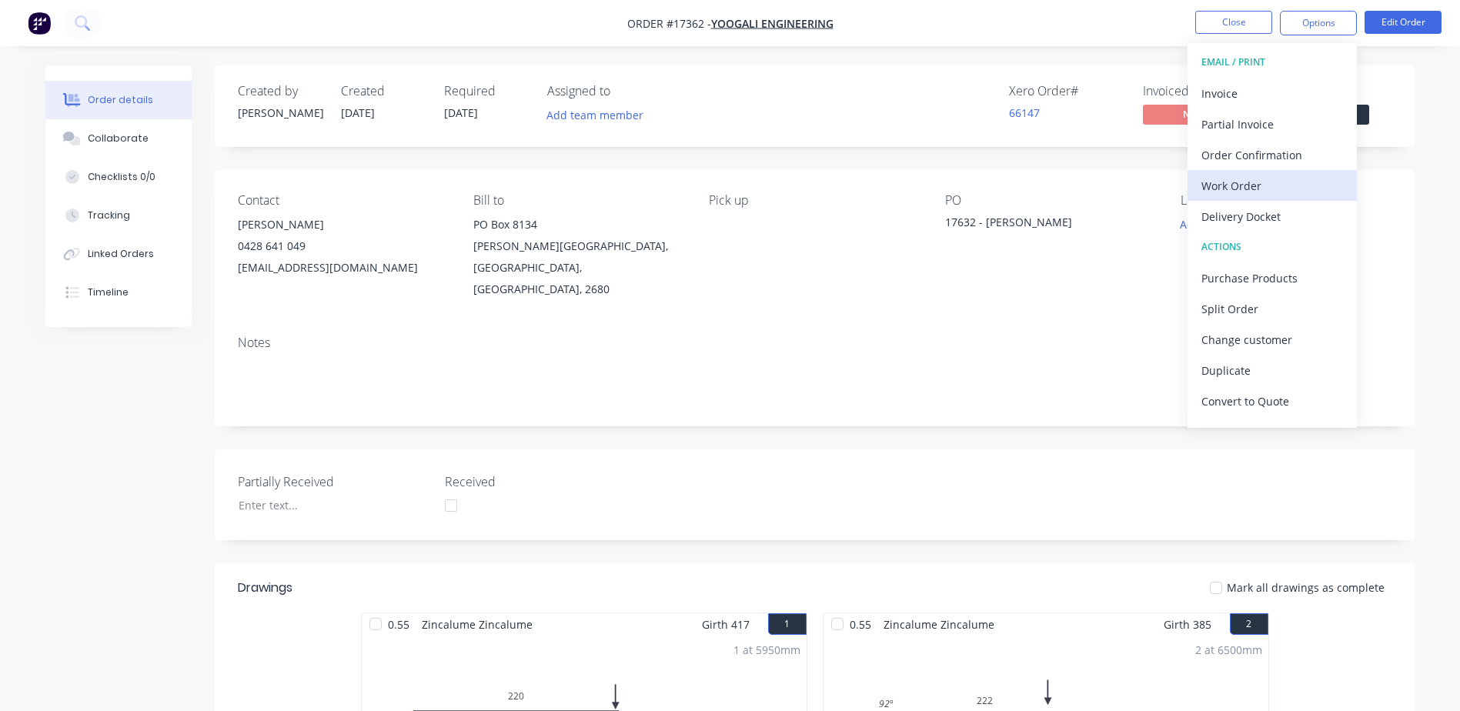
click at [1243, 182] on div "Work Order" at bounding box center [1272, 186] width 142 height 22
click at [1243, 182] on div "Custom" at bounding box center [1272, 186] width 142 height 22
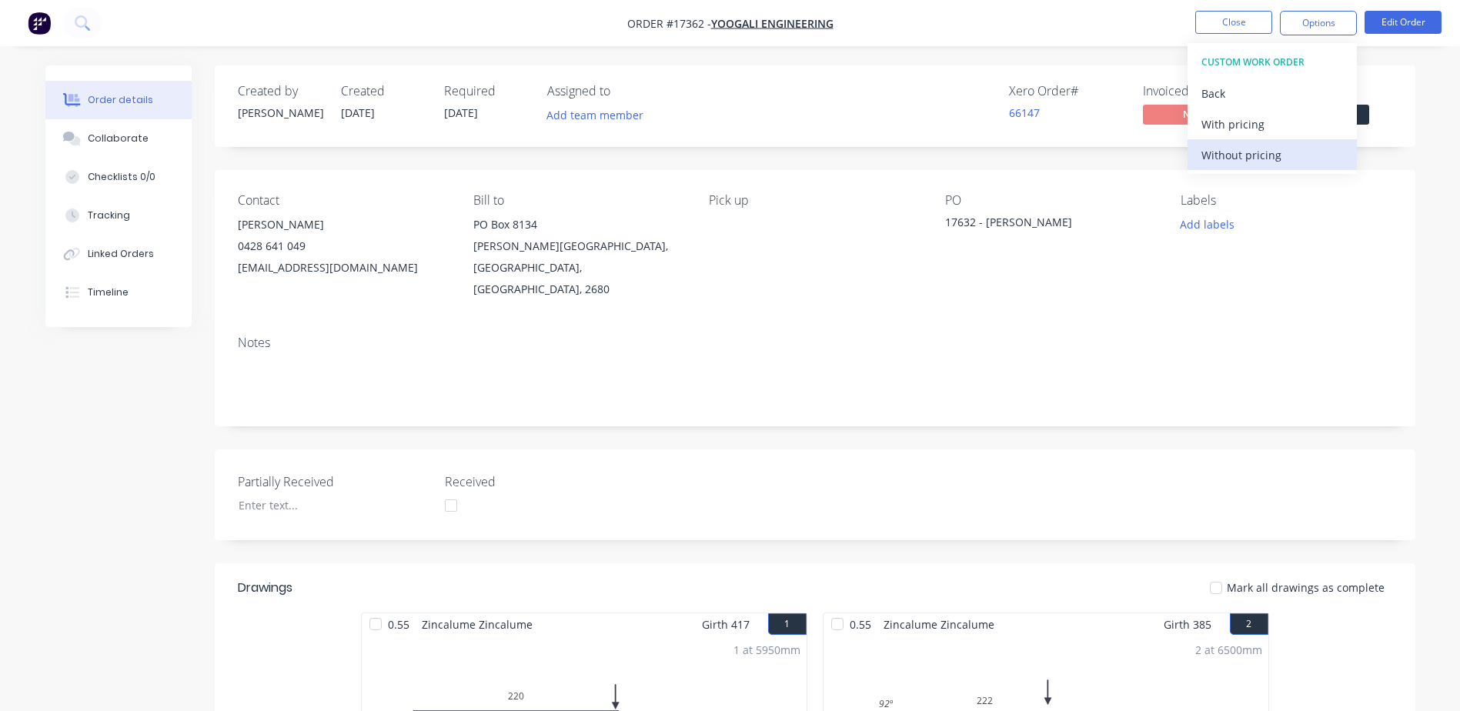
click at [1239, 161] on div "Without pricing" at bounding box center [1272, 155] width 142 height 22
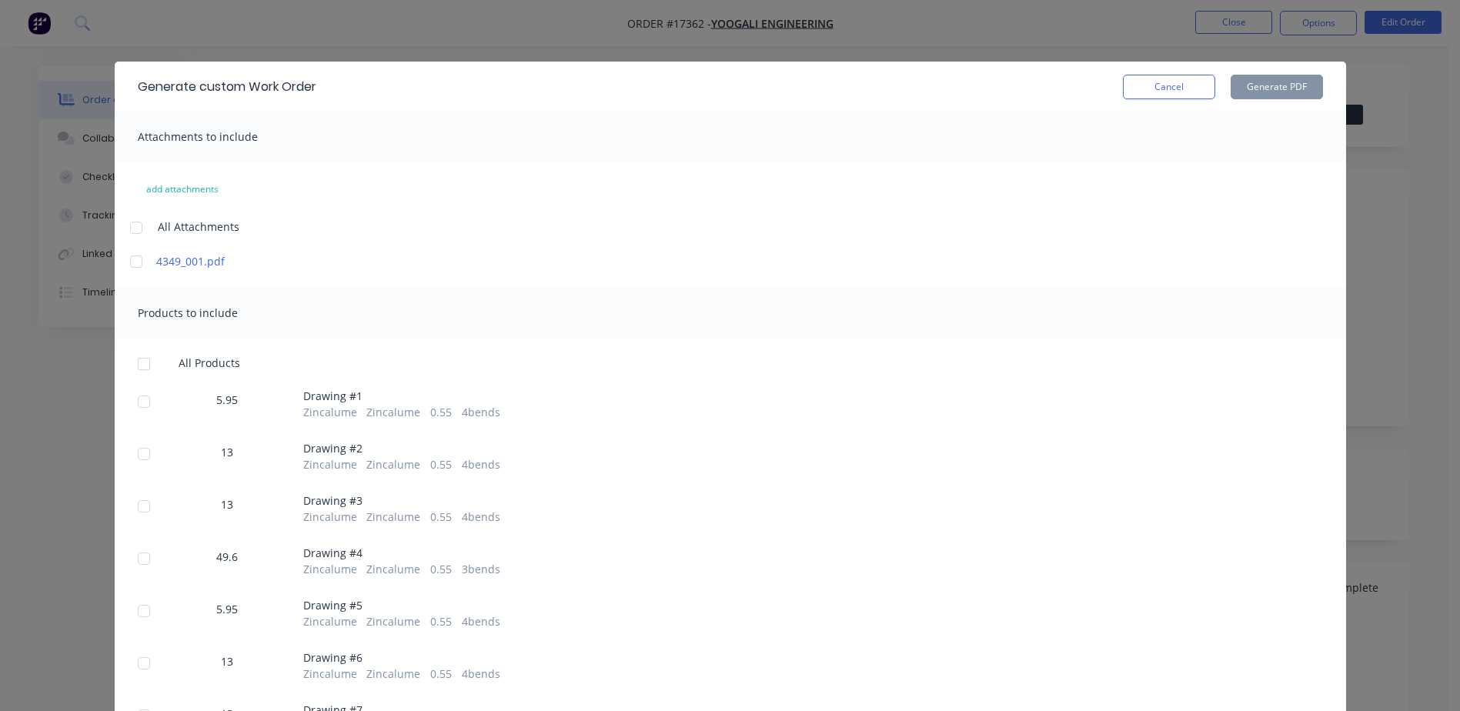
click at [127, 228] on div at bounding box center [136, 227] width 31 height 31
click at [134, 362] on div at bounding box center [144, 364] width 31 height 31
click at [1267, 87] on button "Generate PDF" at bounding box center [1276, 87] width 92 height 25
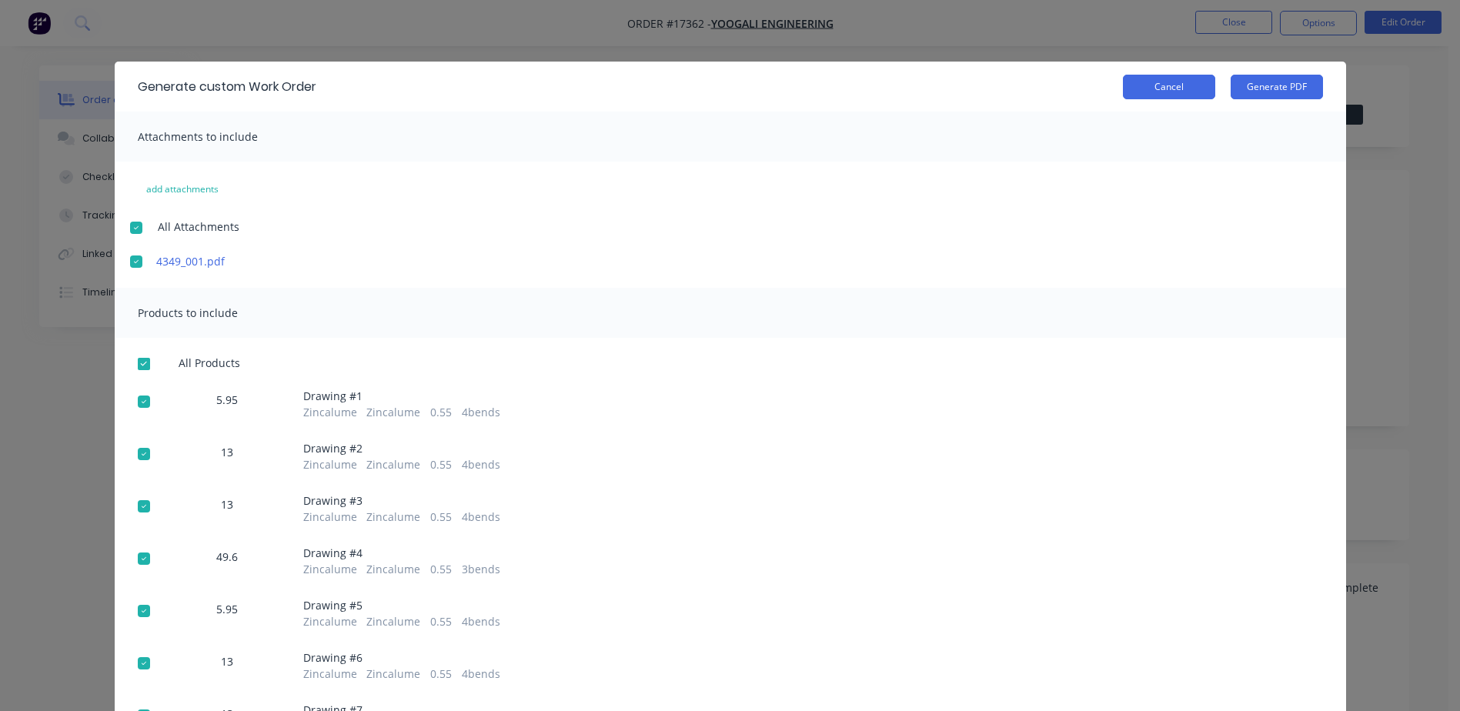
click at [1157, 87] on button "Cancel" at bounding box center [1169, 87] width 92 height 25
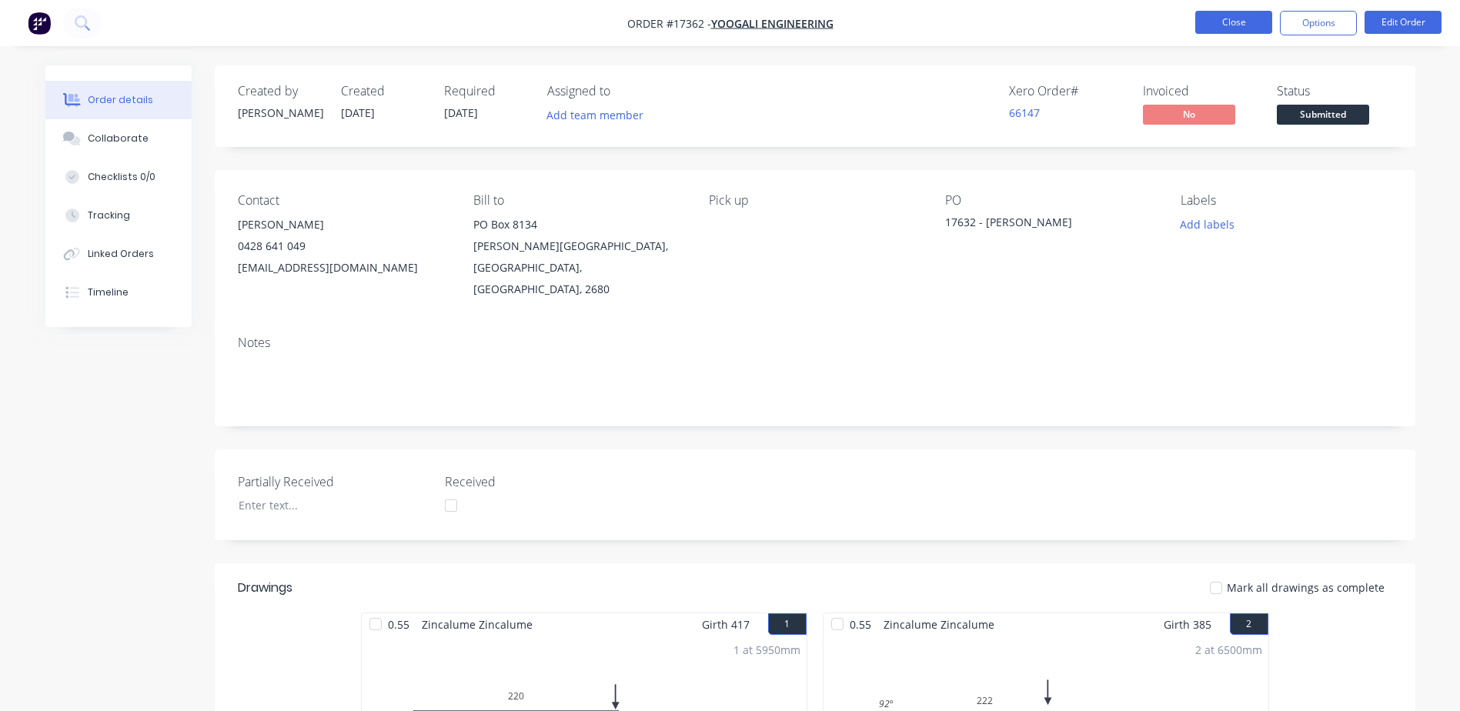
click at [1227, 19] on button "Close" at bounding box center [1233, 22] width 77 height 23
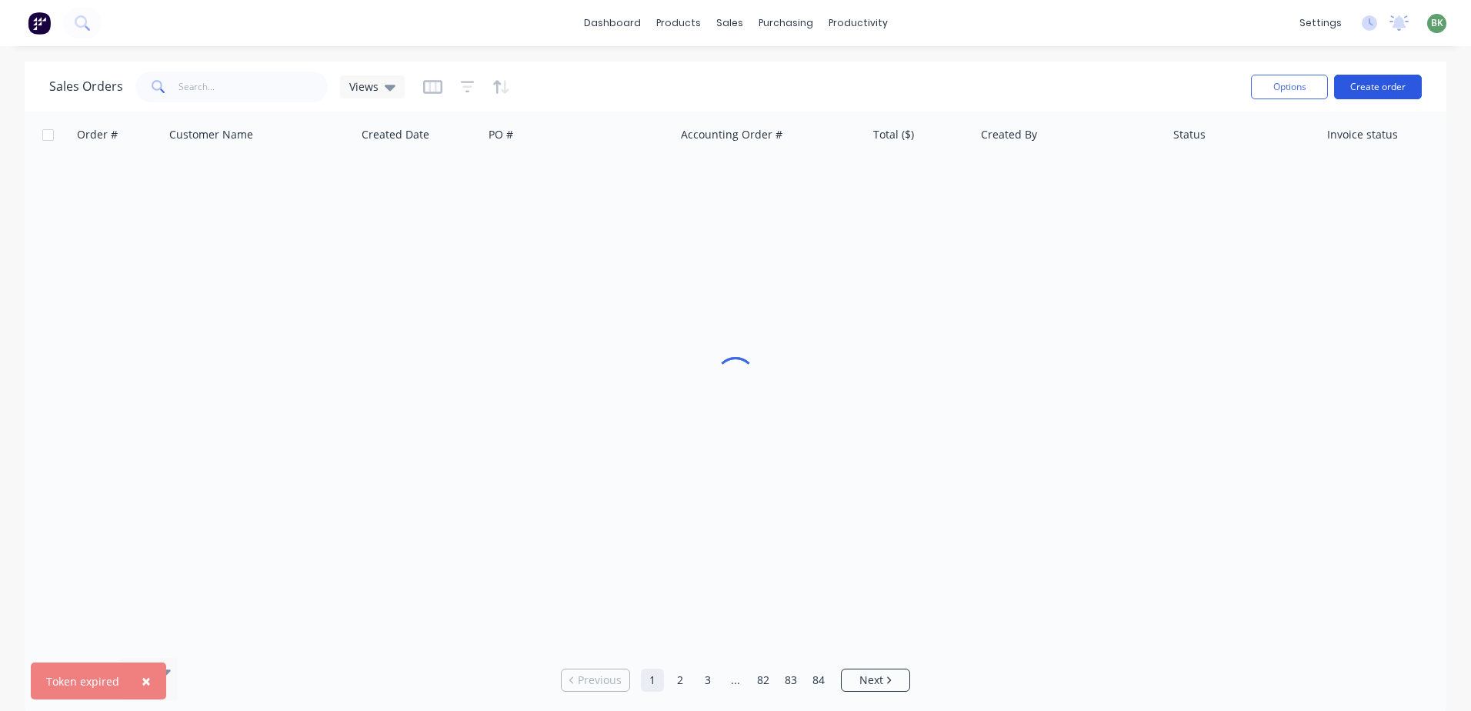
click at [1357, 79] on button "Create order" at bounding box center [1378, 87] width 88 height 25
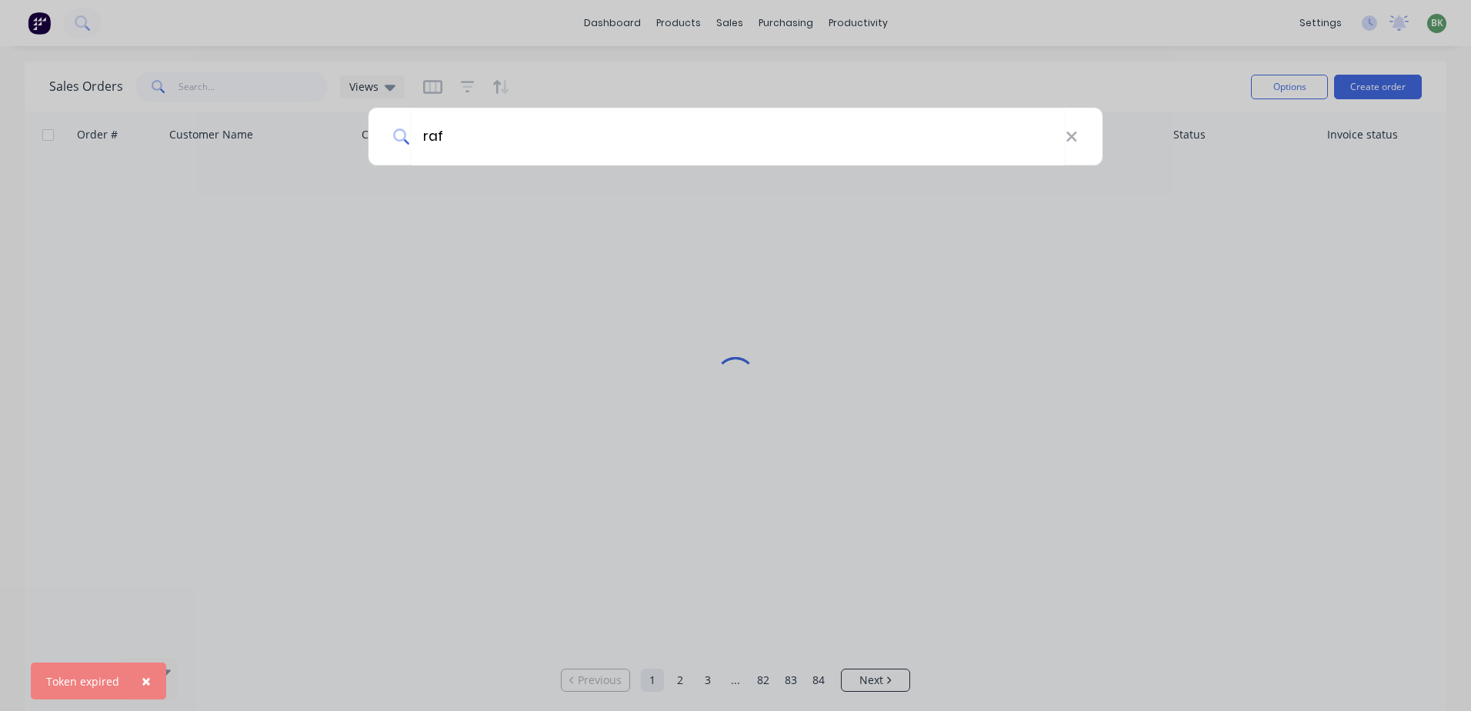
type input "raf"
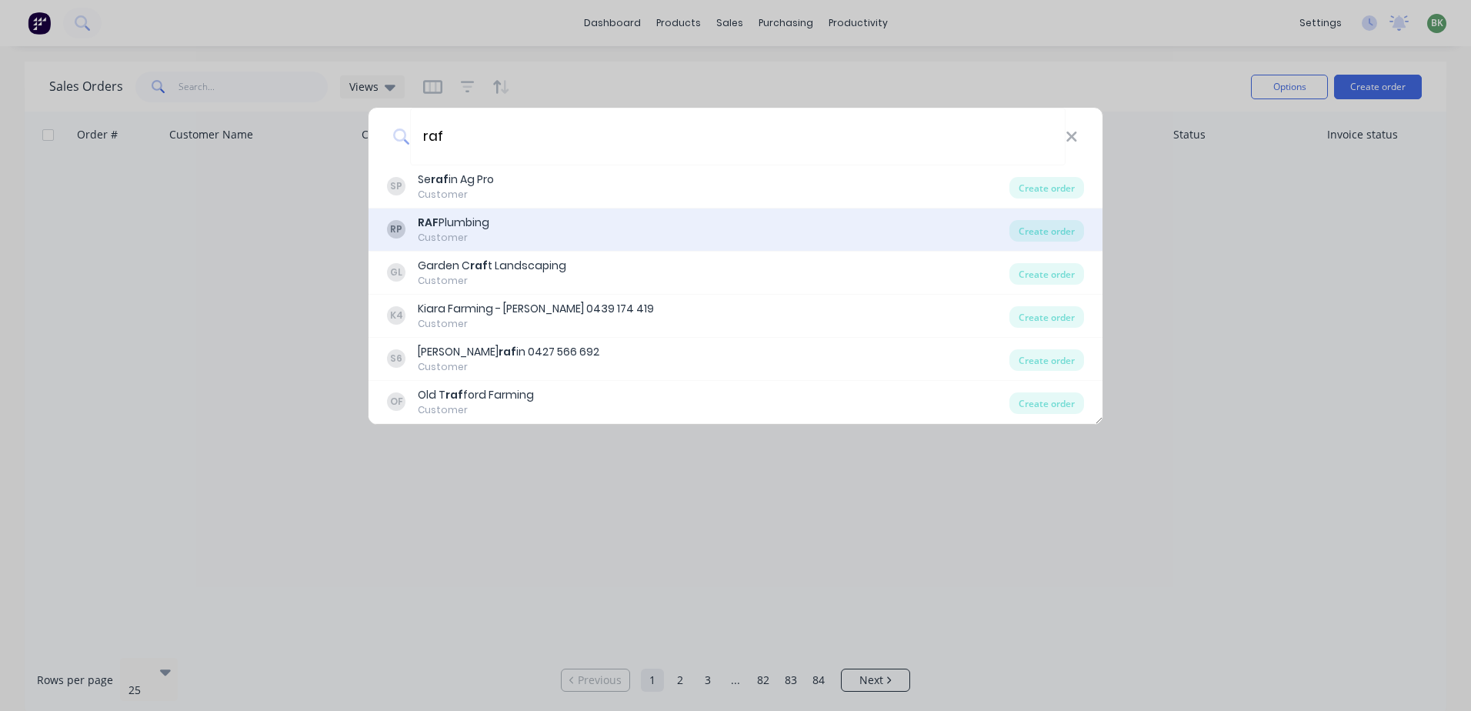
click at [489, 225] on div "RAF Plumbing" at bounding box center [454, 223] width 72 height 16
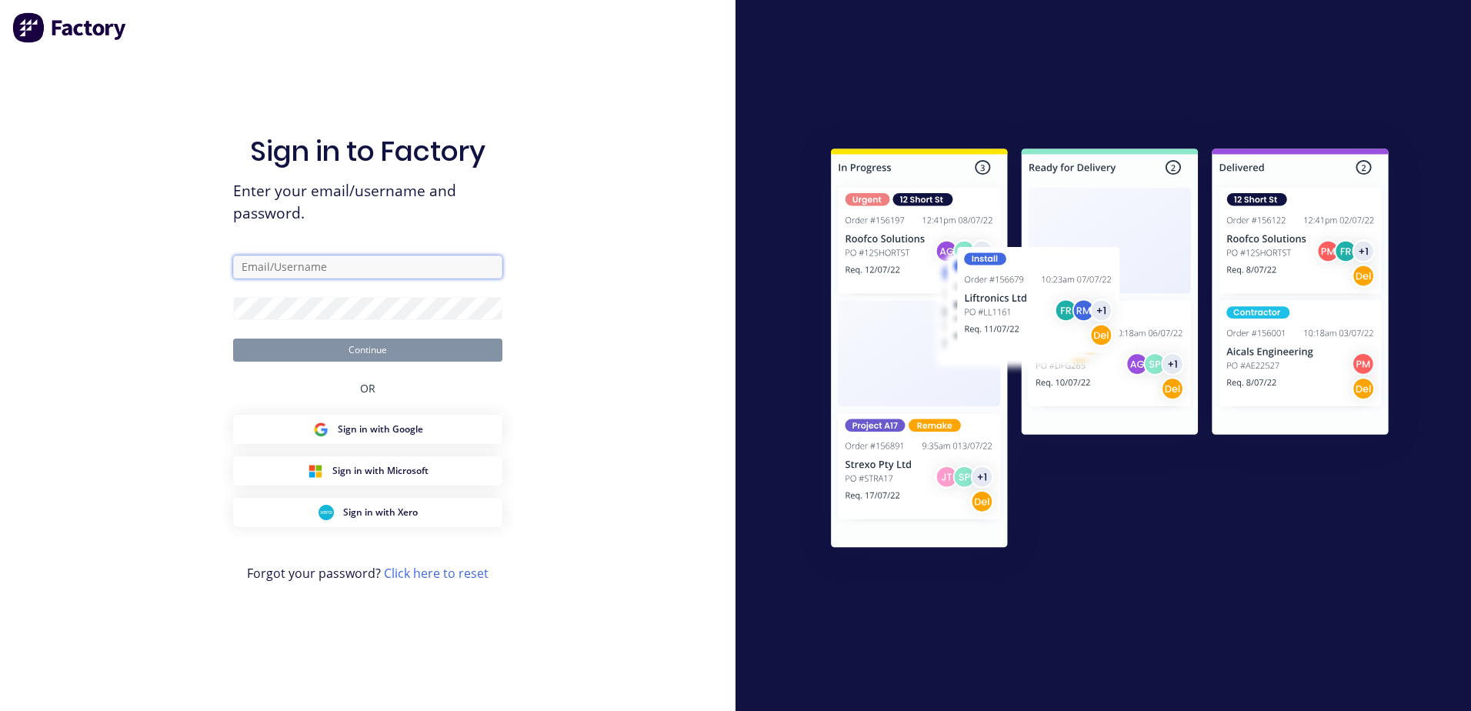
type input "[PERSON_NAME][EMAIL_ADDRESS][DOMAIN_NAME]"
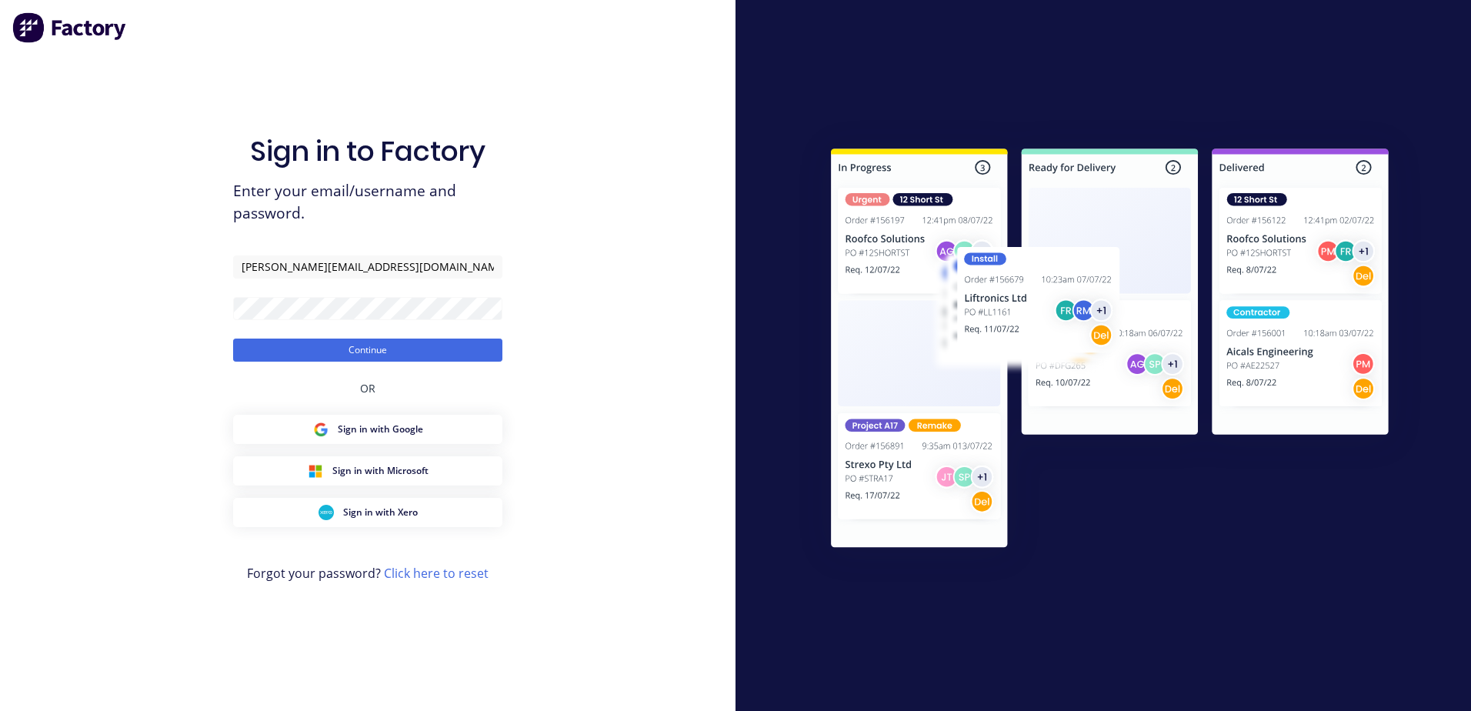
click at [359, 362] on div "Sign in to Factory Enter your email/username and password. [PERSON_NAME][EMAIL_…" at bounding box center [367, 371] width 269 height 656
click at [360, 352] on button "Continue" at bounding box center [367, 350] width 269 height 23
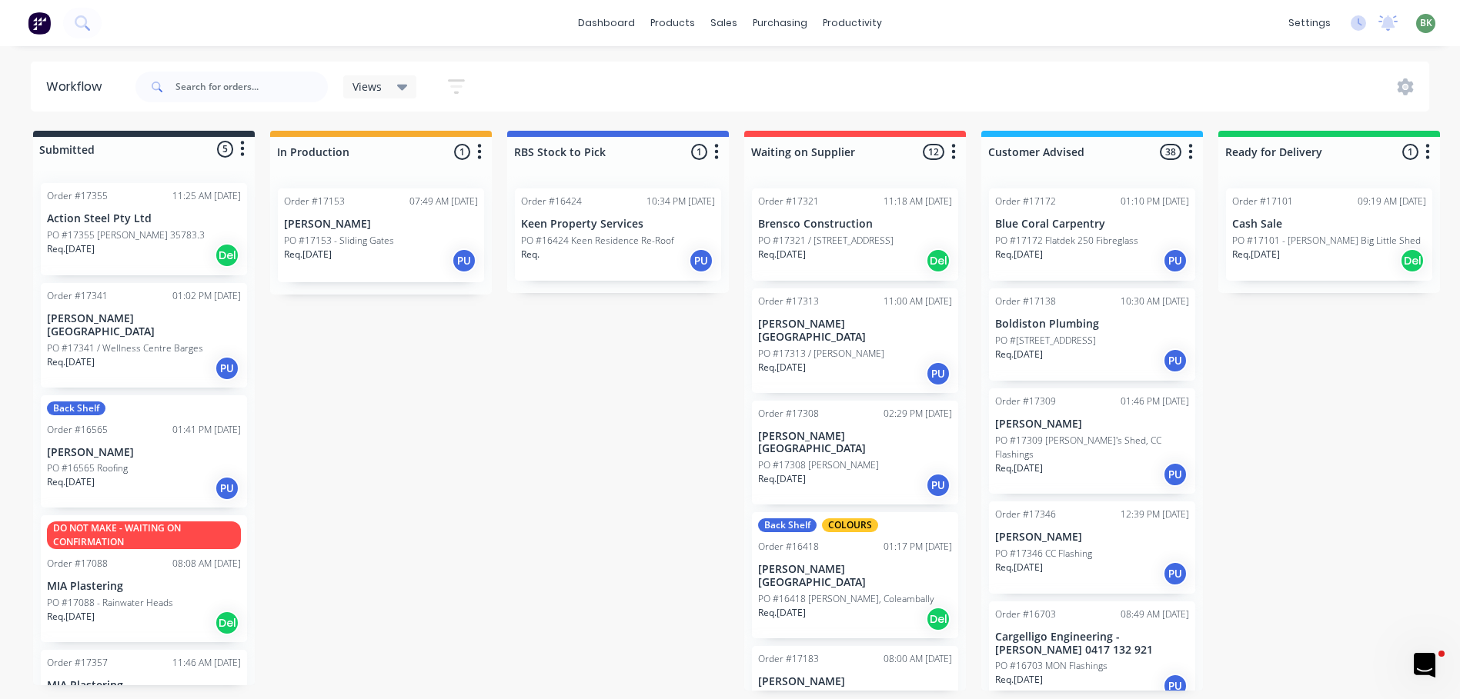
scroll to position [46, 0]
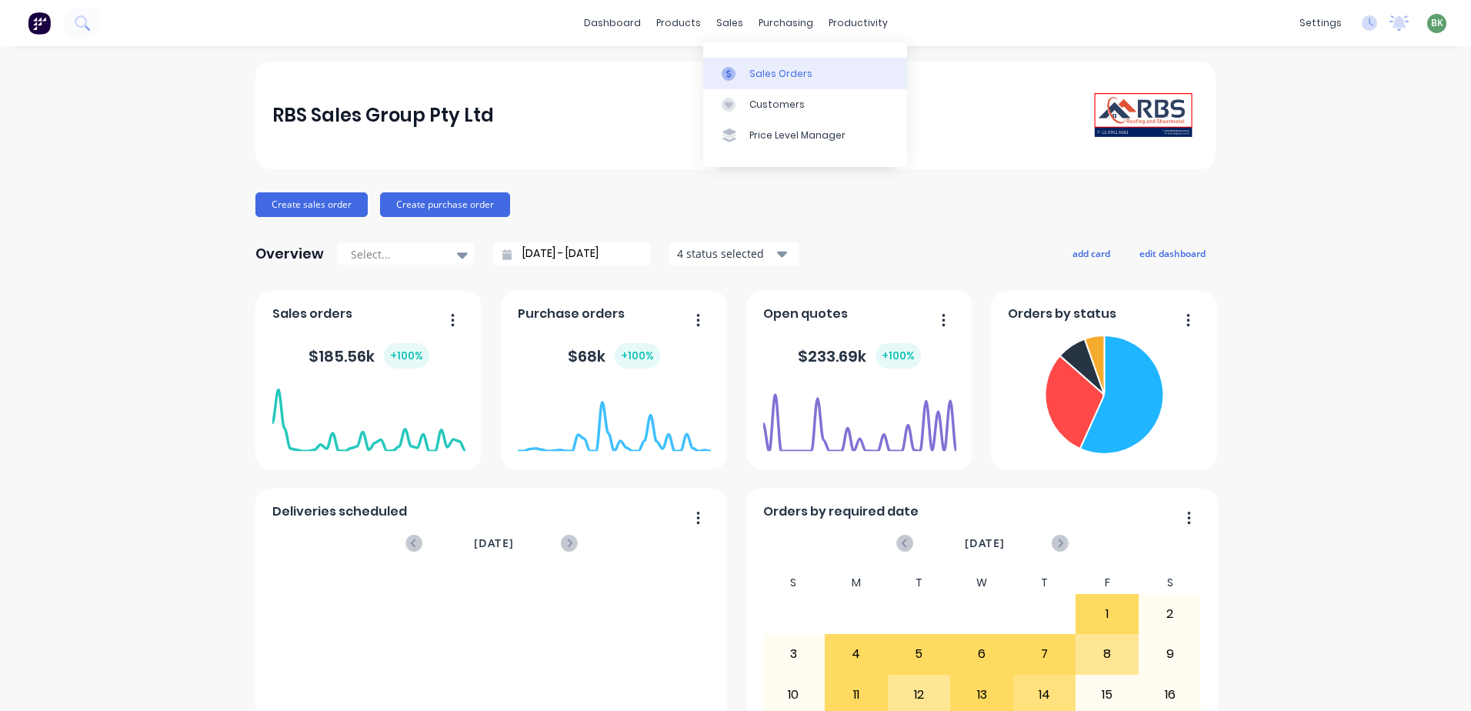
click at [760, 76] on div "Sales Orders" at bounding box center [781, 74] width 63 height 14
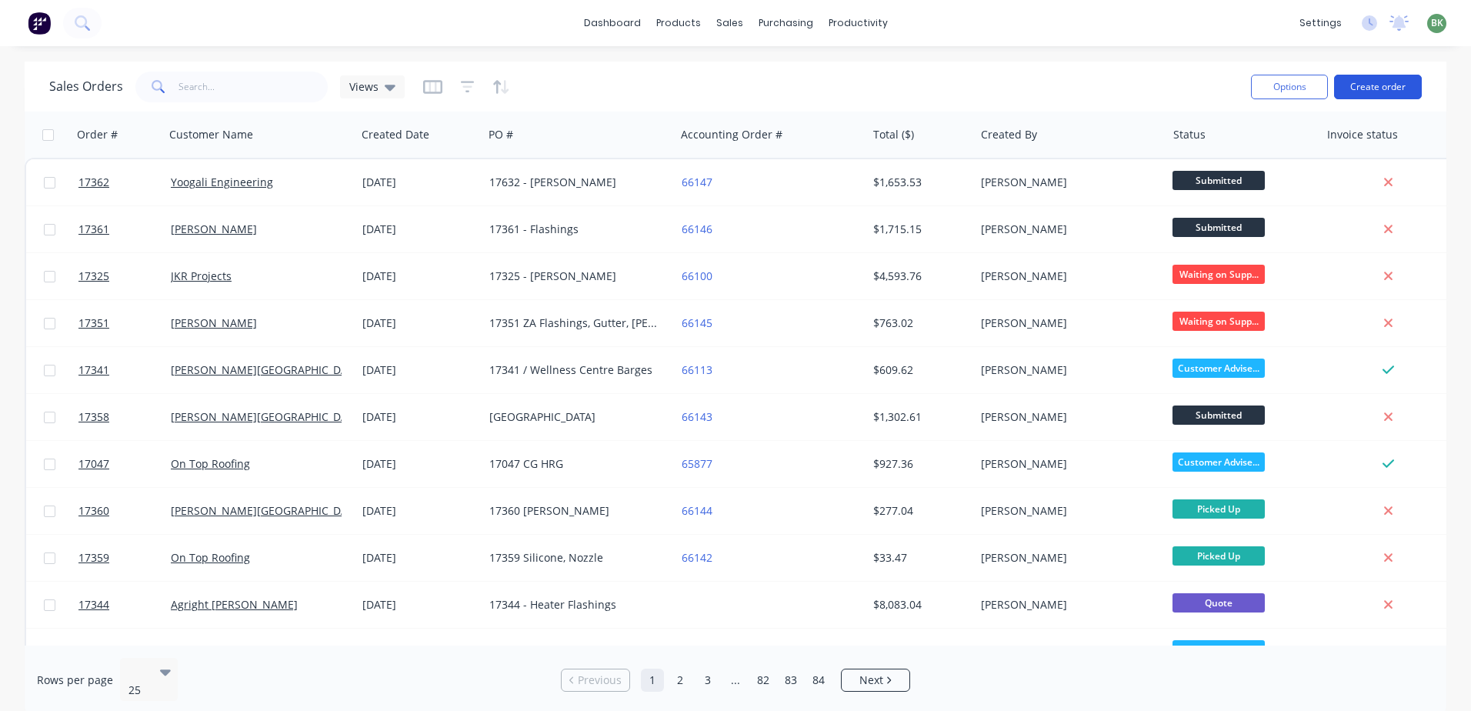
click at [1385, 82] on button "Create order" at bounding box center [1378, 87] width 88 height 25
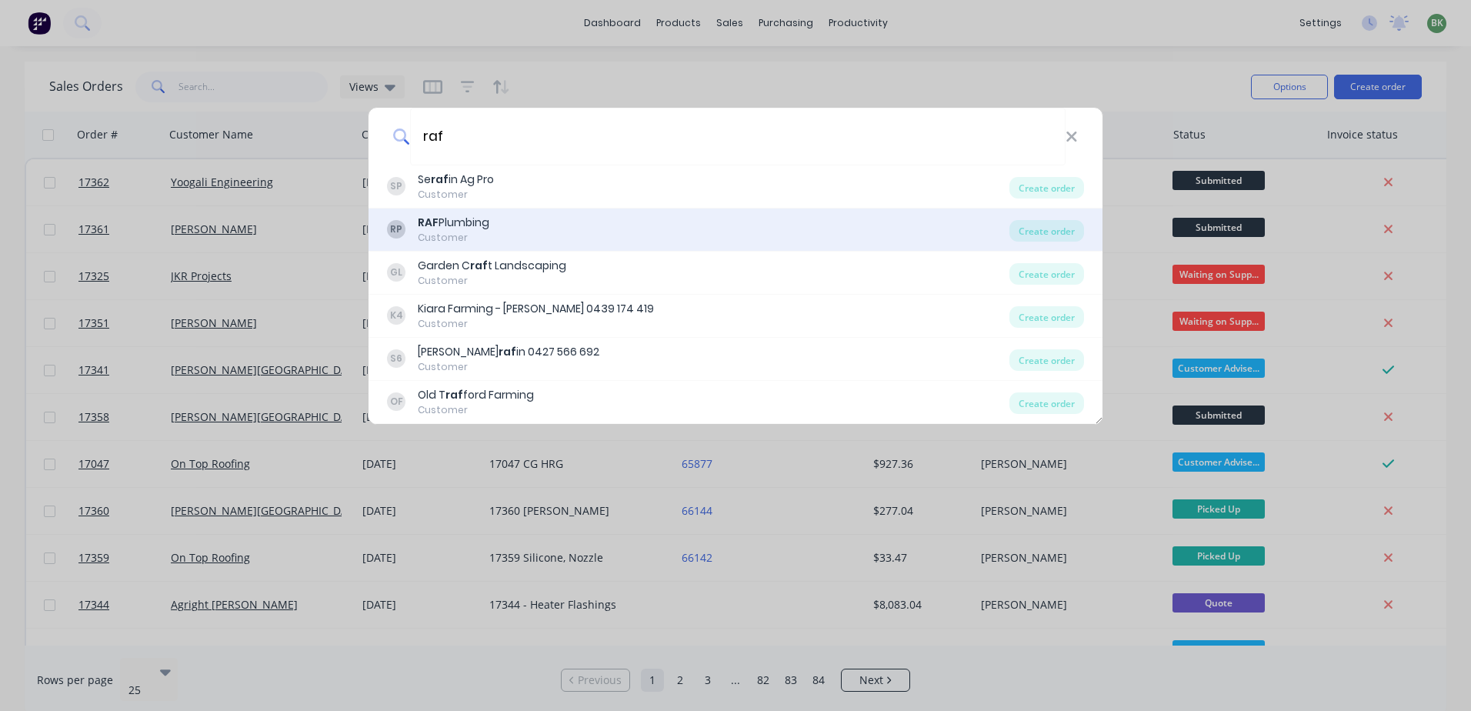
type input "raf"
click at [469, 241] on div "Customer" at bounding box center [454, 238] width 72 height 14
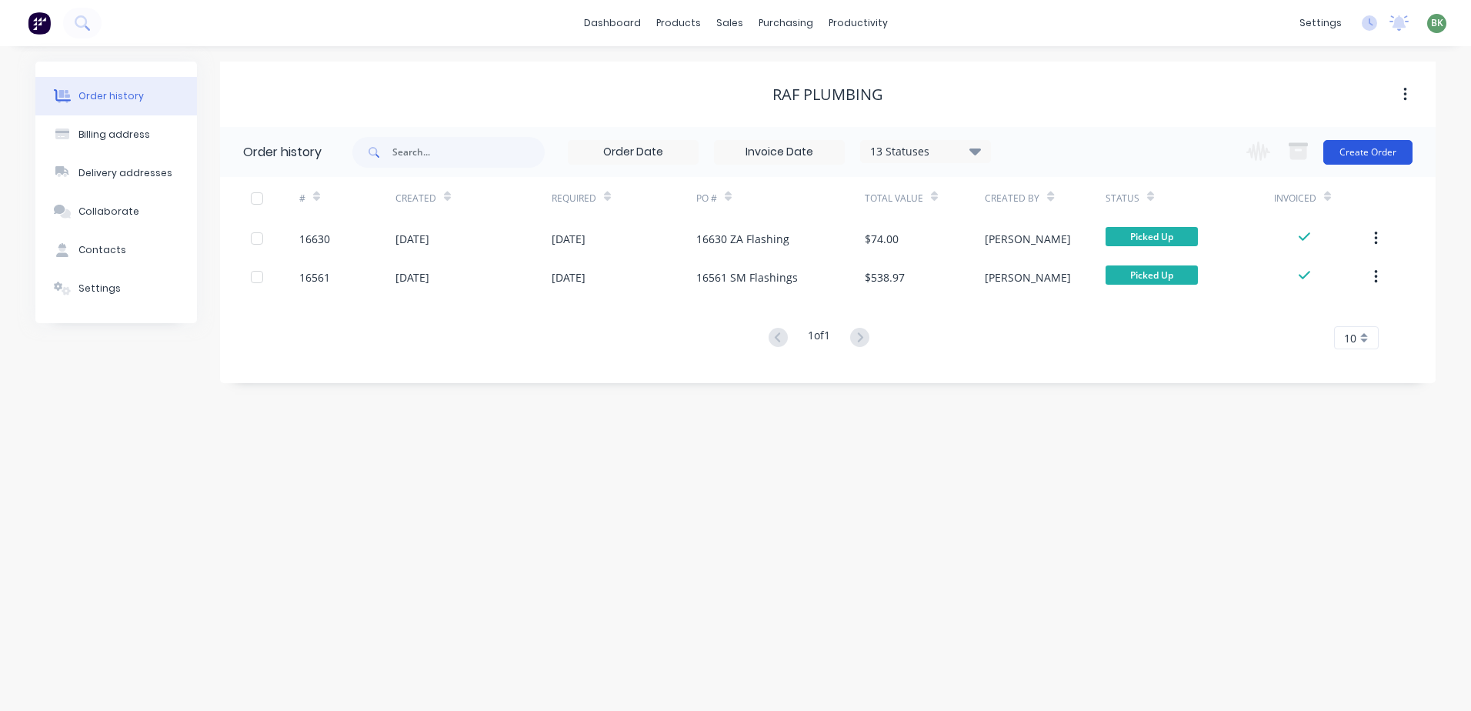
click at [1368, 152] on button "Create Order" at bounding box center [1368, 152] width 89 height 25
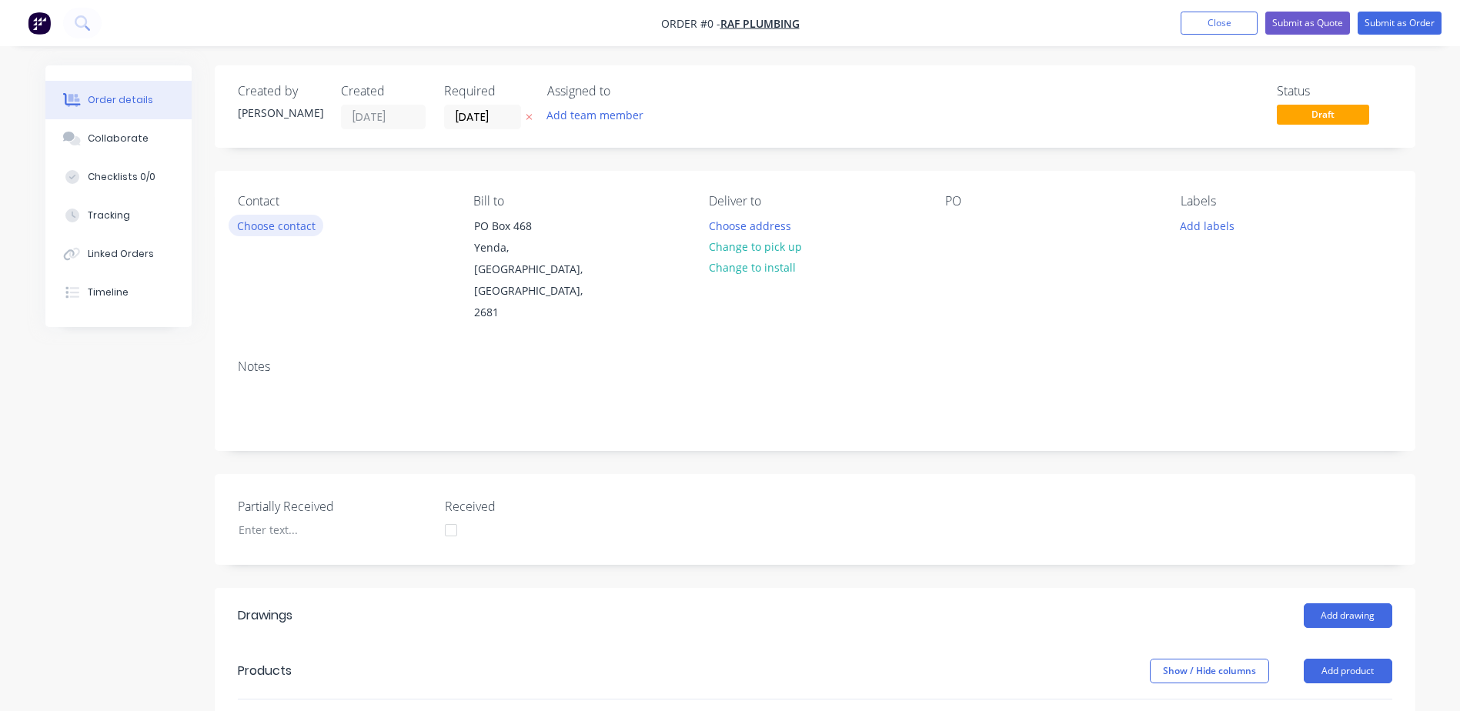
click at [279, 225] on button "Choose contact" at bounding box center [276, 225] width 95 height 21
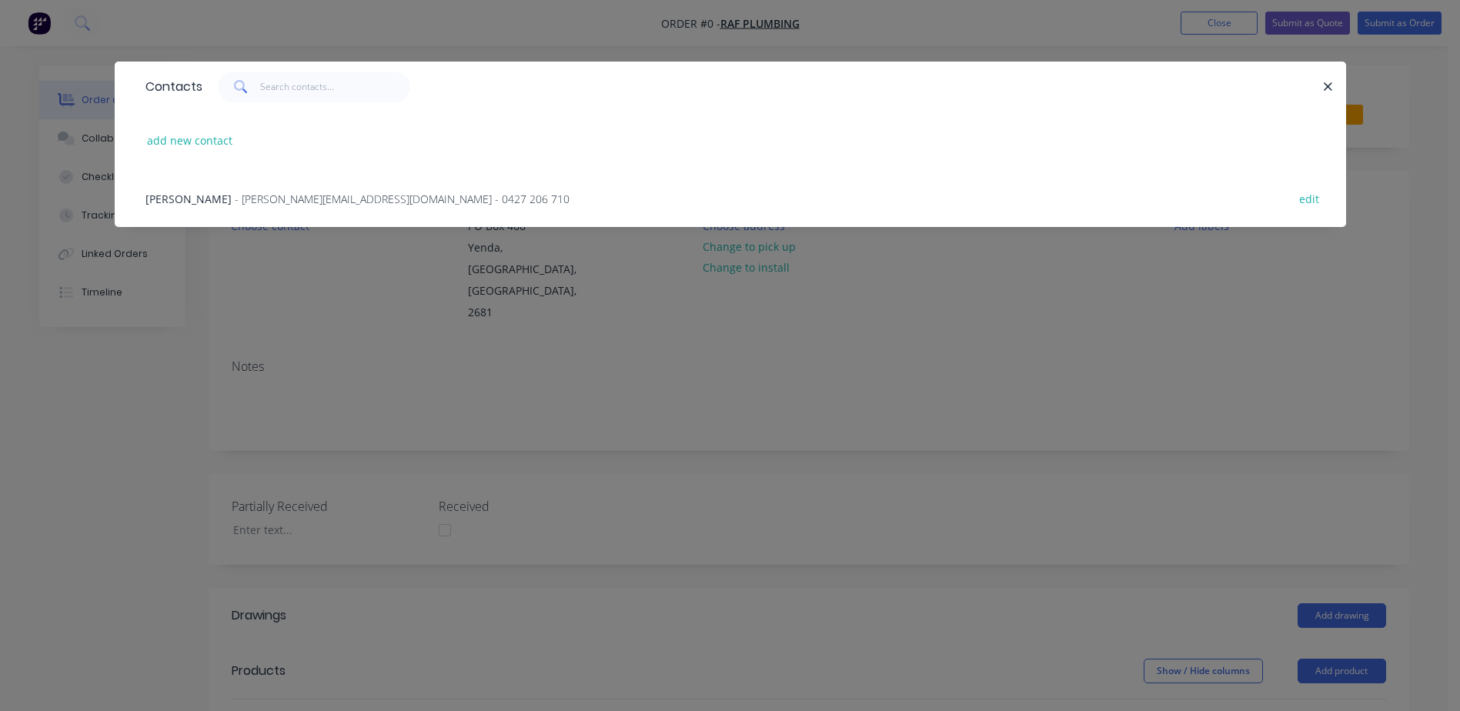
click at [255, 192] on span "- richie@rafplumbing.com - 0427 206 710" at bounding box center [402, 199] width 335 height 15
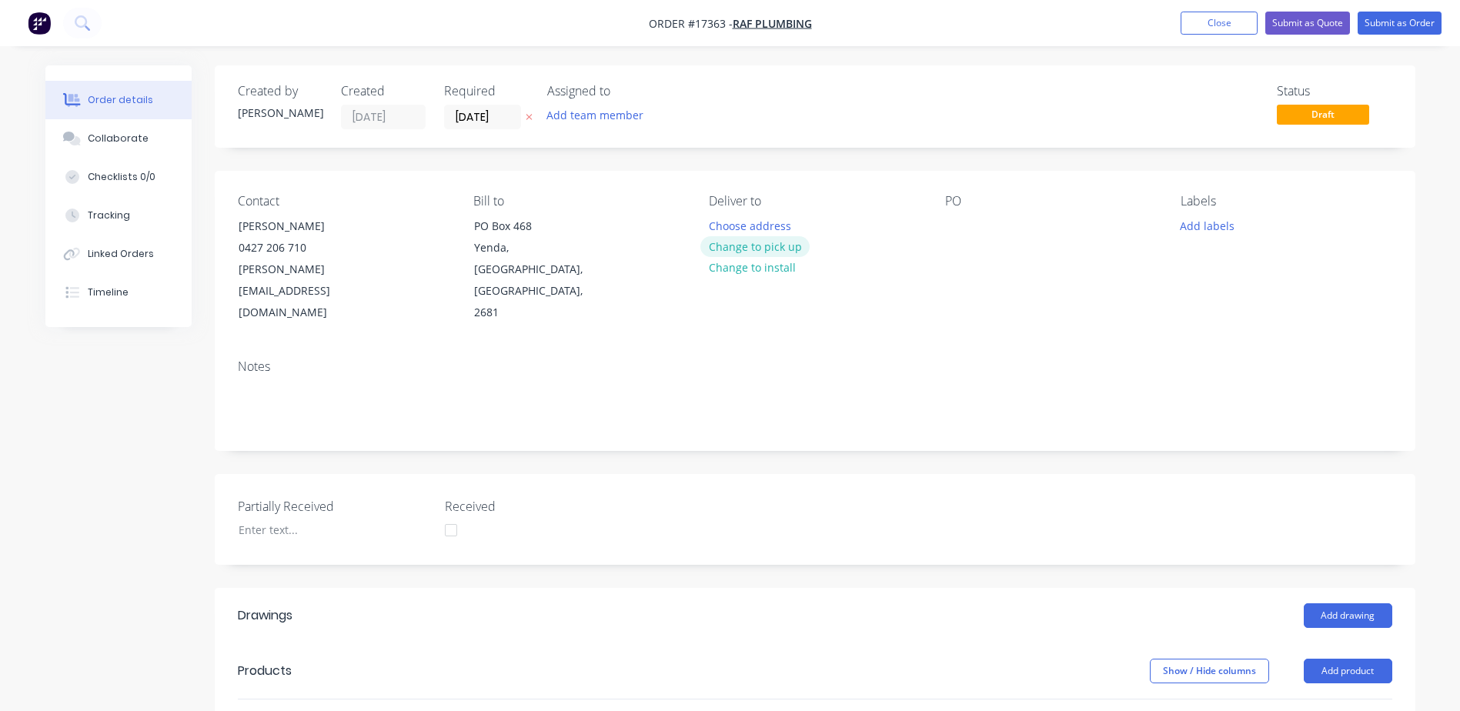
drag, startPoint x: 776, startPoint y: 243, endPoint x: 927, endPoint y: 236, distance: 151.0
click at [778, 243] on button "Change to pick up" at bounding box center [754, 246] width 109 height 21
click at [957, 229] on div at bounding box center [957, 226] width 25 height 22
click at [1346, 603] on button "Add drawing" at bounding box center [1348, 615] width 88 height 25
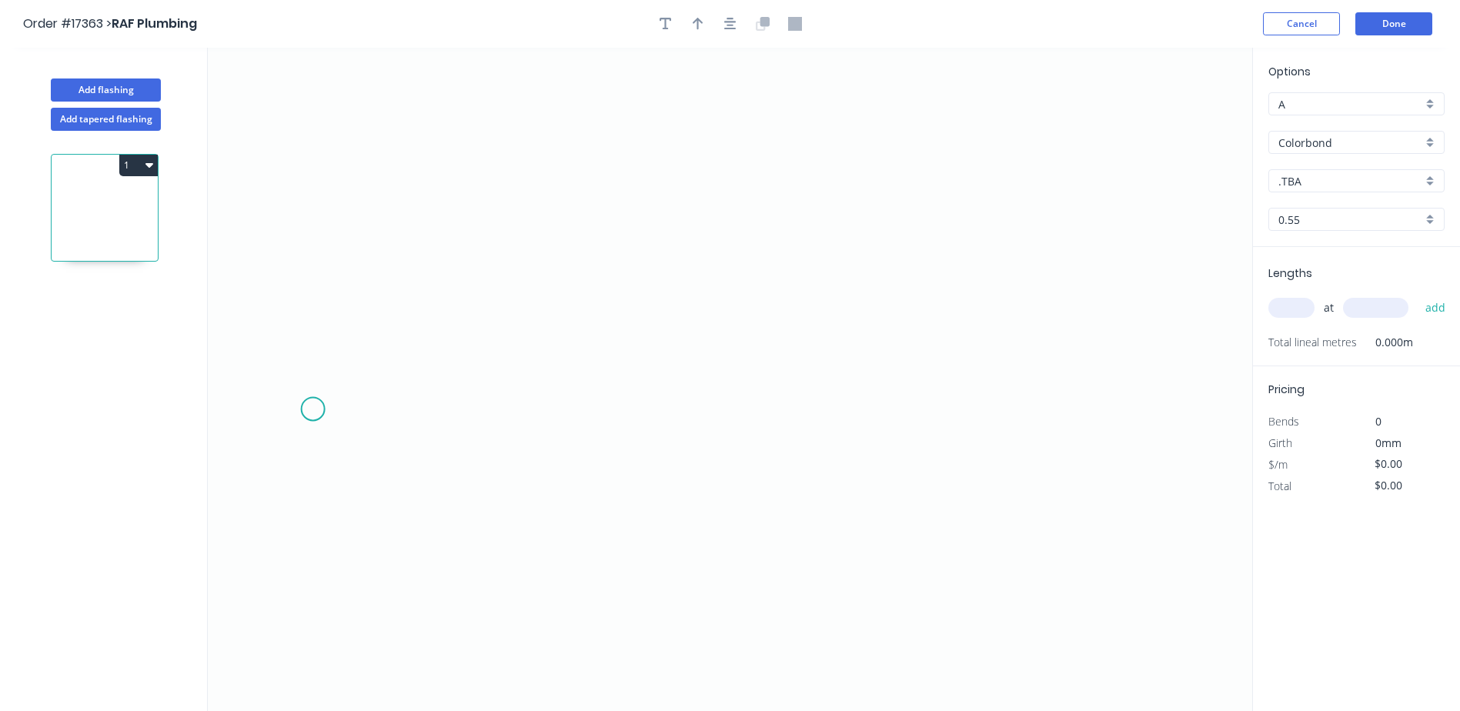
drag, startPoint x: 285, startPoint y: 414, endPoint x: 302, endPoint y: 405, distance: 18.6
click at [302, 405] on icon "0" at bounding box center [730, 379] width 1044 height 663
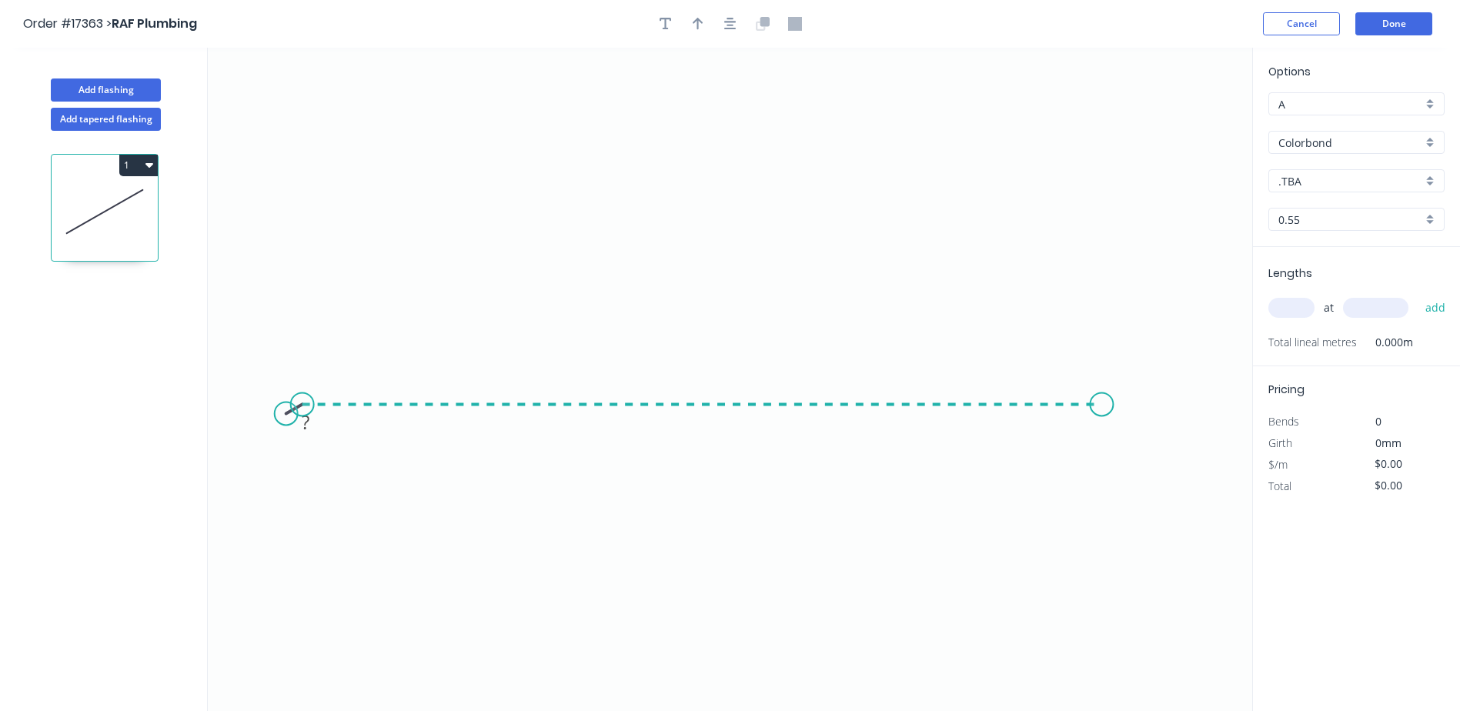
click at [1103, 390] on icon "0 ?" at bounding box center [730, 379] width 1044 height 663
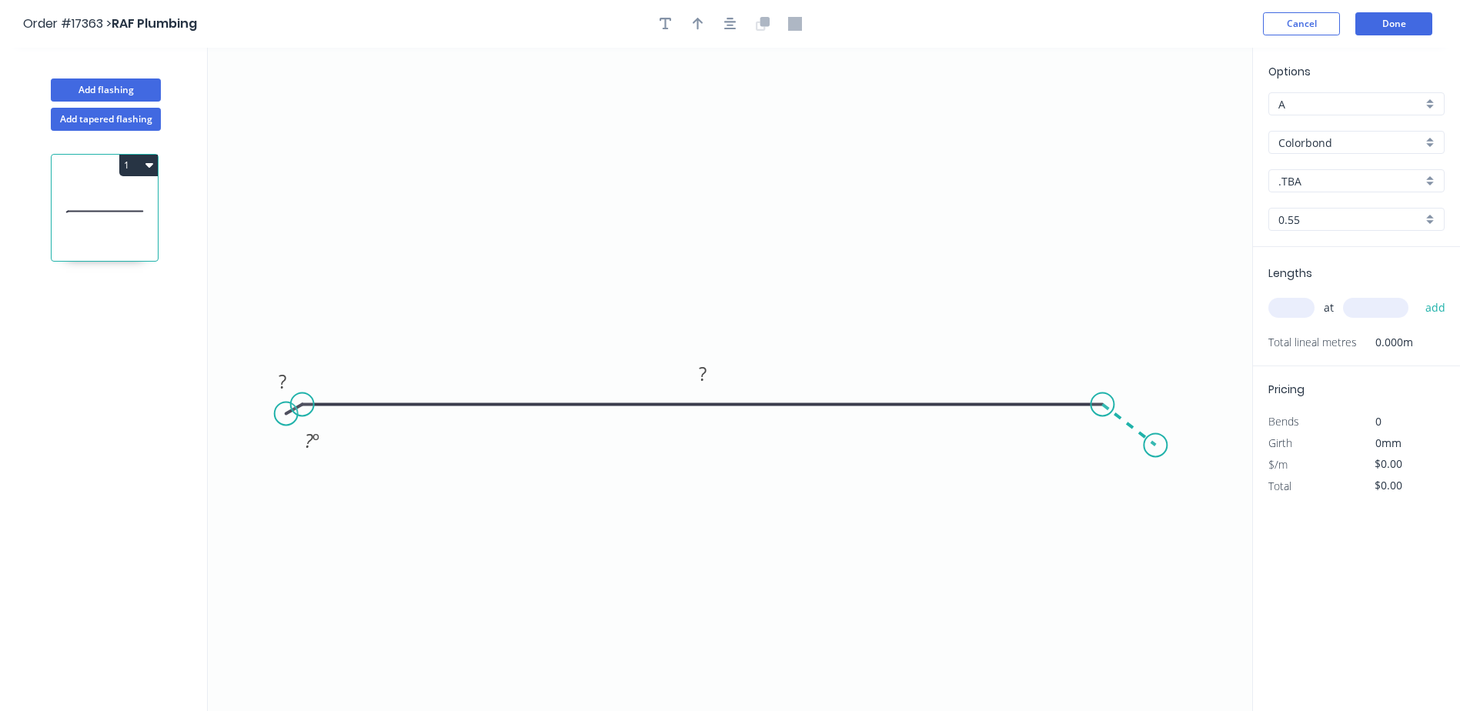
click at [1156, 446] on icon "0 ? ? ? º" at bounding box center [730, 379] width 1044 height 663
click at [1156, 446] on circle at bounding box center [1155, 444] width 23 height 23
drag, startPoint x: 270, startPoint y: 431, endPoint x: 240, endPoint y: 447, distance: 34.1
click at [240, 447] on circle at bounding box center [240, 446] width 23 height 23
drag, startPoint x: 256, startPoint y: 390, endPoint x: 270, endPoint y: 389, distance: 13.9
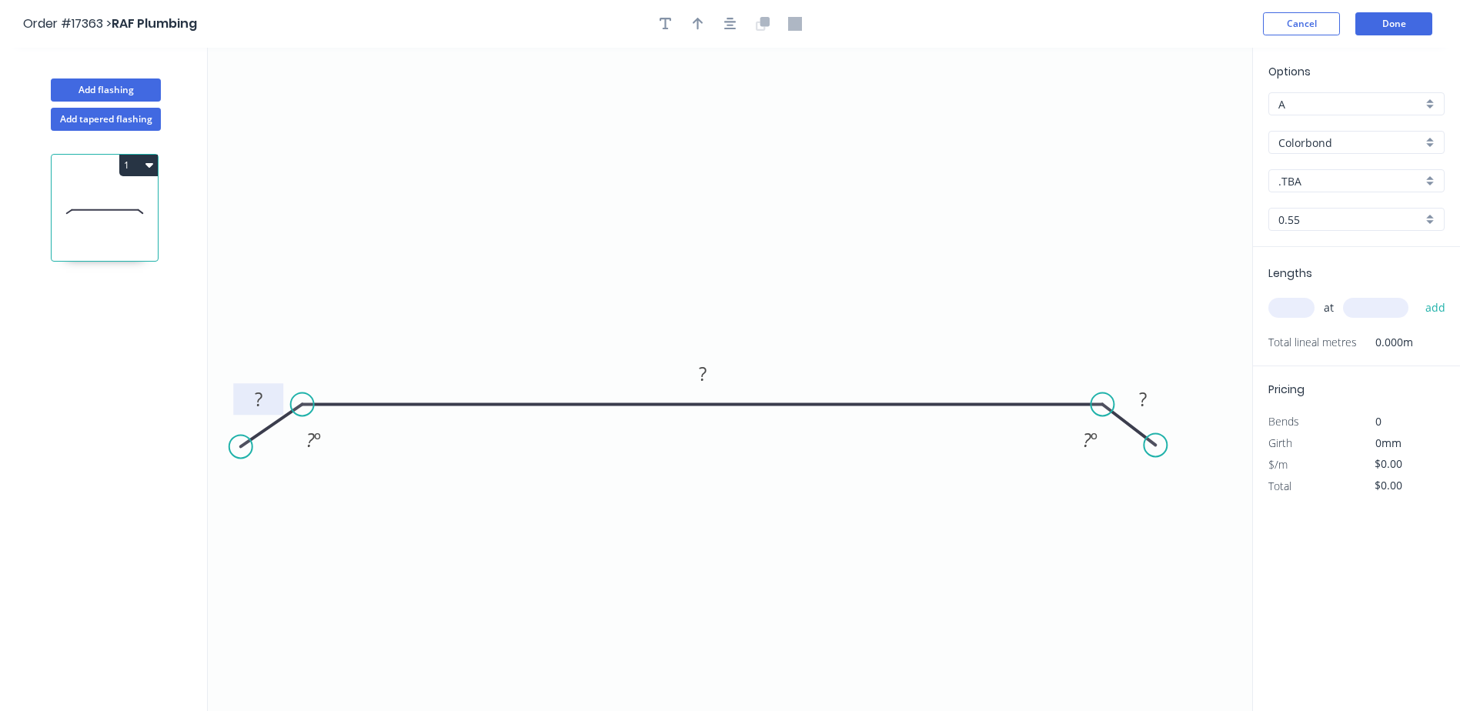
click at [257, 390] on tspan "?" at bounding box center [259, 398] width 8 height 25
click at [1292, 302] on input "text" at bounding box center [1291, 308] width 46 height 20
type input "$40.39"
type input "1"
type input "4000"
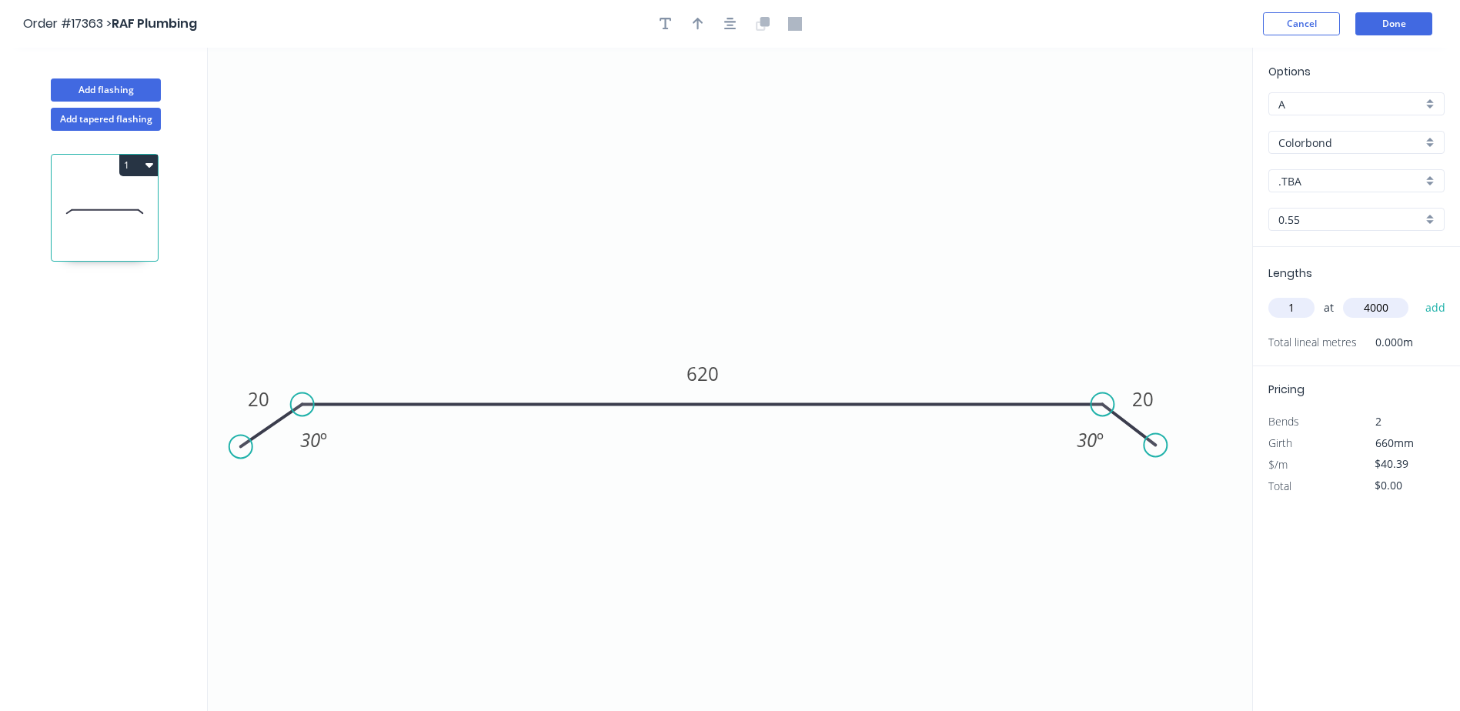
click at [1417, 295] on button "add" at bounding box center [1435, 308] width 36 height 26
type input "$161.56"
click at [1432, 175] on div ".TBA" at bounding box center [1356, 180] width 176 height 23
click at [1314, 307] on div "Manor Red" at bounding box center [1356, 302] width 175 height 27
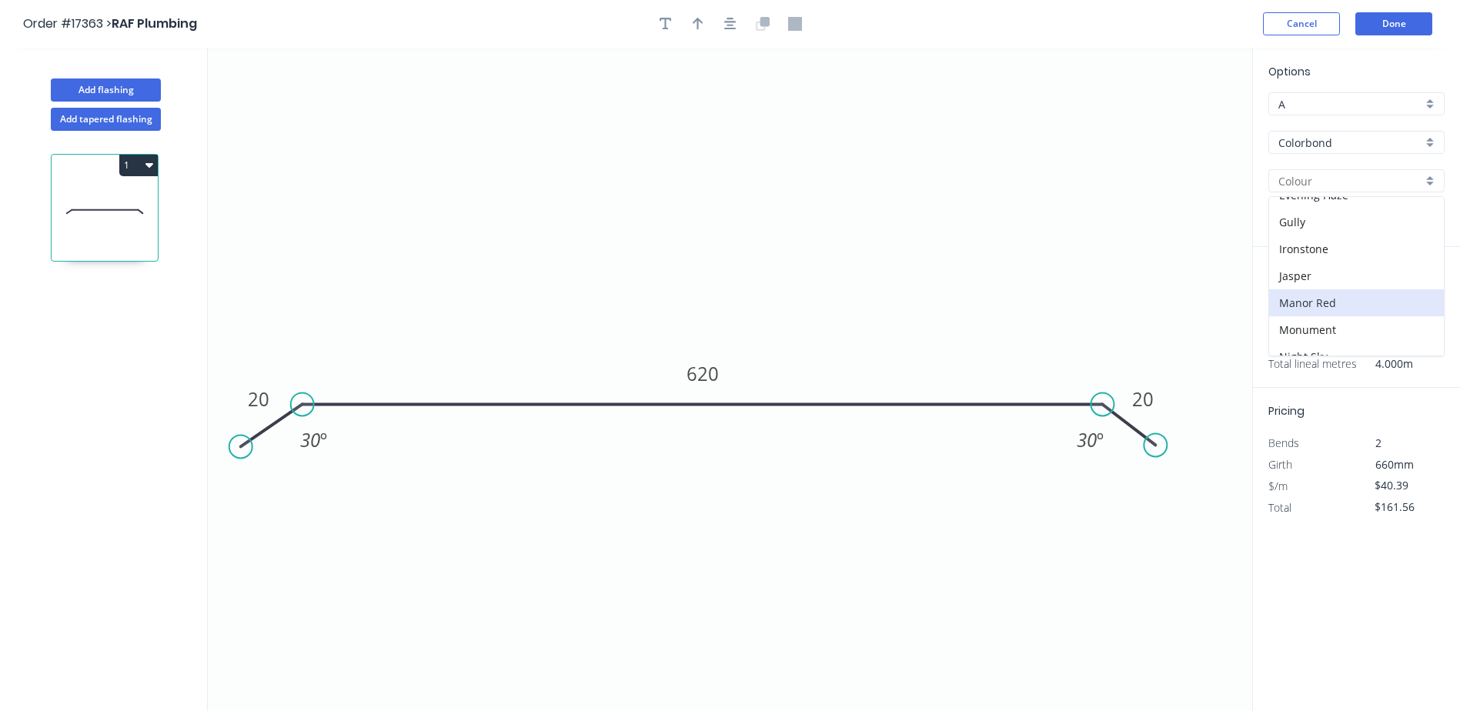
type input "Manor Red"
click at [698, 28] on icon "button" at bounding box center [698, 24] width 11 height 12
click at [1399, 22] on button "Done" at bounding box center [1393, 23] width 77 height 23
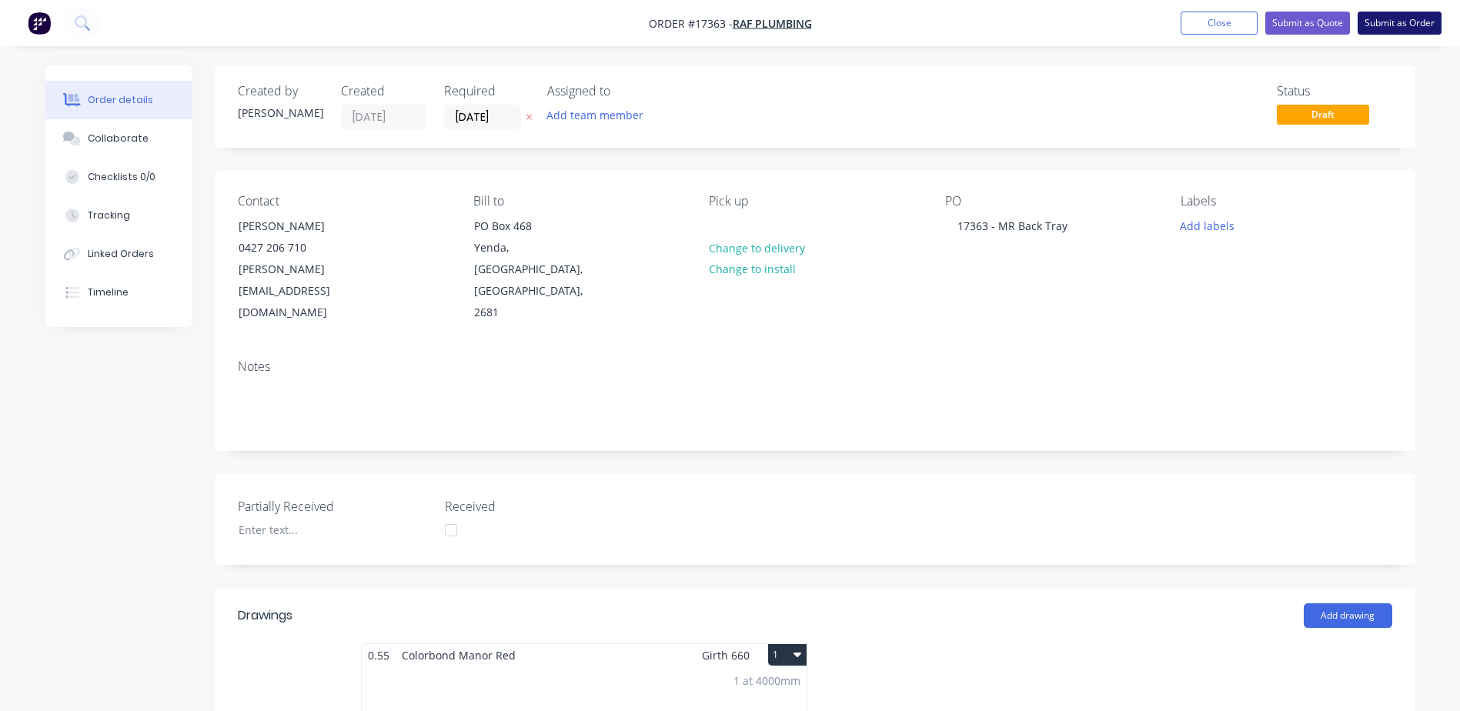
click at [1412, 28] on button "Submit as Order" at bounding box center [1399, 23] width 84 height 23
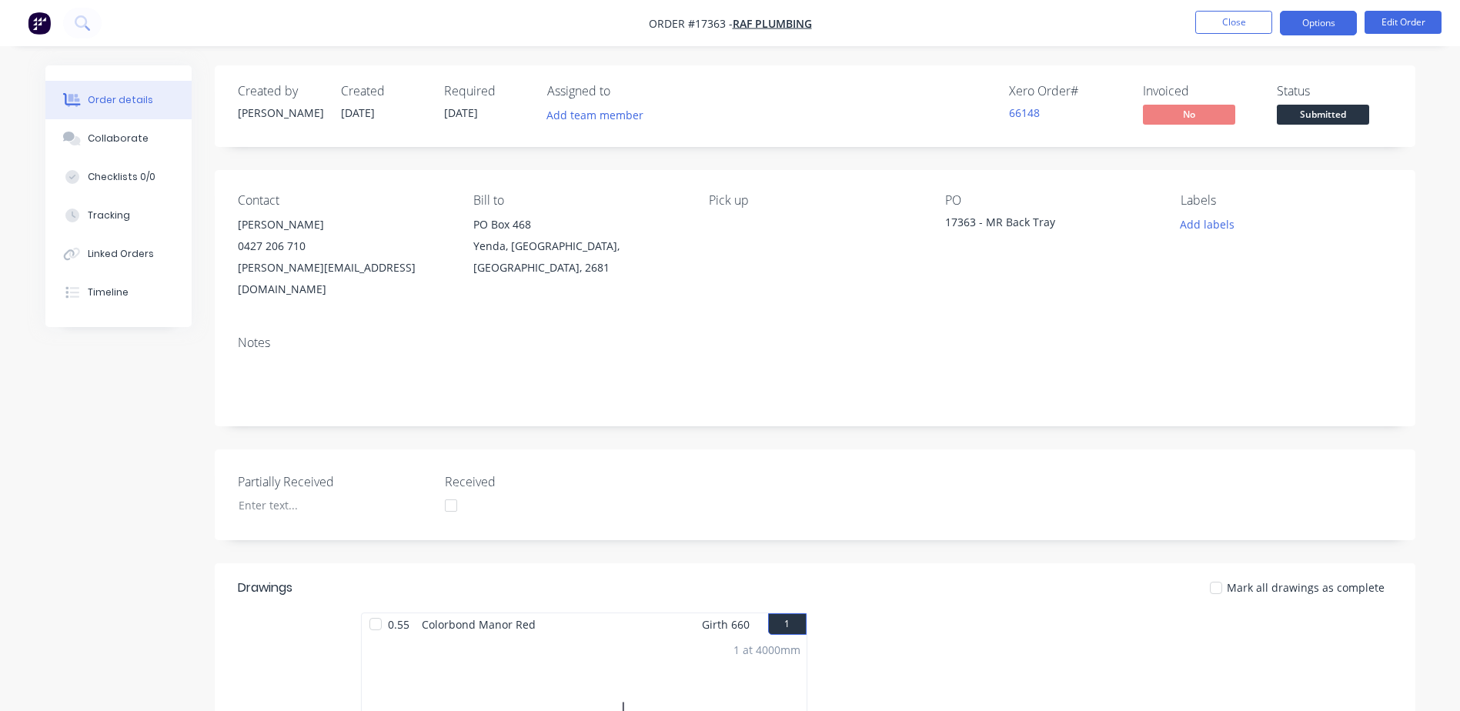
click at [1334, 26] on button "Options" at bounding box center [1318, 23] width 77 height 25
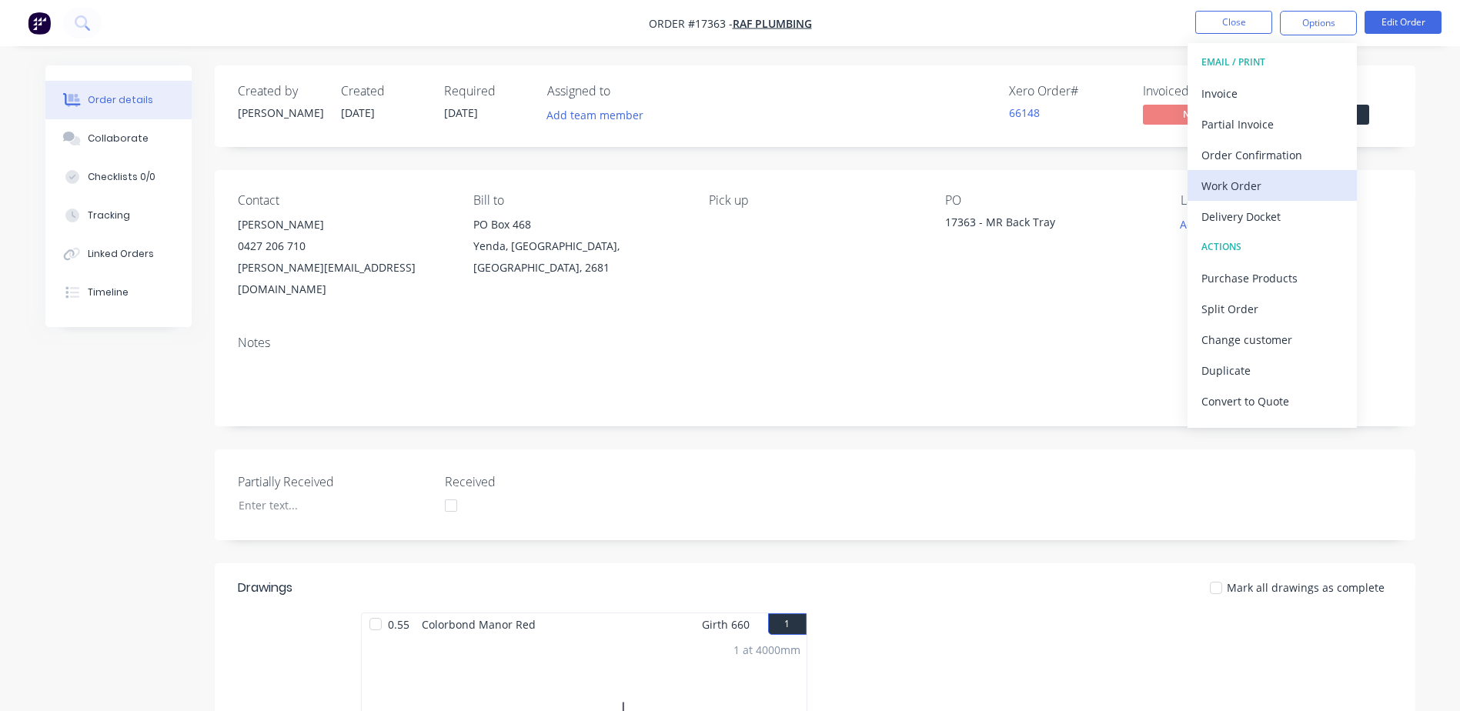
click at [1251, 184] on div "Work Order" at bounding box center [1272, 186] width 142 height 22
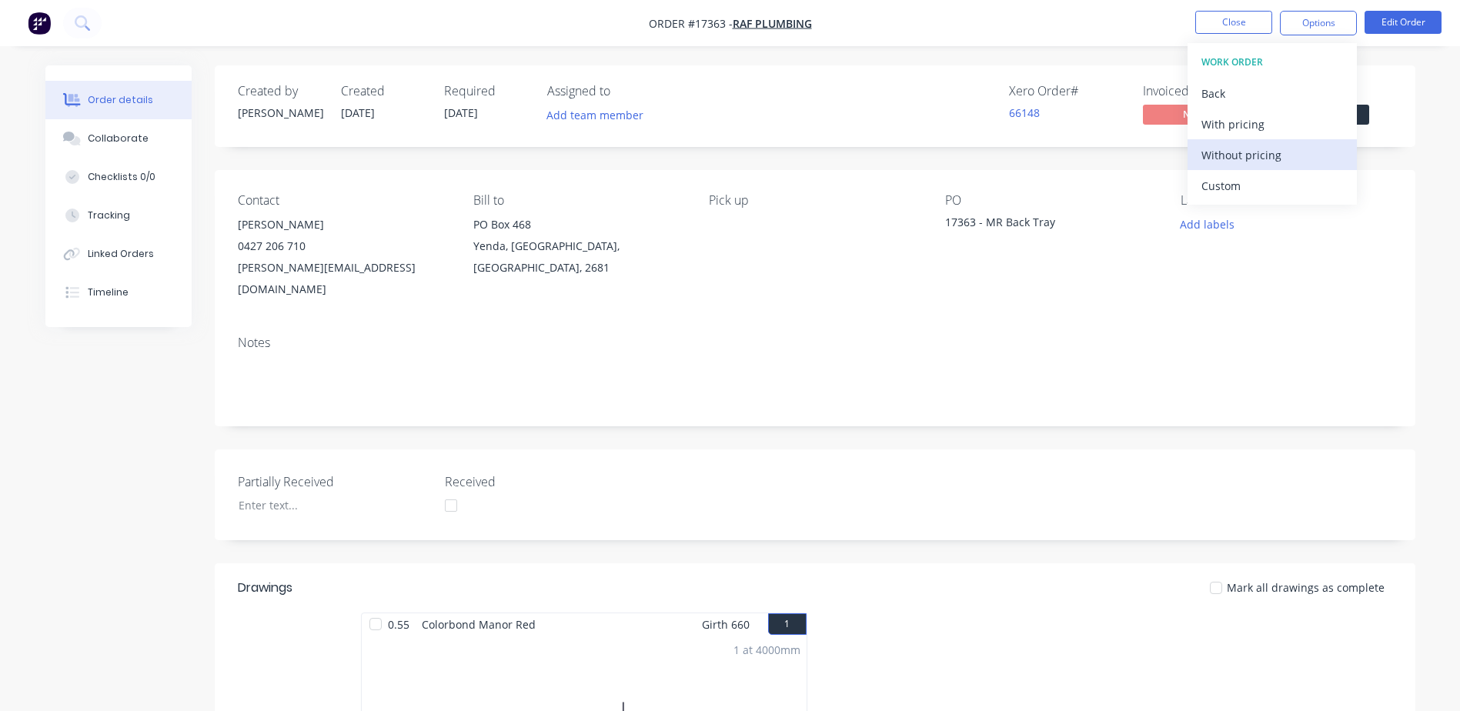
click at [1249, 155] on div "Without pricing" at bounding box center [1272, 155] width 142 height 22
